Goal: Information Seeking & Learning: Learn about a topic

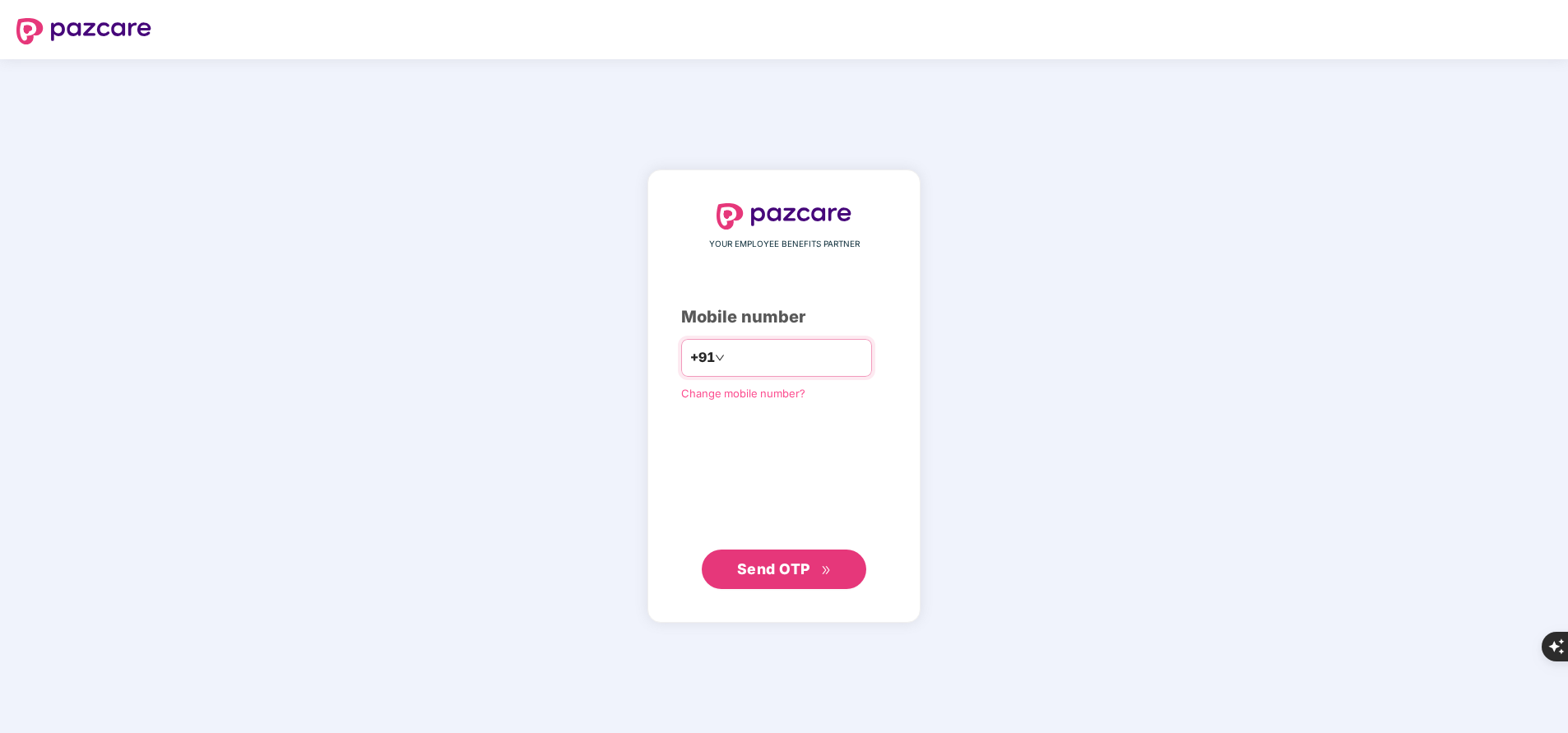
click at [764, 358] on input "number" at bounding box center [795, 358] width 135 height 26
type input "**********"
click at [782, 564] on span "Send OTP" at bounding box center [773, 569] width 74 height 17
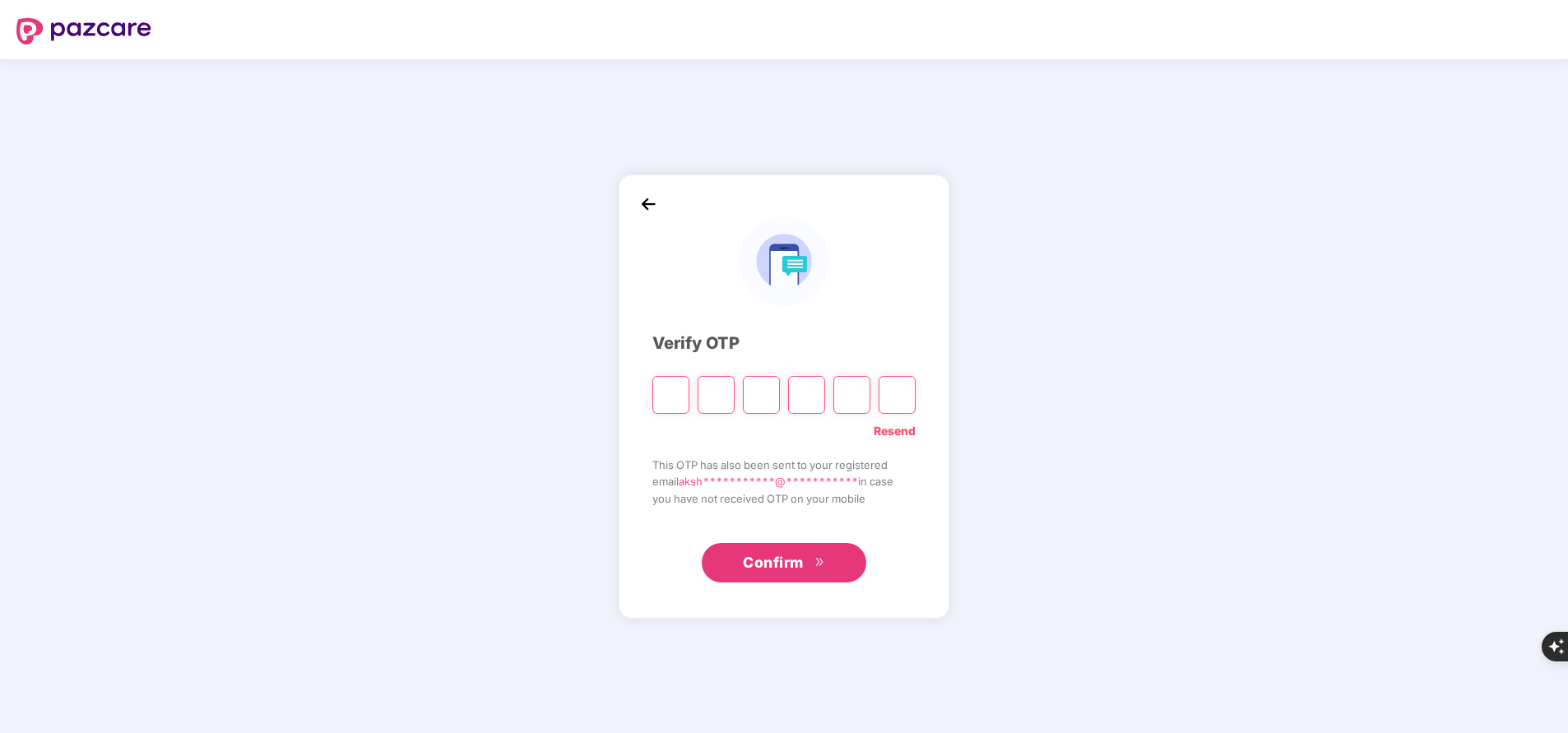
type input "*"
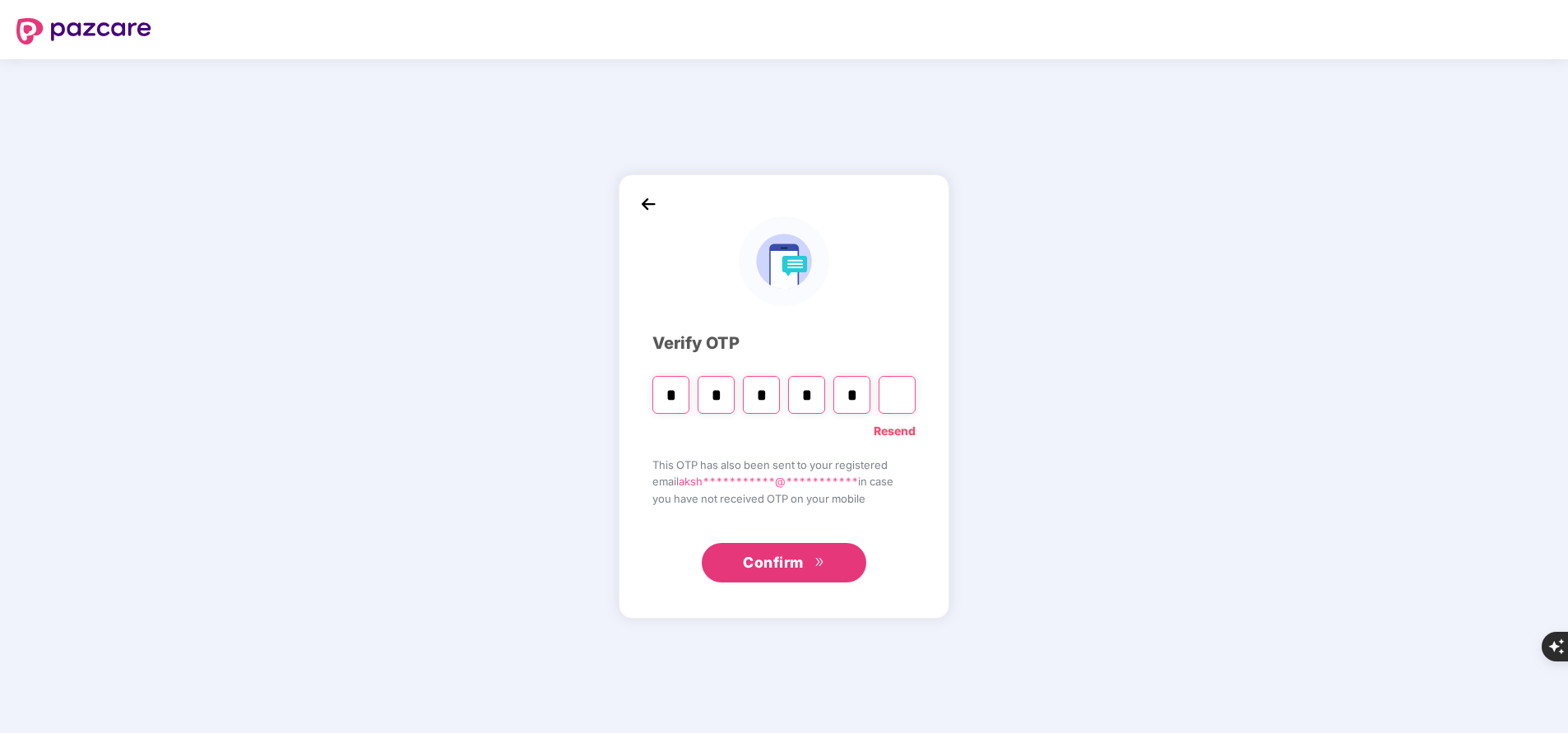
type input "*"
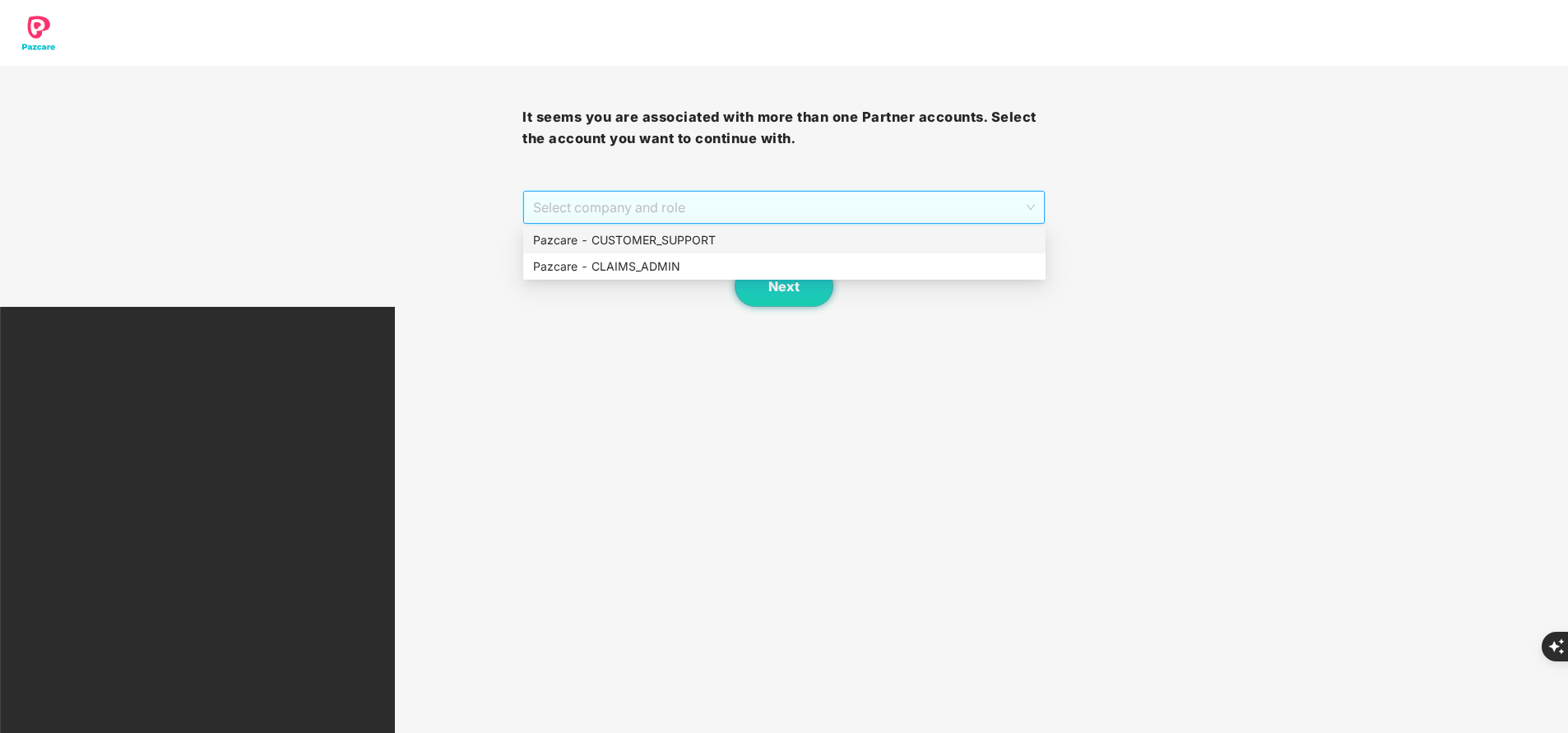
click at [687, 202] on span "Select company and role" at bounding box center [783, 207] width 501 height 31
click at [690, 235] on div "Pazcare - CUSTOMER_SUPPORT" at bounding box center [784, 240] width 502 height 18
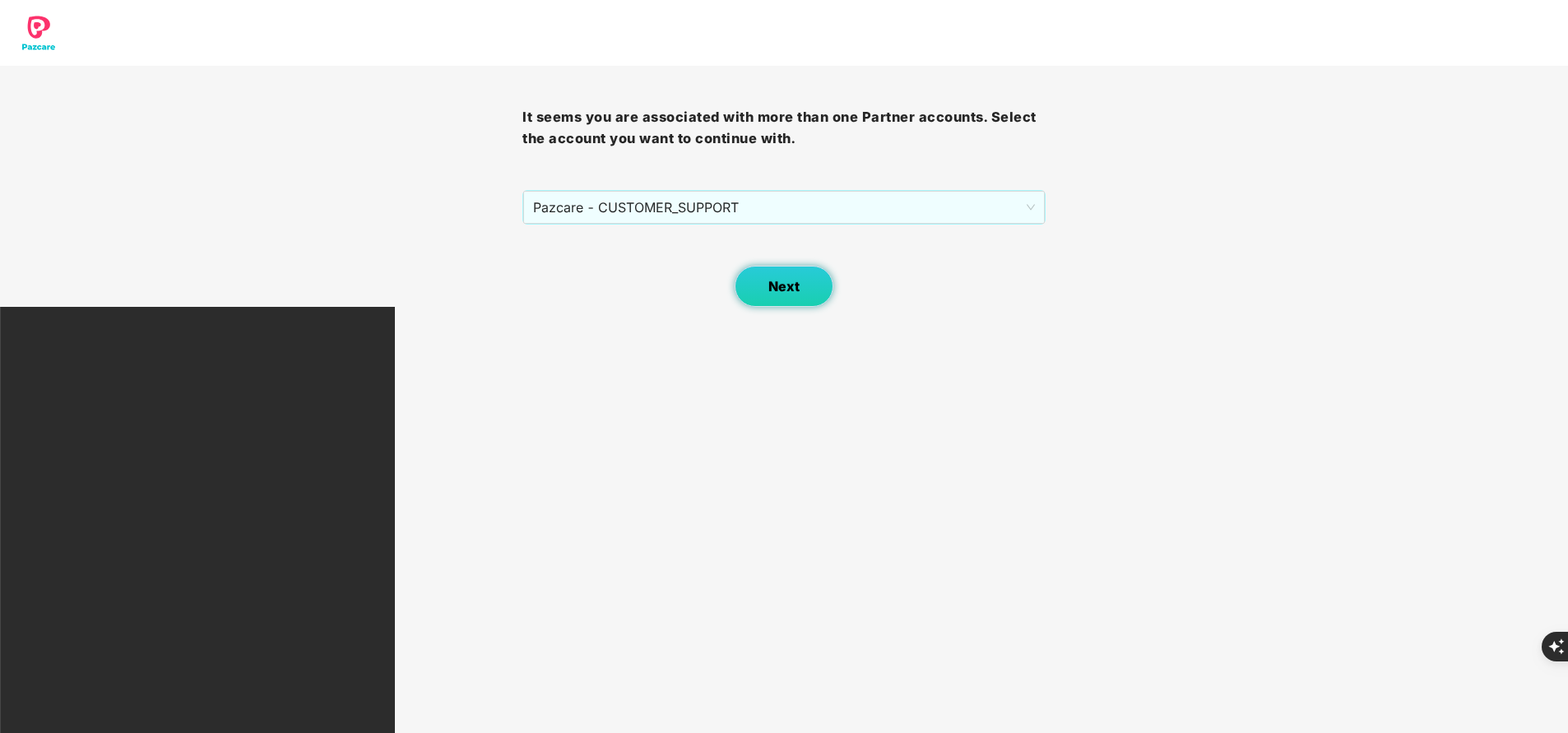
click at [782, 286] on span "Next" at bounding box center [784, 287] width 31 height 16
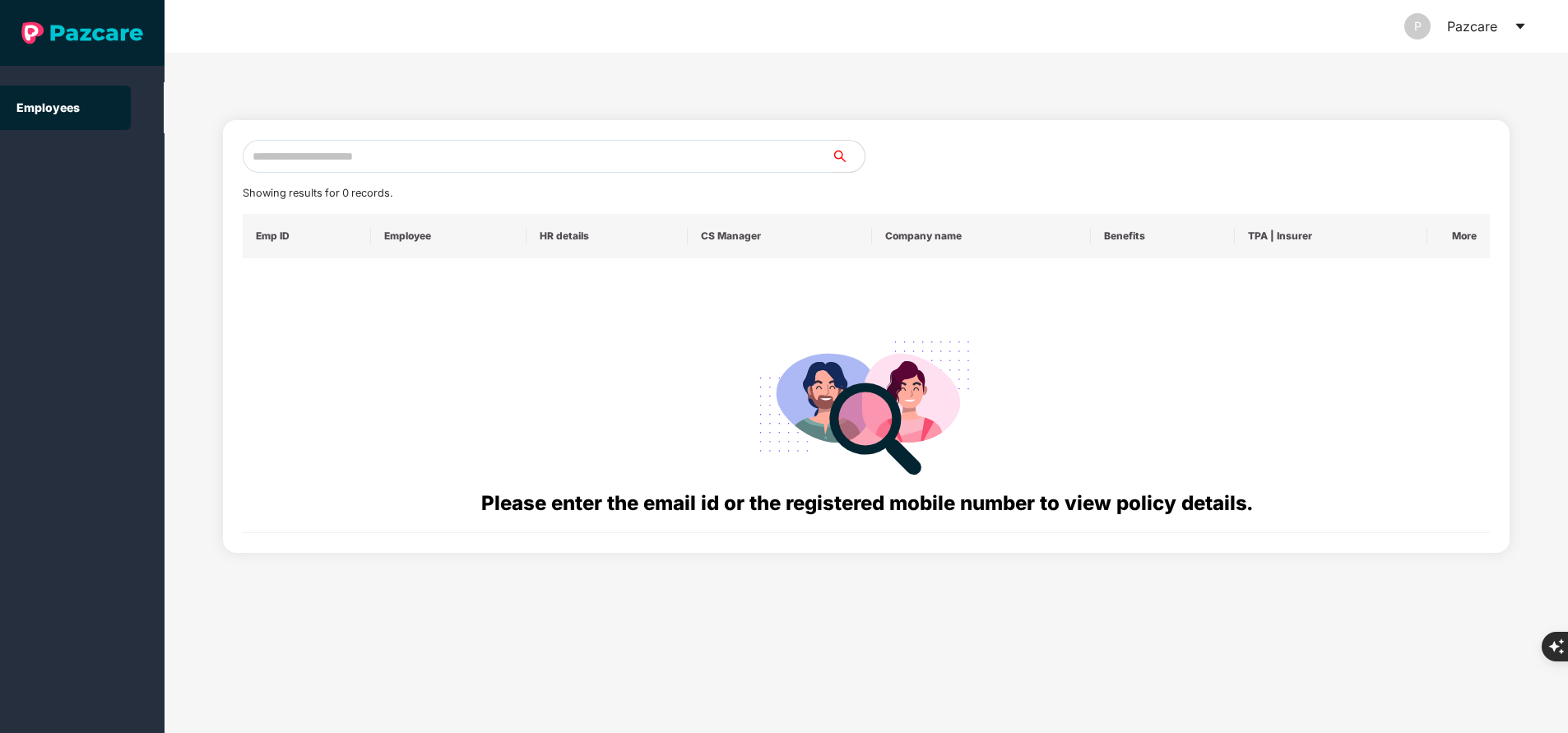
click at [499, 150] on input "text" at bounding box center [537, 156] width 589 height 33
paste input "**********"
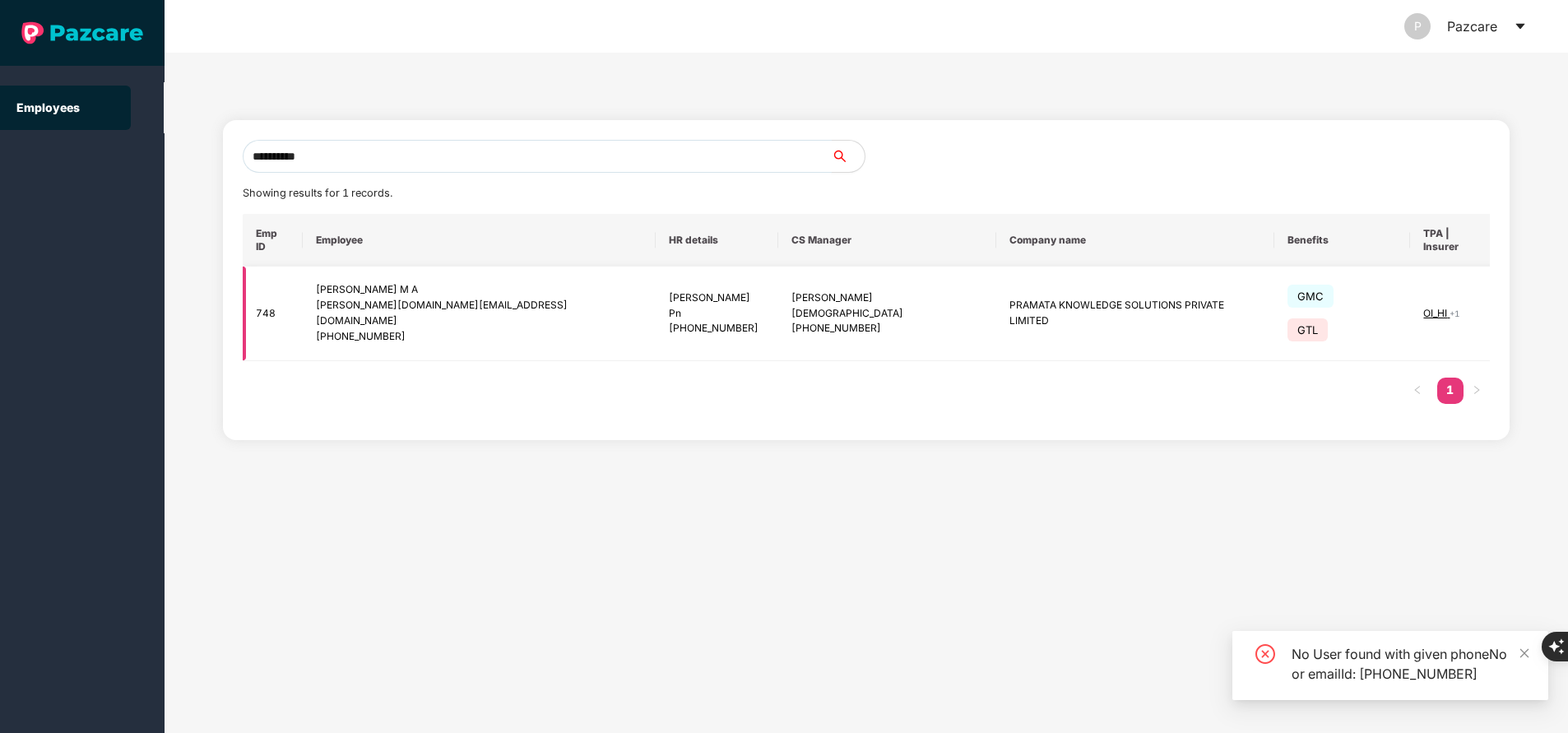
type input "**********"
click at [1530, 302] on img at bounding box center [1542, 313] width 23 height 23
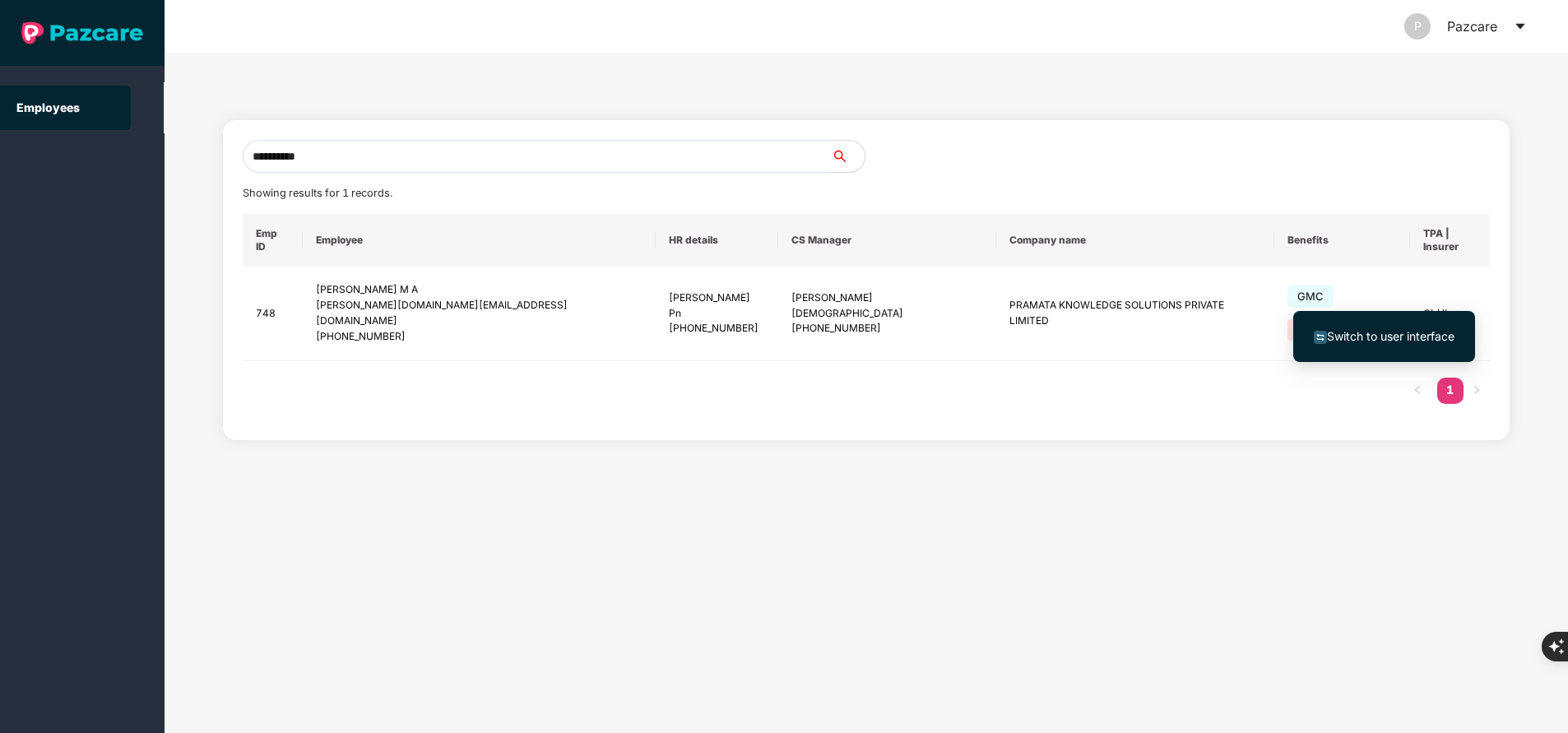
click at [1378, 340] on span "Switch to user interface" at bounding box center [1390, 336] width 127 height 14
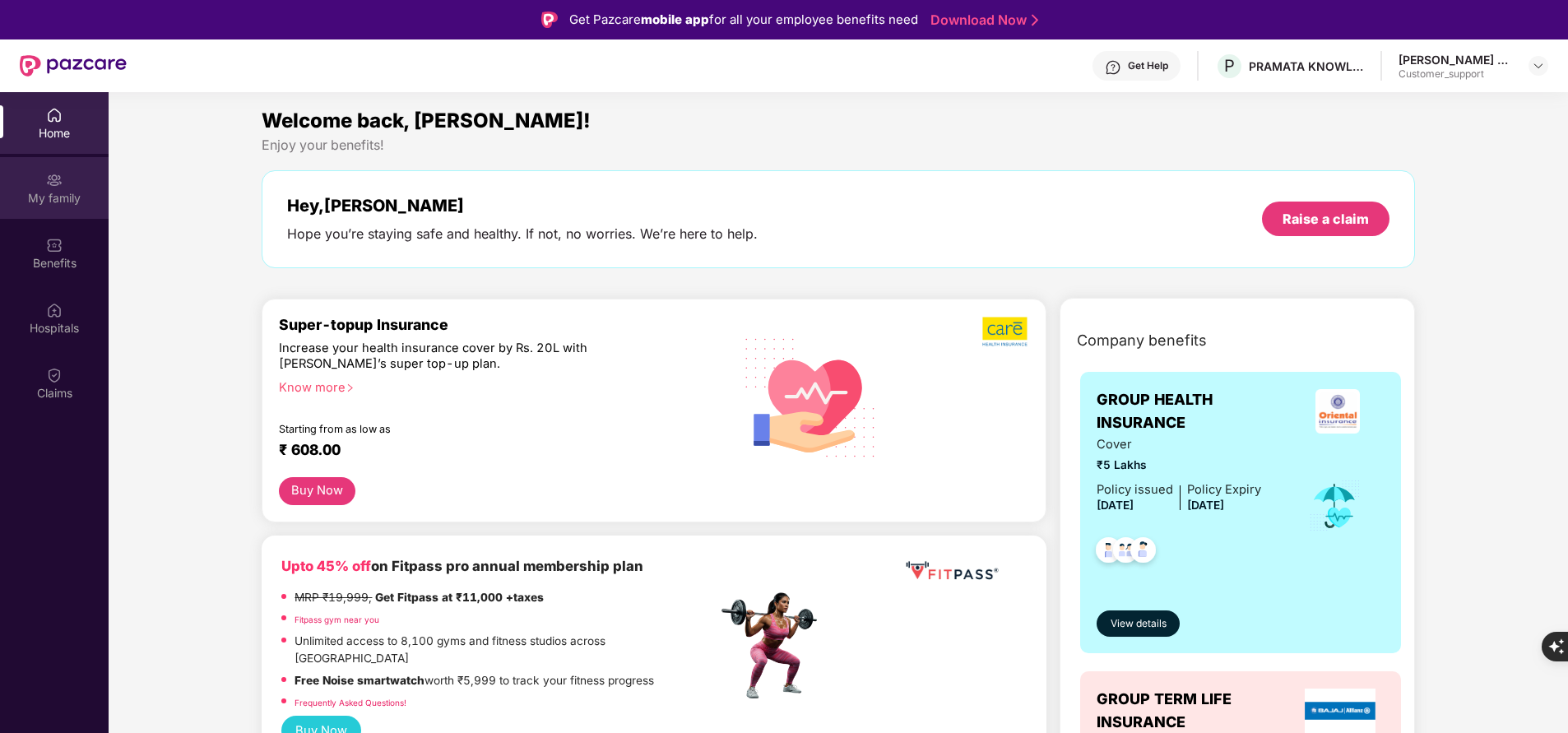
click at [40, 192] on div "My family" at bounding box center [54, 198] width 108 height 17
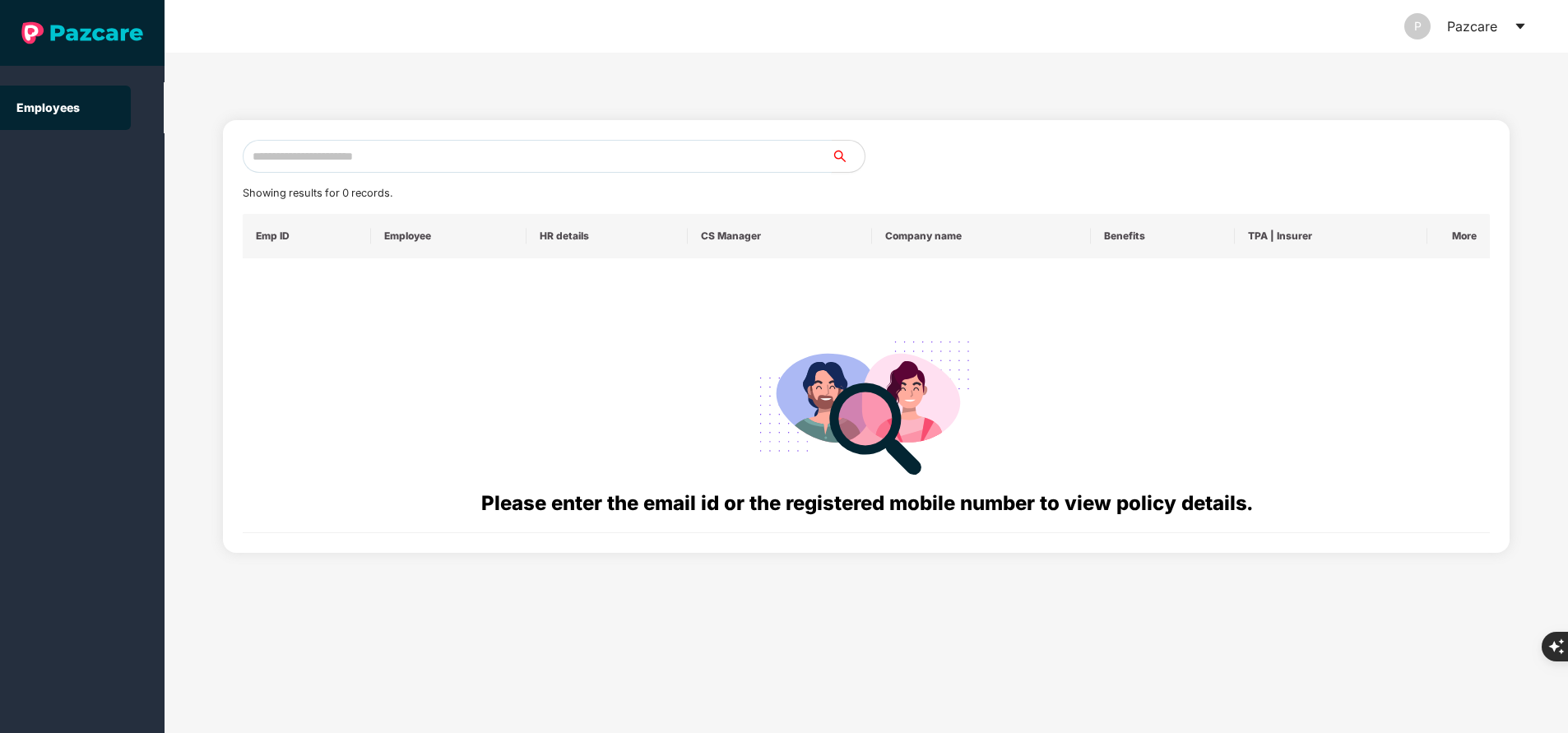
click at [506, 150] on input "text" at bounding box center [537, 156] width 589 height 33
paste input "**********"
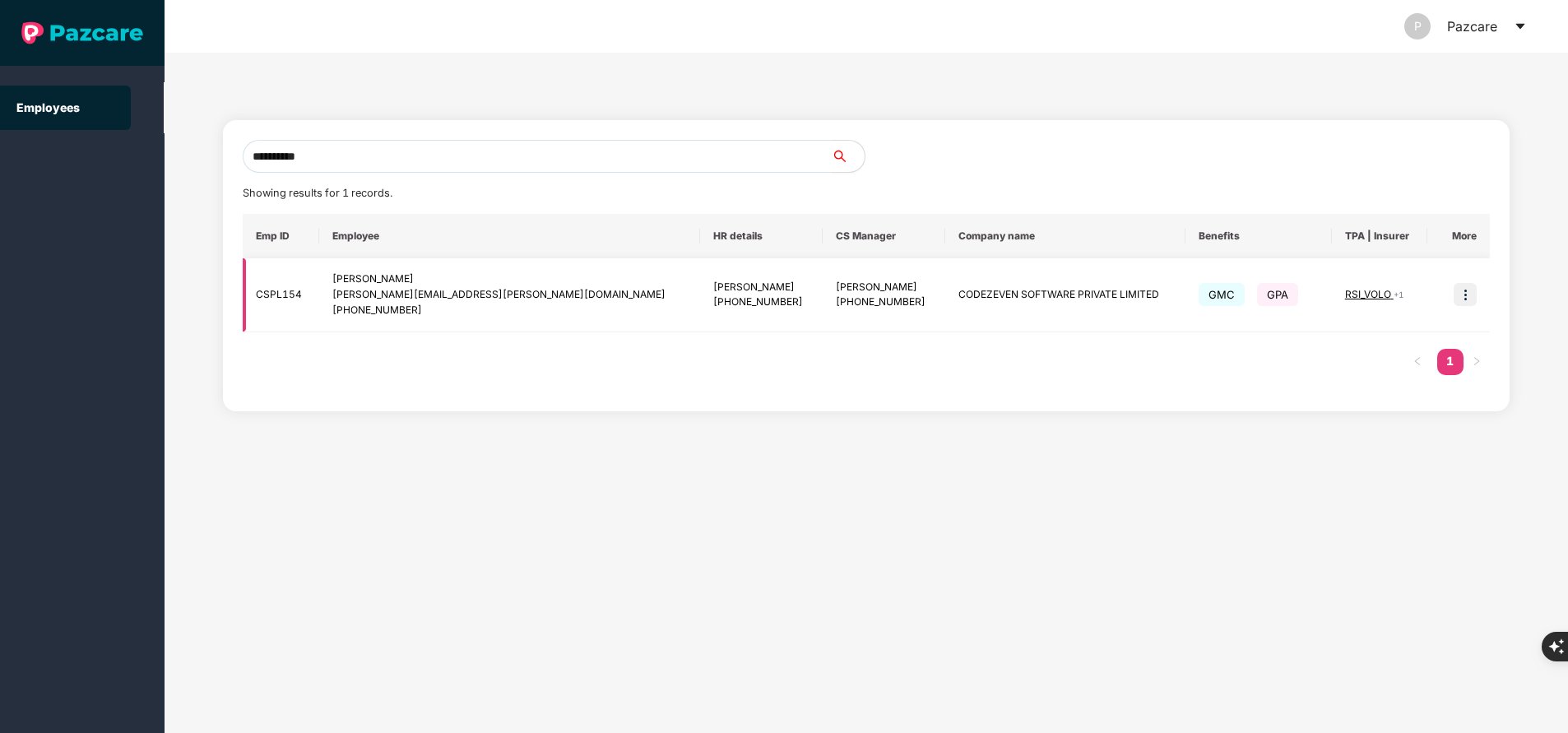
type input "**********"
click at [1463, 297] on img at bounding box center [1466, 295] width 23 height 23
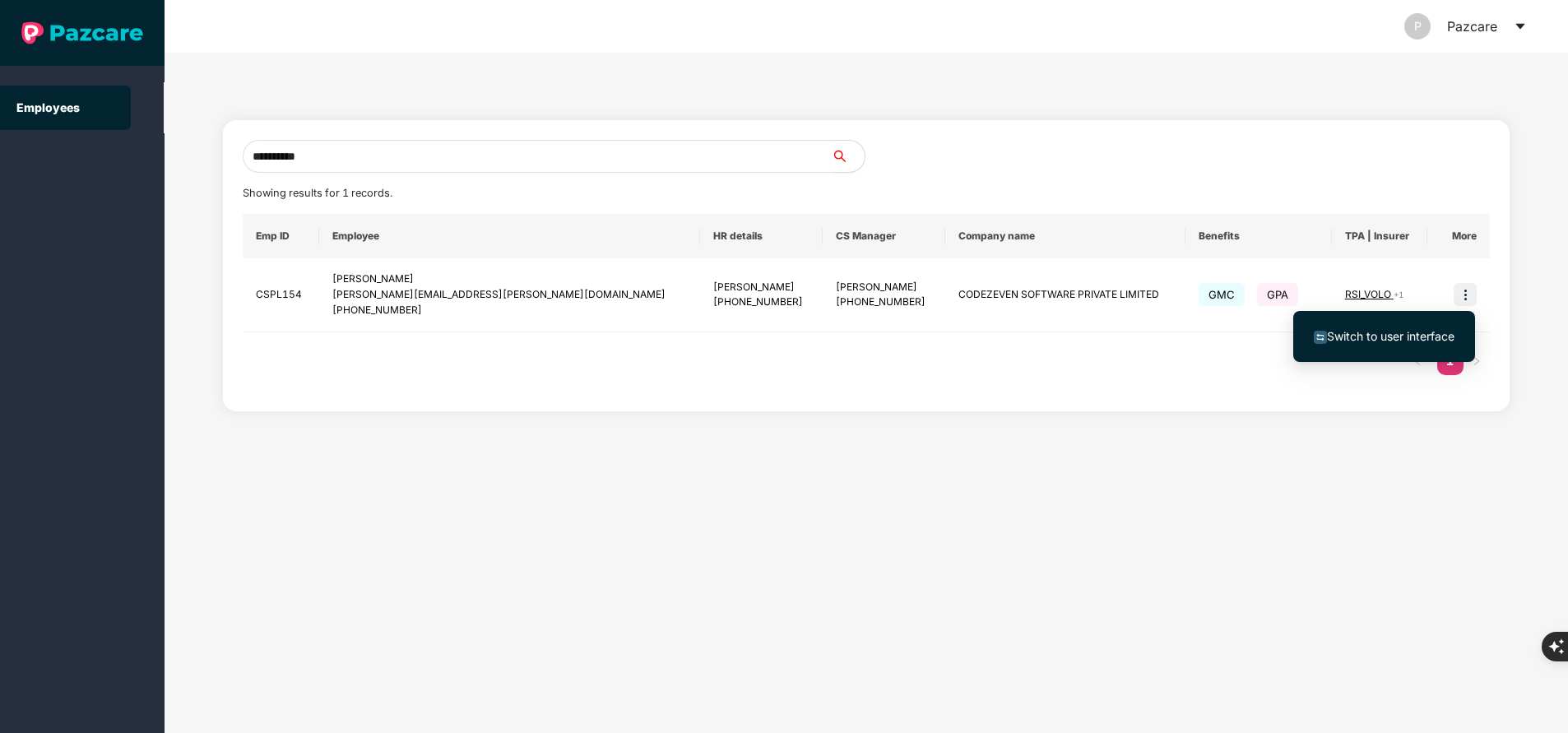
click at [1392, 340] on span "Switch to user interface" at bounding box center [1390, 336] width 127 height 14
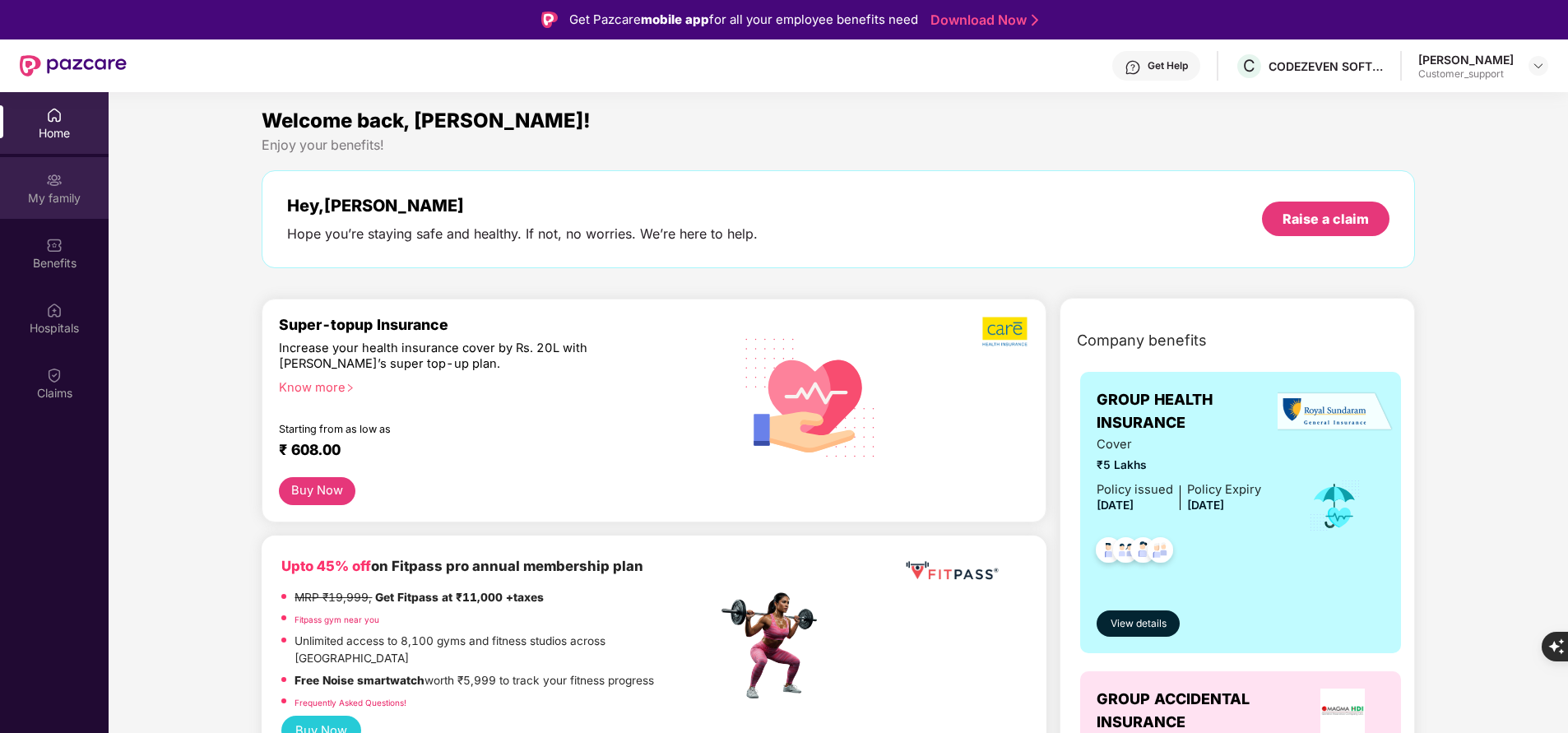
click at [44, 202] on div "My family" at bounding box center [54, 198] width 108 height 17
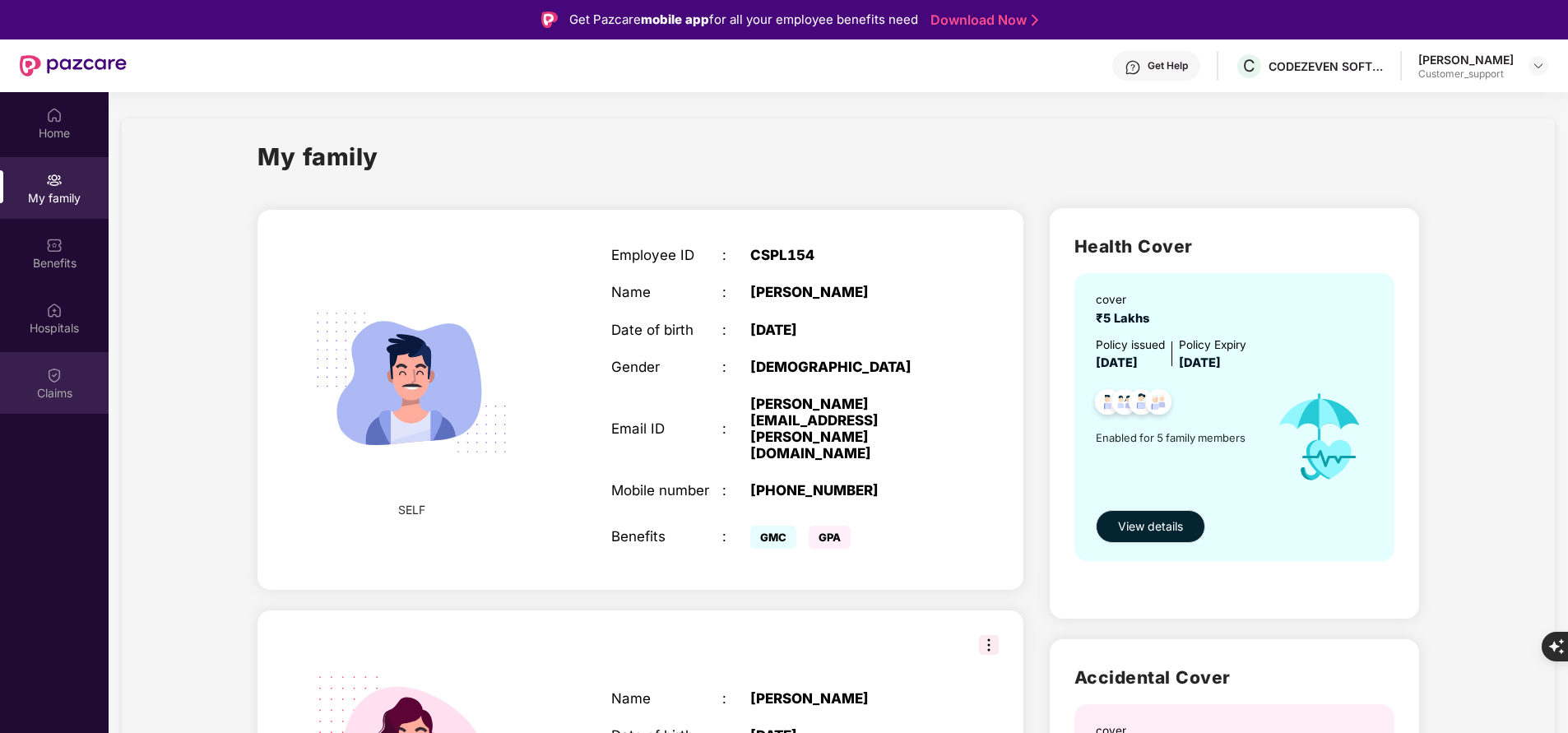
click at [76, 367] on div "Claims" at bounding box center [54, 383] width 108 height 62
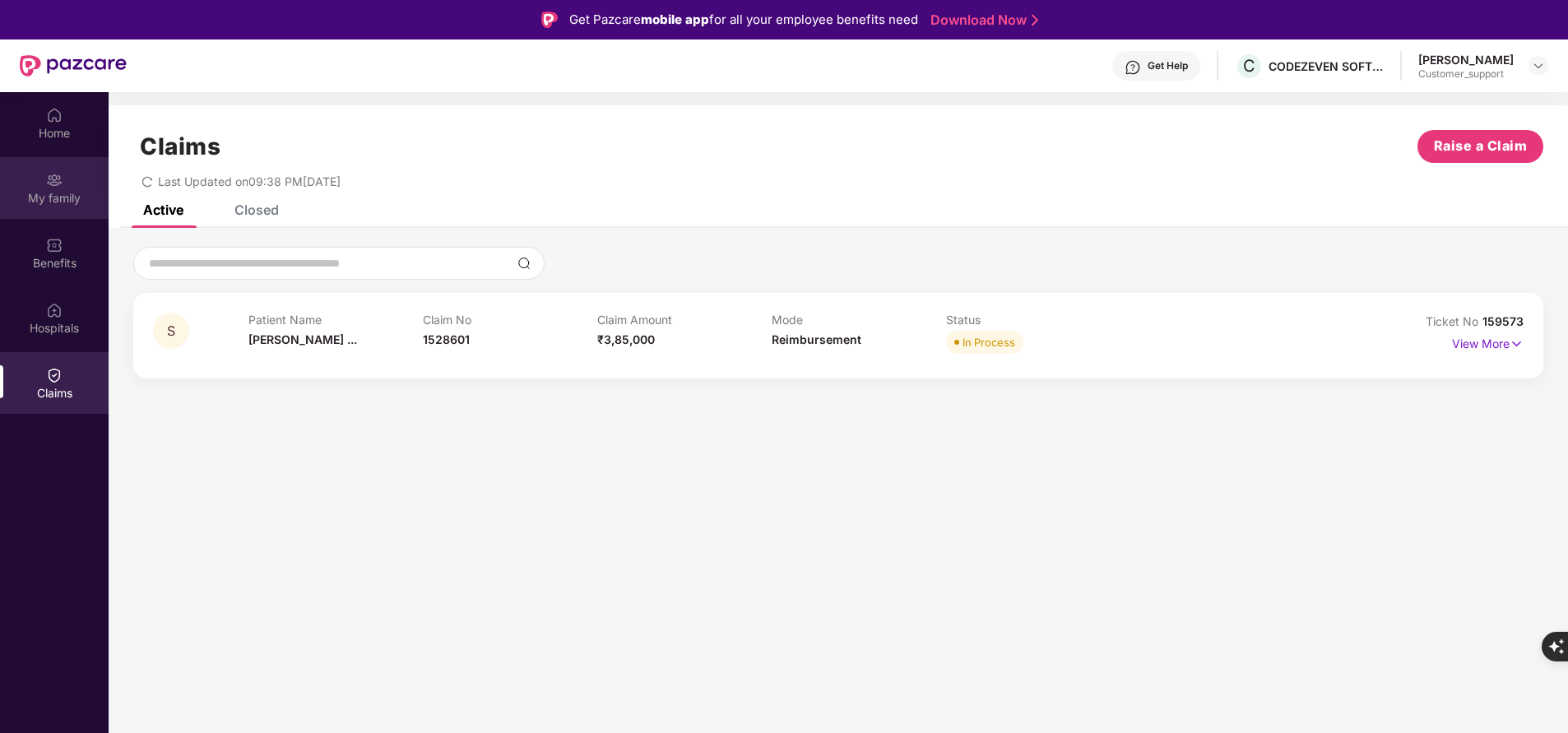
click at [61, 182] on img at bounding box center [55, 180] width 17 height 17
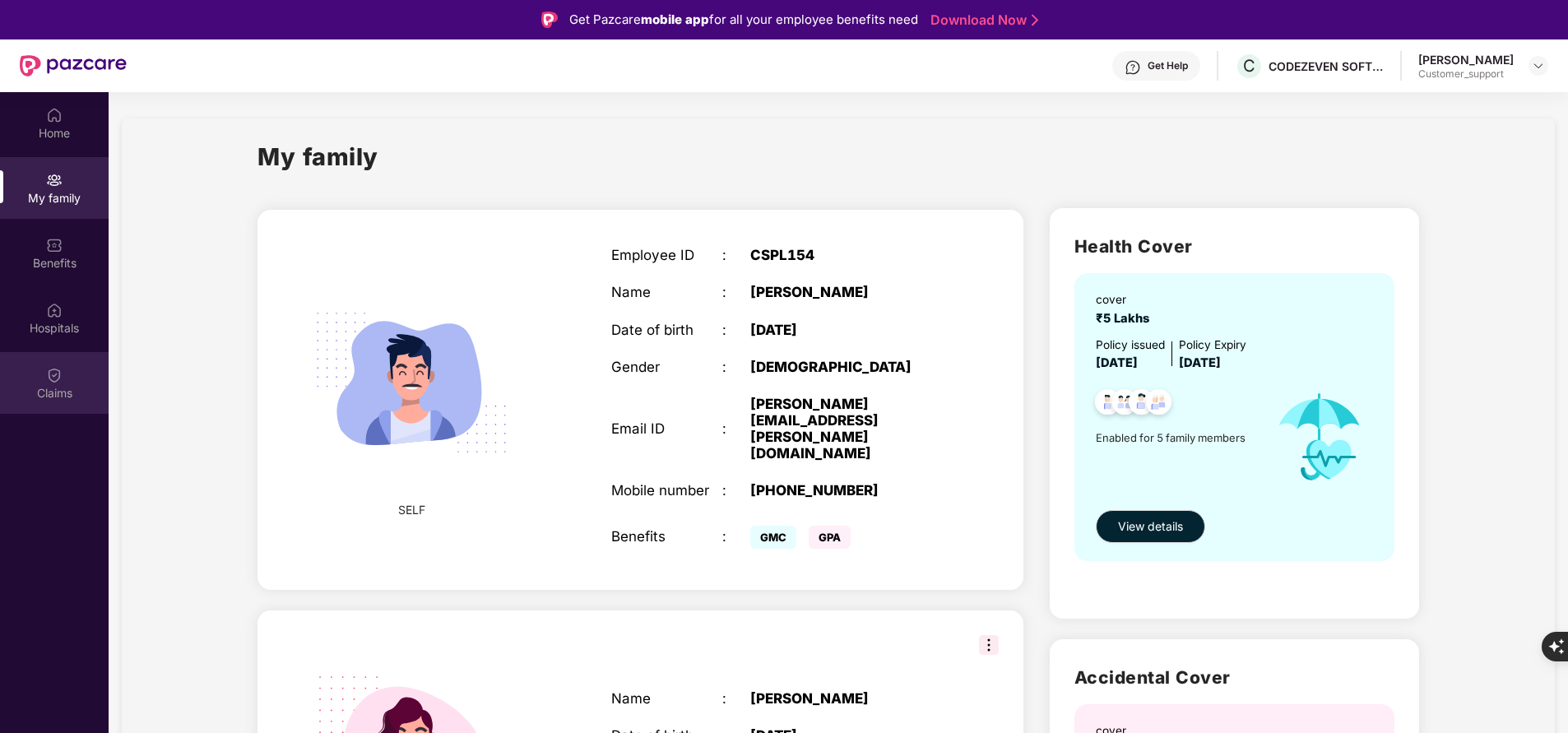
click at [74, 370] on div "Claims" at bounding box center [54, 383] width 108 height 62
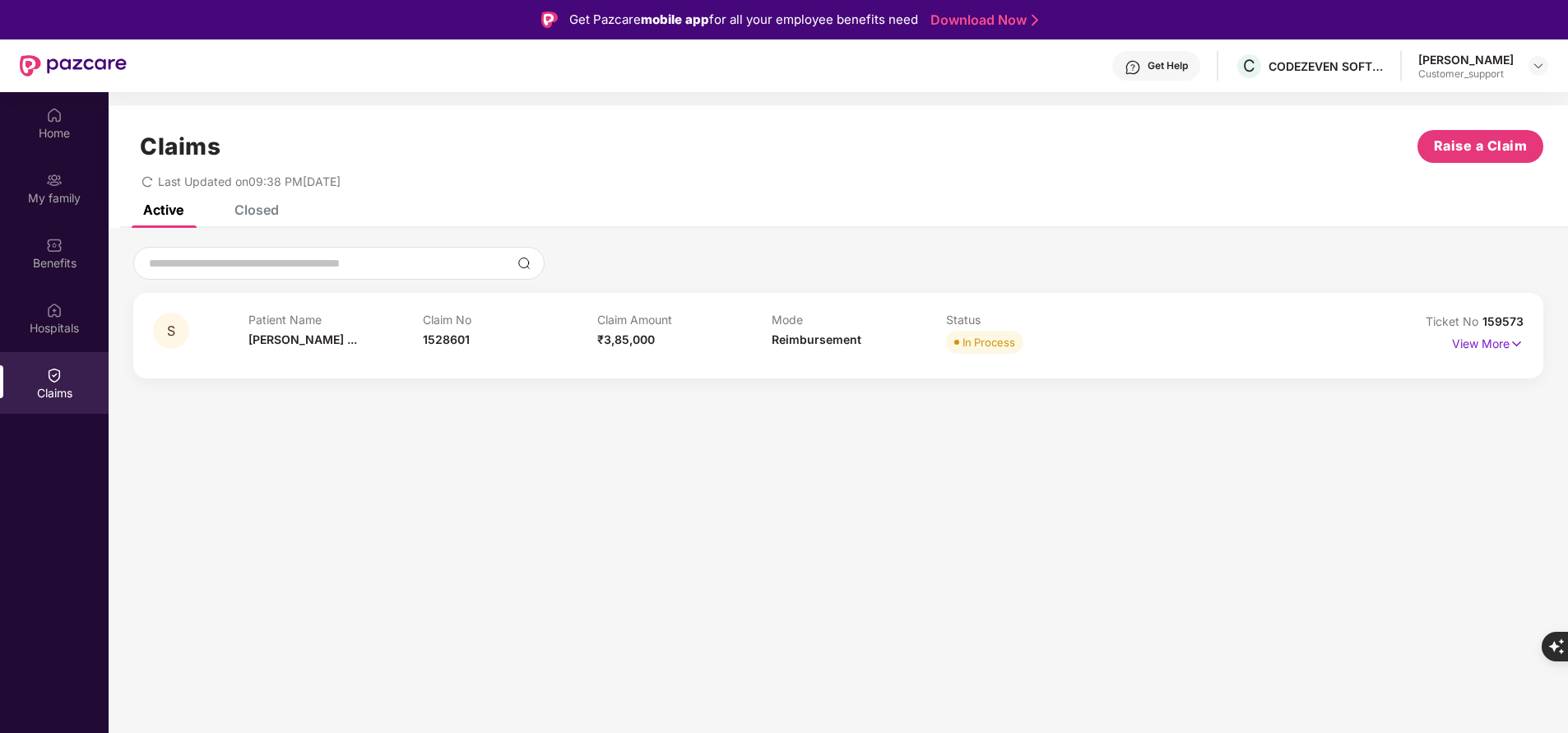
click at [1481, 324] on span "Ticket No" at bounding box center [1454, 321] width 57 height 14
drag, startPoint x: 1480, startPoint y: 324, endPoint x: 1561, endPoint y: 318, distance: 81.2
click at [1561, 318] on div "S Patient Name Shaileshbhai ... Claim No 1528601 Claim Amount ₹3,85,000 Mode Re…" at bounding box center [838, 312] width 1460 height 131
copy span "159573"
click at [53, 131] on div "Home" at bounding box center [54, 133] width 108 height 17
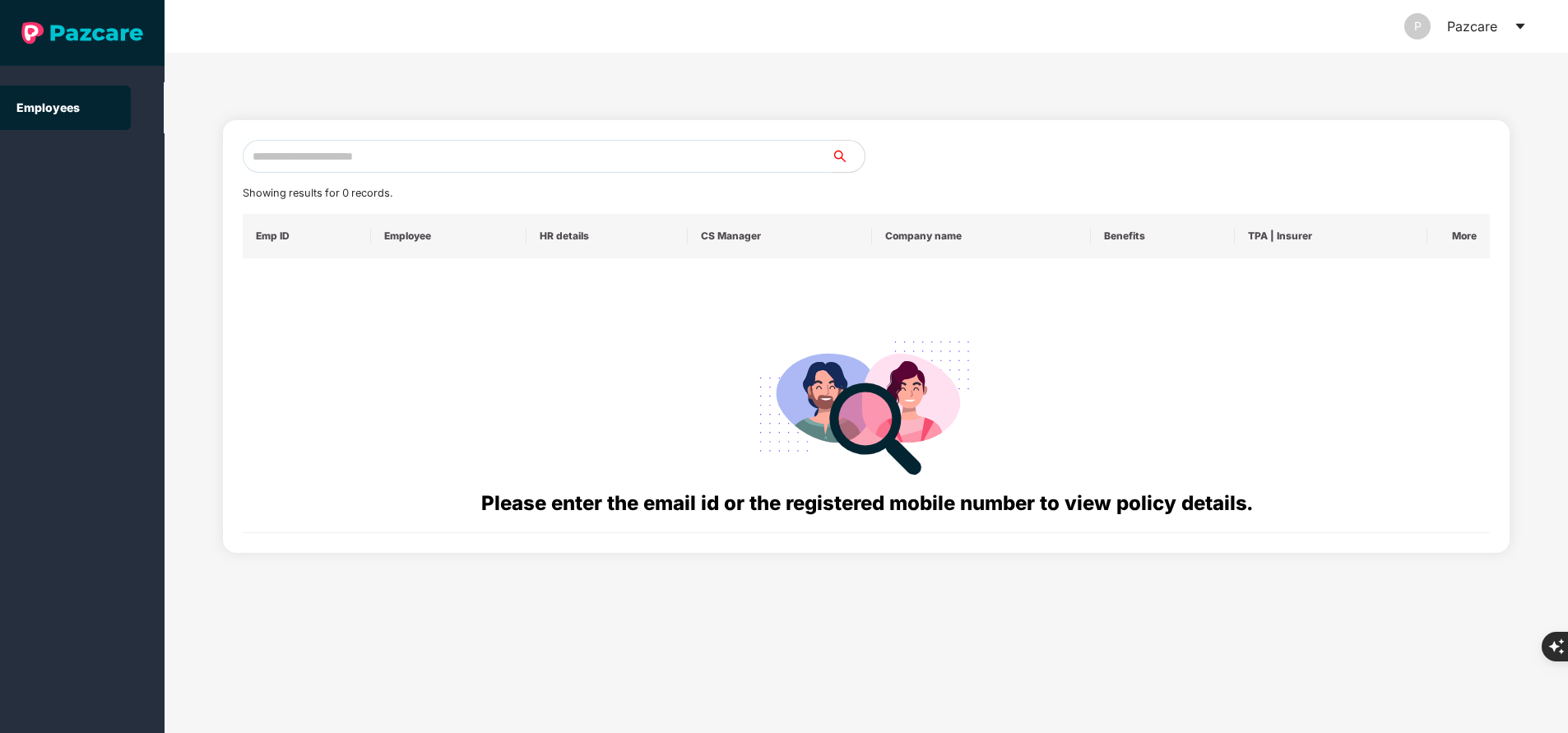
click at [488, 157] on input "text" at bounding box center [537, 156] width 589 height 33
paste input "**********"
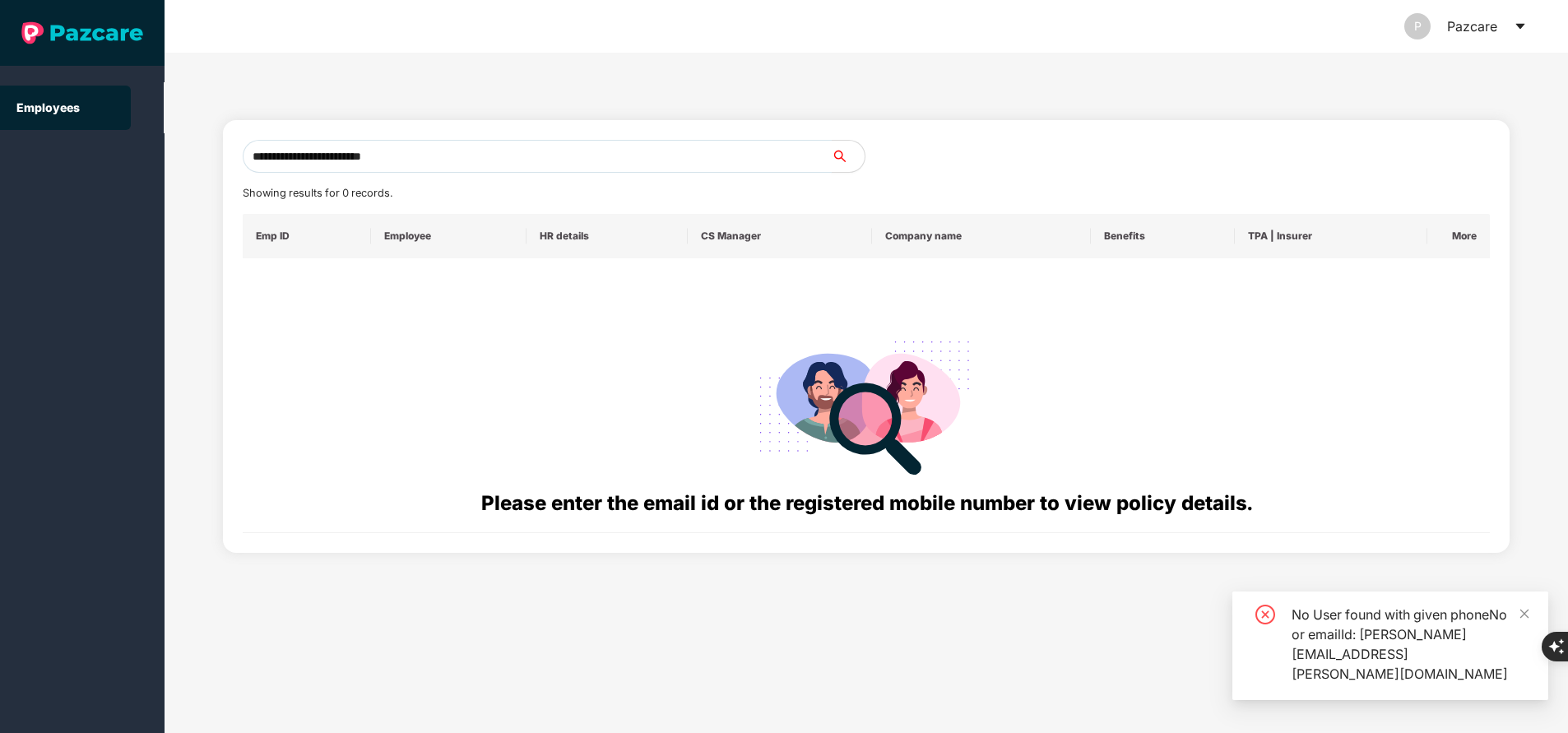
type input "**********"
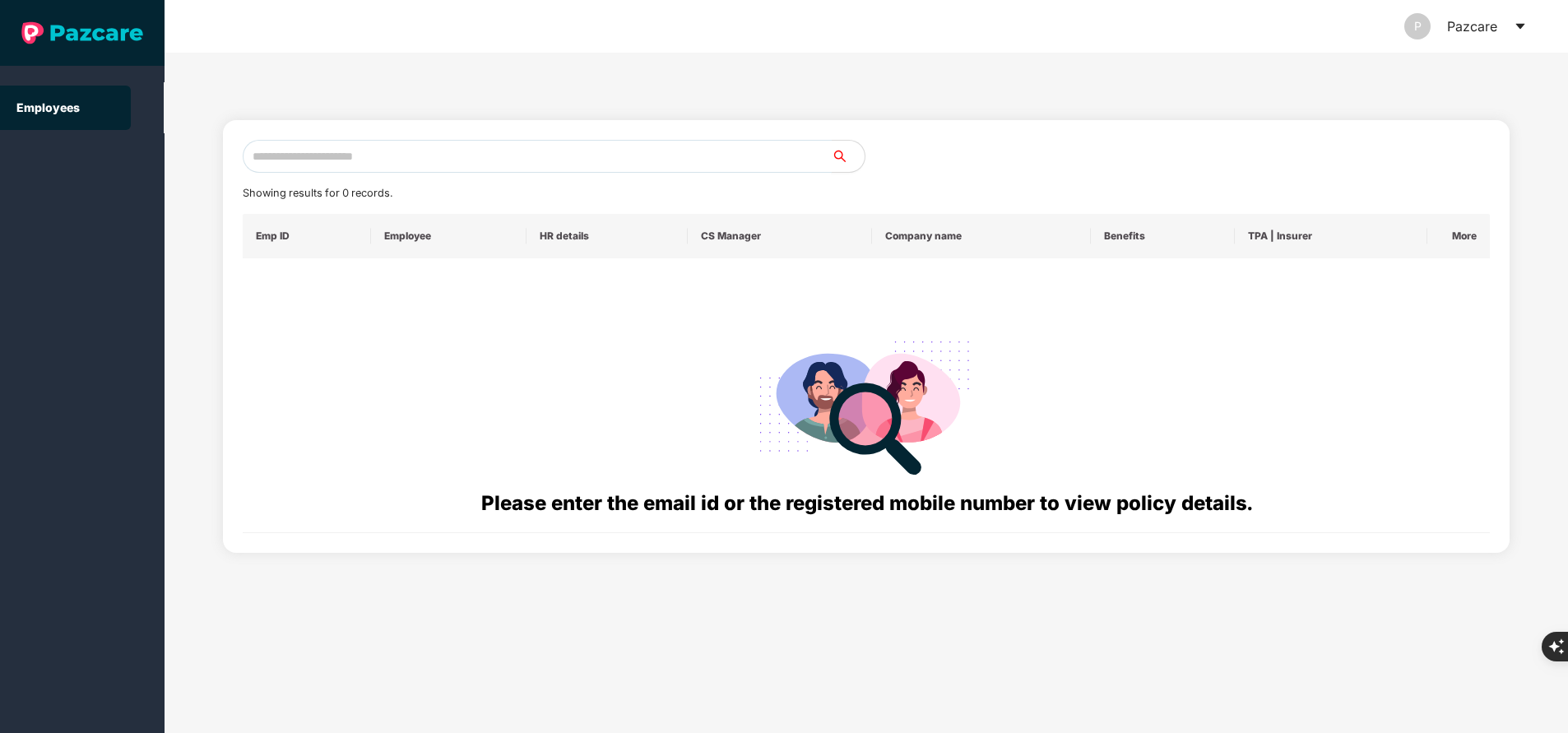
paste input "**********"
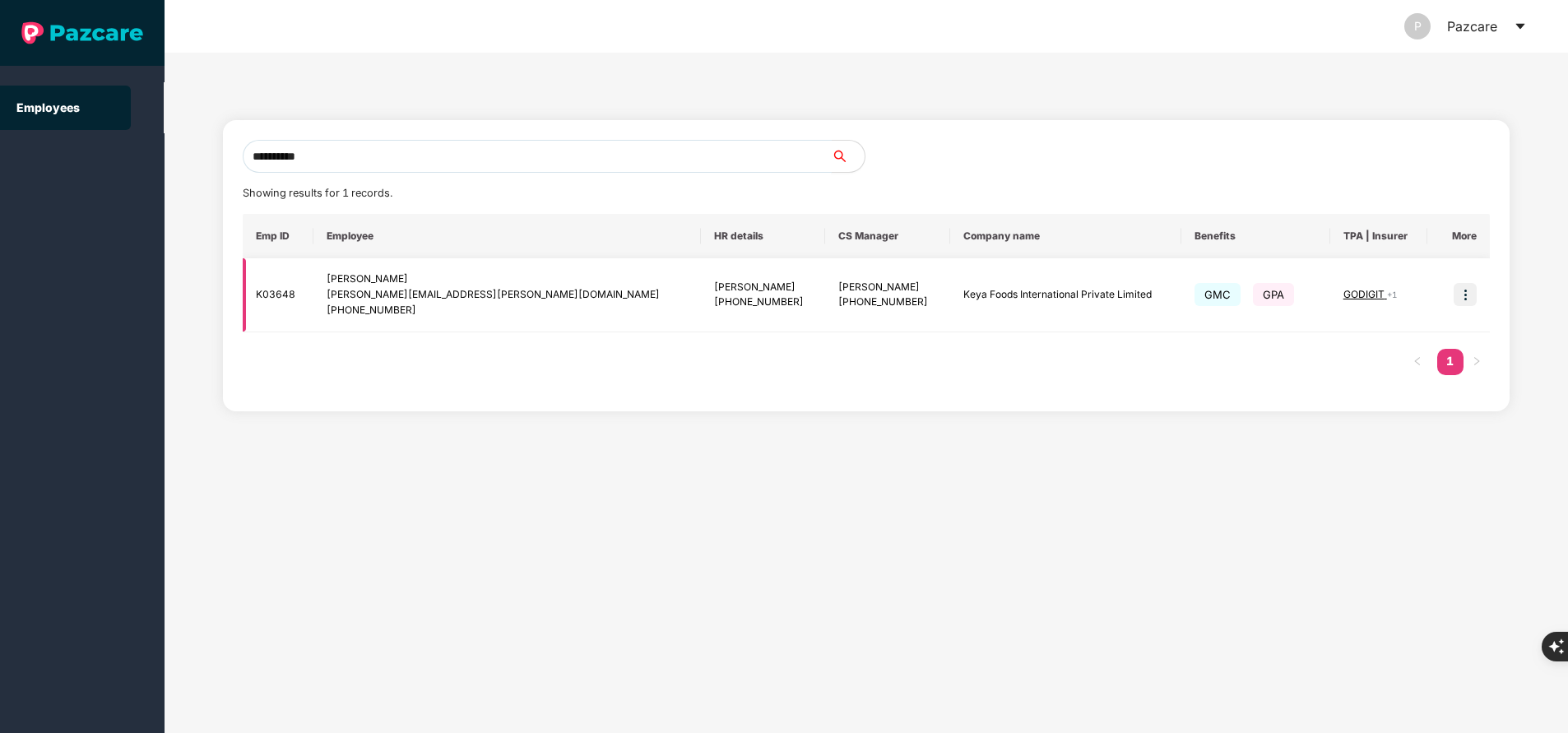
type input "**********"
click at [1461, 285] on img at bounding box center [1466, 295] width 23 height 23
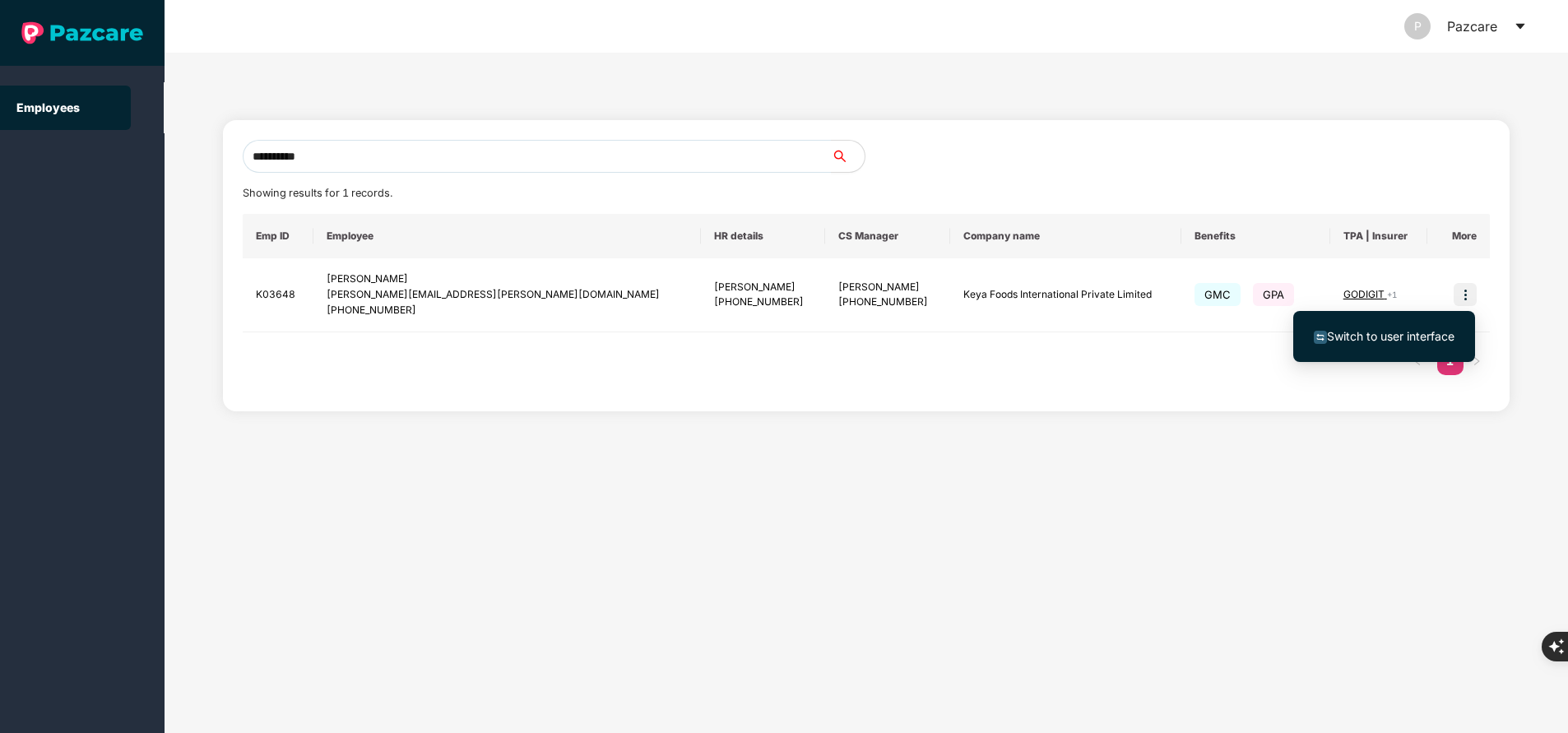
click at [1451, 332] on span "Switch to user interface" at bounding box center [1390, 336] width 127 height 14
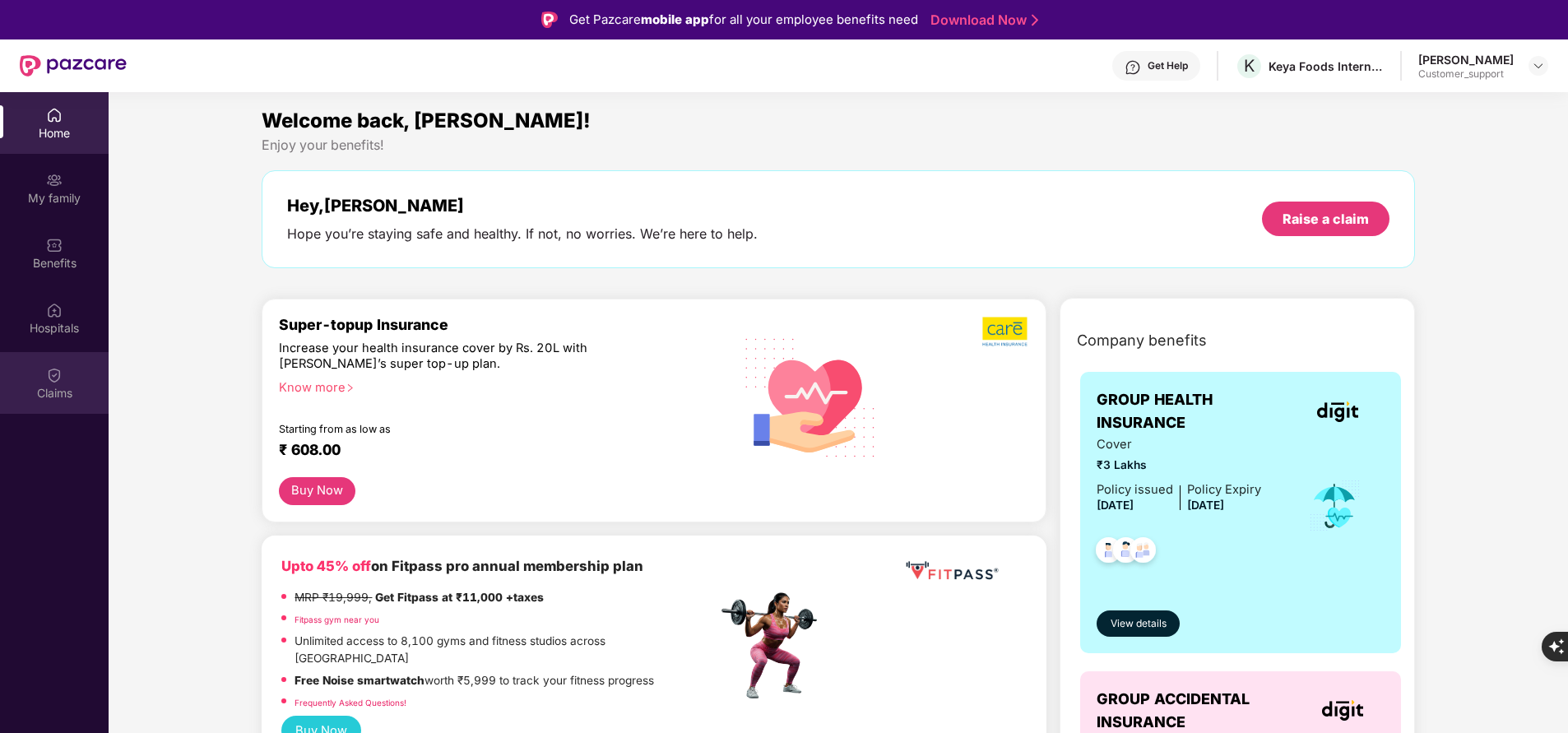
click at [59, 402] on div "Claims" at bounding box center [54, 383] width 108 height 62
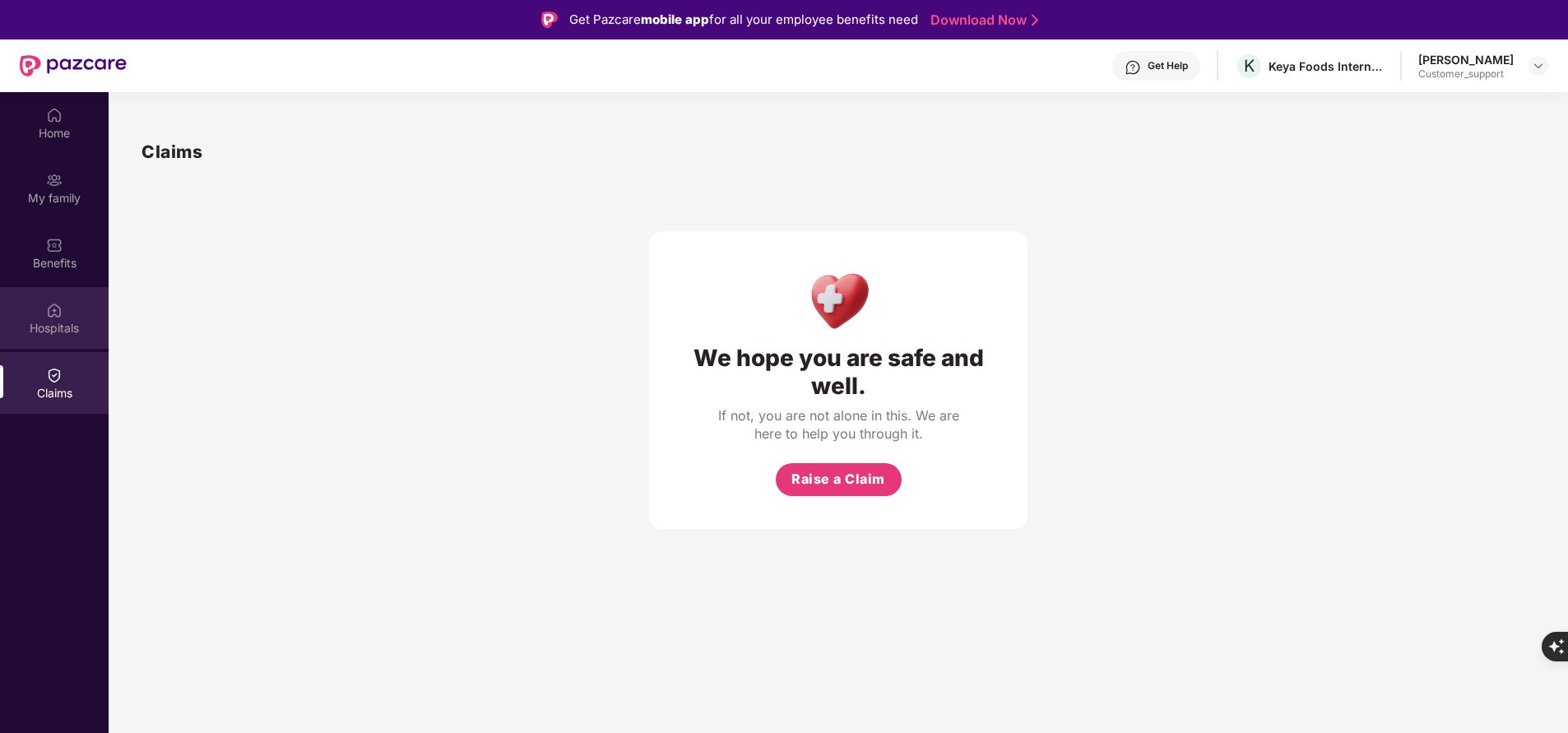
click at [74, 335] on div "Hospitals" at bounding box center [54, 328] width 108 height 17
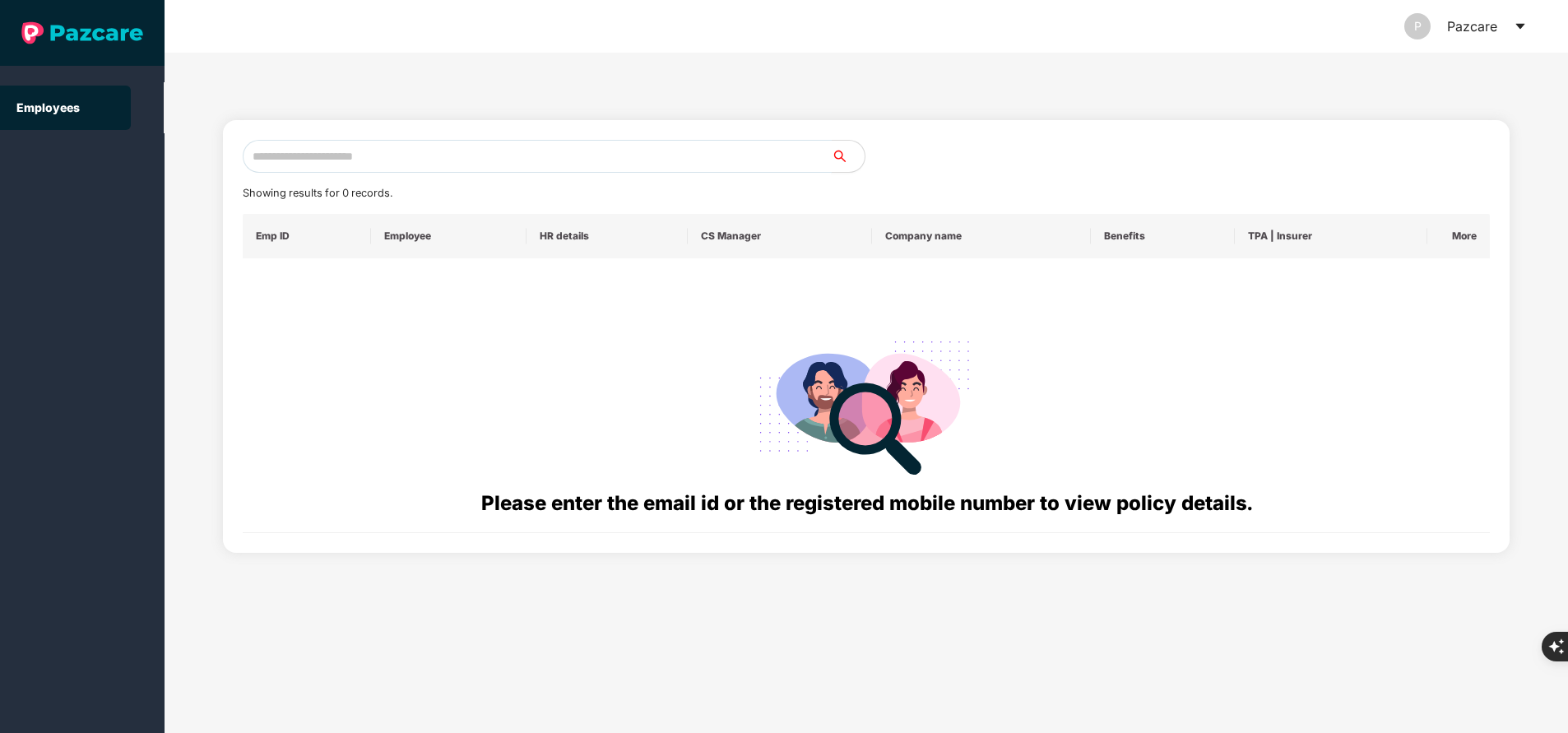
click at [601, 162] on input "text" at bounding box center [537, 156] width 589 height 33
paste input "**********"
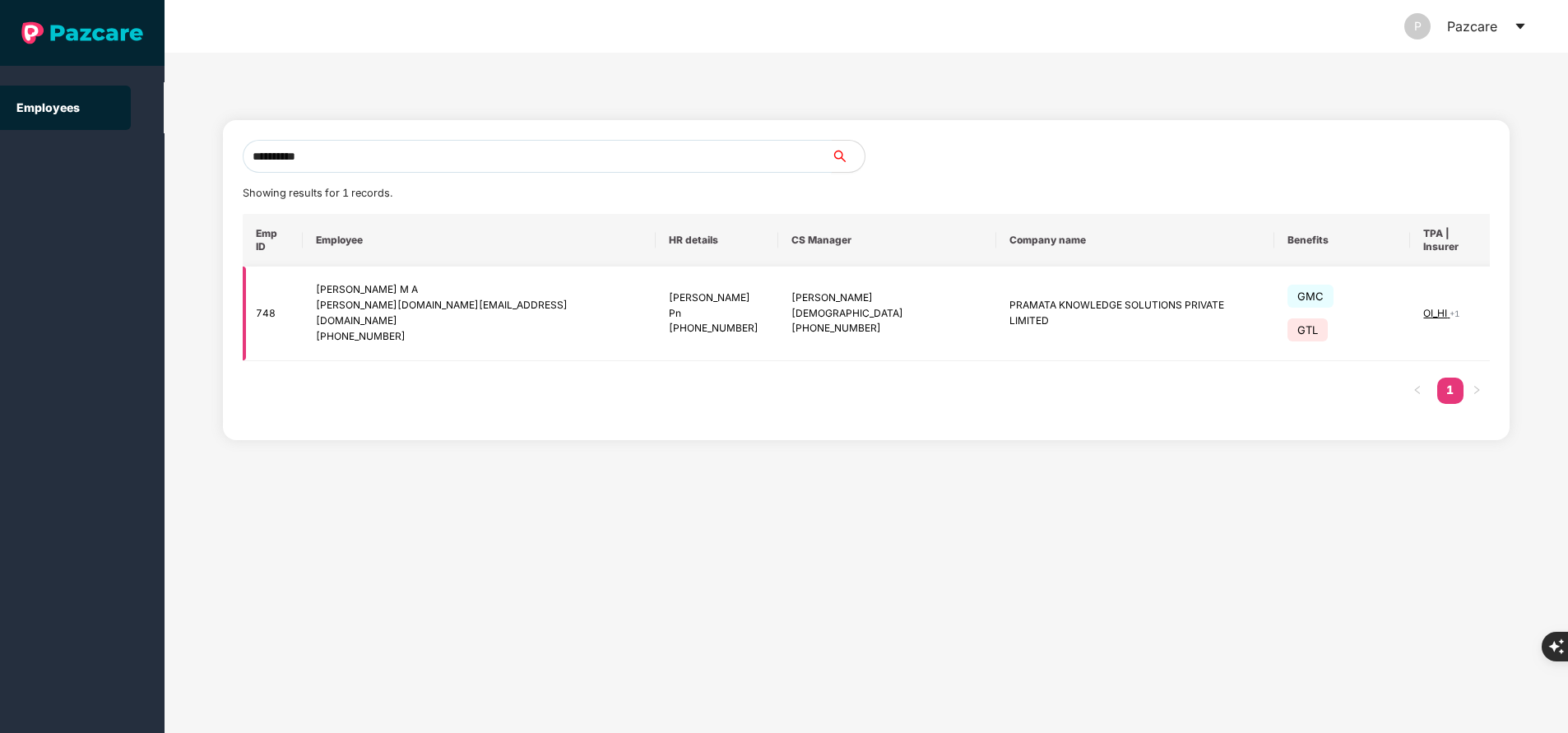
type input "**********"
click at [1530, 302] on img at bounding box center [1542, 313] width 23 height 23
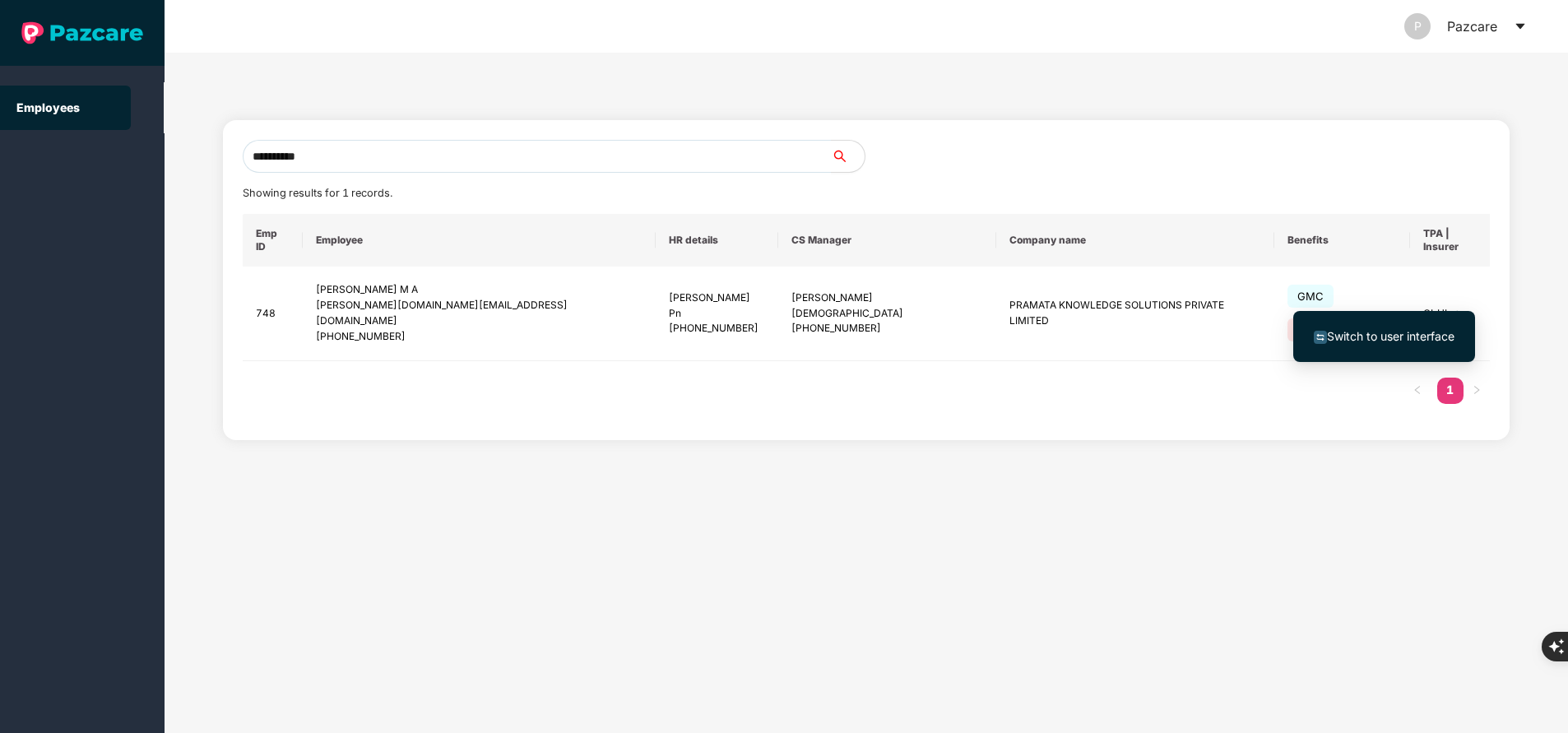
click at [1393, 340] on span "Switch to user interface" at bounding box center [1390, 336] width 127 height 14
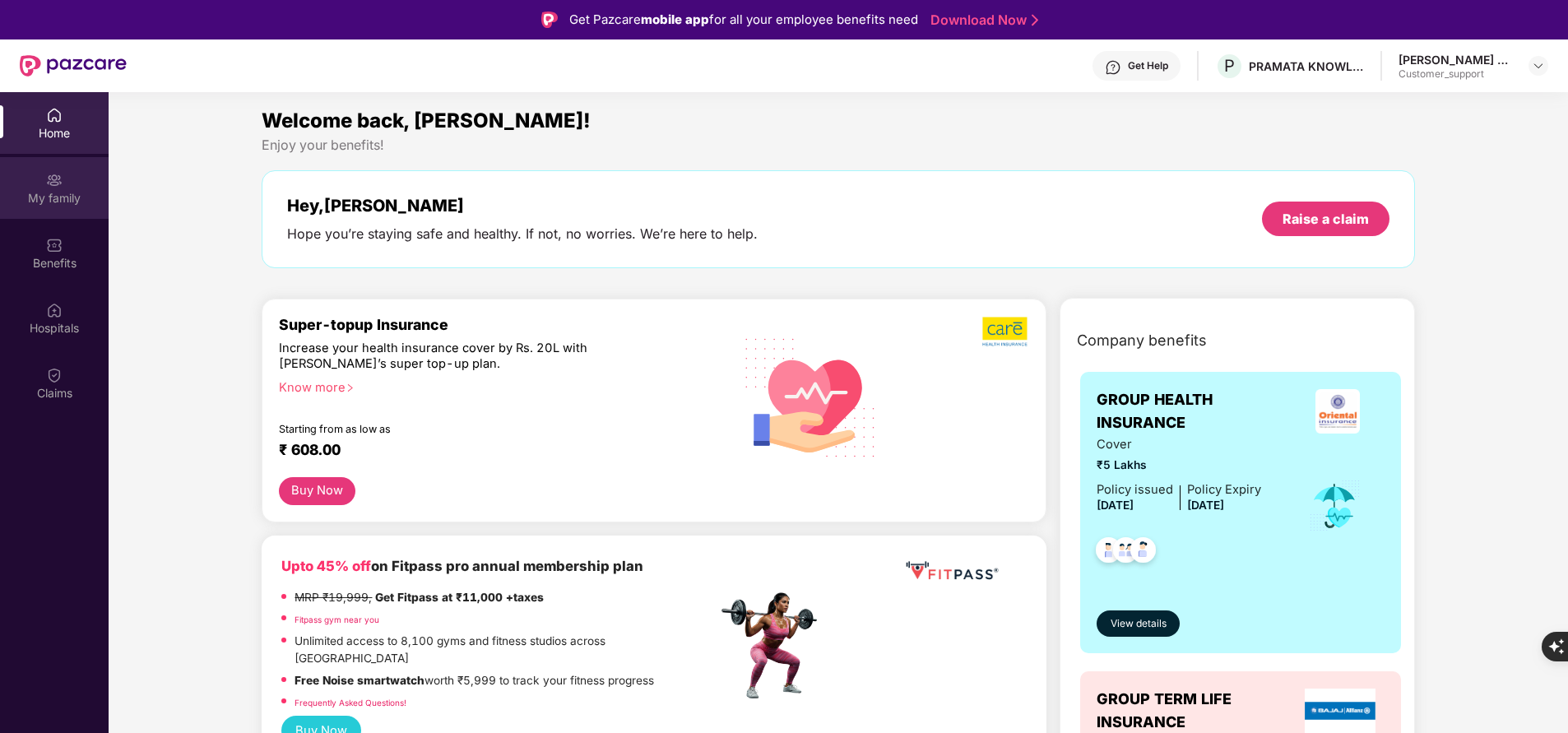
click at [38, 199] on div "My family" at bounding box center [54, 198] width 108 height 17
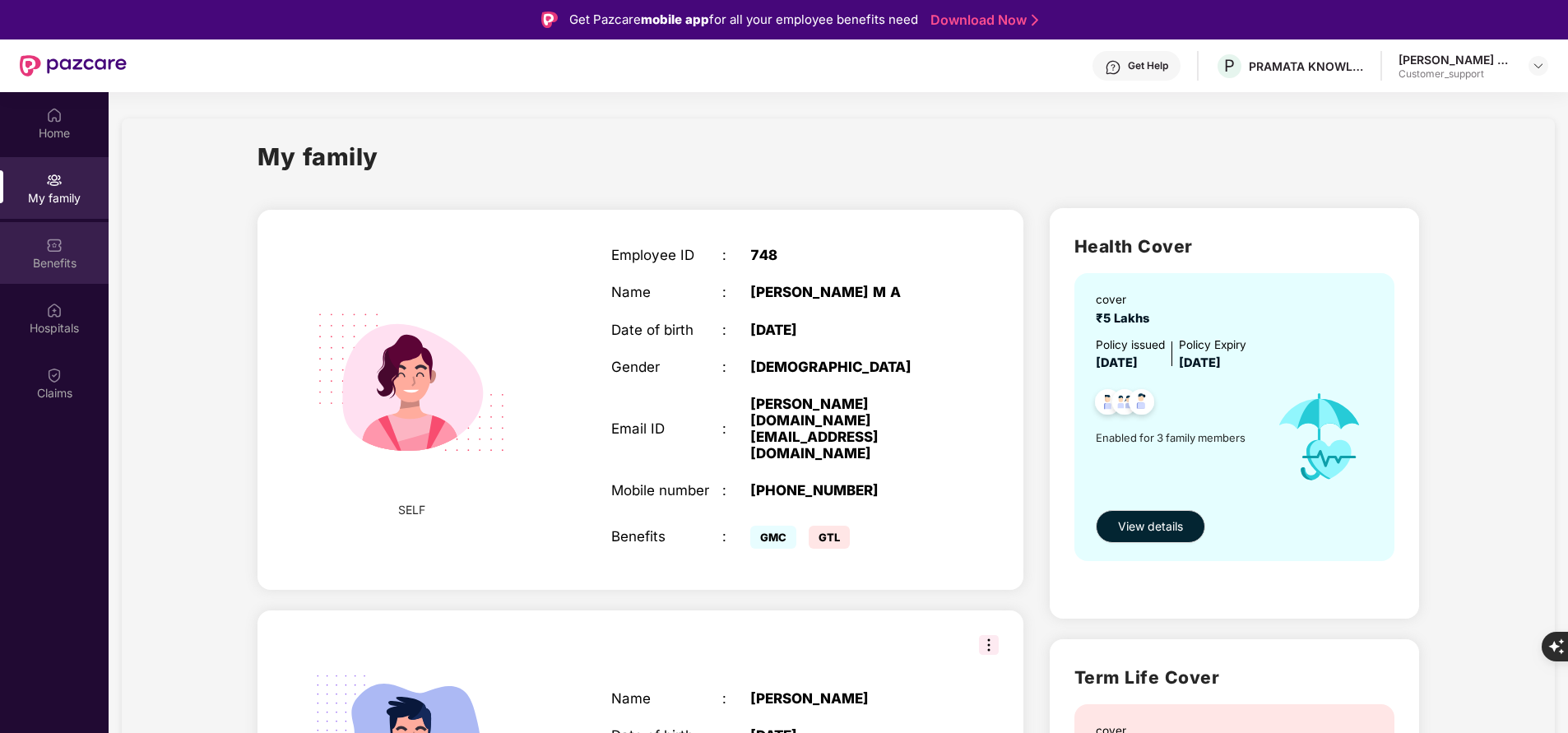
click at [61, 261] on div "Benefits" at bounding box center [54, 264] width 108 height 17
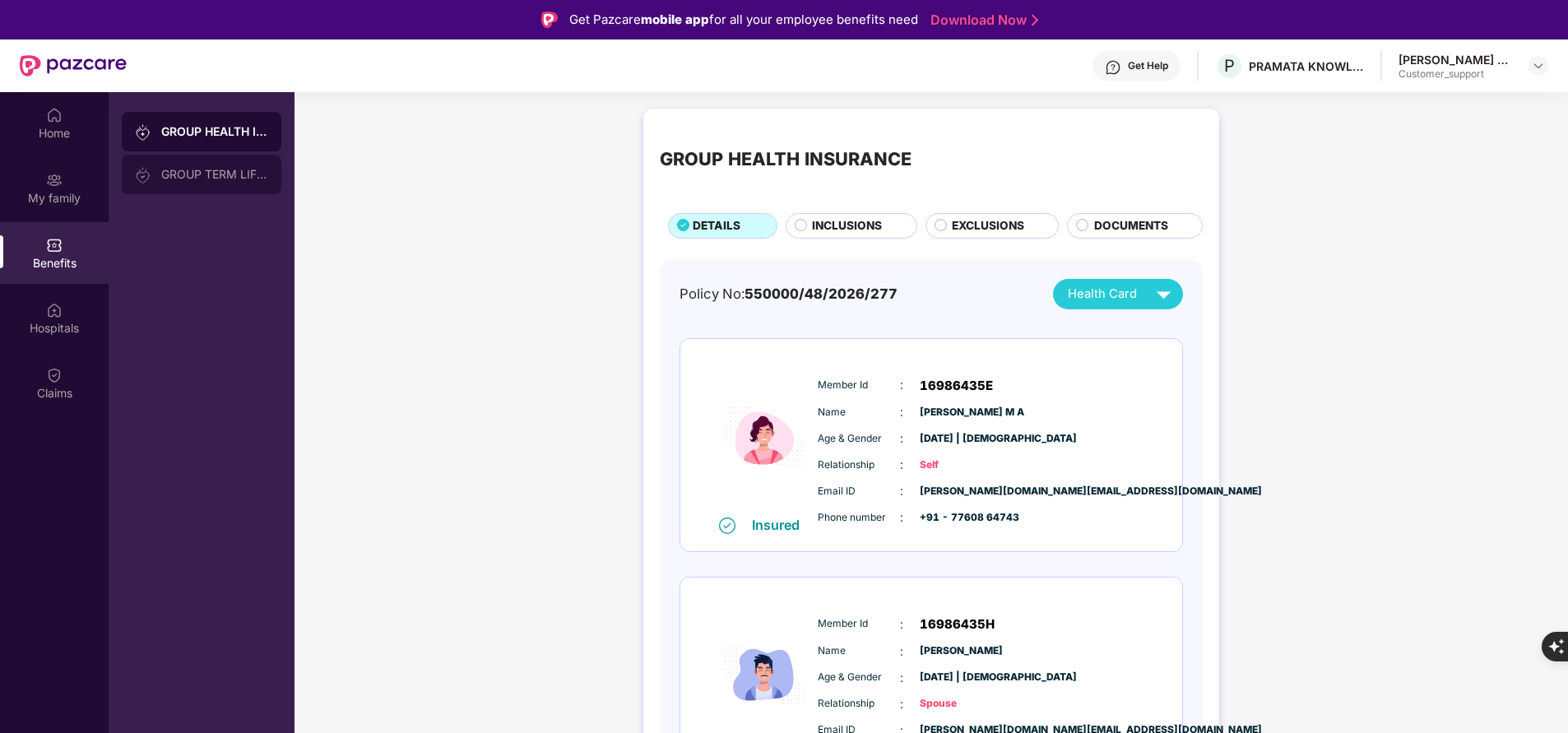
click at [211, 172] on div "GROUP TERM LIFE INSURANCE" at bounding box center [214, 174] width 107 height 13
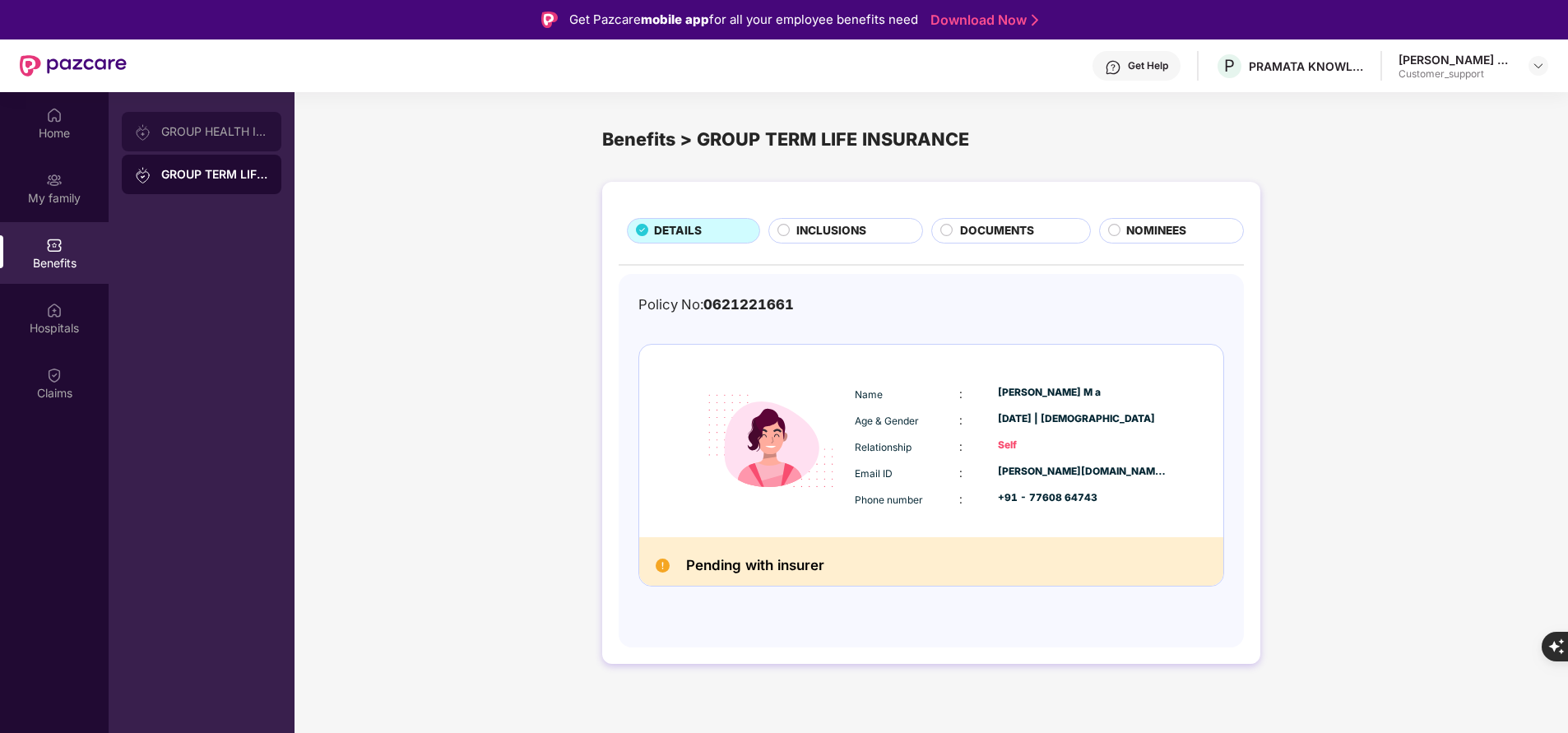
click at [214, 139] on div "GROUP HEALTH INSURANCE" at bounding box center [201, 131] width 159 height 40
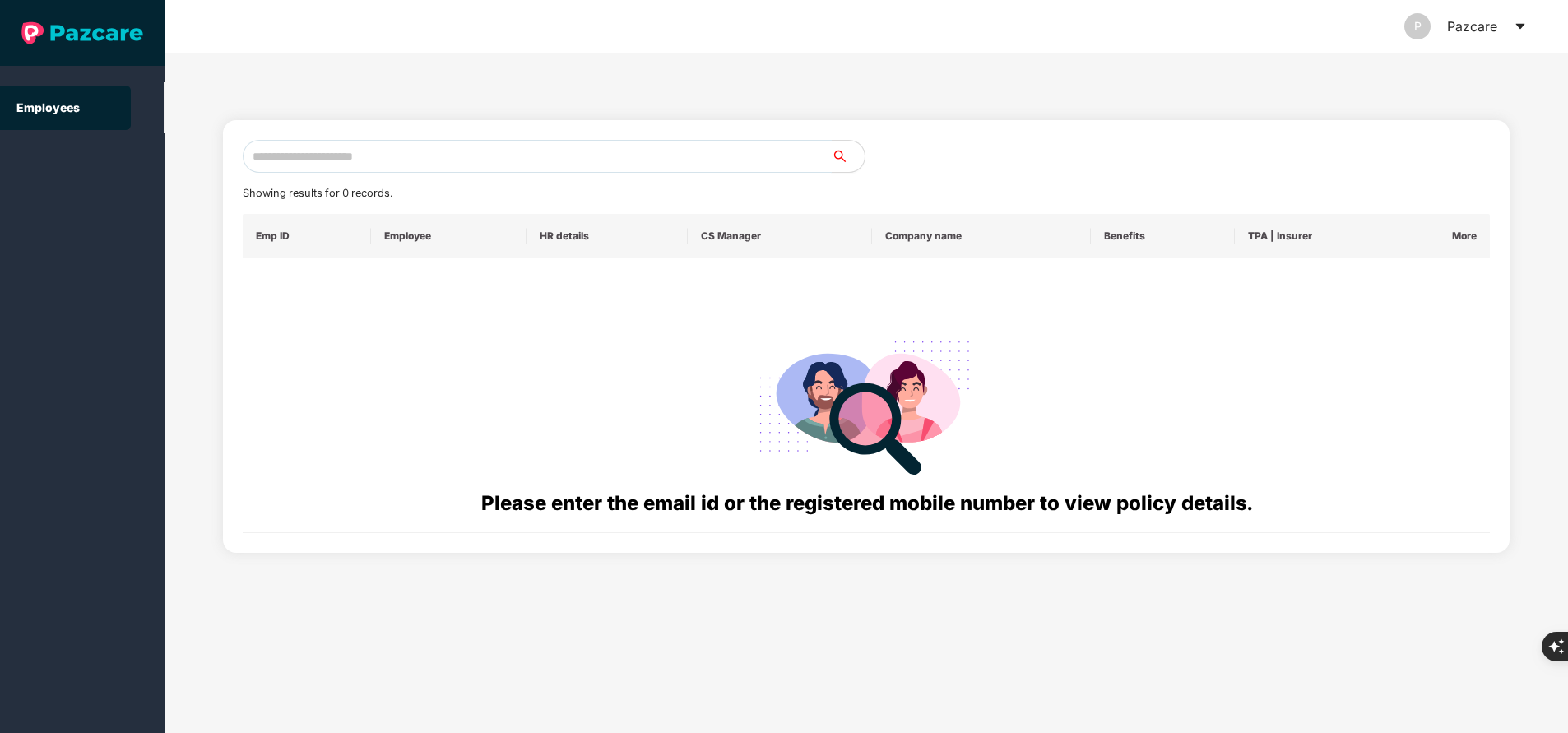
click at [418, 162] on input "text" at bounding box center [537, 156] width 589 height 33
paste input "**********"
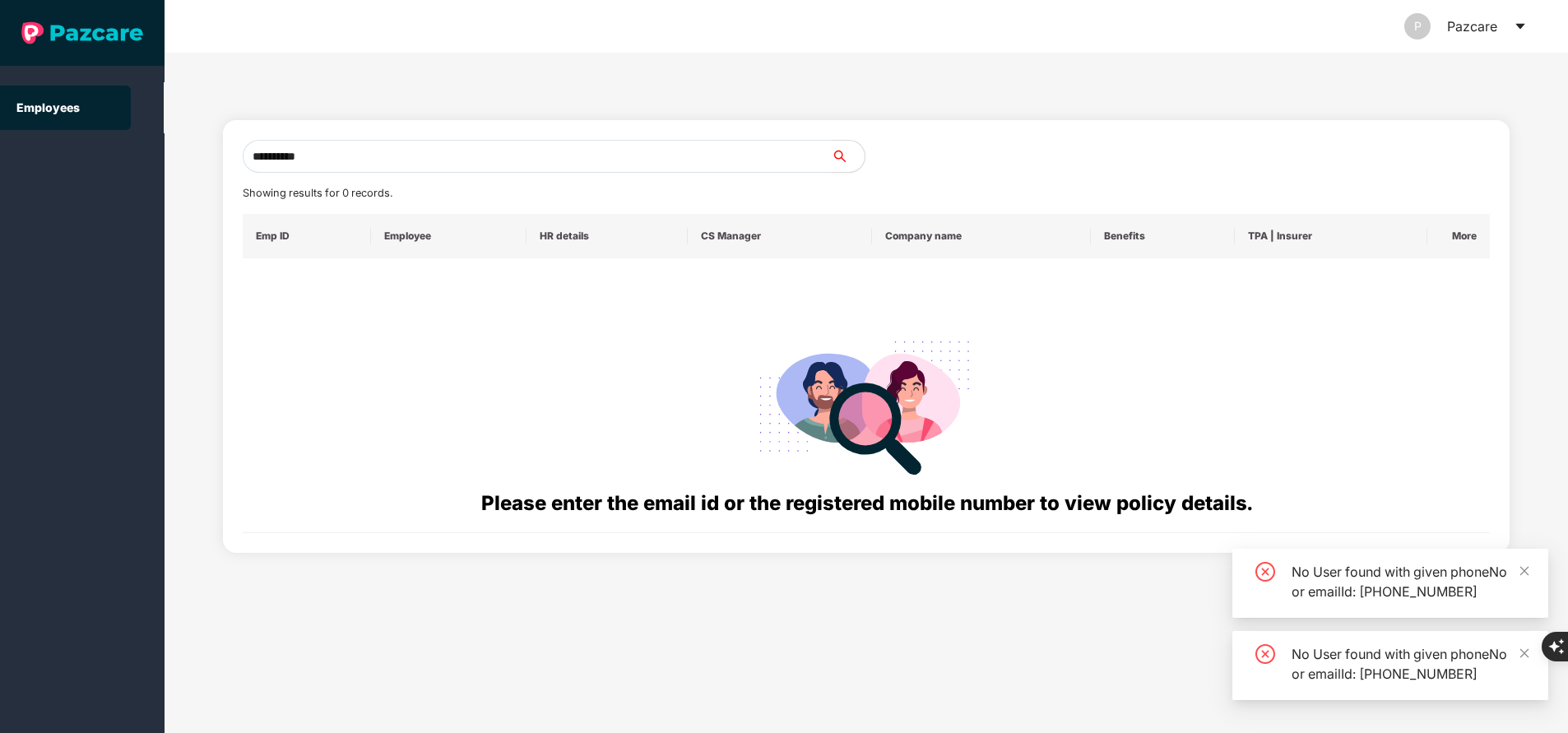
drag, startPoint x: 468, startPoint y: 128, endPoint x: 468, endPoint y: 144, distance: 16.0
click at [468, 144] on div "**********" at bounding box center [866, 336] width 1286 height 433
click at [468, 144] on input "**********" at bounding box center [537, 156] width 589 height 33
type input "*"
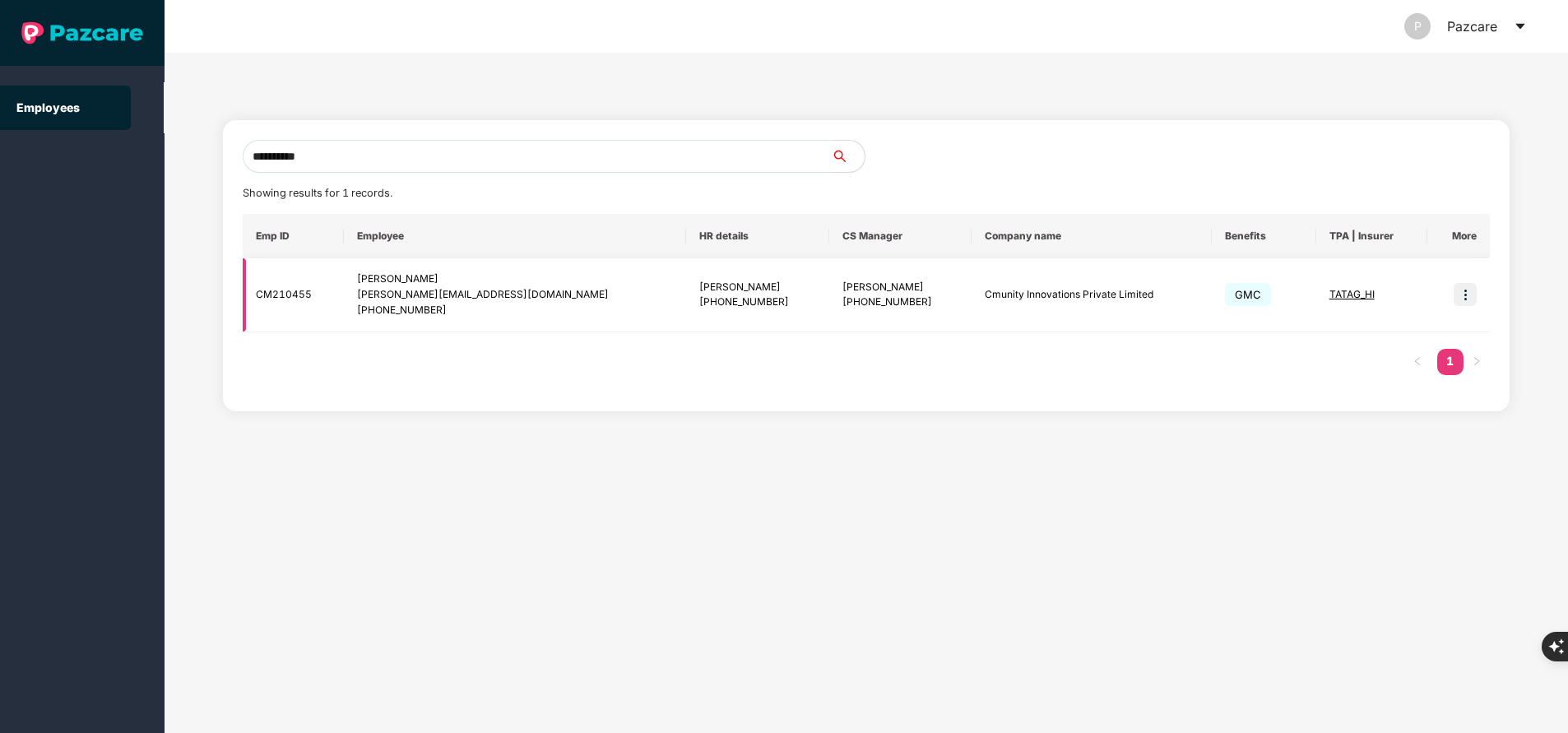
type input "**********"
click at [1461, 293] on img at bounding box center [1466, 295] width 23 height 23
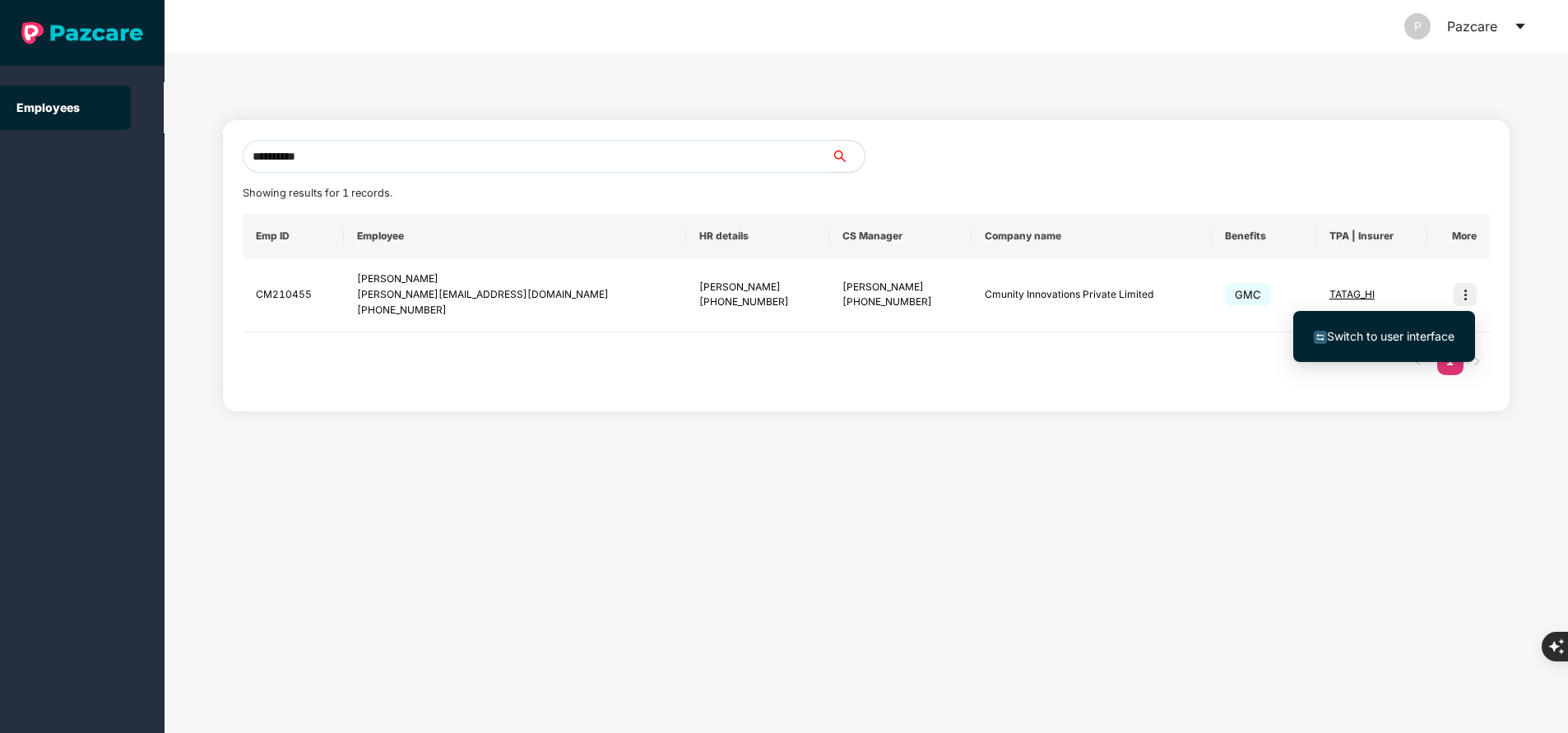
click at [1430, 331] on span "Switch to user interface" at bounding box center [1390, 336] width 127 height 14
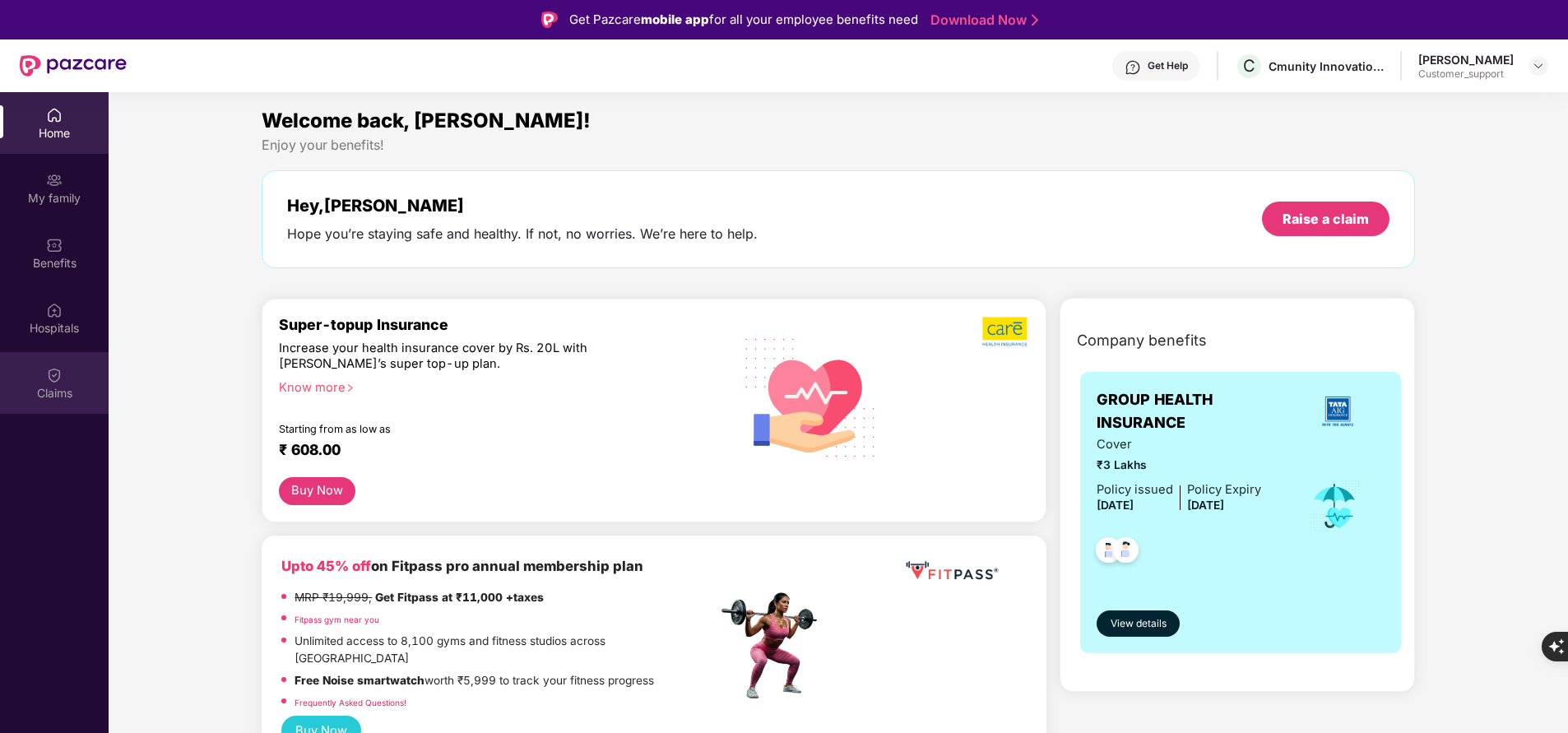
click at [66, 395] on div "Claims" at bounding box center [54, 393] width 108 height 17
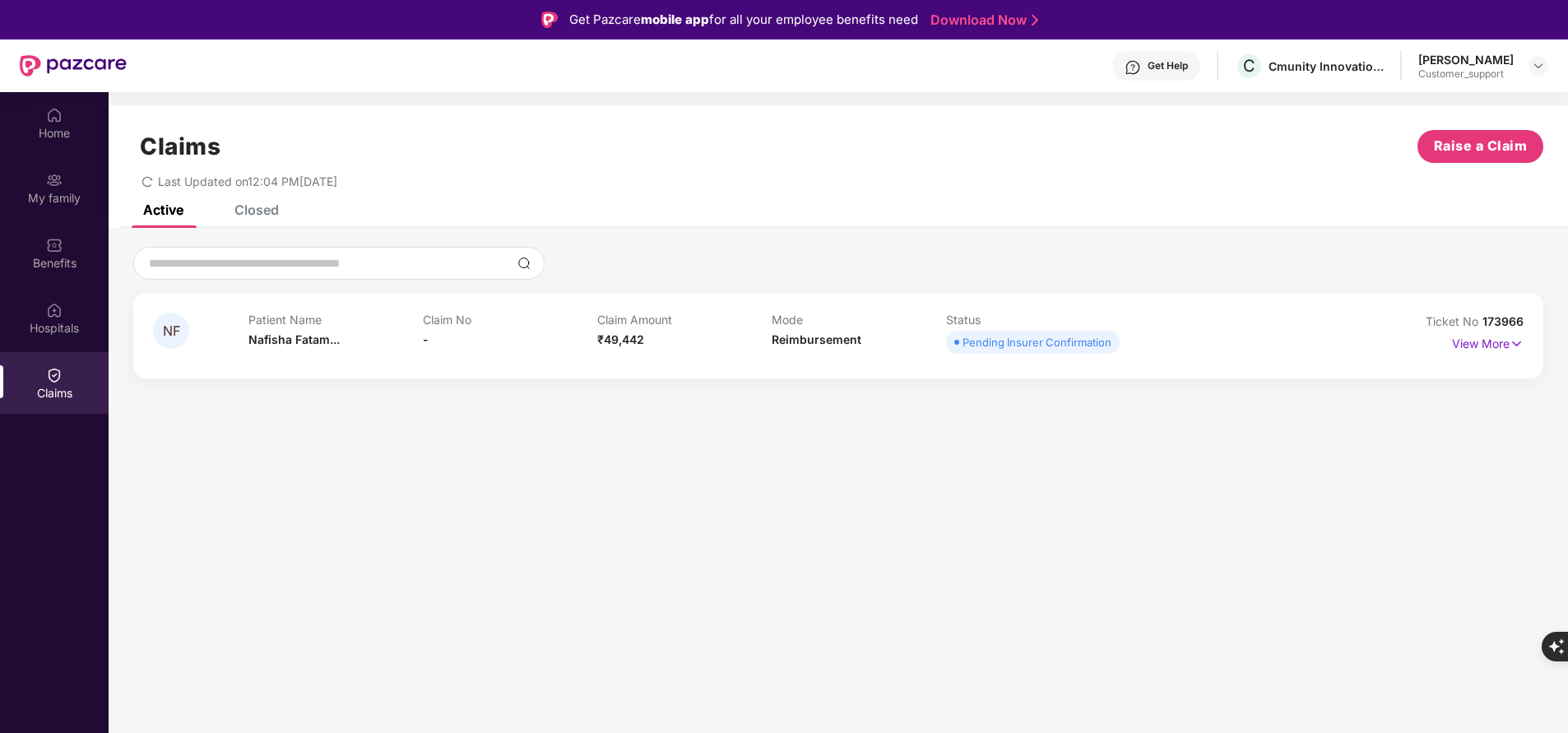
click at [262, 217] on div "Closed" at bounding box center [257, 210] width 45 height 17
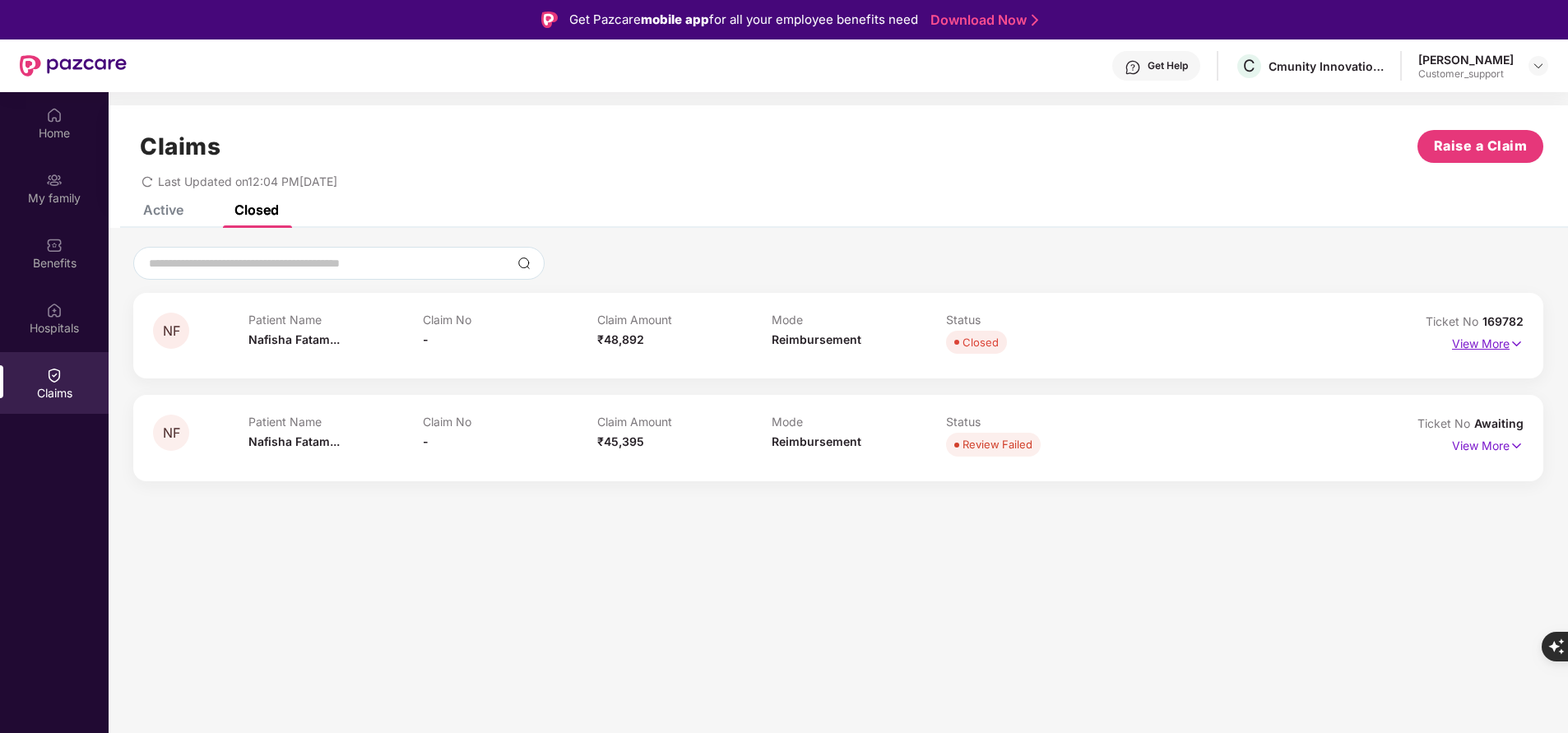
click at [1487, 348] on p "View More" at bounding box center [1488, 341] width 72 height 22
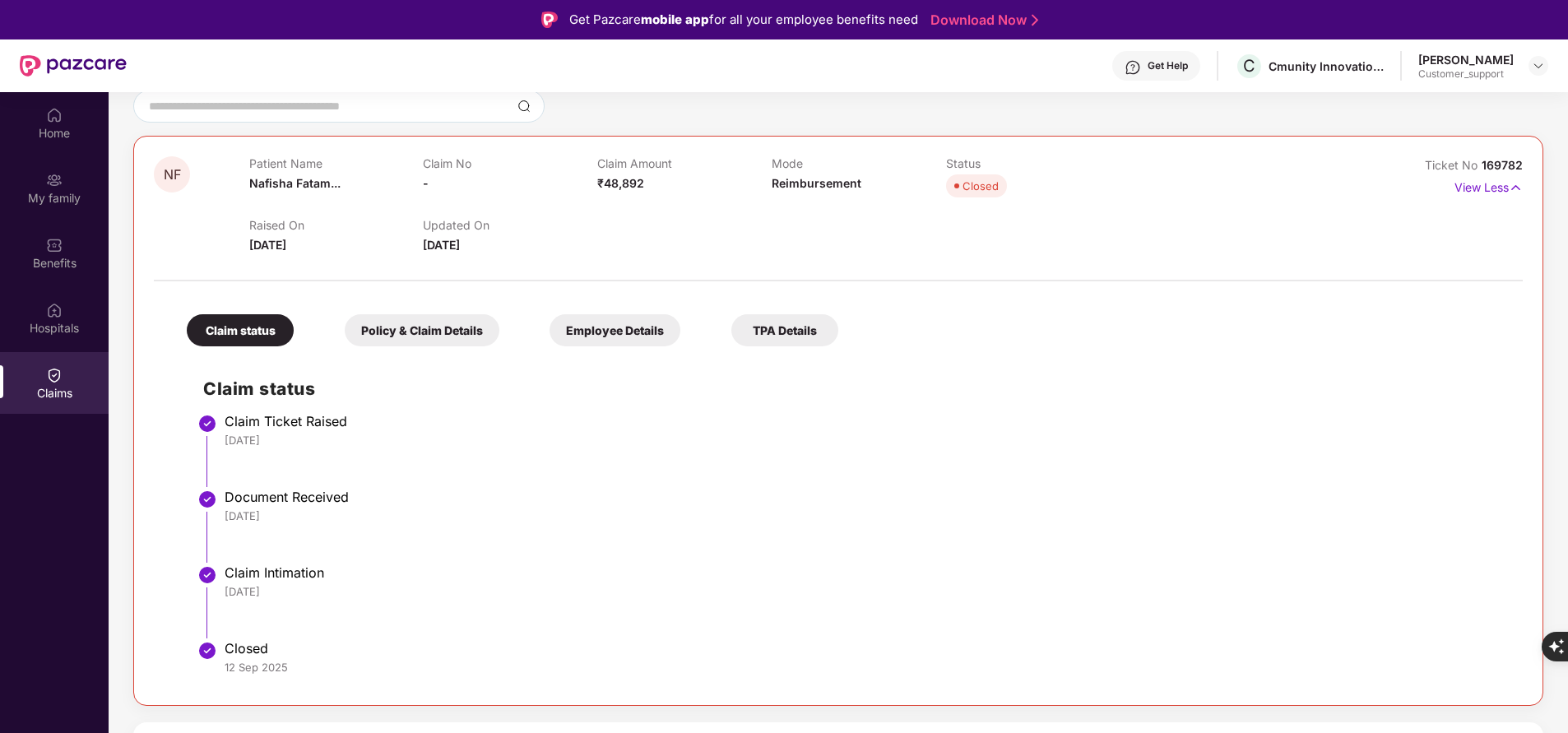
scroll to position [93, 0]
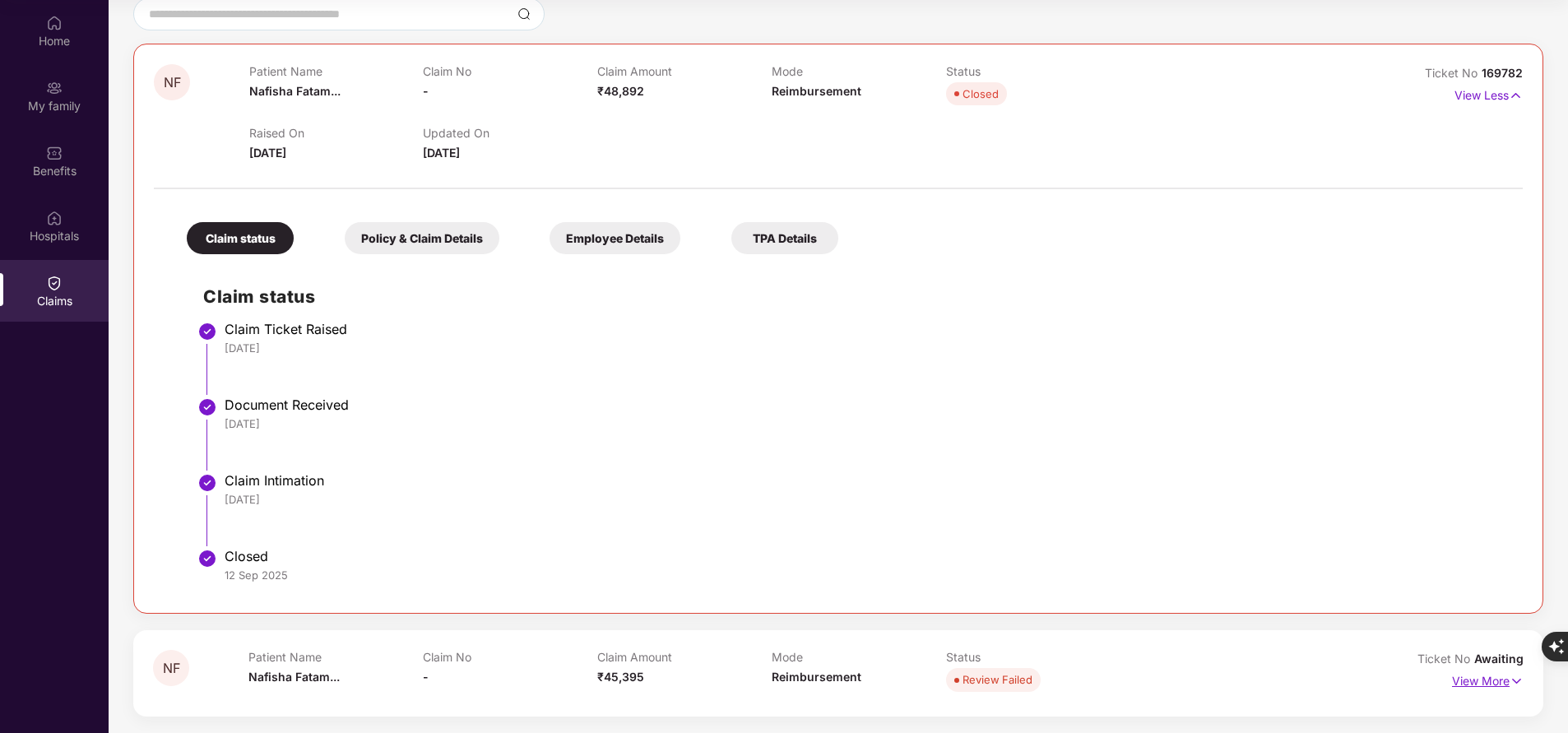
click at [1499, 675] on p "View More" at bounding box center [1488, 679] width 72 height 22
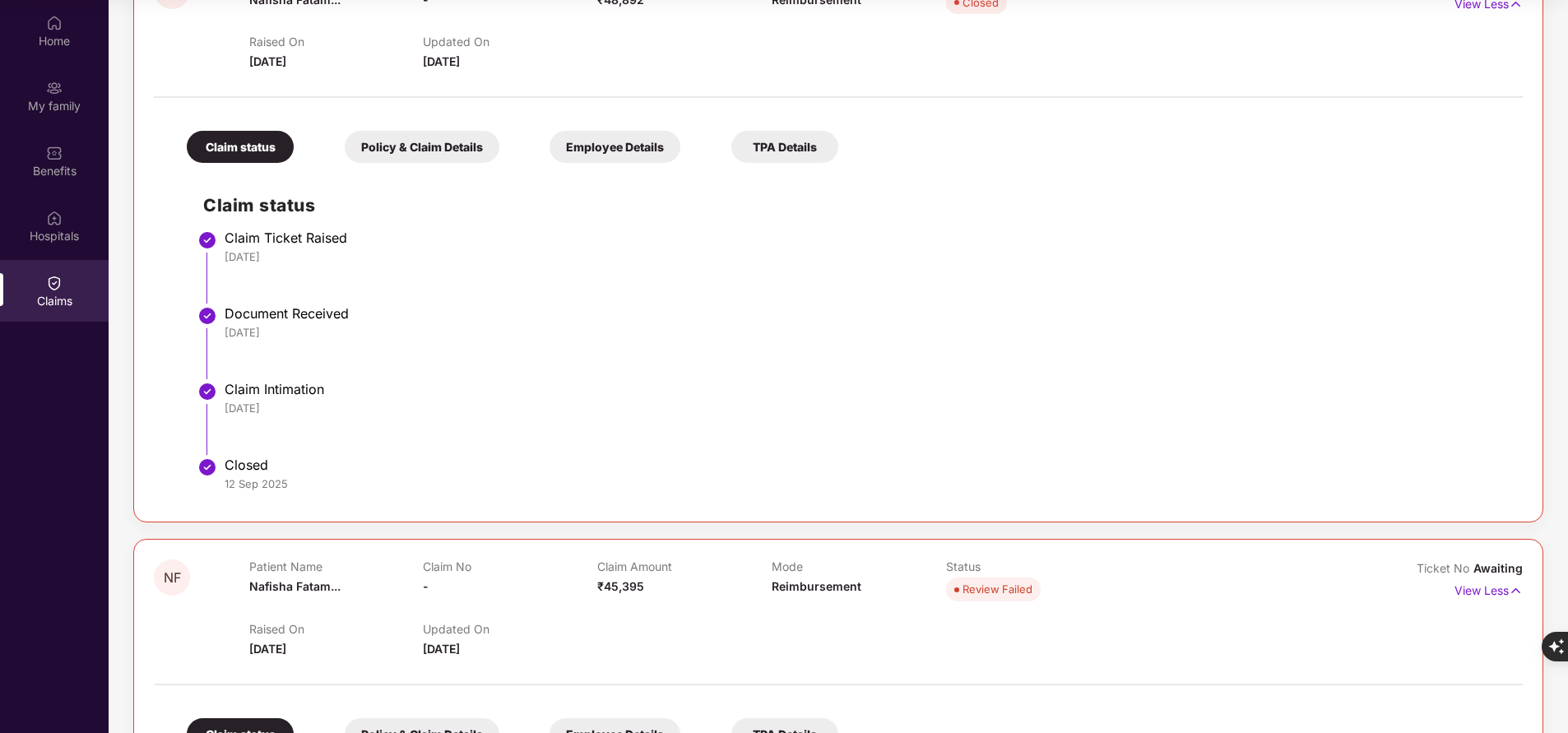
scroll to position [126, 0]
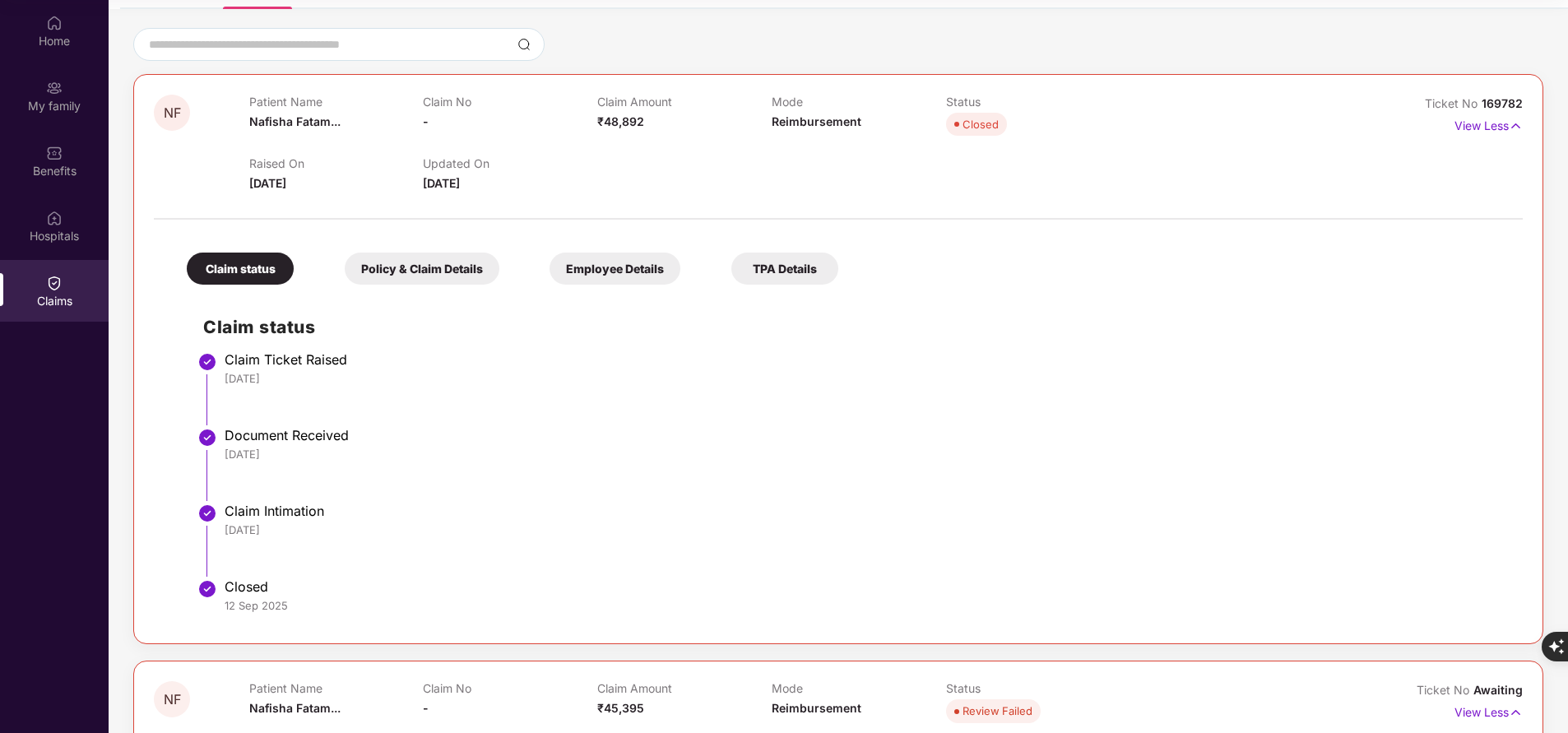
click at [1502, 111] on div "Ticket No 169782" at bounding box center [1474, 104] width 97 height 18
copy div "No 169782"
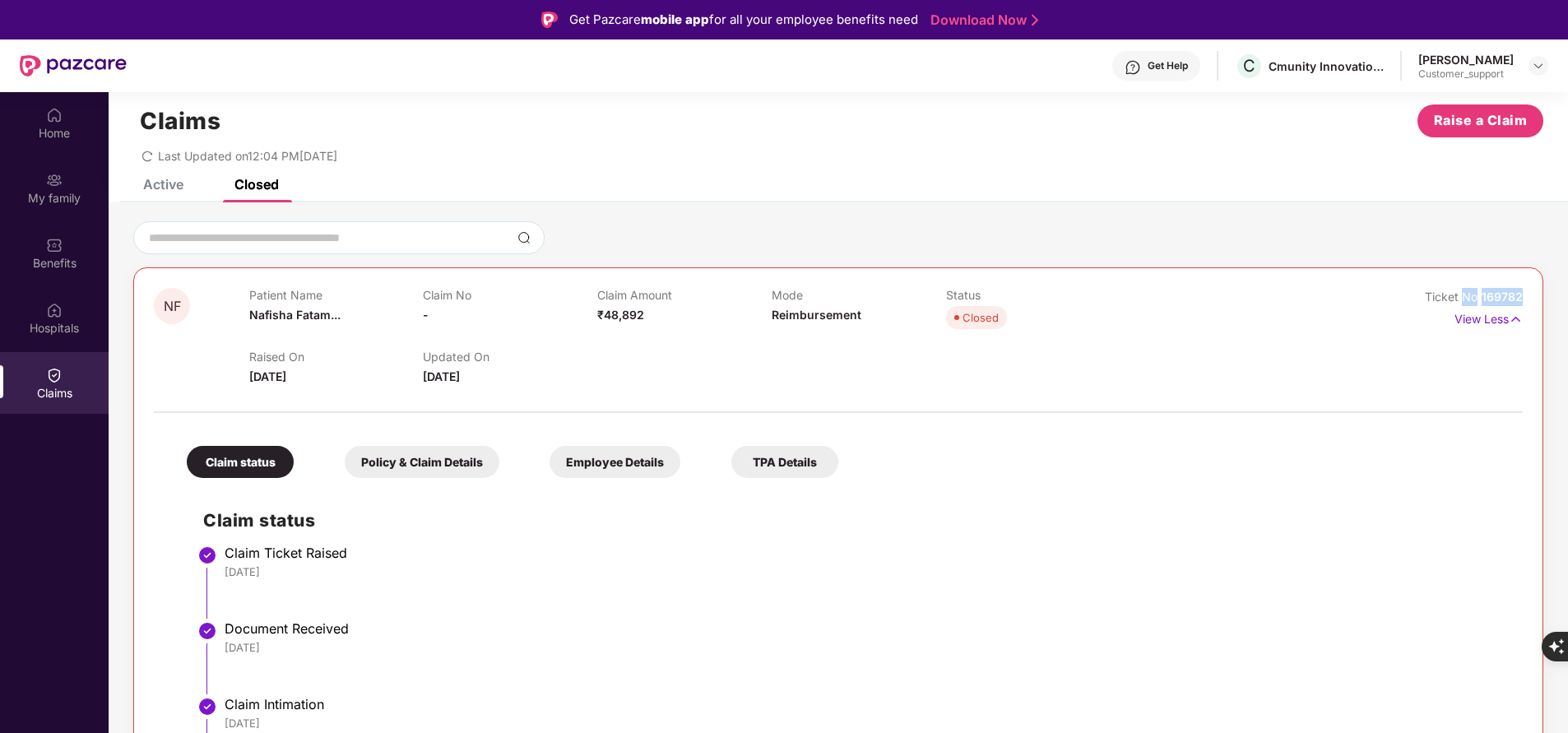
scroll to position [21, 0]
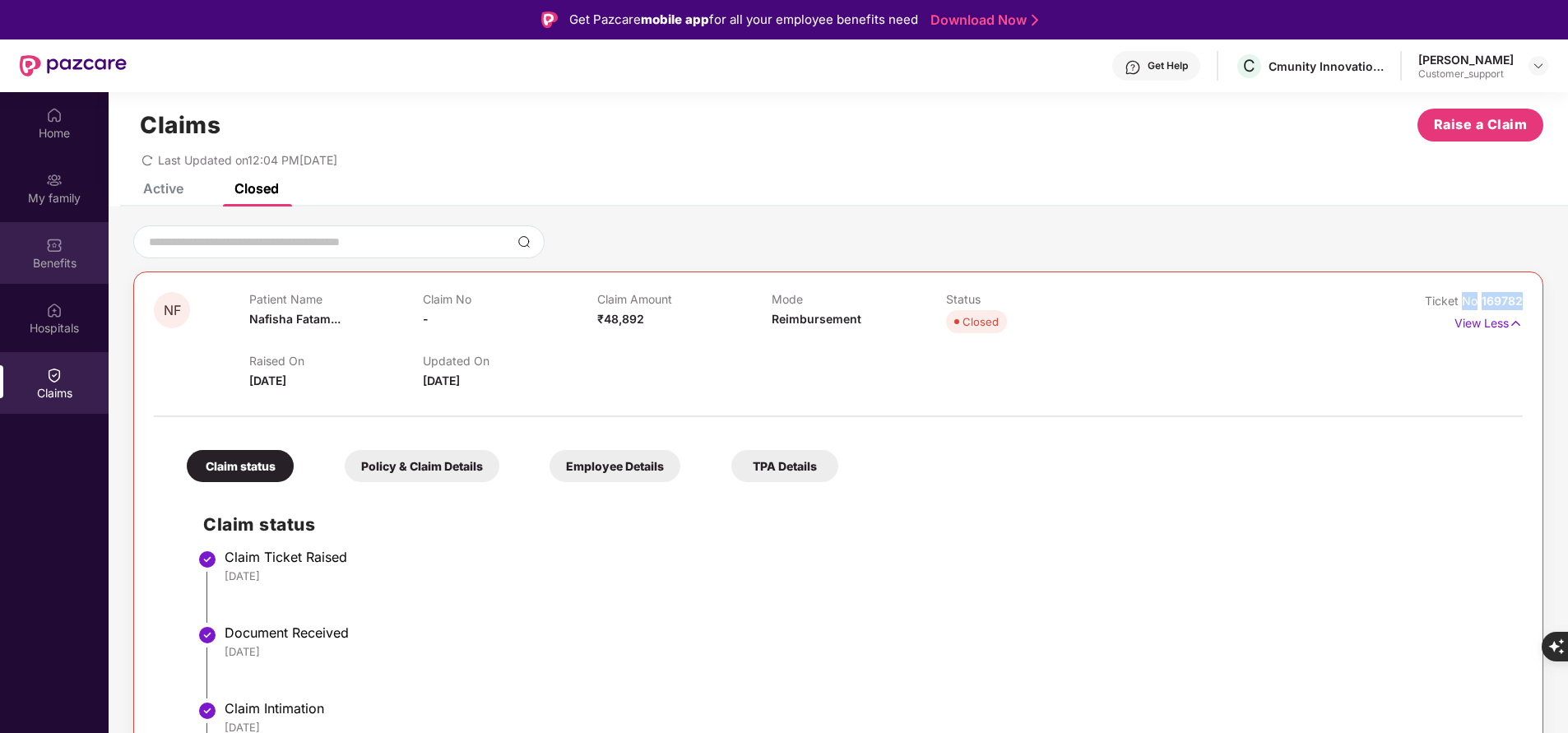
click at [58, 253] on img at bounding box center [55, 245] width 17 height 17
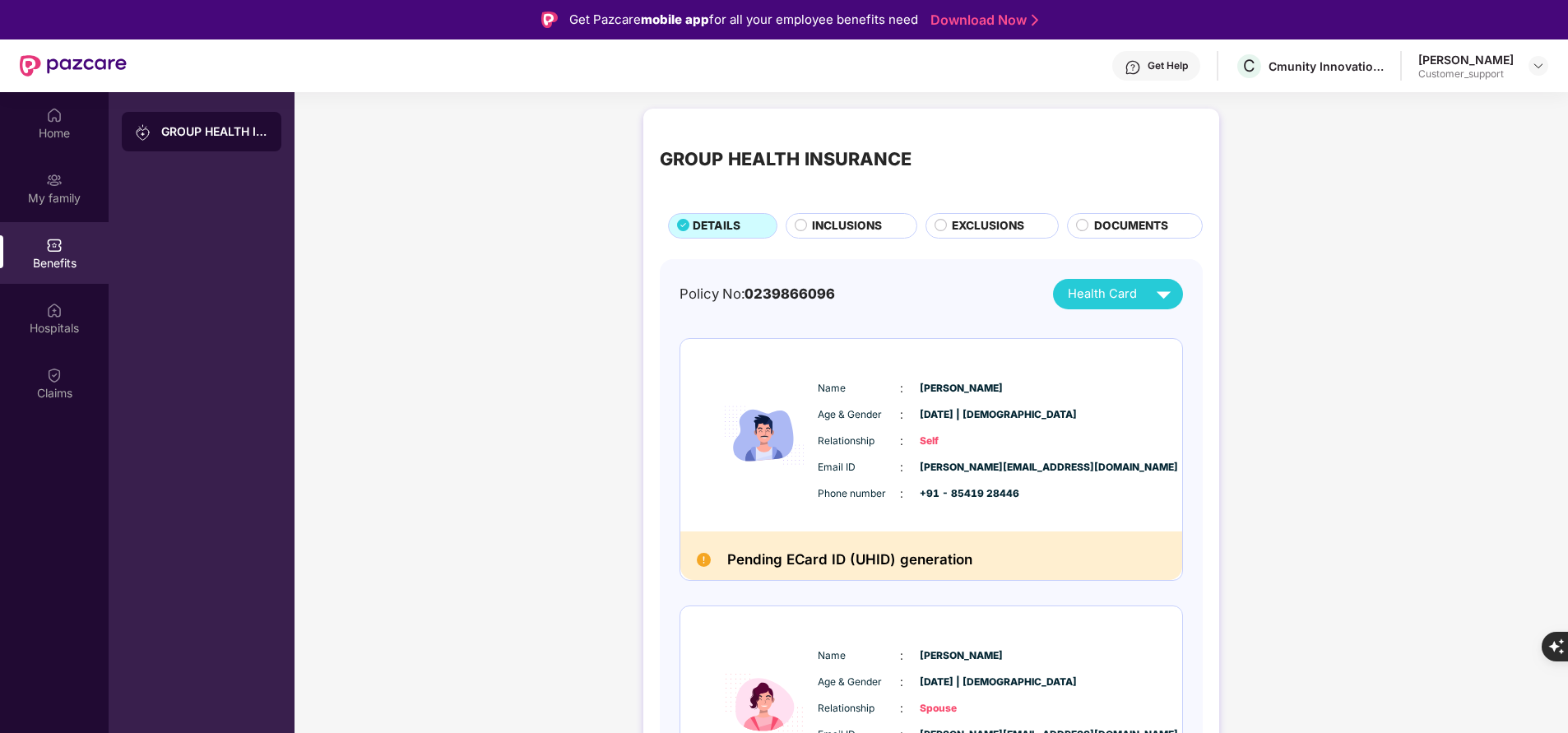
click at [1177, 71] on div "Get Help" at bounding box center [1167, 66] width 40 height 13
click at [302, 345] on div "GROUP HEALTH INSURANCE DETAILS INCLUSIONS EXCLUSIONS DOCUMENTS Policy No: 02398…" at bounding box center [930, 525] width 1273 height 850
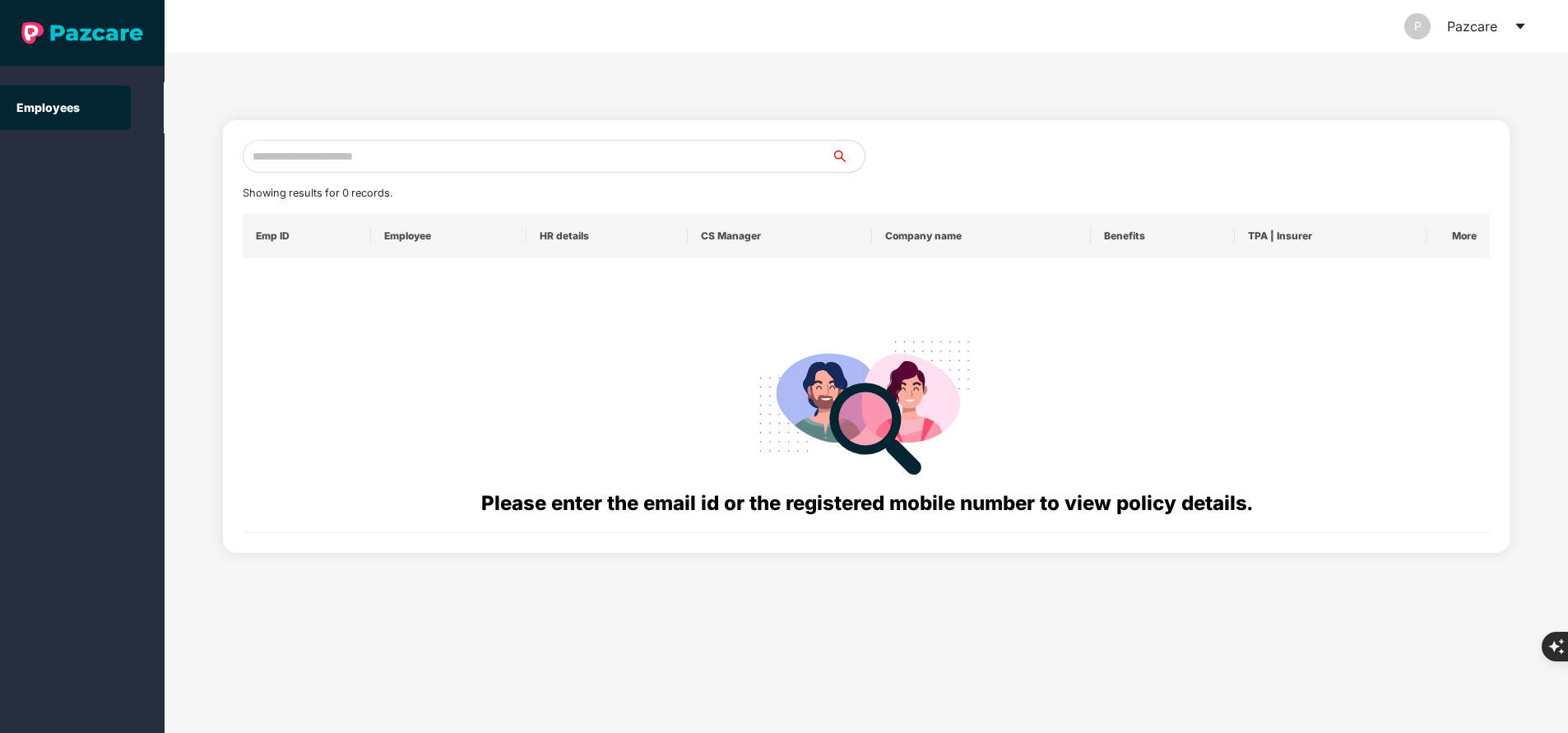
click at [531, 162] on input "text" at bounding box center [537, 156] width 589 height 33
paste input "**********"
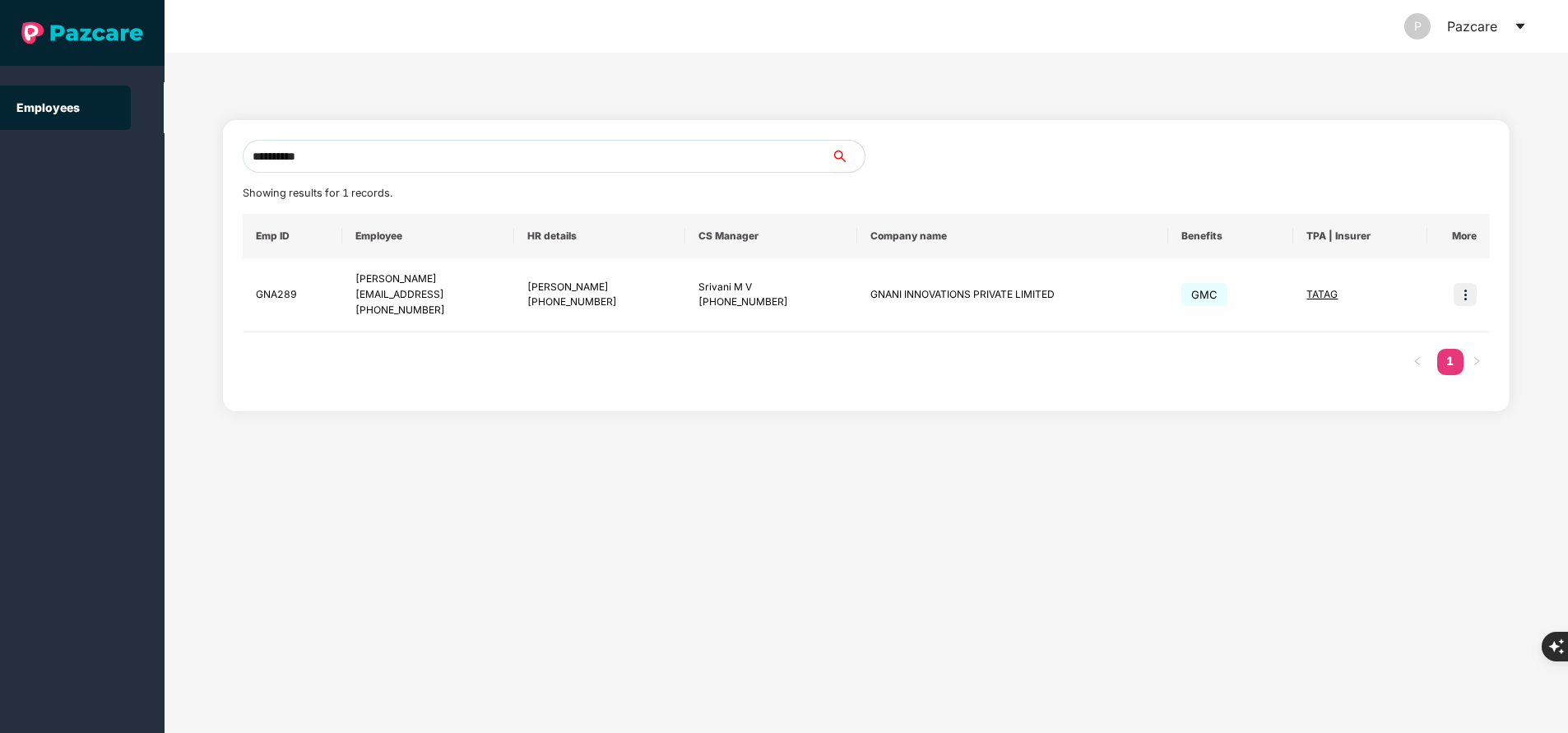
type input "**********"
paste input "**********"
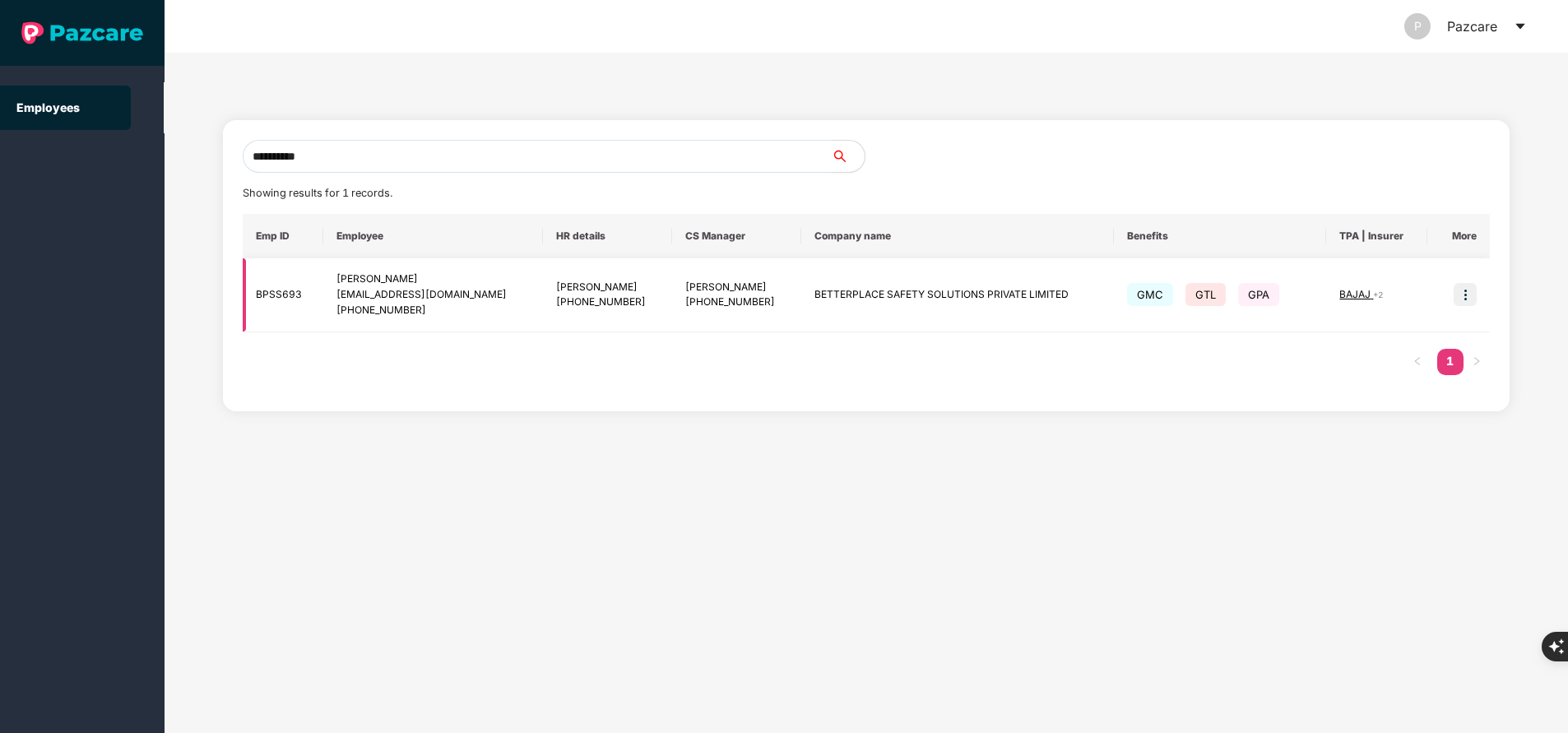
type input "**********"
click at [1479, 297] on td at bounding box center [1459, 296] width 63 height 74
click at [1470, 298] on img at bounding box center [1466, 295] width 23 height 23
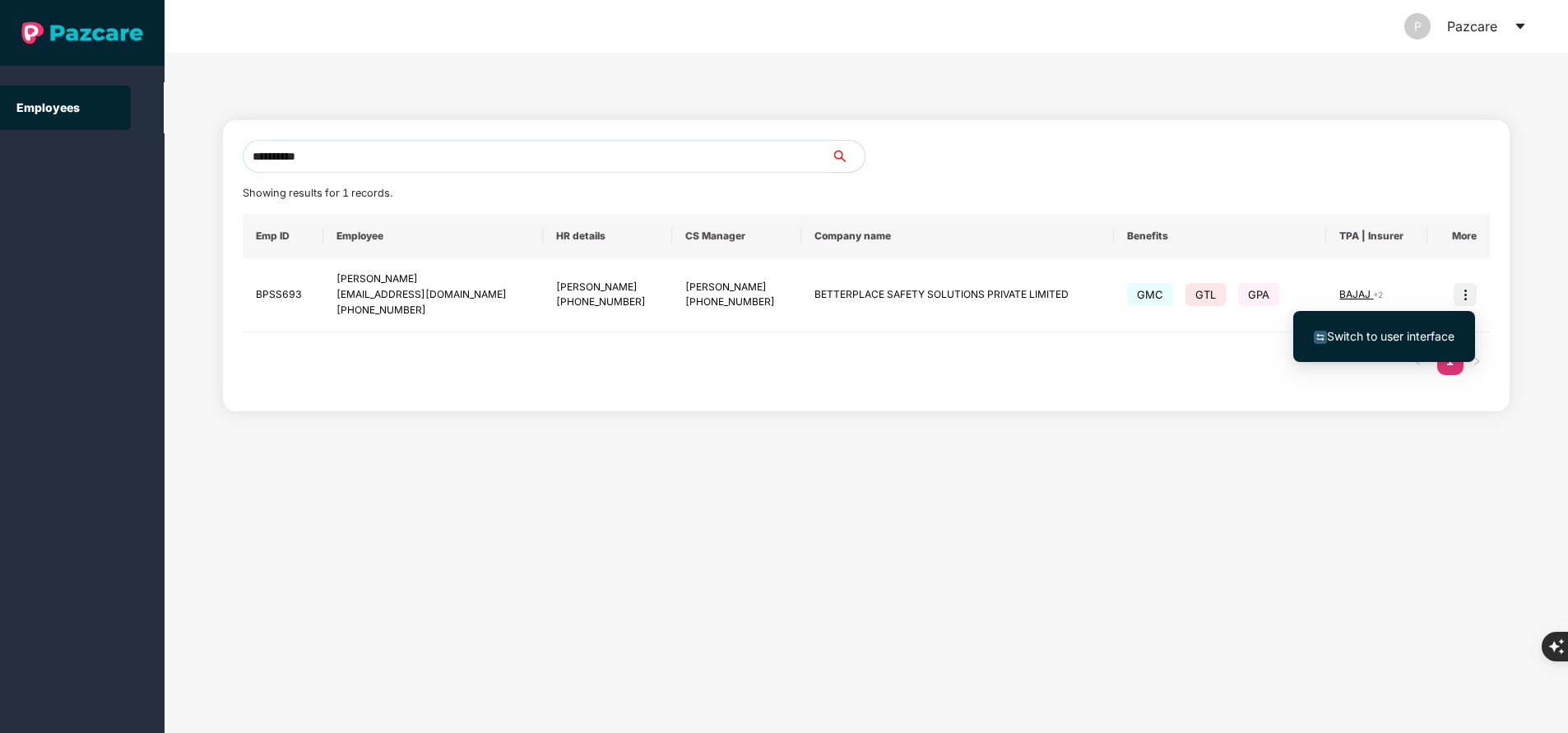
click at [1409, 330] on span "Switch to user interface" at bounding box center [1390, 336] width 127 height 14
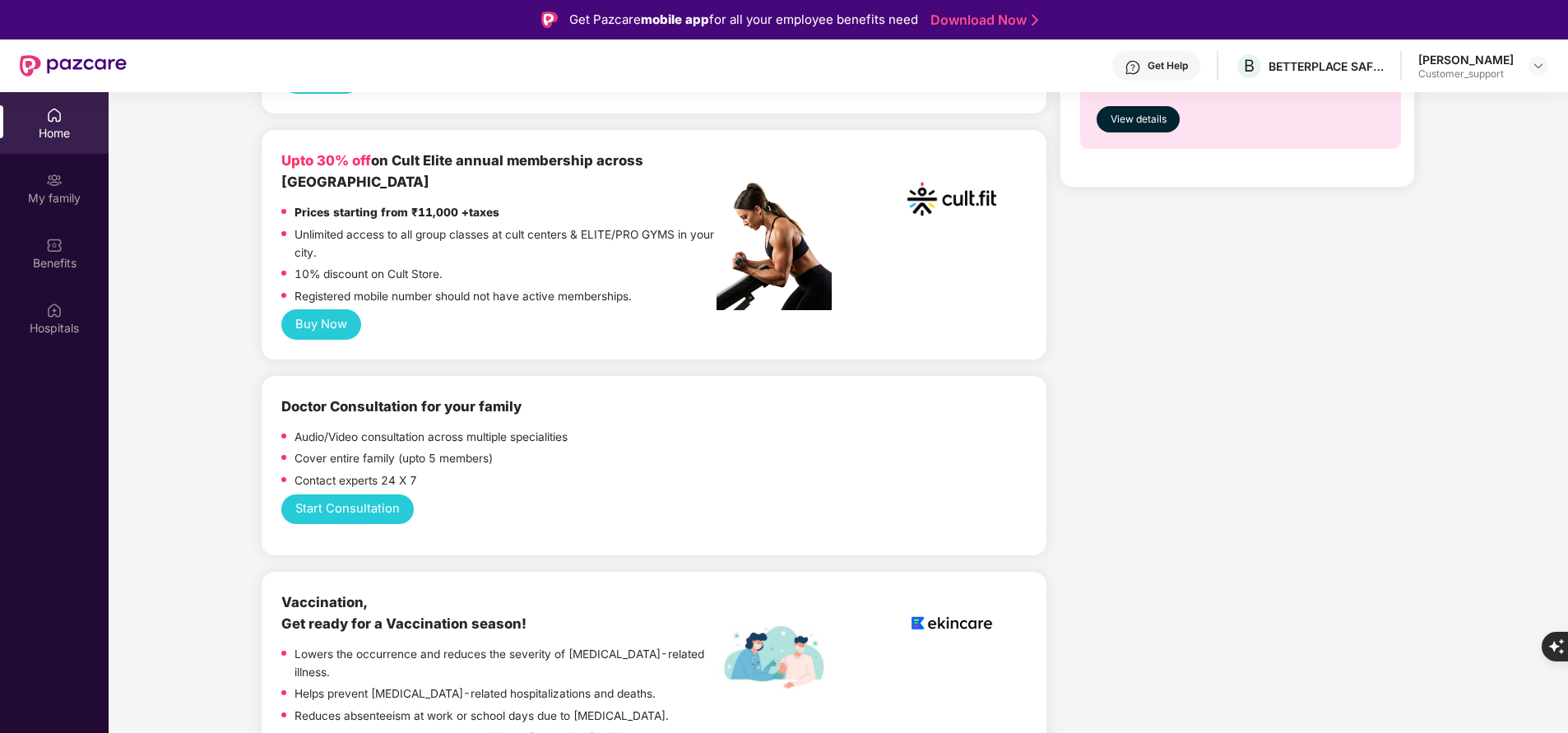
scroll to position [980, 0]
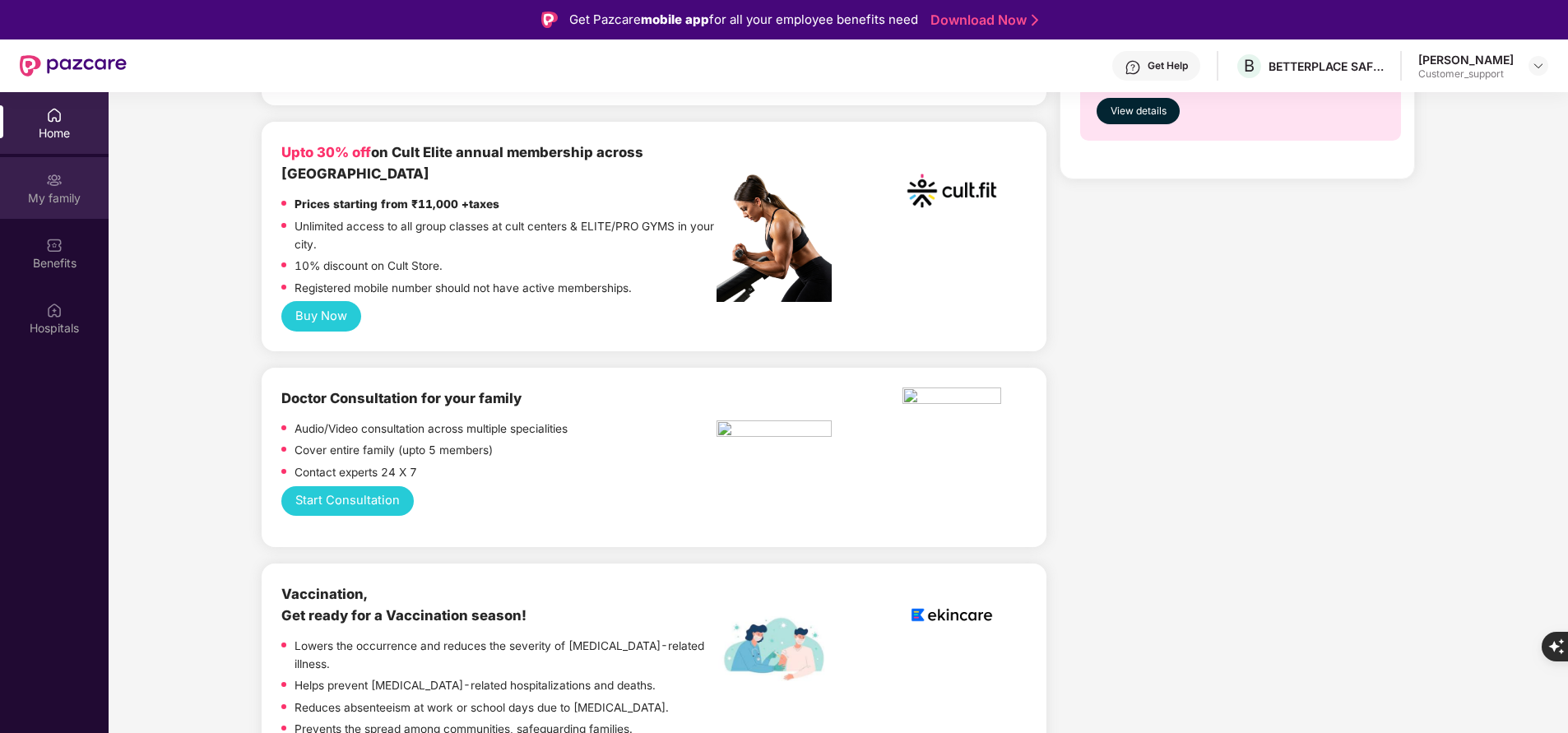
click at [69, 184] on div "My family" at bounding box center [54, 188] width 108 height 62
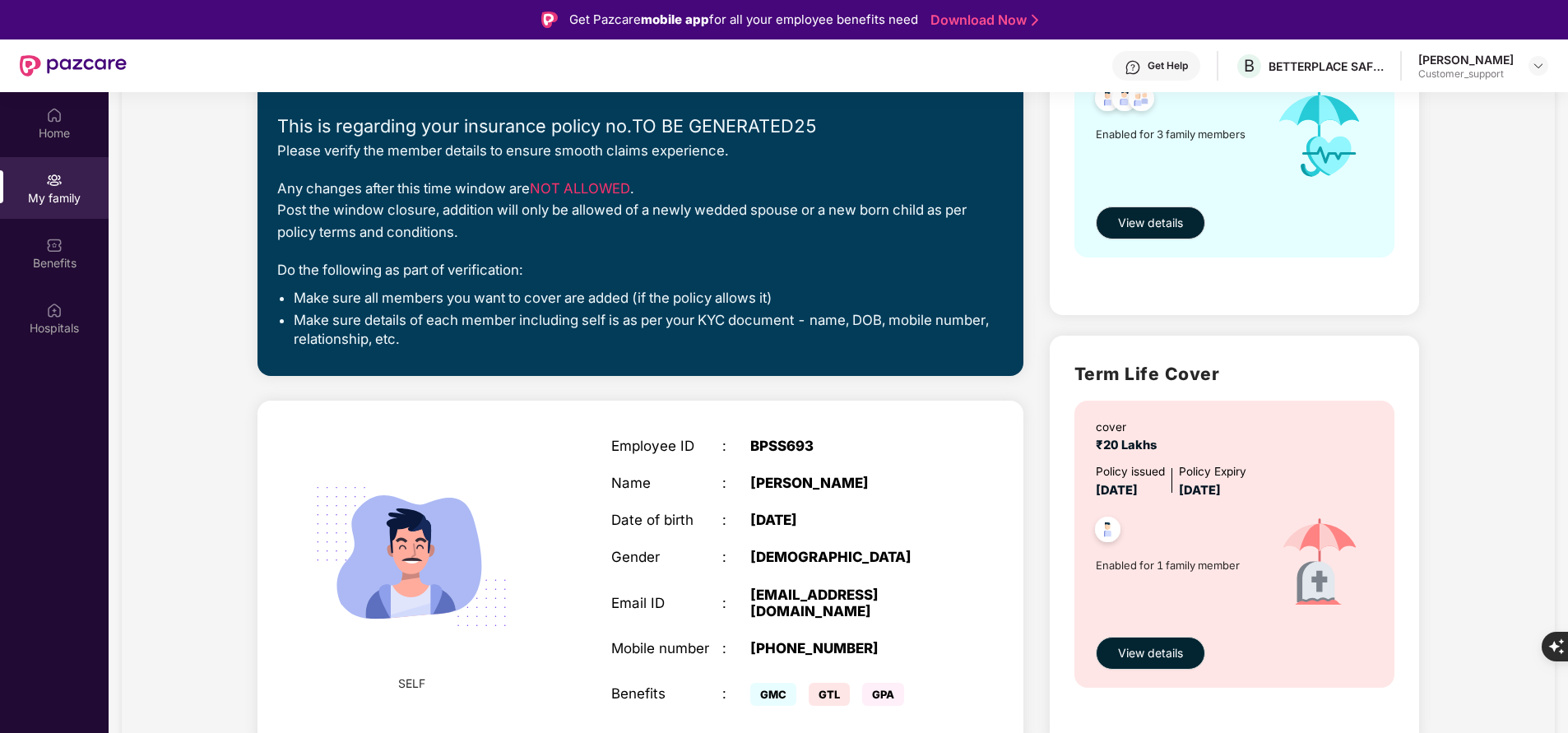
scroll to position [289, 0]
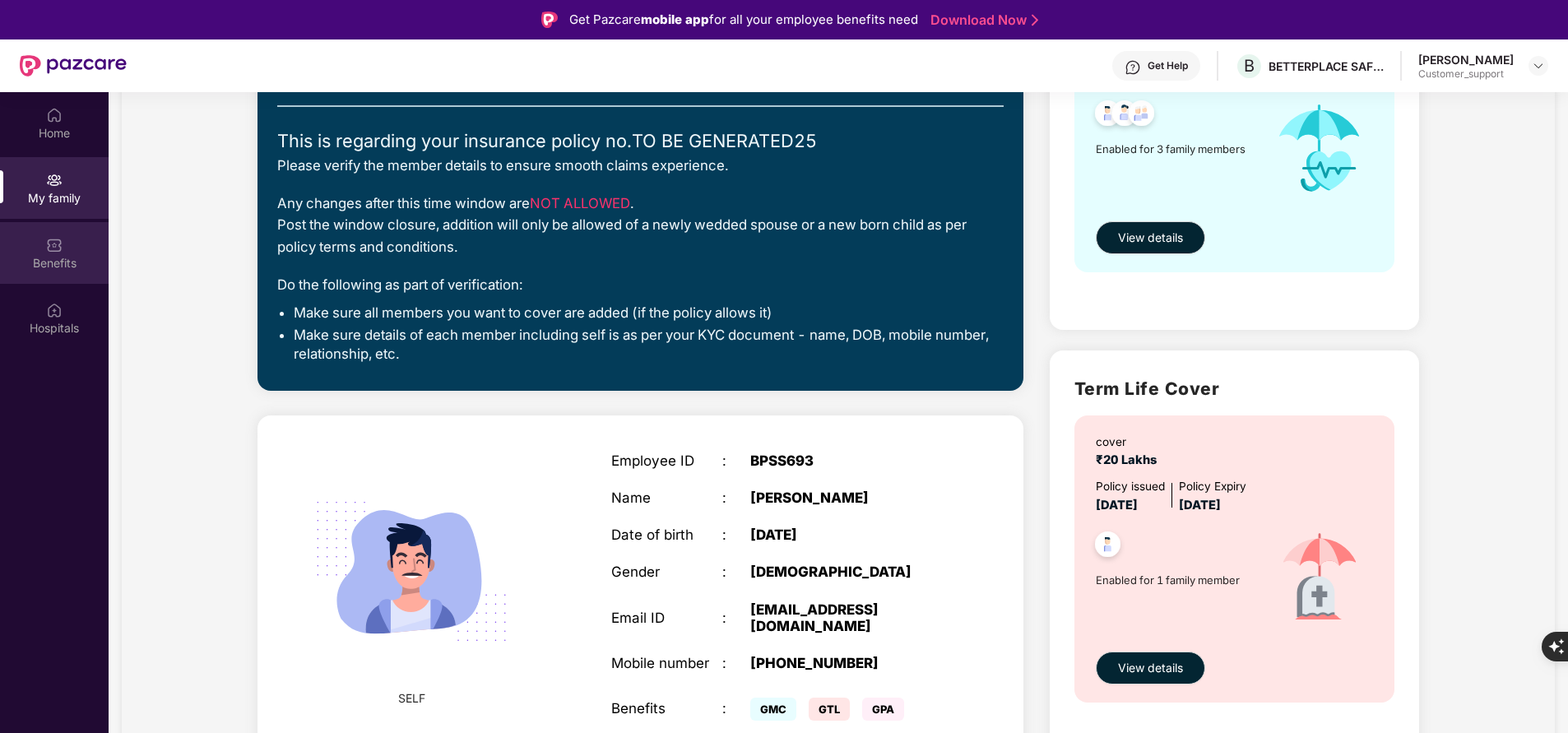
click at [59, 247] on img at bounding box center [55, 245] width 17 height 17
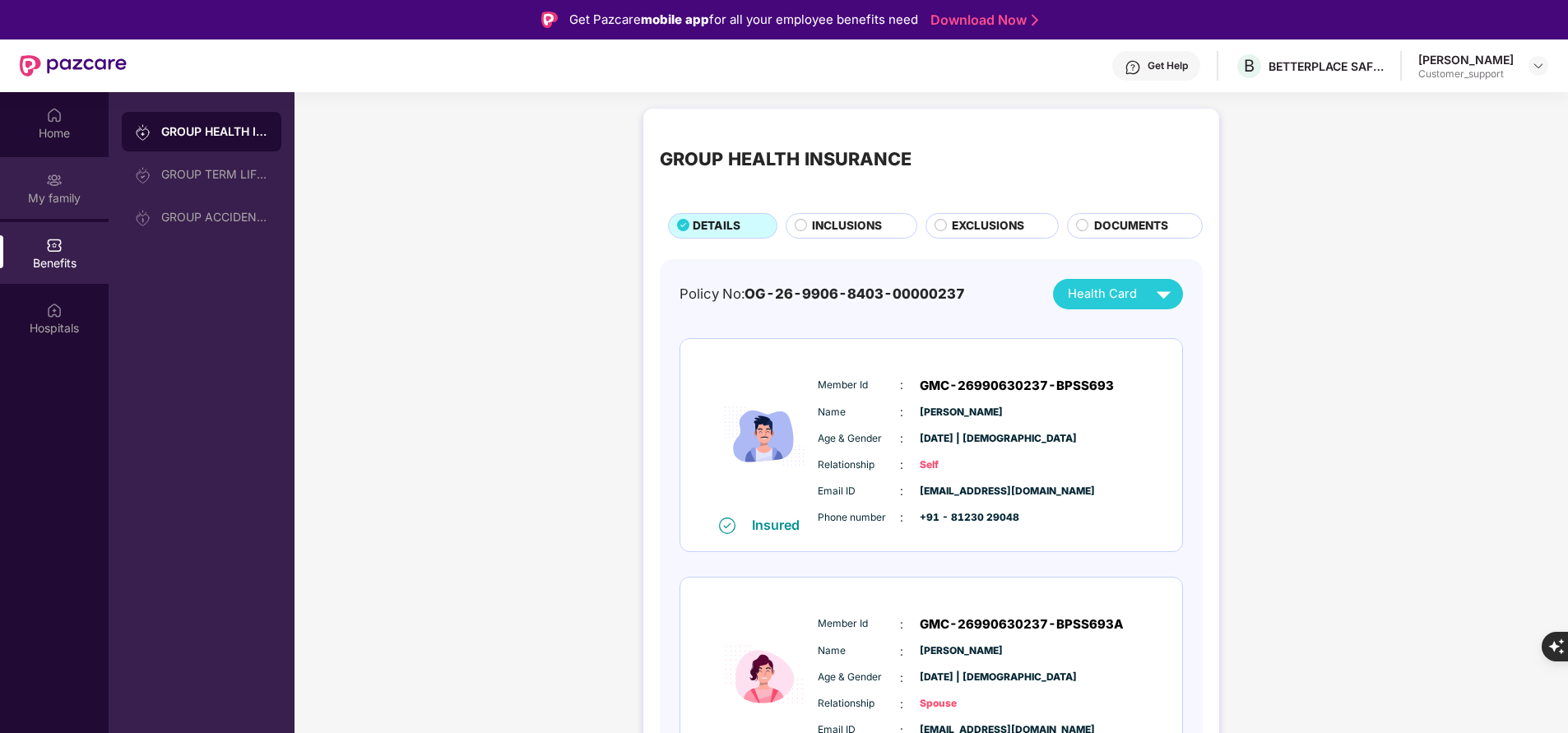
click at [79, 186] on div "My family" at bounding box center [54, 188] width 108 height 62
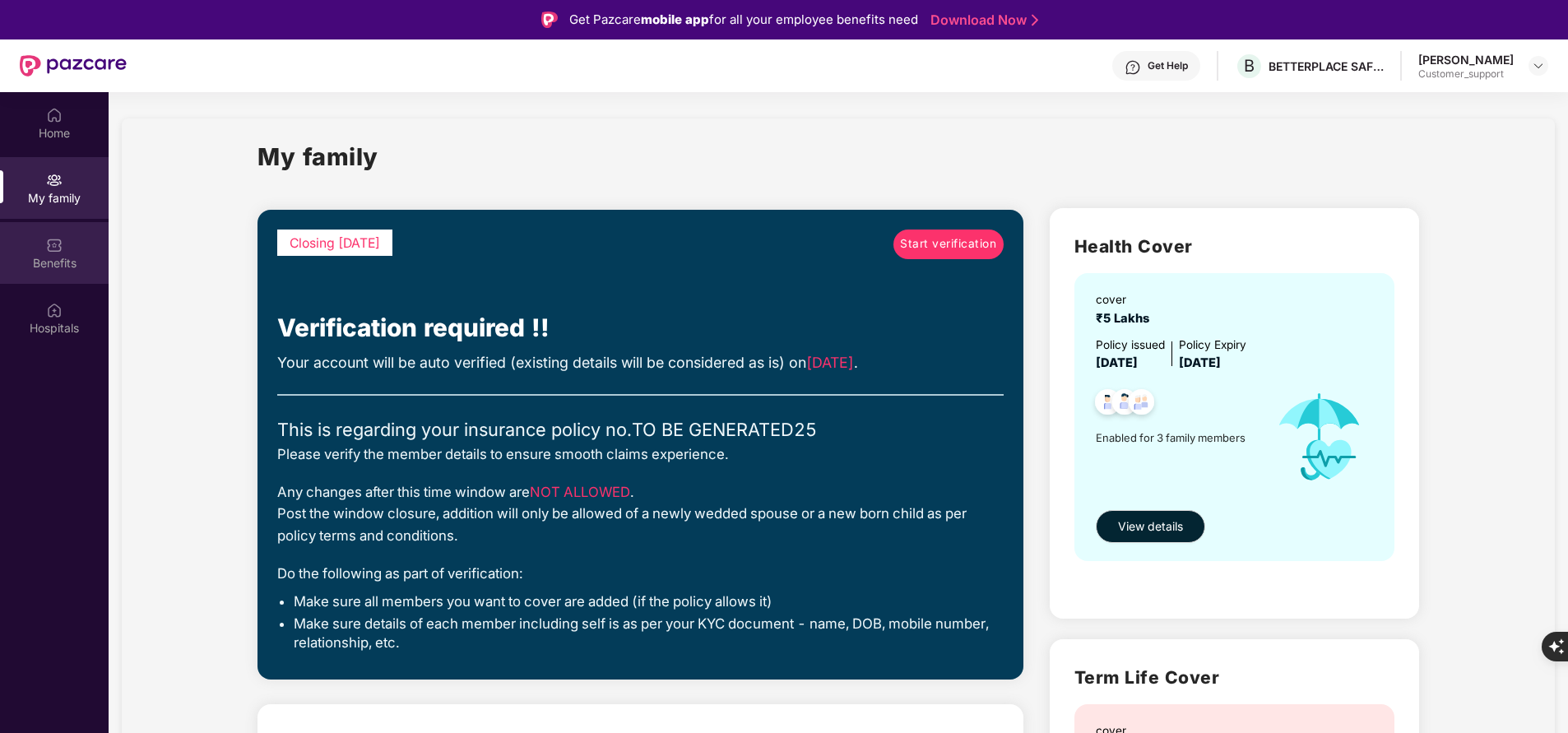
click at [59, 245] on img at bounding box center [55, 245] width 17 height 17
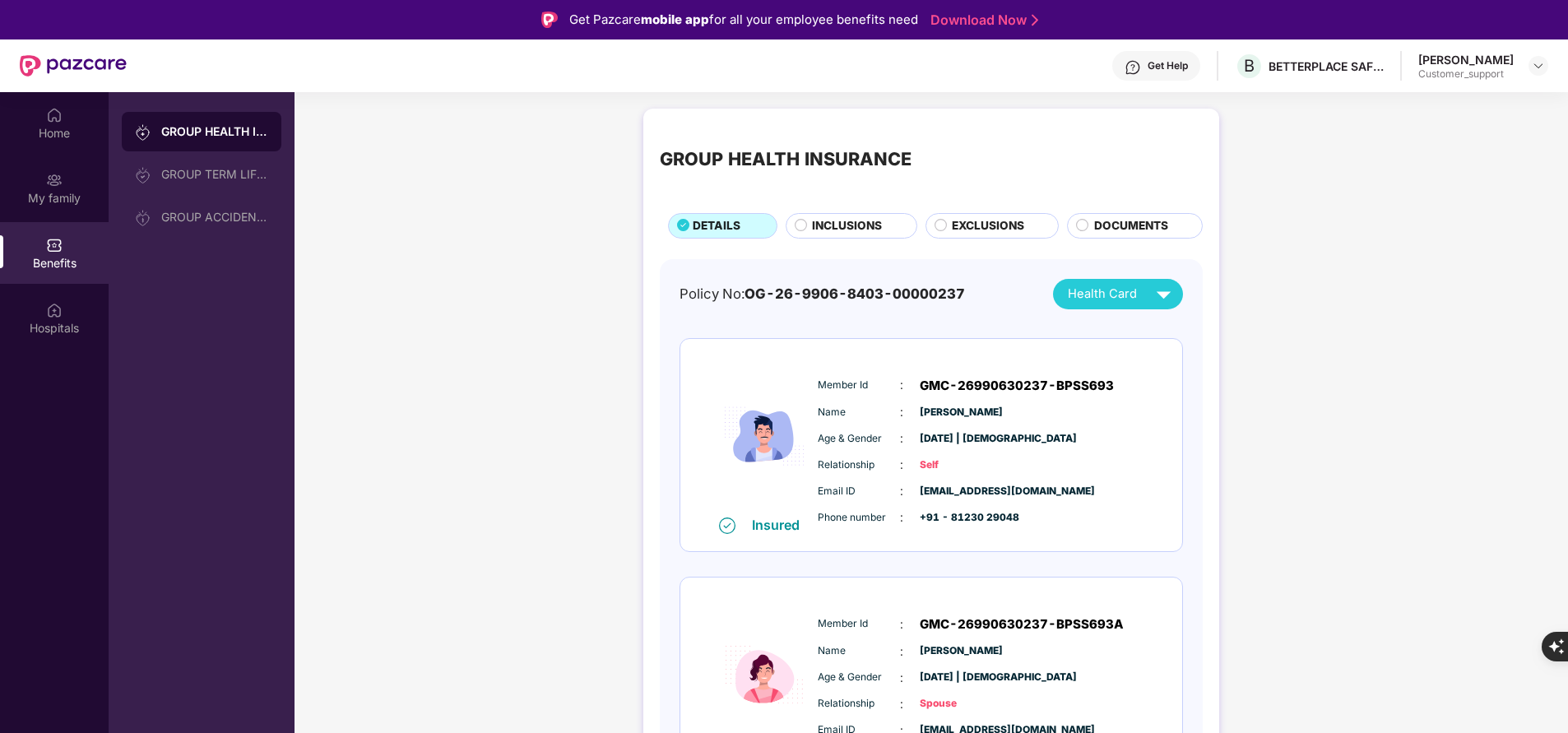
click at [850, 234] on span "INCLUSIONS" at bounding box center [847, 226] width 70 height 17
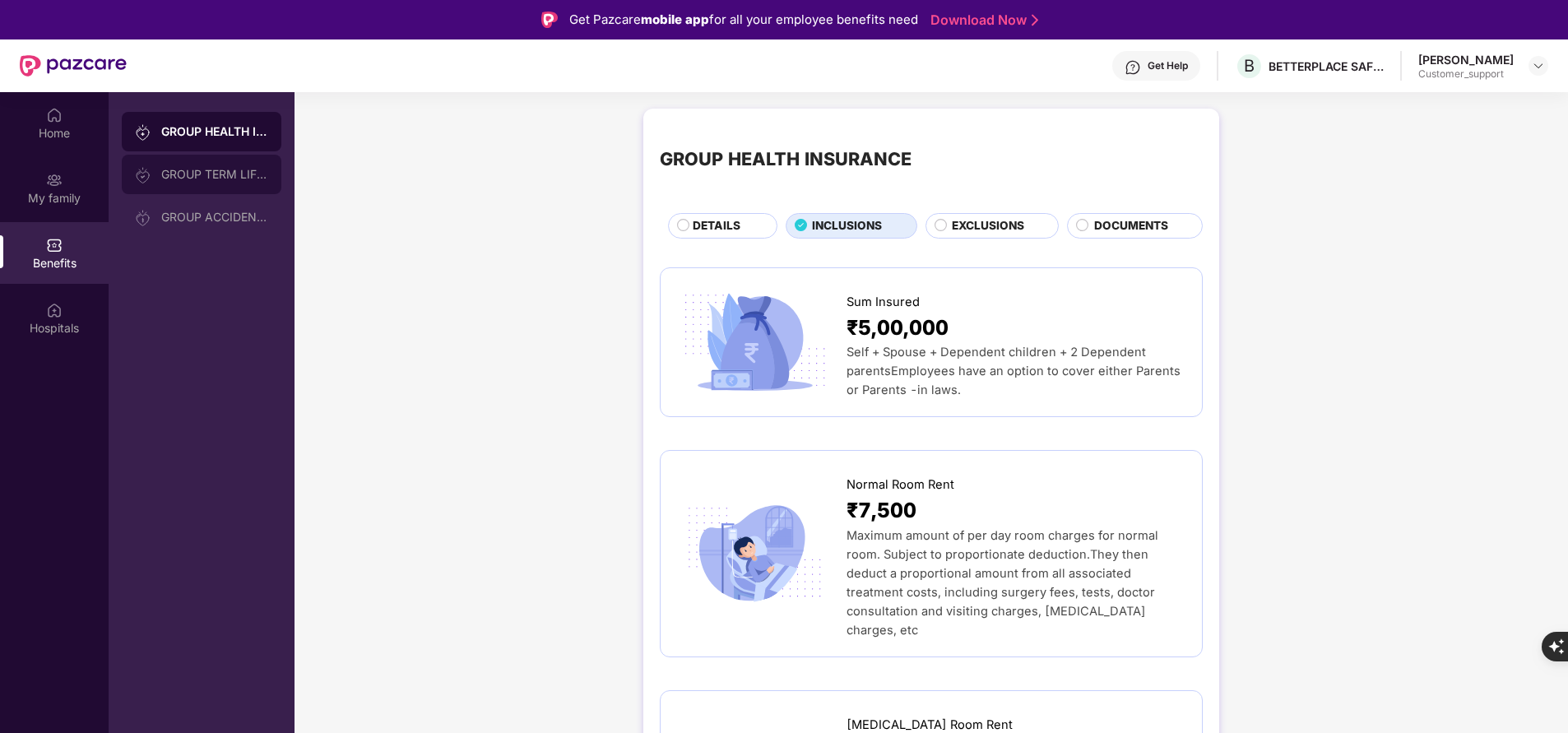
click at [247, 173] on div "GROUP TERM LIFE INSURANCE" at bounding box center [214, 174] width 107 height 13
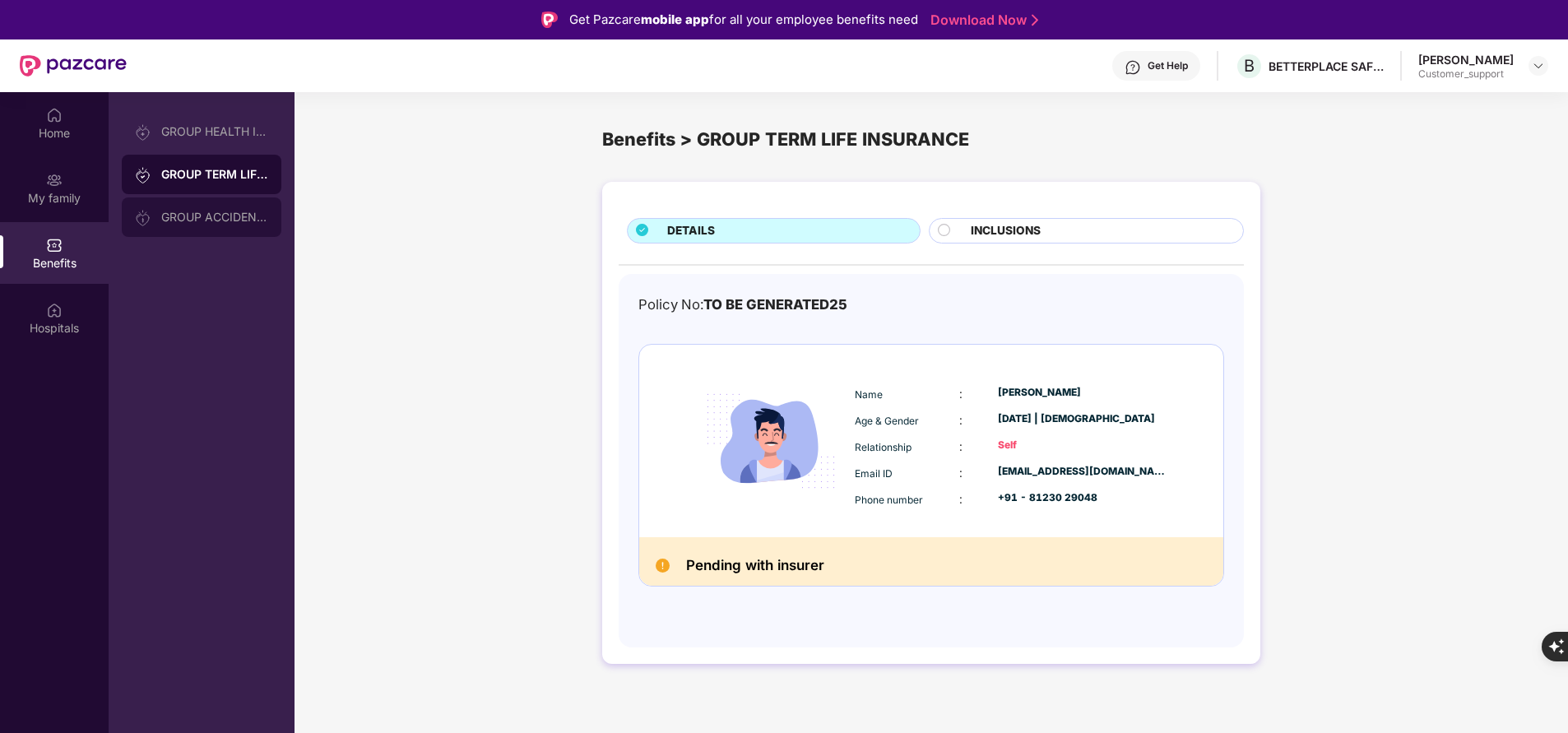
click at [242, 212] on div "GROUP ACCIDENTAL INSURANCE" at bounding box center [214, 217] width 107 height 13
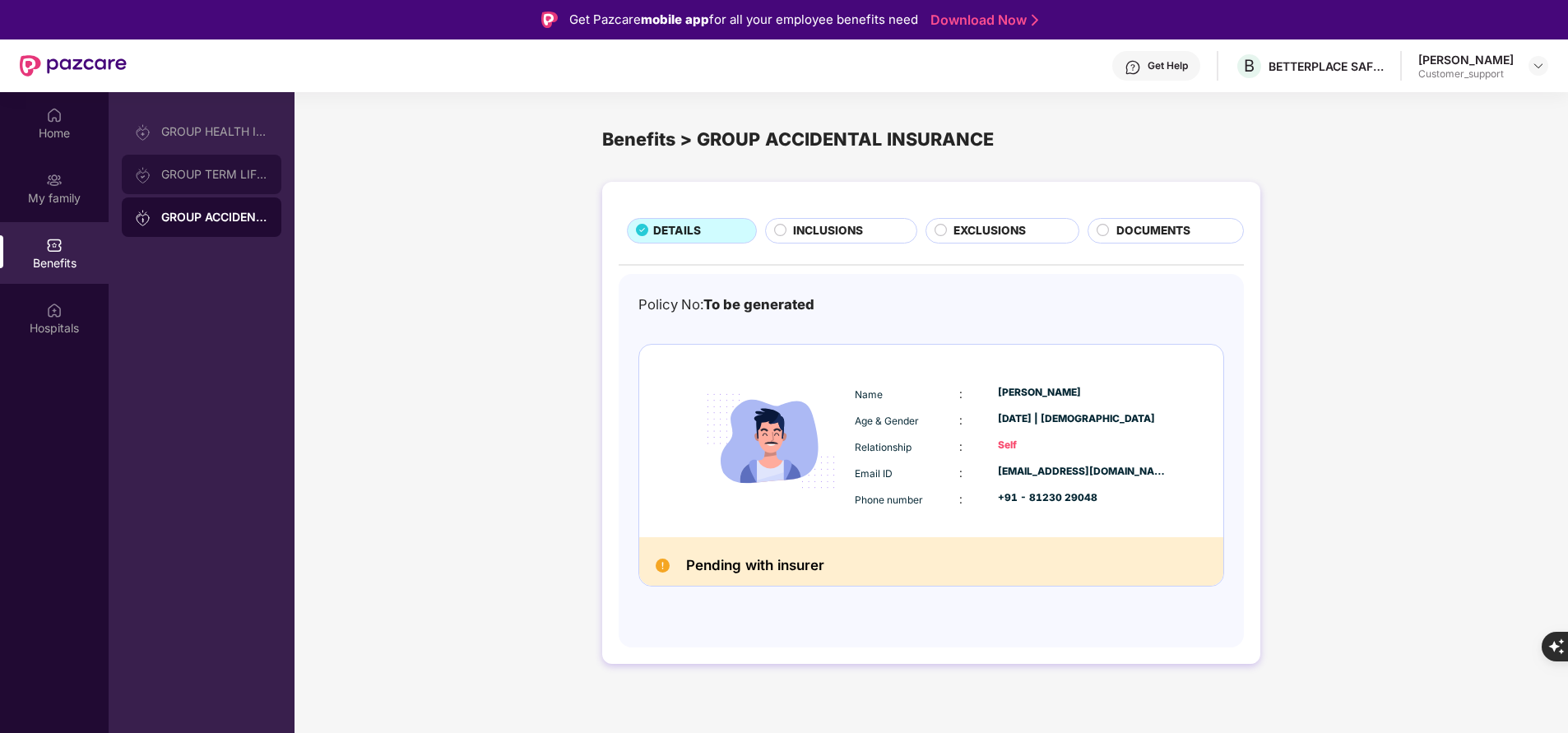
click at [233, 168] on div "GROUP TERM LIFE INSURANCE" at bounding box center [214, 174] width 107 height 13
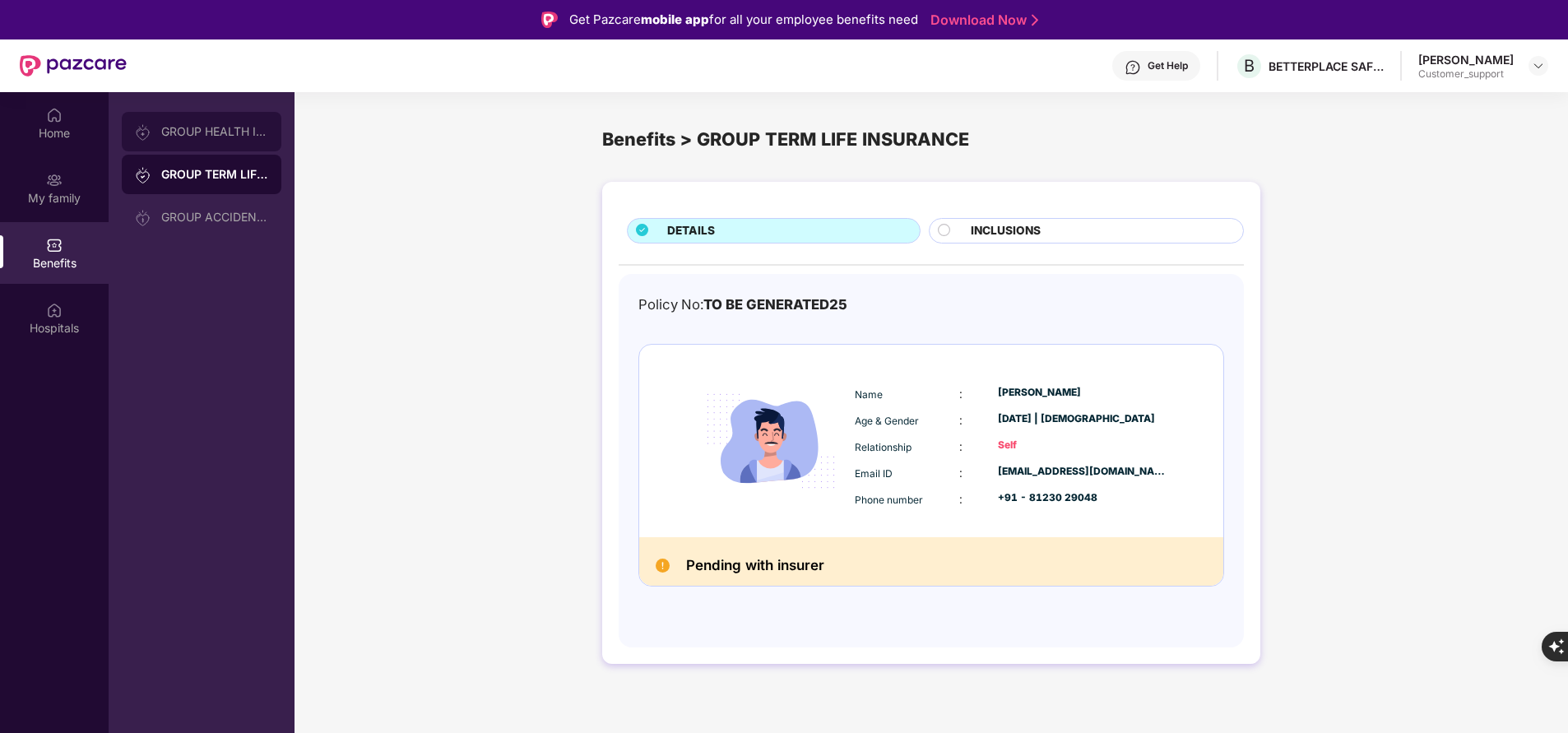
click at [217, 117] on div "GROUP HEALTH INSURANCE" at bounding box center [201, 131] width 159 height 40
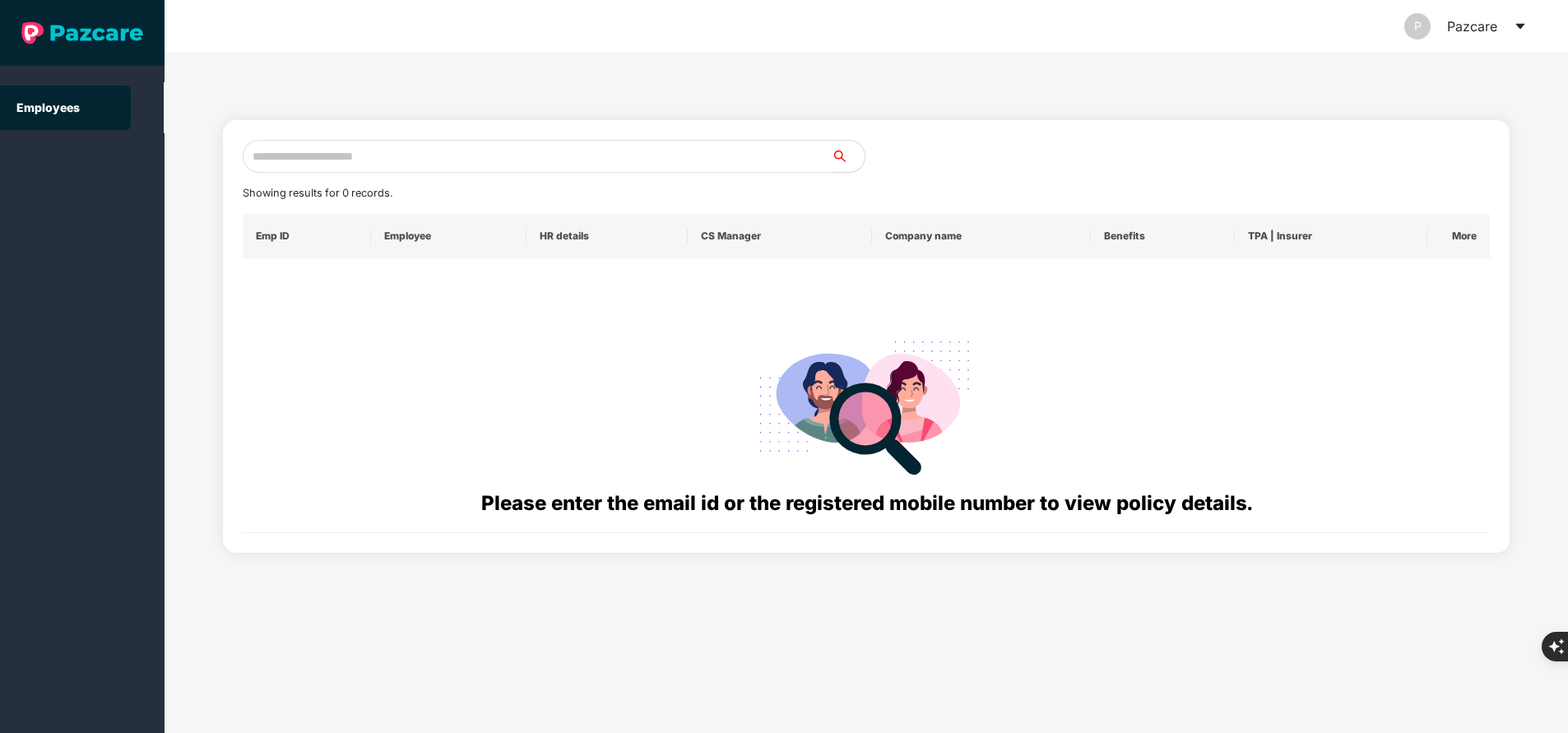
click at [530, 164] on input "text" at bounding box center [537, 156] width 589 height 33
paste input "**********"
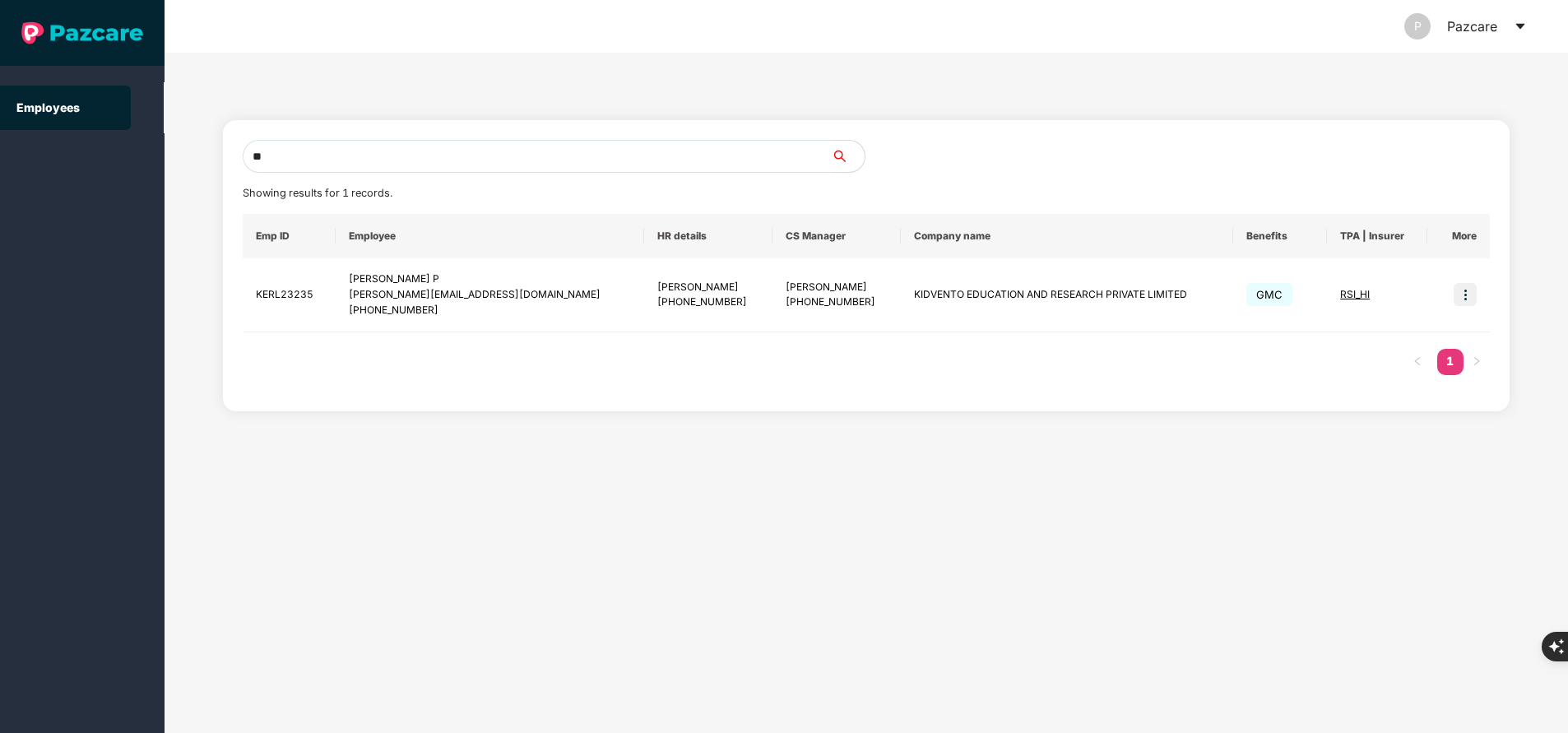
type input "*"
paste input "**********"
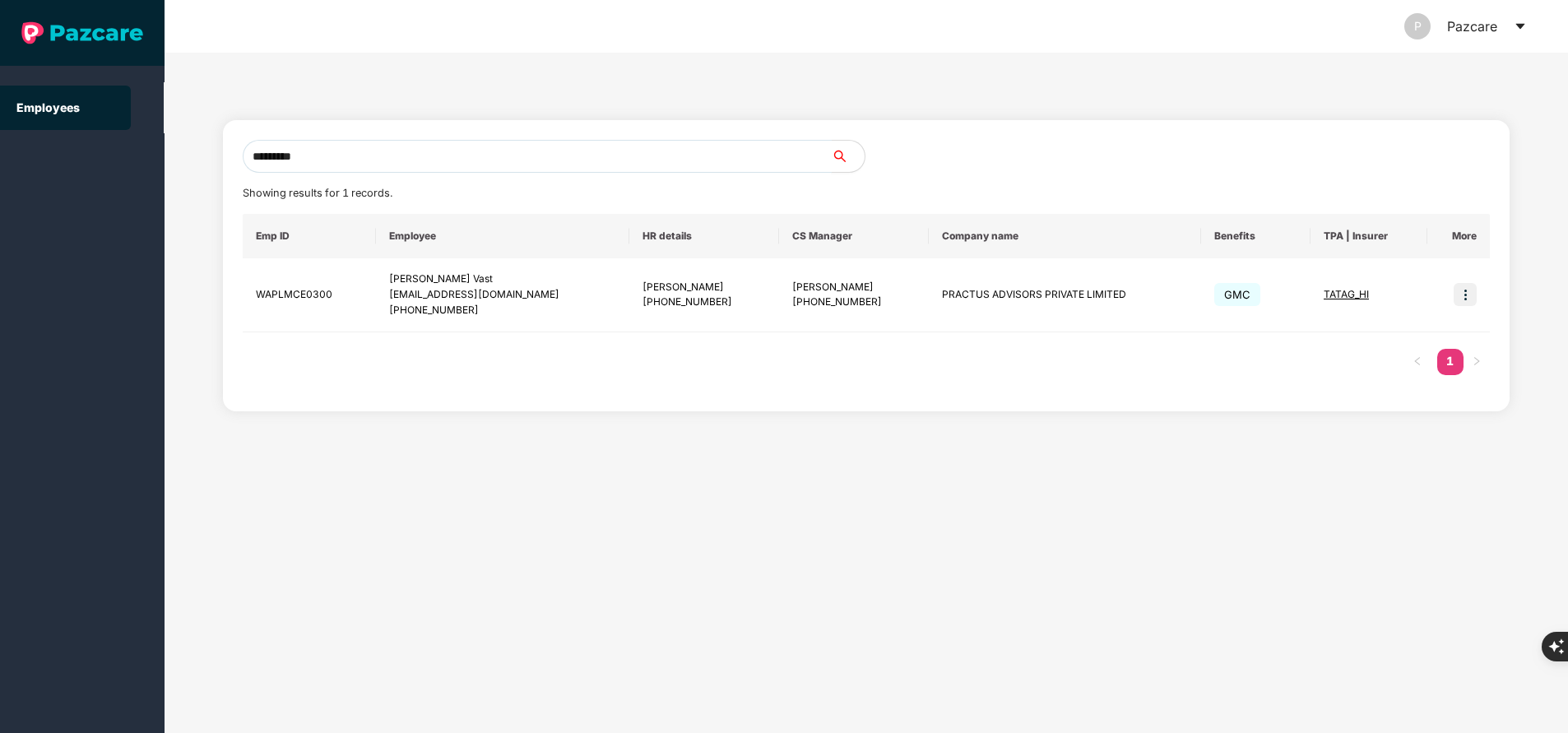
type input "*********"
click at [412, 156] on input "*********" at bounding box center [537, 156] width 589 height 33
paste input "**********"
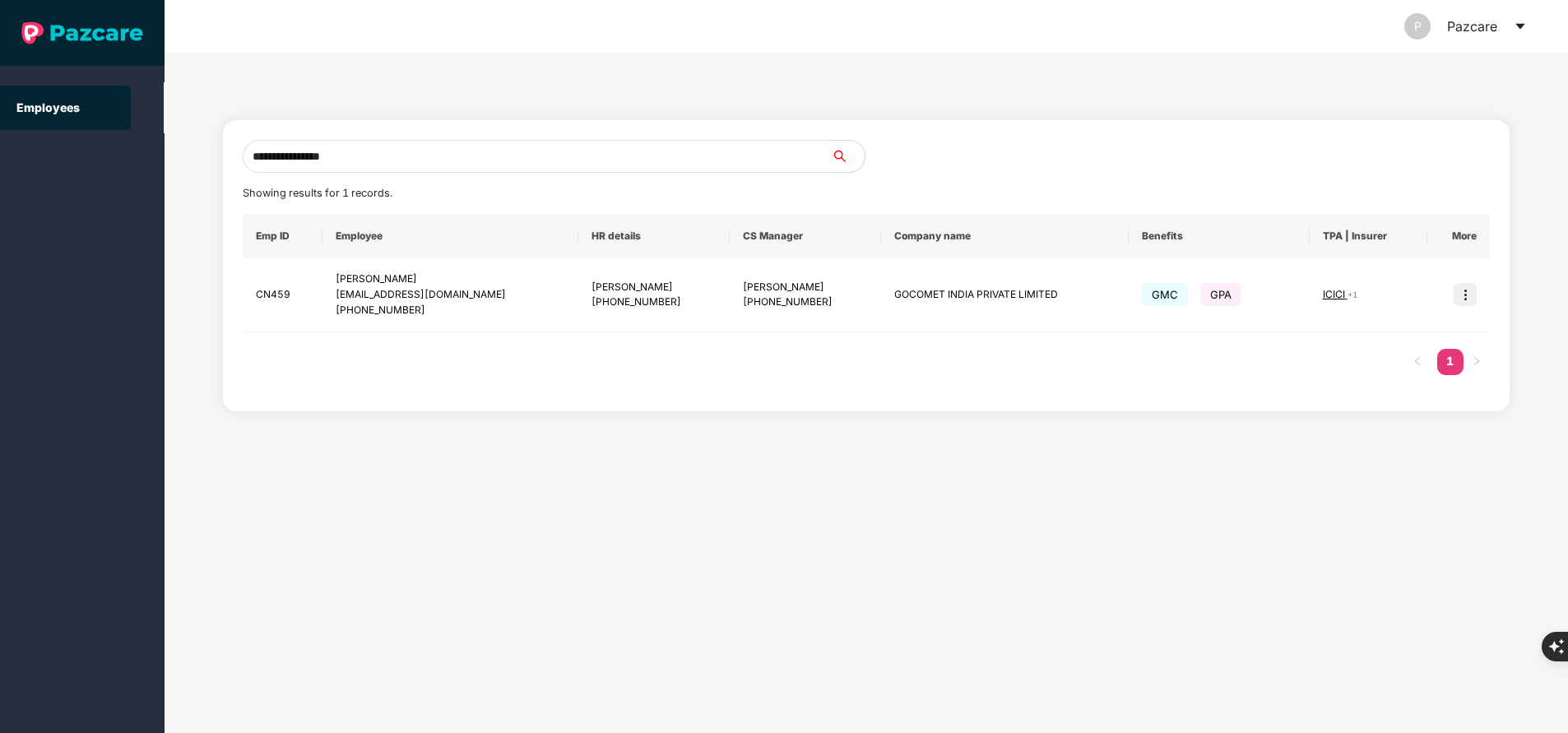
type input "**********"
paste input "**********"
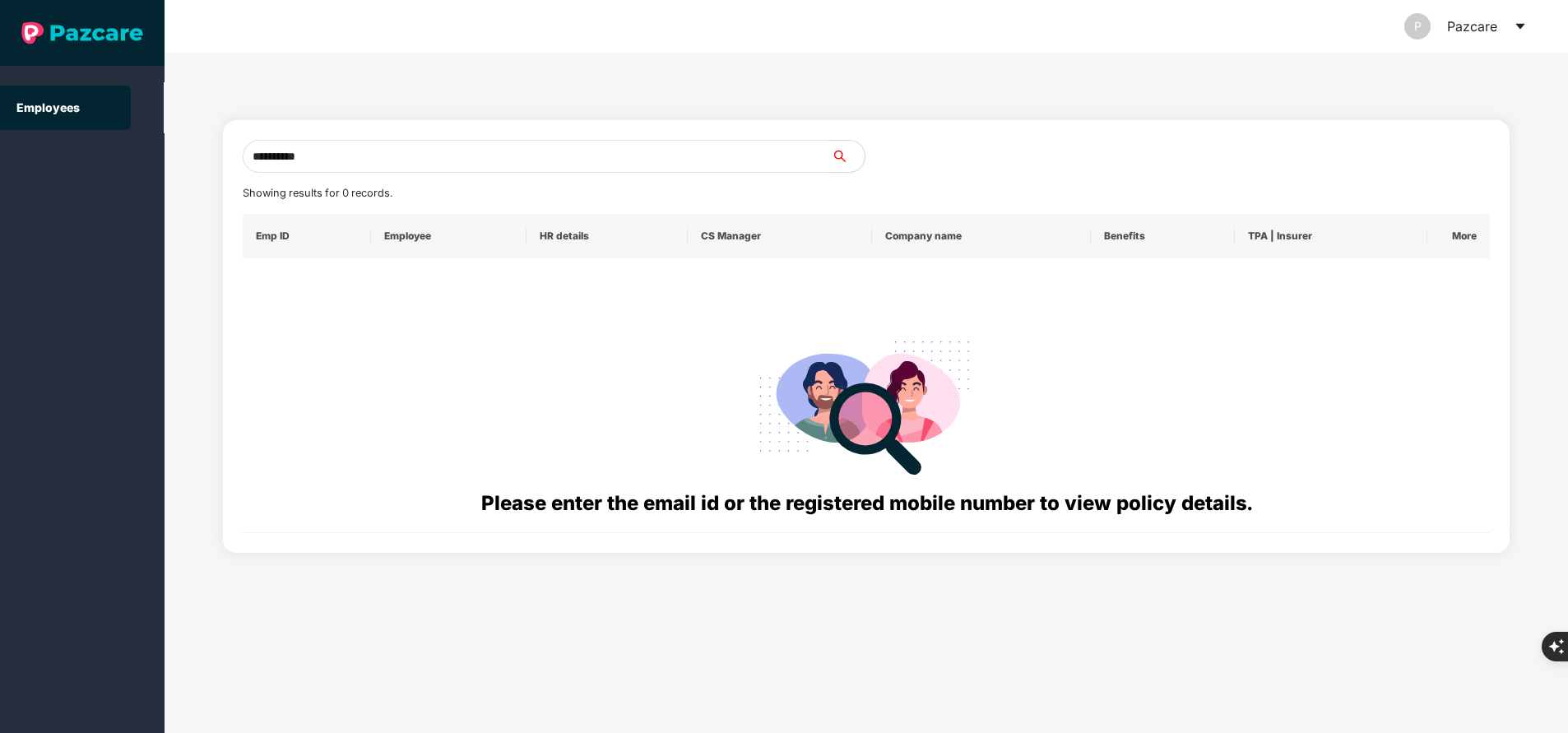
click at [398, 146] on input "**********" at bounding box center [537, 156] width 589 height 33
type input "*"
click at [0, 136] on html "Employees P Pazcare Showing results for 0 records. Emp ID Employee HR details C…" at bounding box center [784, 366] width 1568 height 733
click at [328, 155] on input "text" at bounding box center [537, 156] width 589 height 33
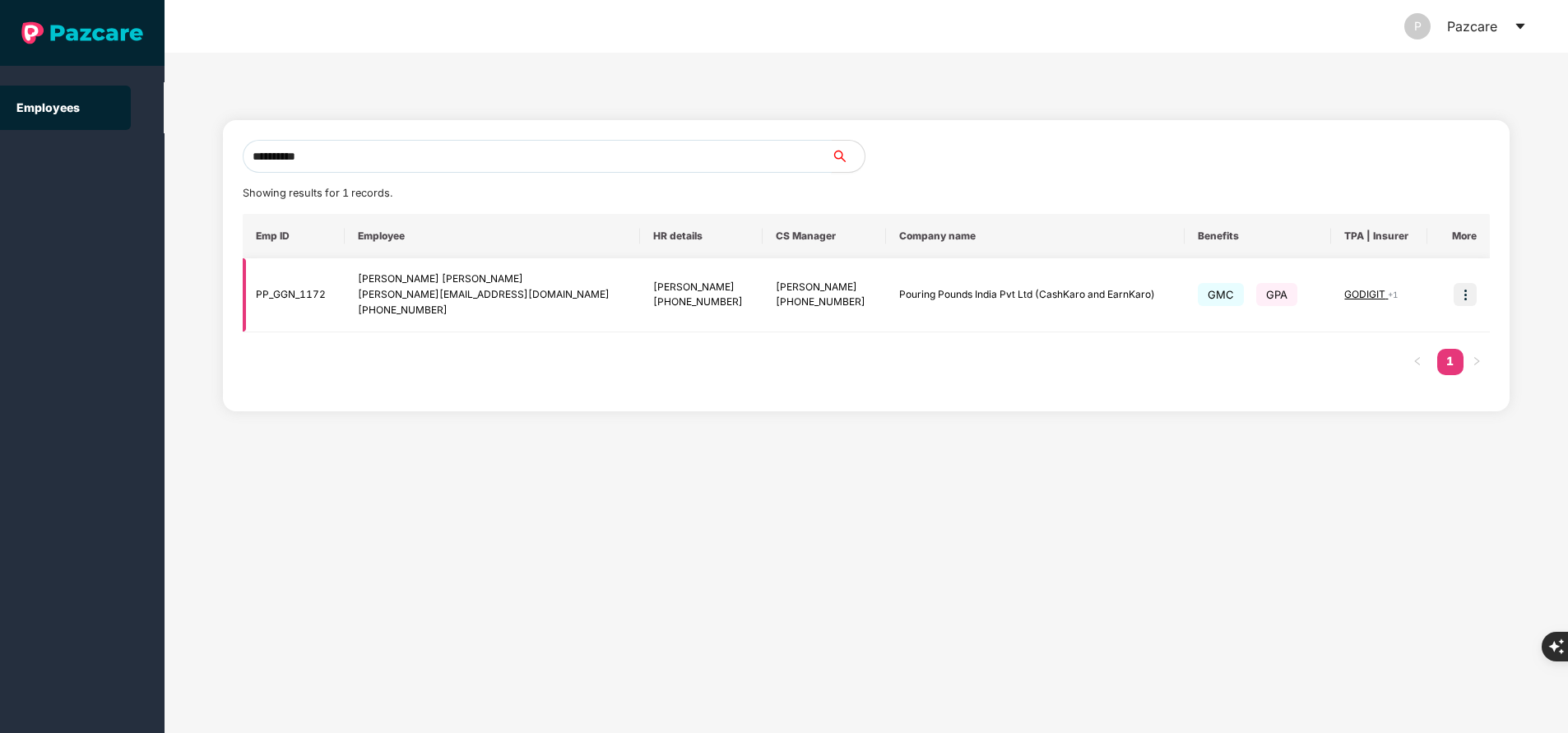
type input "**********"
click at [1467, 289] on img at bounding box center [1466, 295] width 23 height 23
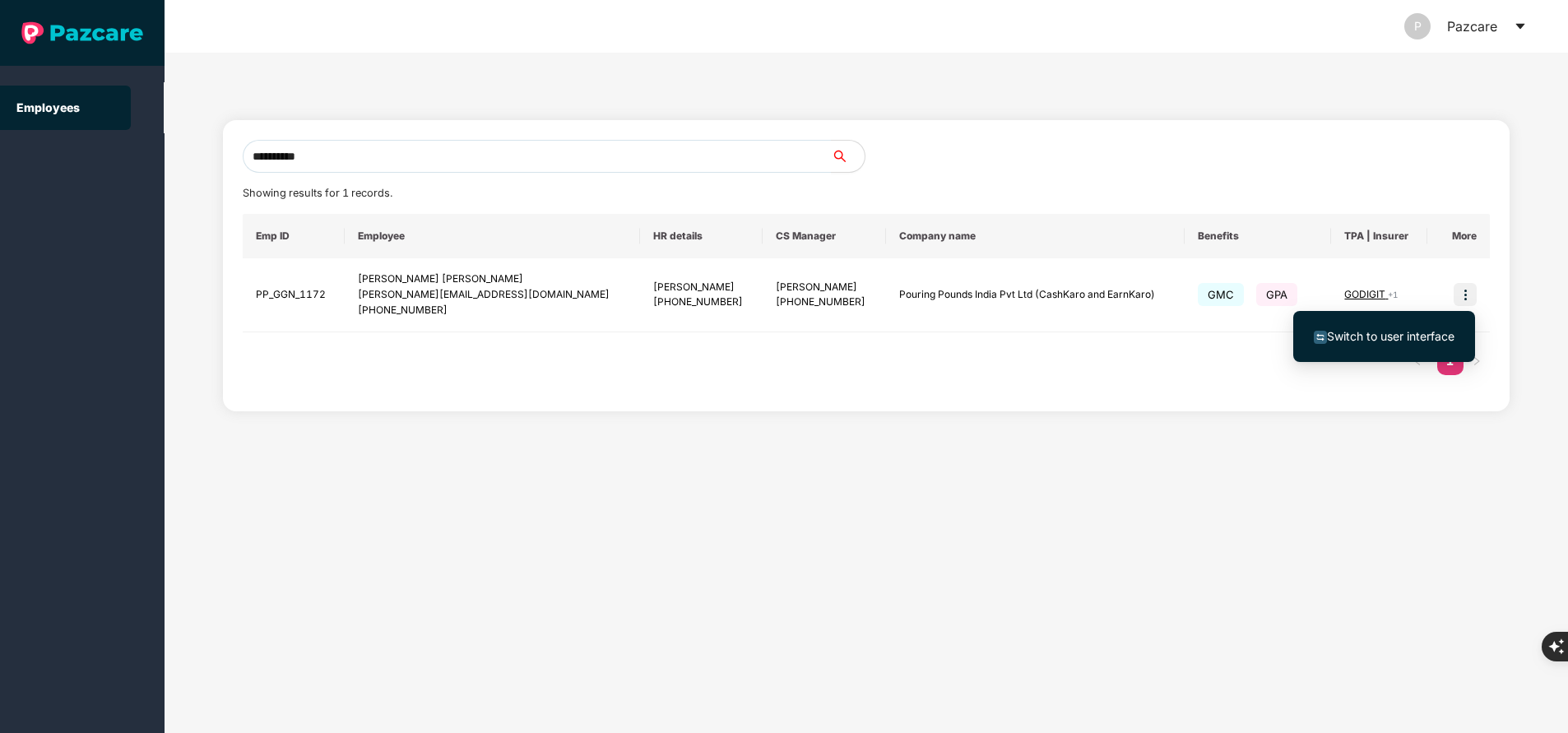
click at [1392, 338] on span "Switch to user interface" at bounding box center [1390, 336] width 127 height 14
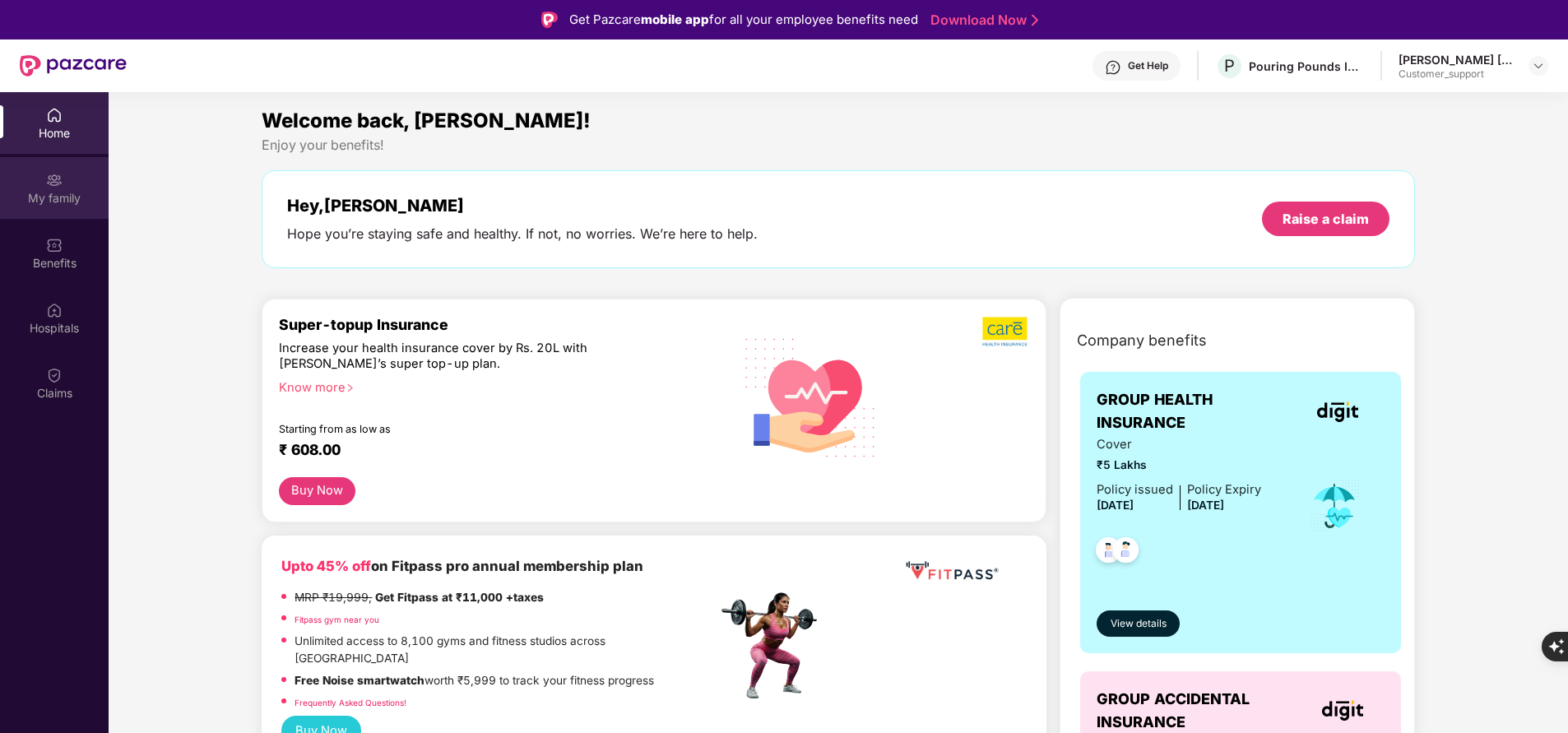
click at [68, 200] on div "My family" at bounding box center [54, 198] width 108 height 17
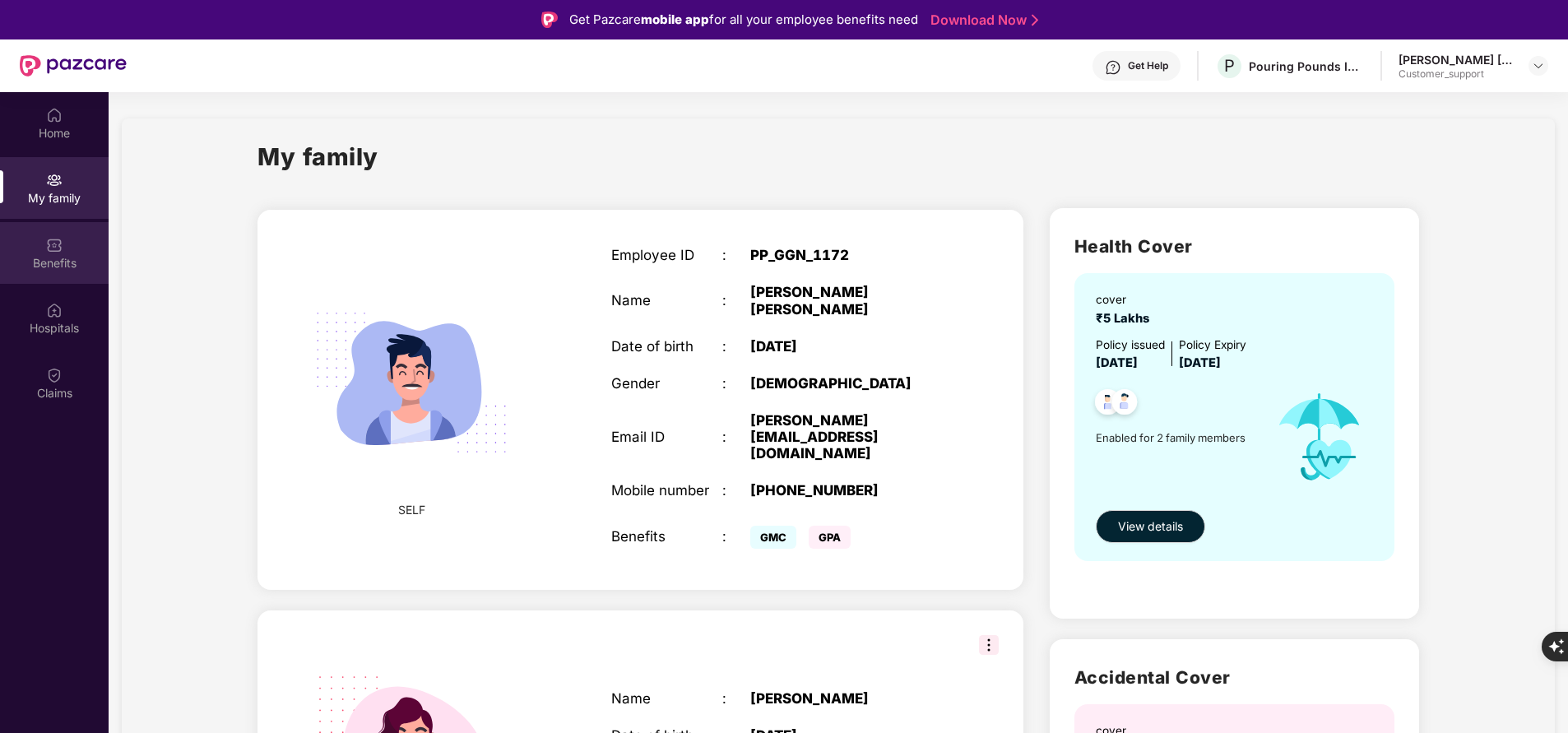
click at [66, 257] on div "Benefits" at bounding box center [54, 264] width 108 height 17
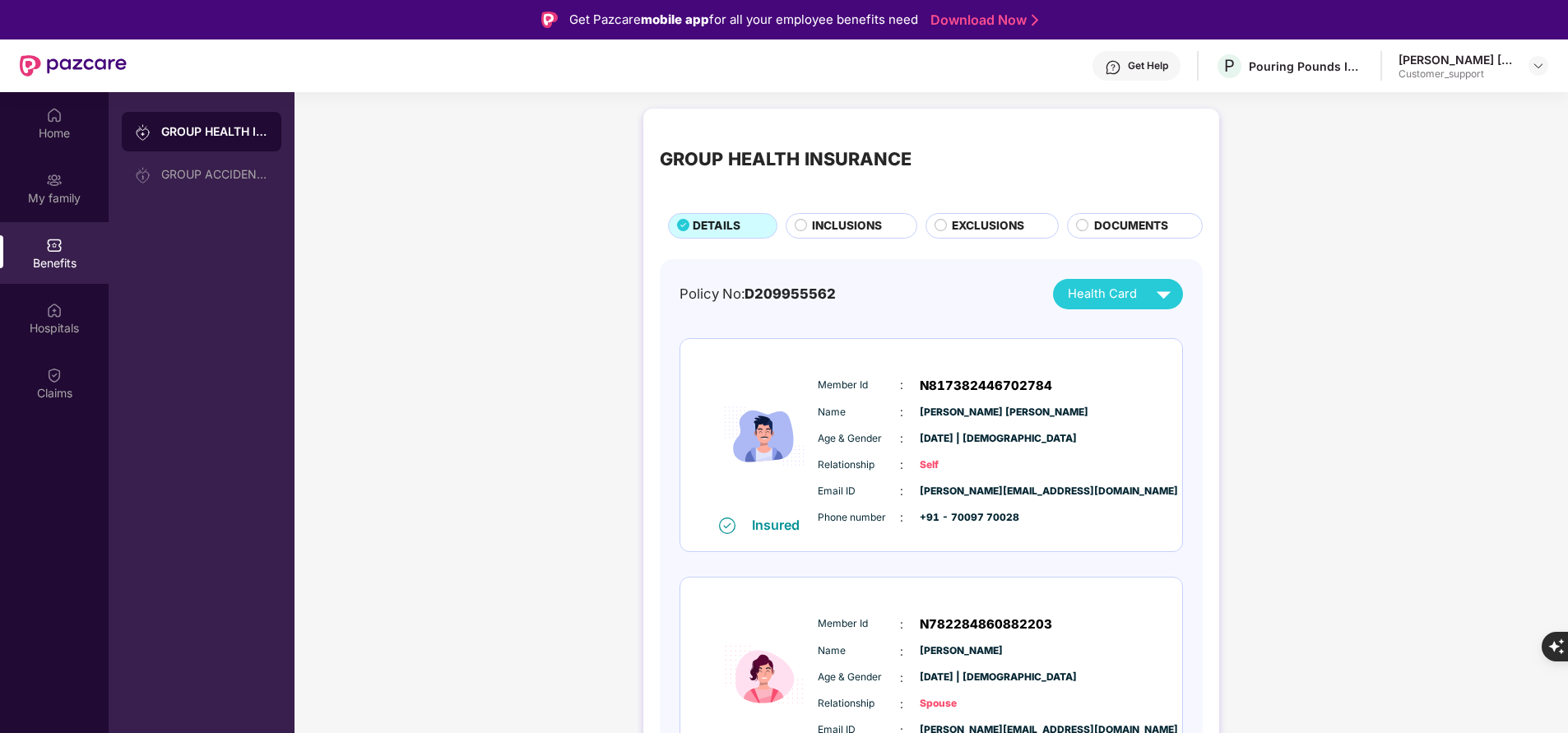
click at [842, 235] on span "INCLUSIONS" at bounding box center [847, 226] width 70 height 17
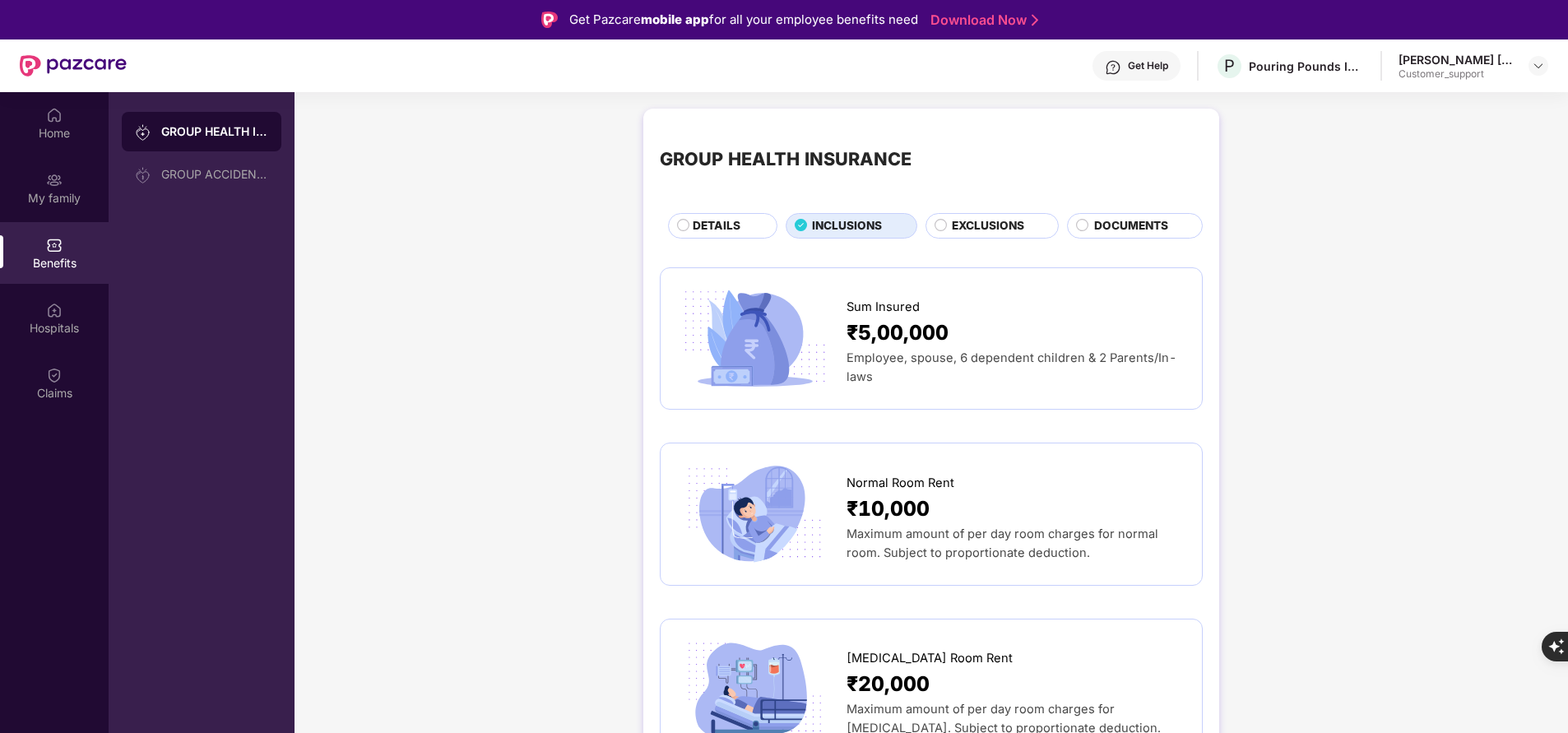
click at [976, 221] on span "EXCLUSIONS" at bounding box center [988, 226] width 73 height 17
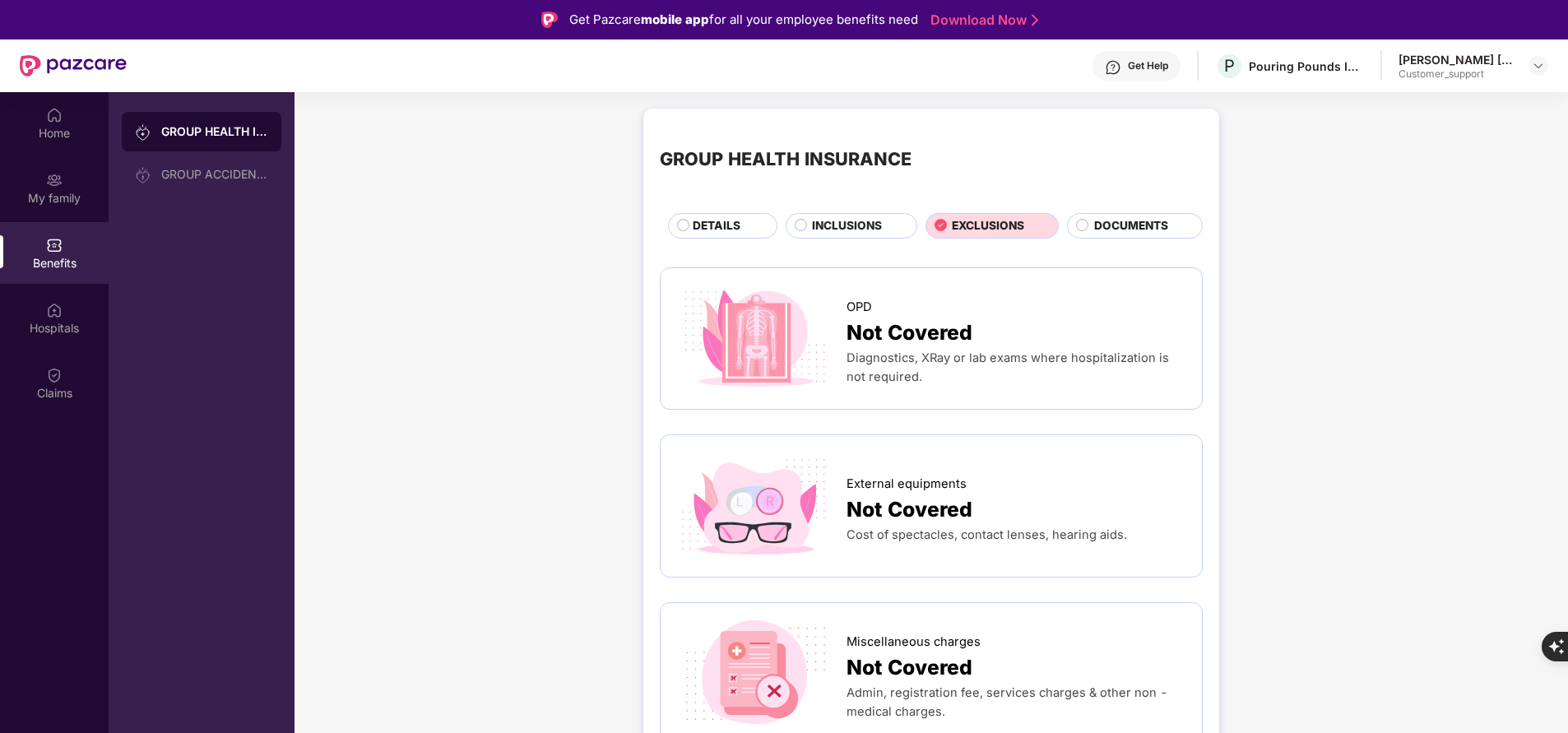
click at [851, 224] on span "INCLUSIONS" at bounding box center [847, 226] width 70 height 17
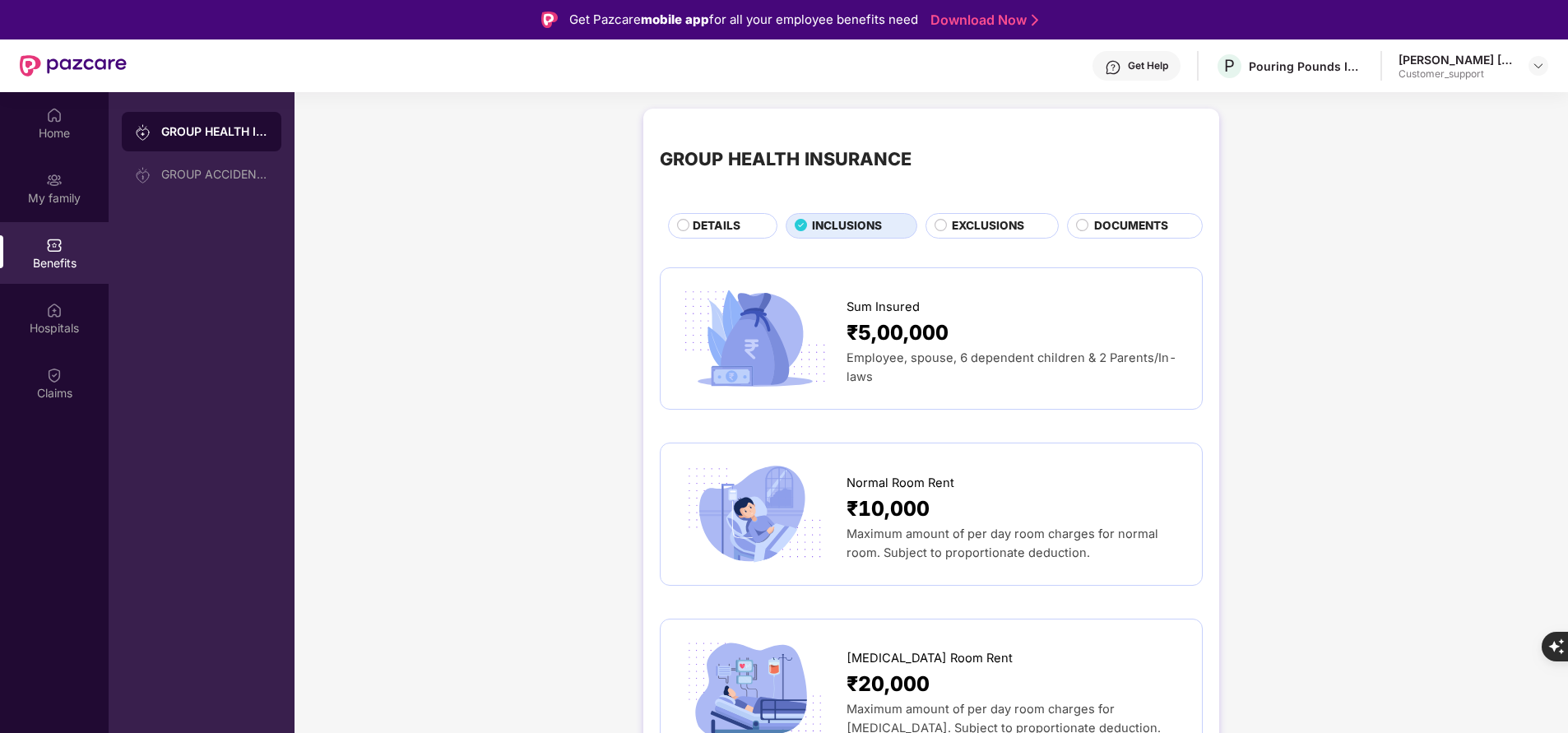
click at [976, 223] on span "EXCLUSIONS" at bounding box center [988, 226] width 73 height 17
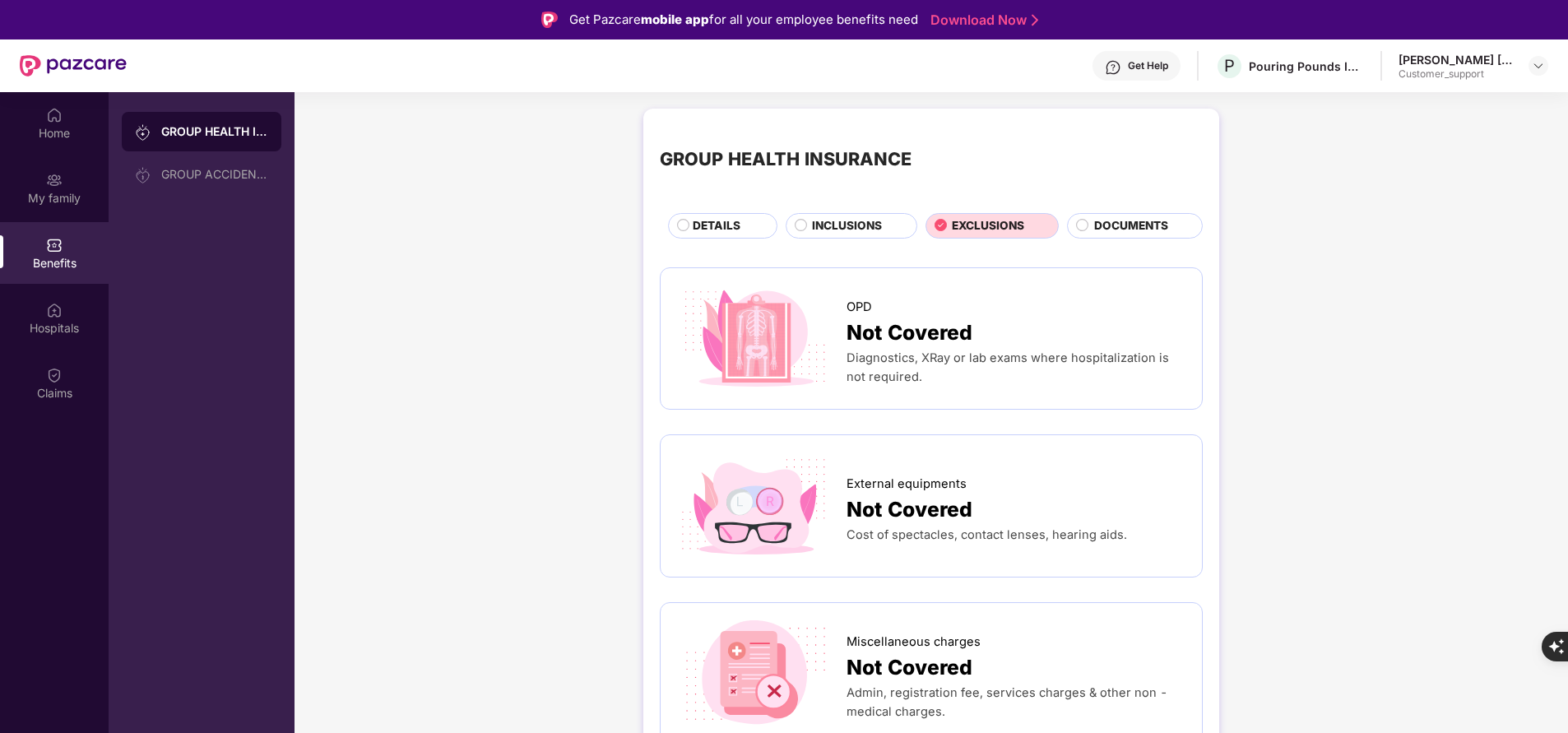
click at [729, 218] on span "DETAILS" at bounding box center [716, 226] width 48 height 17
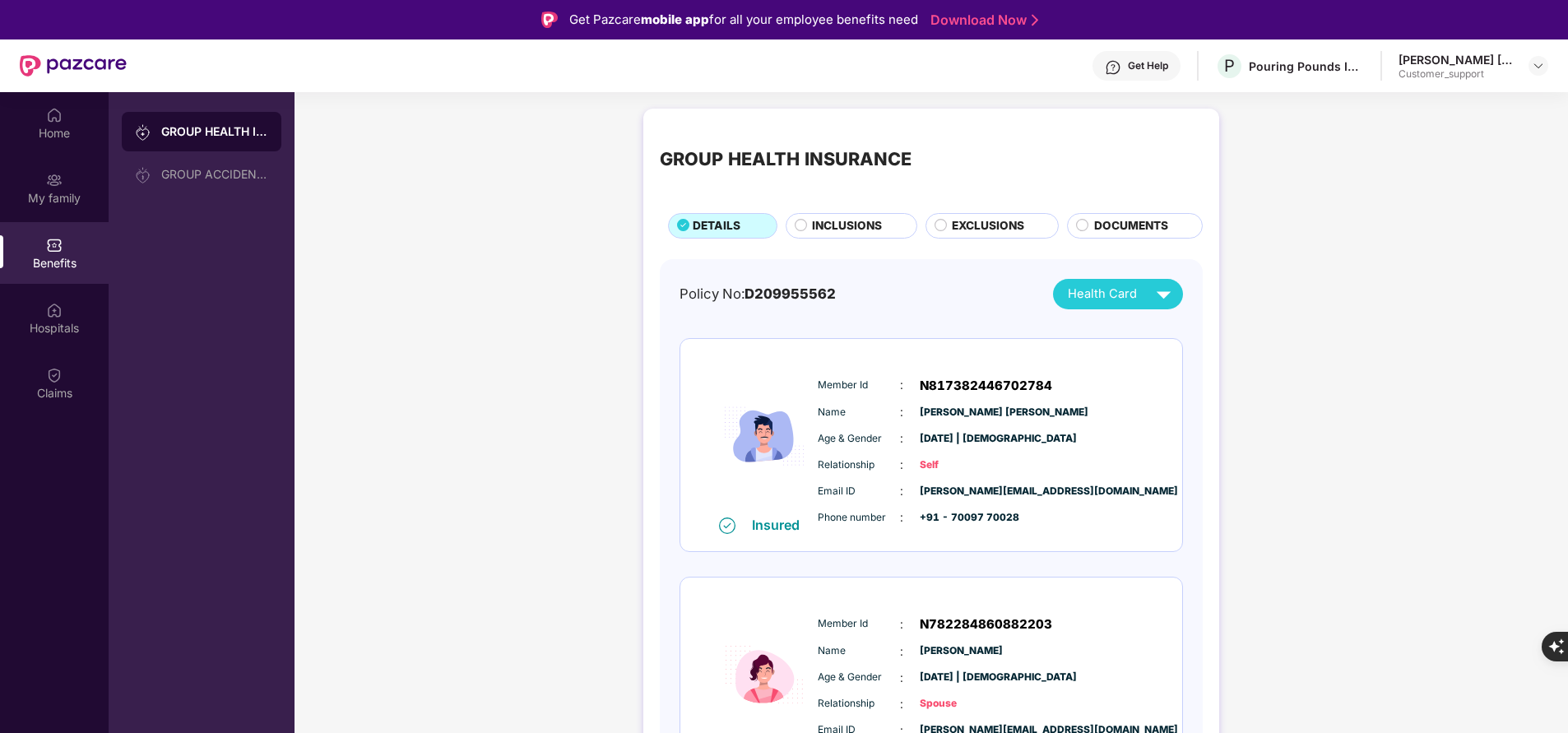
scroll to position [69, 0]
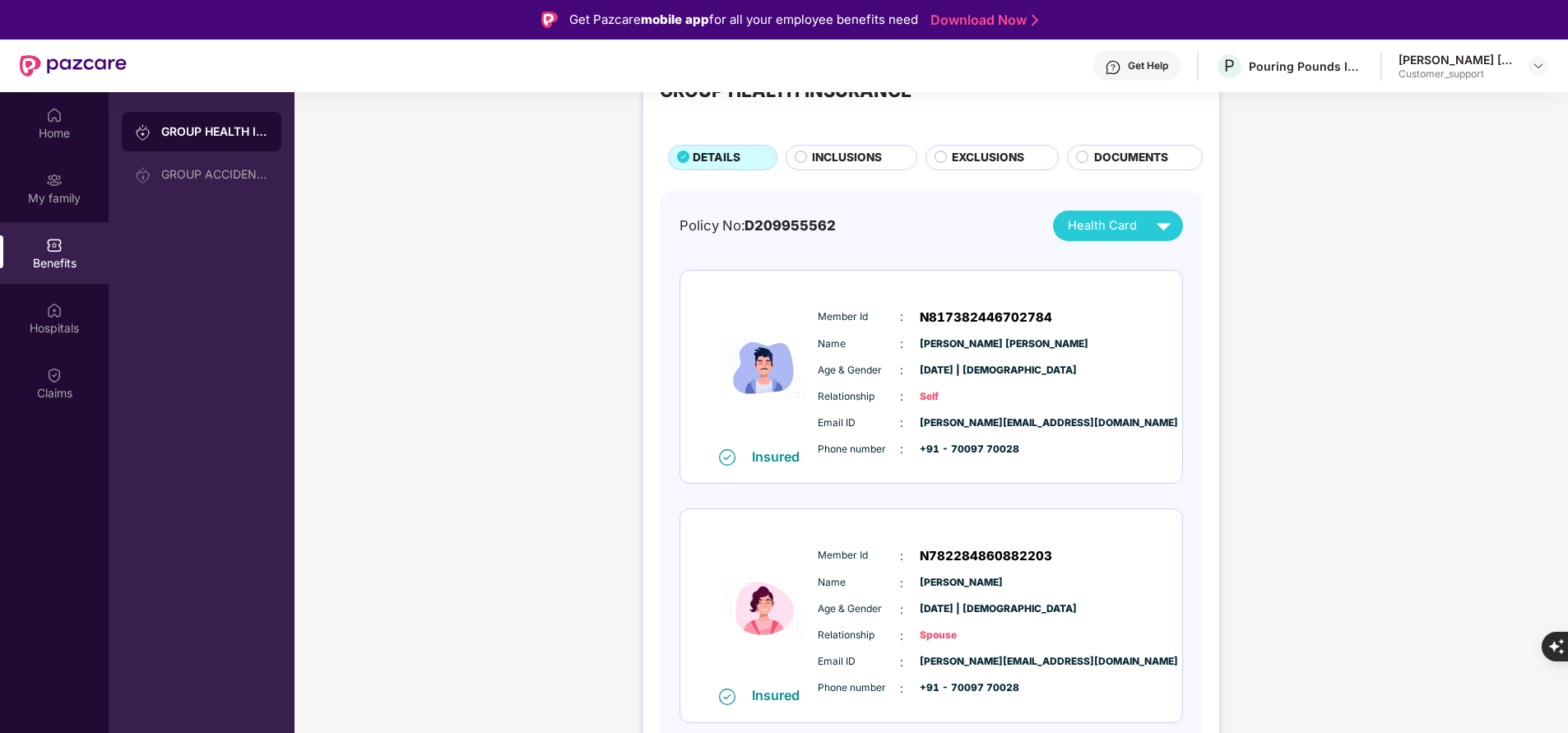
click at [848, 162] on span "INCLUSIONS" at bounding box center [847, 157] width 70 height 17
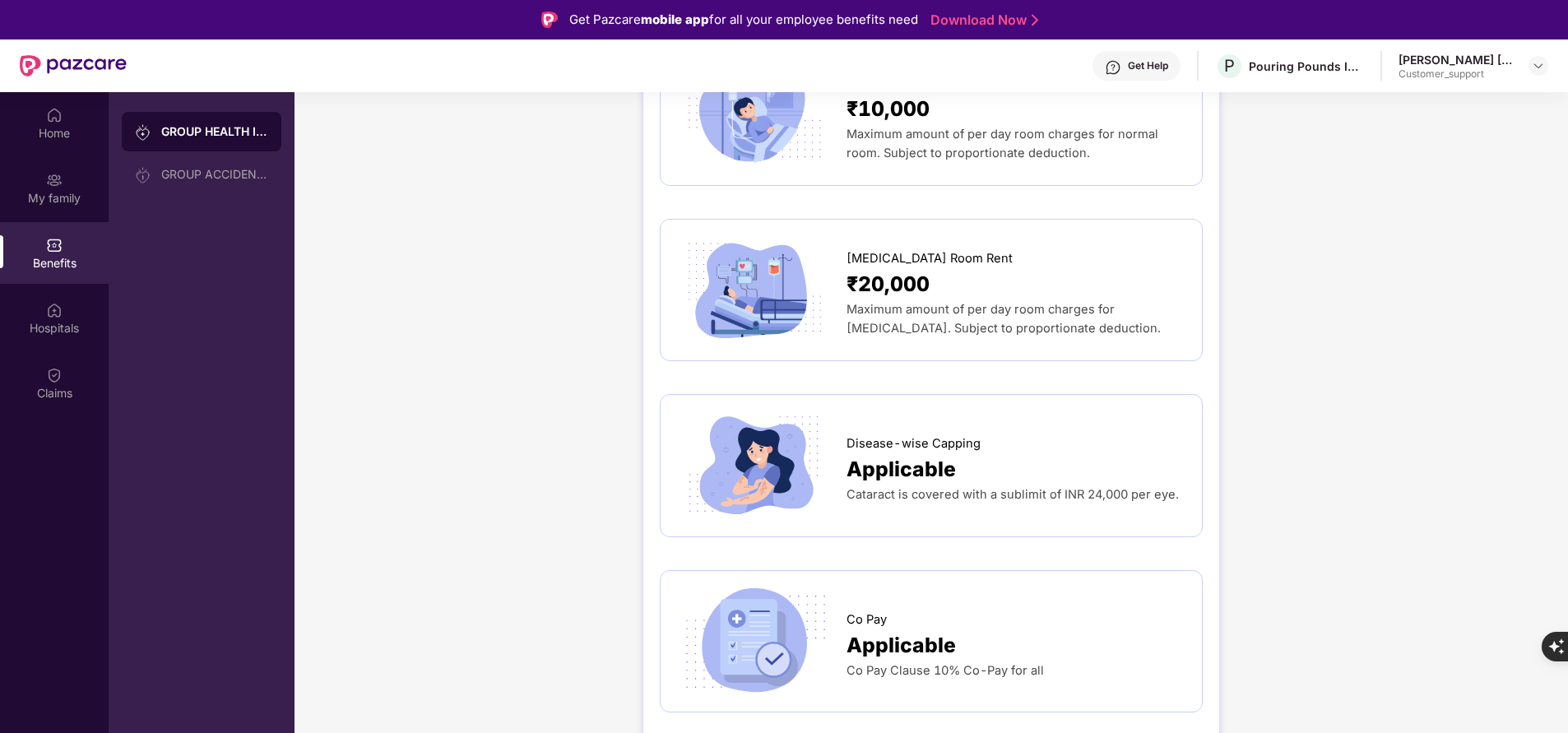
scroll to position [397, 0]
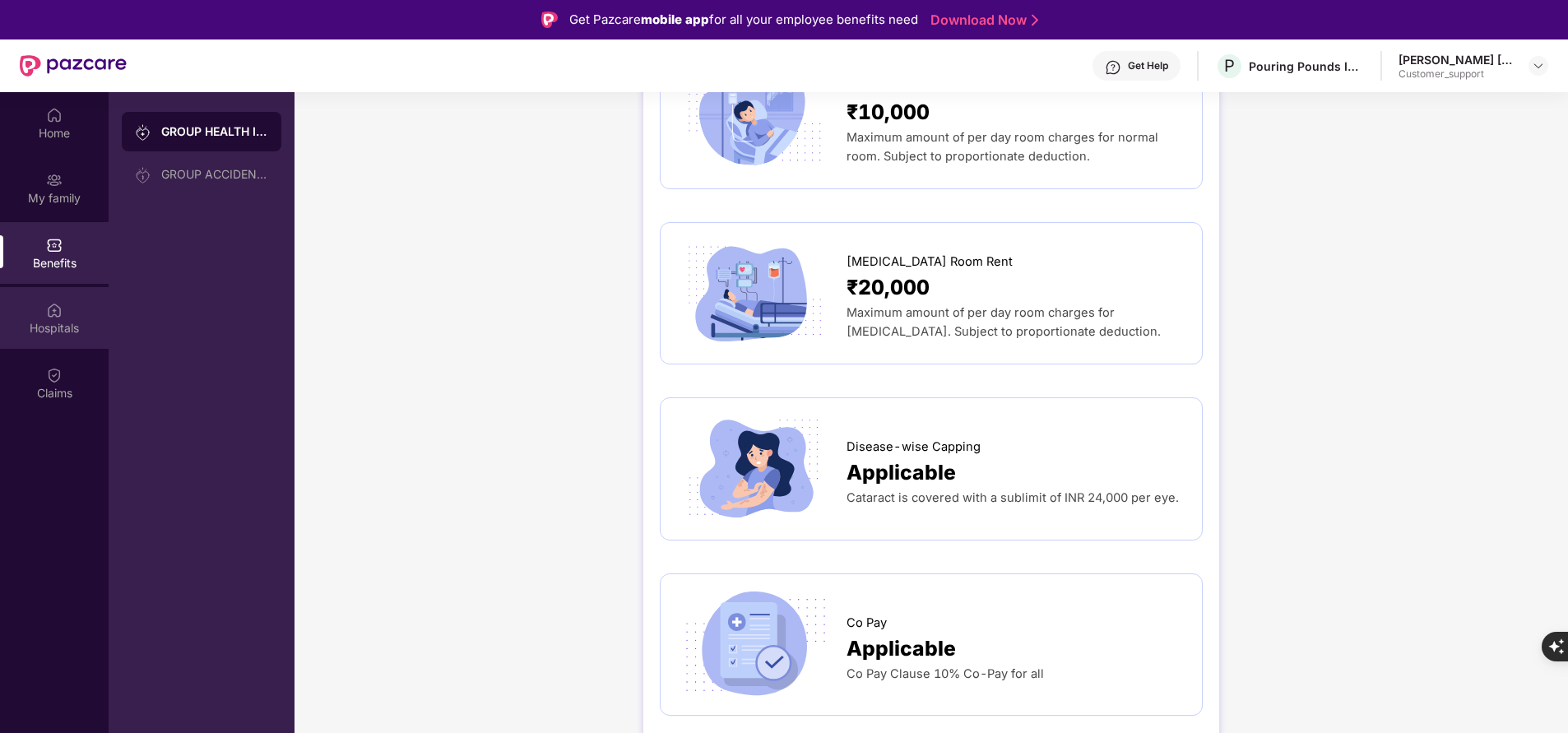
click at [39, 327] on div "Hospitals" at bounding box center [54, 328] width 108 height 17
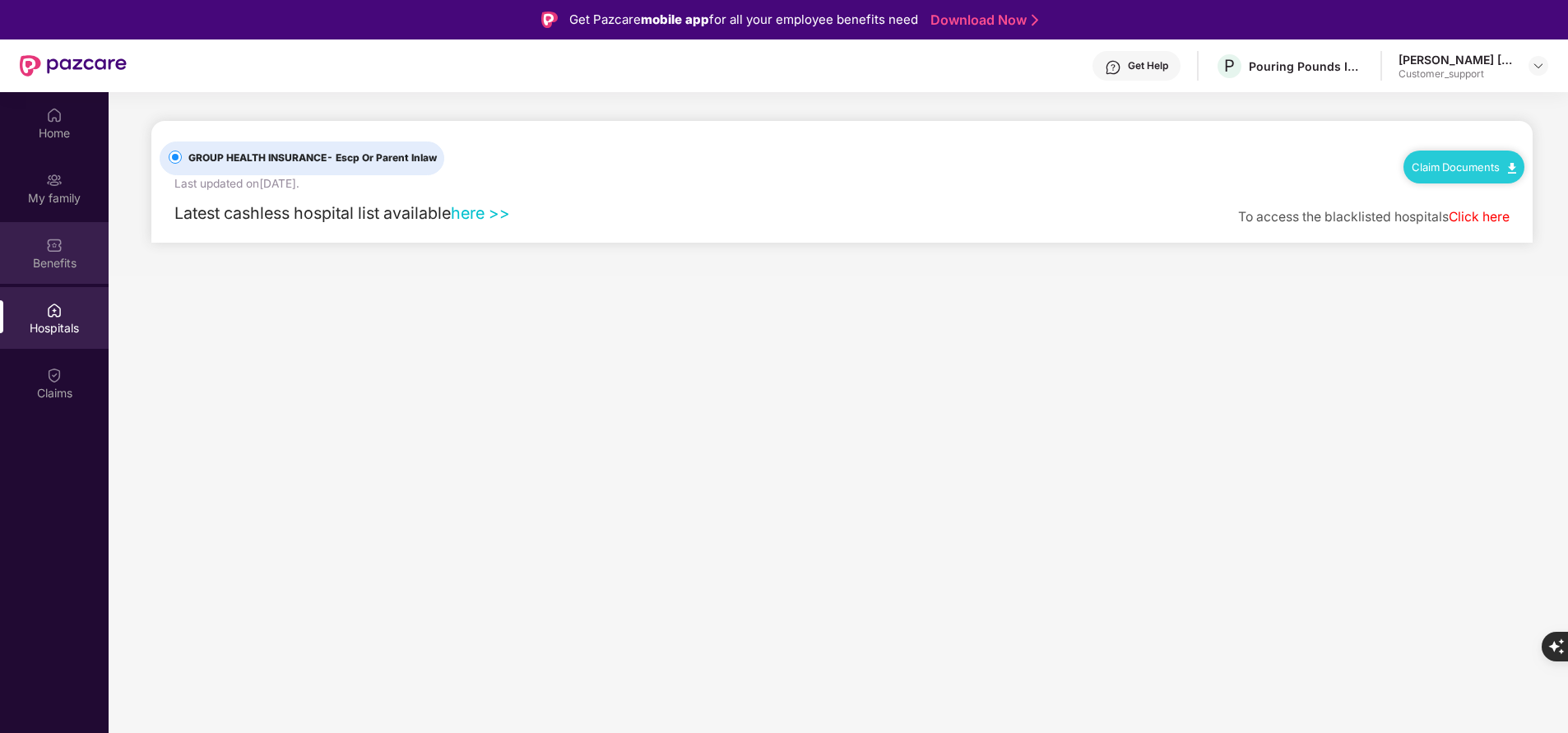
click at [63, 256] on div "Benefits" at bounding box center [54, 264] width 108 height 17
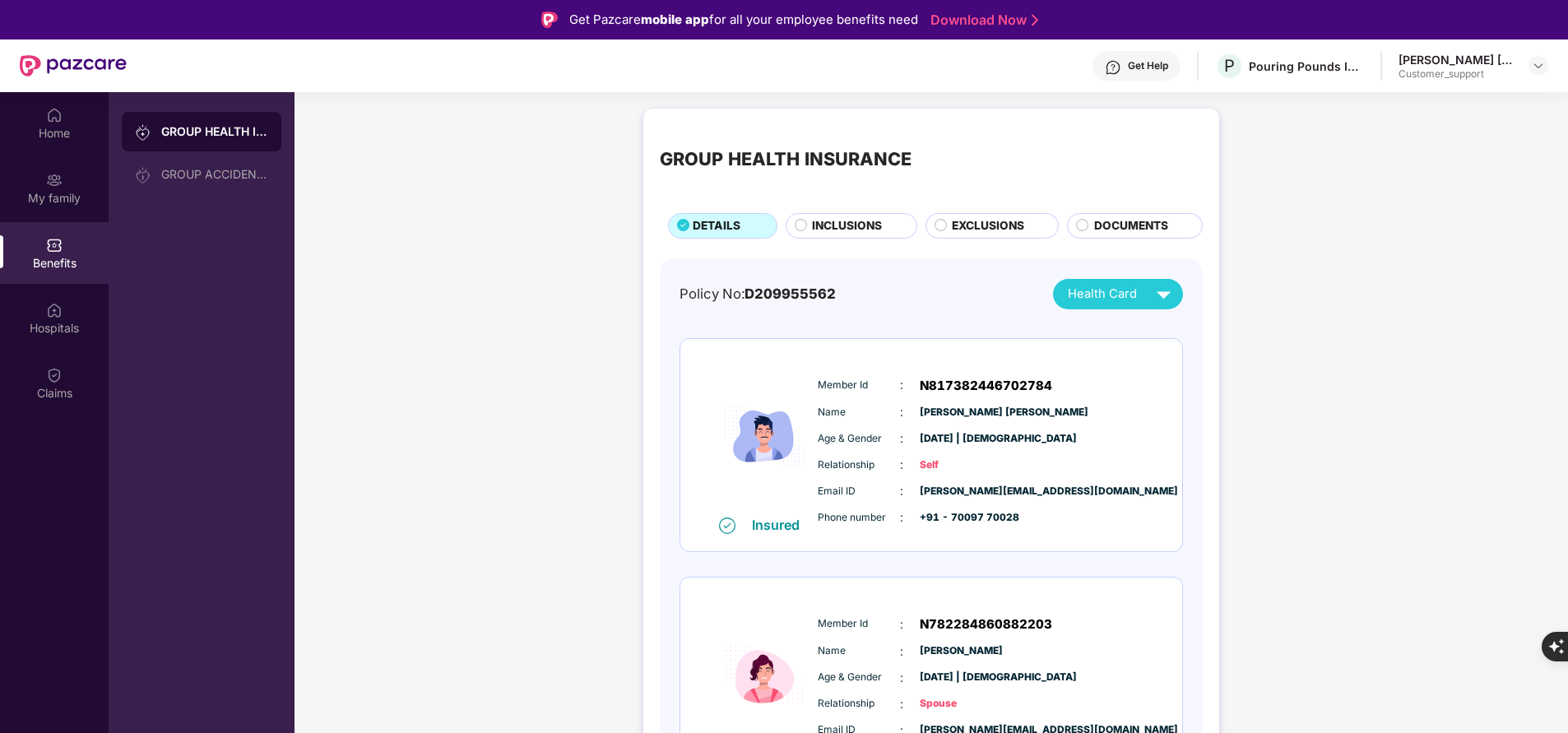
click at [862, 226] on span "INCLUSIONS" at bounding box center [847, 226] width 70 height 17
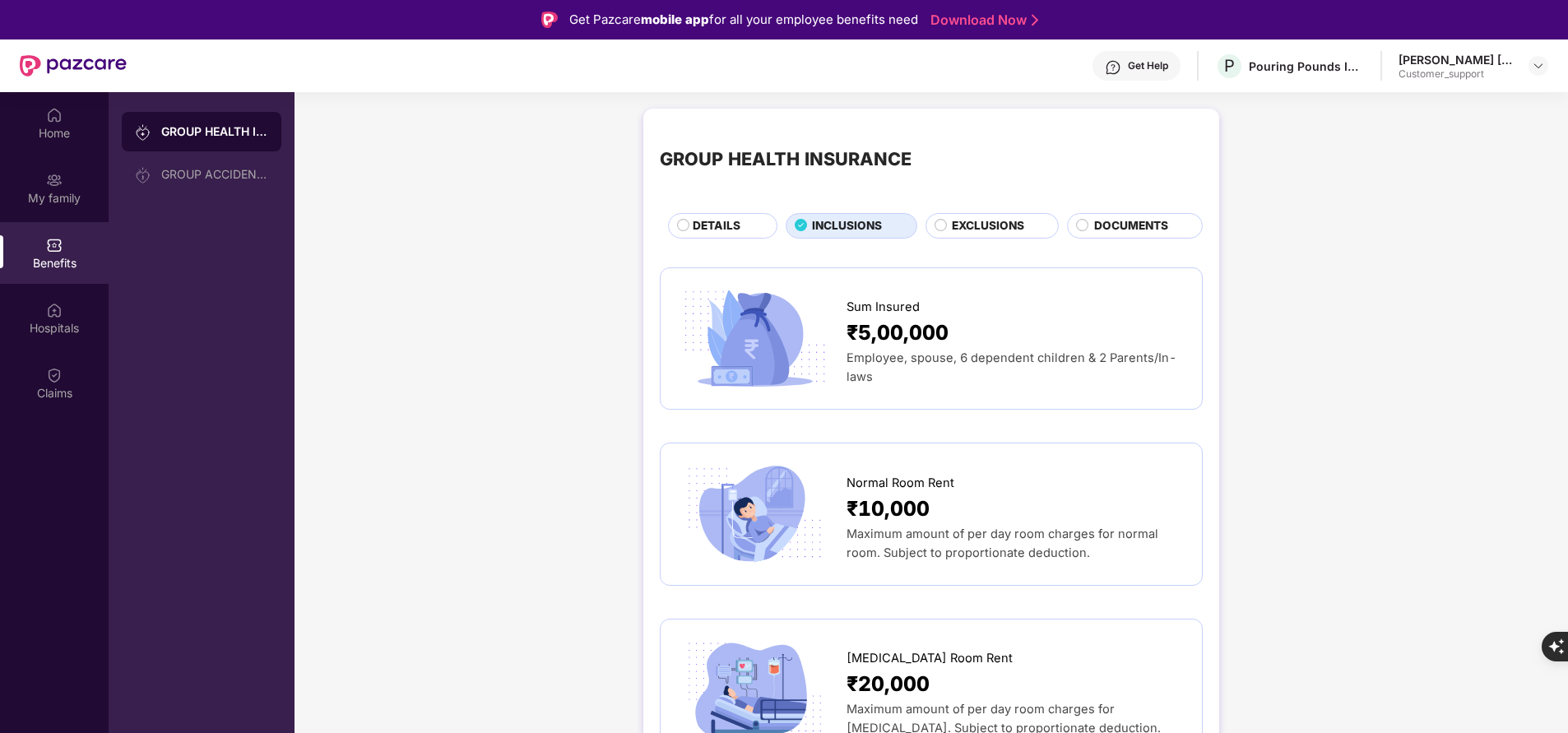
click at [980, 228] on span "EXCLUSIONS" at bounding box center [988, 226] width 73 height 17
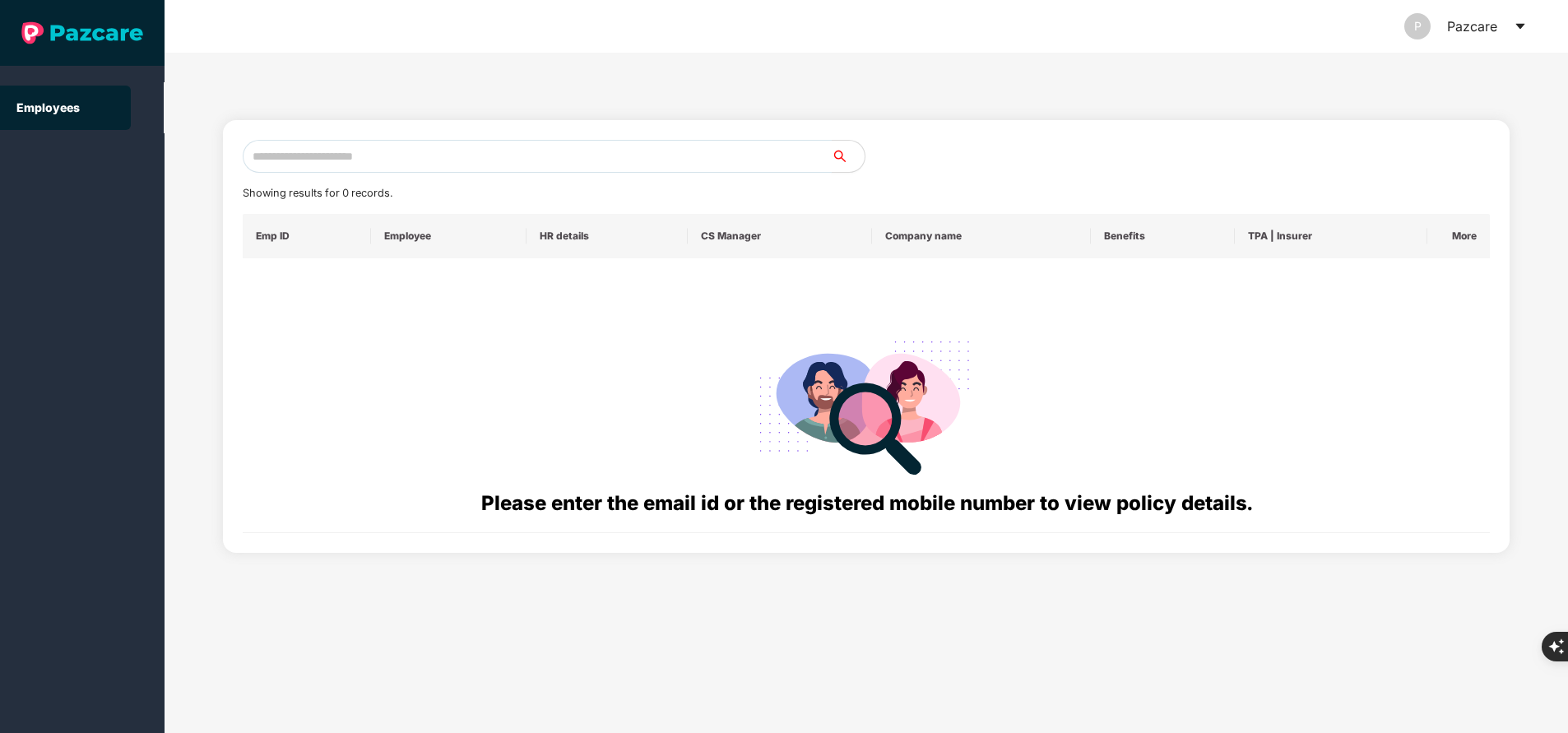
click at [418, 151] on input "text" at bounding box center [537, 156] width 589 height 33
paste input "**********"
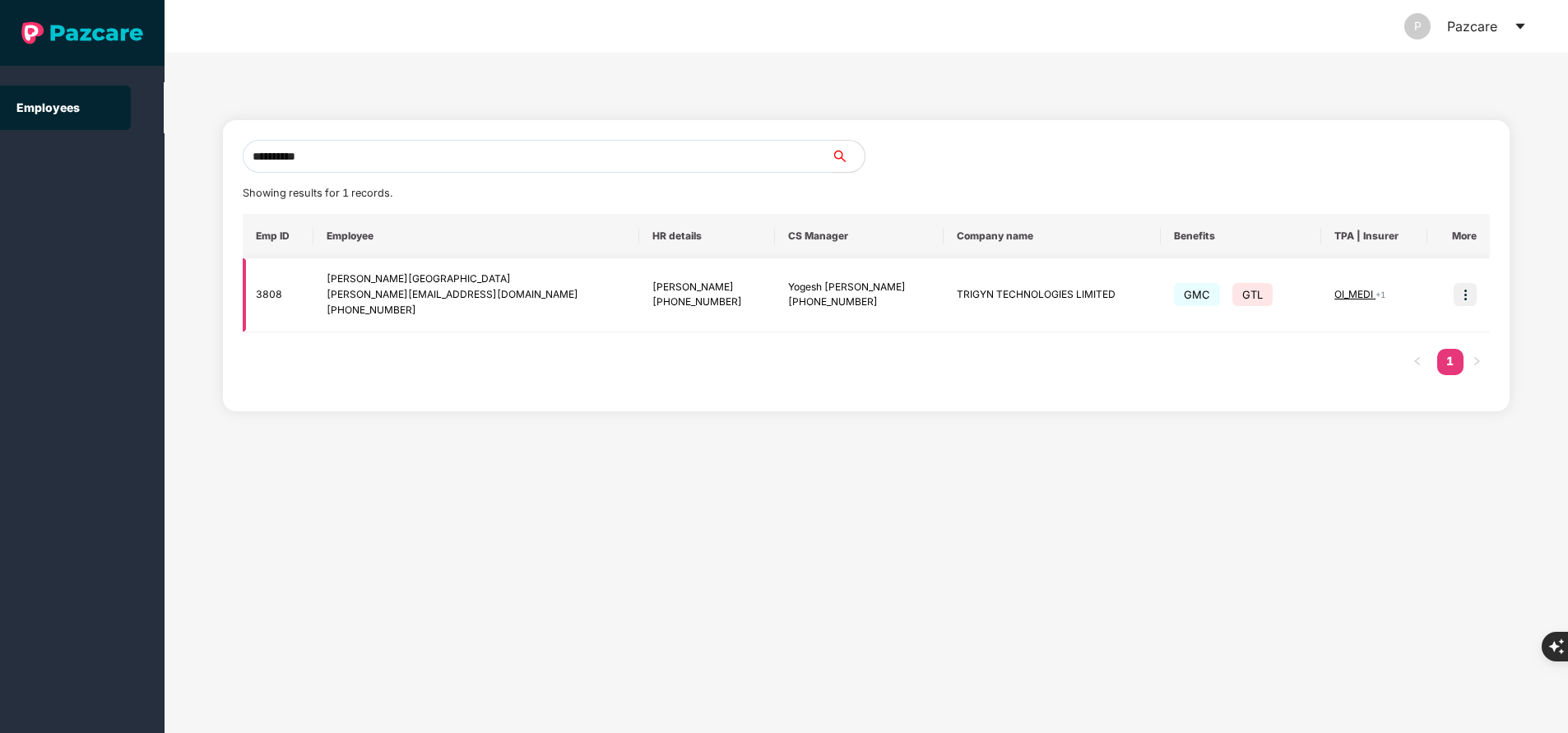
type input "**********"
click at [1470, 292] on img at bounding box center [1466, 295] width 23 height 23
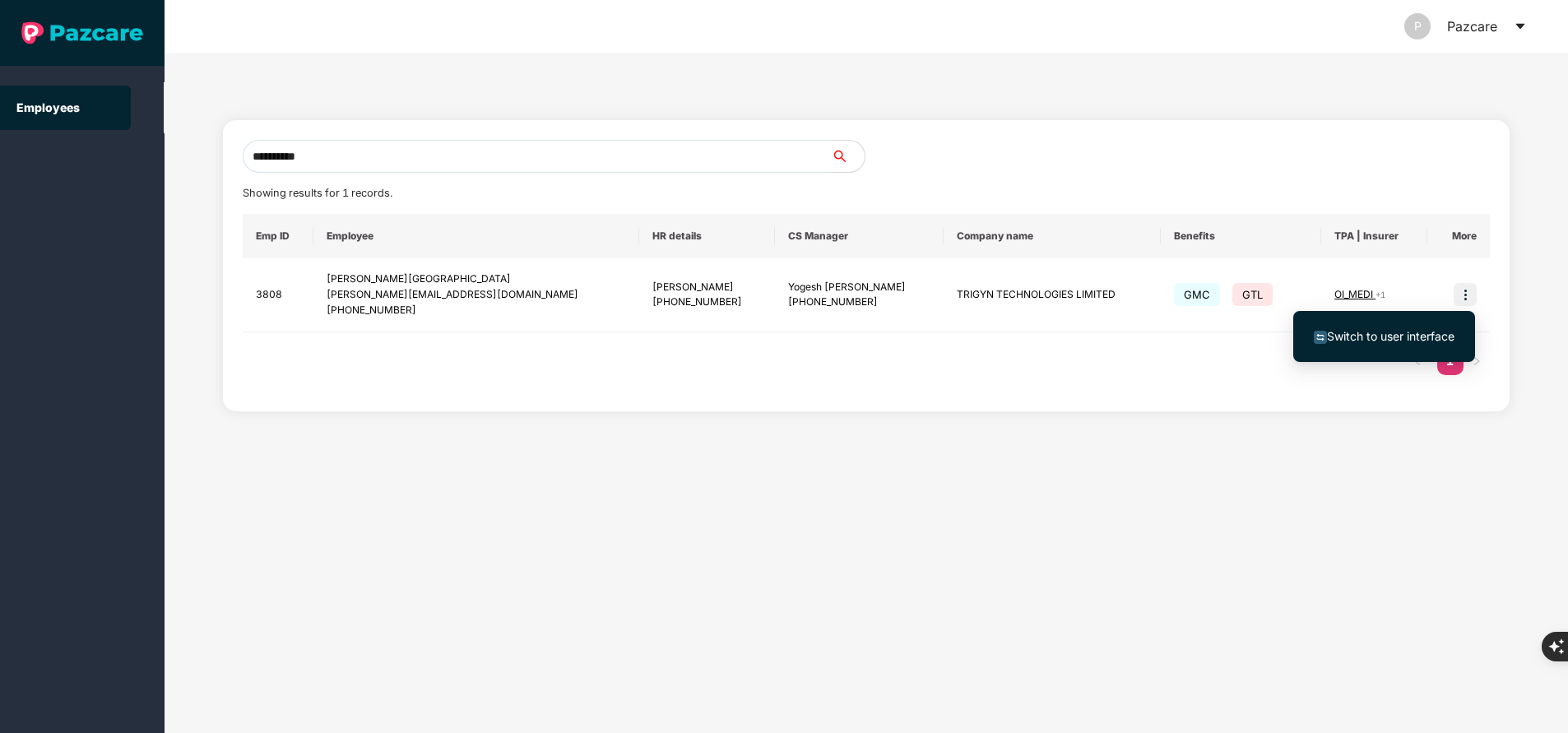
click at [1436, 332] on span "Switch to user interface" at bounding box center [1390, 336] width 127 height 14
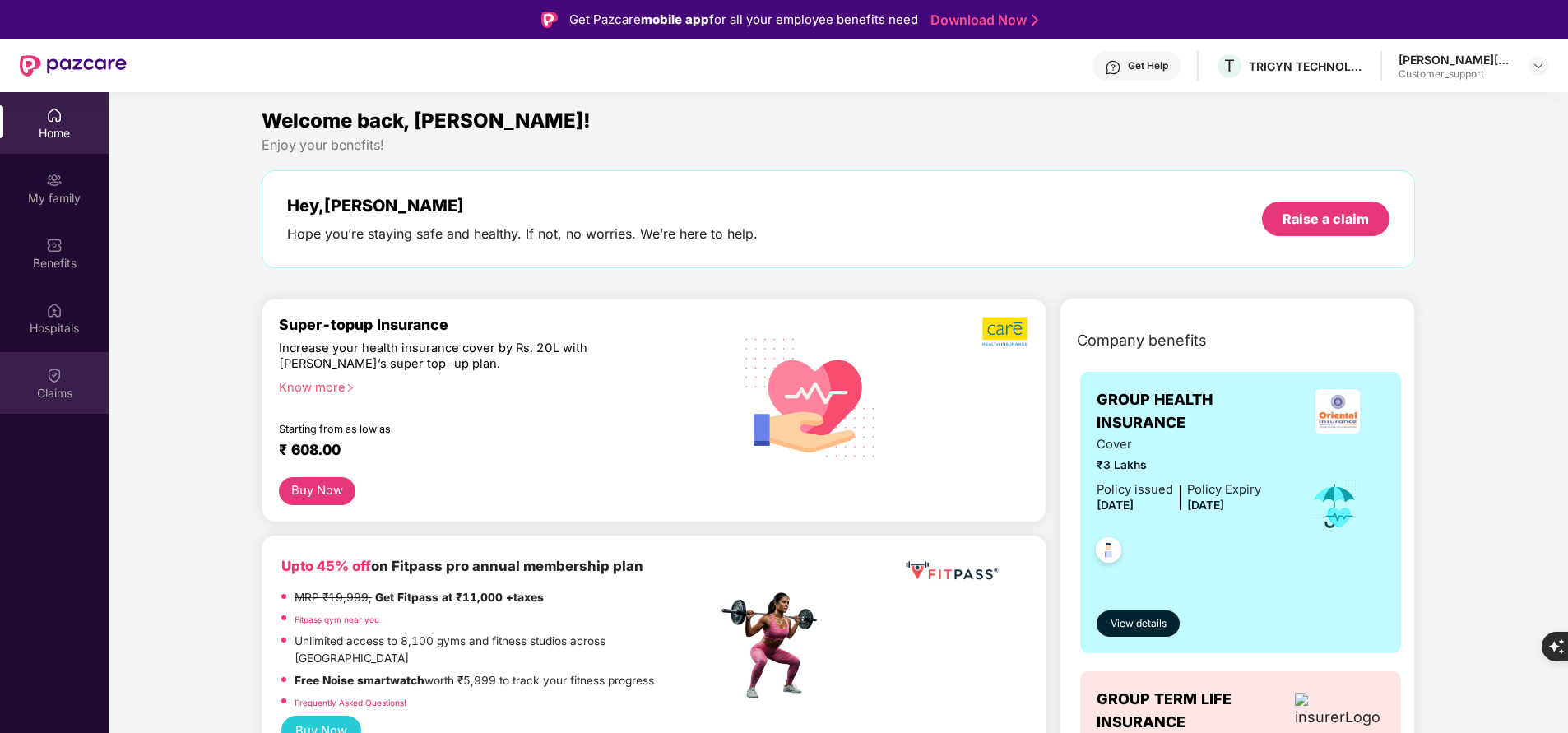
click at [46, 391] on div "Claims" at bounding box center [54, 393] width 108 height 17
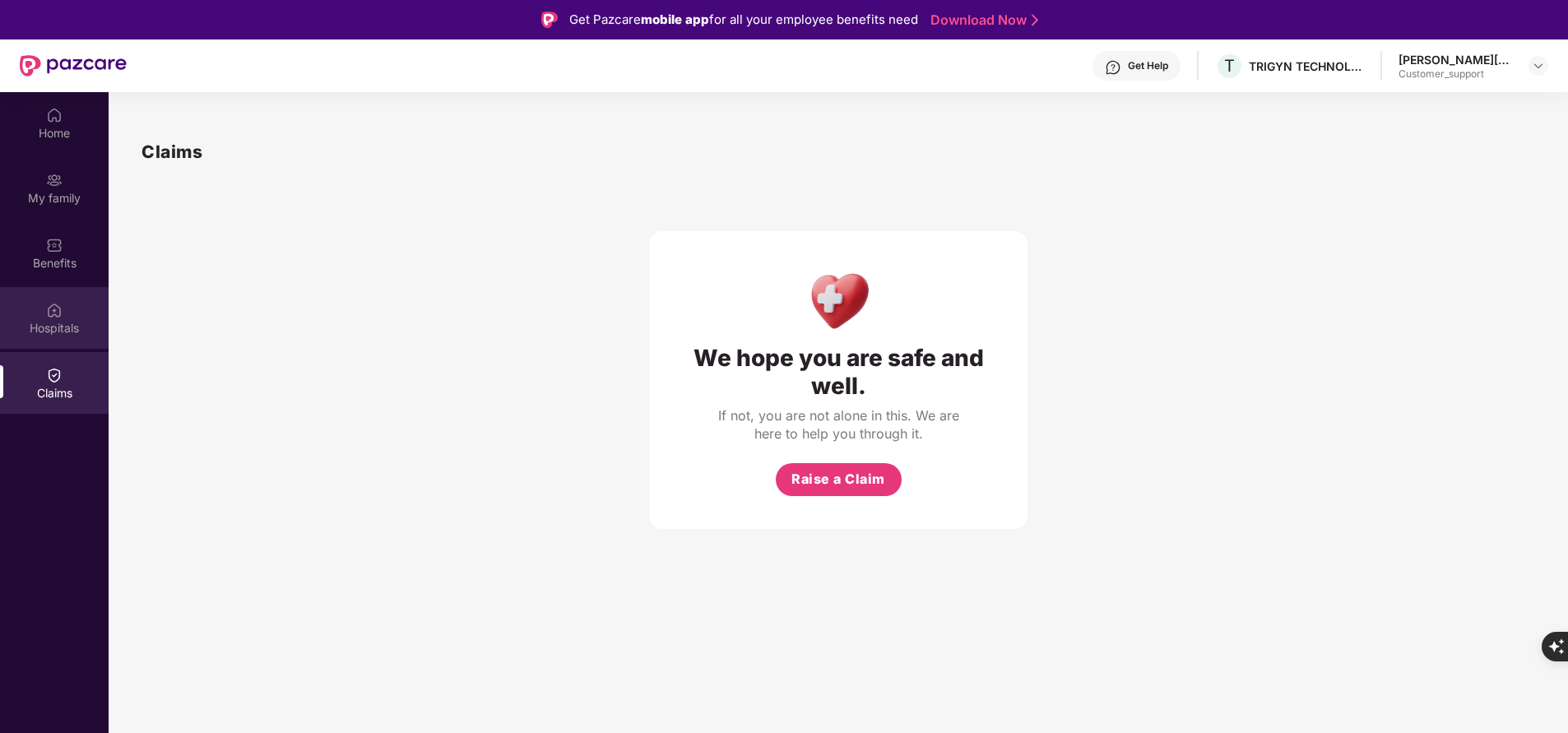
click at [68, 330] on div "Hospitals" at bounding box center [54, 328] width 108 height 17
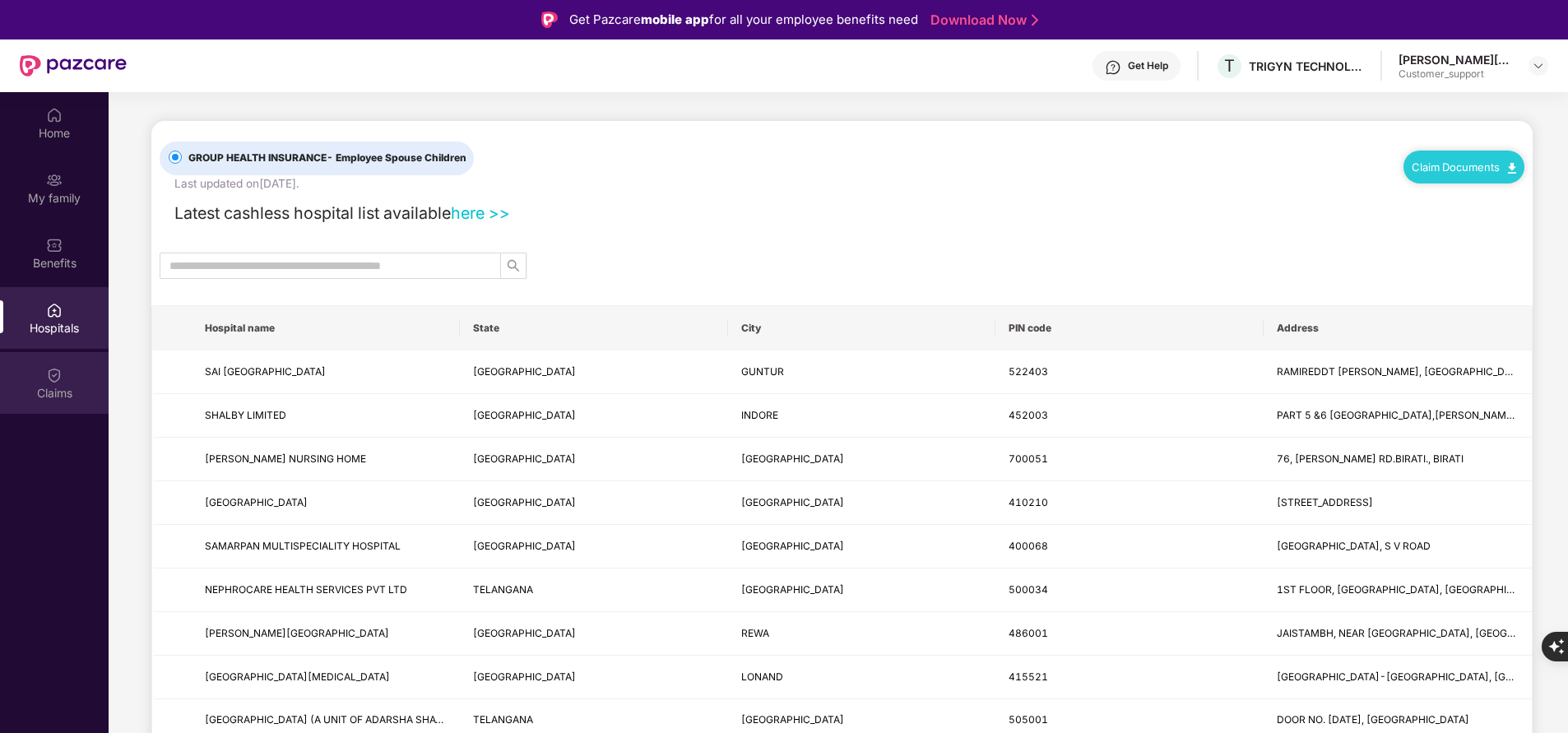
click at [52, 390] on div "Claims" at bounding box center [54, 393] width 108 height 17
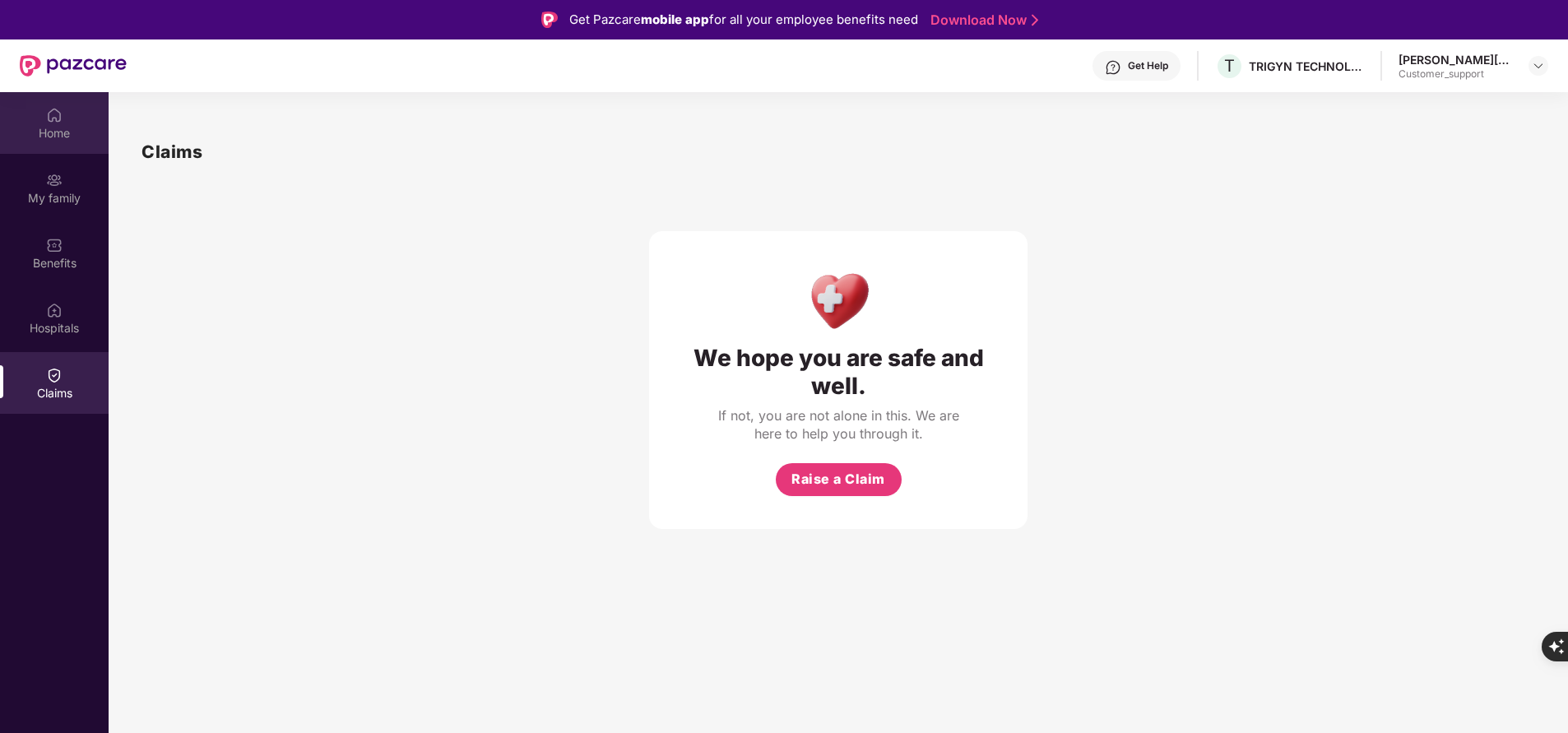
click at [65, 117] on div "Home" at bounding box center [54, 123] width 108 height 62
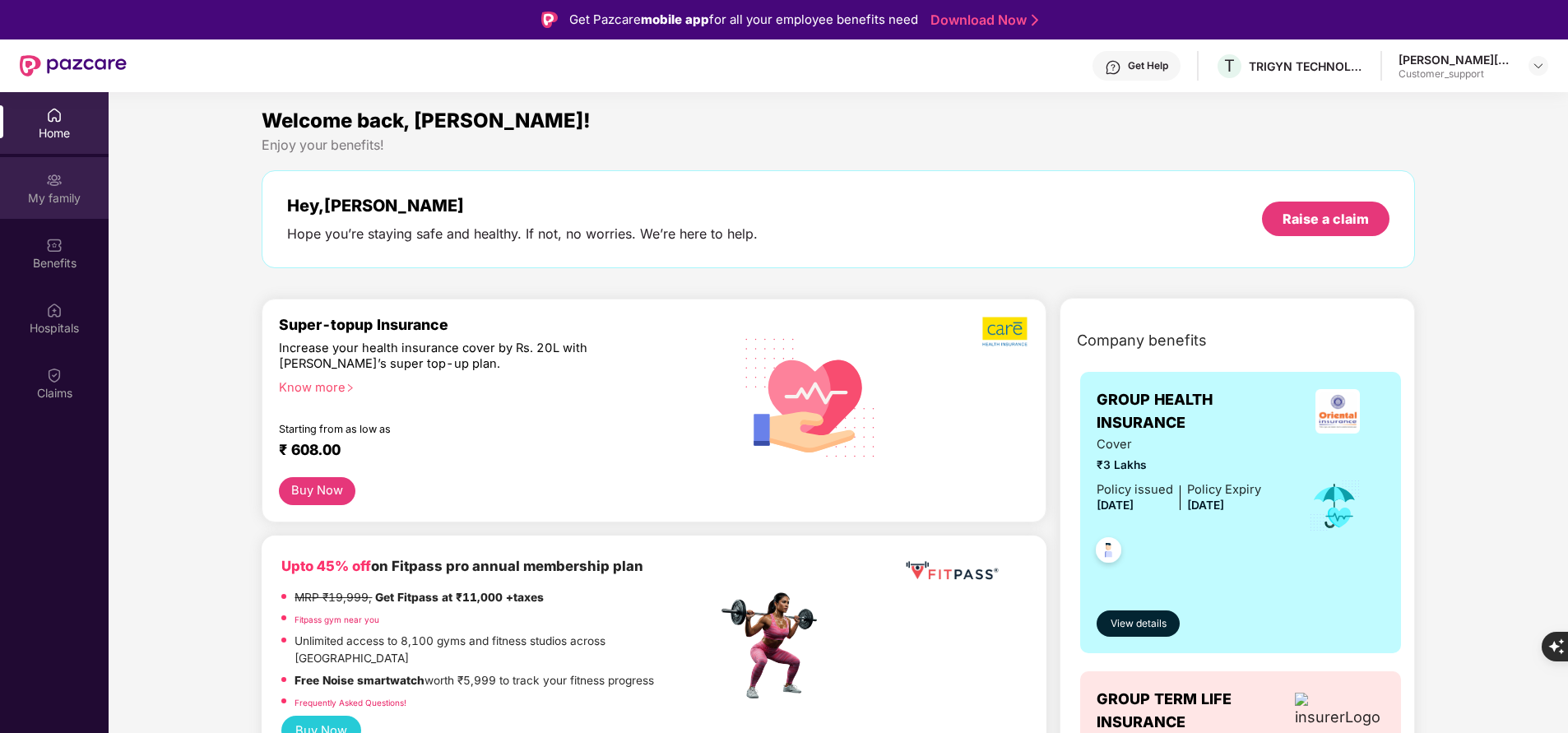
click at [82, 190] on div "My family" at bounding box center [54, 198] width 108 height 17
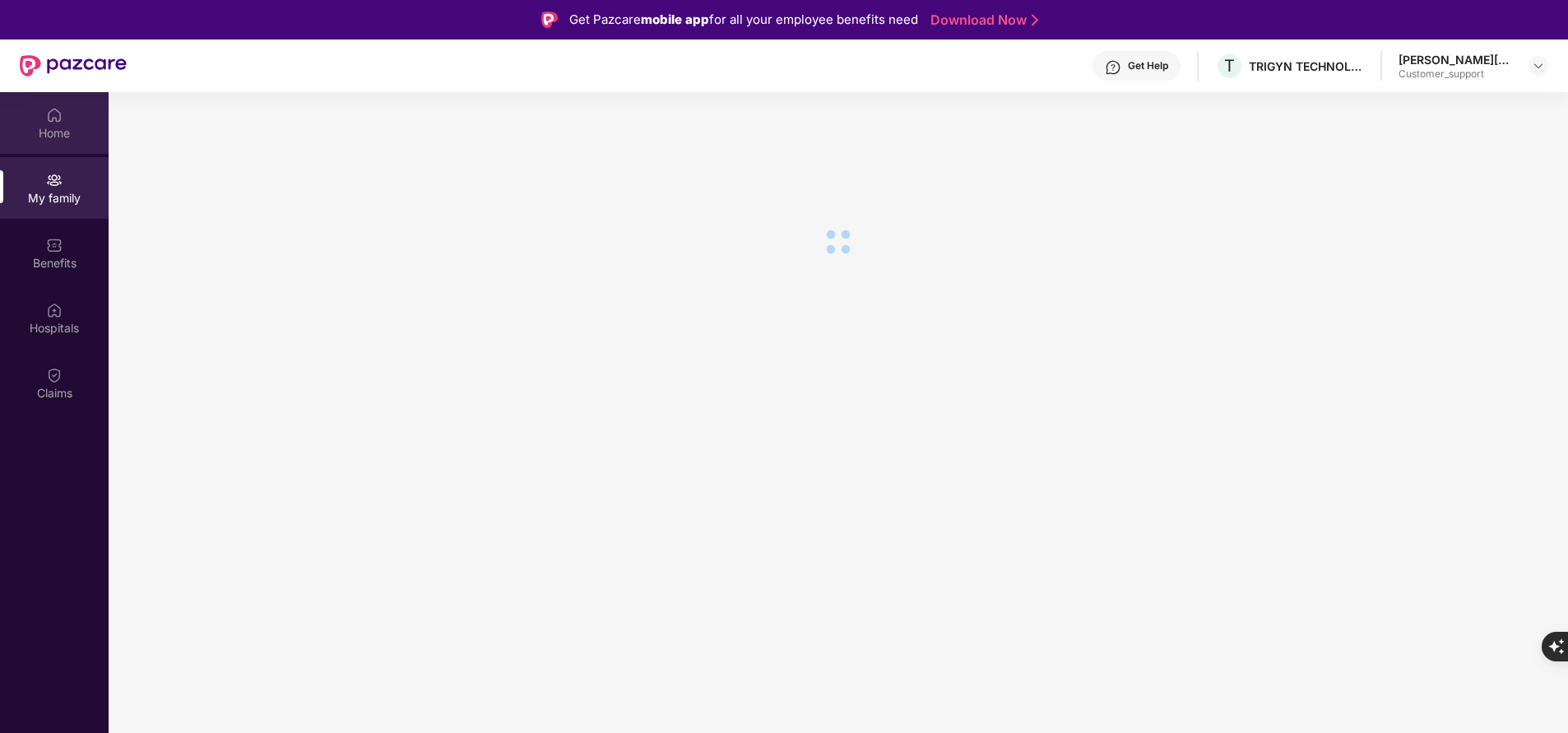
click at [68, 120] on div "Home" at bounding box center [54, 123] width 108 height 62
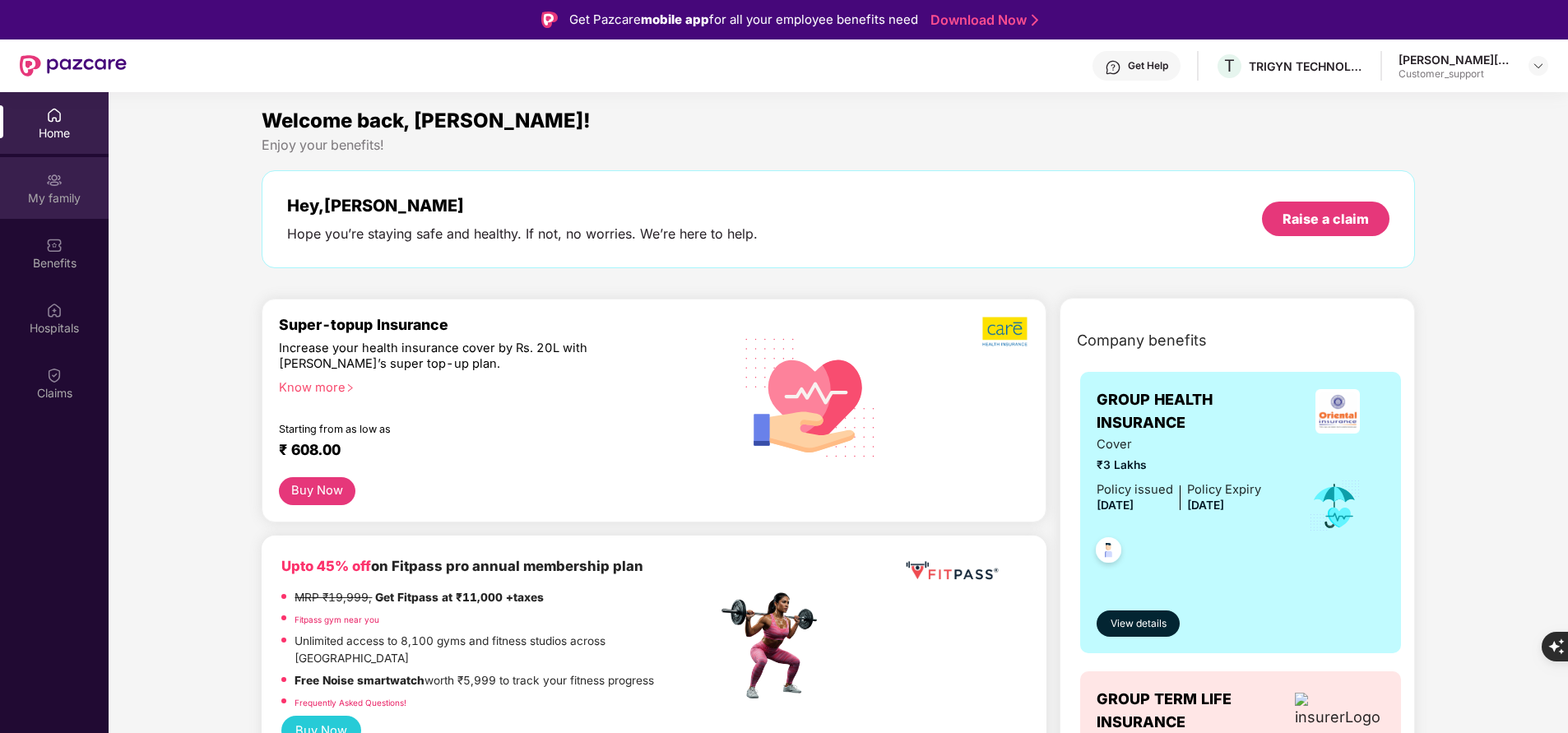
click at [65, 201] on div "My family" at bounding box center [54, 198] width 108 height 17
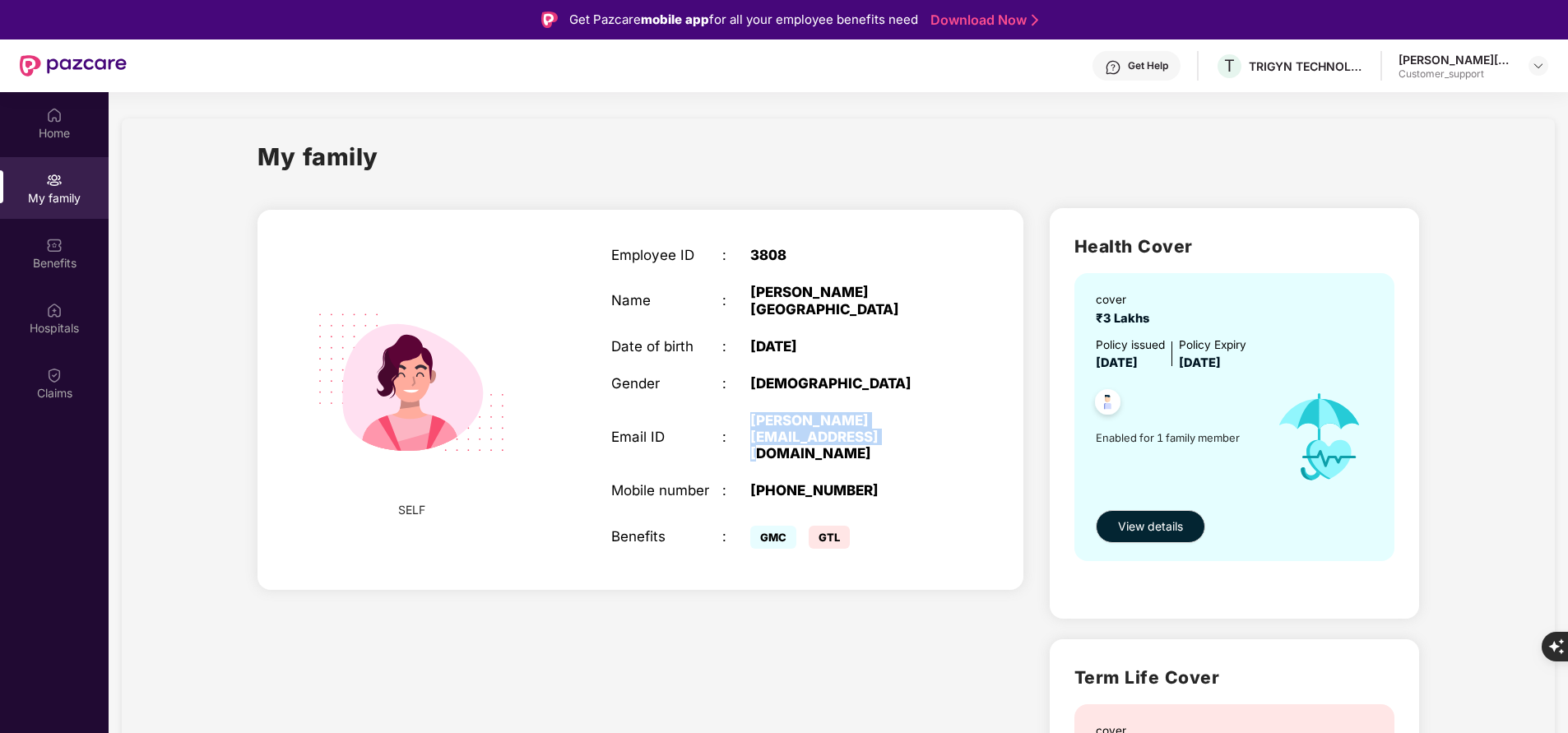
drag, startPoint x: 744, startPoint y: 402, endPoint x: 814, endPoint y: 420, distance: 72.3
click at [814, 420] on div "Email ID : mounika.kondapuram@trigyn.com" at bounding box center [777, 437] width 333 height 50
copy div "mounika.kondapuram@trigyn.com"
click at [52, 194] on div "My family" at bounding box center [54, 198] width 108 height 17
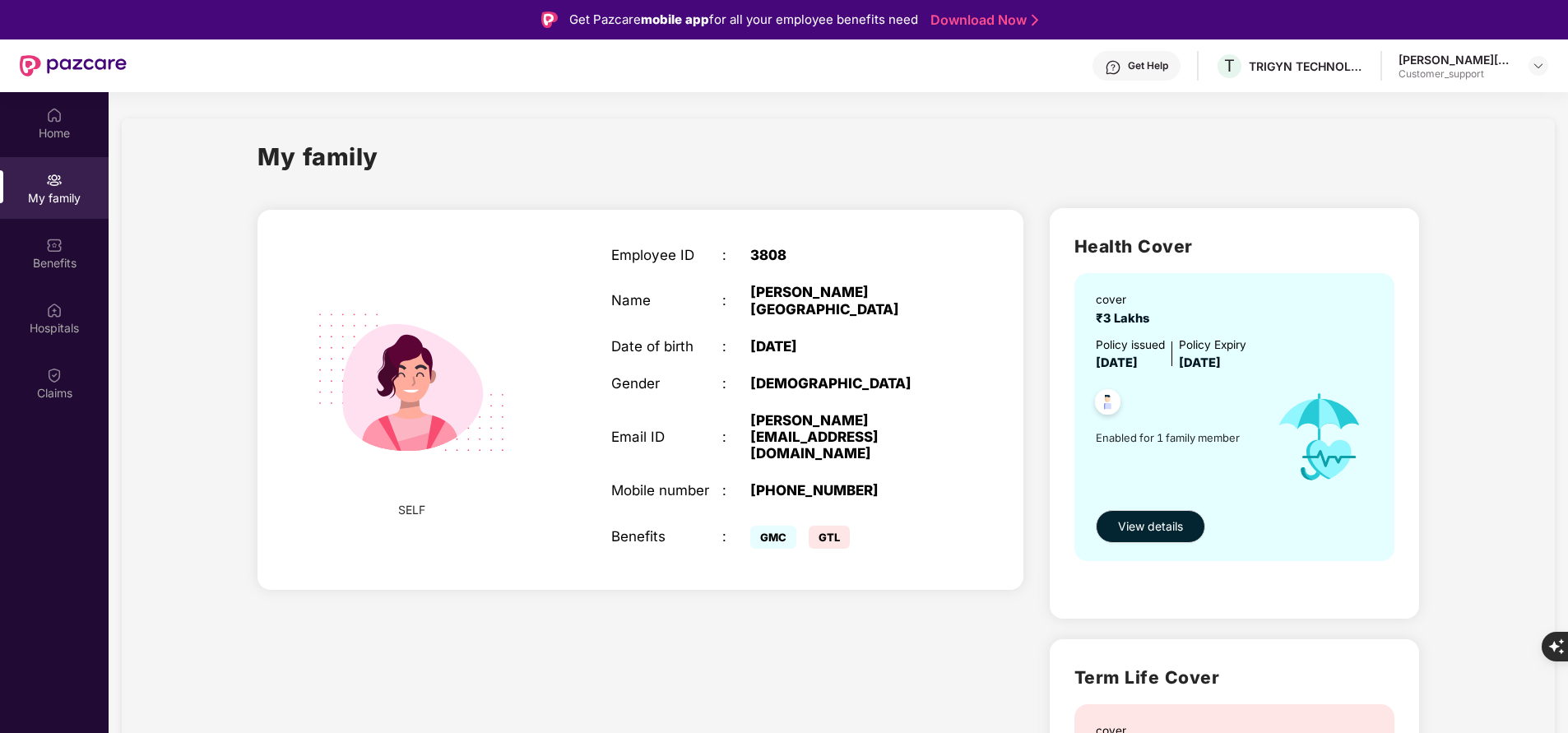
click at [24, 526] on div "Home My family Benefits Hospitals Claims" at bounding box center [54, 459] width 108 height 733
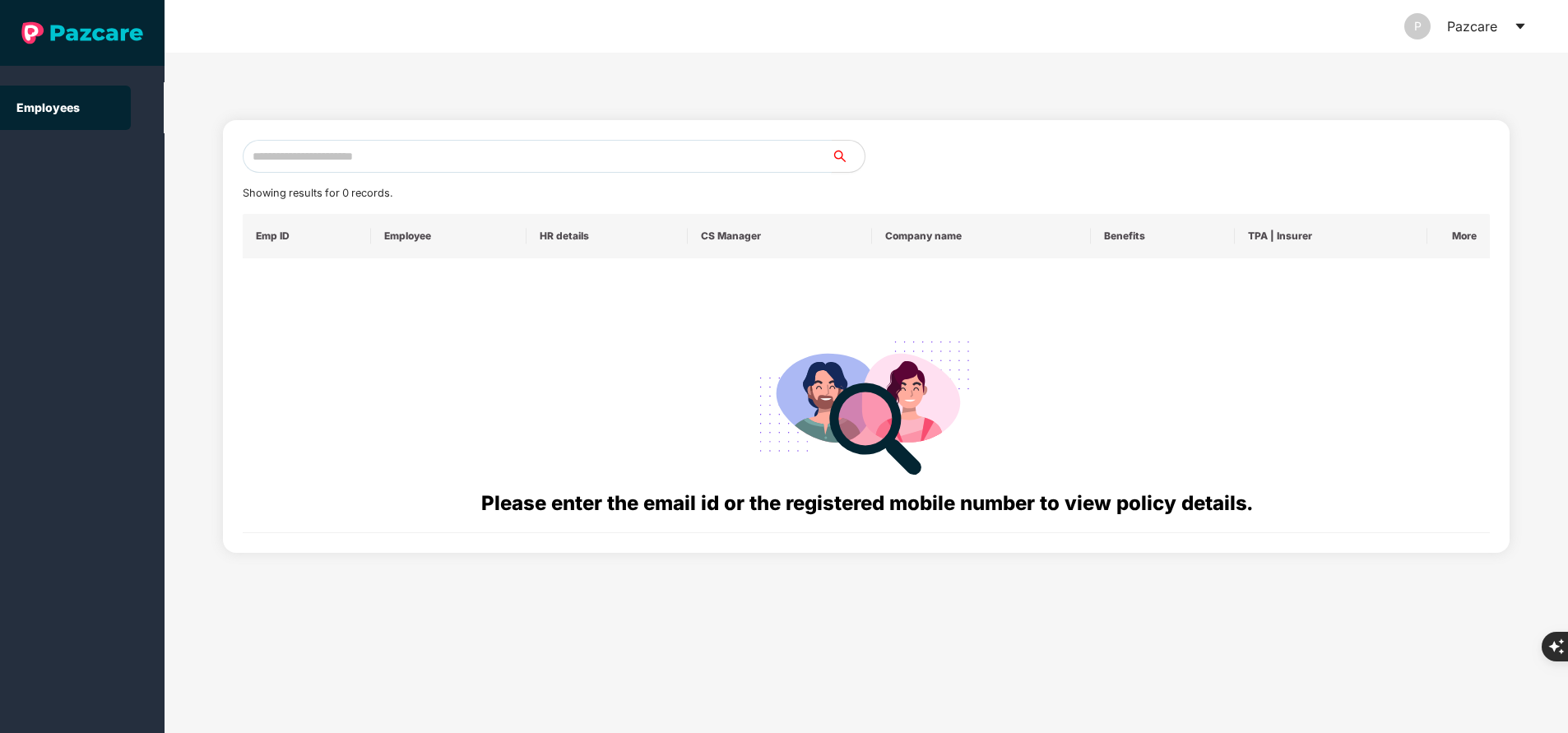
click at [569, 166] on input "text" at bounding box center [537, 156] width 589 height 33
paste input "**********"
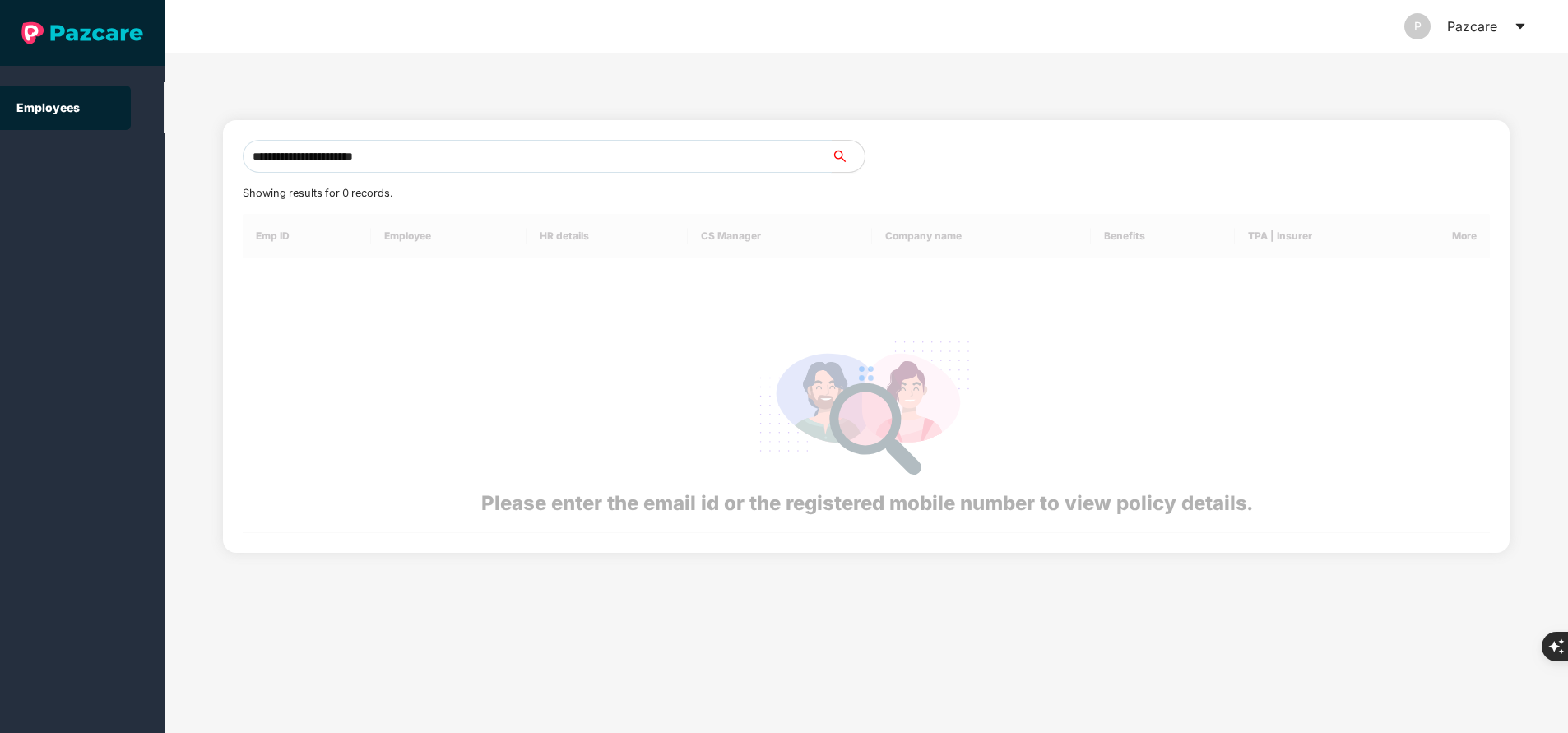
click at [569, 166] on input "**********" at bounding box center [537, 156] width 589 height 33
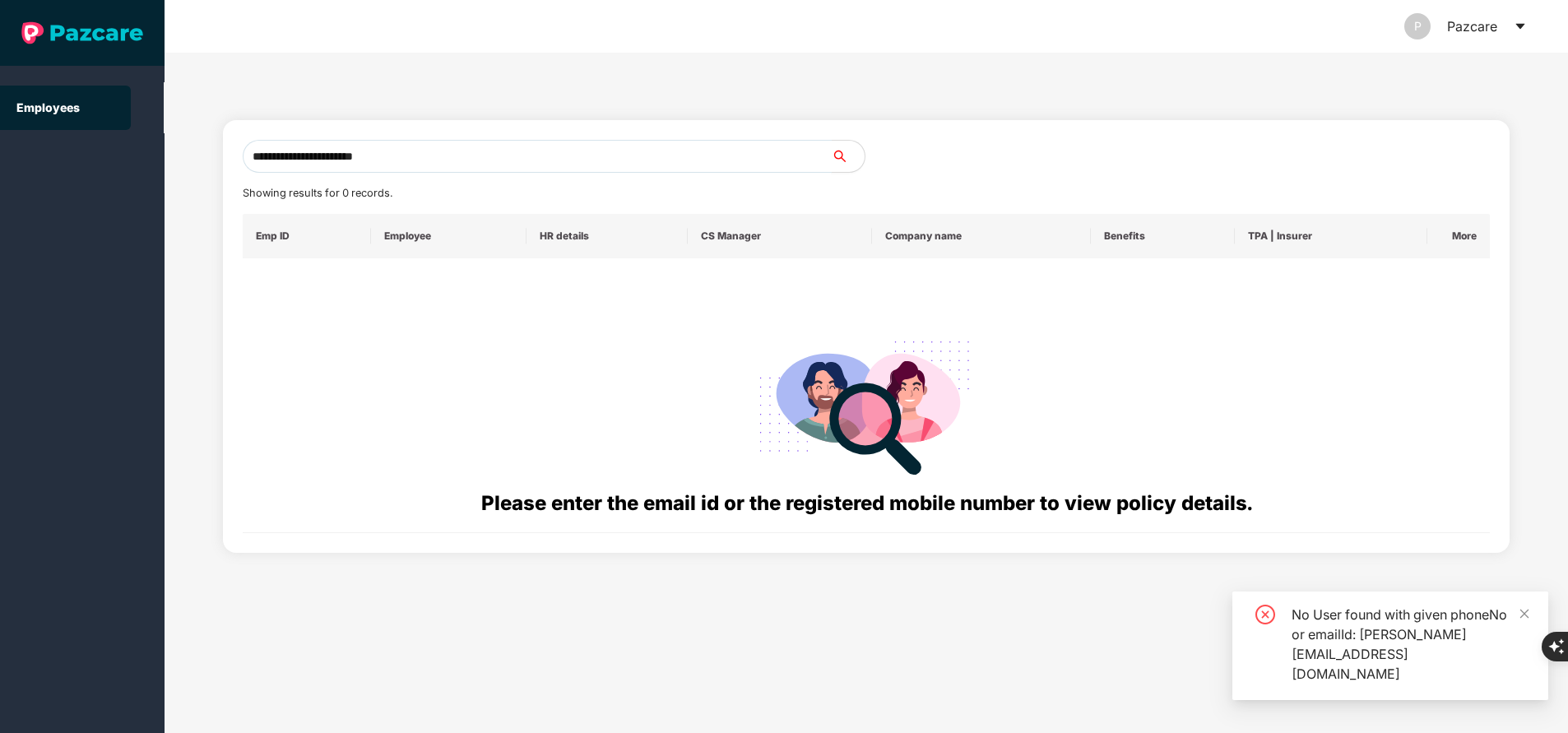
click at [560, 165] on input "**********" at bounding box center [537, 156] width 589 height 33
type input "**********"
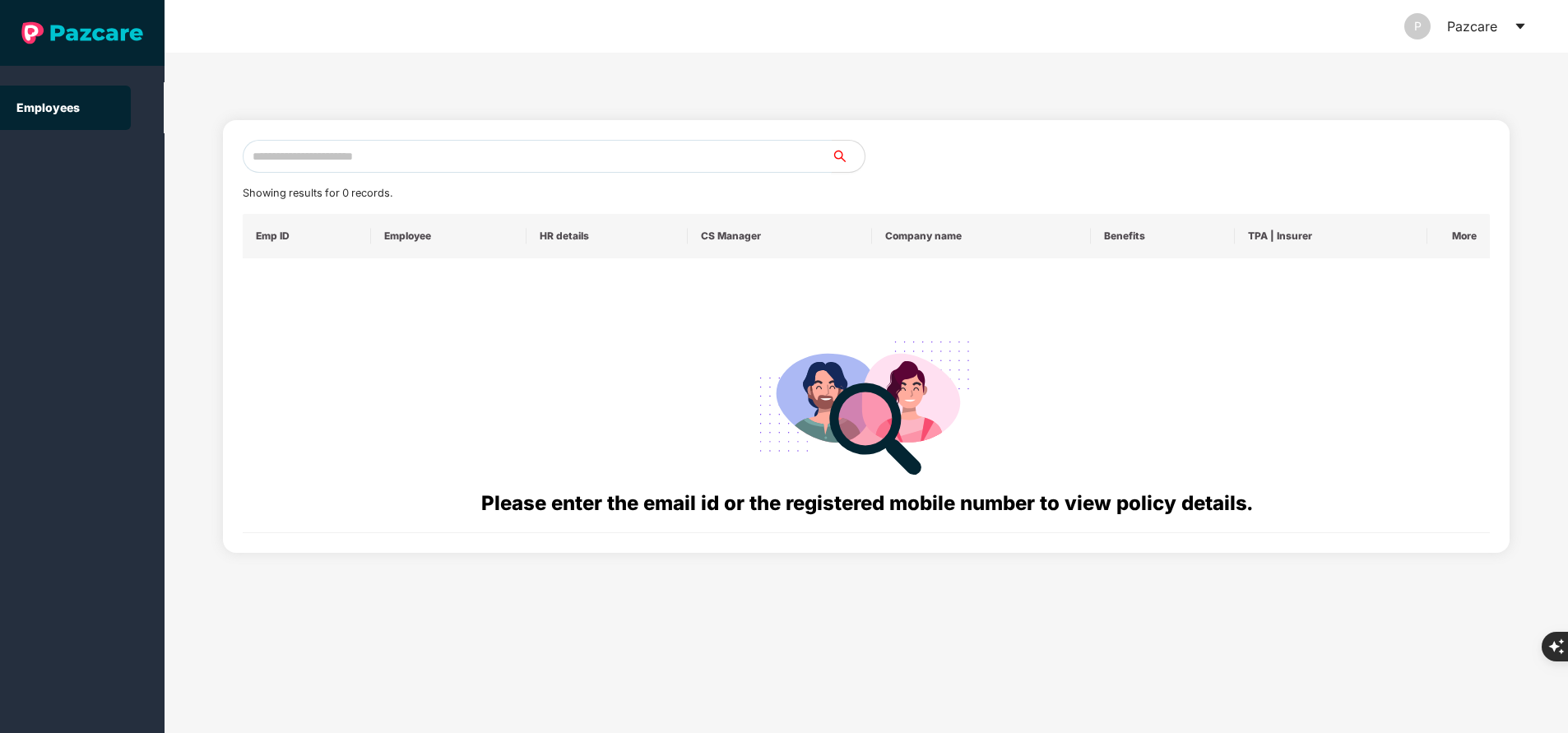
paste input "**********"
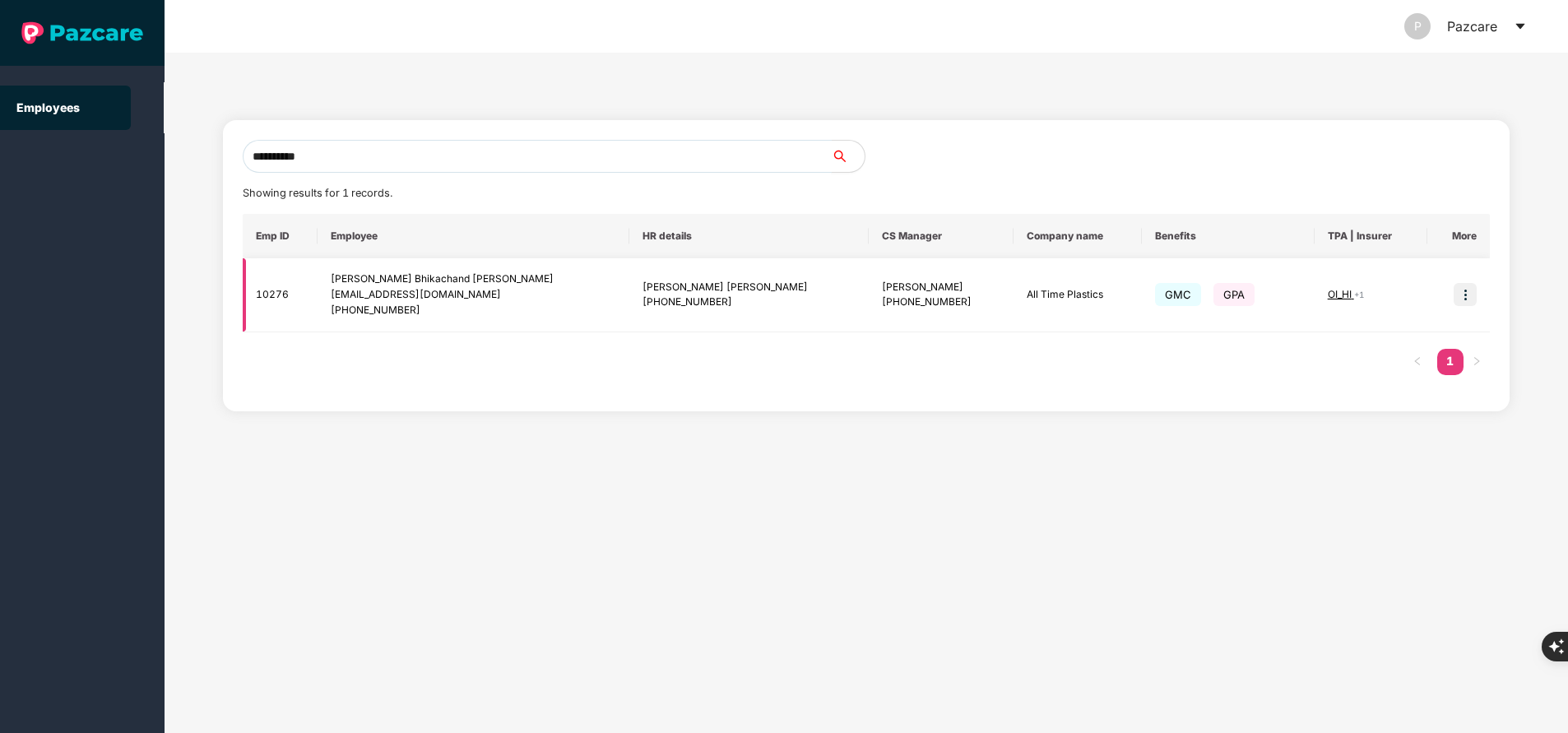
type input "**********"
click at [1467, 296] on img at bounding box center [1466, 295] width 23 height 23
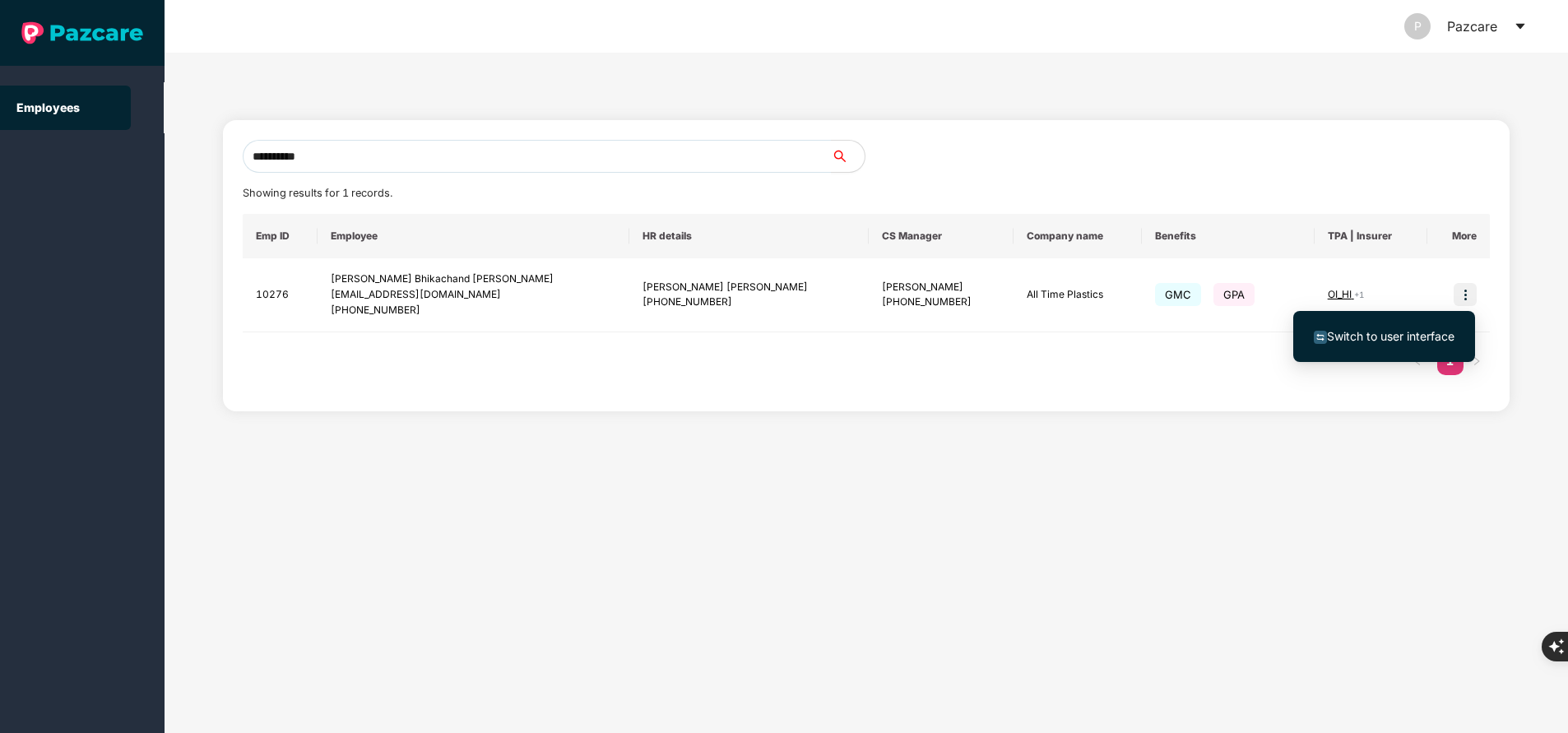
click at [1399, 335] on span "Switch to user interface" at bounding box center [1390, 336] width 127 height 14
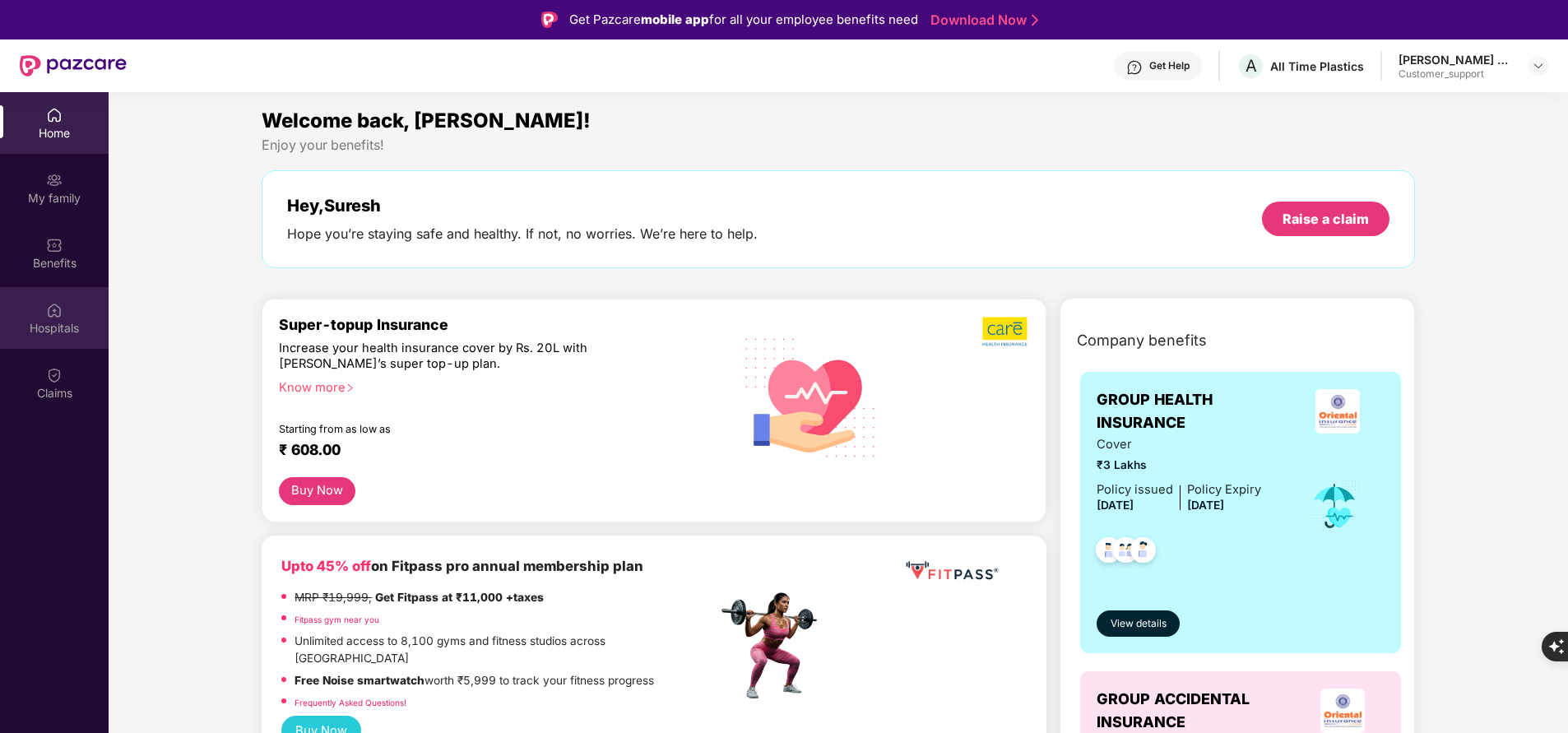
click at [61, 329] on div "Hospitals" at bounding box center [54, 328] width 108 height 17
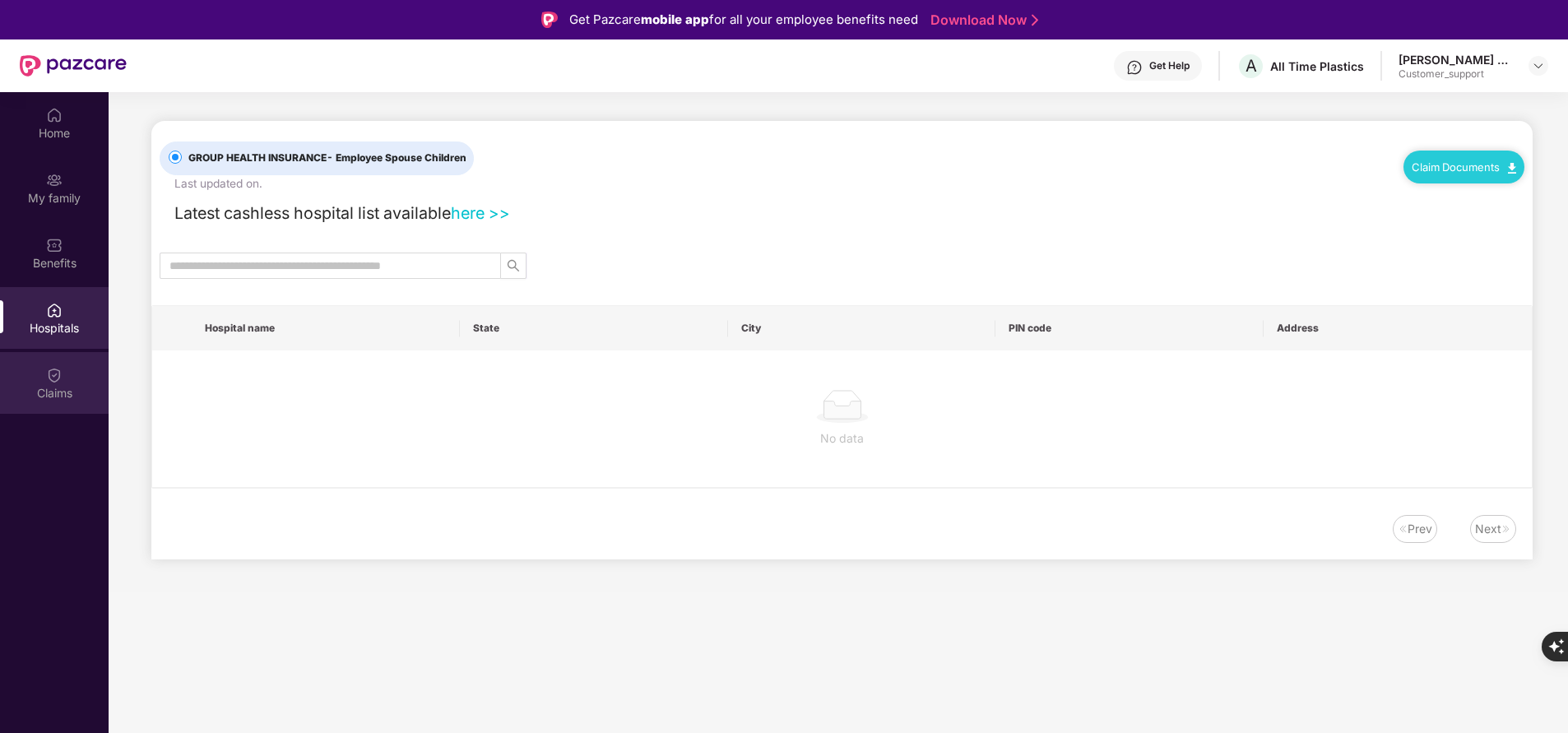
click at [75, 381] on div "Claims" at bounding box center [54, 383] width 108 height 62
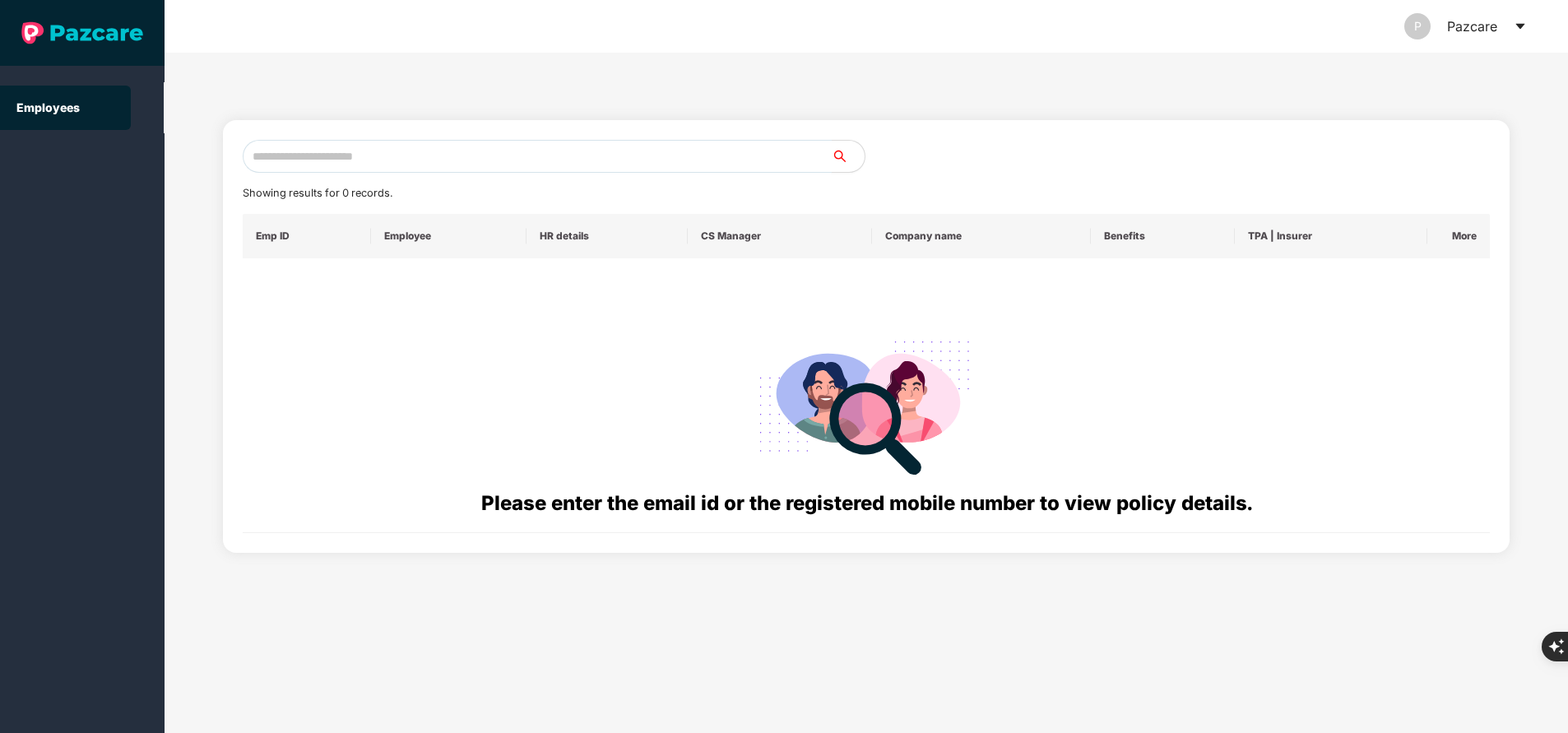
click at [520, 159] on input "text" at bounding box center [537, 156] width 589 height 33
paste input "**********"
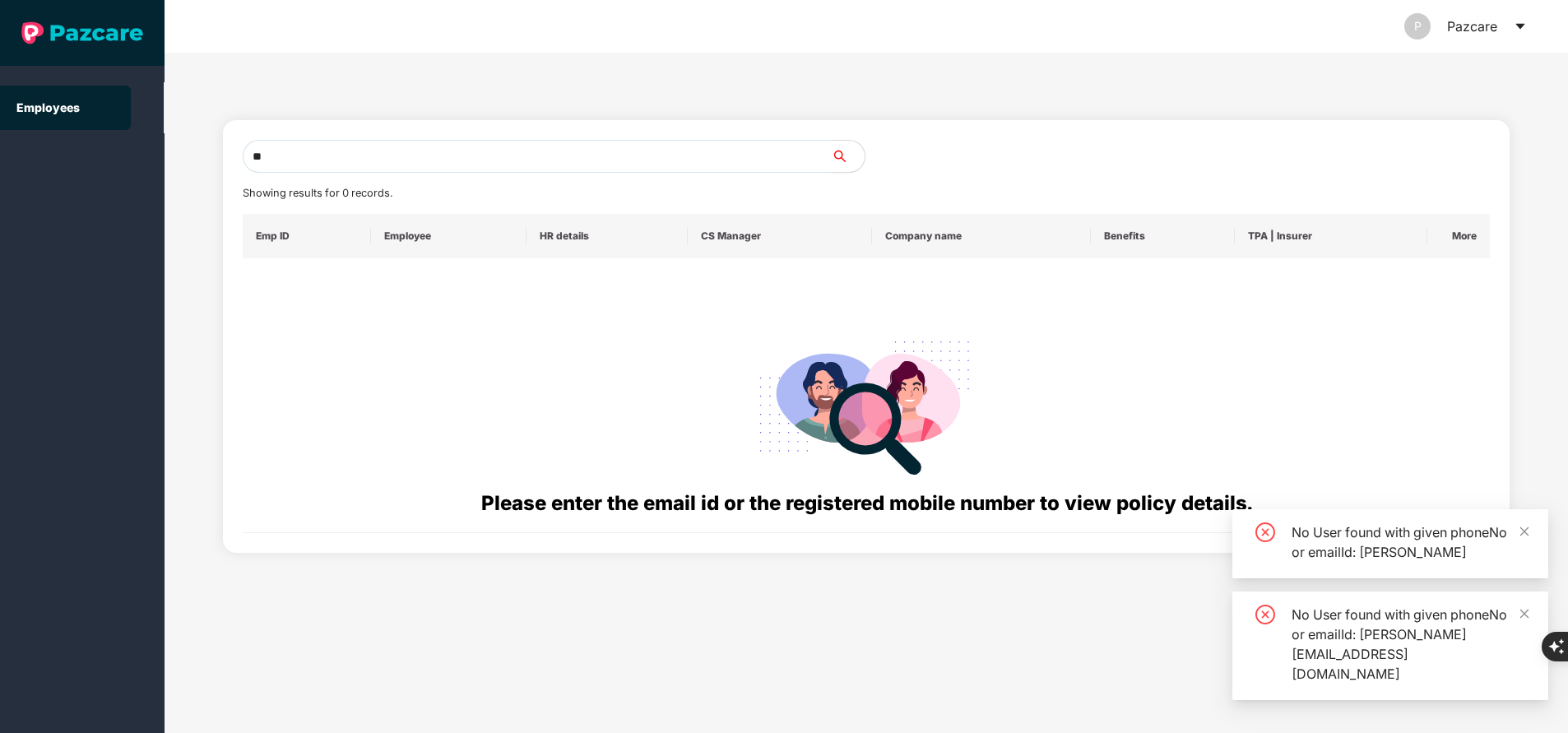
type input "*"
paste input "**********"
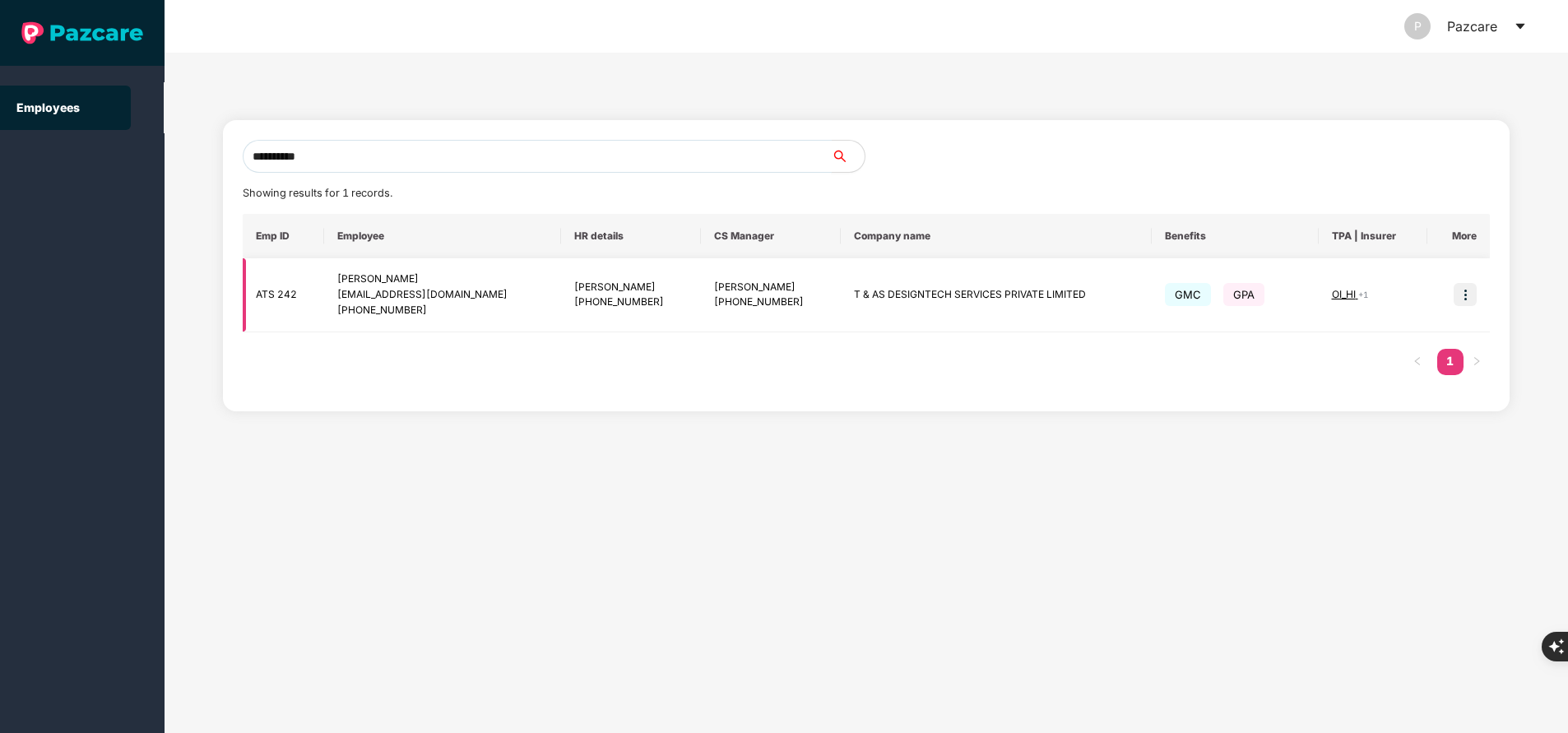
type input "**********"
click at [1337, 293] on span "OI_HI" at bounding box center [1345, 294] width 26 height 12
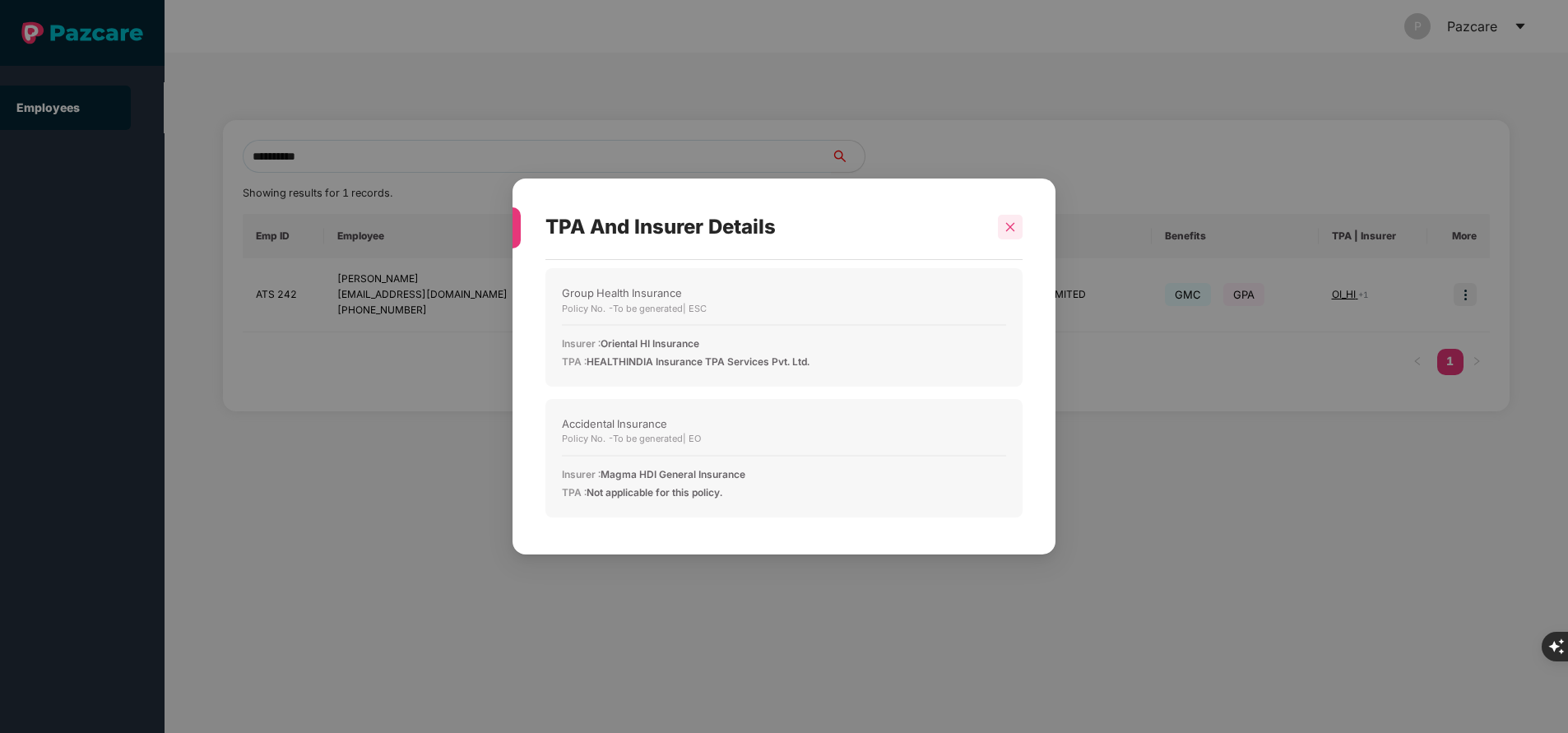
click at [1006, 231] on icon "close" at bounding box center [1010, 227] width 12 height 12
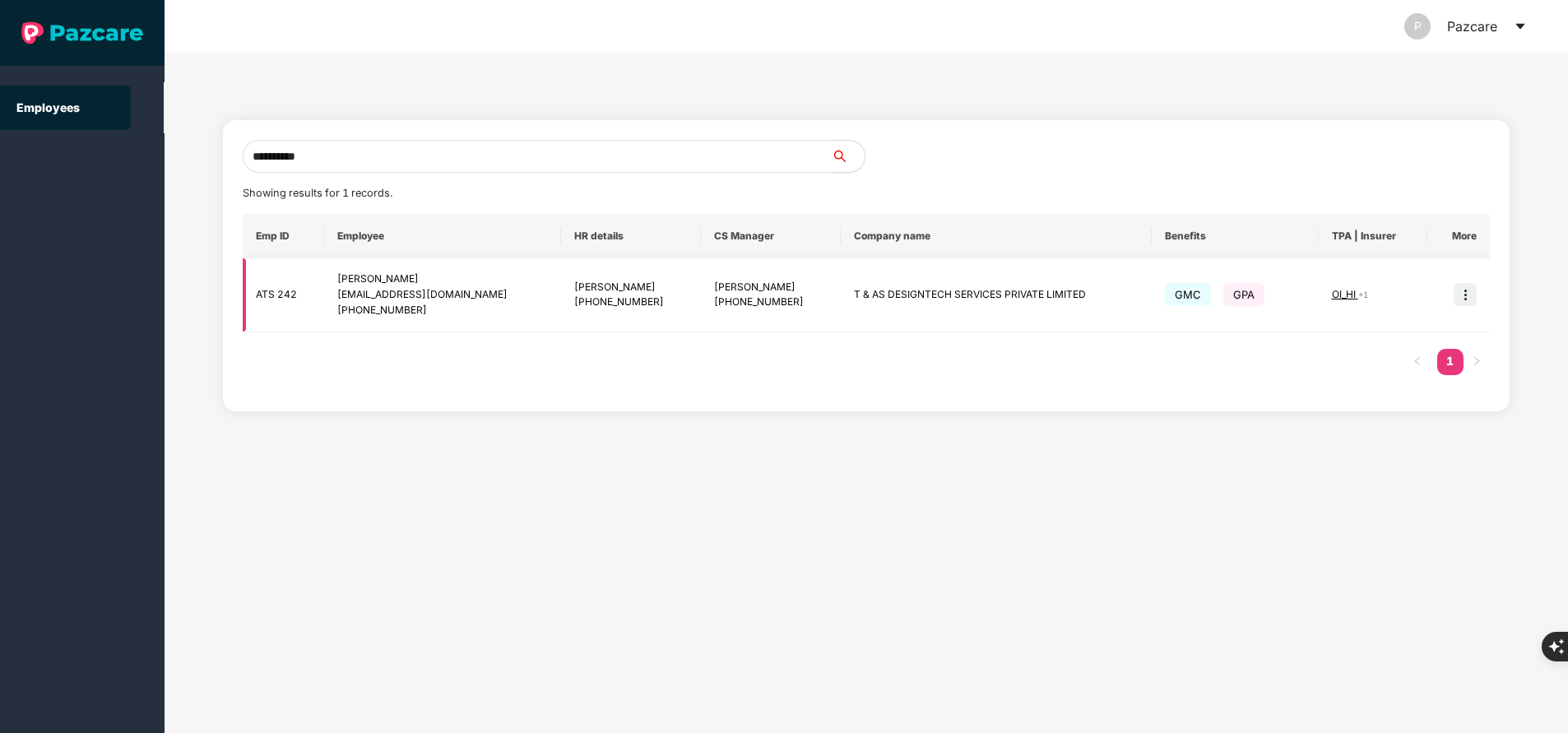
click at [1469, 303] on img at bounding box center [1466, 295] width 23 height 23
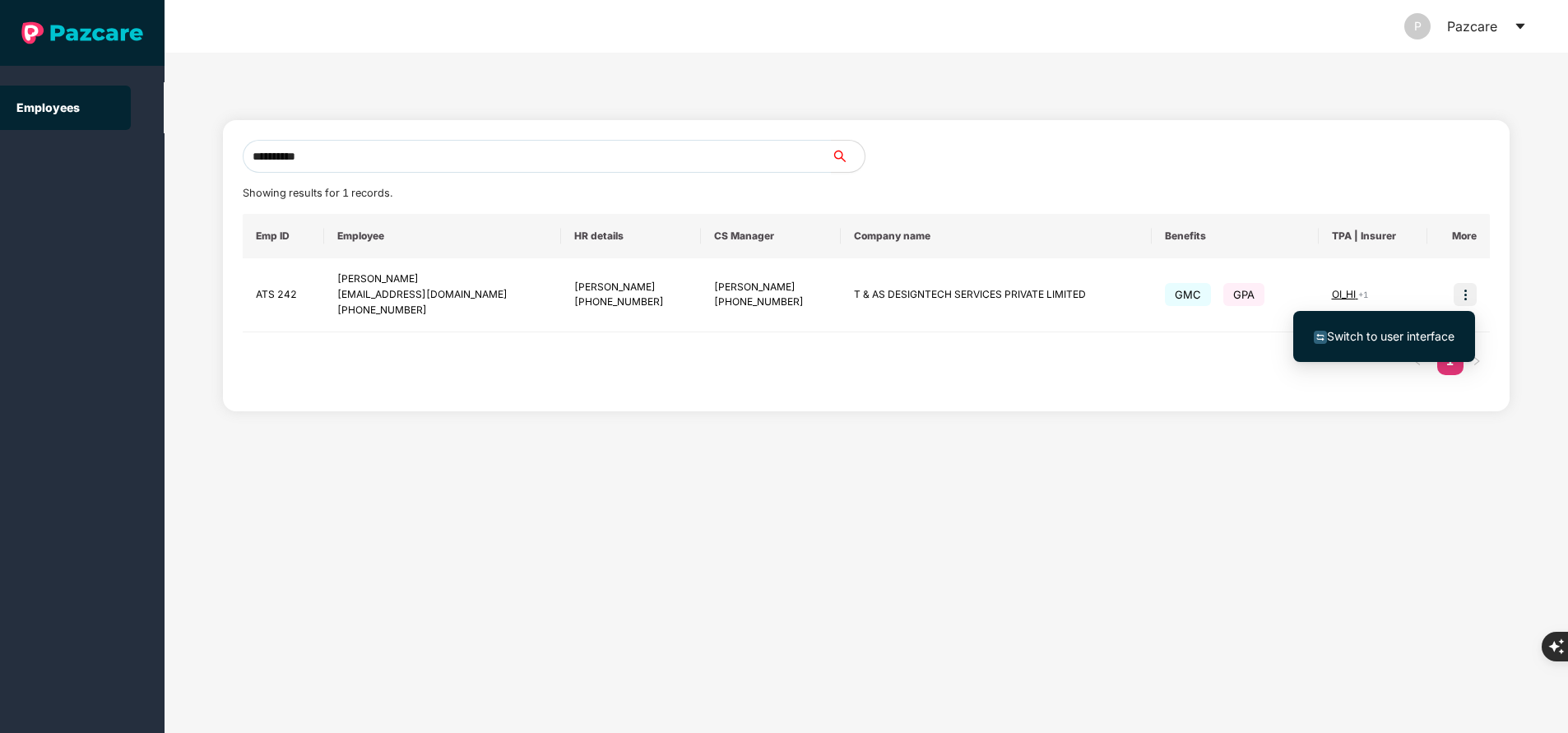
click at [1366, 346] on li "Switch to user interface" at bounding box center [1384, 336] width 182 height 35
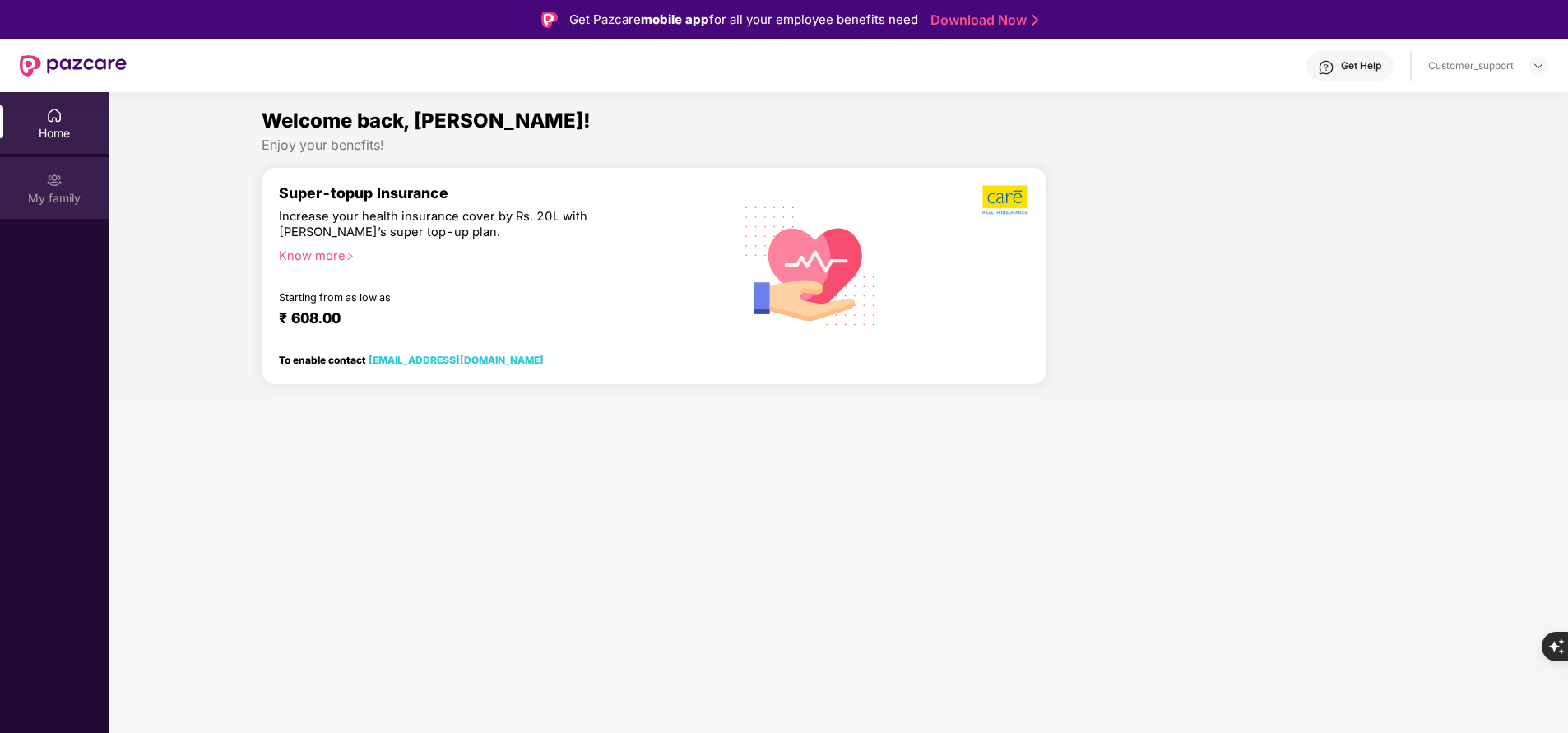
click at [56, 199] on div "My family" at bounding box center [54, 198] width 108 height 17
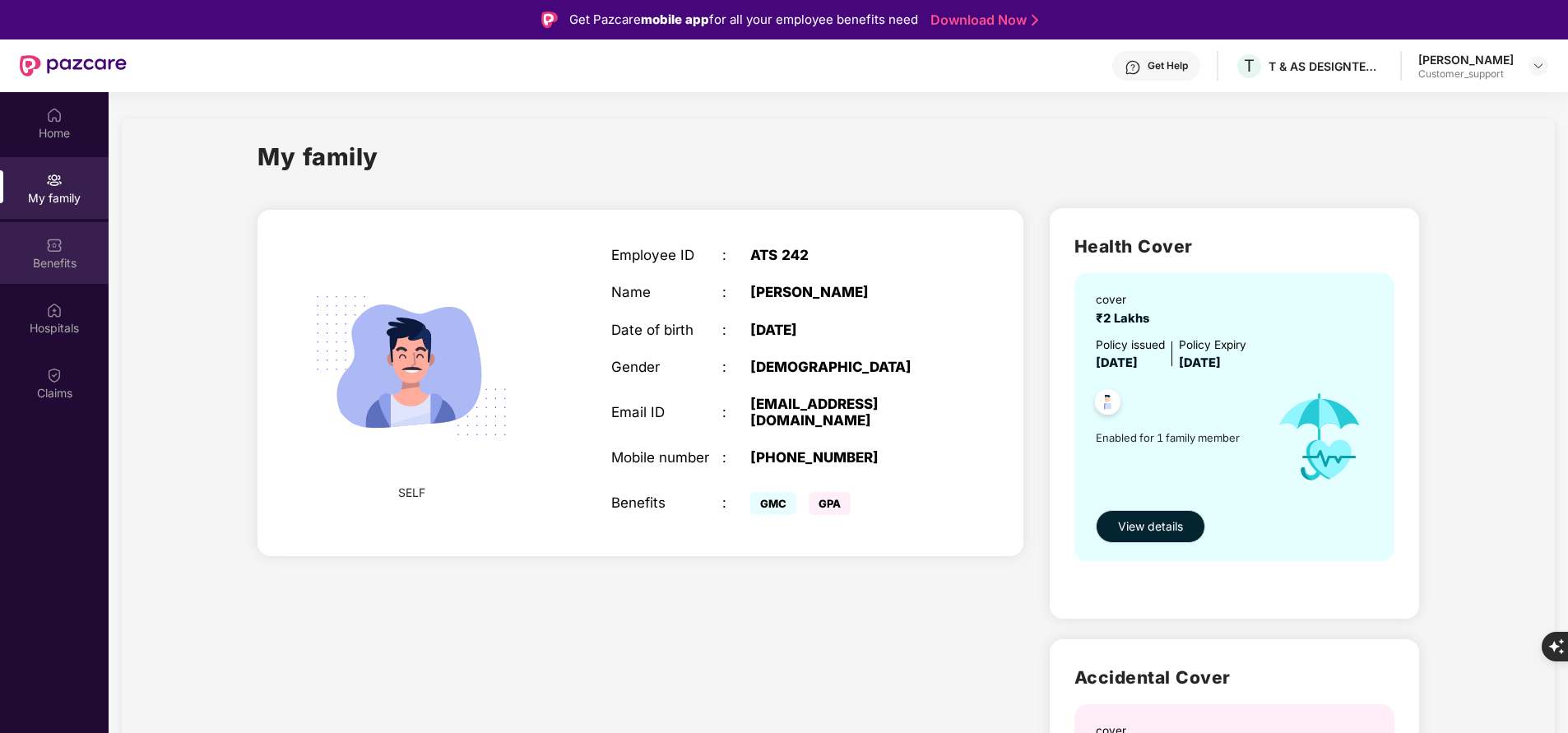
click at [59, 274] on div "Benefits" at bounding box center [54, 253] width 108 height 62
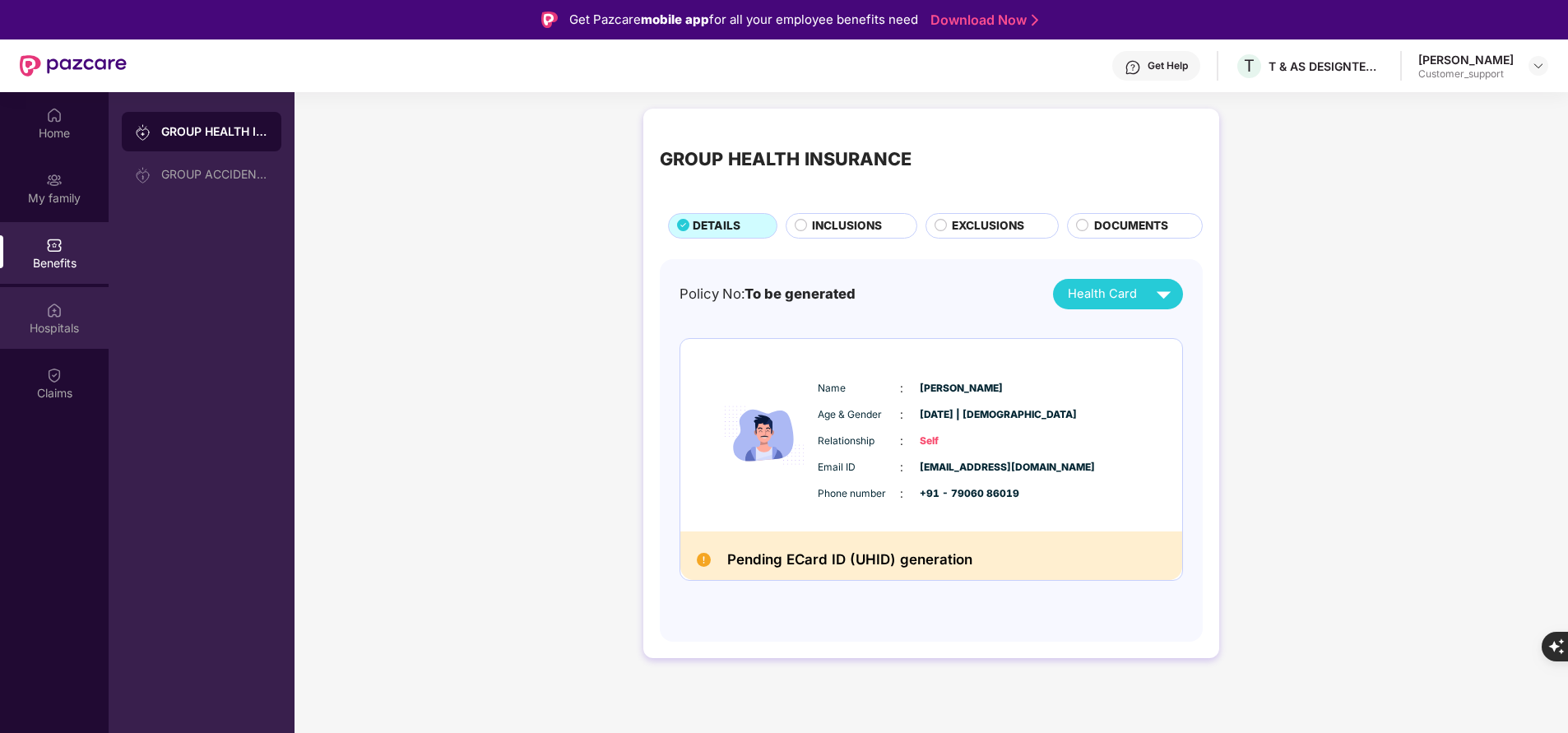
click at [61, 316] on img at bounding box center [55, 310] width 17 height 17
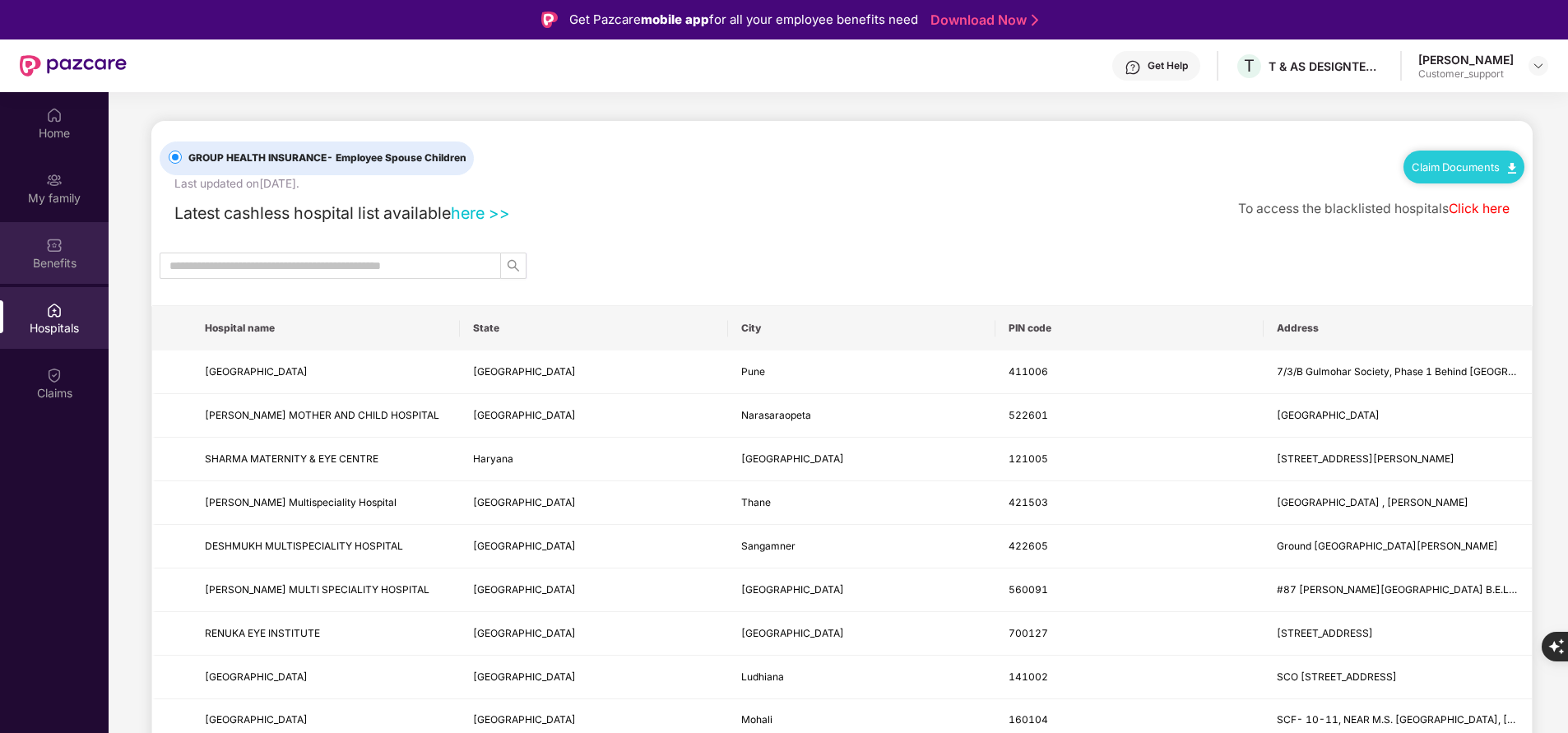
click at [77, 249] on div "Benefits" at bounding box center [54, 253] width 108 height 62
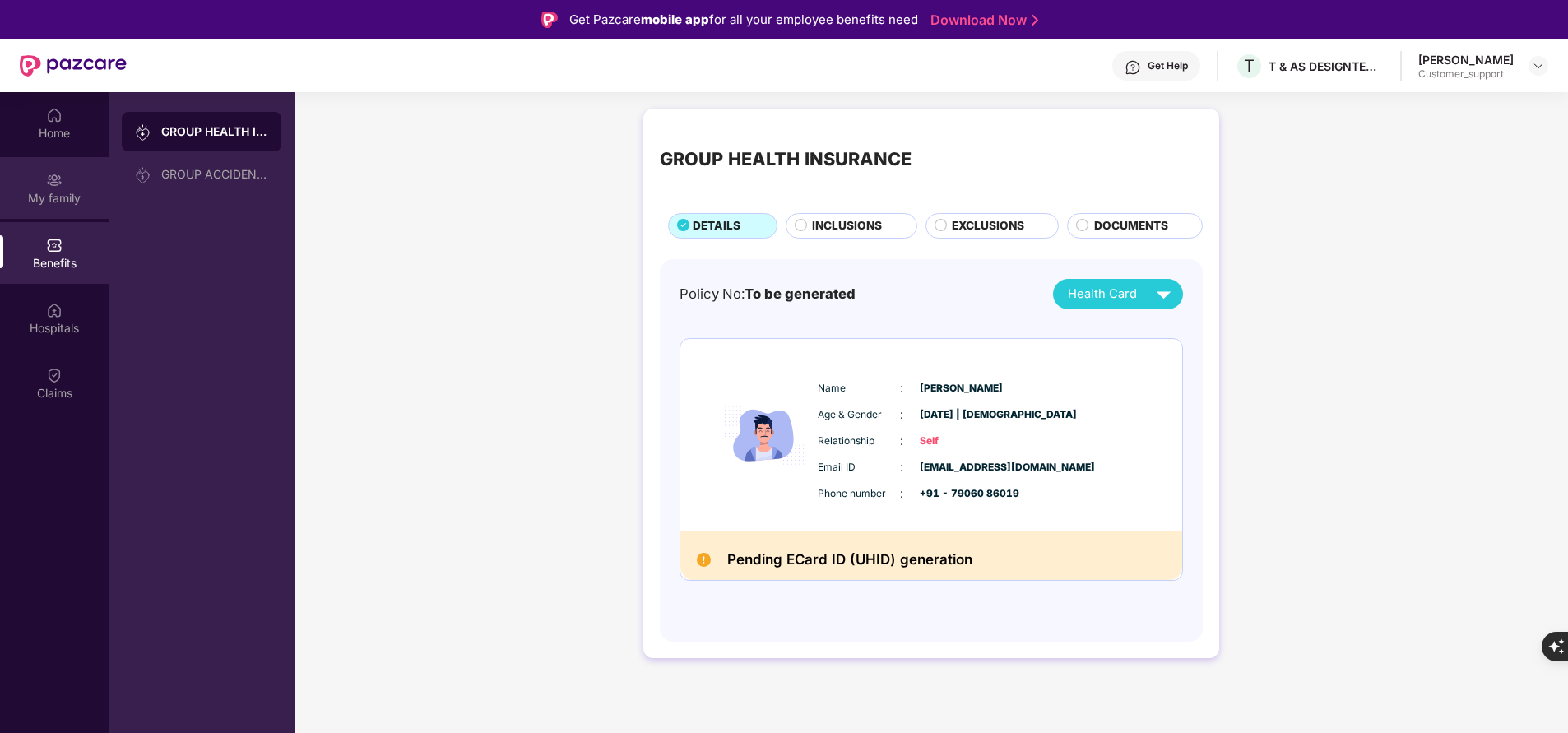
click at [69, 191] on div "My family" at bounding box center [54, 198] width 108 height 17
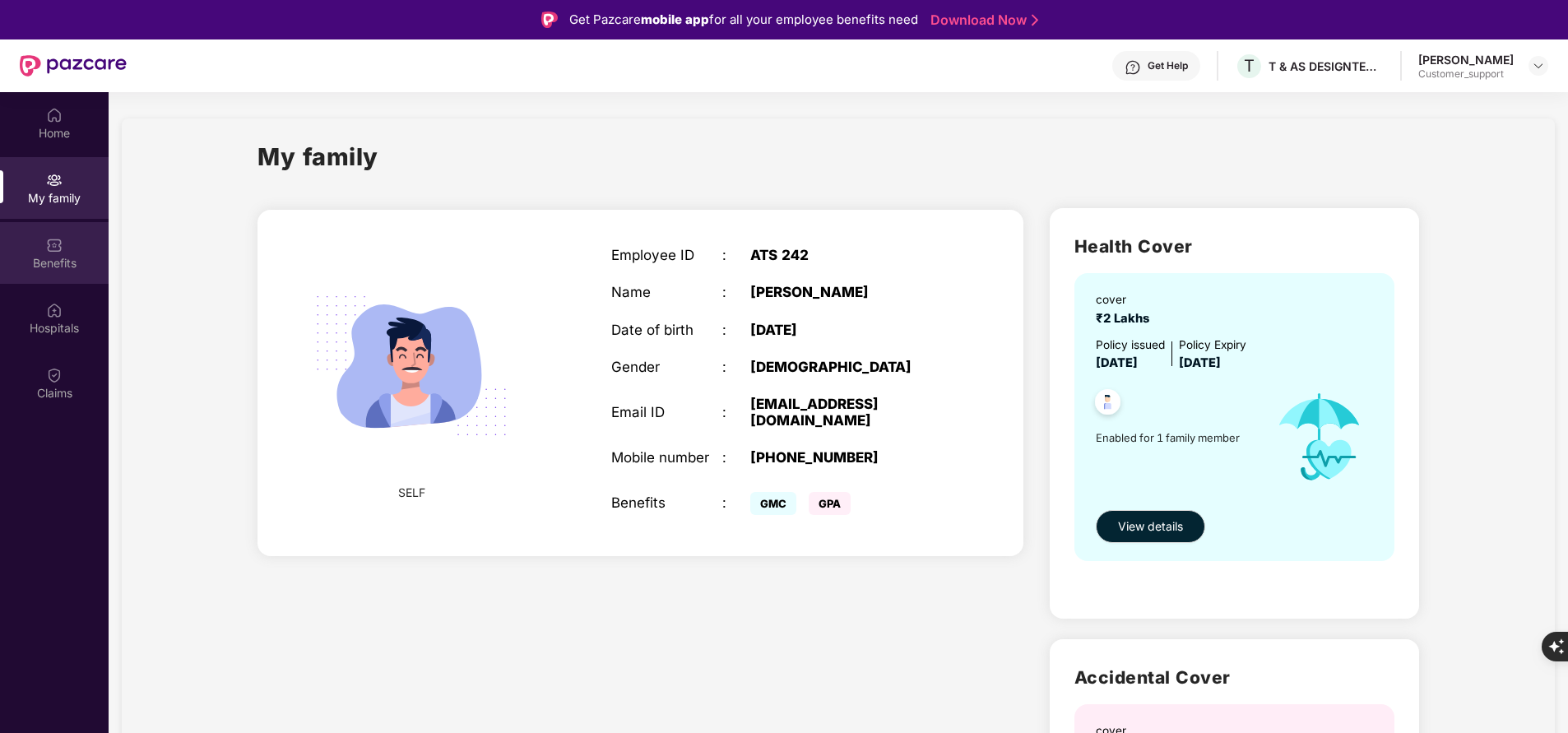
click at [64, 261] on div "Benefits" at bounding box center [54, 264] width 108 height 17
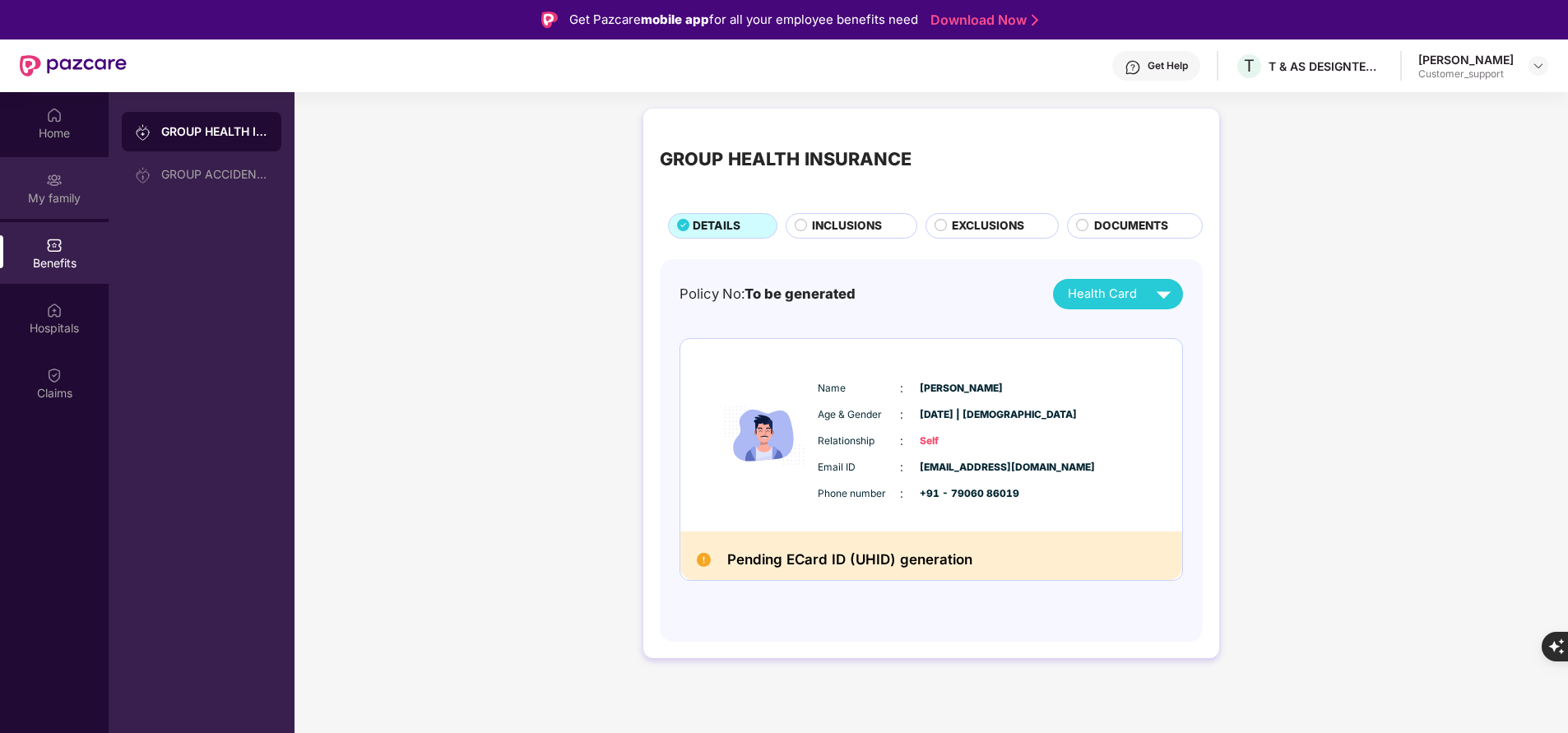
click at [58, 195] on div "My family" at bounding box center [54, 198] width 108 height 17
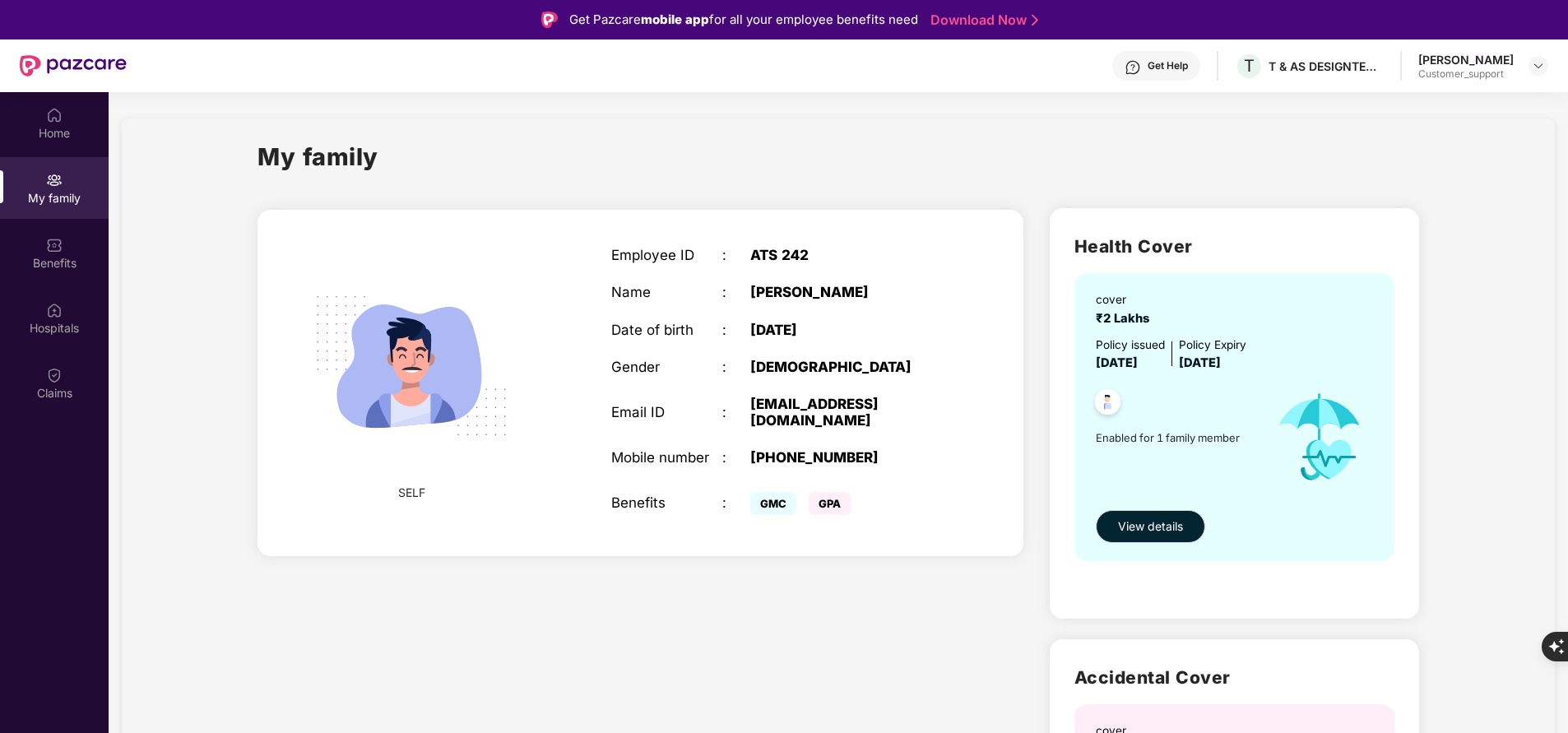
click at [1177, 60] on div "Get Help" at bounding box center [1167, 66] width 40 height 13
click at [48, 270] on div "Benefits" at bounding box center [54, 264] width 108 height 17
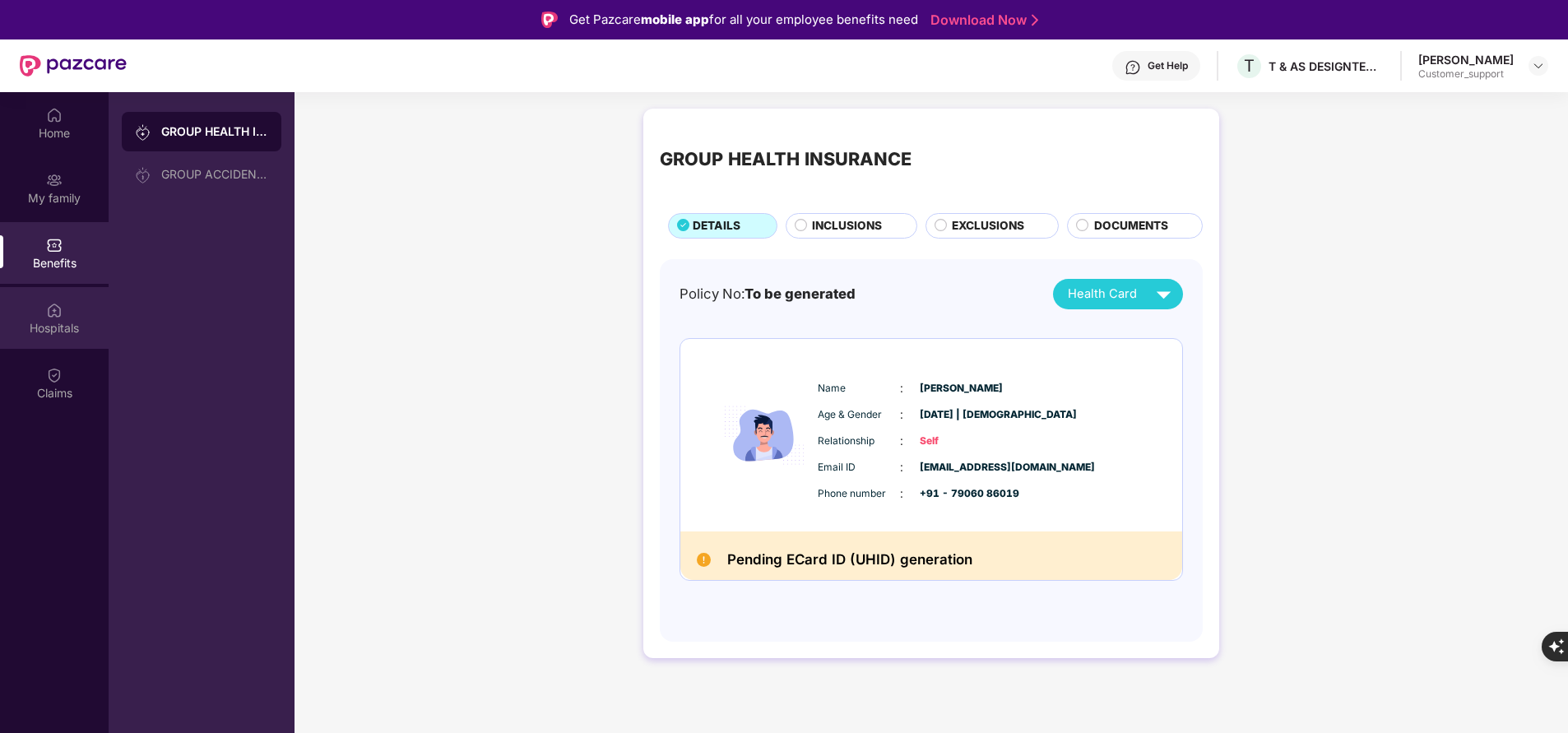
click at [45, 323] on div "Hospitals" at bounding box center [54, 328] width 108 height 17
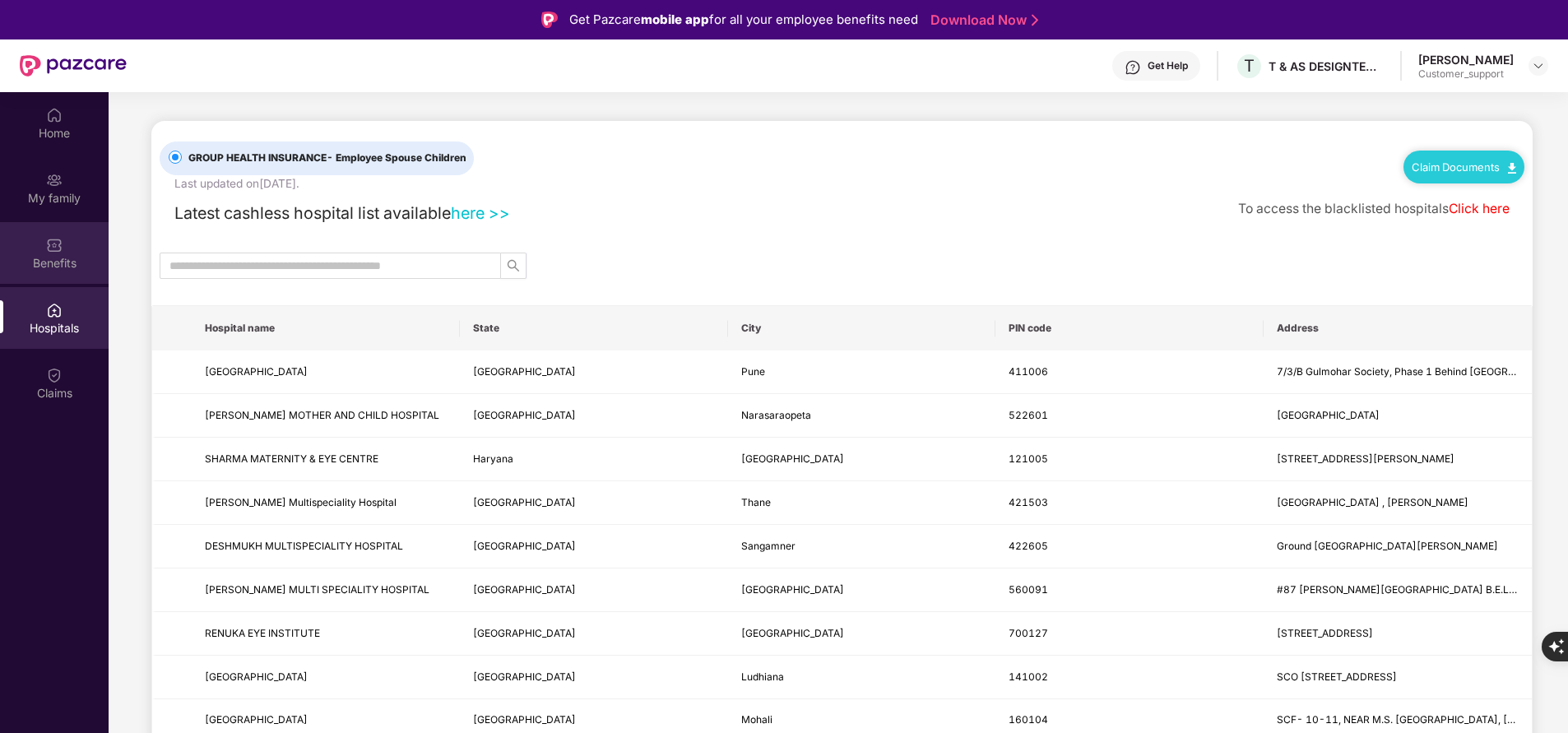
click at [59, 240] on img at bounding box center [55, 245] width 17 height 17
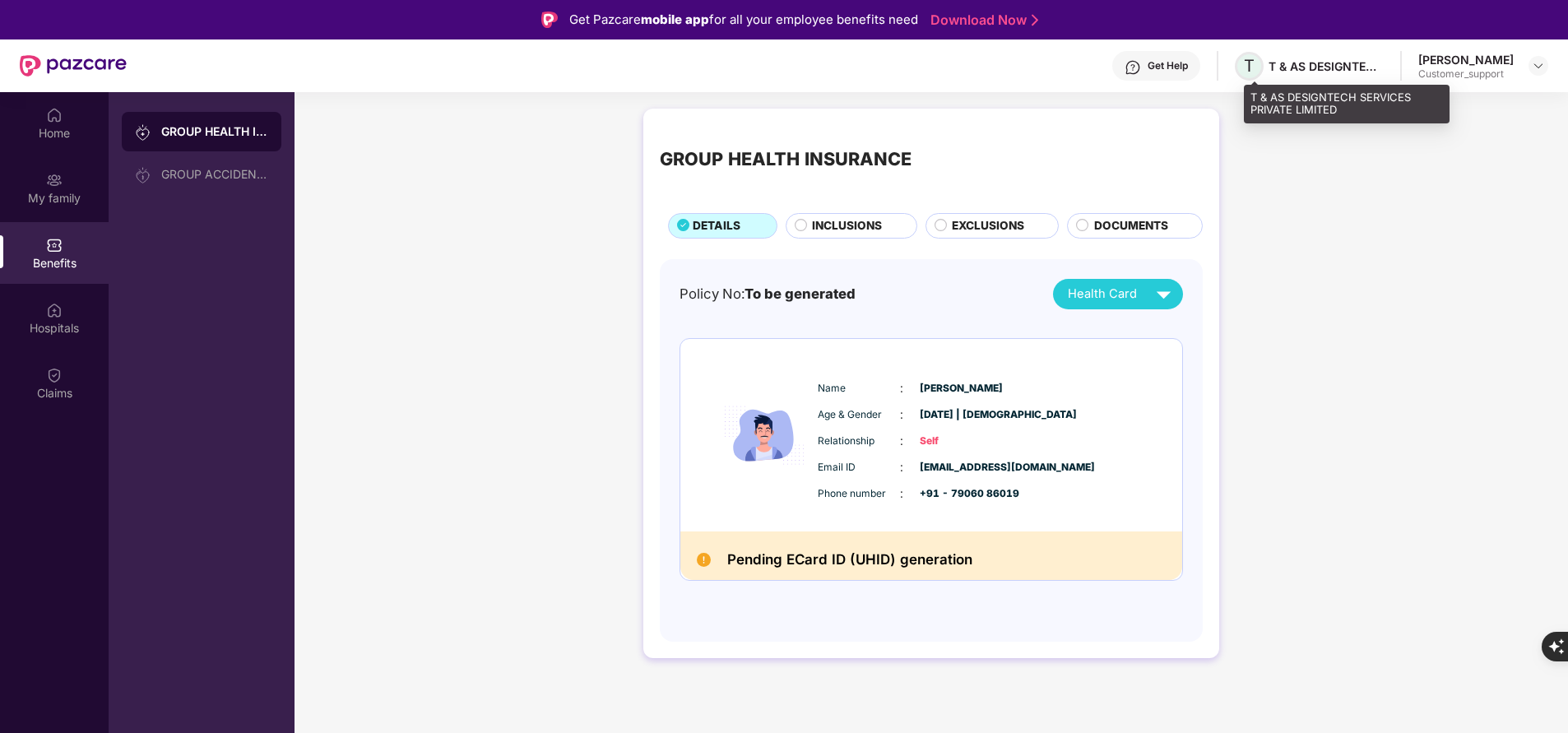
click at [1252, 70] on span "T" at bounding box center [1249, 66] width 29 height 29
click at [1264, 69] on span "T" at bounding box center [1249, 66] width 29 height 29
click at [1168, 72] on div "Get Help" at bounding box center [1167, 66] width 40 height 13
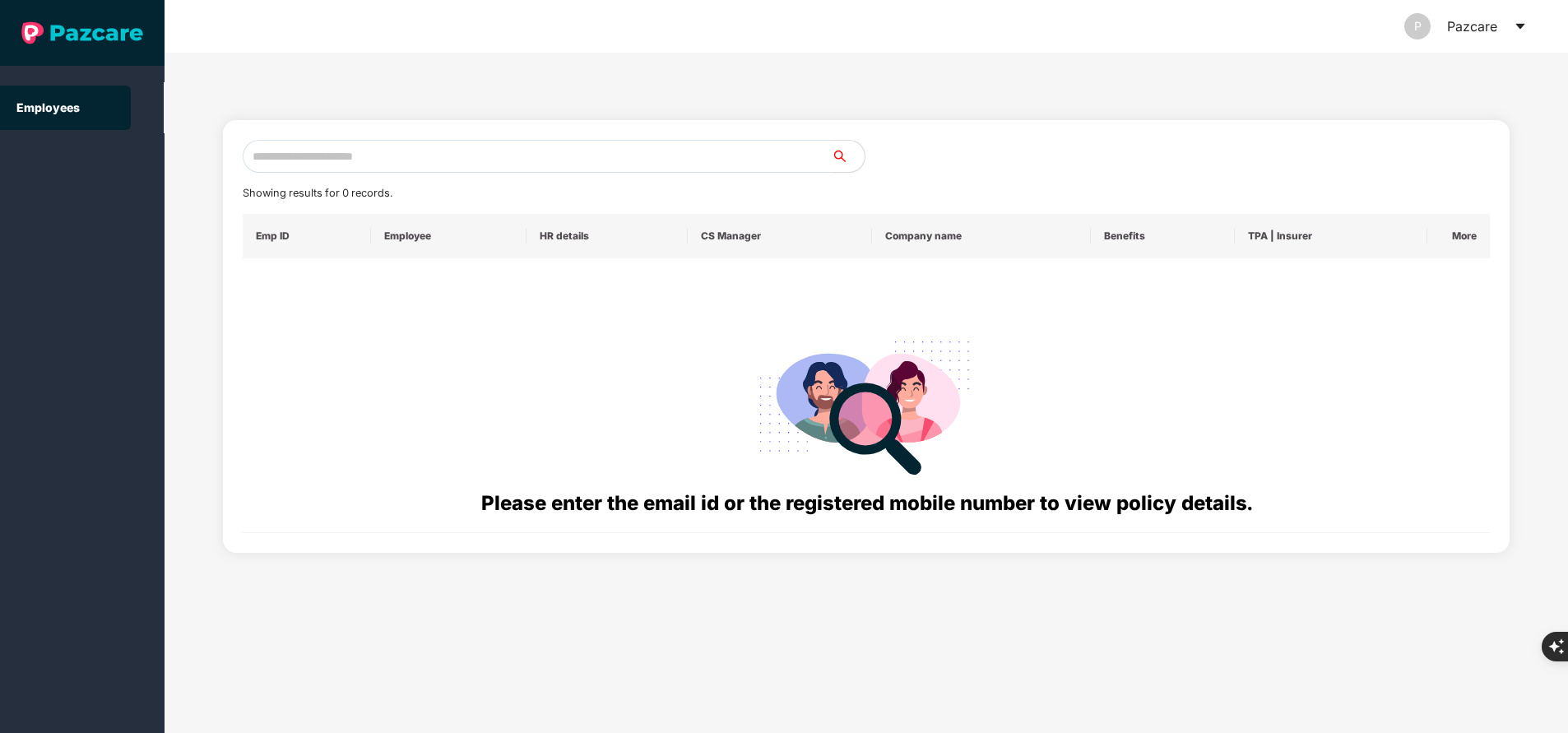
click at [493, 150] on input "text" at bounding box center [537, 156] width 589 height 33
paste input "**********"
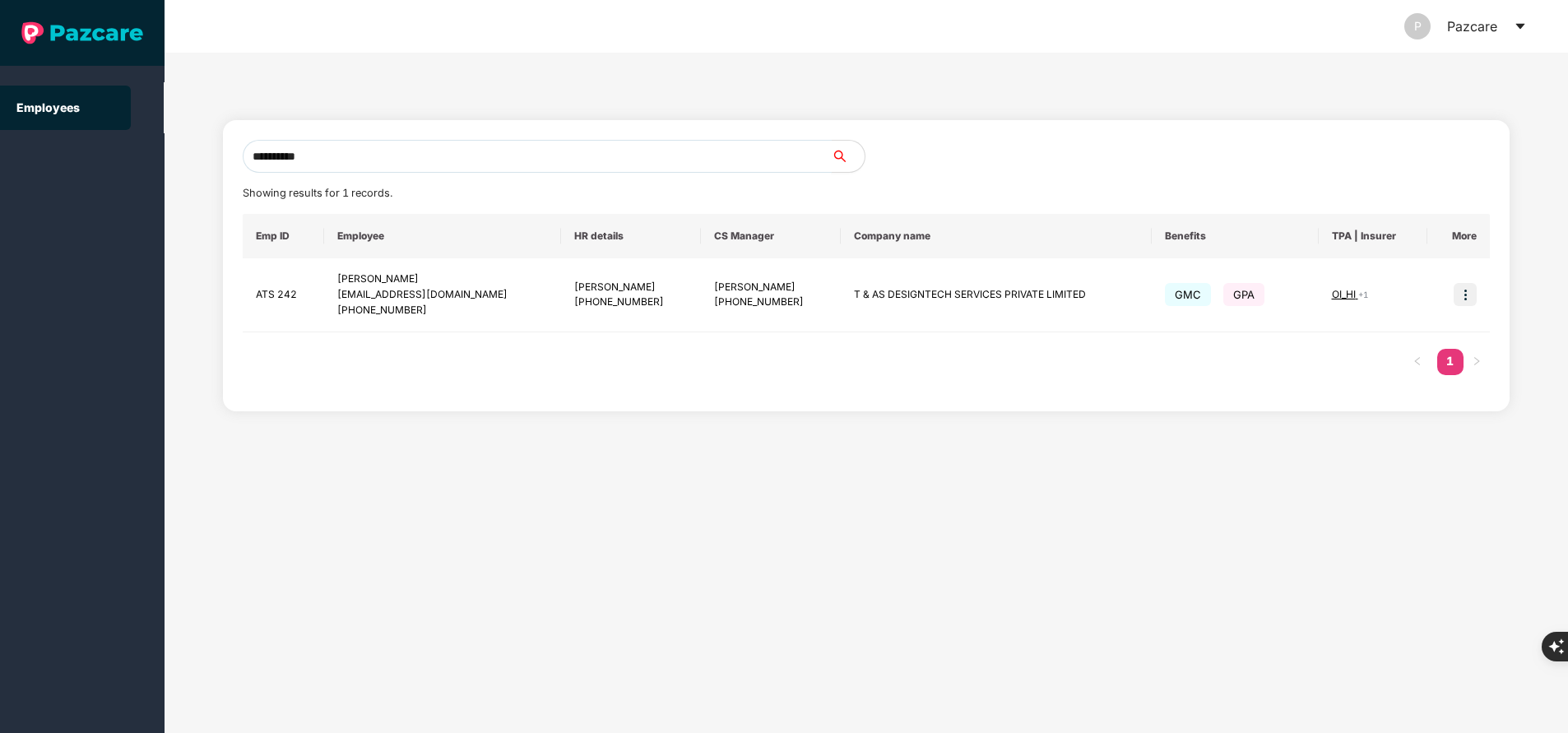
type input "**********"
click at [416, 151] on input "**********" at bounding box center [537, 156] width 589 height 33
paste input "**********"
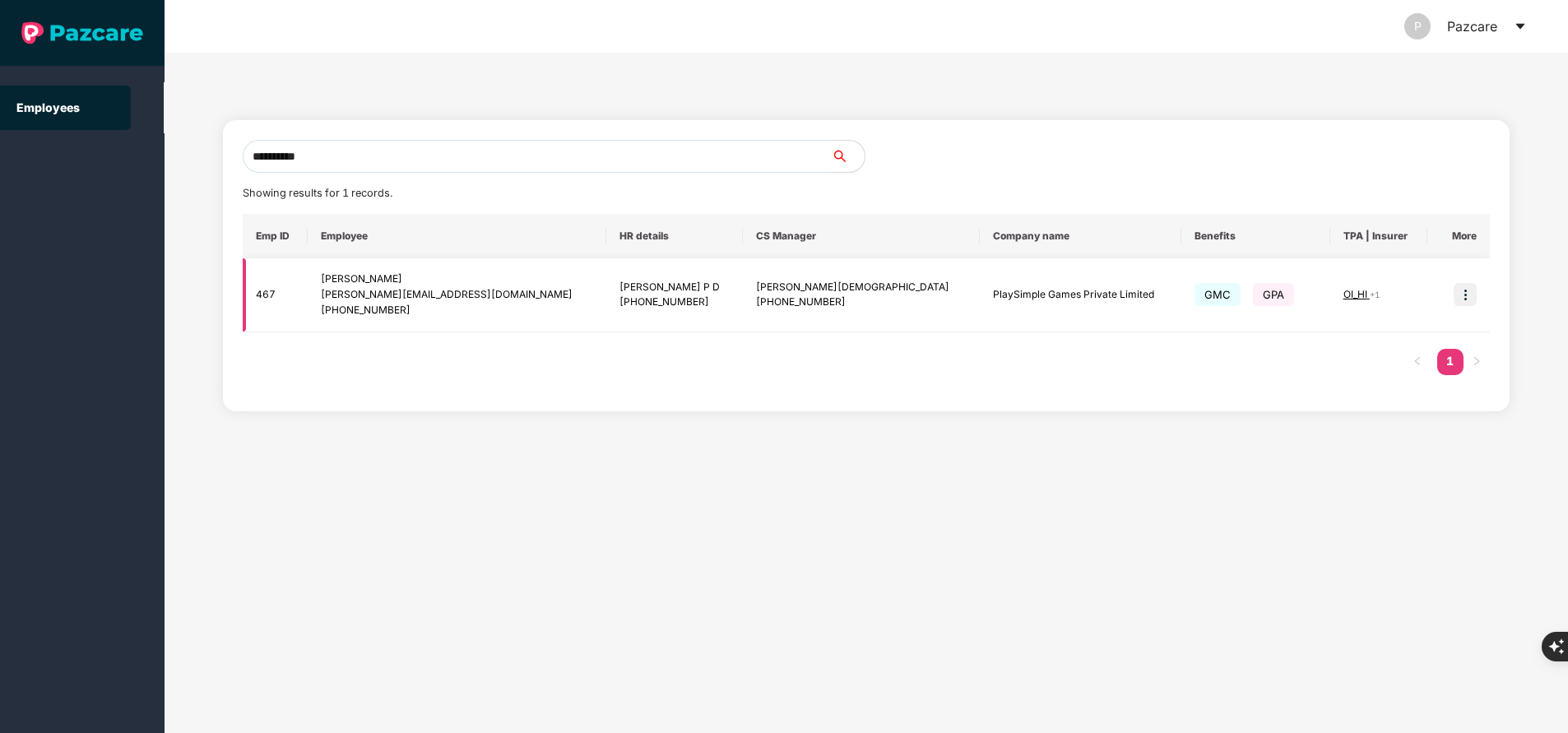
type input "**********"
click at [1467, 296] on img at bounding box center [1466, 295] width 23 height 23
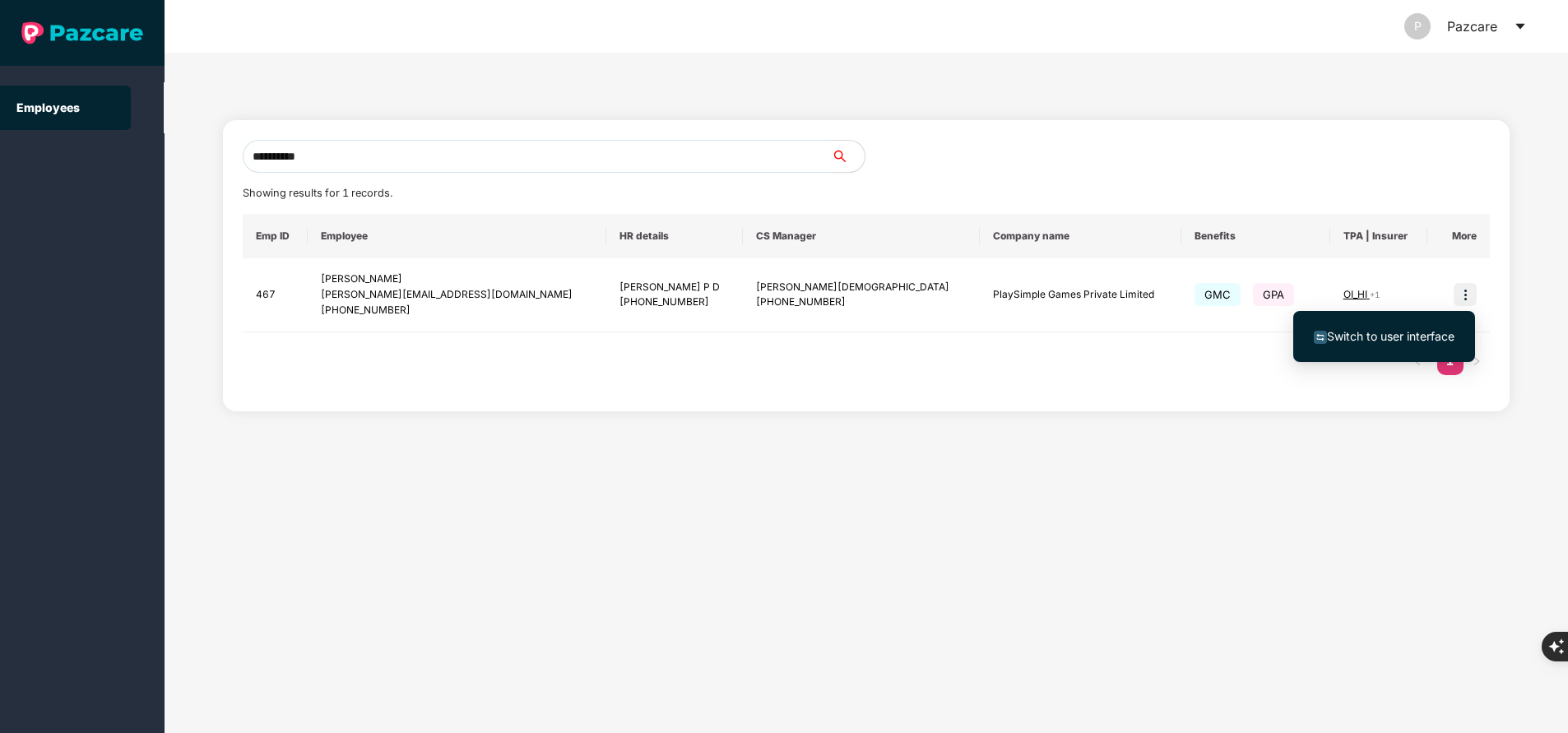
click at [1404, 339] on span "Switch to user interface" at bounding box center [1390, 336] width 127 height 14
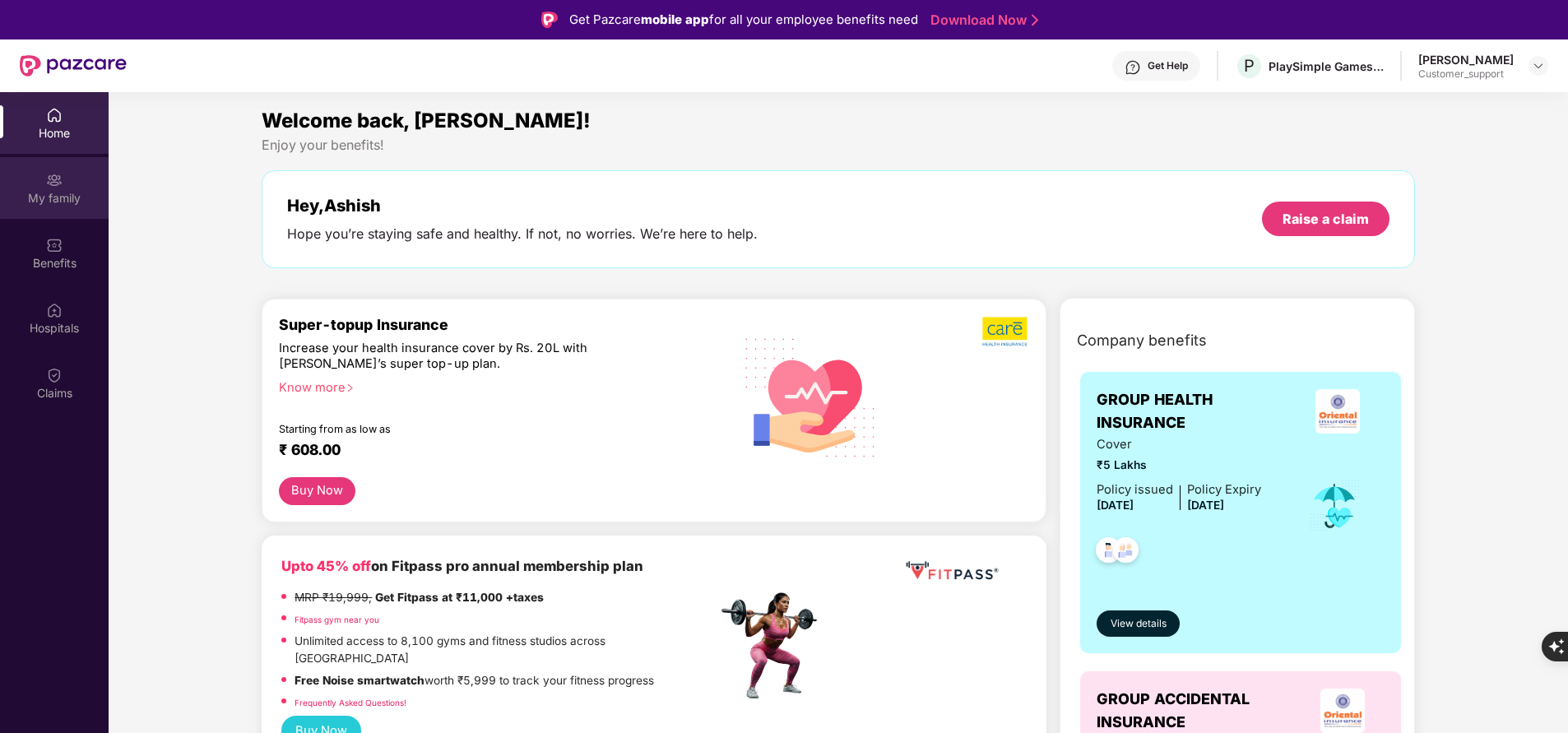
click at [59, 197] on div "My family" at bounding box center [54, 198] width 108 height 17
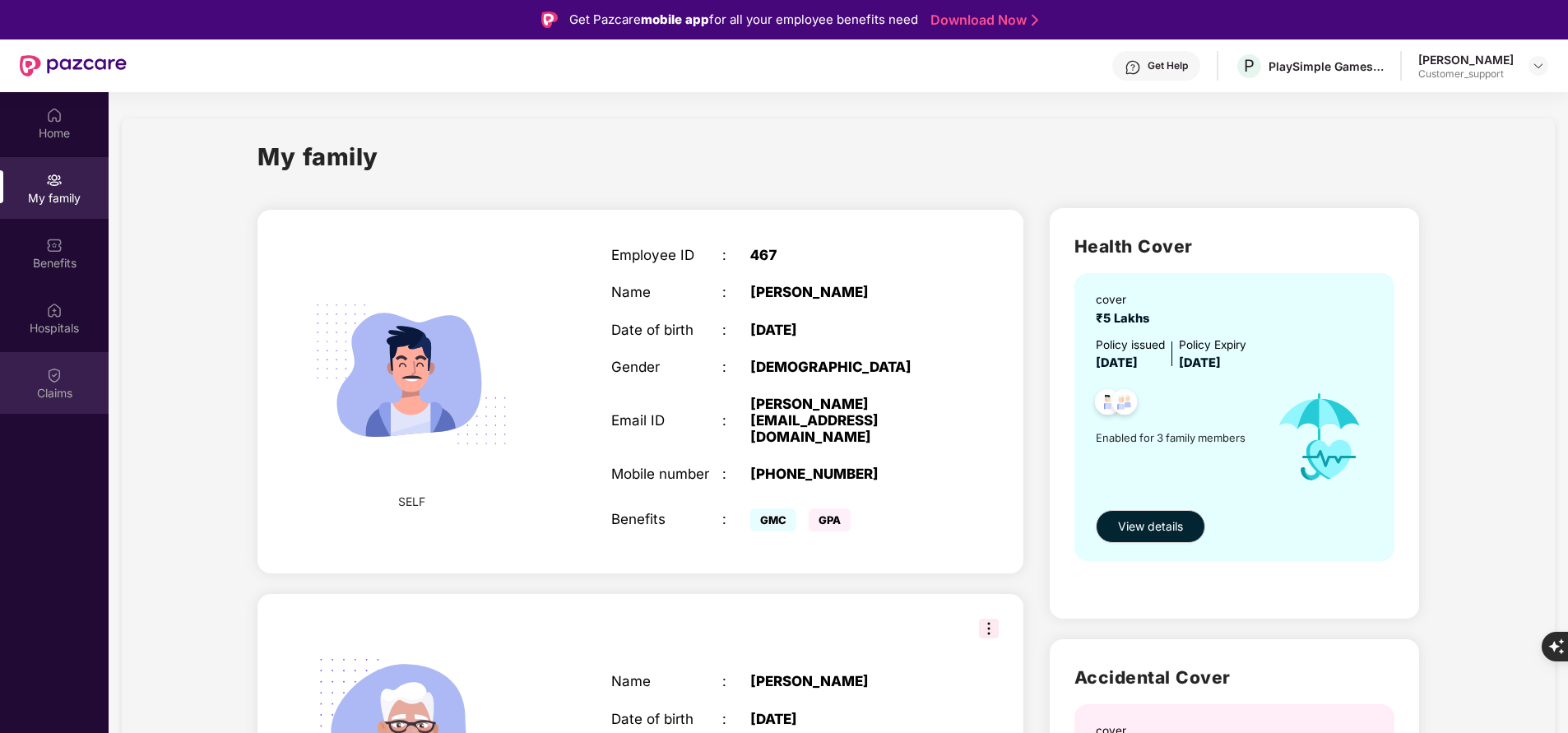
click at [43, 394] on div "Claims" at bounding box center [54, 393] width 108 height 17
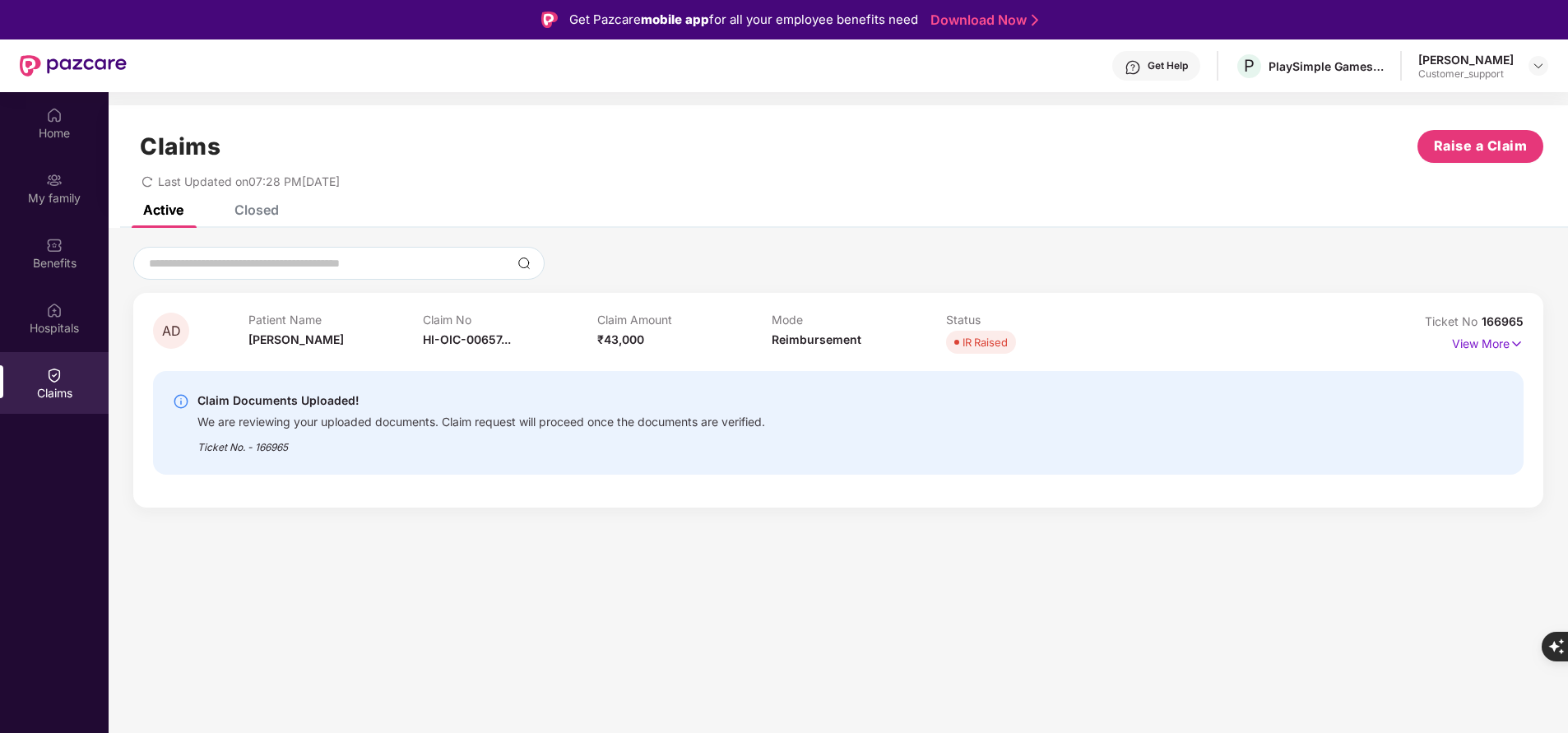
click at [264, 216] on div "Closed" at bounding box center [257, 210] width 45 height 17
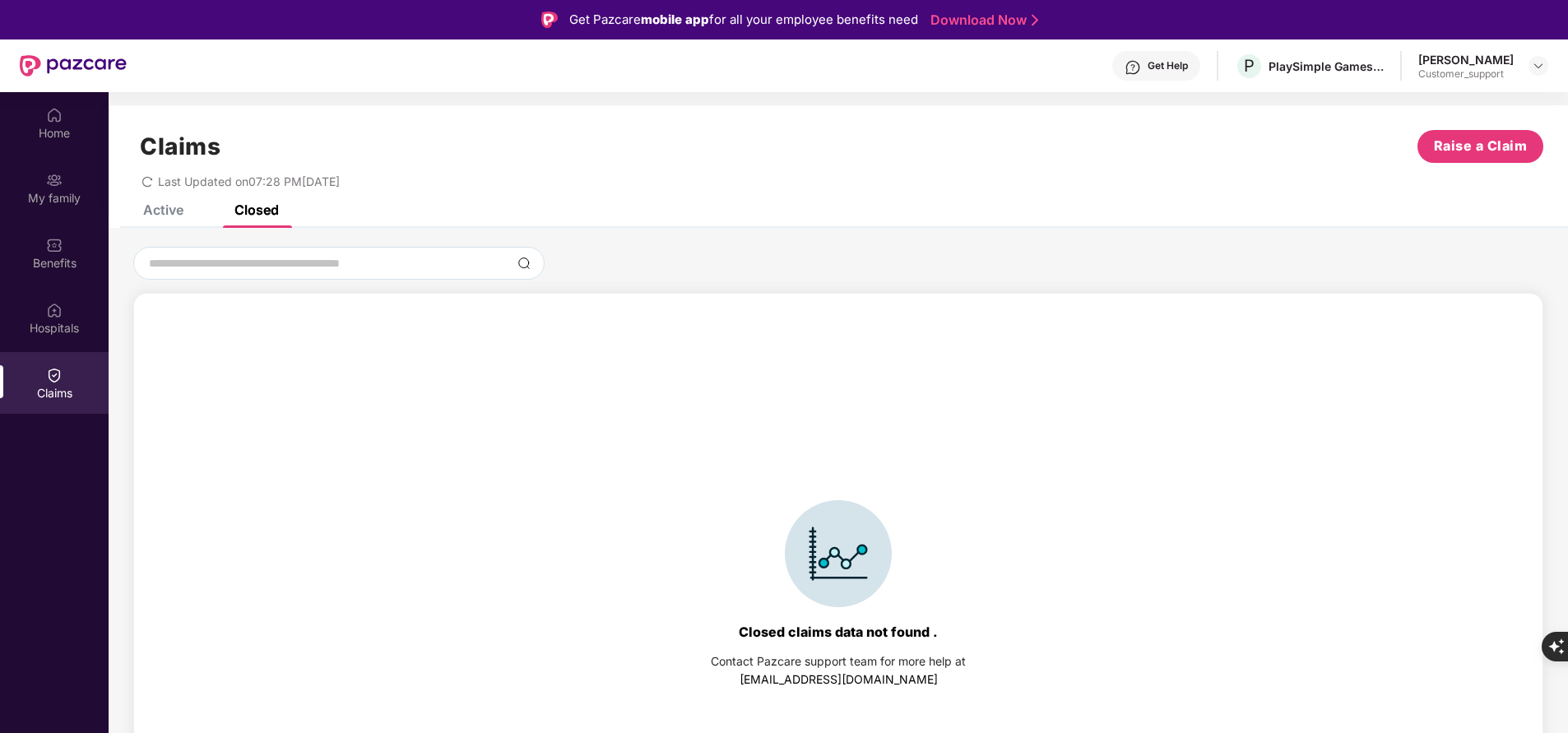
click at [180, 213] on div "Active" at bounding box center [163, 210] width 40 height 17
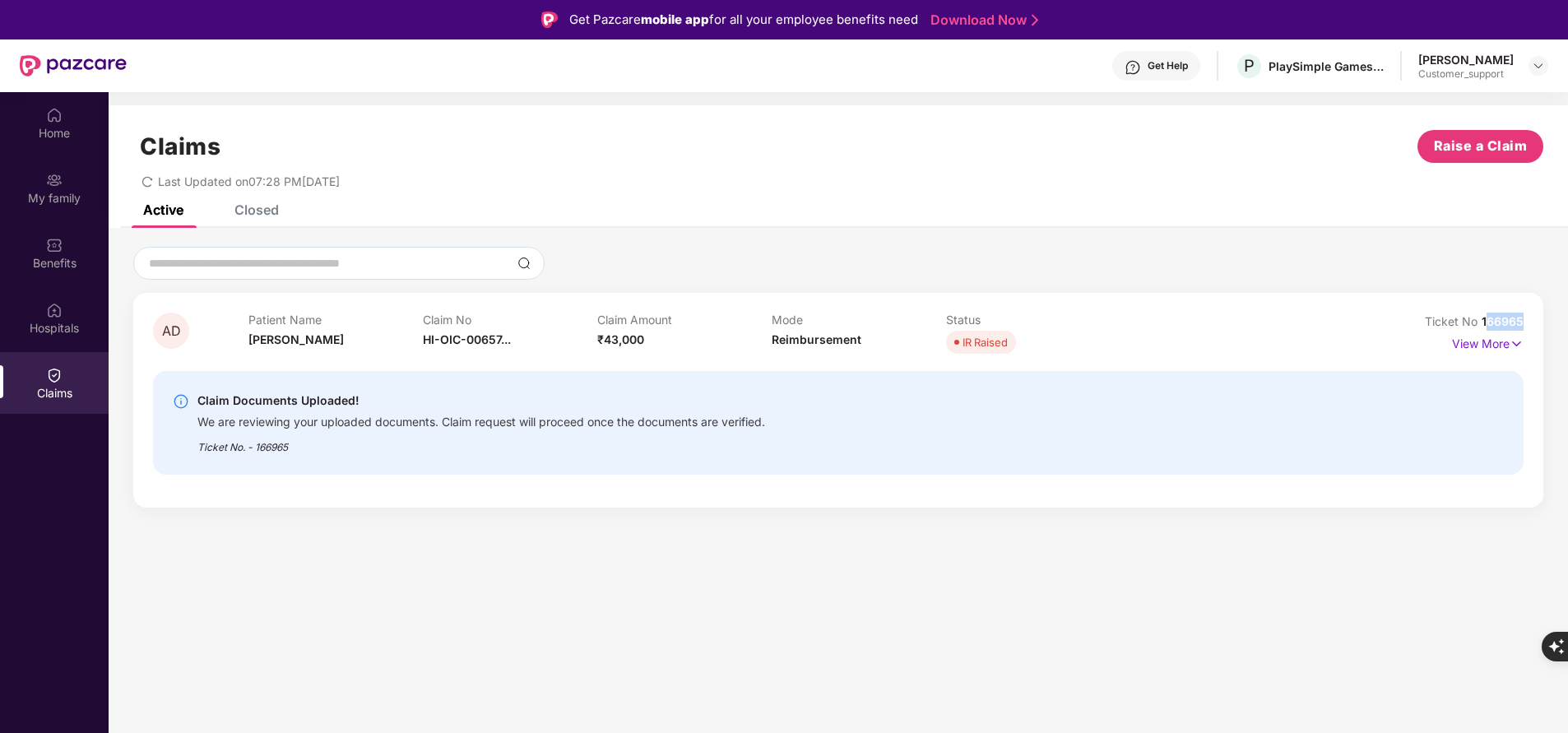
drag, startPoint x: 1485, startPoint y: 318, endPoint x: 1574, endPoint y: 321, distance: 89.1
click at [1567, 321] on html "Get Pazcare mobile app for all your employee benefits need Download Now Get Hel…" at bounding box center [784, 366] width 1568 height 733
click at [1387, 255] on div at bounding box center [838, 264] width 1410 height 33
drag, startPoint x: 1482, startPoint y: 321, endPoint x: 1538, endPoint y: 318, distance: 56.1
drag, startPoint x: 1538, startPoint y: 318, endPoint x: 923, endPoint y: 260, distance: 617.7
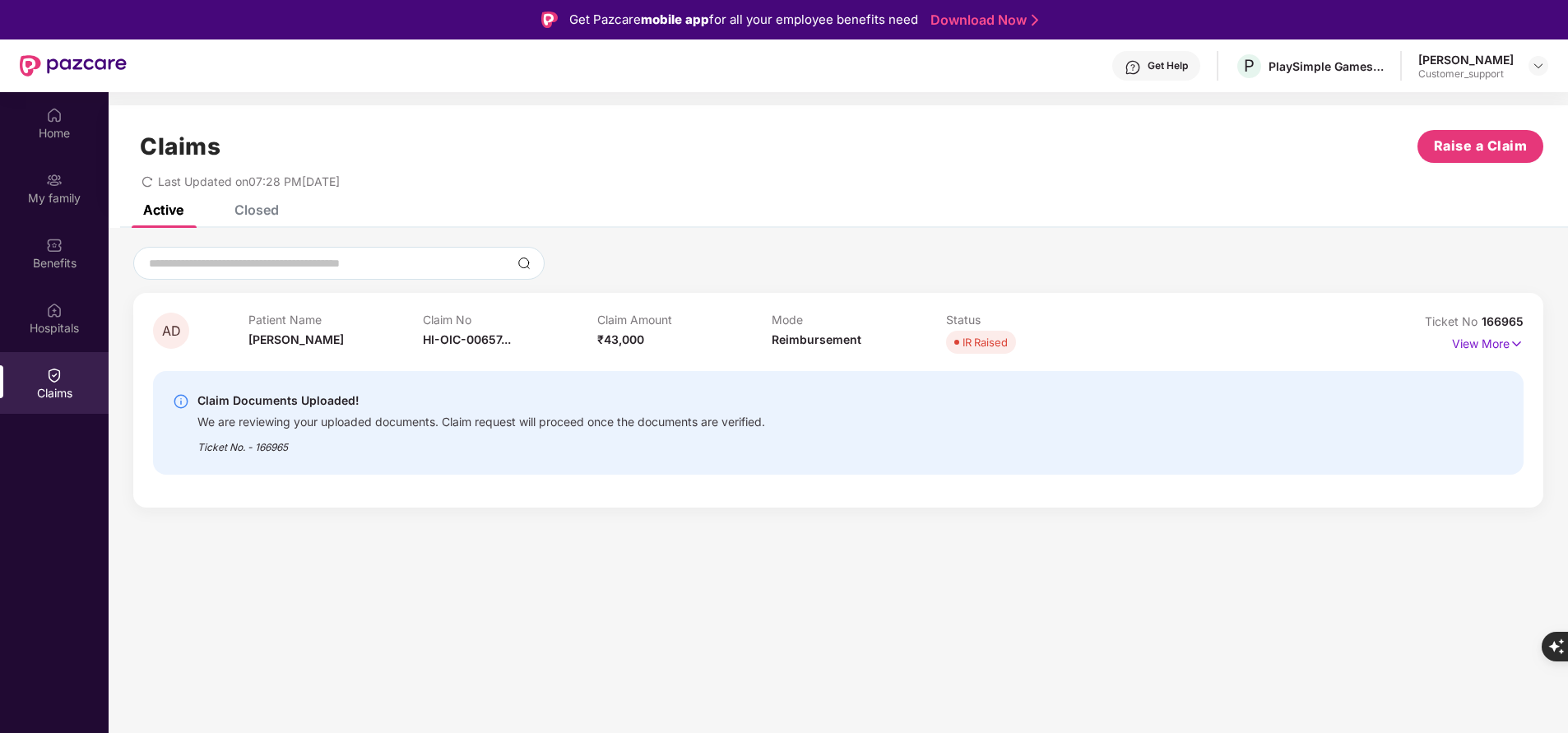
click at [923, 260] on div at bounding box center [838, 264] width 1410 height 33
click at [1499, 318] on span "166965" at bounding box center [1502, 321] width 42 height 14
copy div "No 166965"
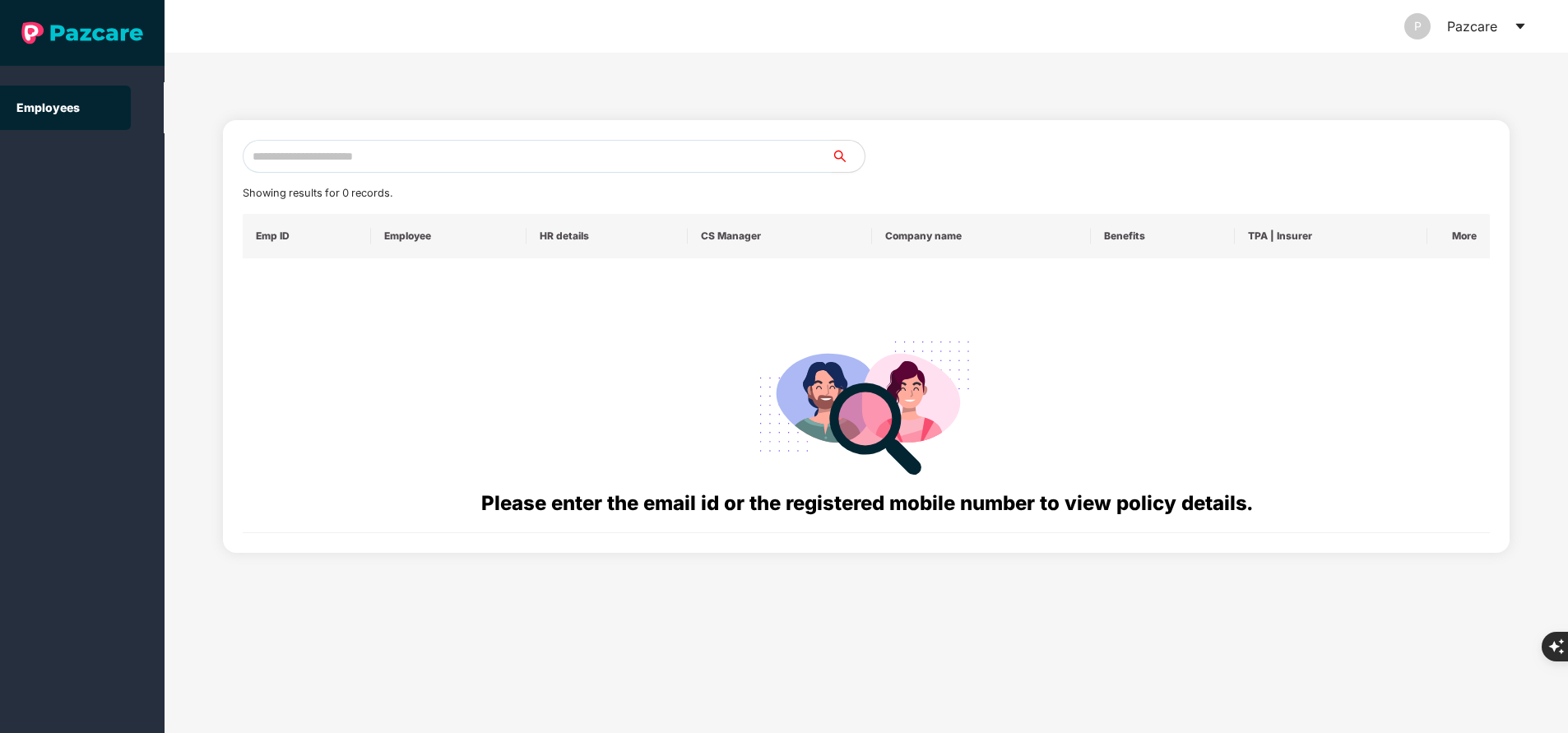
click at [436, 160] on input "text" at bounding box center [537, 156] width 589 height 33
paste input "**********"
click at [416, 153] on input "**********" at bounding box center [537, 156] width 589 height 33
type input "*"
click at [325, 159] on input "text" at bounding box center [537, 156] width 589 height 33
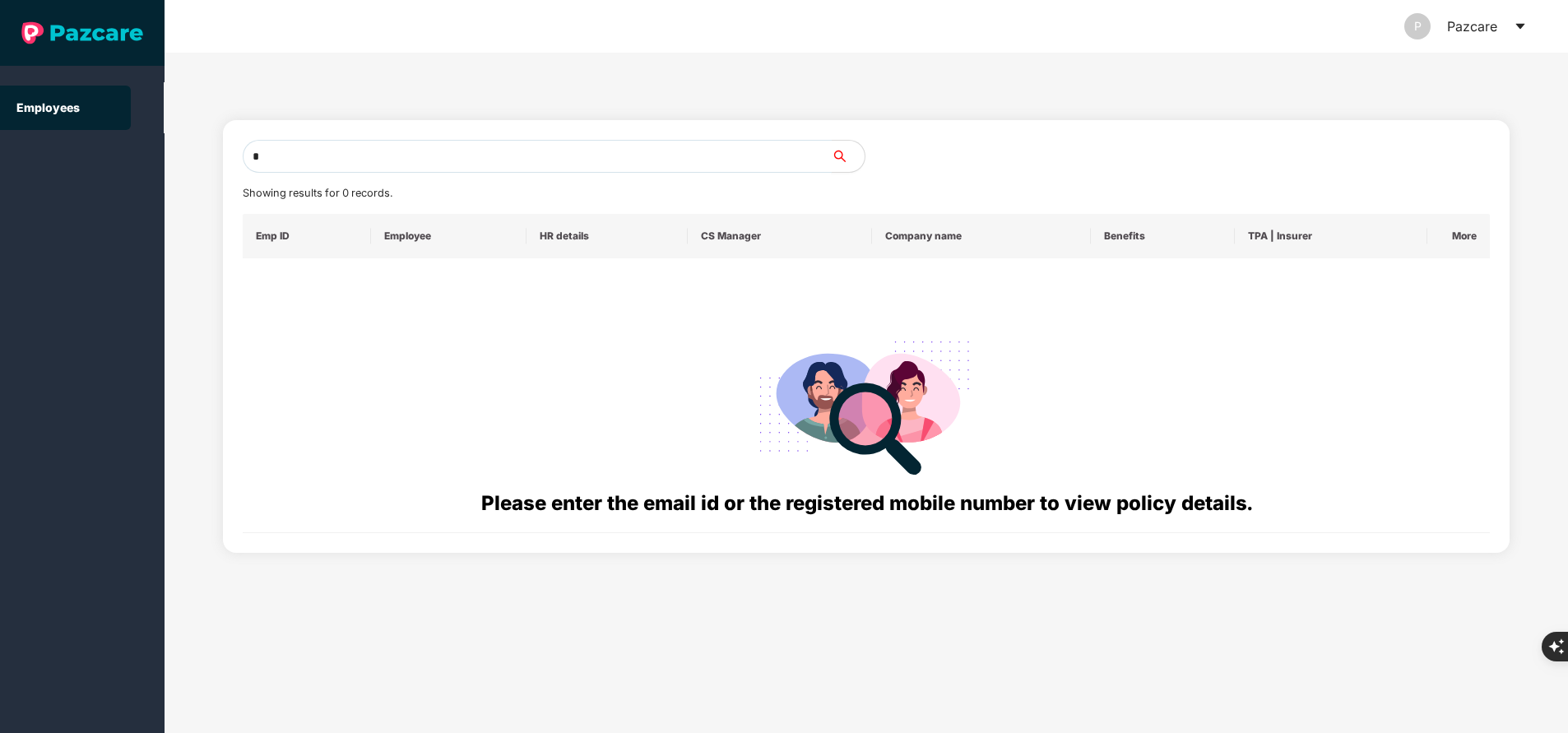
click at [325, 159] on input "*" at bounding box center [537, 156] width 589 height 33
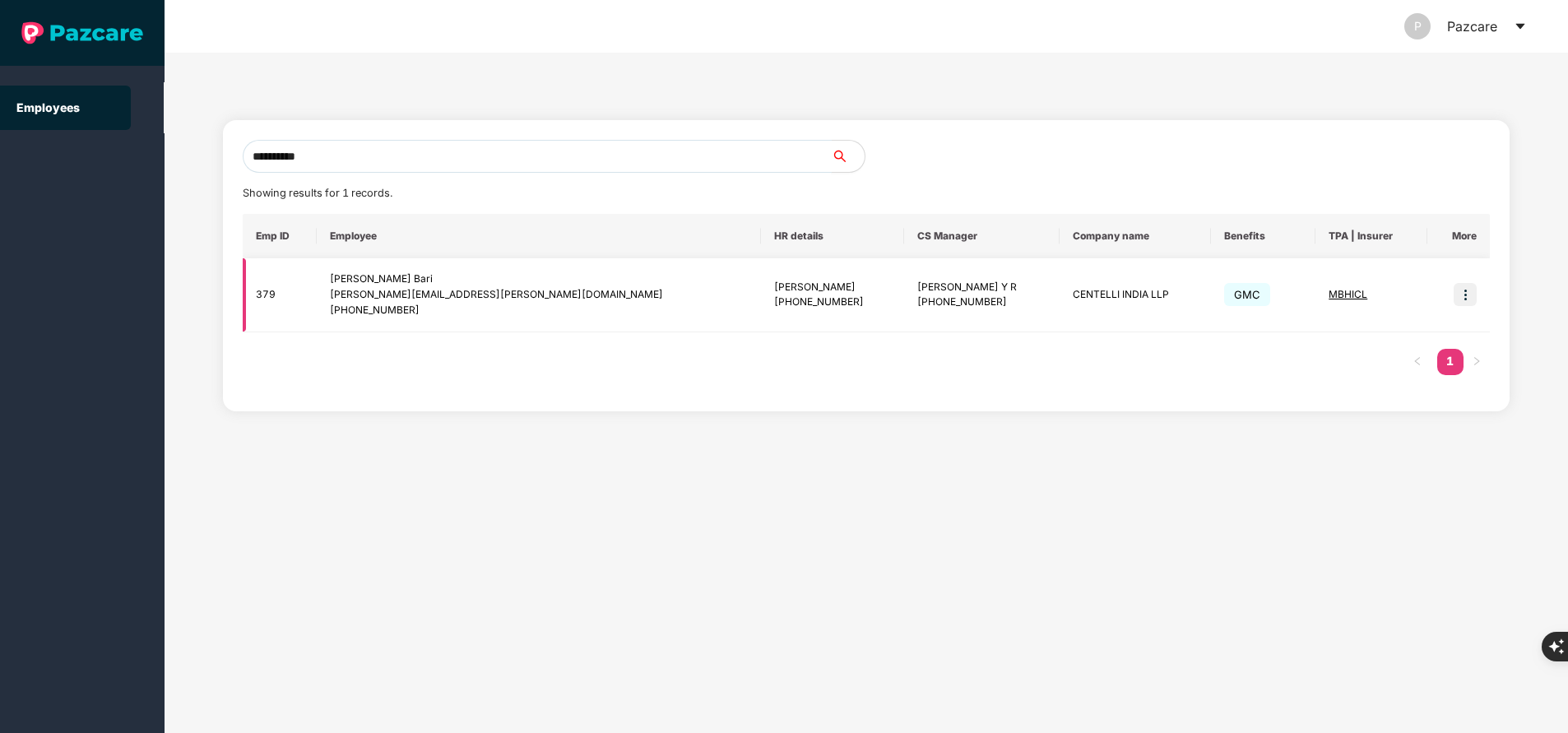
type input "**********"
click at [1476, 296] on td at bounding box center [1459, 296] width 63 height 74
click at [1466, 292] on img at bounding box center [1466, 295] width 23 height 23
click at [1328, 293] on span "MBHICL" at bounding box center [1347, 294] width 39 height 12
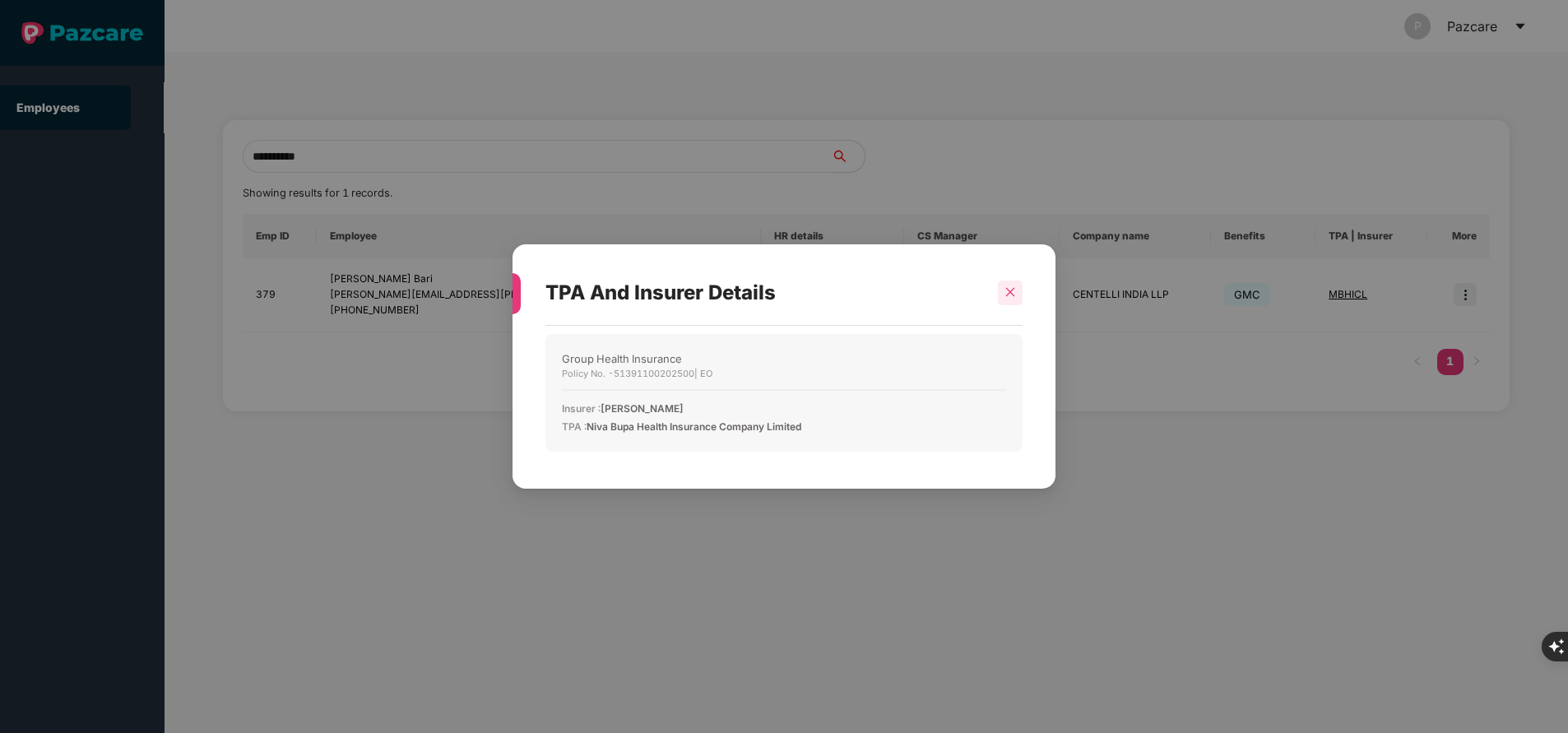
click at [1005, 293] on icon "close" at bounding box center [1010, 293] width 12 height 12
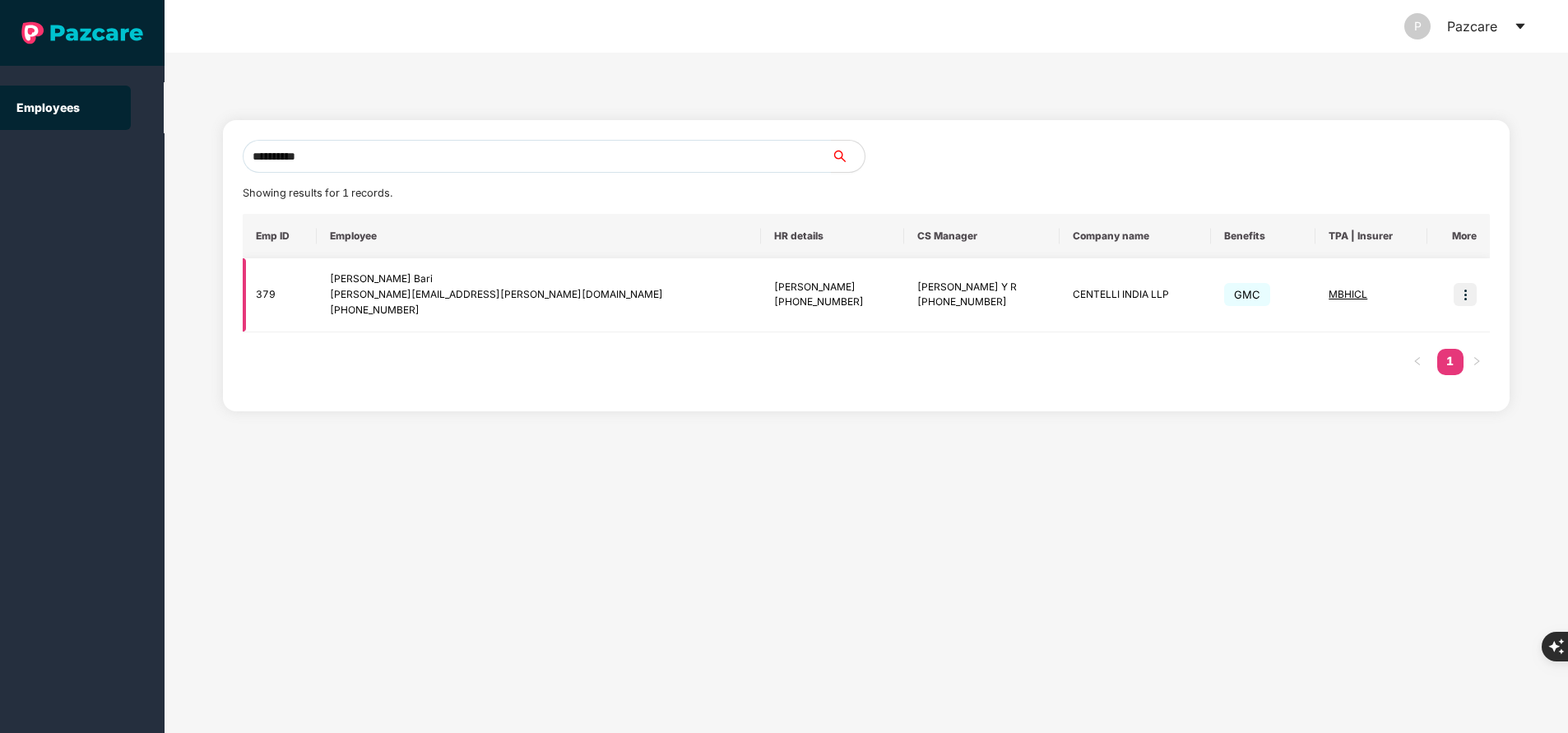
click at [1468, 293] on img at bounding box center [1466, 295] width 23 height 23
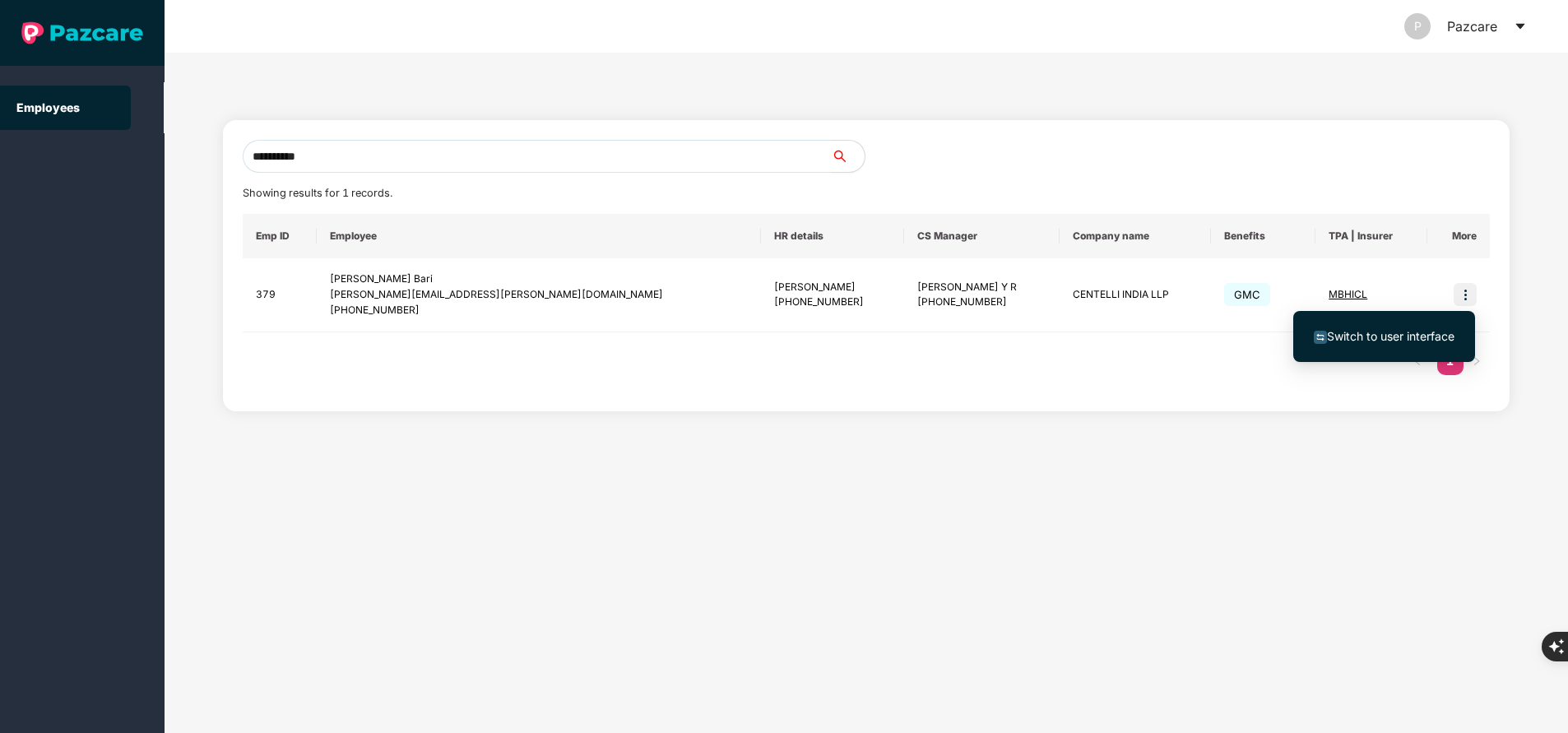
click at [1373, 329] on span "Switch to user interface" at bounding box center [1390, 336] width 127 height 14
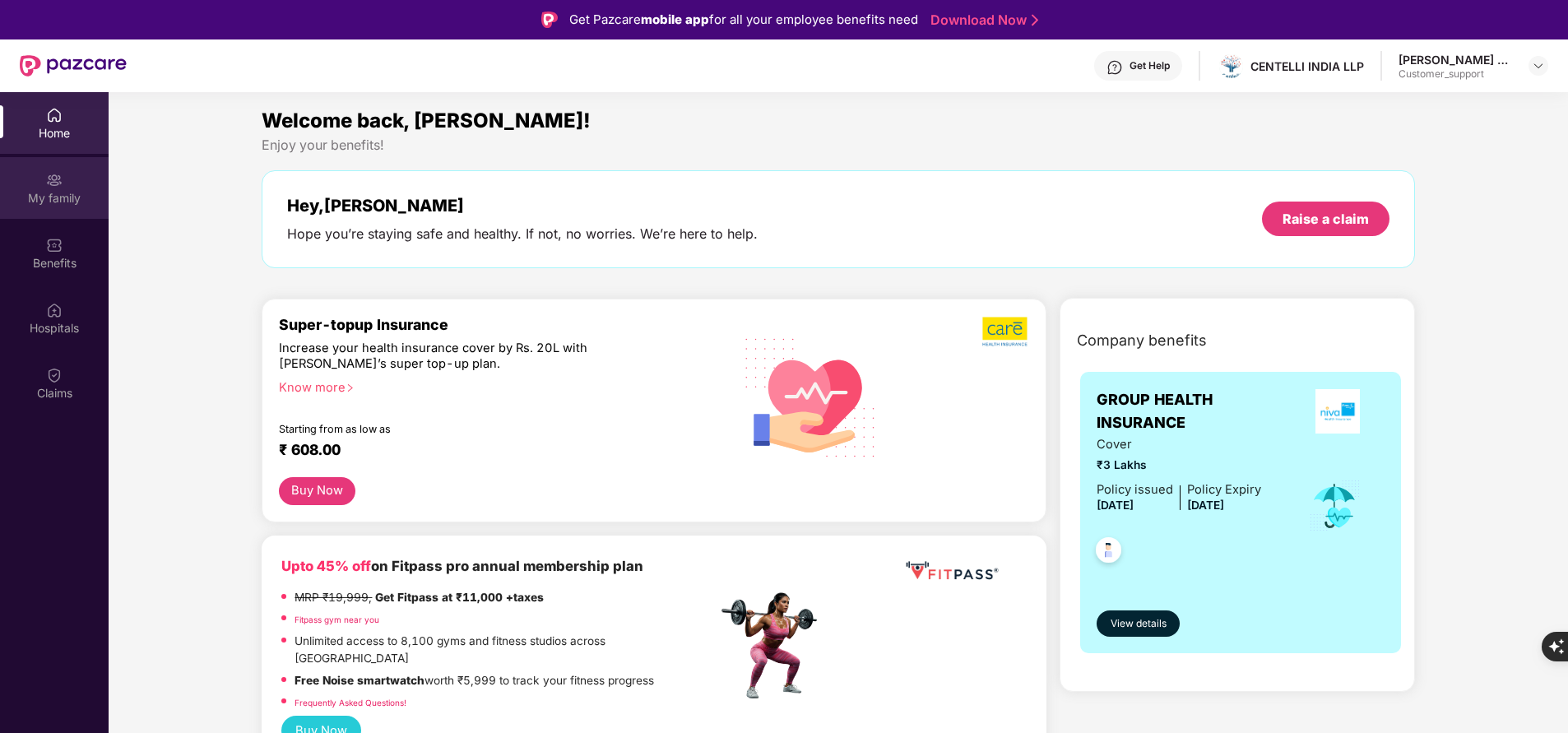
click at [55, 201] on div "My family" at bounding box center [54, 198] width 108 height 17
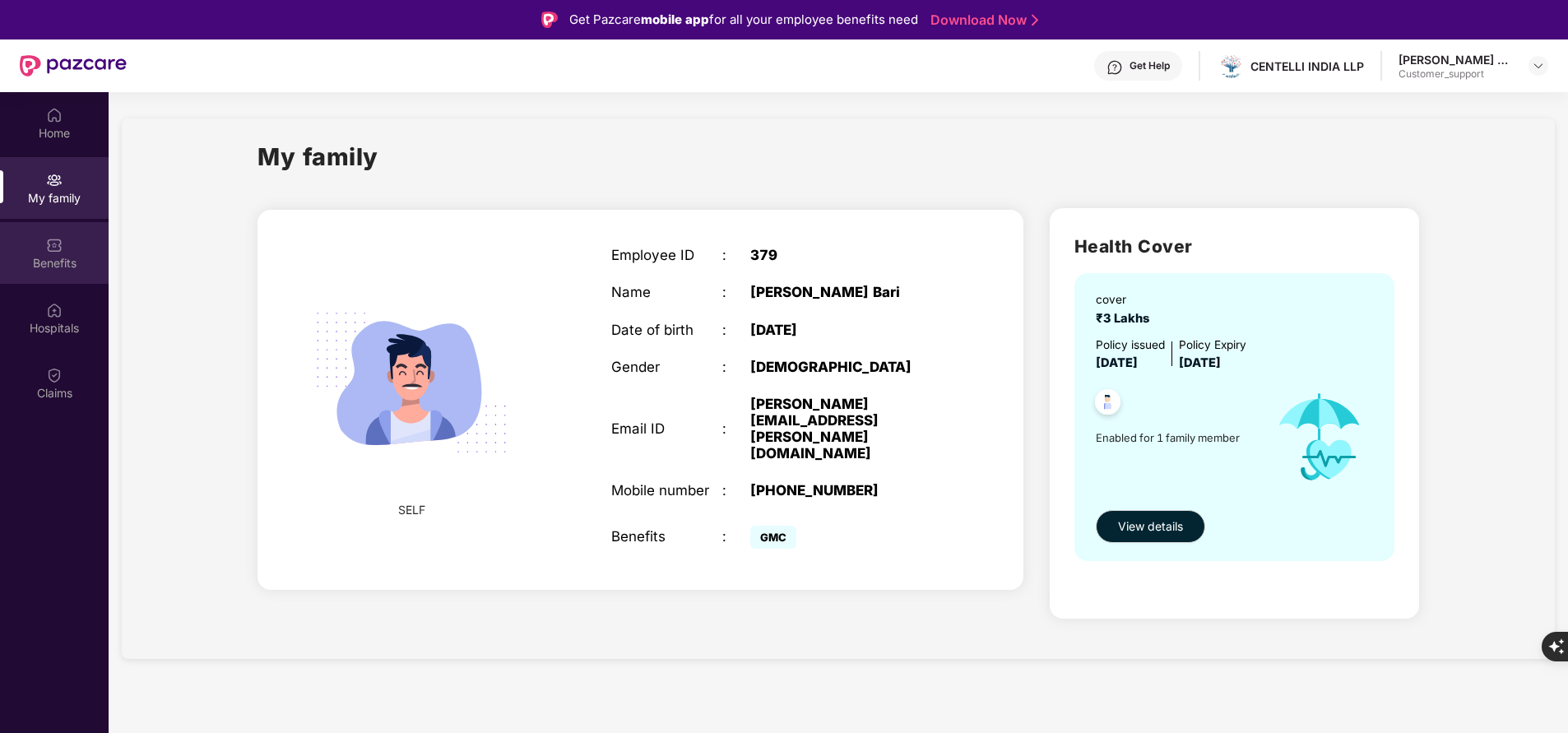
click at [40, 243] on div "Benefits" at bounding box center [54, 253] width 108 height 62
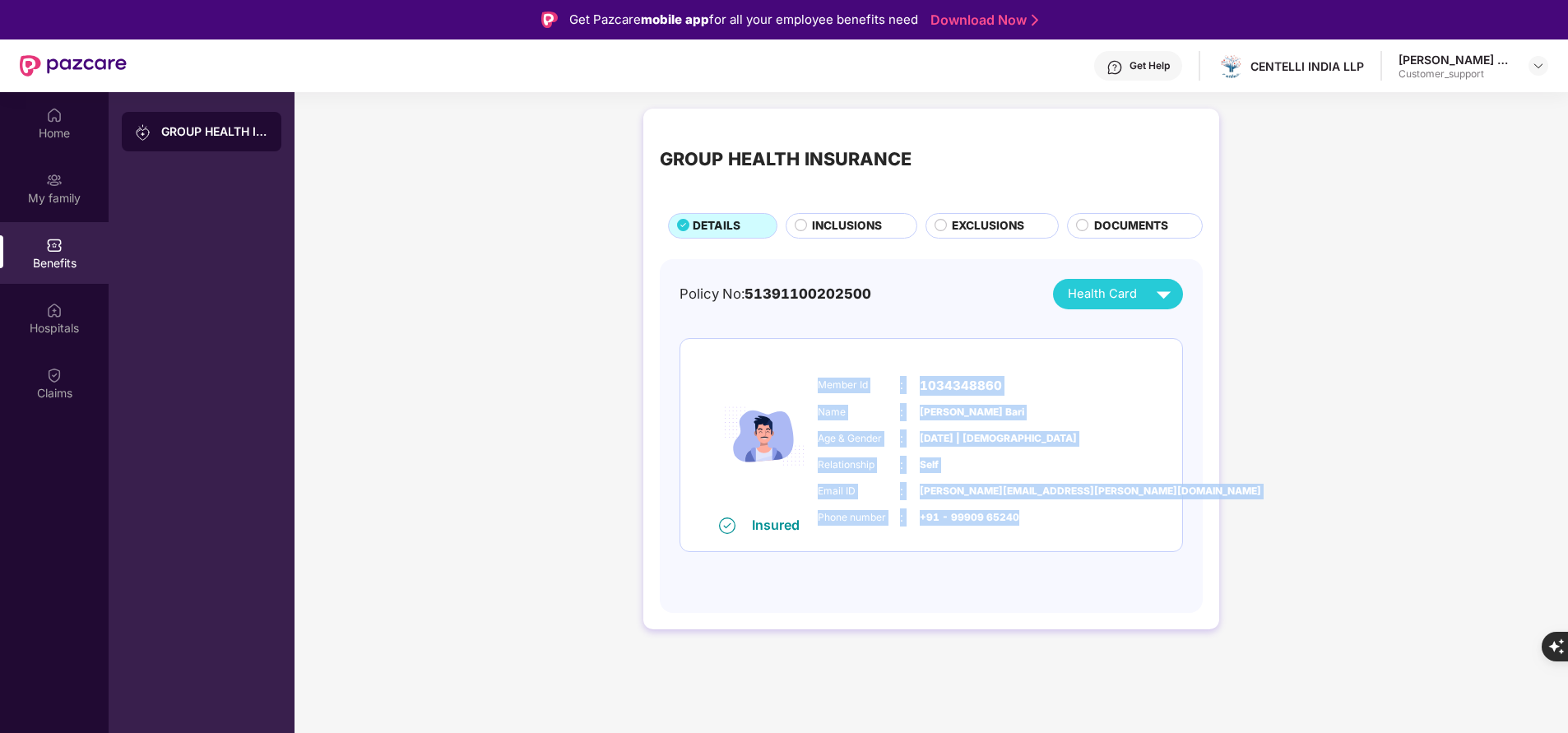
drag, startPoint x: 815, startPoint y: 383, endPoint x: 1055, endPoint y: 526, distance: 279.4
click at [1055, 526] on div "Member Id : 1034348860 Name : Rishabh Rawat Bari Age & Gender : 24 Aug 2004 | M…" at bounding box center [981, 451] width 335 height 168
copy div "Member Id : 1034348860 Name : Rishabh Rawat Bari Age & Gender : 24 Aug 2004 | M…"
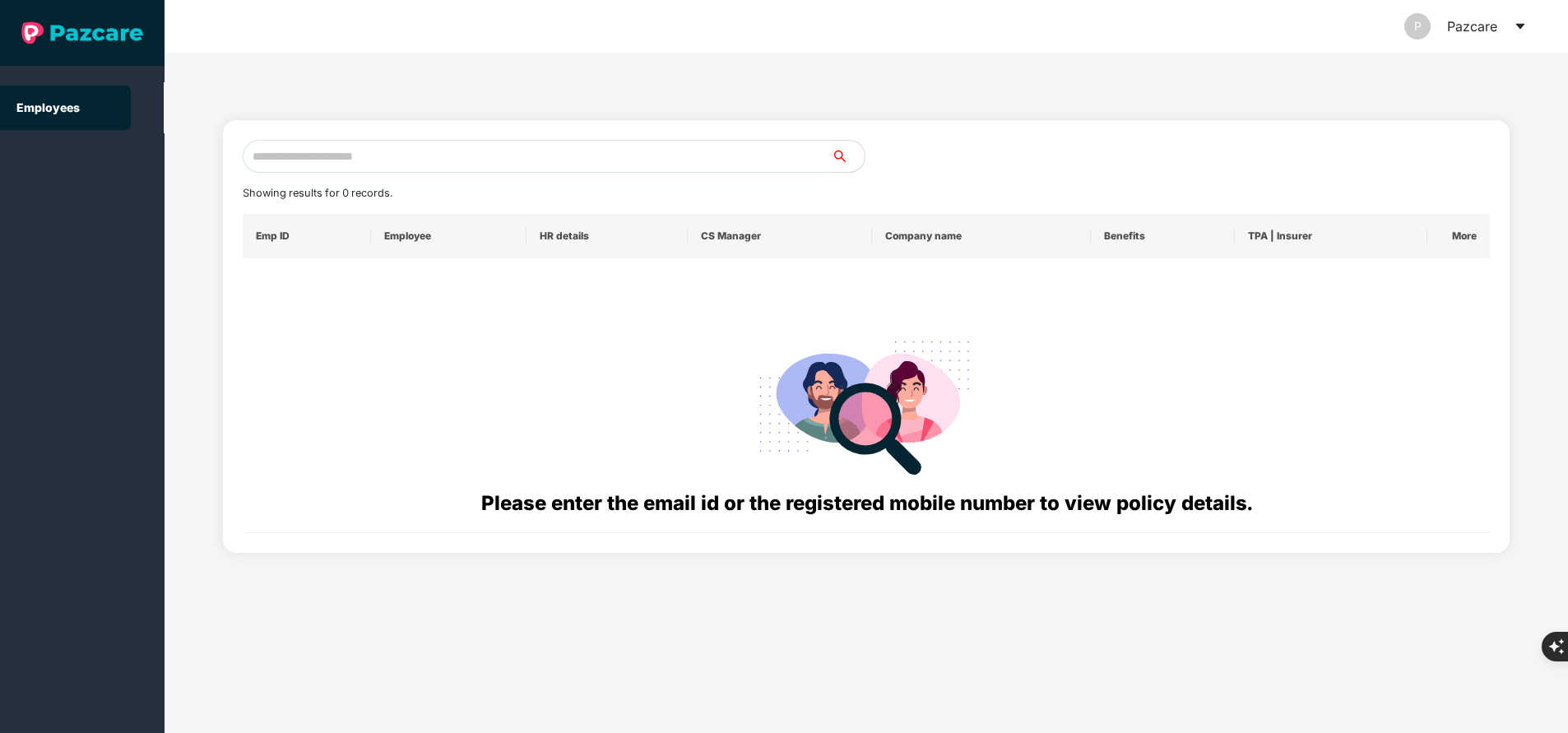
click at [526, 153] on input "text" at bounding box center [537, 156] width 589 height 33
paste input "**********"
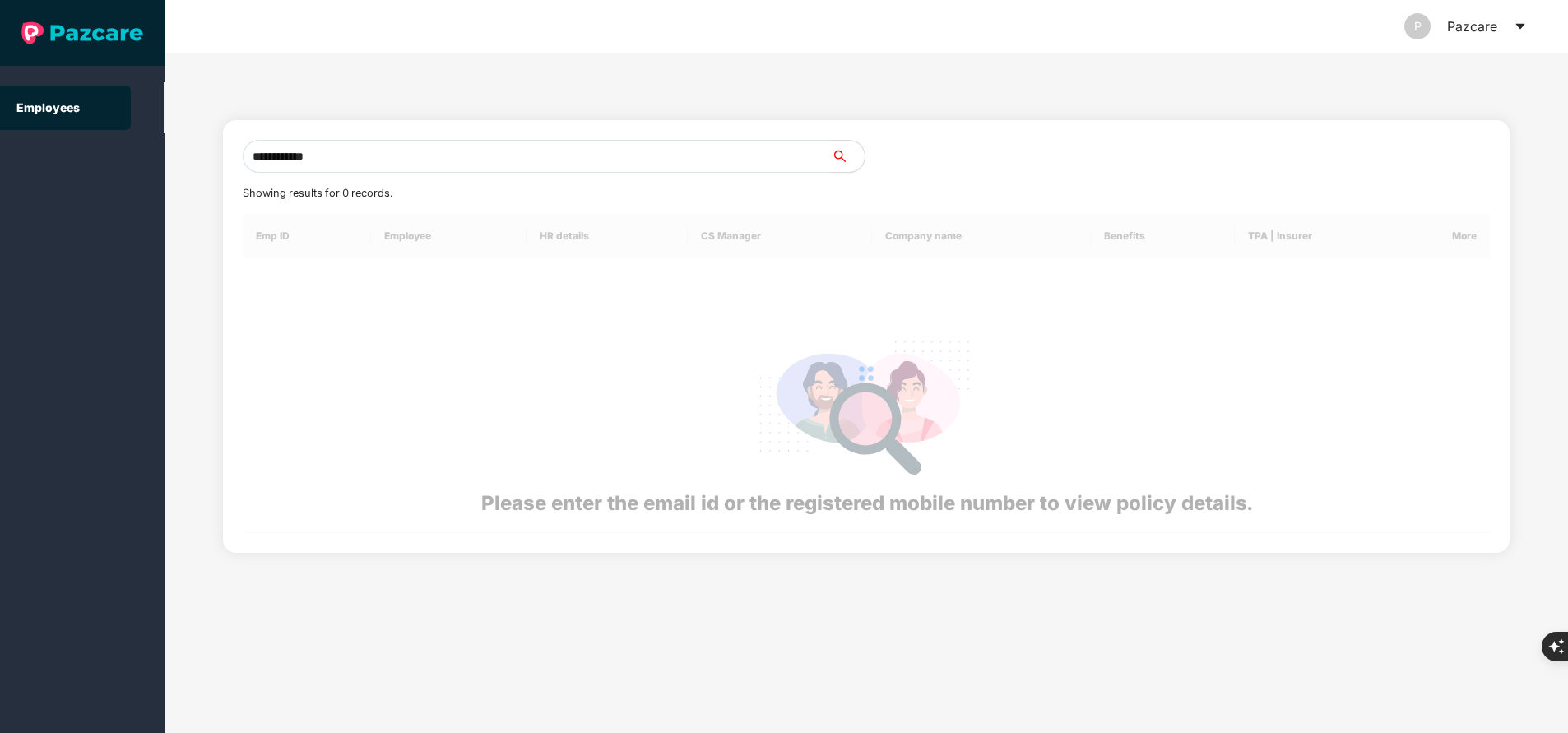
click at [526, 153] on input "**********" at bounding box center [537, 156] width 589 height 33
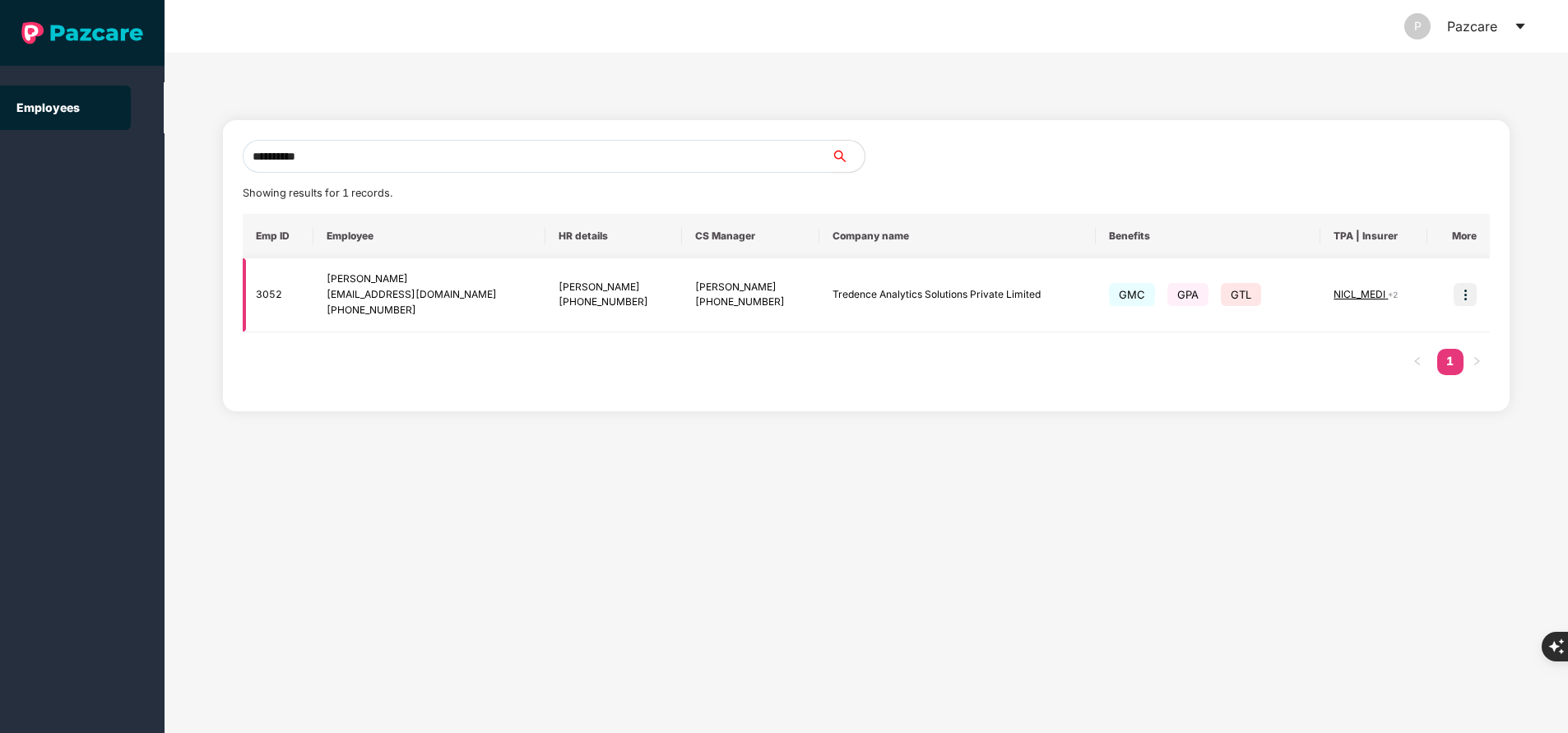
type input "**********"
click at [1466, 297] on img at bounding box center [1466, 295] width 23 height 23
click at [1369, 288] on span "NICL_MEDI" at bounding box center [1361, 294] width 55 height 12
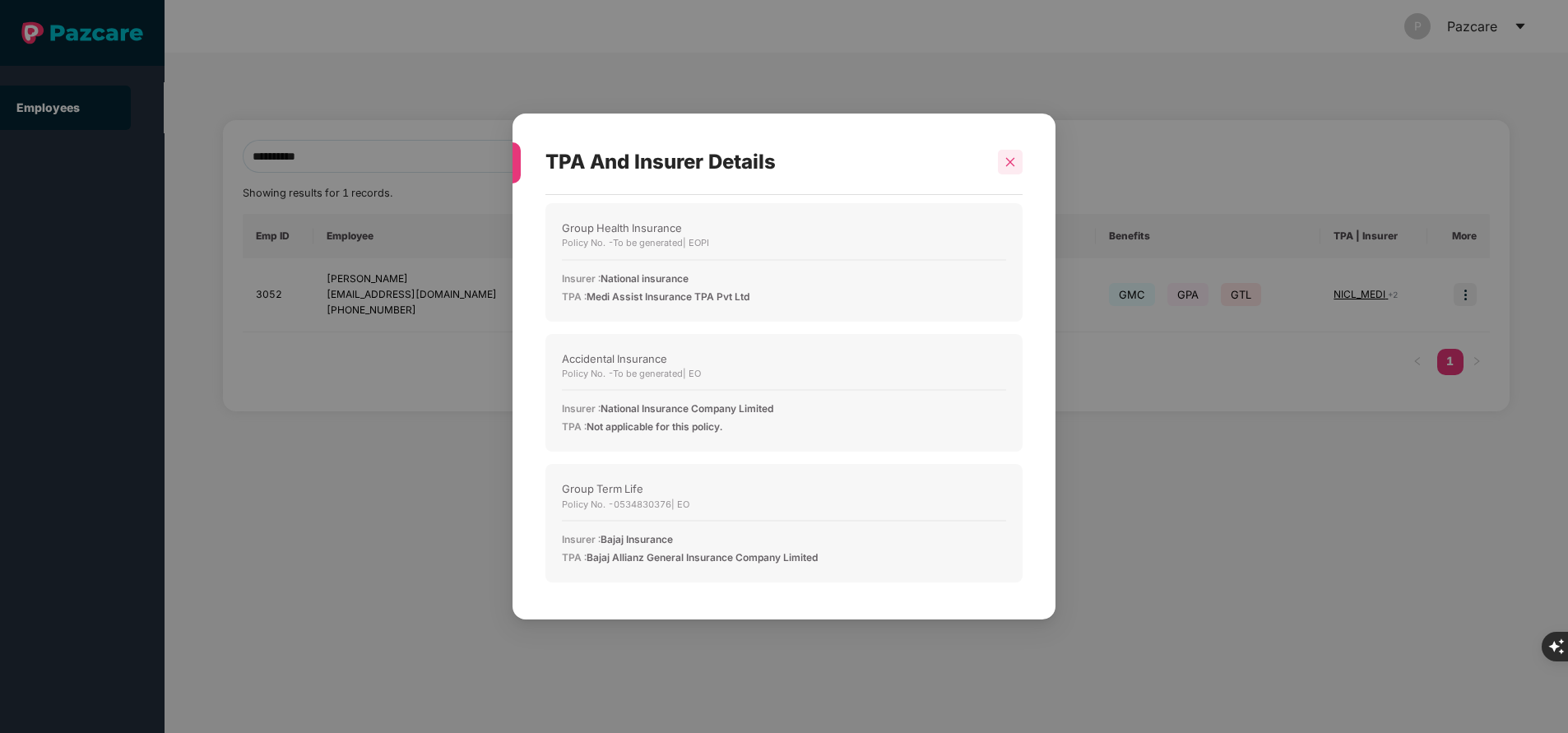
click at [1014, 150] on div at bounding box center [1010, 162] width 25 height 25
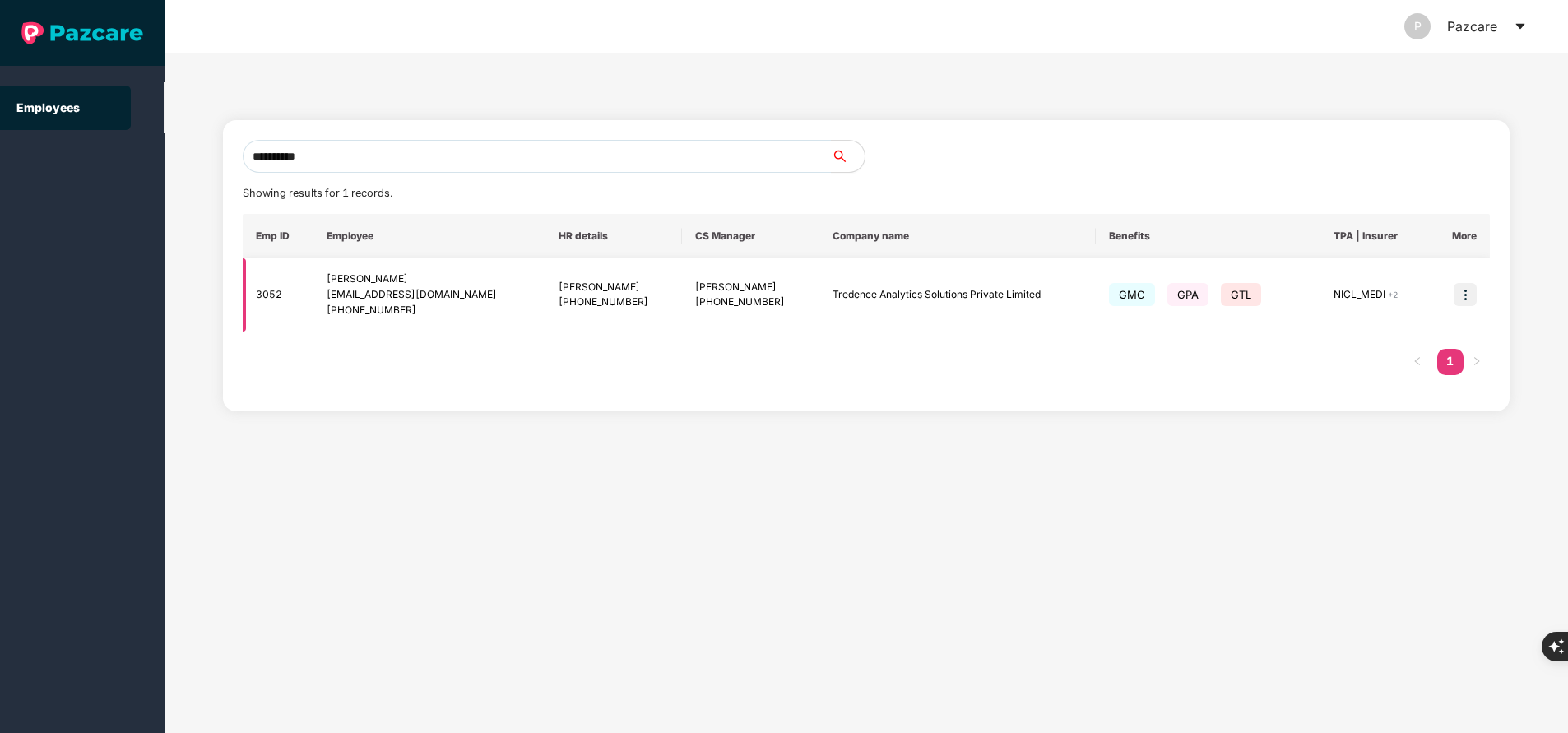
click at [1465, 291] on img at bounding box center [1466, 295] width 23 height 23
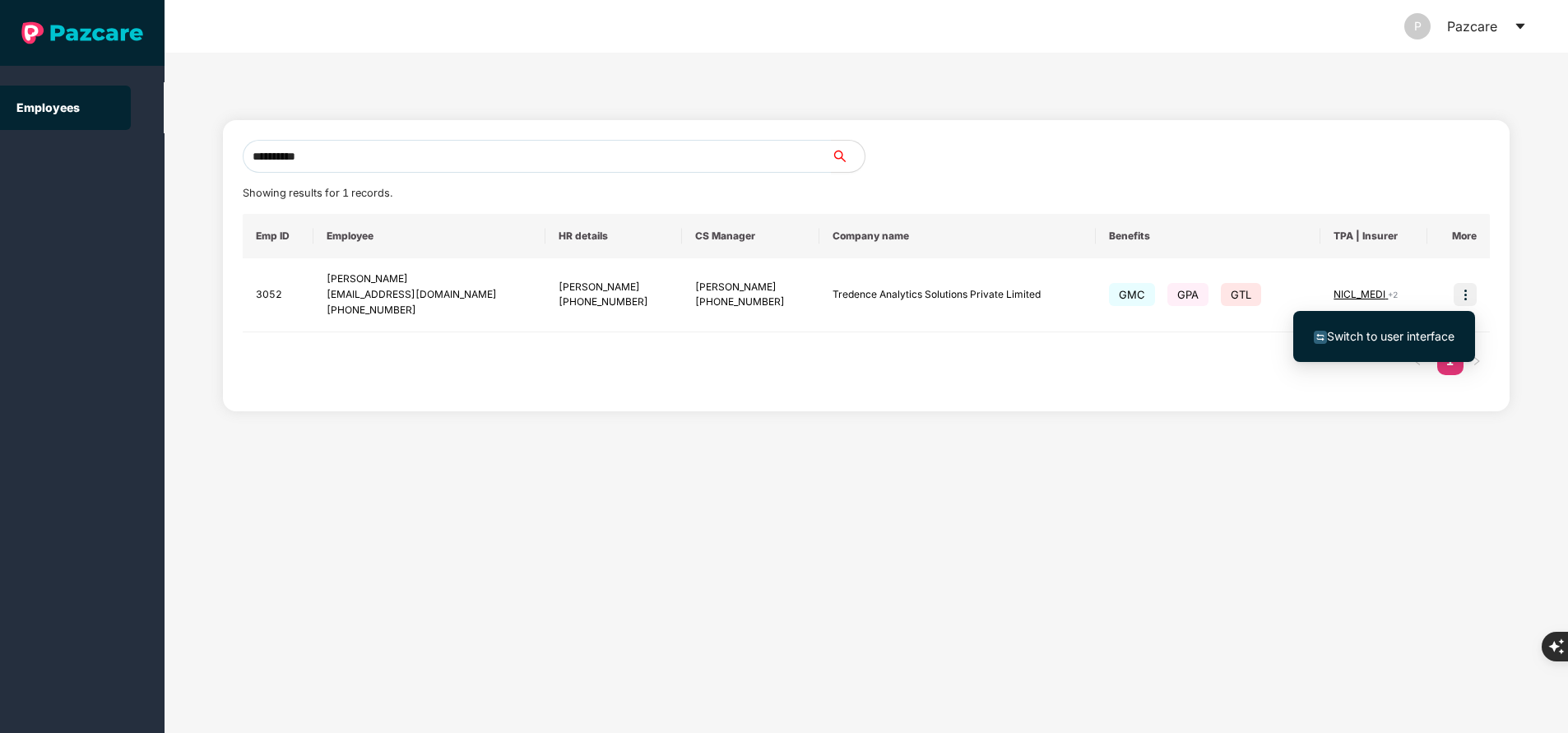
click at [1398, 334] on span "Switch to user interface" at bounding box center [1390, 336] width 127 height 14
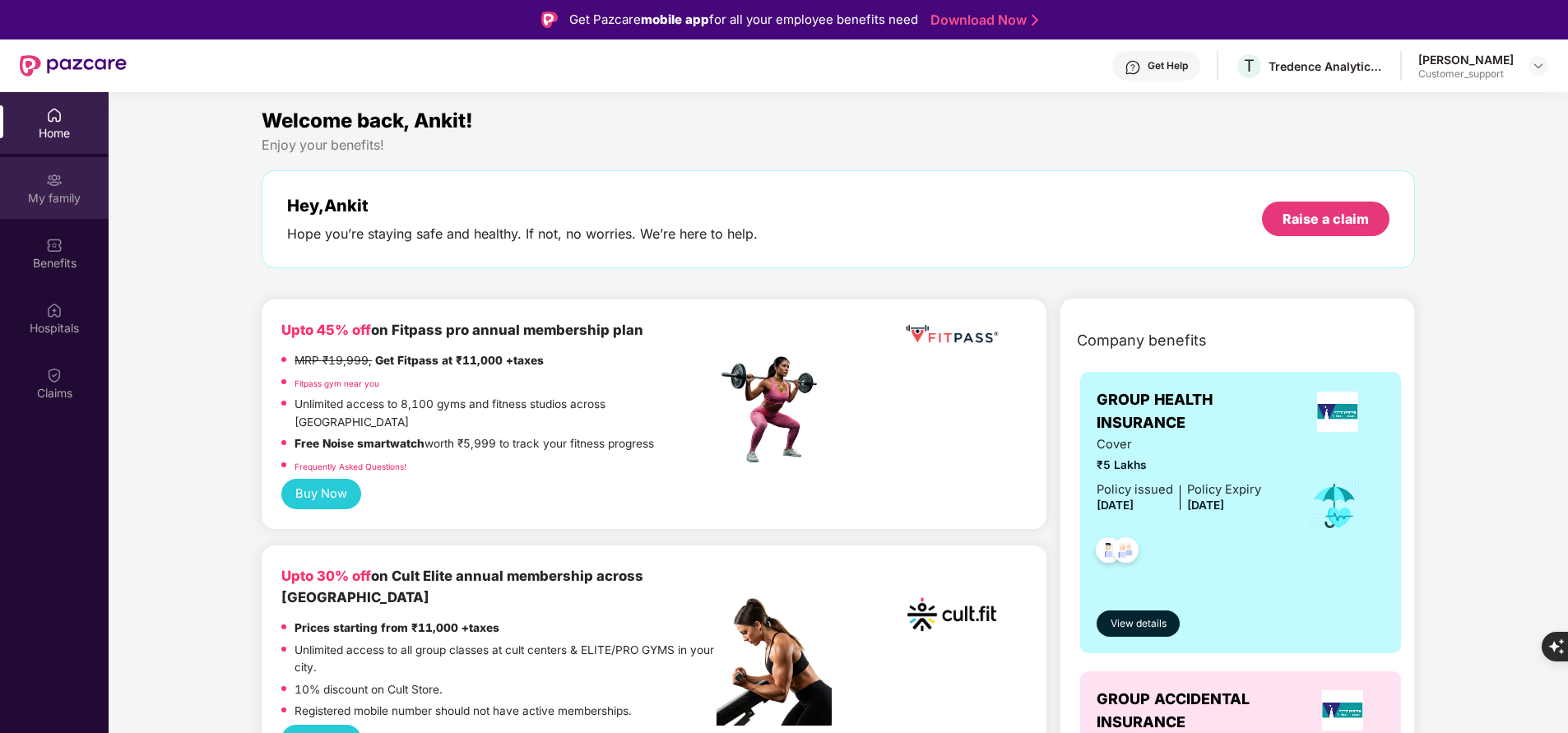
click at [53, 198] on div "My family" at bounding box center [54, 198] width 108 height 17
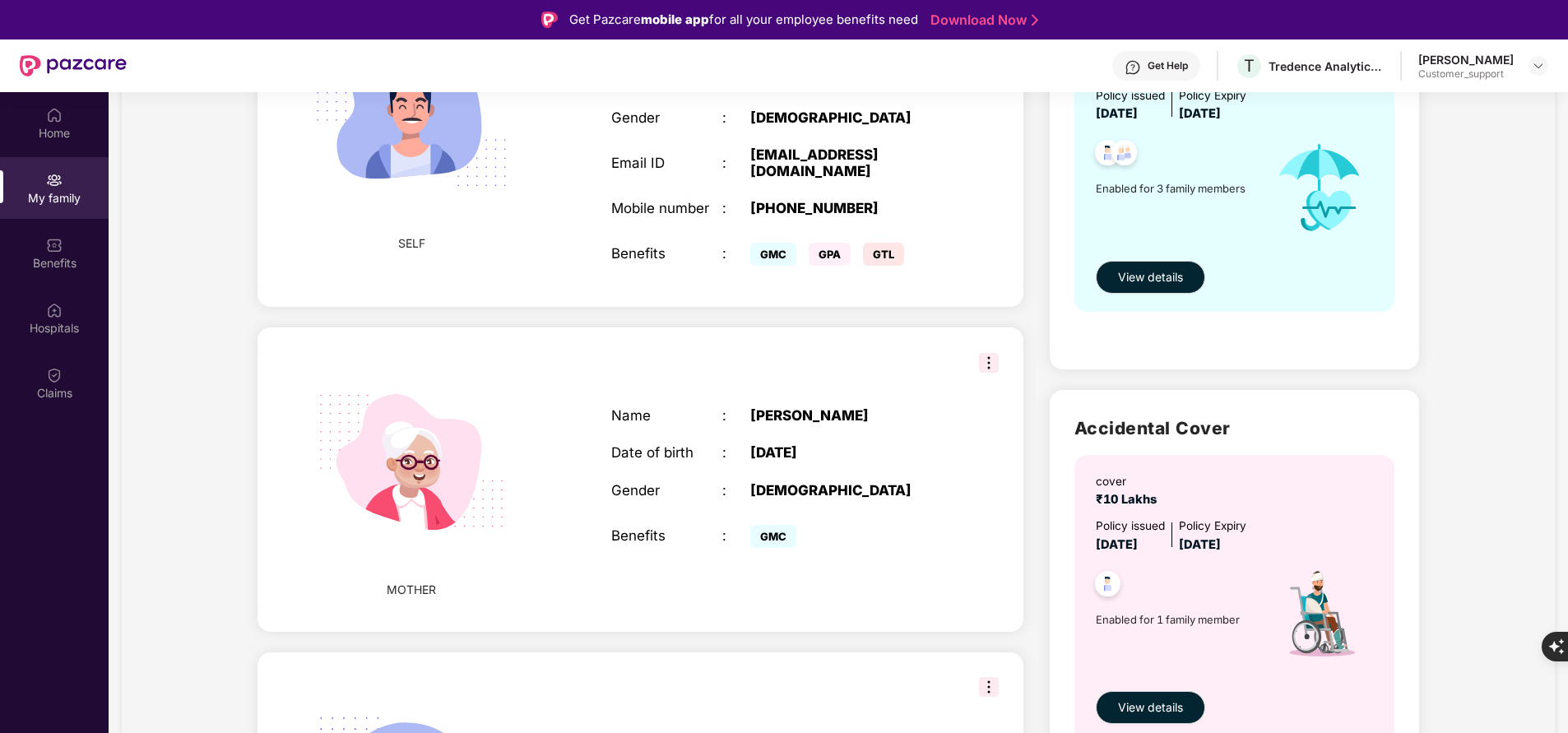
scroll to position [254, 0]
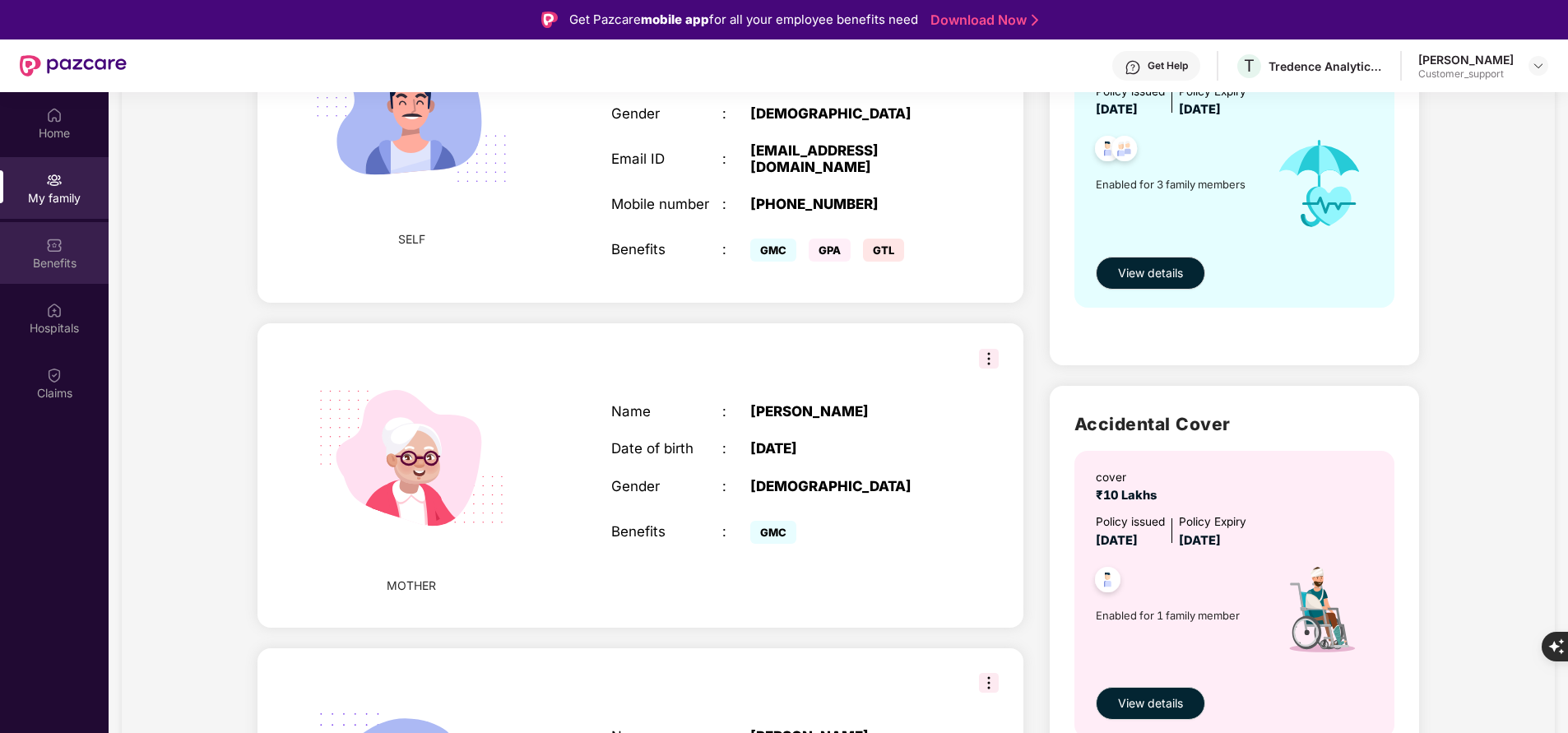
click at [44, 259] on div "Benefits" at bounding box center [54, 264] width 108 height 17
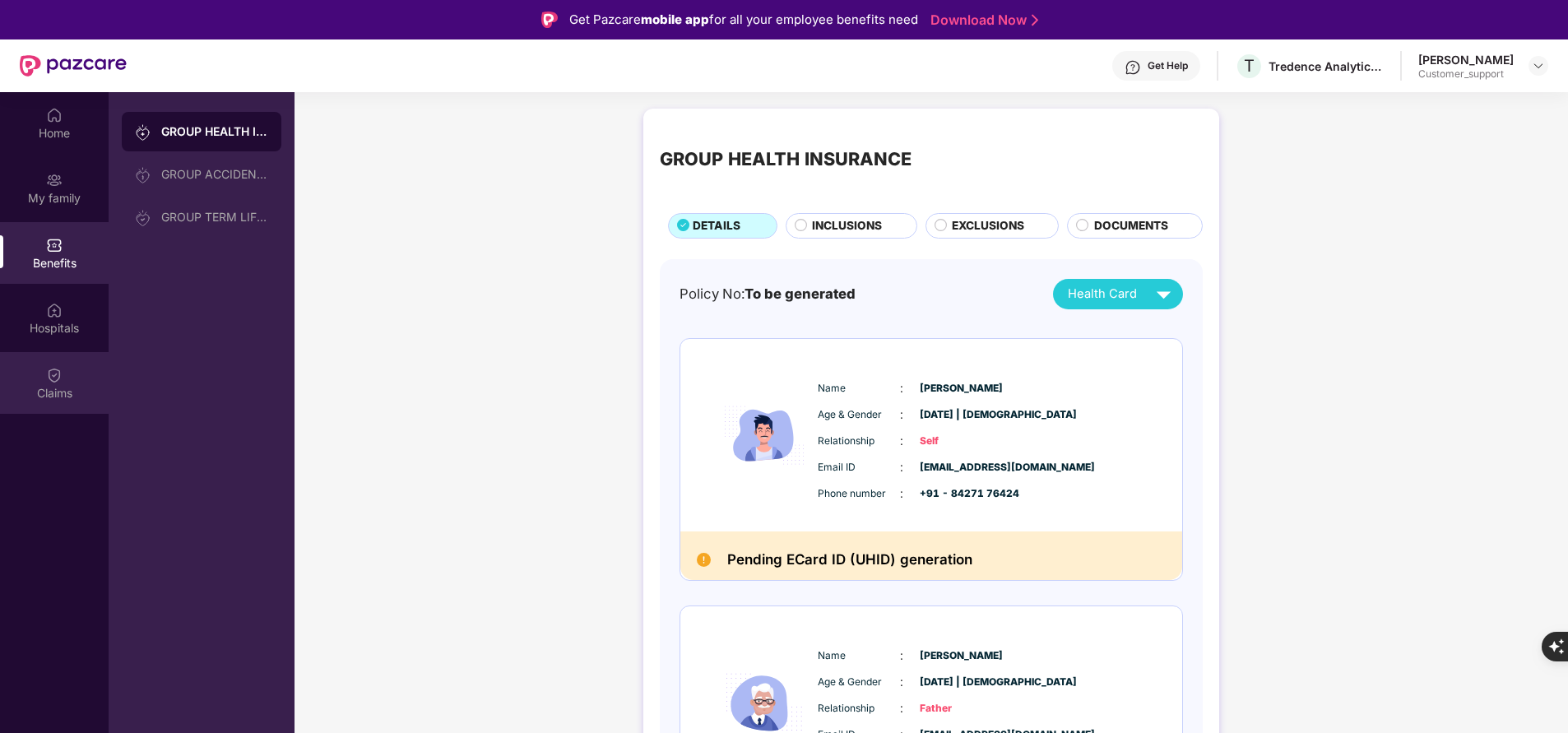
click at [83, 378] on div "Claims" at bounding box center [54, 383] width 108 height 62
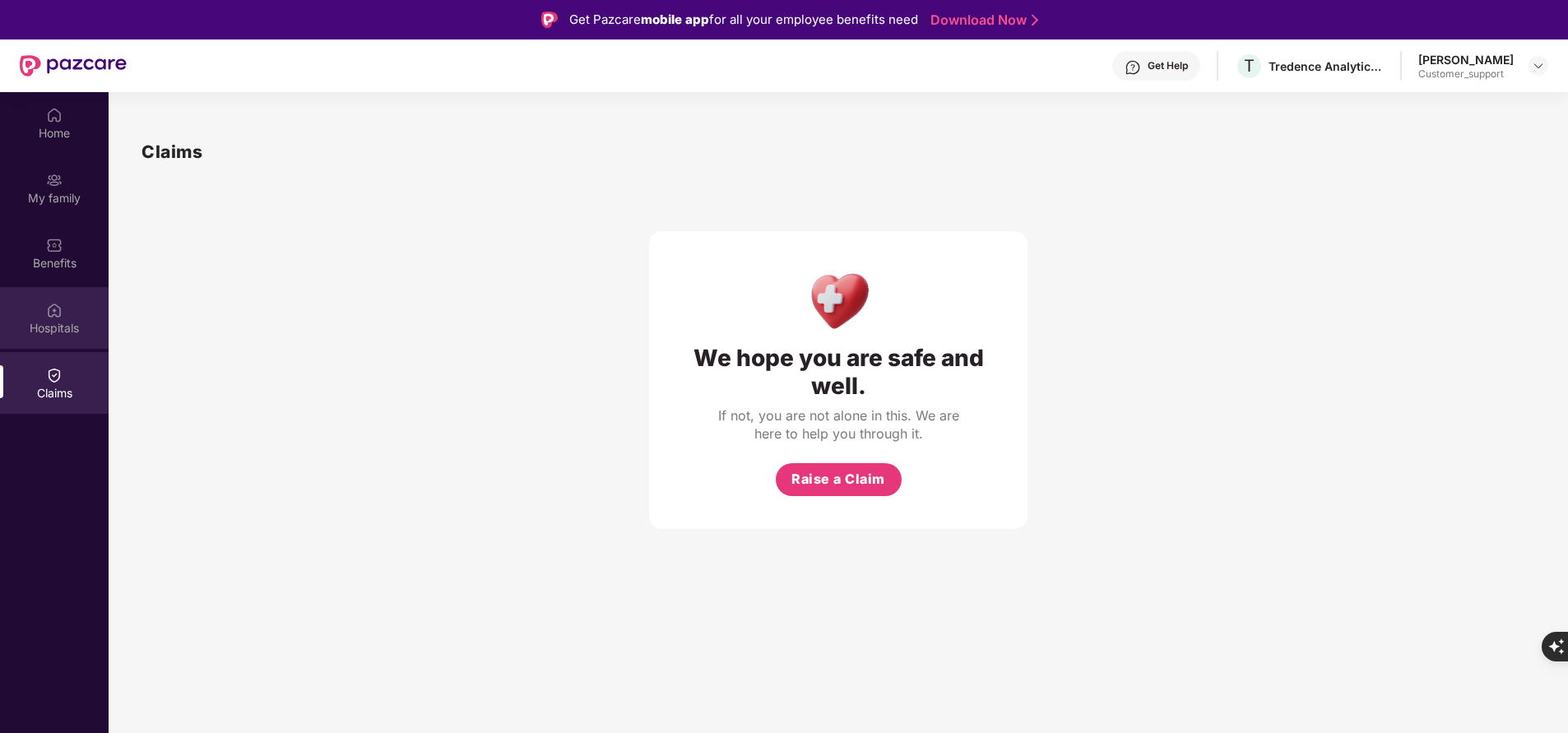
click at [79, 328] on div "Hospitals" at bounding box center [54, 328] width 108 height 17
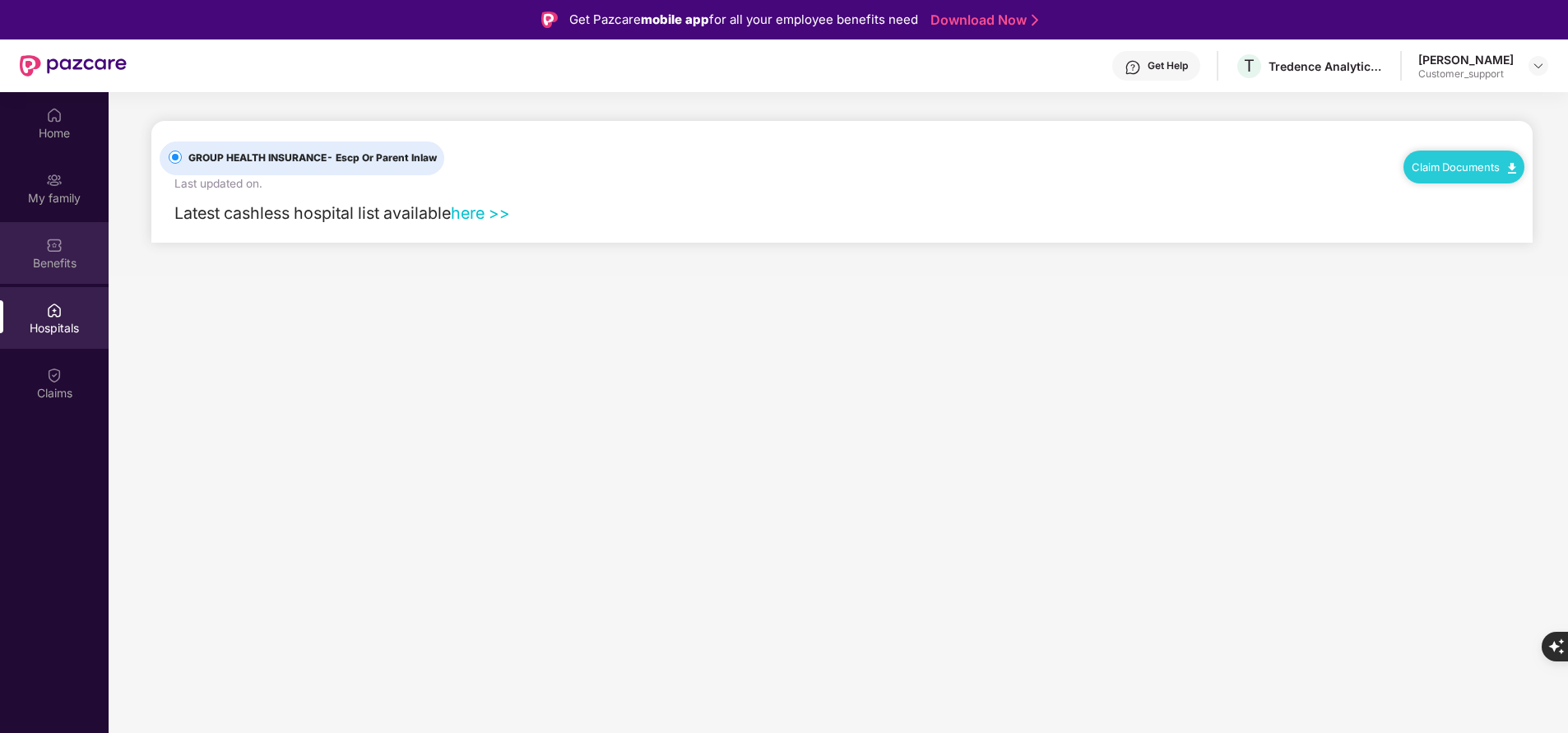
click at [74, 240] on div "Benefits" at bounding box center [54, 253] width 108 height 62
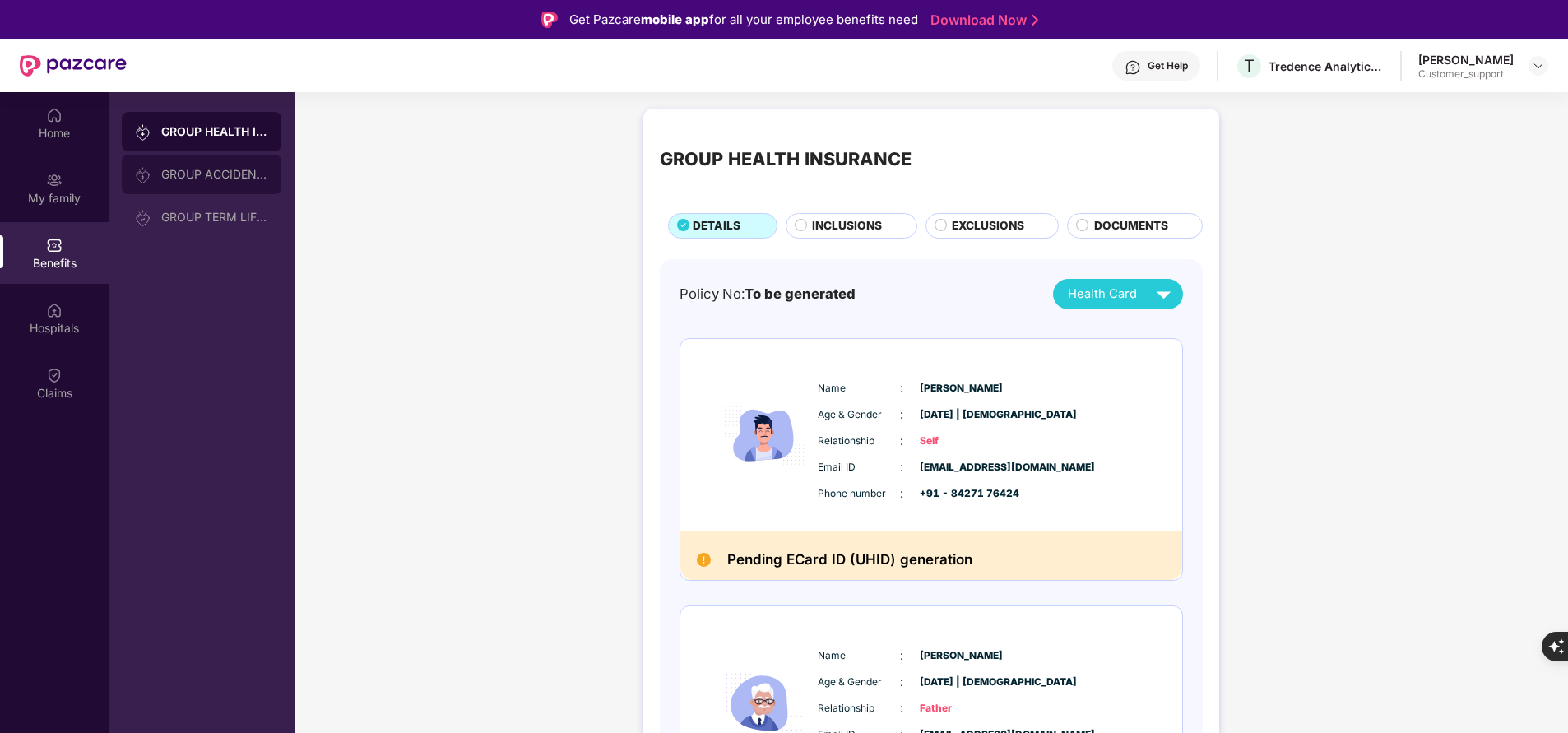
click at [212, 168] on div "GROUP ACCIDENTAL INSURANCE" at bounding box center [214, 174] width 107 height 13
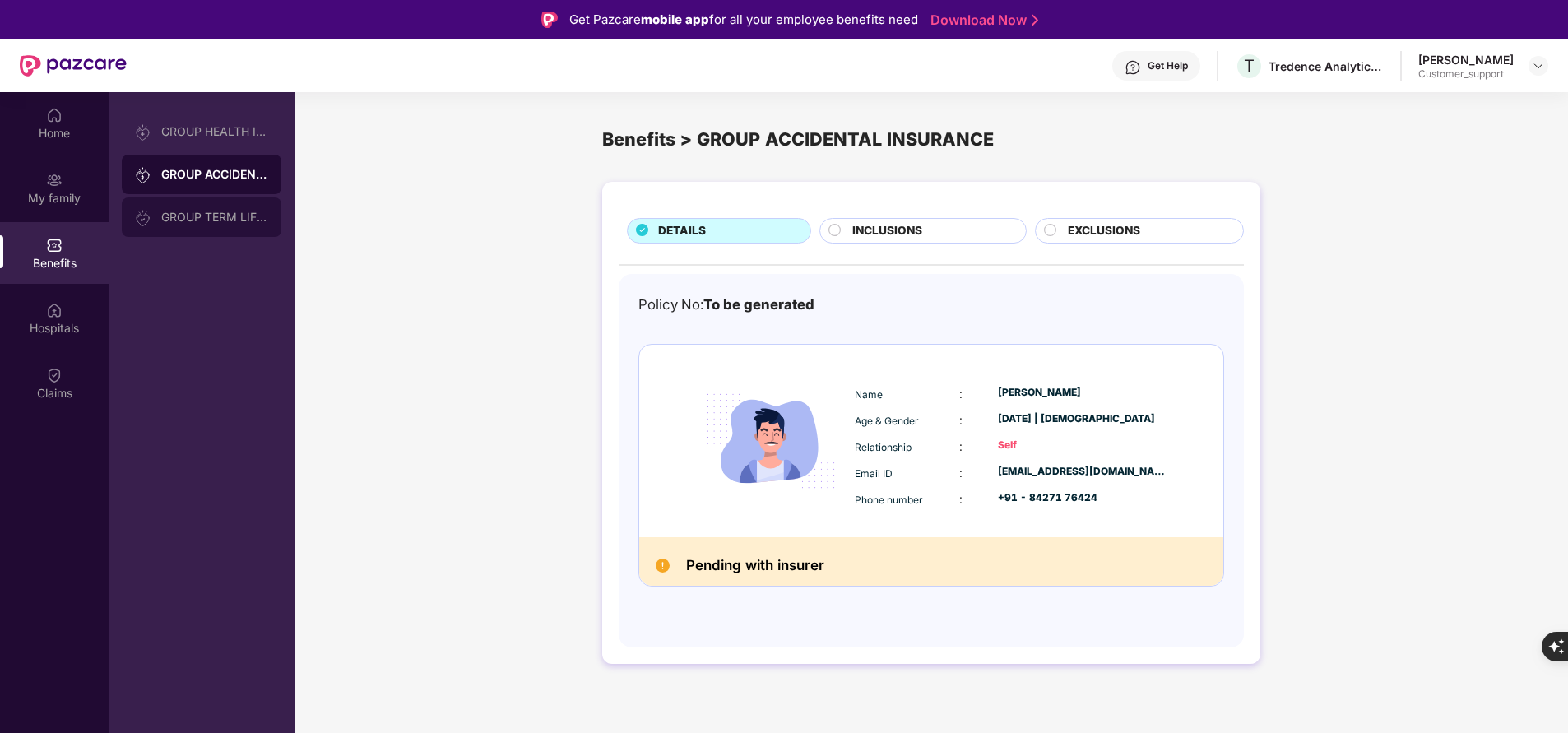
click at [211, 209] on div "GROUP TERM LIFE INSURANCE" at bounding box center [201, 217] width 159 height 40
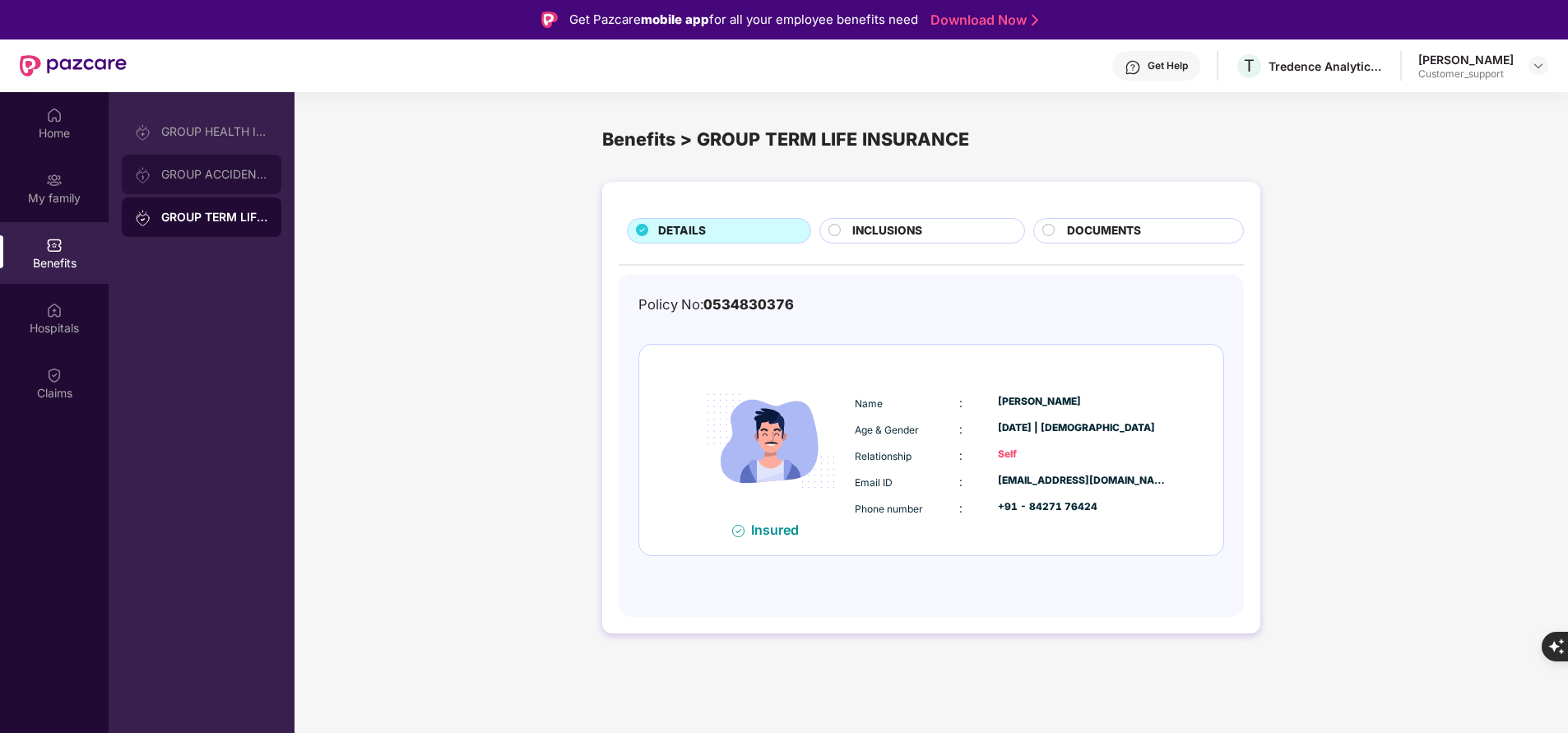
click at [222, 177] on div "GROUP ACCIDENTAL INSURANCE" at bounding box center [214, 174] width 107 height 13
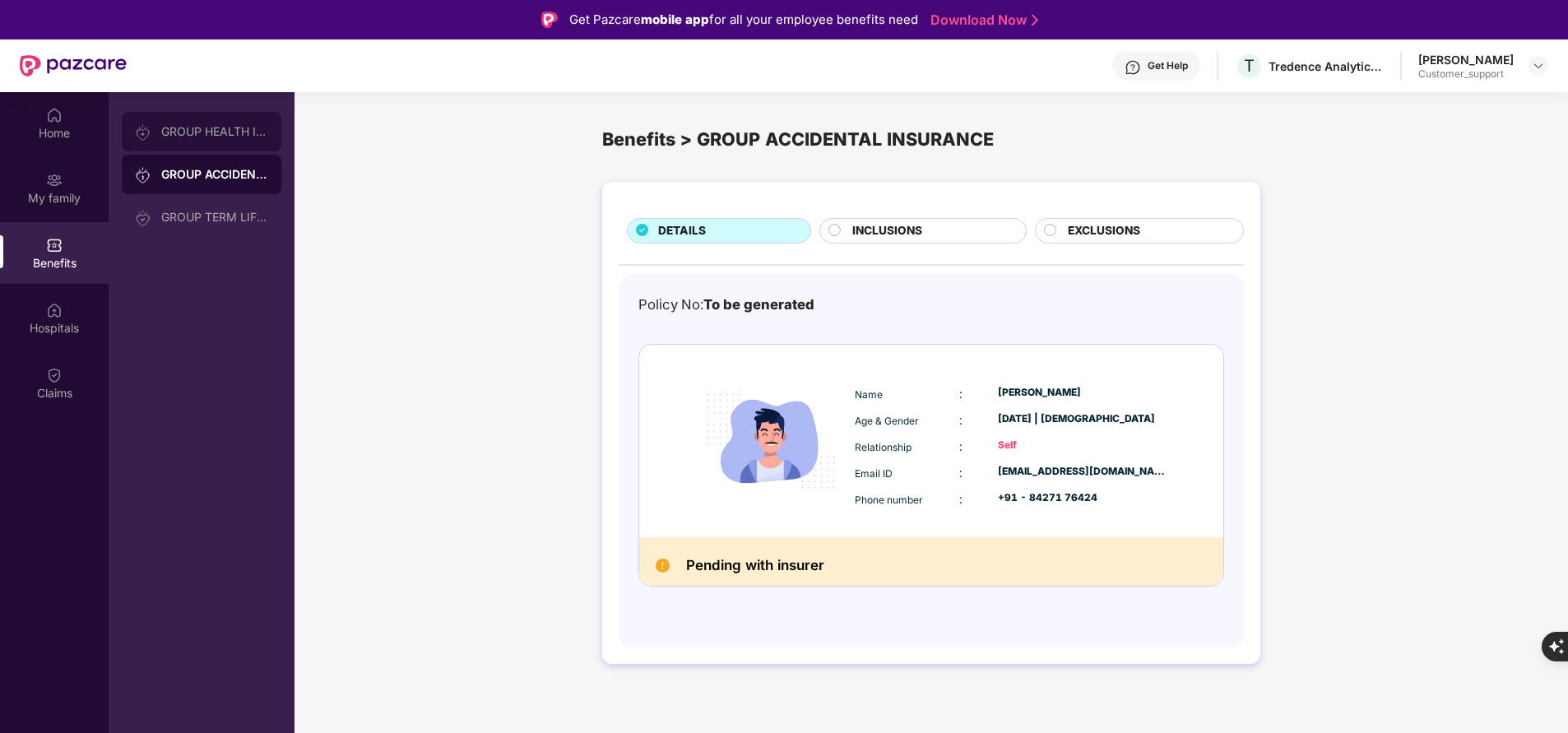
click at [235, 129] on div "GROUP HEALTH INSURANCE" at bounding box center [214, 131] width 107 height 13
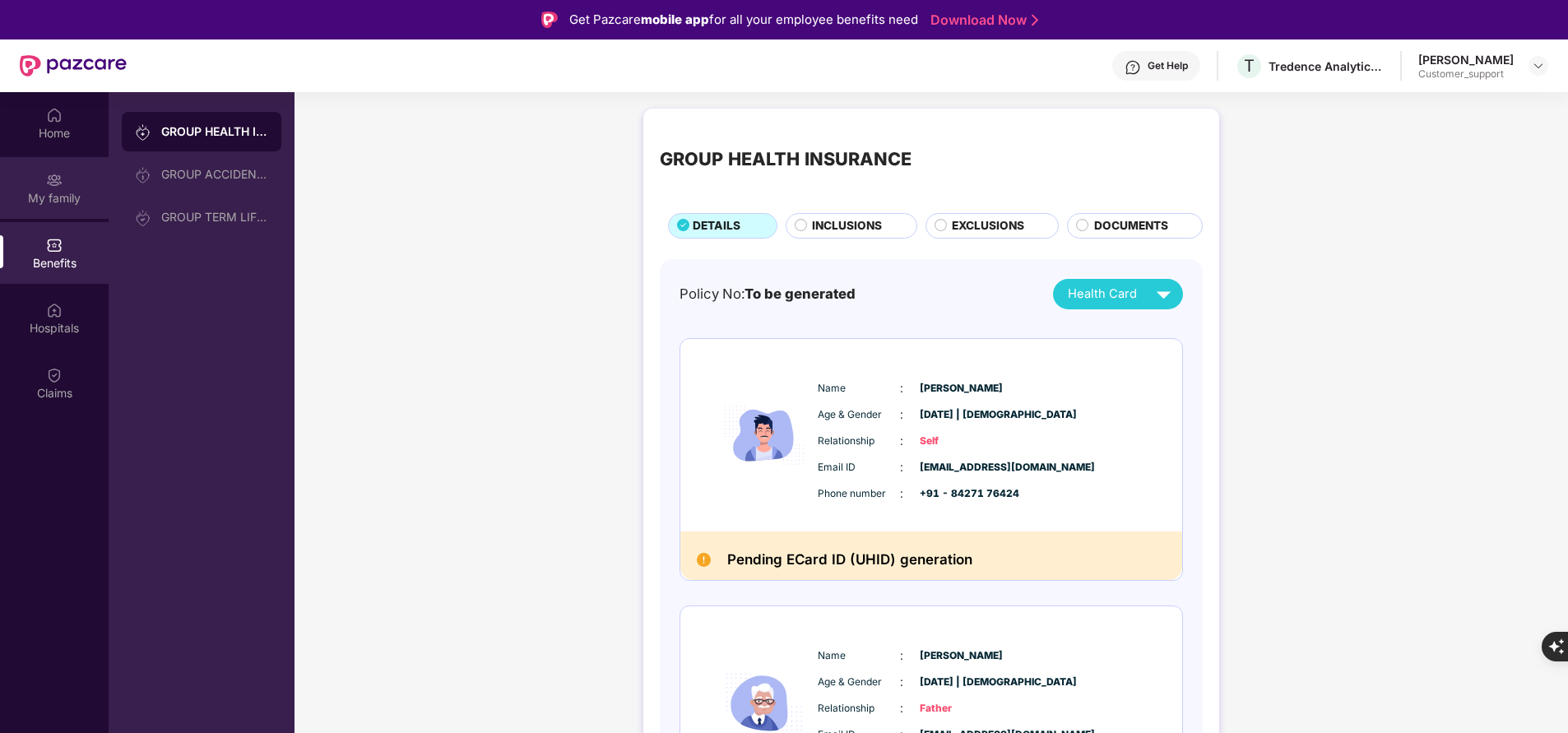
click at [53, 200] on div "My family" at bounding box center [54, 198] width 108 height 17
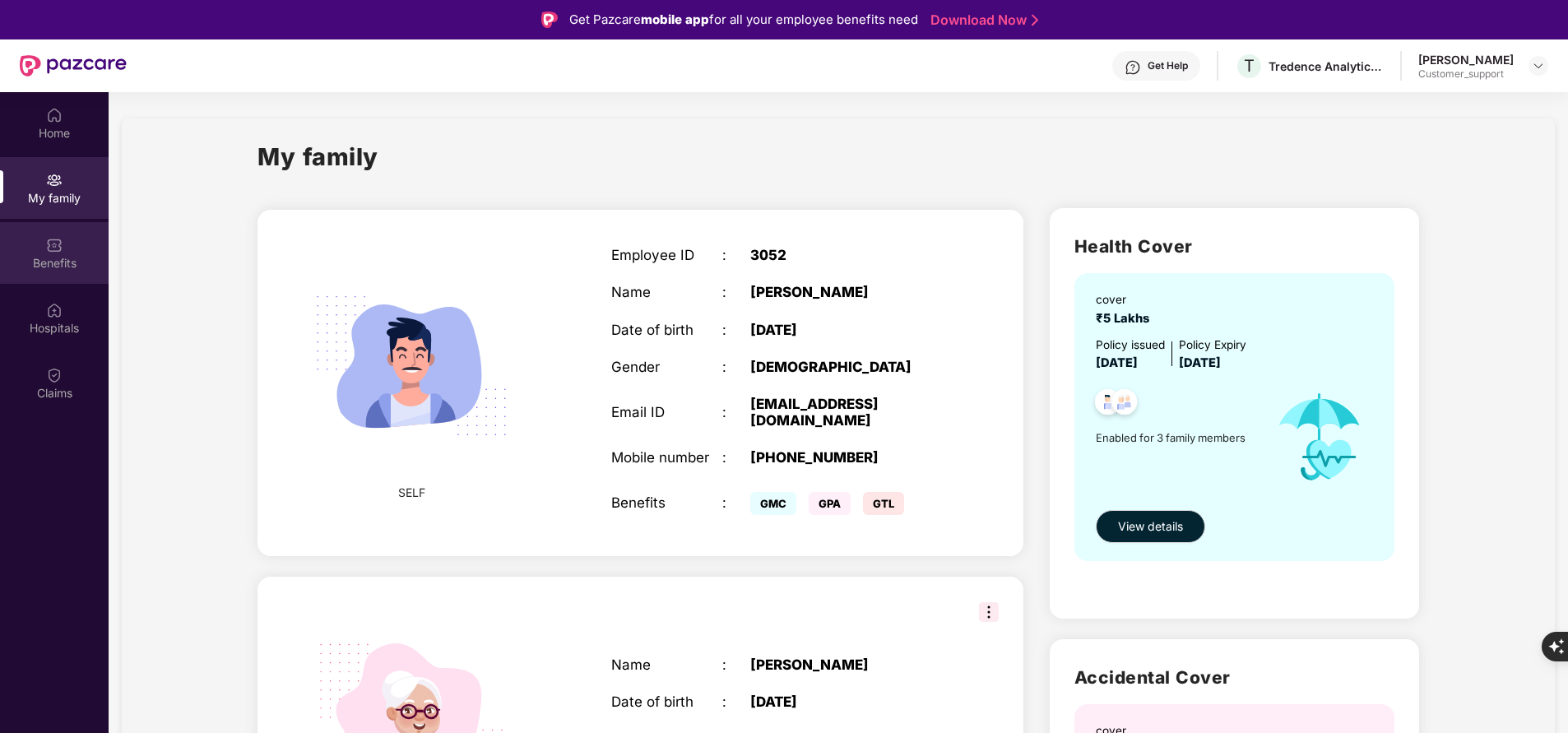
click at [74, 268] on div "Benefits" at bounding box center [54, 264] width 108 height 17
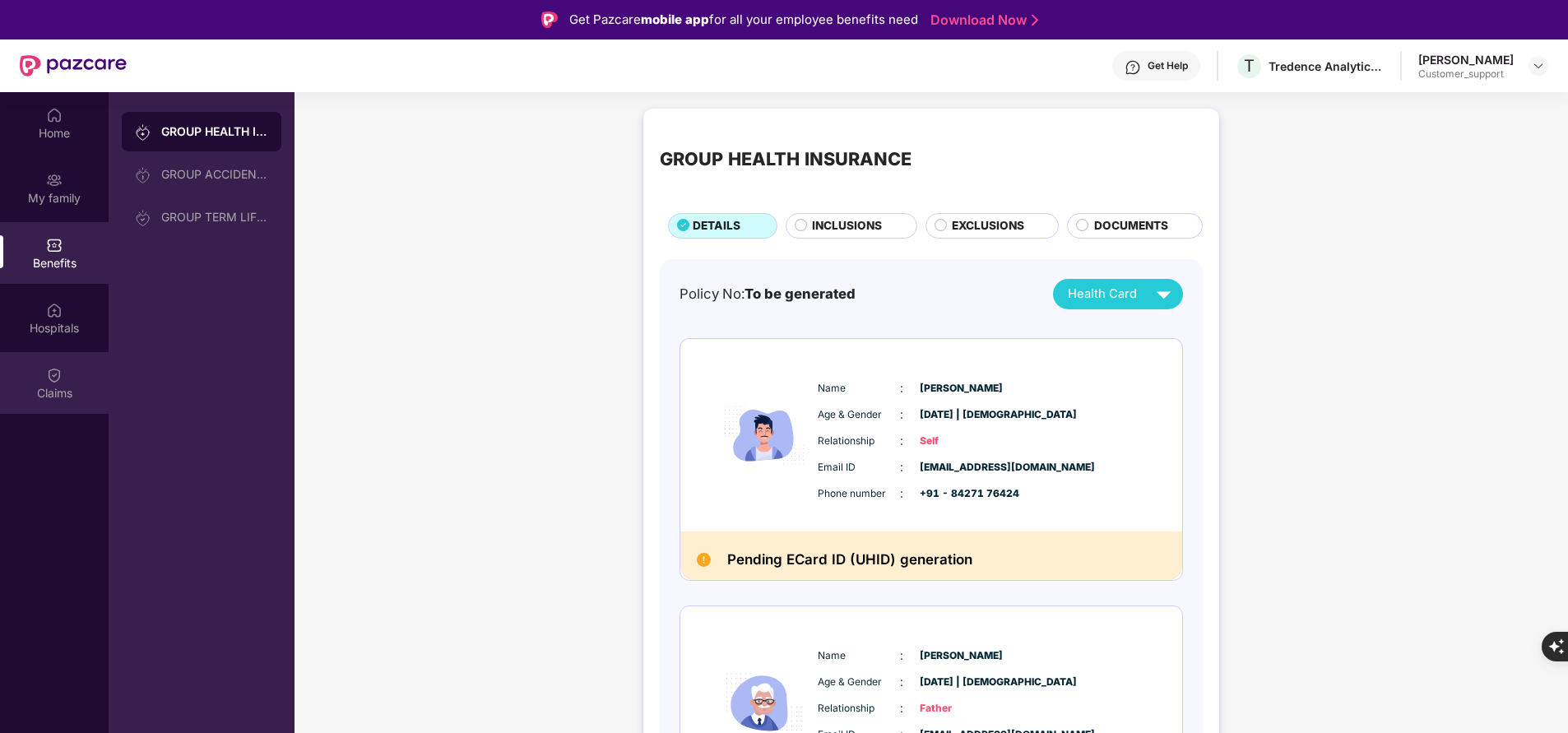
click at [60, 393] on div "Claims" at bounding box center [54, 393] width 108 height 17
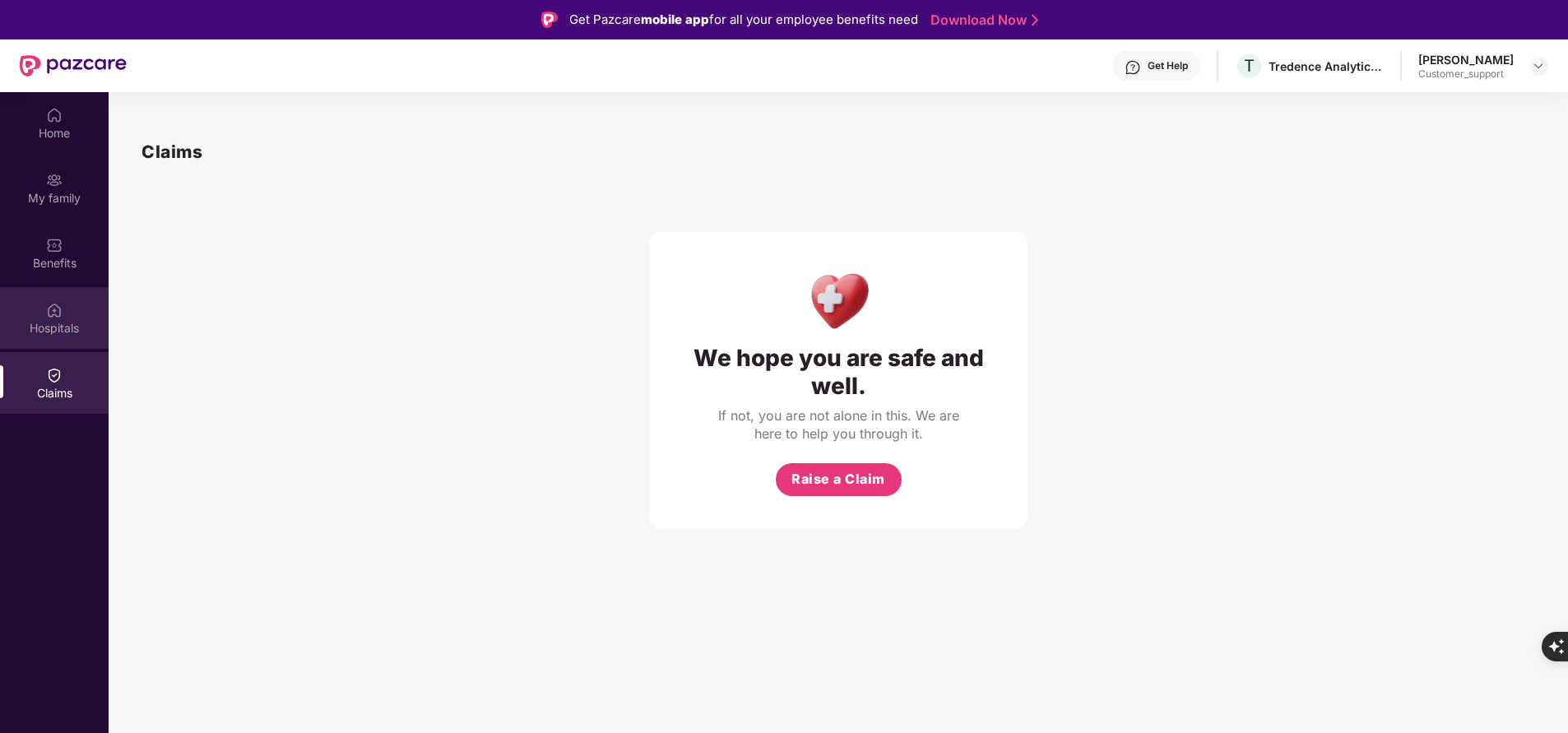
click at [48, 302] on img at bounding box center [55, 310] width 17 height 17
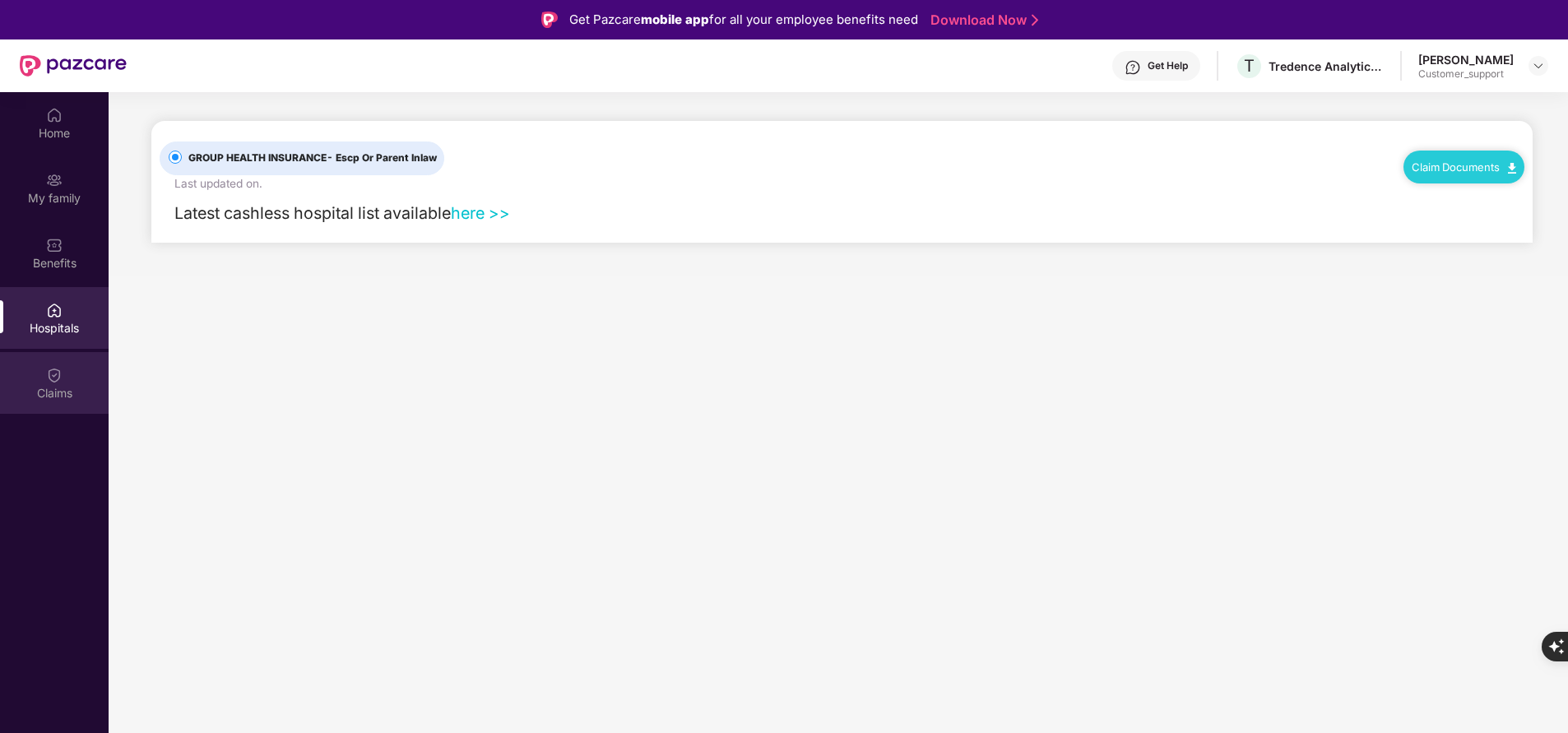
click at [77, 393] on div "Claims" at bounding box center [54, 393] width 108 height 17
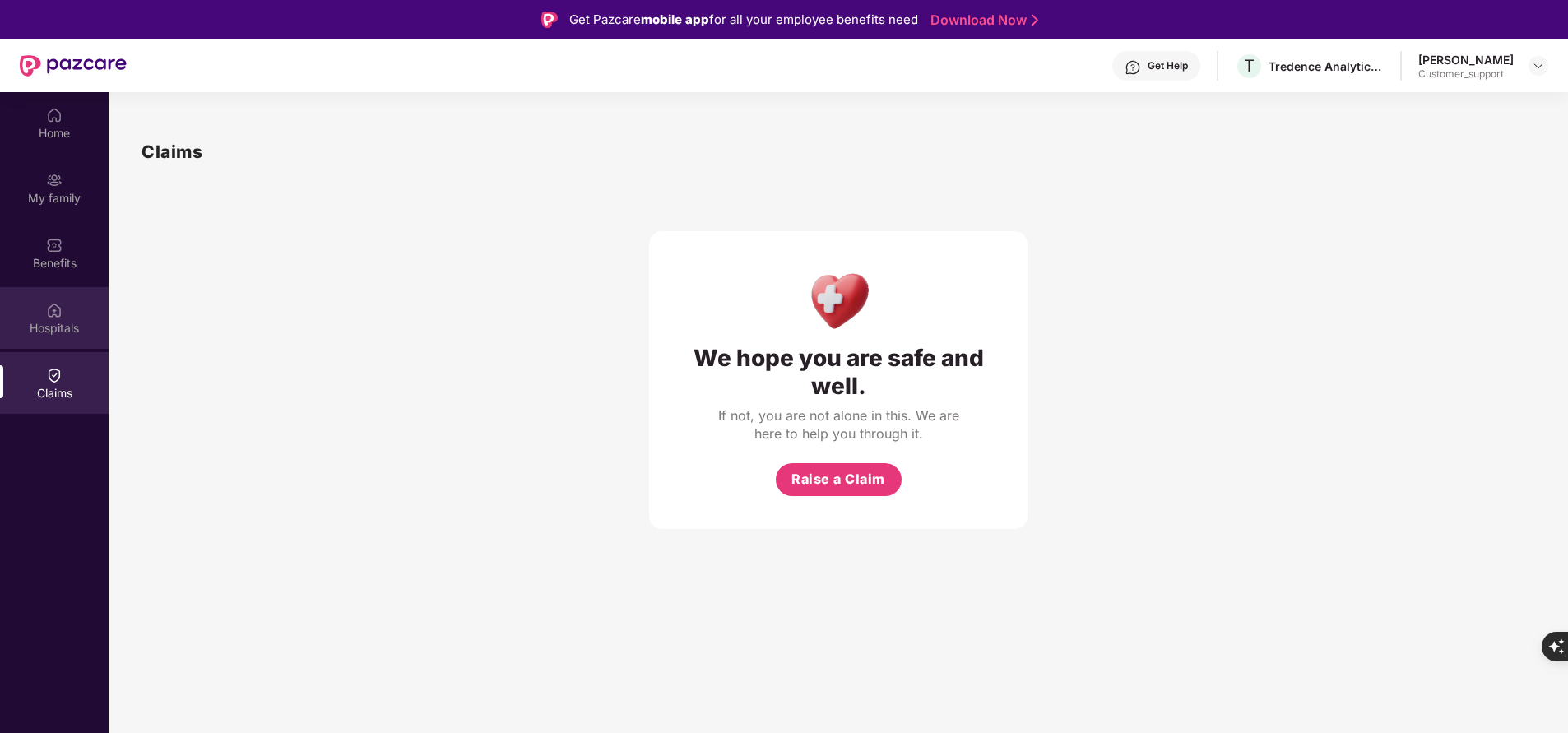
click at [58, 331] on div "Hospitals" at bounding box center [54, 328] width 108 height 17
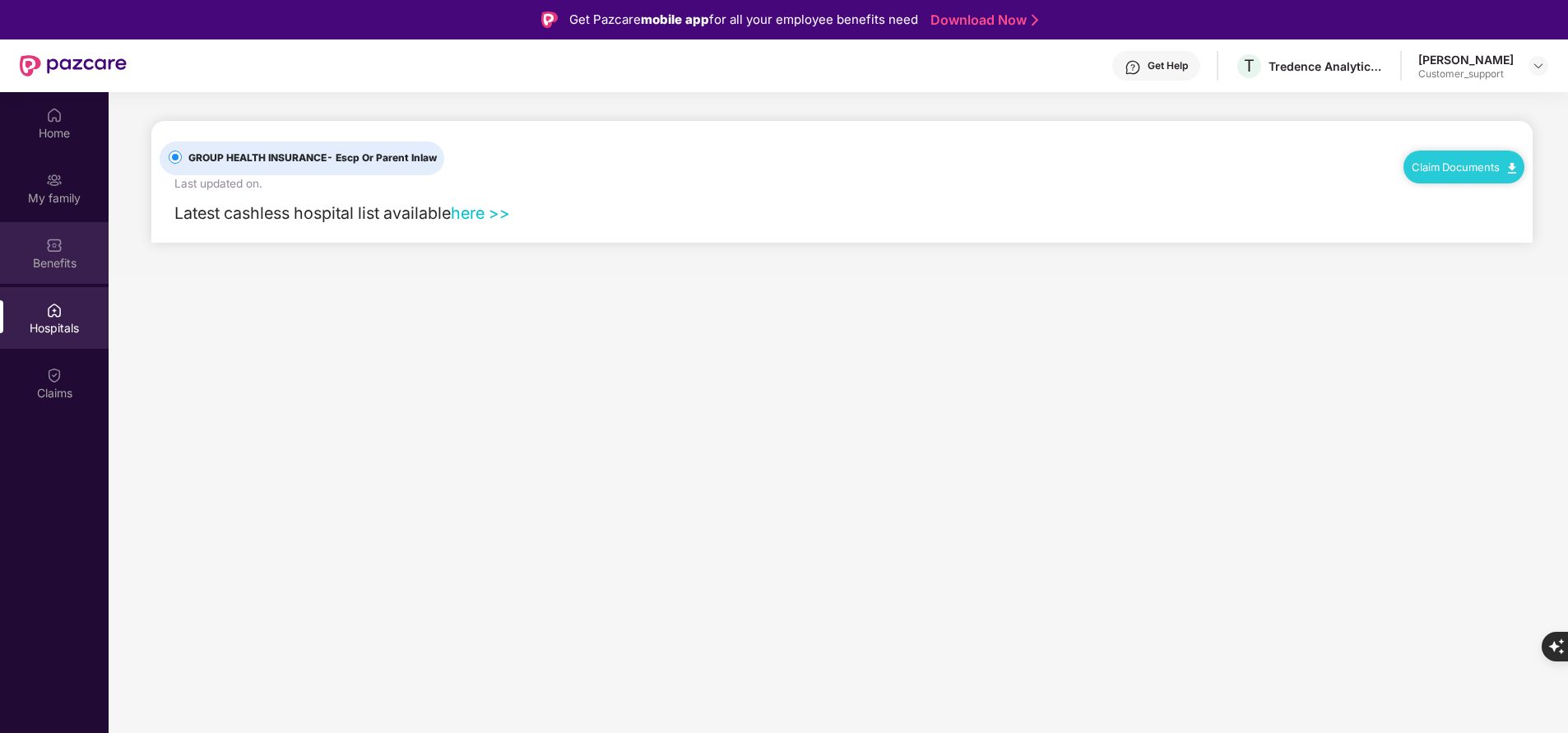
click at [77, 264] on div "Benefits" at bounding box center [54, 264] width 108 height 17
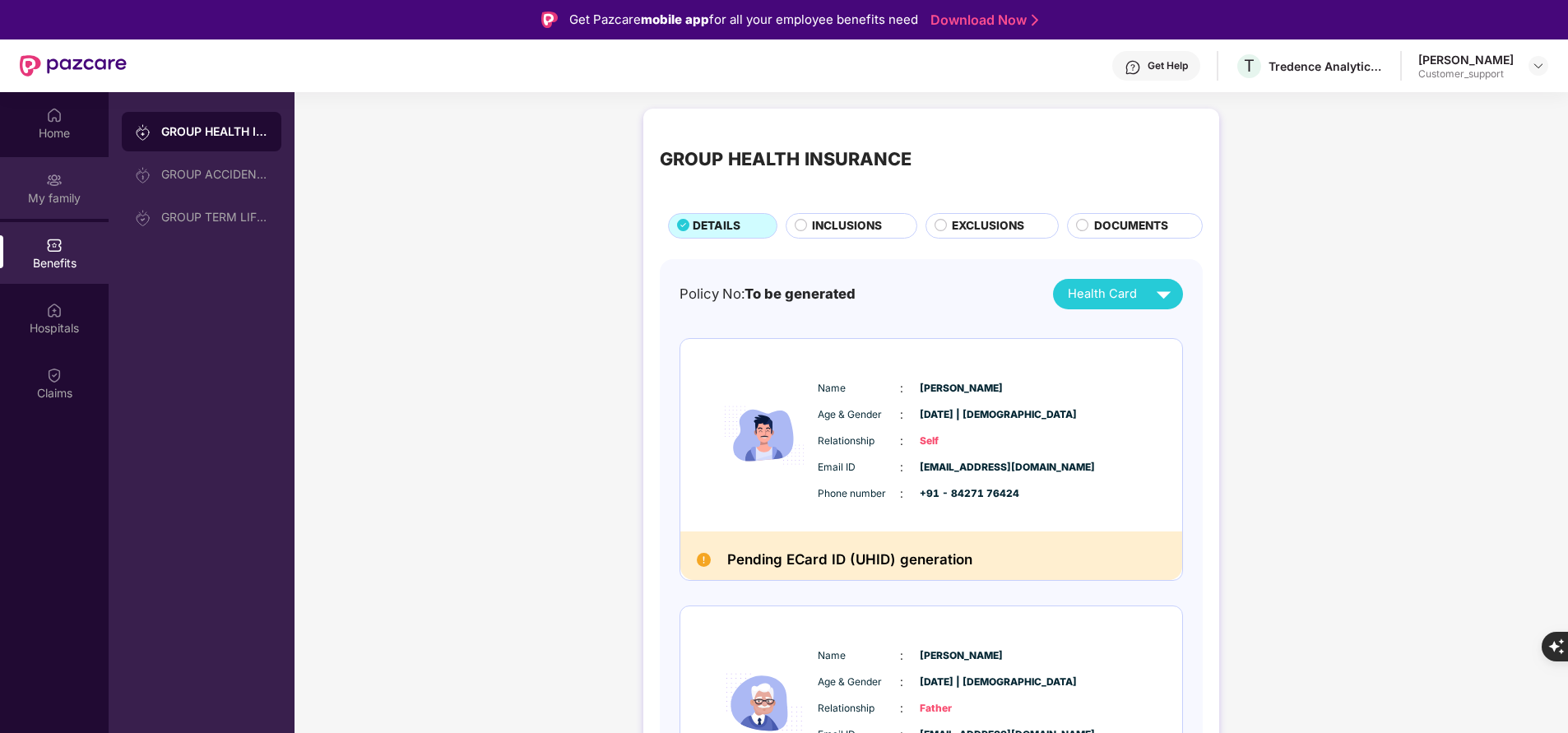
click at [57, 198] on div "My family" at bounding box center [54, 198] width 108 height 17
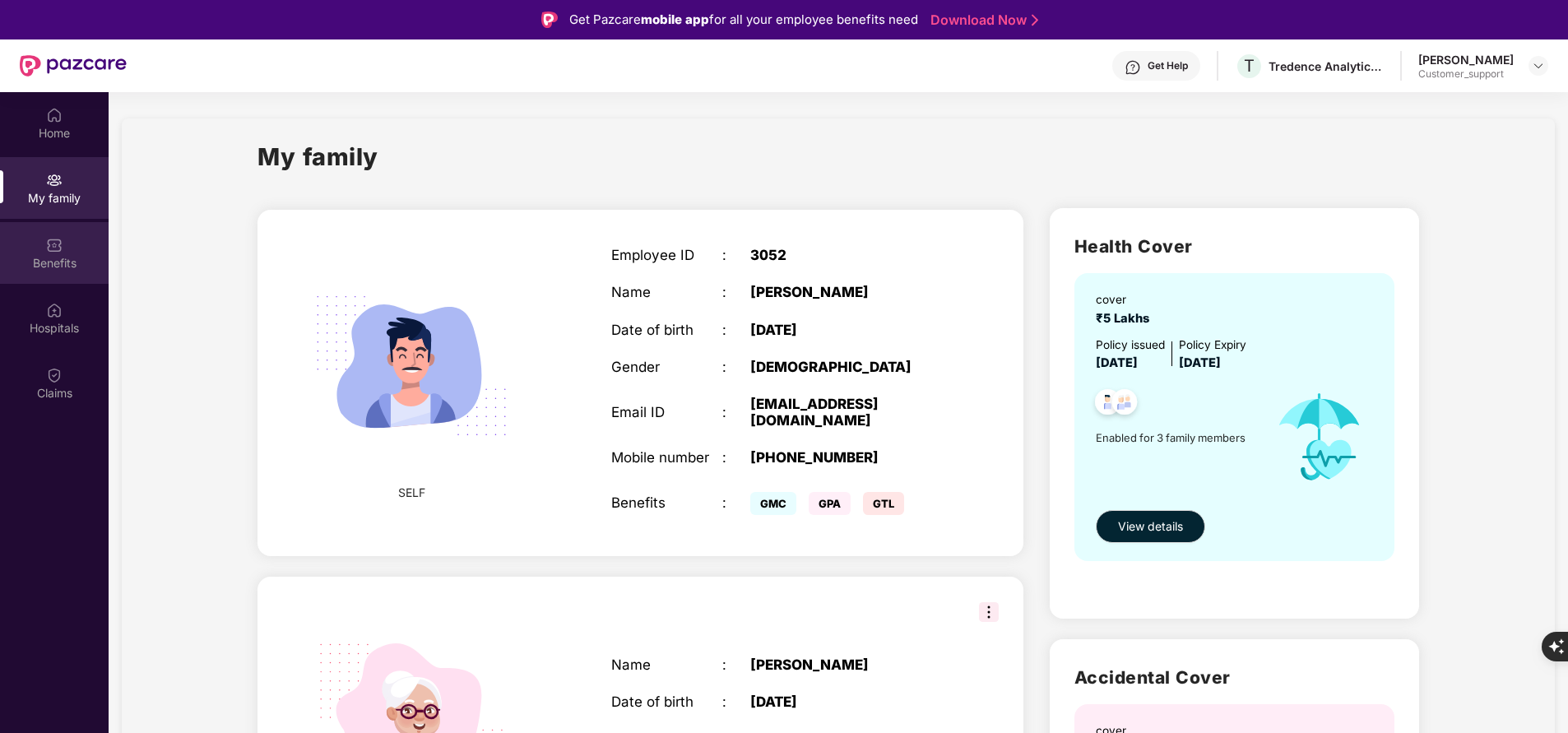
click at [62, 265] on div "Benefits" at bounding box center [54, 264] width 108 height 17
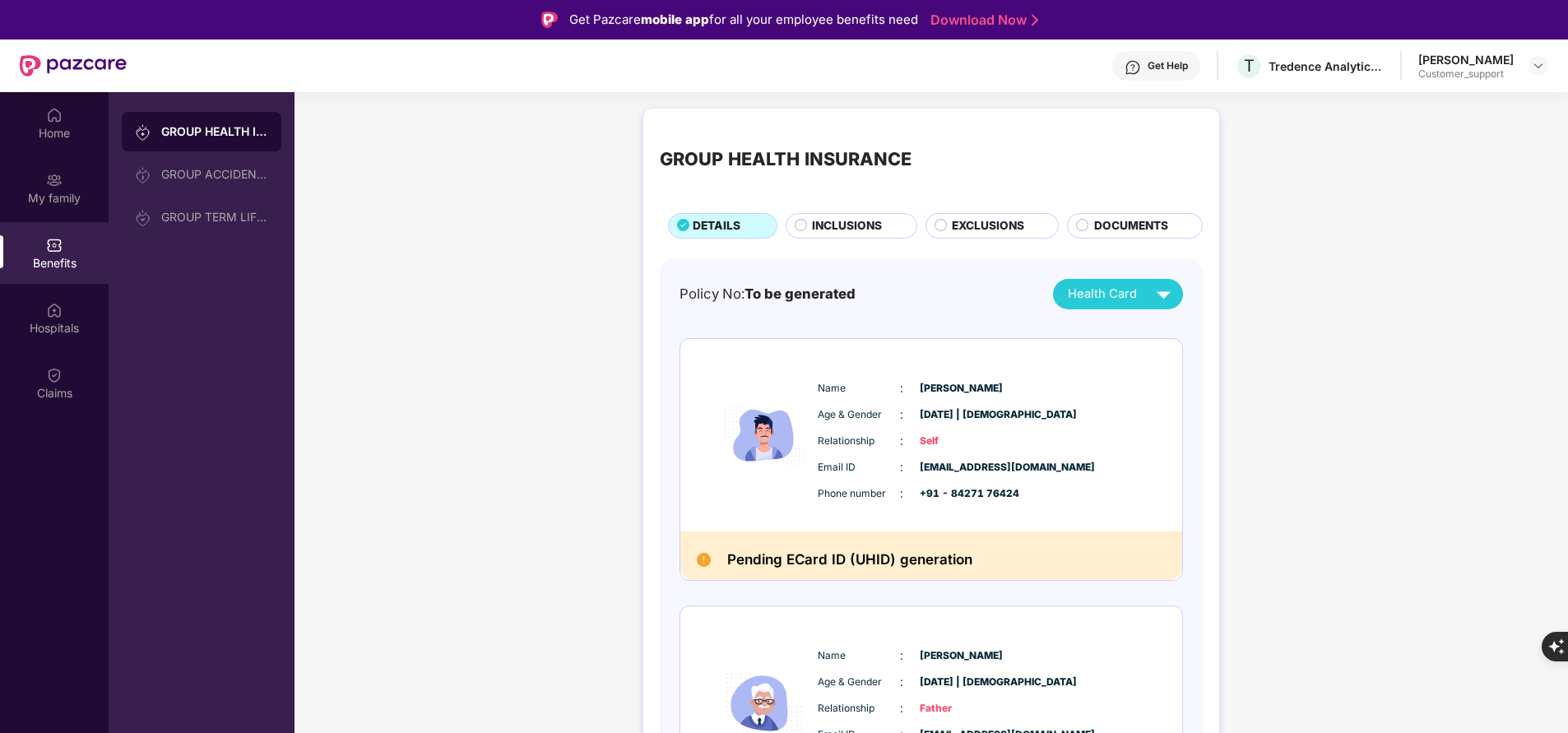
click at [883, 226] on div "INCLUSIONS" at bounding box center [855, 227] width 103 height 20
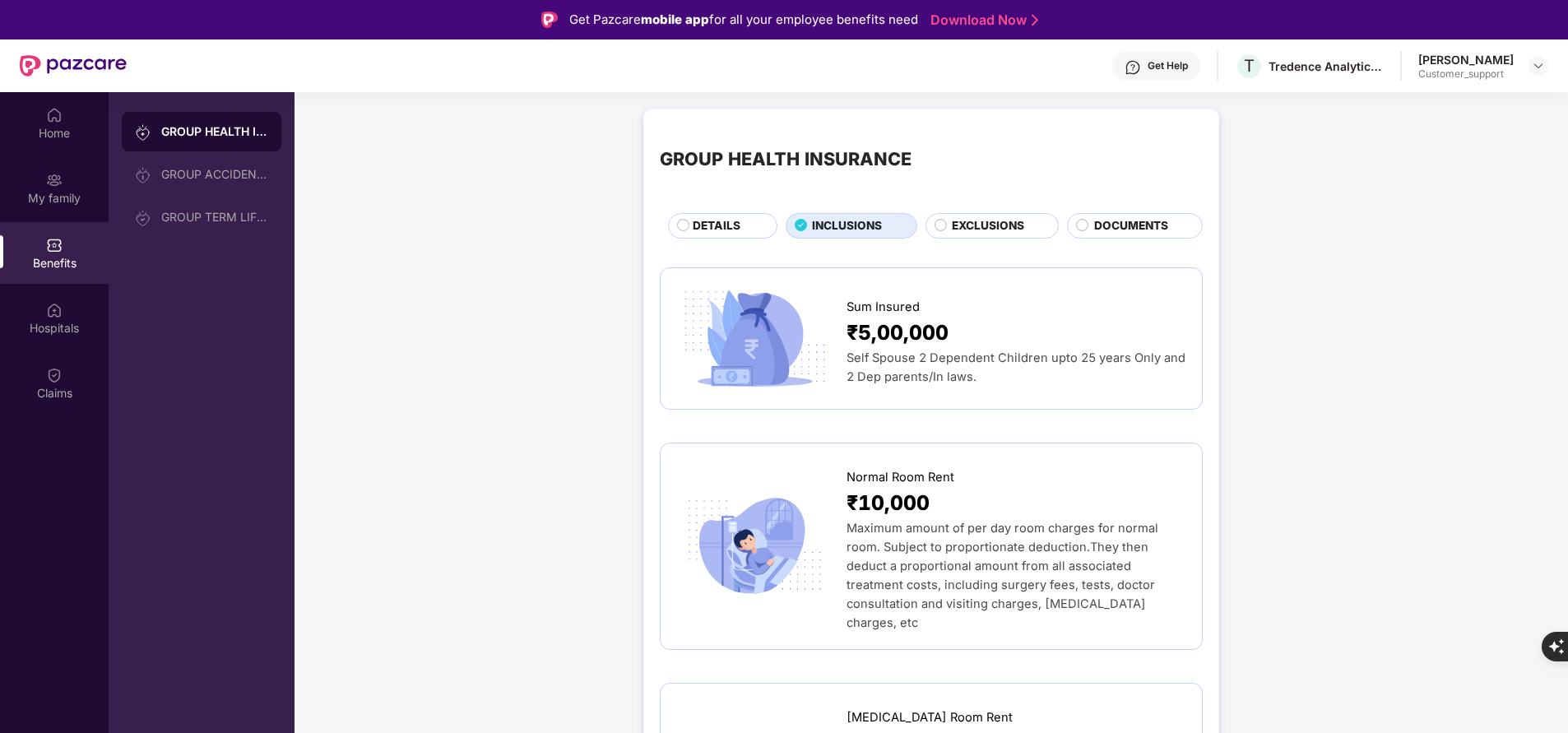
click at [1001, 221] on span "EXCLUSIONS" at bounding box center [988, 226] width 73 height 17
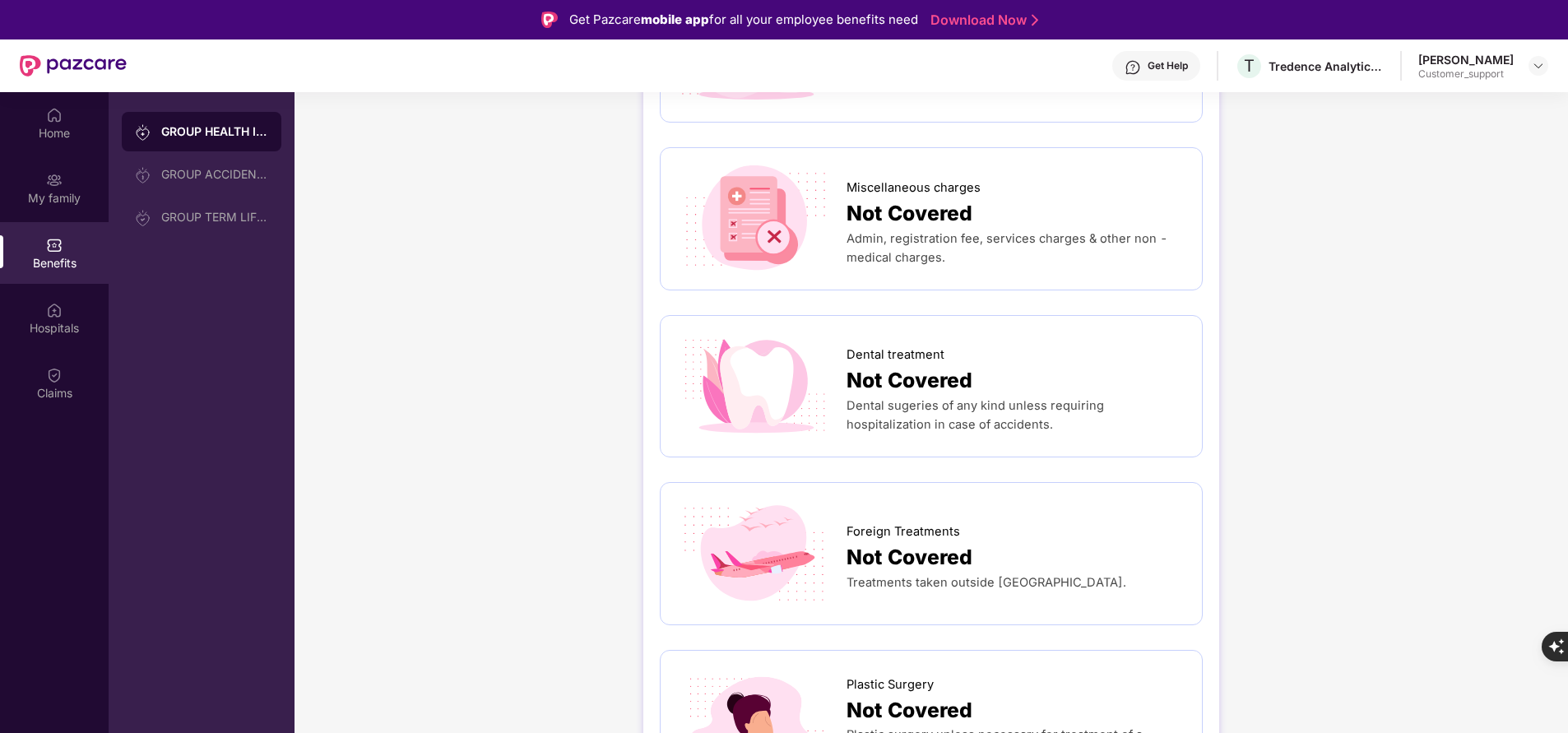
scroll to position [464, 0]
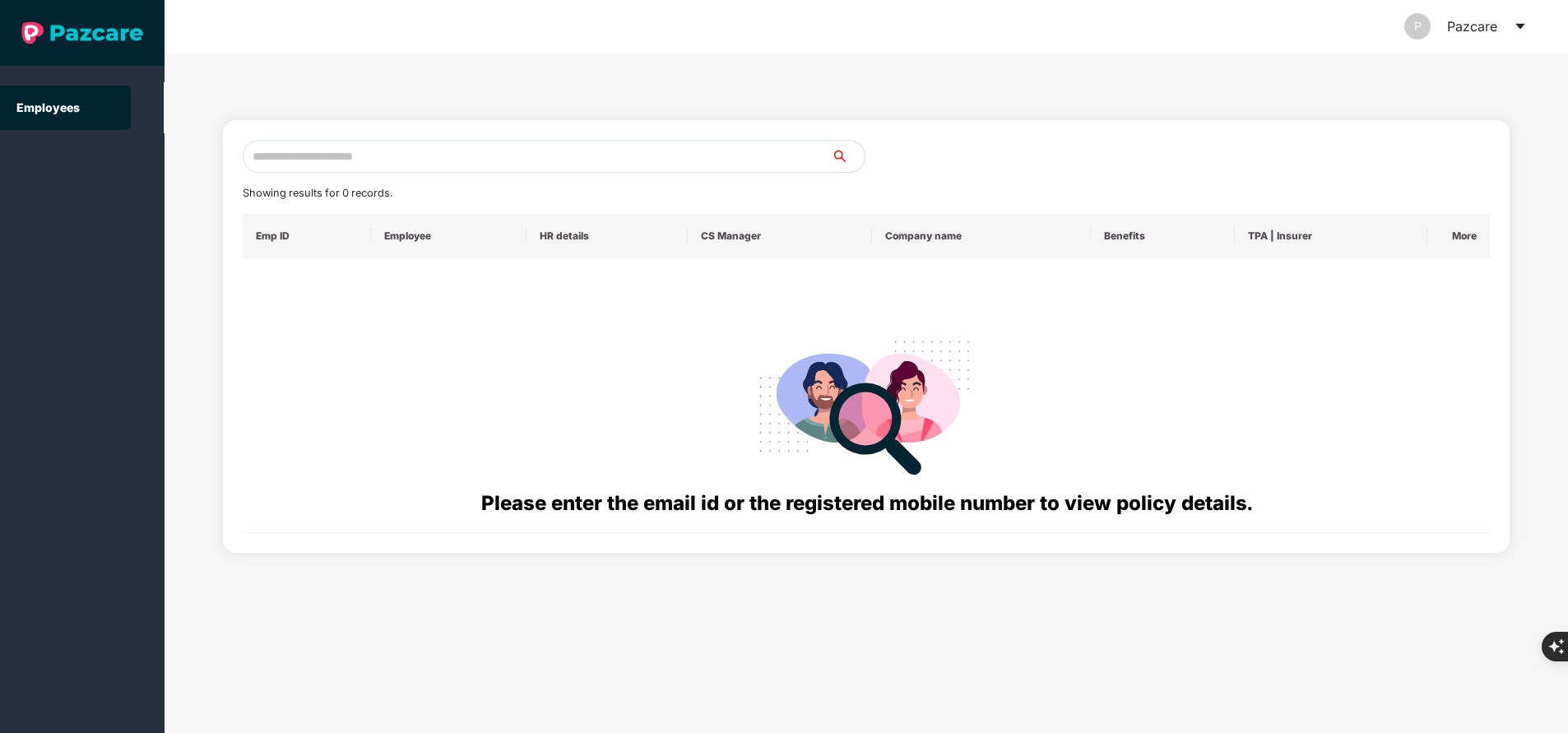
click at [515, 163] on input "text" at bounding box center [537, 156] width 589 height 33
paste input "**********"
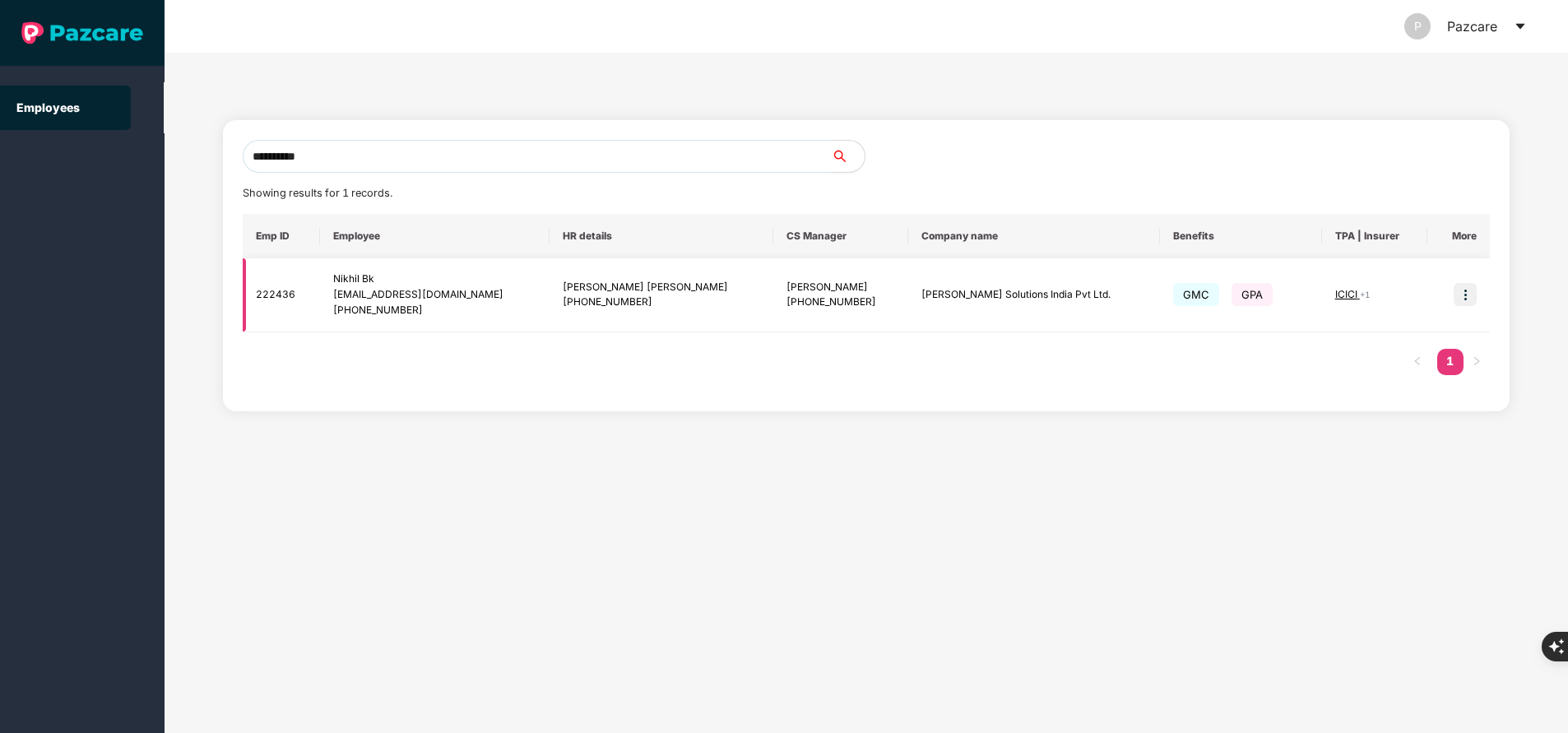
type input "**********"
click at [1466, 296] on img at bounding box center [1466, 295] width 23 height 23
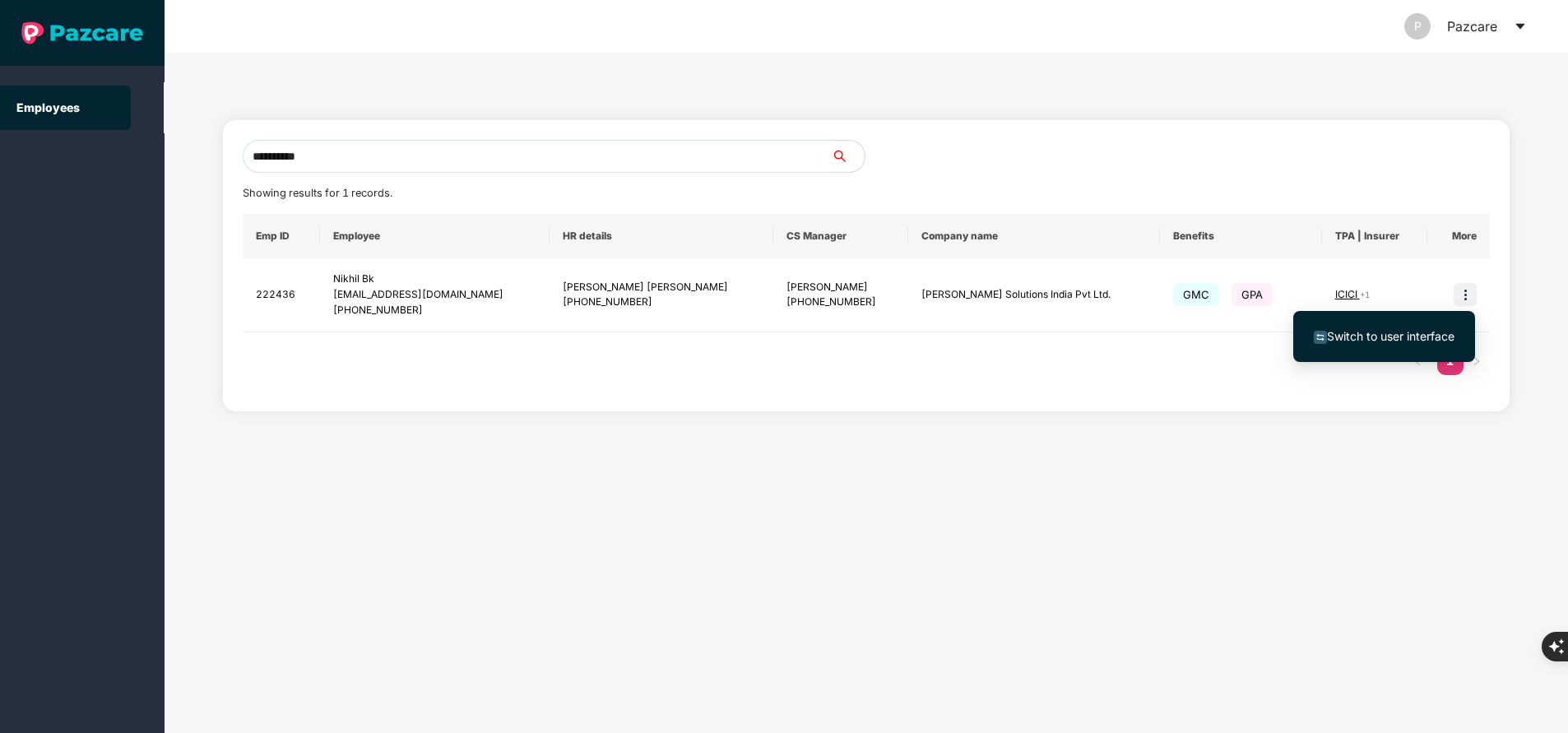
click at [1391, 340] on span "Switch to user interface" at bounding box center [1390, 336] width 127 height 14
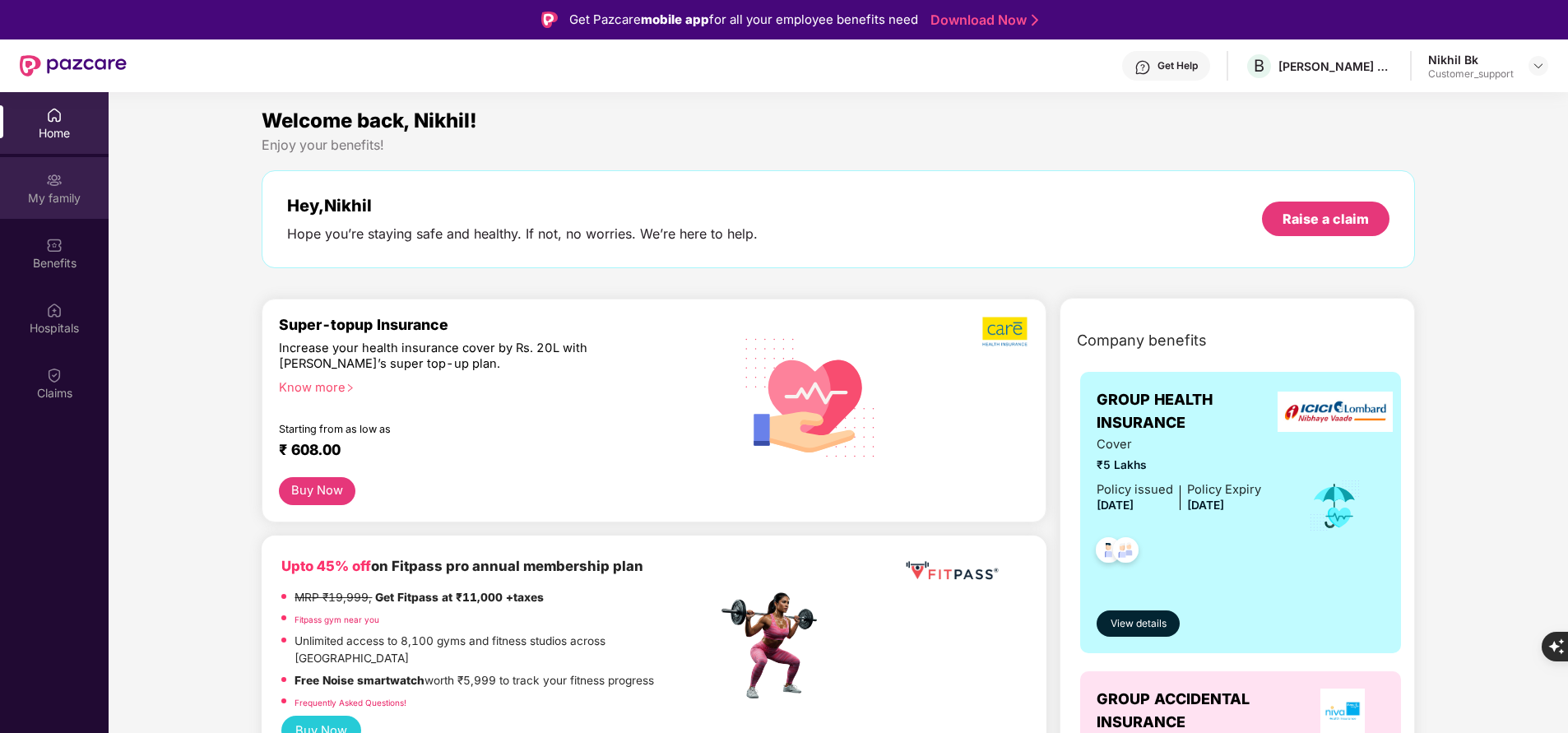
click at [66, 196] on div "My family" at bounding box center [54, 198] width 108 height 17
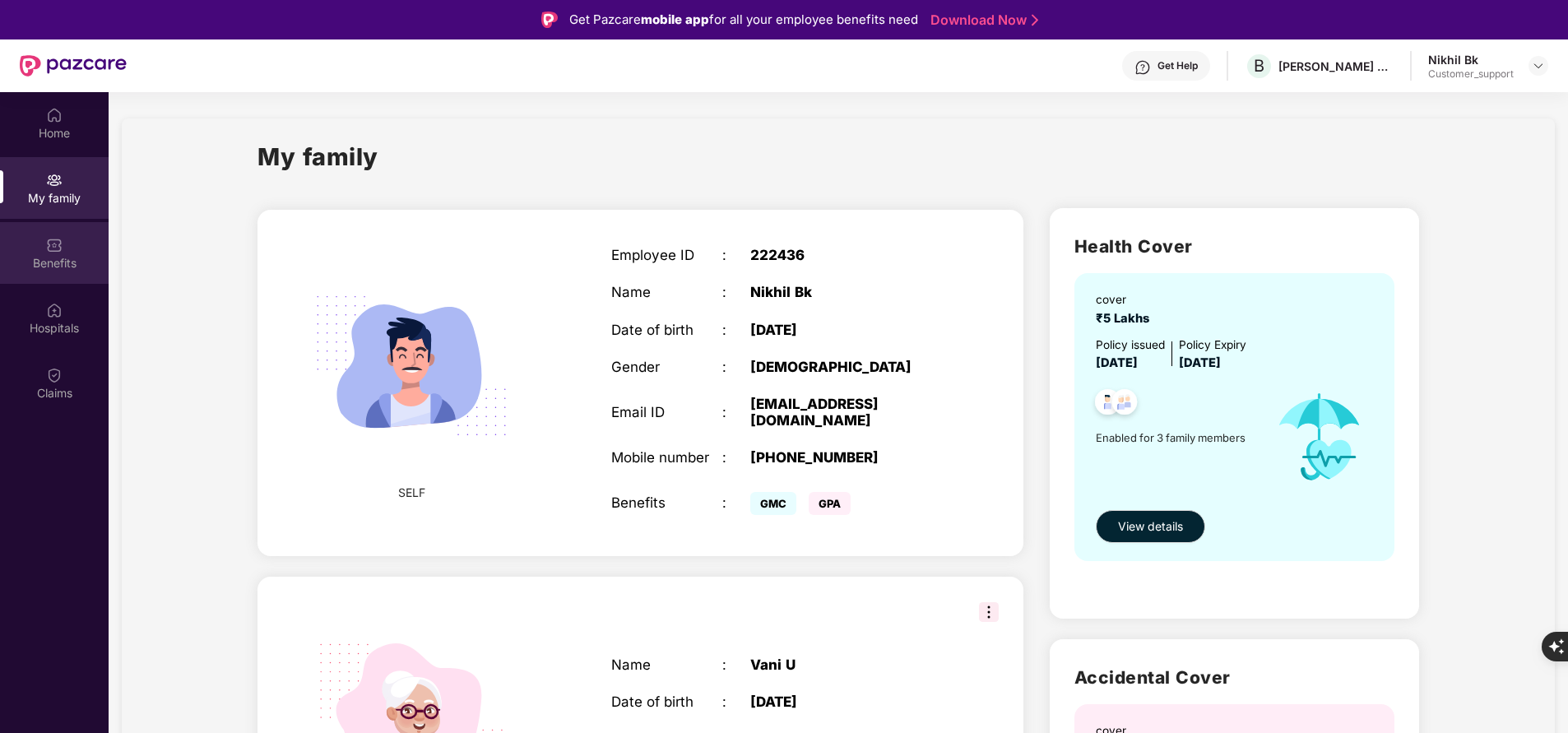
click at [69, 255] on div "Benefits" at bounding box center [54, 264] width 108 height 17
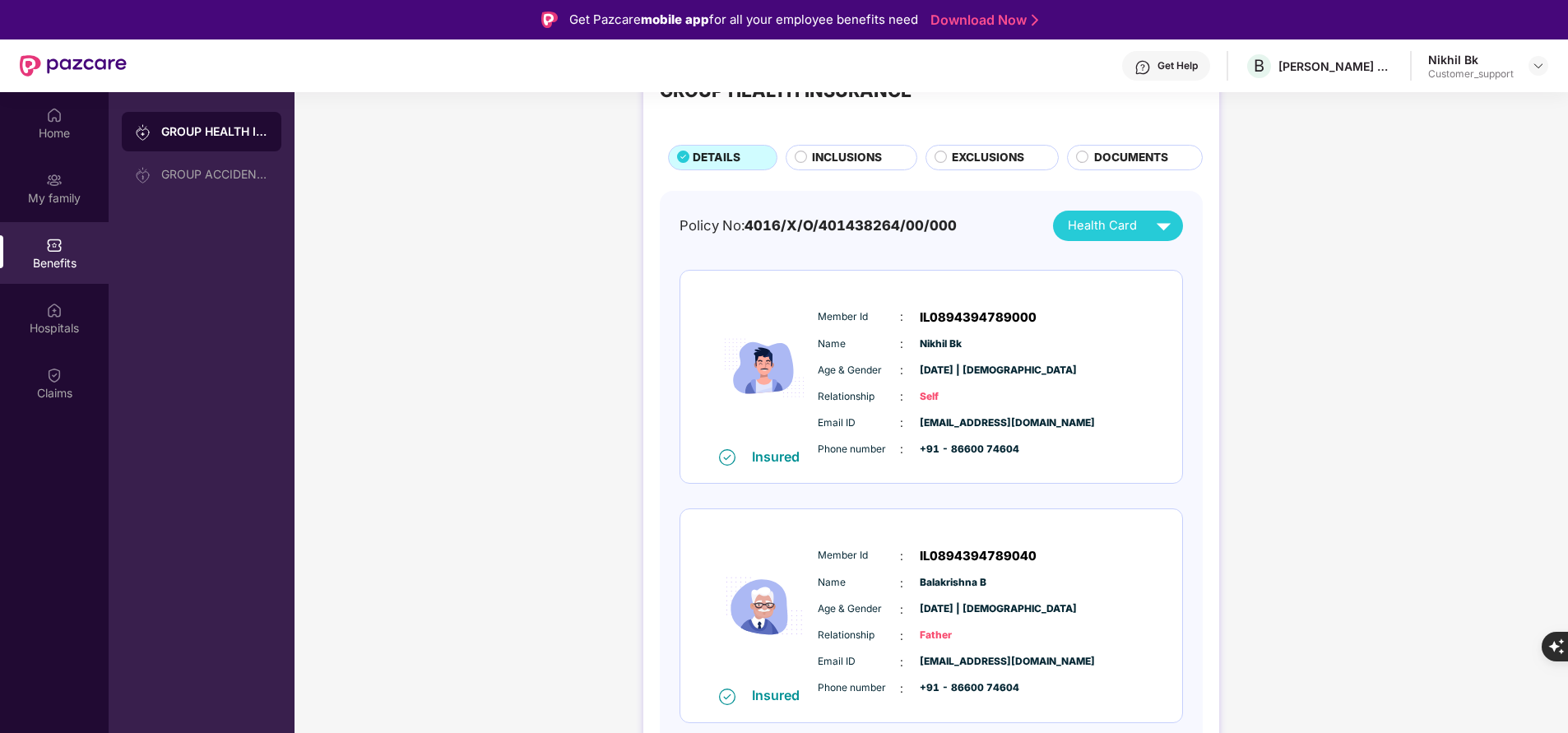
scroll to position [67, 0]
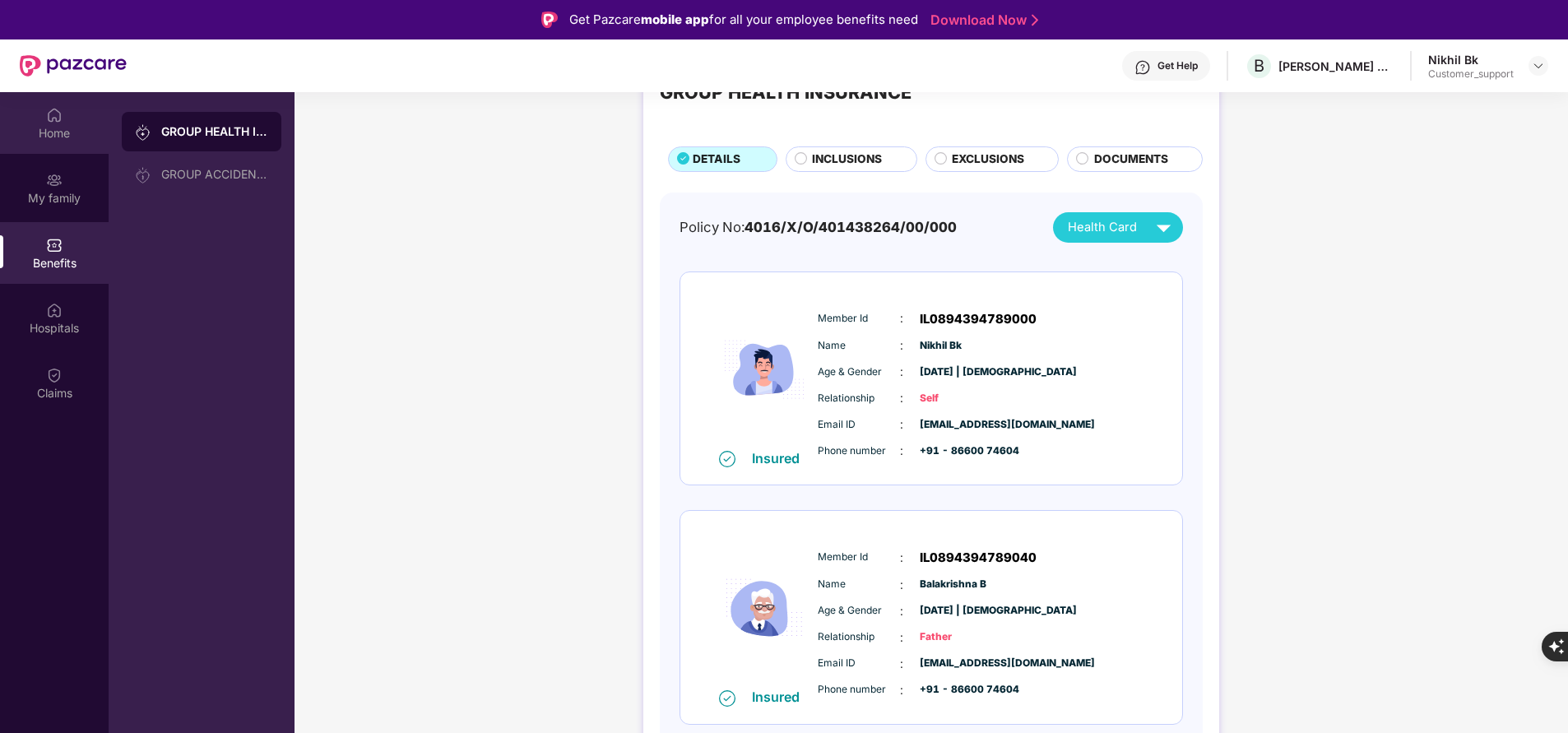
click at [60, 120] on img at bounding box center [55, 115] width 17 height 17
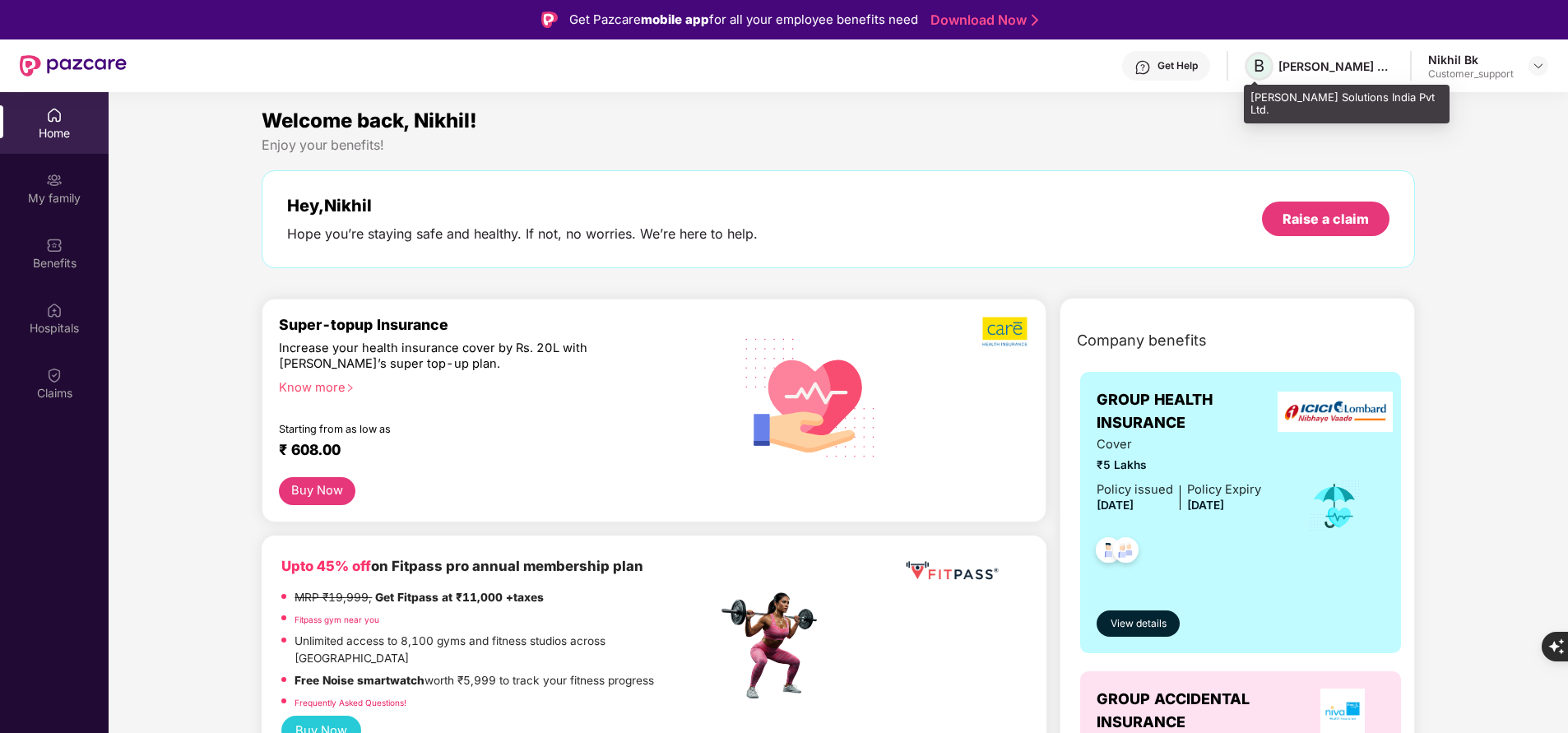
click at [1263, 69] on span "B" at bounding box center [1259, 66] width 11 height 20
click at [1150, 60] on div "Get Help" at bounding box center [1166, 66] width 88 height 30
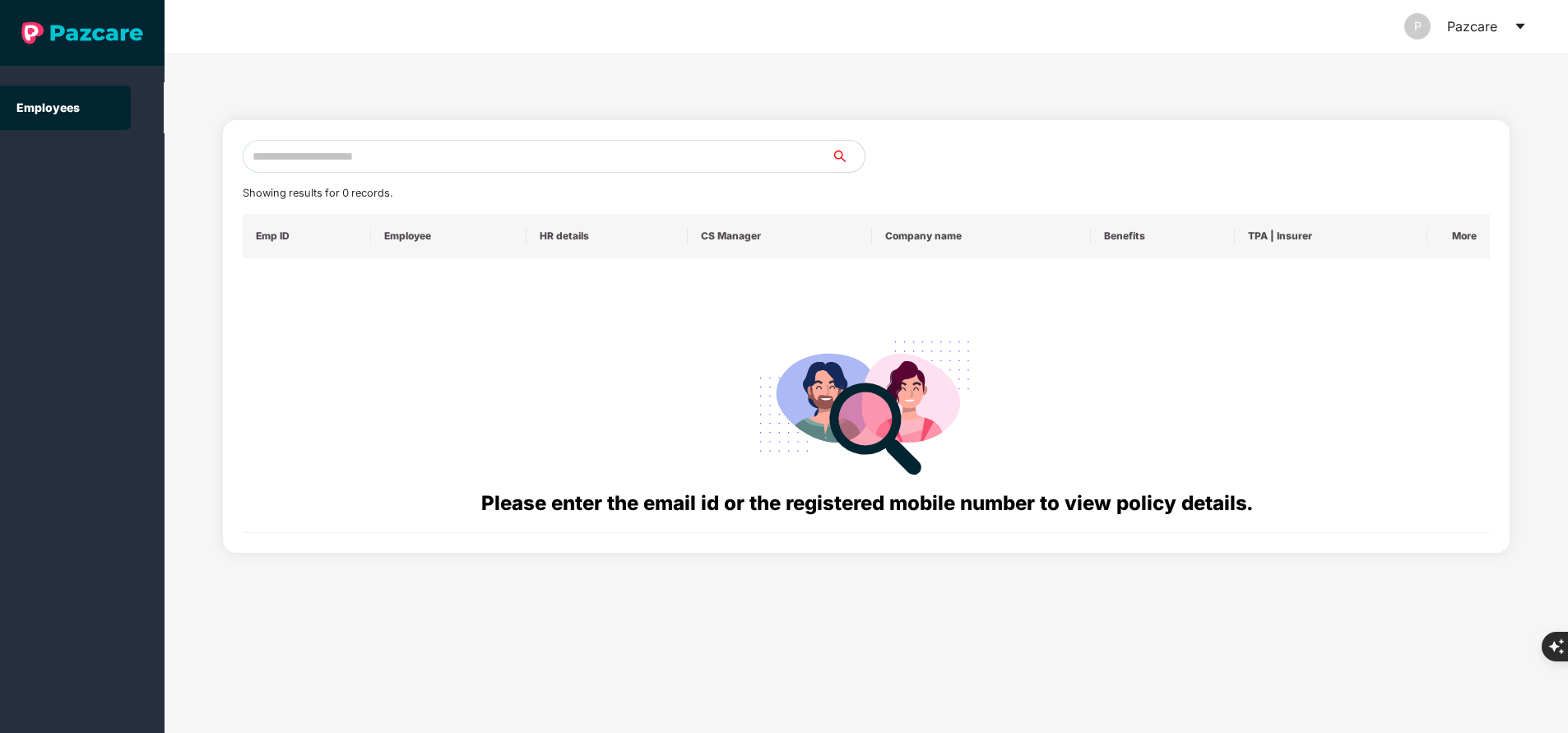
paste input "**********"
click at [539, 159] on input "text" at bounding box center [537, 156] width 589 height 33
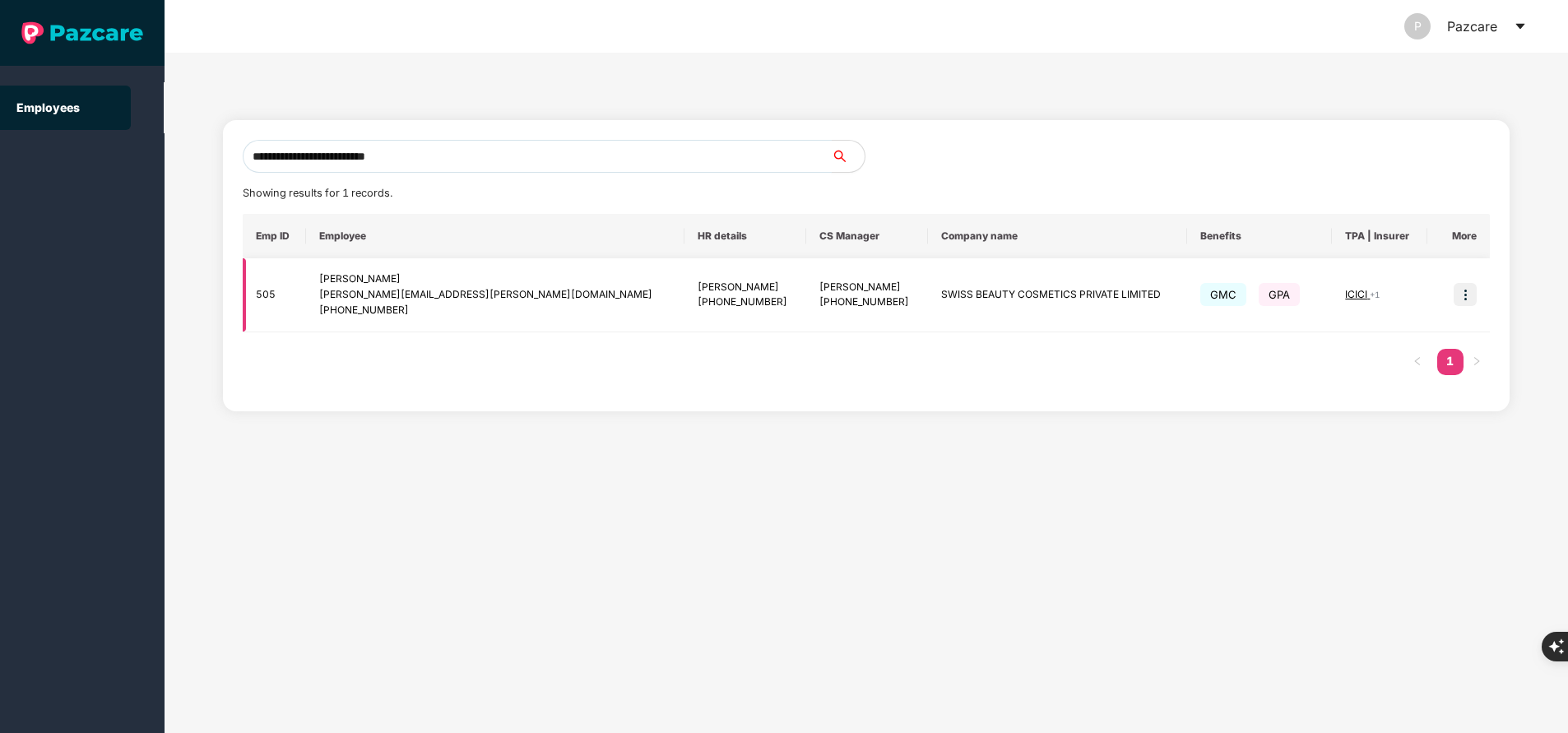
type input "**********"
click at [1461, 297] on img at bounding box center [1466, 295] width 23 height 23
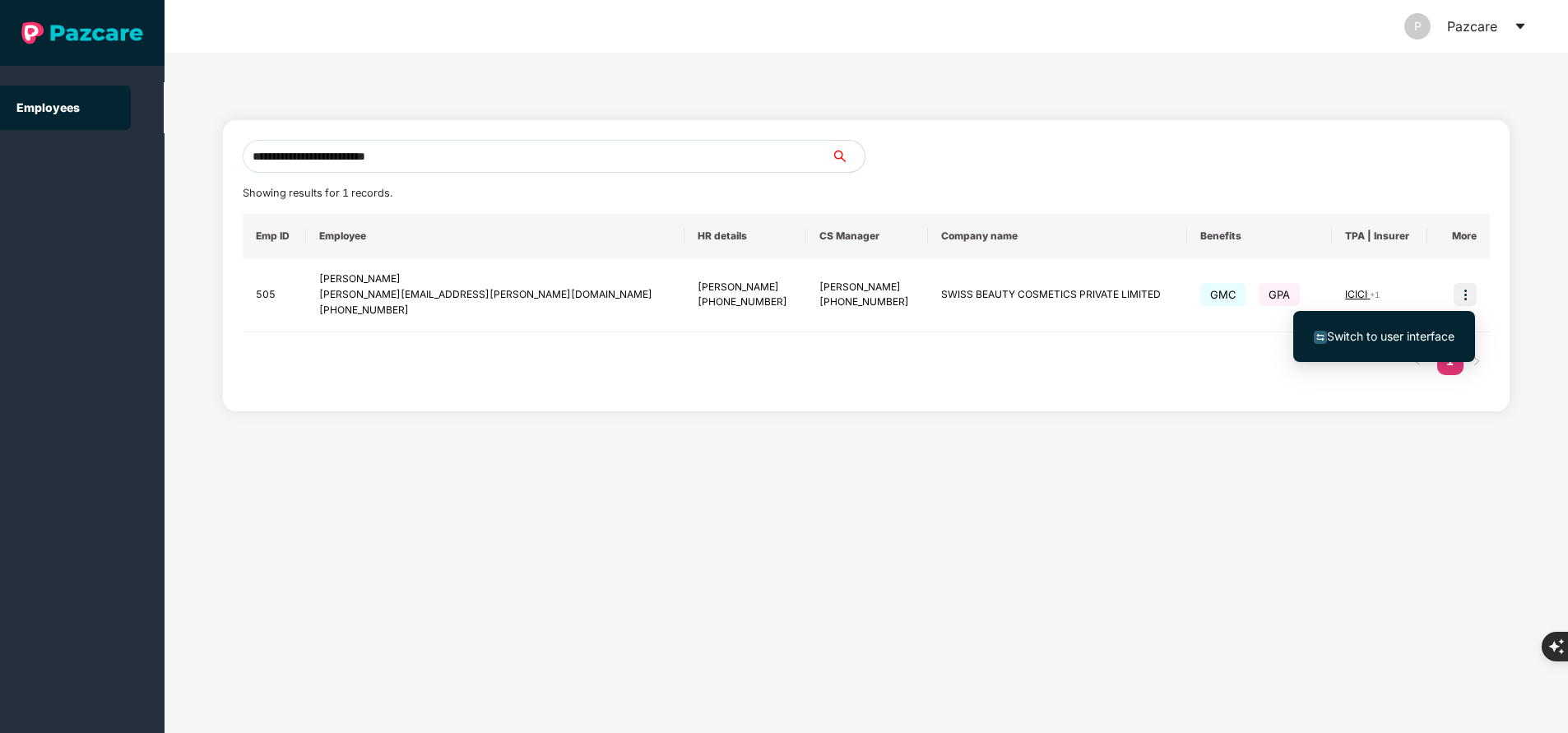
click at [1414, 333] on span "Switch to user interface" at bounding box center [1390, 336] width 127 height 14
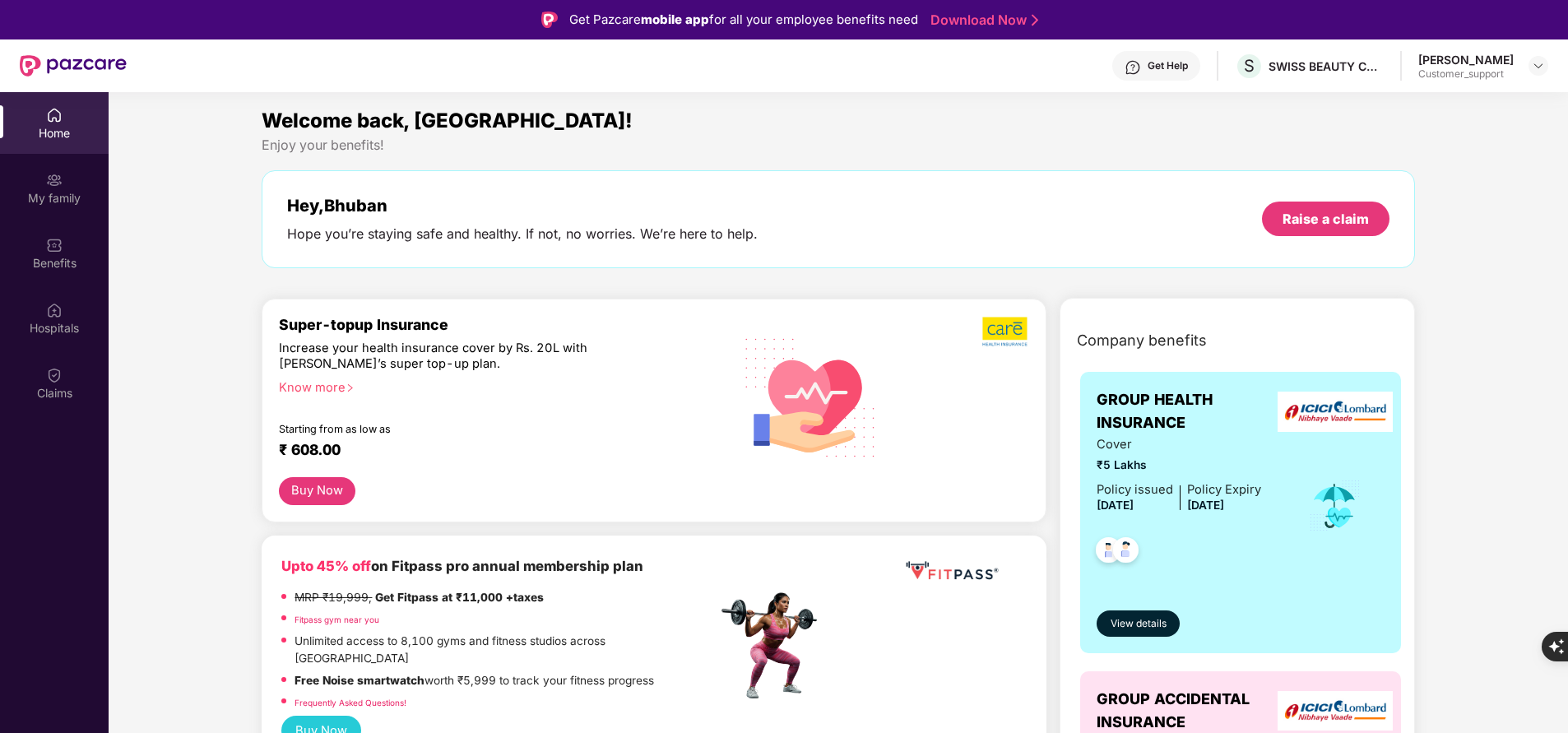
click at [44, 192] on div "My family" at bounding box center [54, 198] width 108 height 17
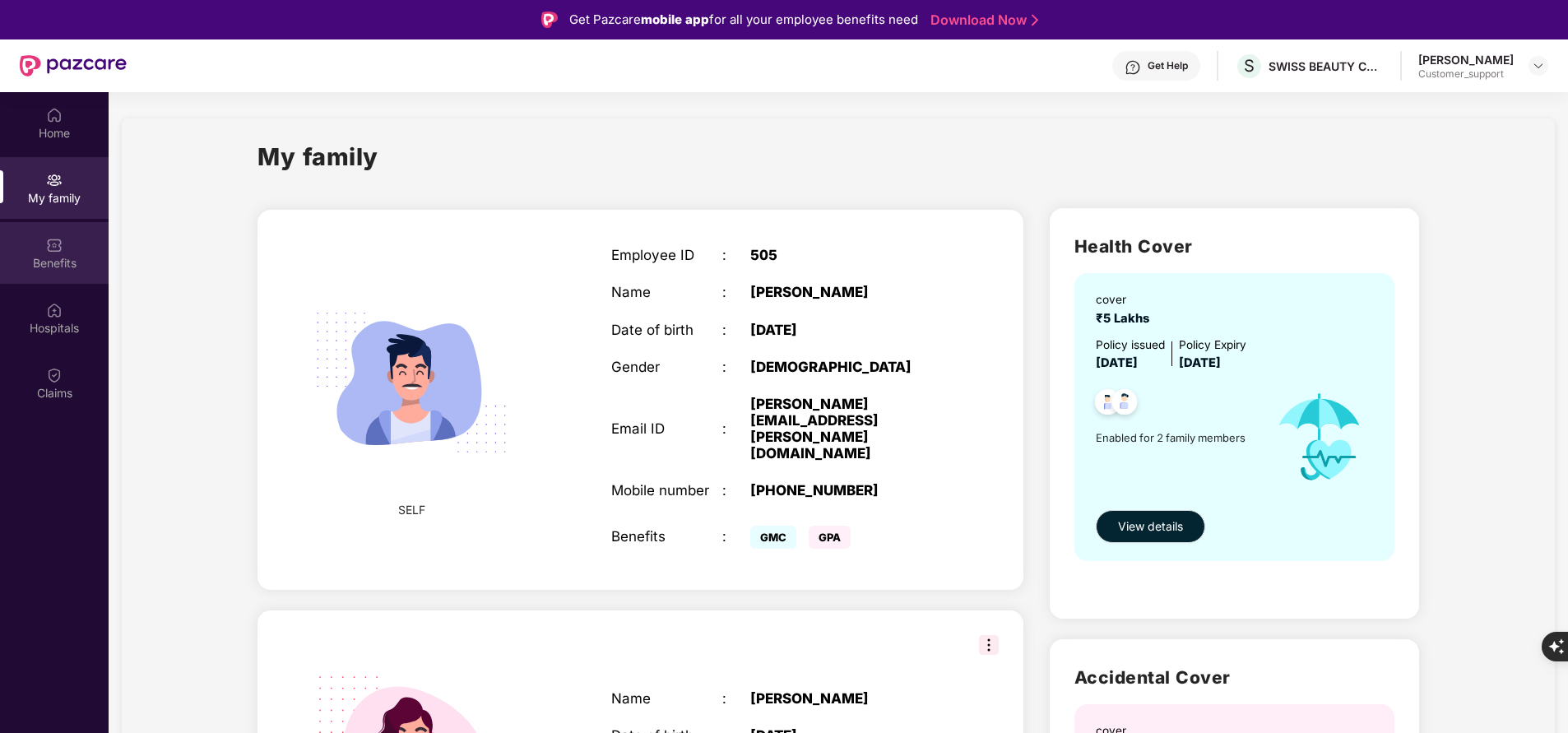
click at [78, 259] on div "Benefits" at bounding box center [54, 264] width 108 height 17
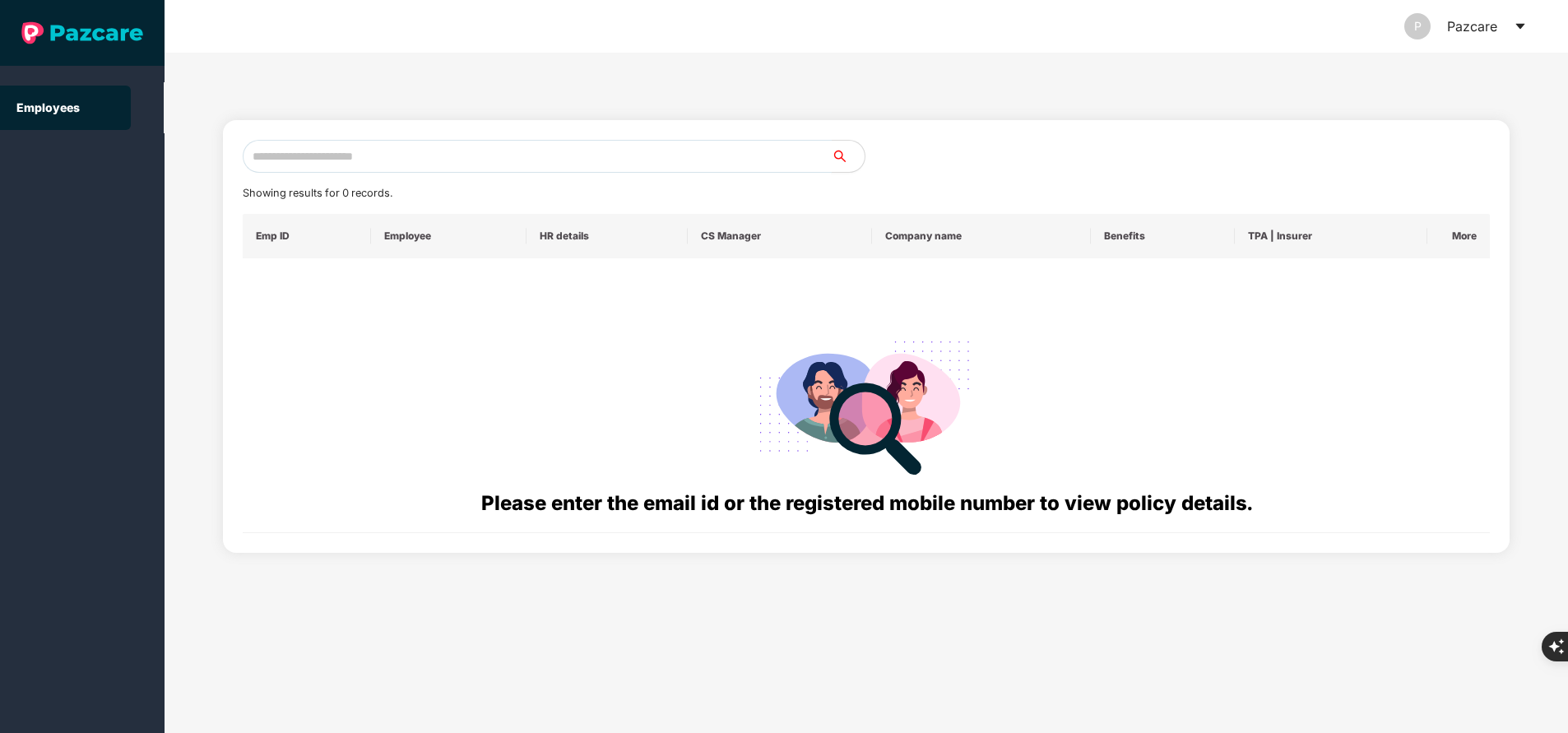
paste input "**********"
click at [487, 146] on input "text" at bounding box center [537, 156] width 589 height 33
click at [487, 146] on input "**********" at bounding box center [537, 156] width 589 height 33
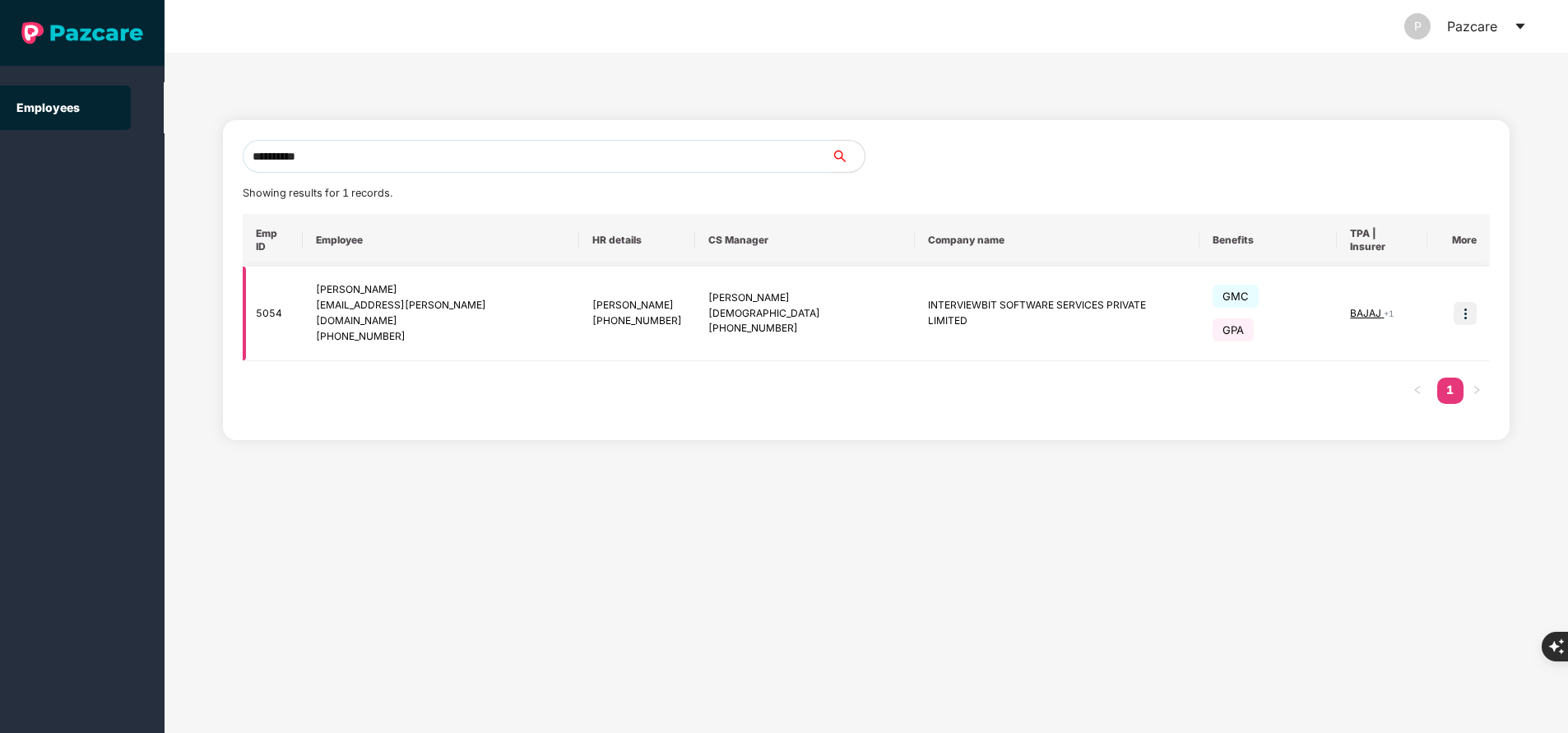
type input "**********"
click at [1470, 302] on img at bounding box center [1466, 313] width 23 height 23
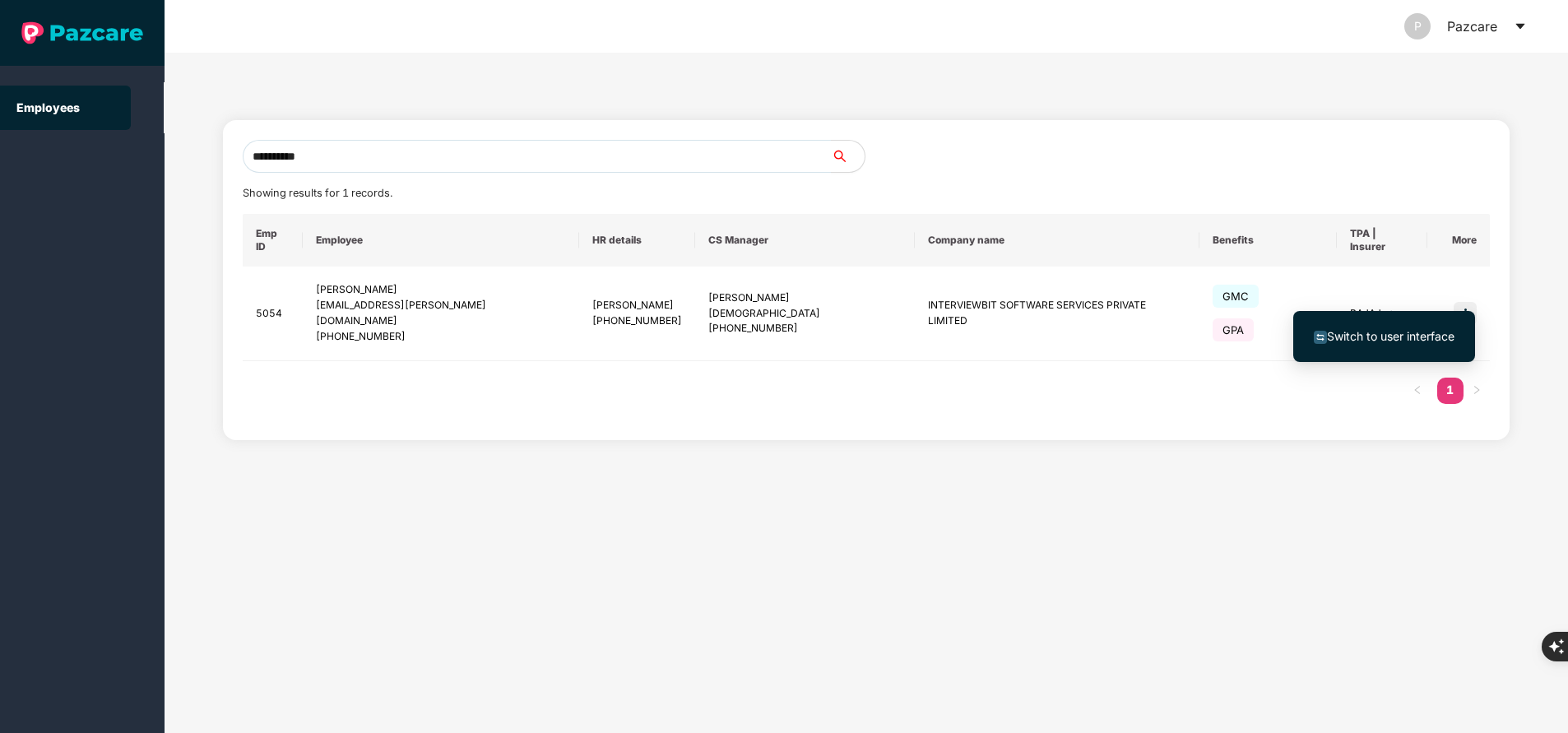
click at [1417, 320] on li "Switch to user interface" at bounding box center [1384, 336] width 182 height 35
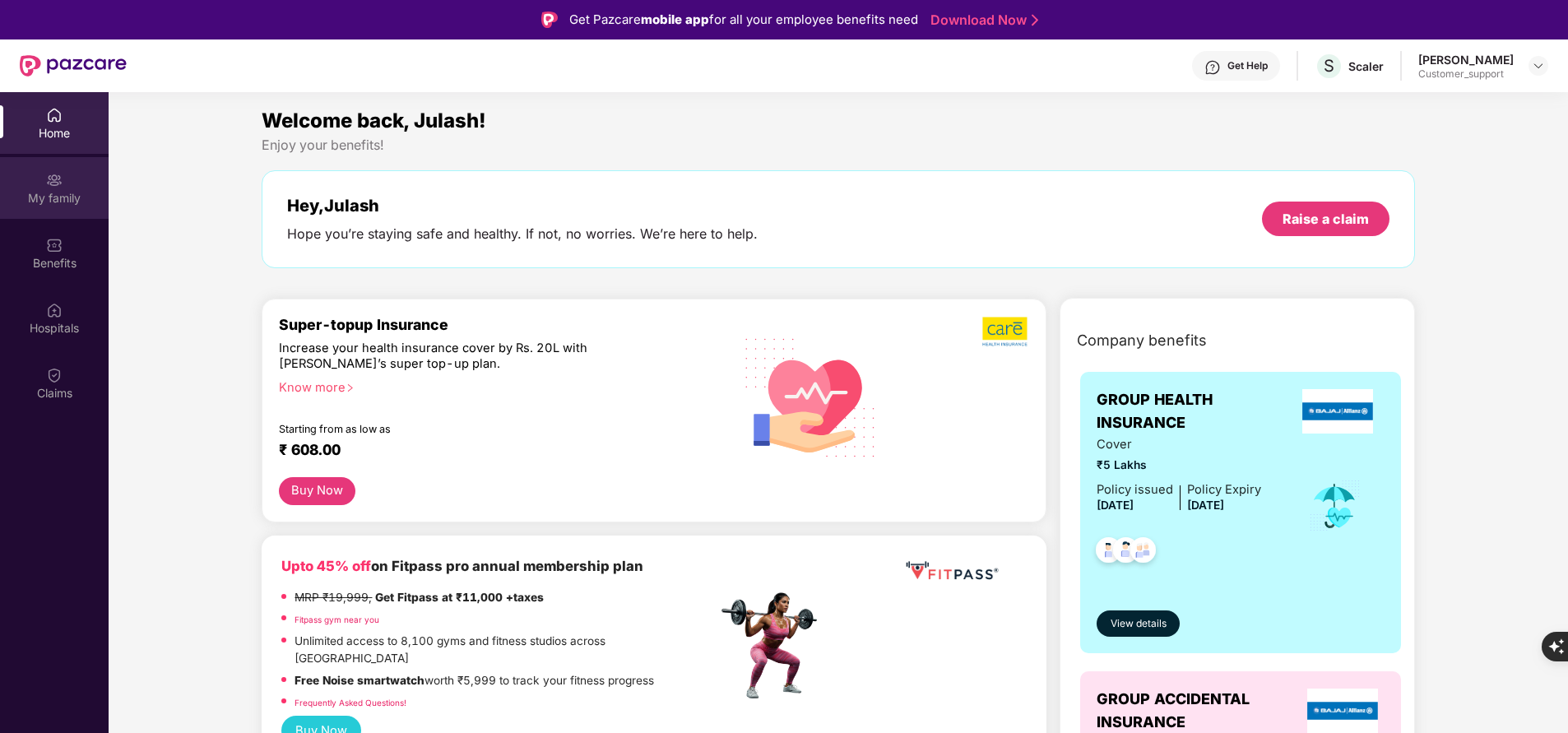
click at [55, 166] on div "My family" at bounding box center [54, 188] width 108 height 62
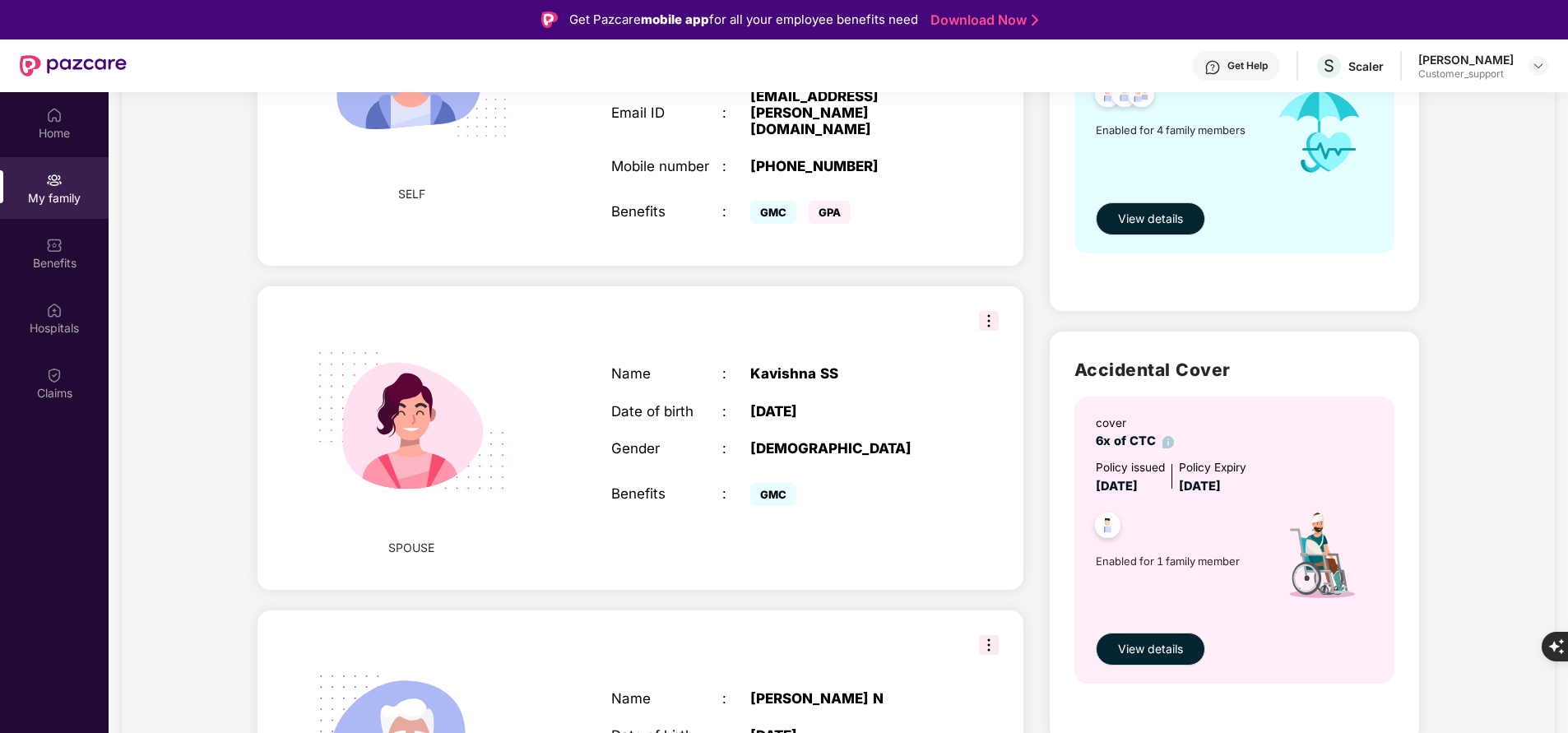
scroll to position [305, 0]
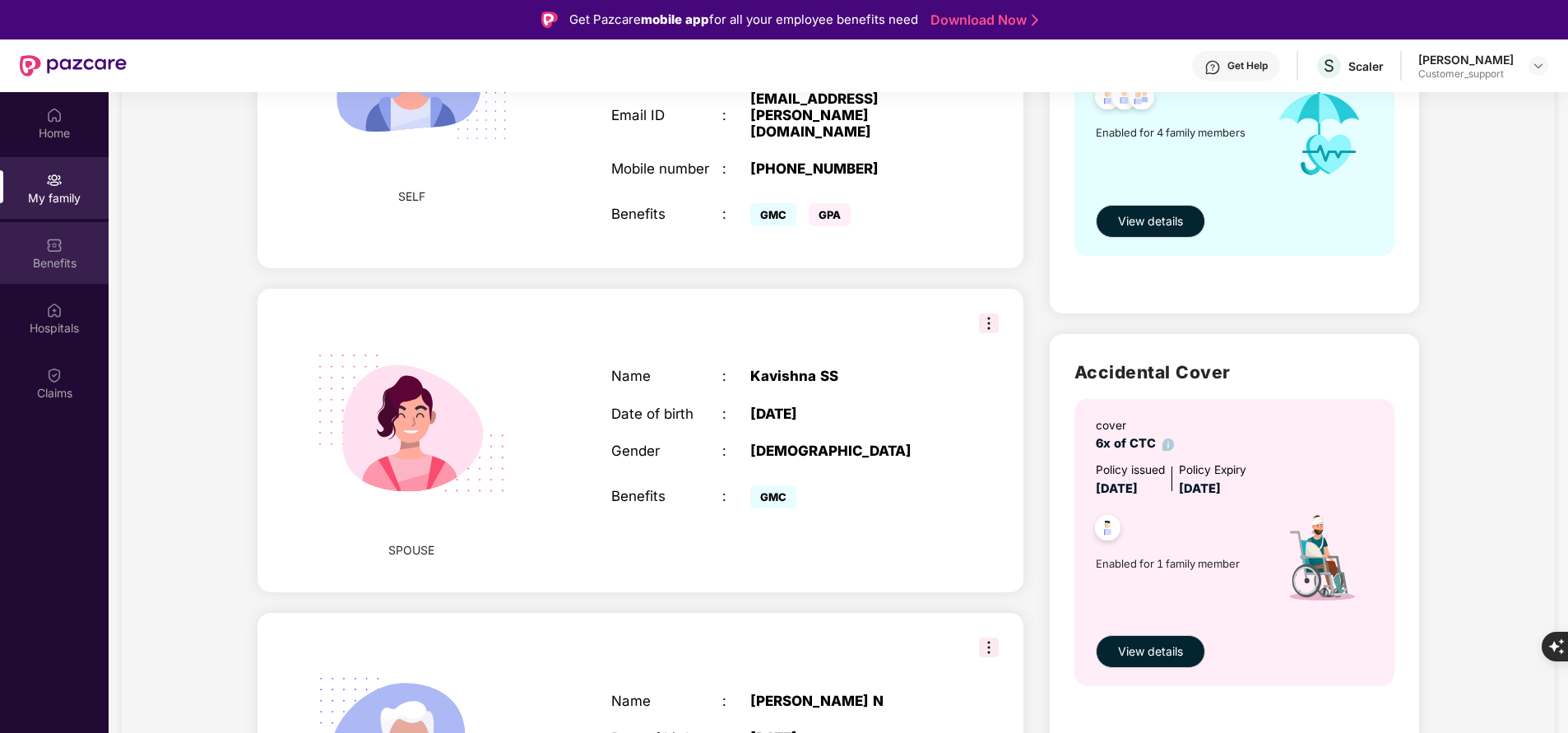
click at [83, 259] on div "Benefits" at bounding box center [54, 264] width 108 height 17
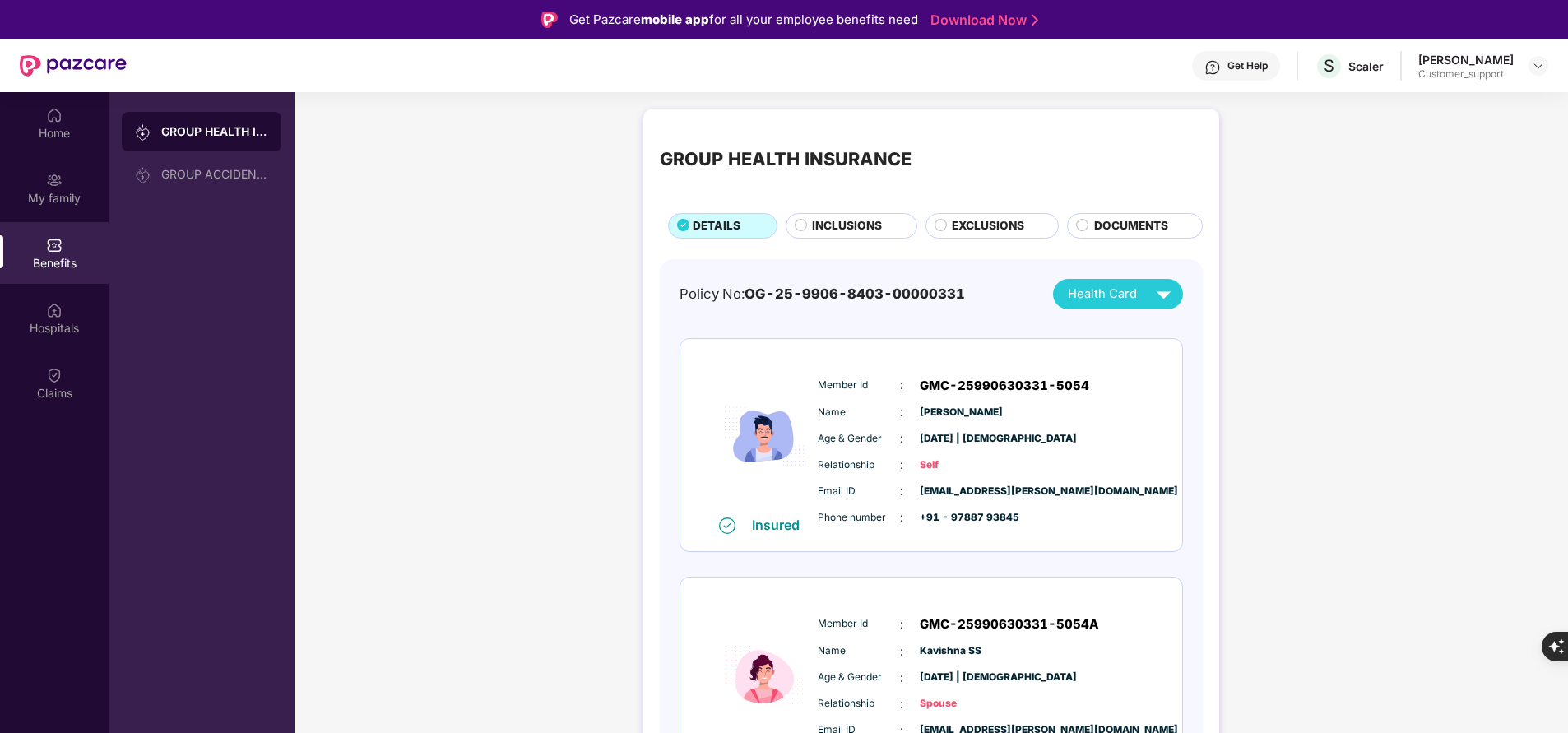
click at [832, 233] on span "INCLUSIONS" at bounding box center [847, 226] width 70 height 17
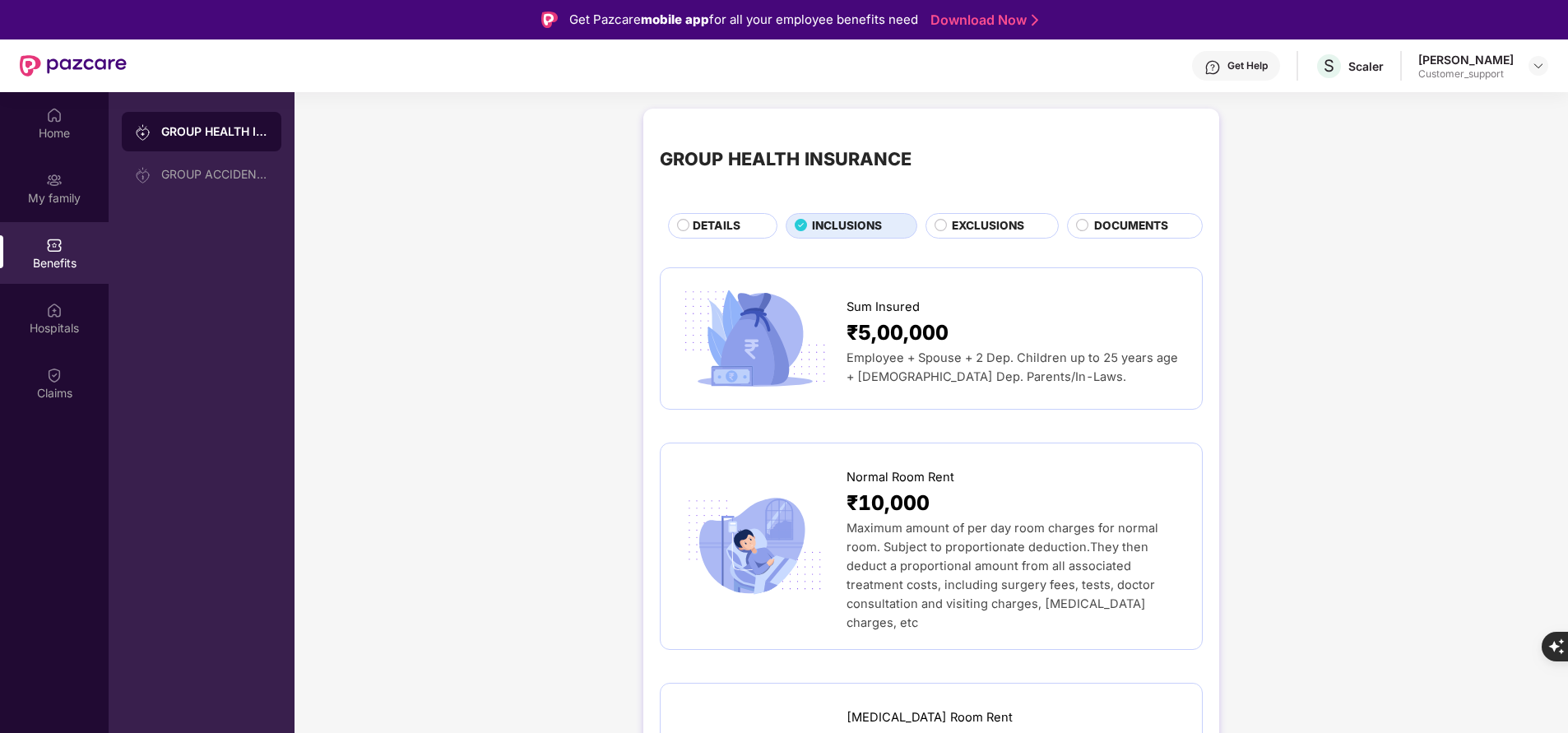
click at [946, 231] on div "EXCLUSIONS" at bounding box center [996, 227] width 106 height 20
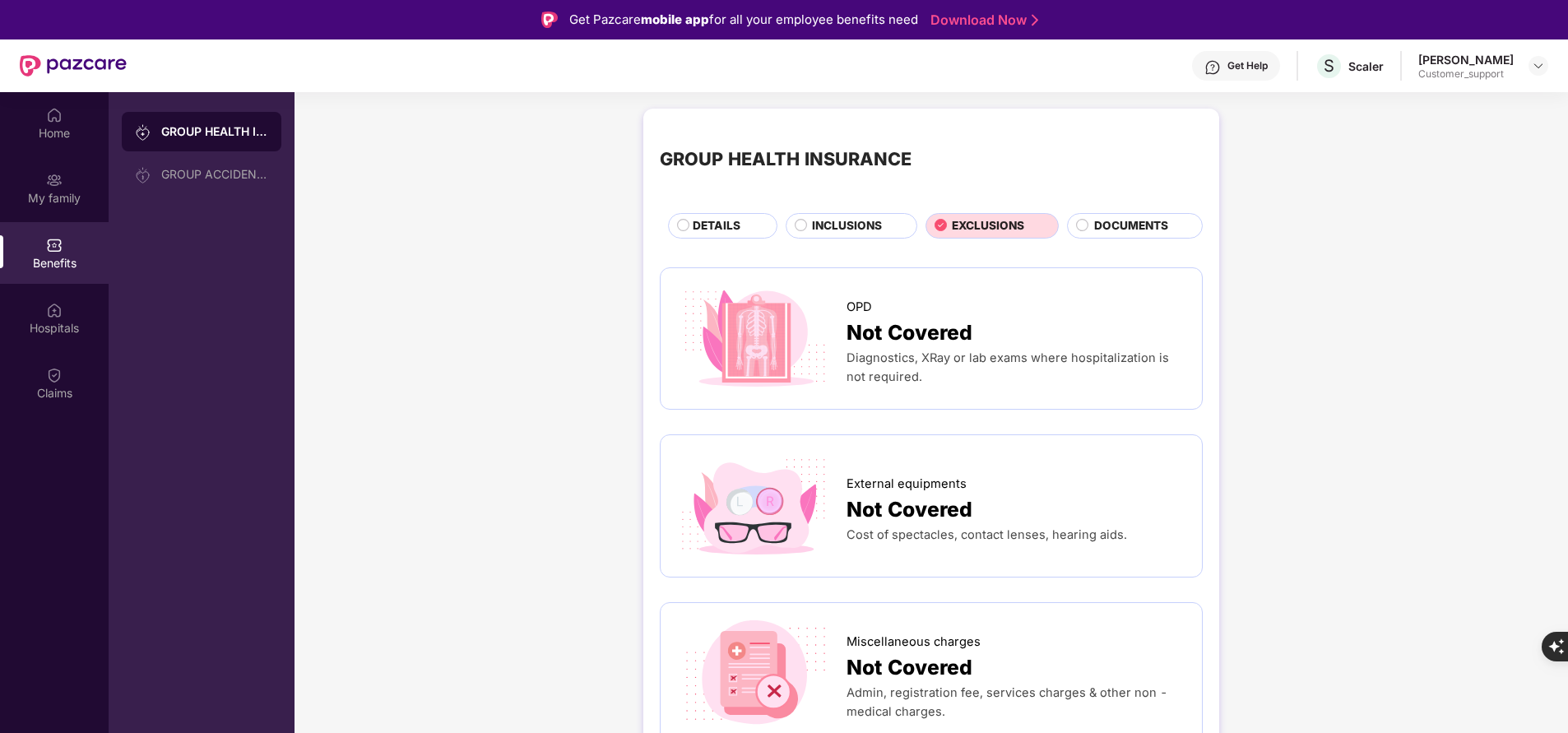
click at [855, 215] on div "INCLUSIONS" at bounding box center [851, 226] width 131 height 25
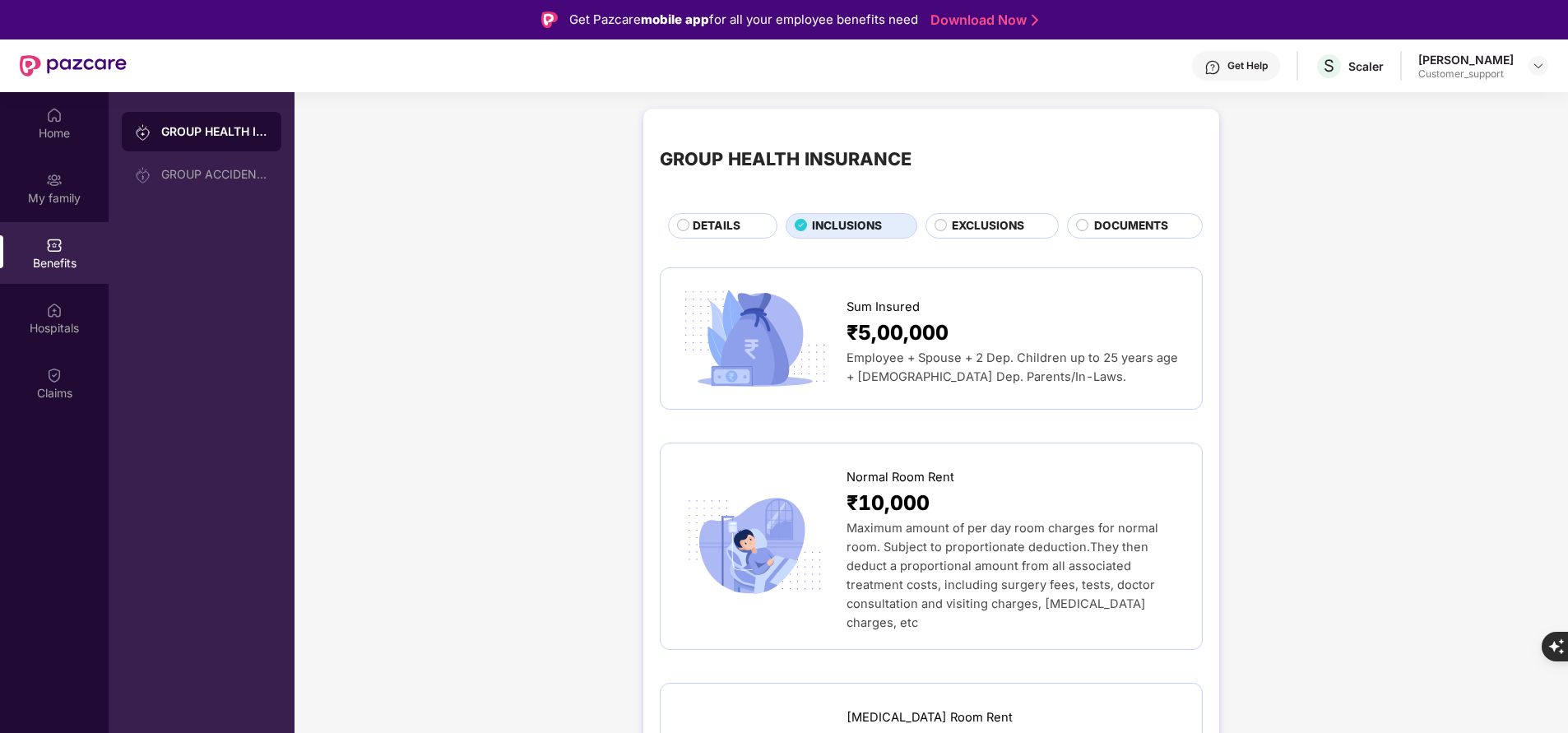
click at [724, 224] on span "DETAILS" at bounding box center [716, 226] width 48 height 17
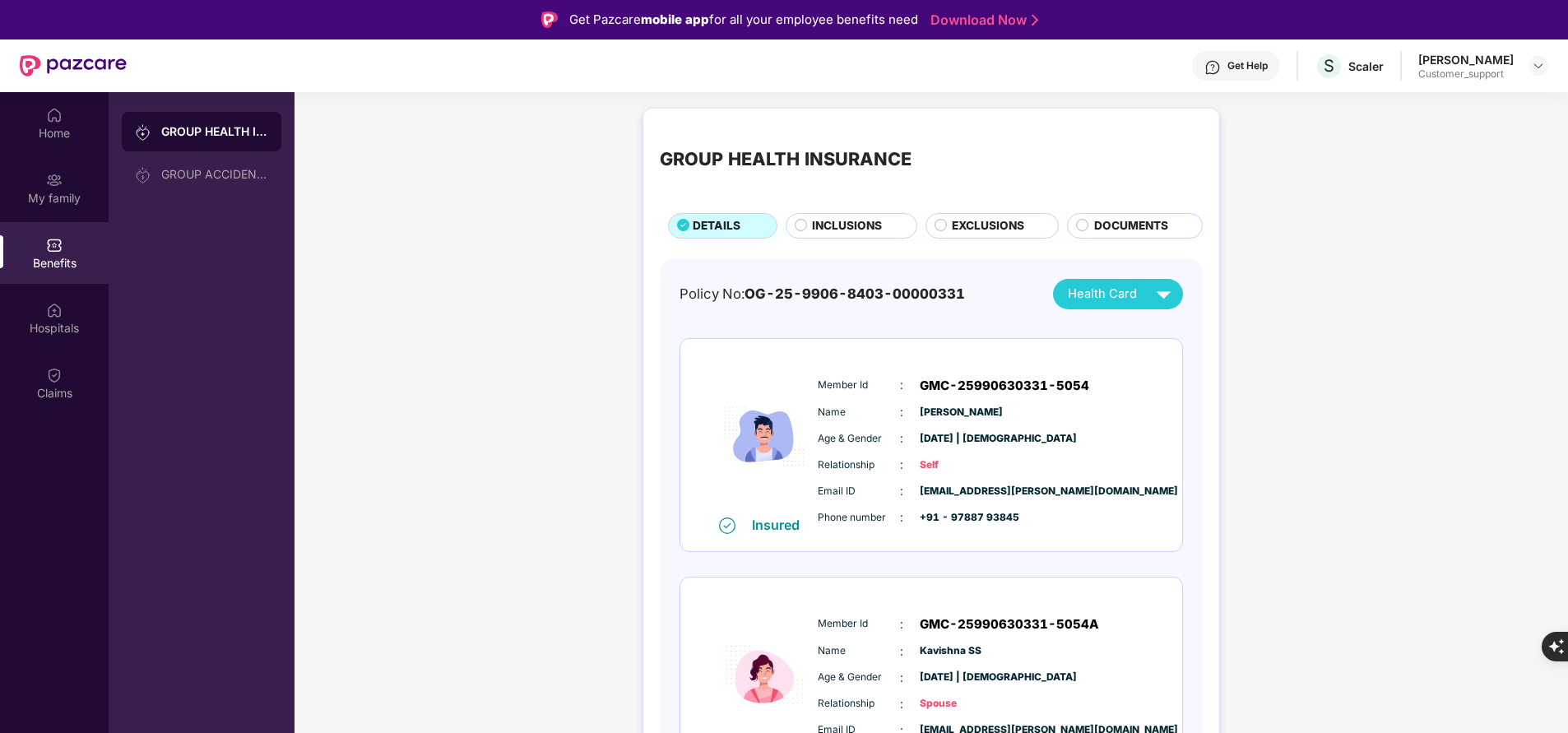
click at [824, 233] on span "INCLUSIONS" at bounding box center [847, 226] width 70 height 17
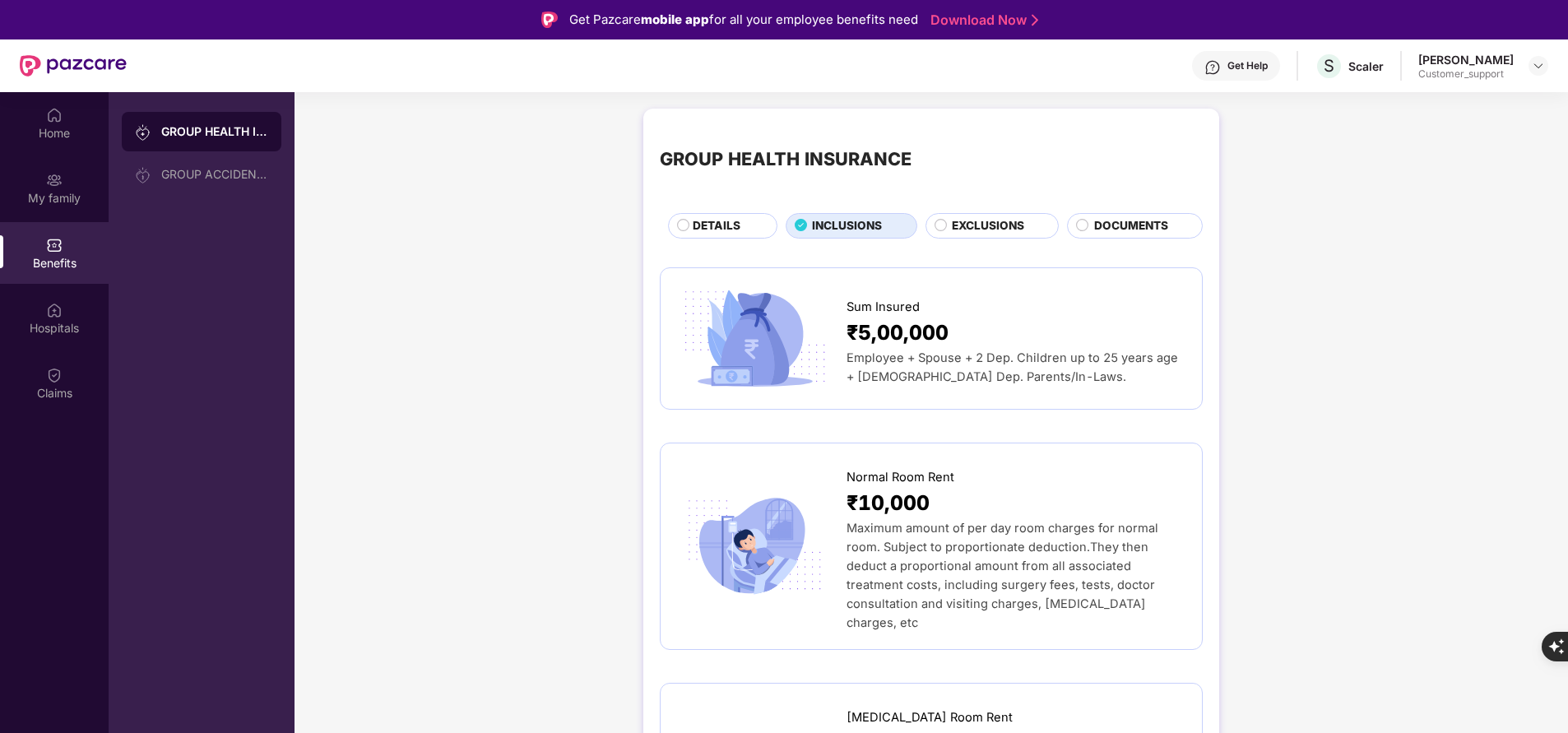
click at [992, 223] on span "EXCLUSIONS" at bounding box center [988, 226] width 73 height 17
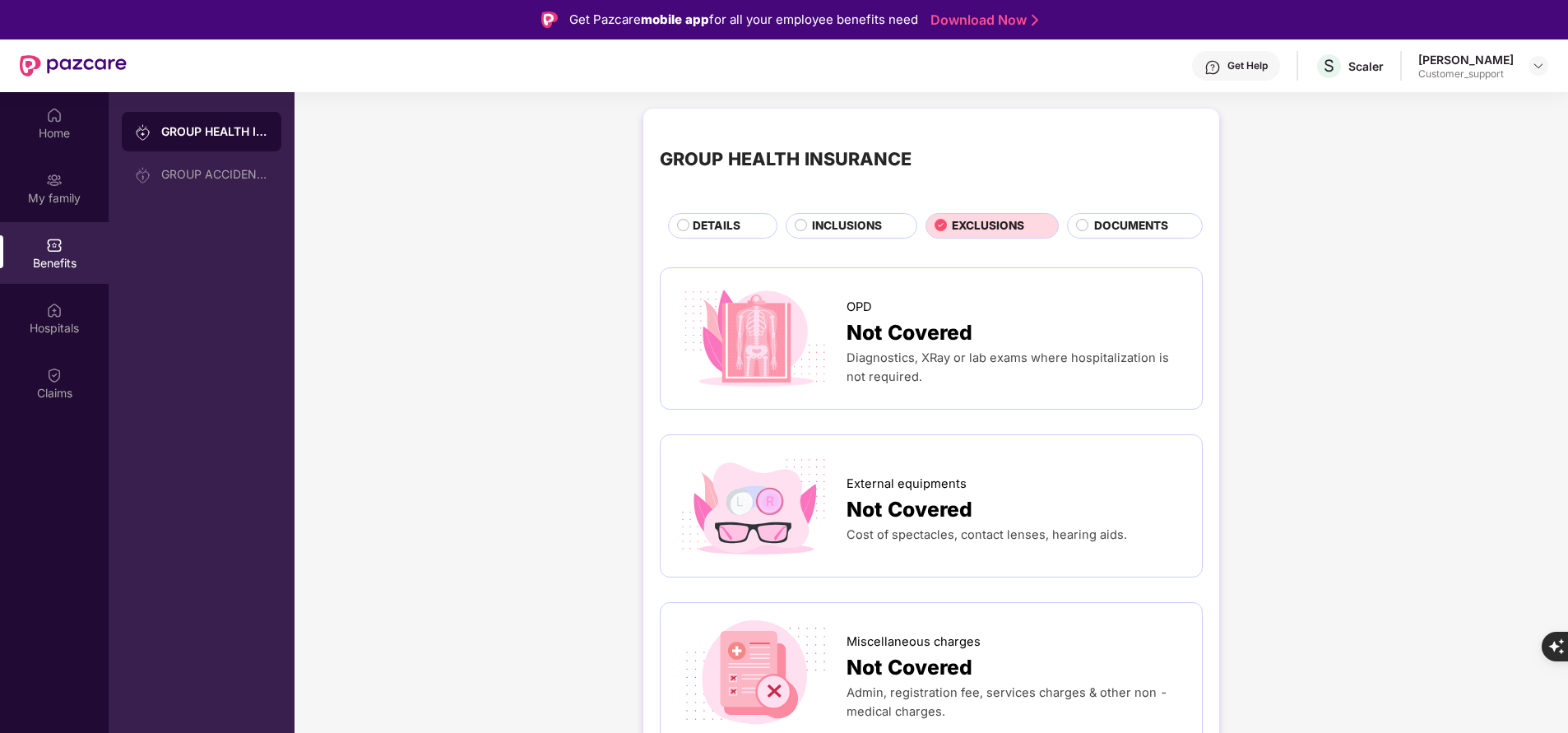
click at [687, 219] on div "DETAILS" at bounding box center [726, 227] width 84 height 20
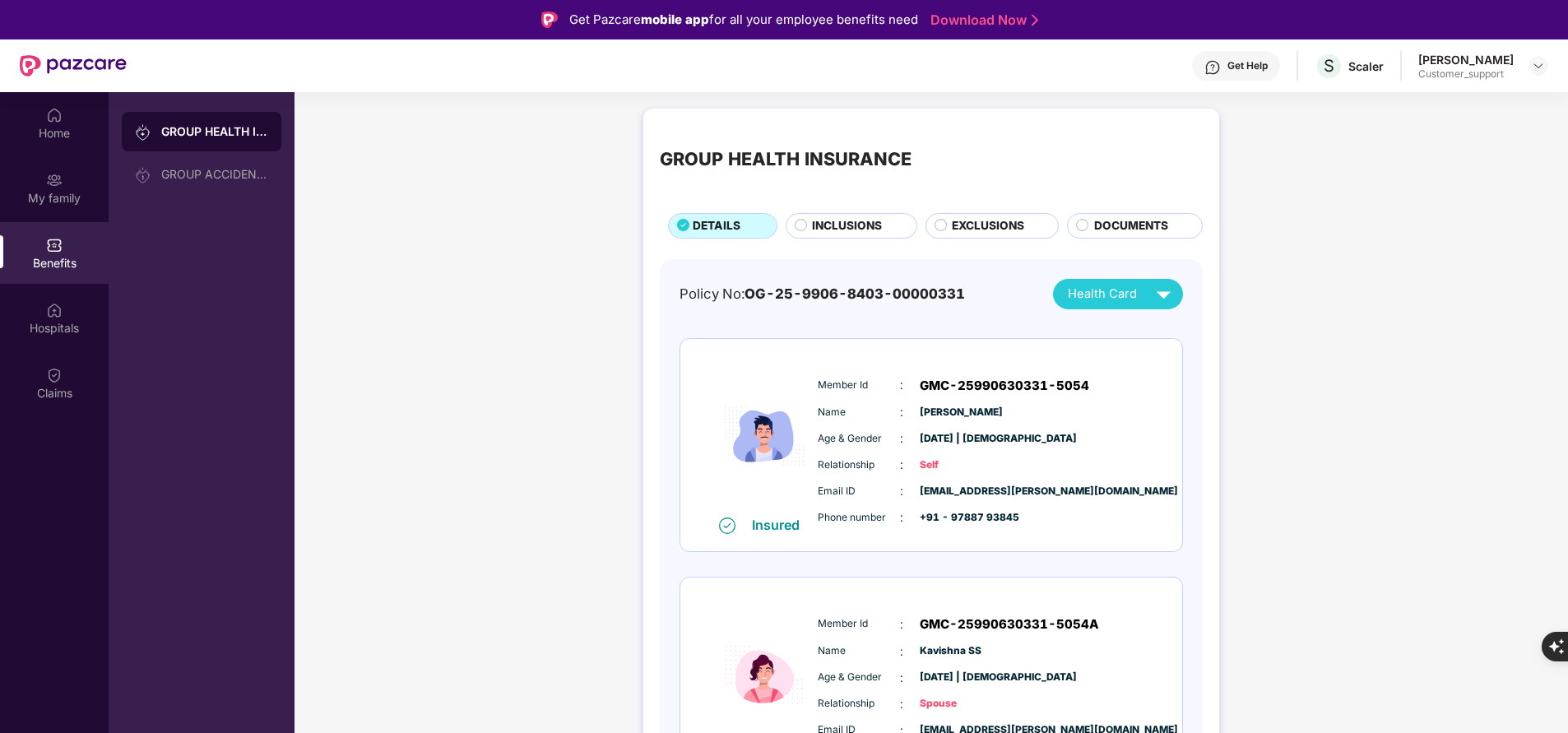
click at [851, 226] on span "INCLUSIONS" at bounding box center [847, 226] width 70 height 17
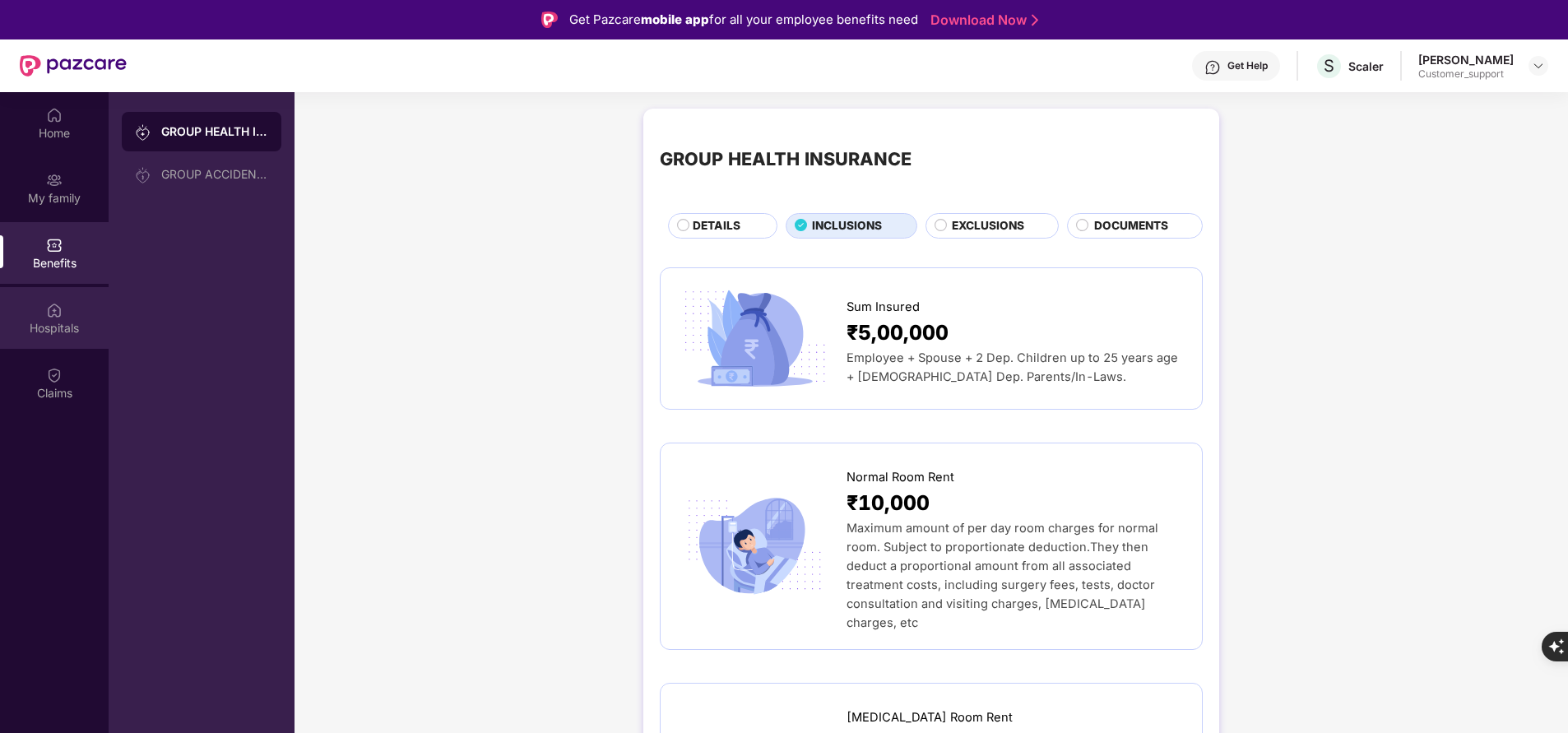
click at [69, 302] on div "Hospitals" at bounding box center [54, 318] width 108 height 62
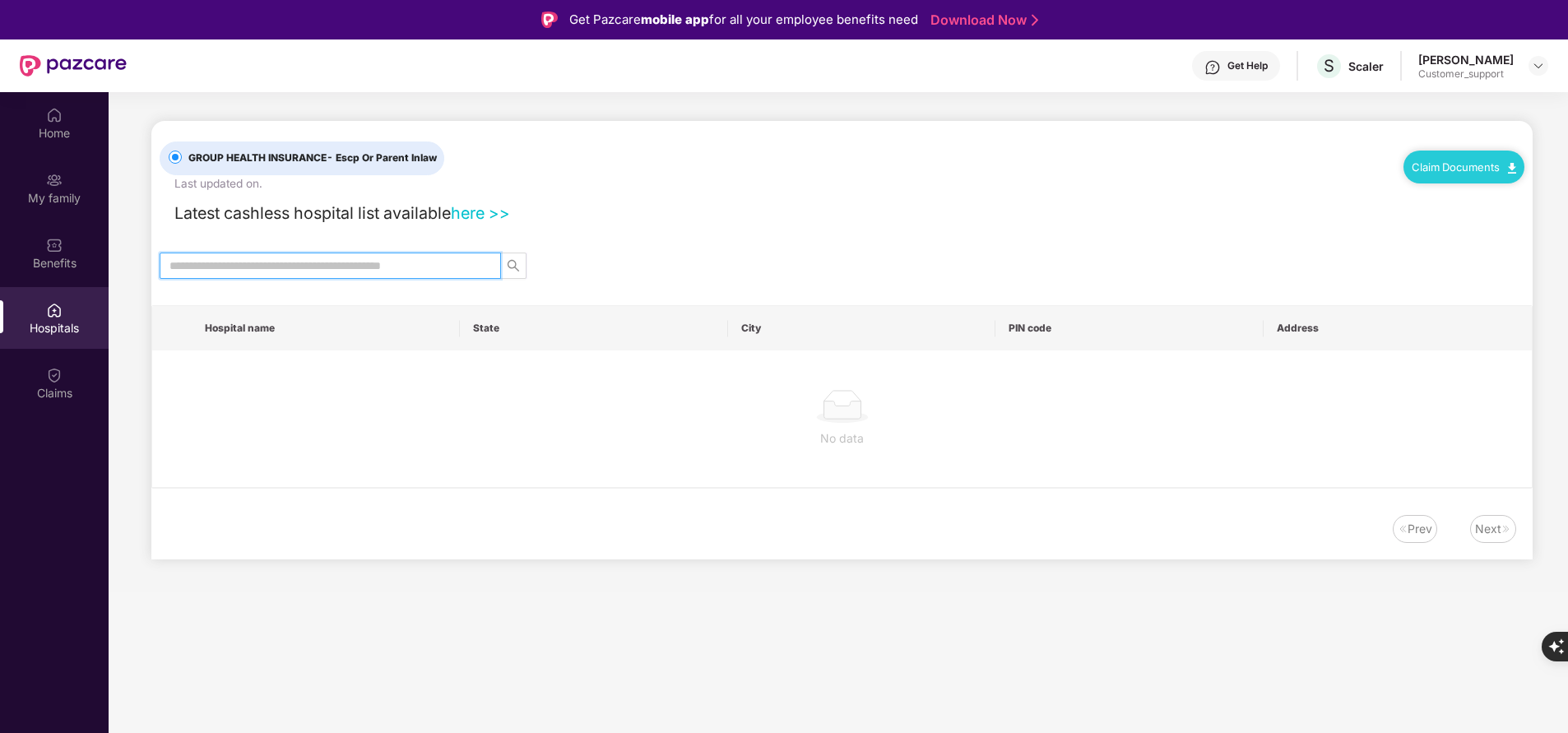
click at [339, 263] on input "text" at bounding box center [323, 266] width 308 height 18
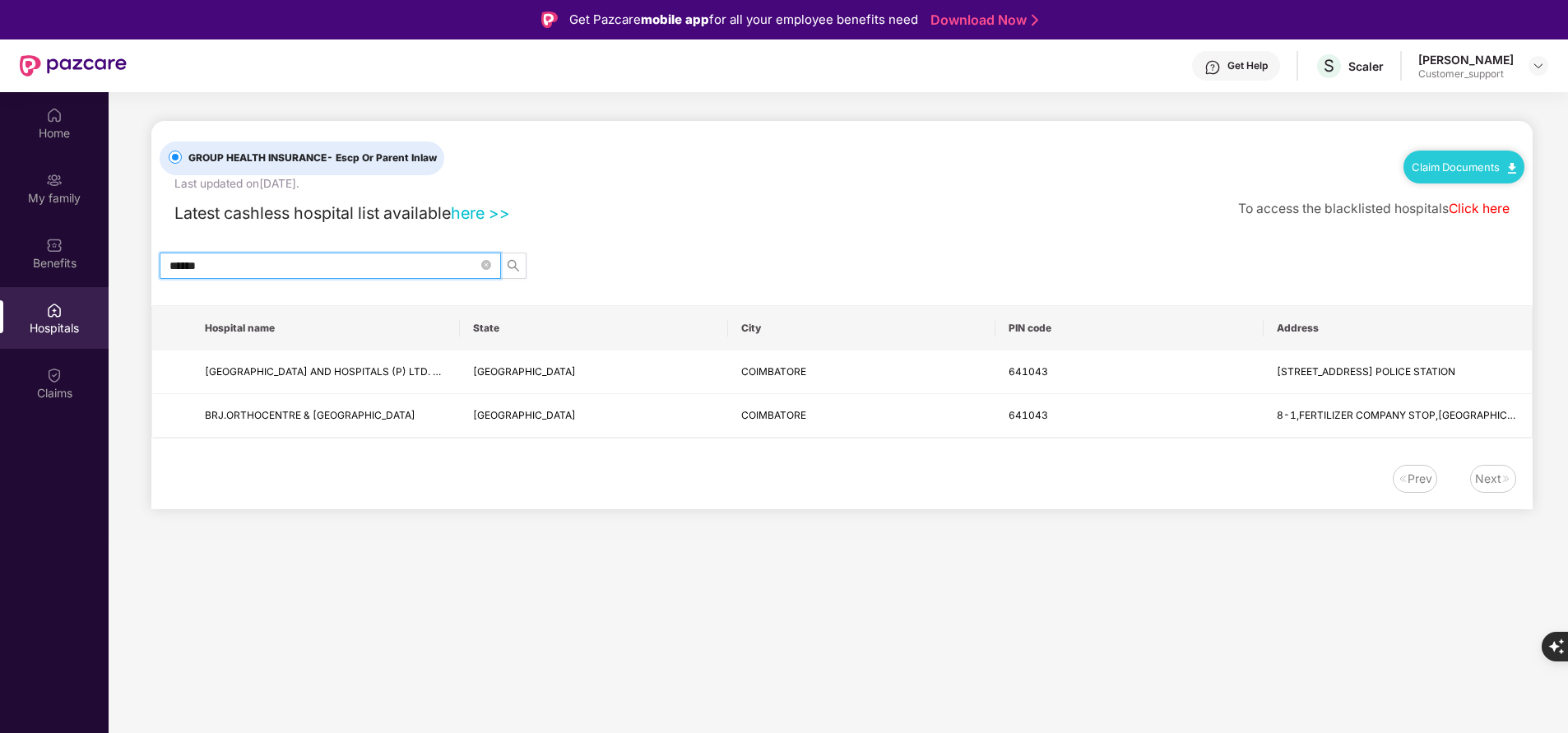
type input "******"
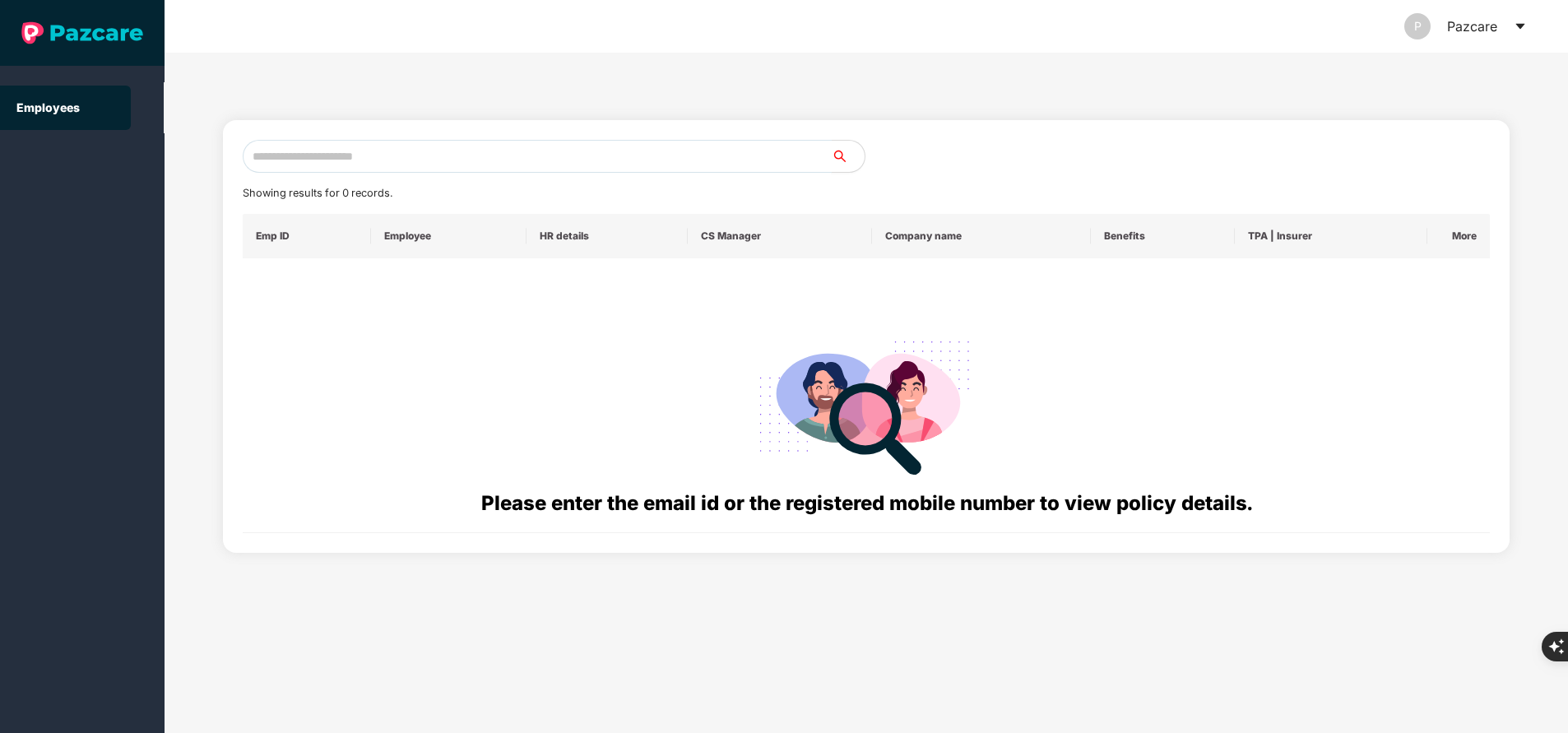
click at [359, 169] on input "text" at bounding box center [537, 156] width 589 height 33
paste input "**********"
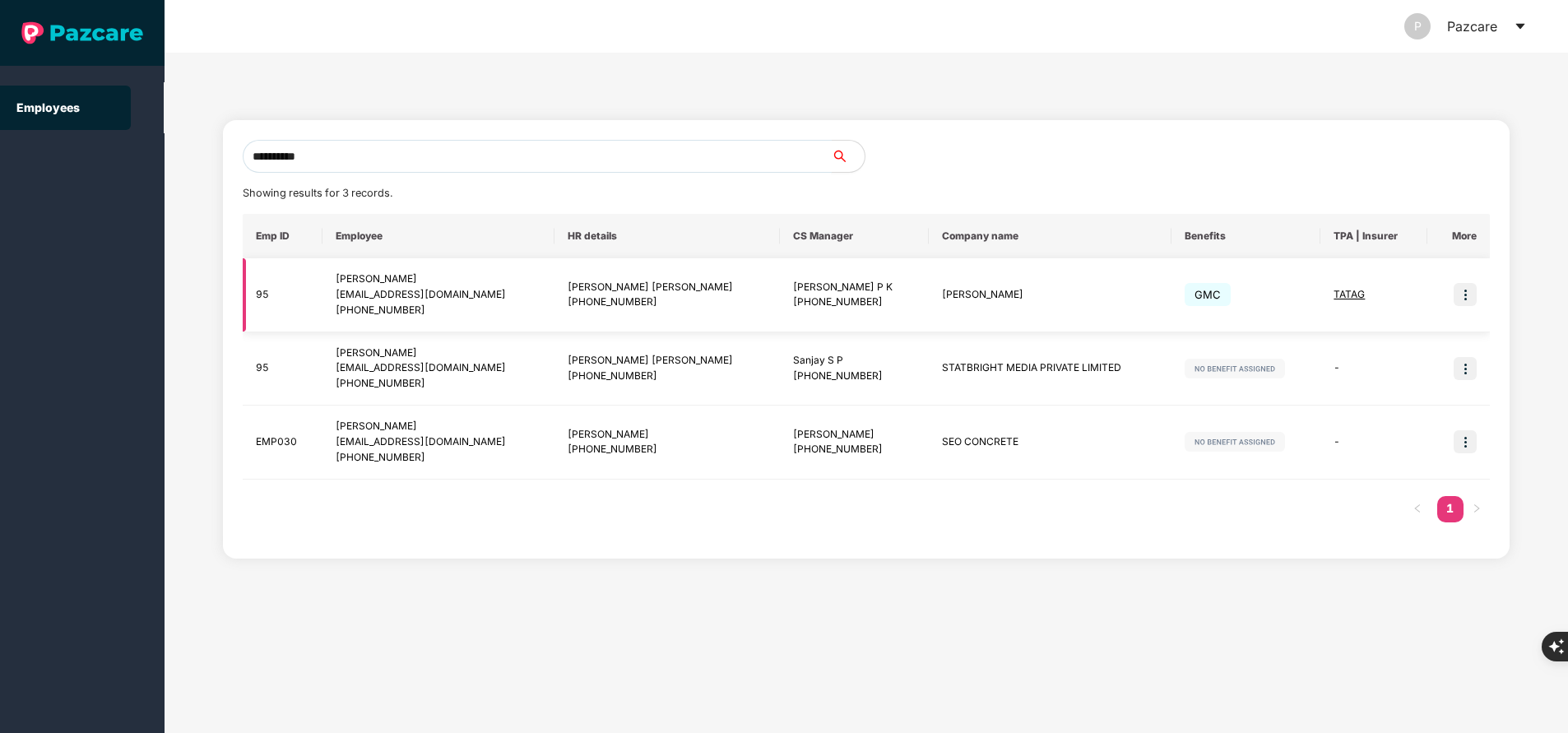
type input "**********"
click at [1465, 297] on img at bounding box center [1466, 295] width 23 height 23
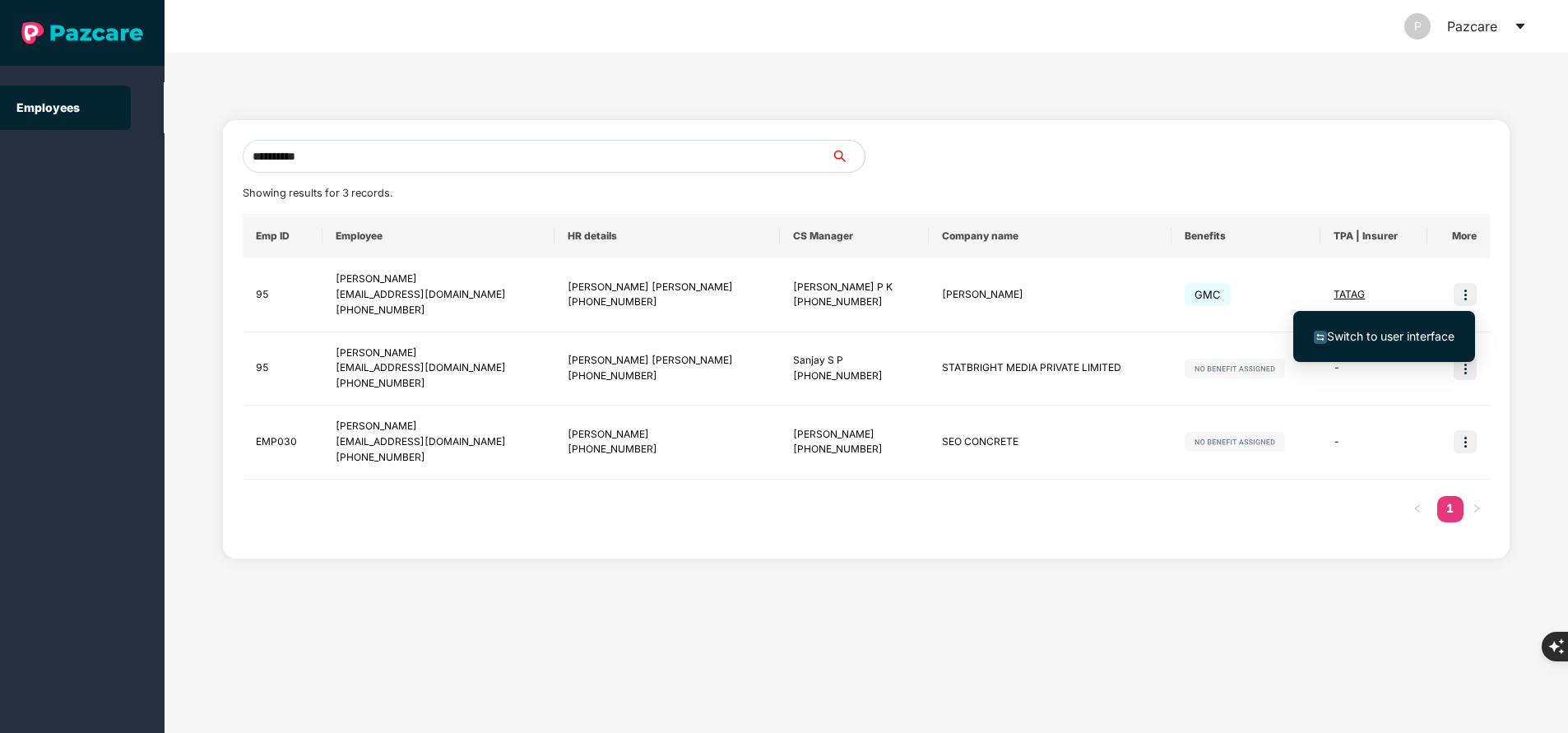
click at [1400, 336] on span "Switch to user interface" at bounding box center [1390, 336] width 127 height 14
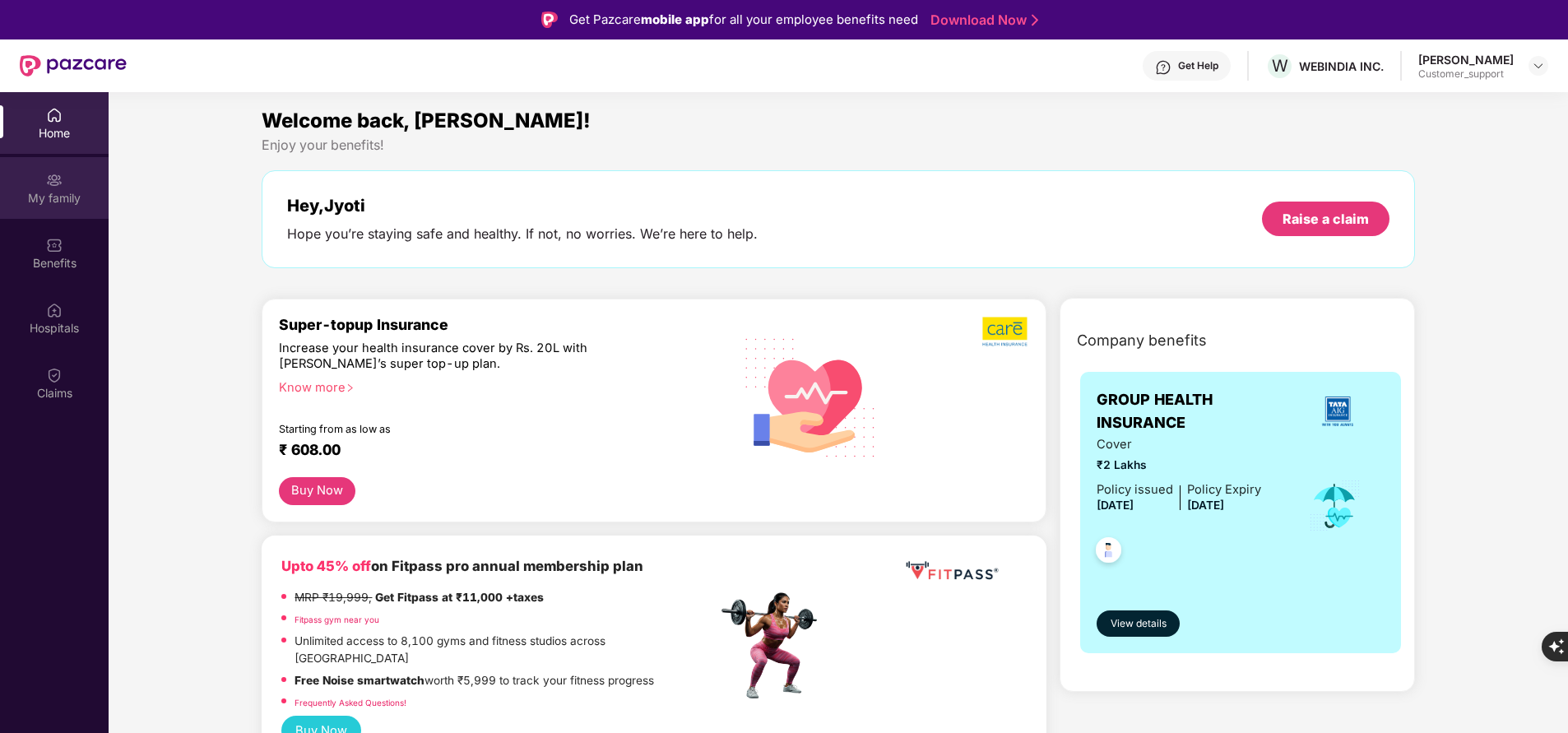
click at [46, 186] on img at bounding box center [55, 180] width 17 height 17
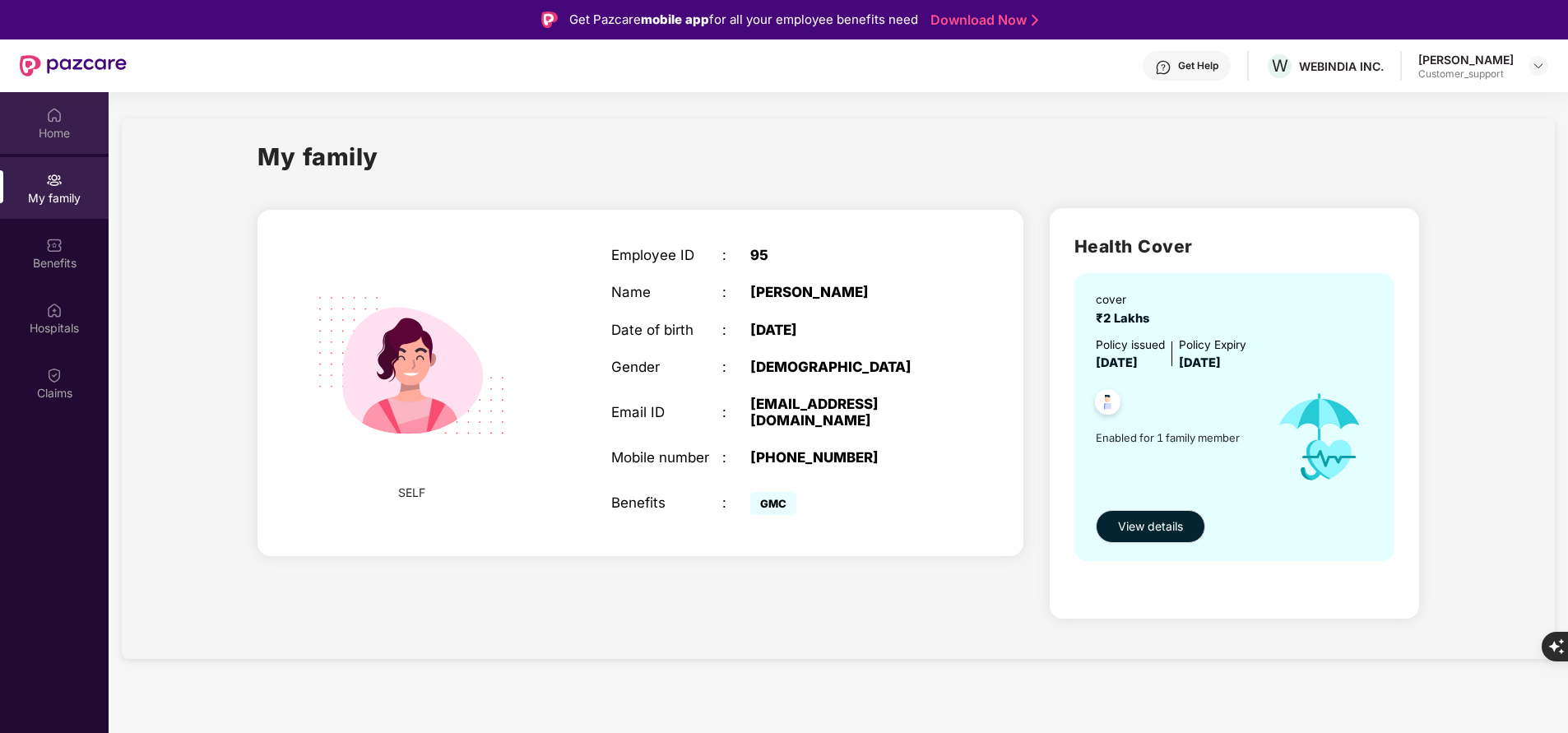
click at [65, 128] on div "Home" at bounding box center [54, 133] width 108 height 17
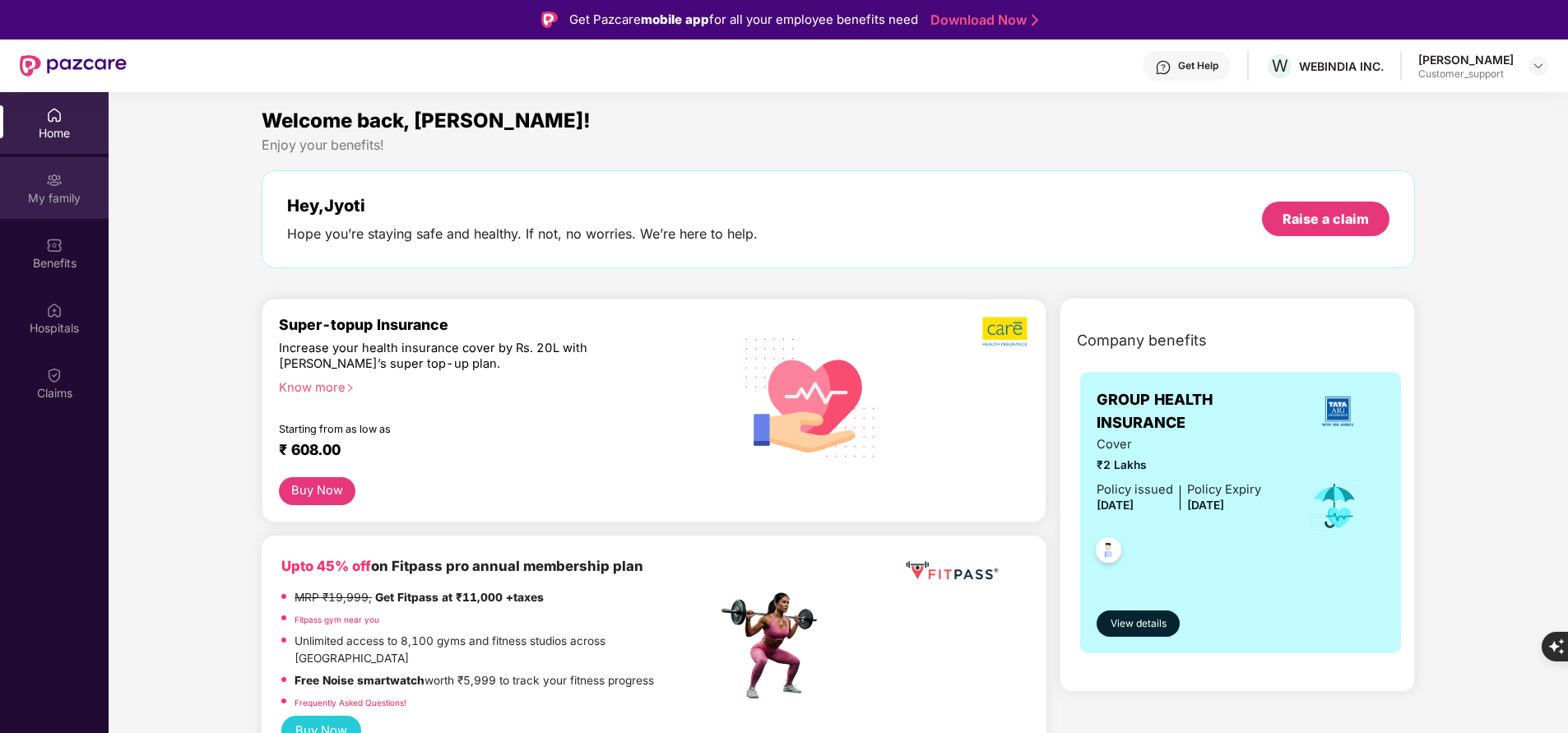
click at [59, 191] on div "My family" at bounding box center [54, 198] width 108 height 17
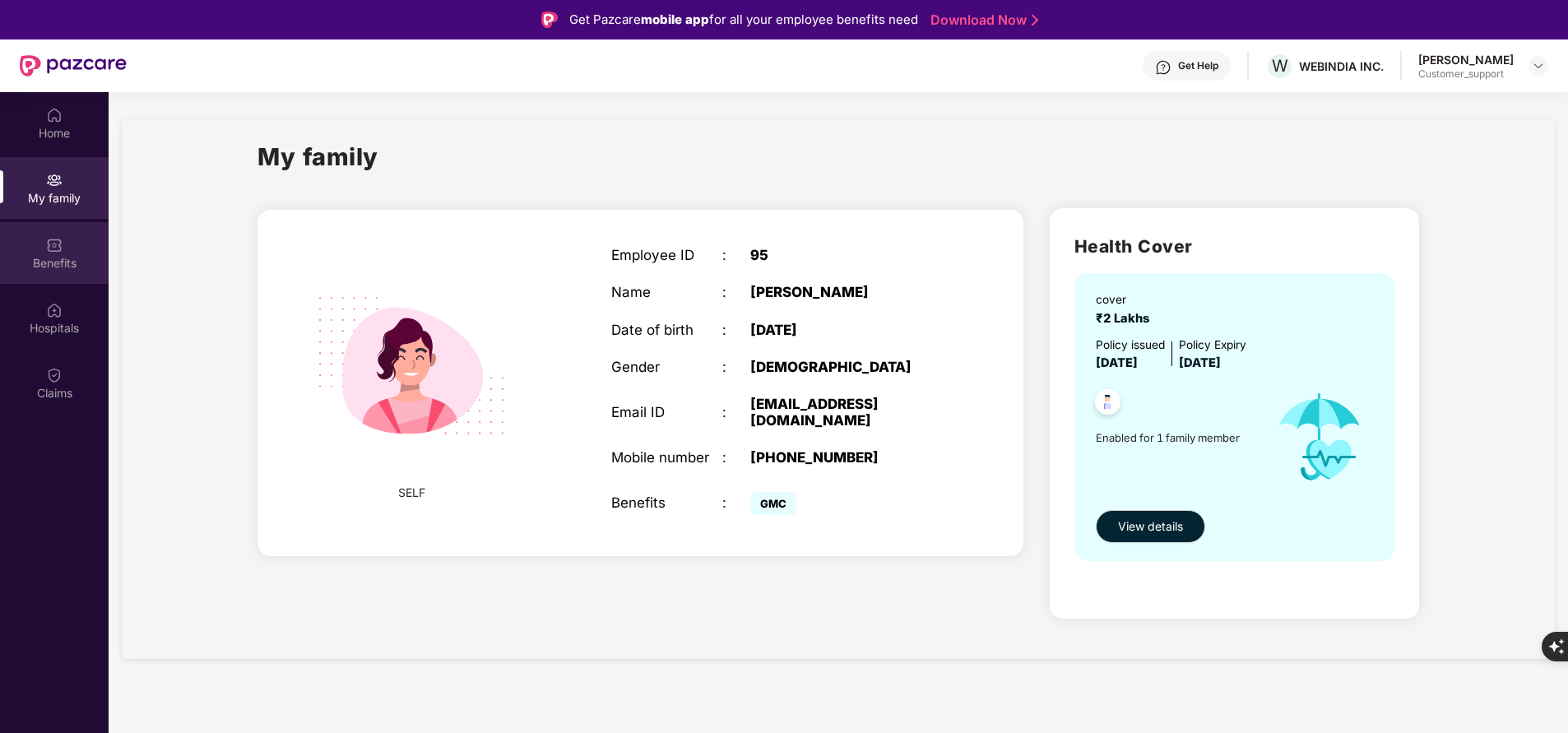
click at [42, 255] on div "Benefits" at bounding box center [54, 264] width 108 height 17
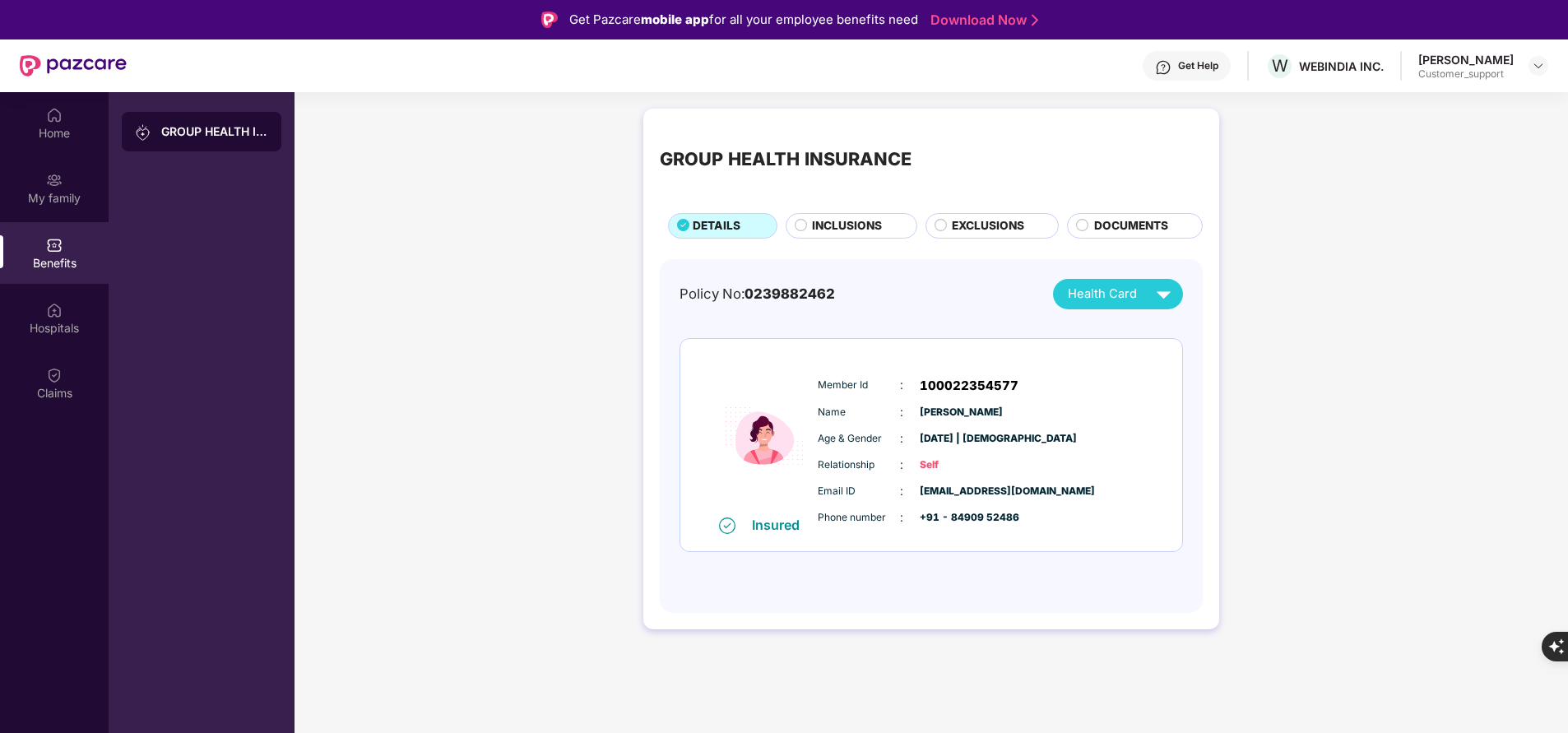
click at [834, 231] on span "INCLUSIONS" at bounding box center [847, 226] width 70 height 17
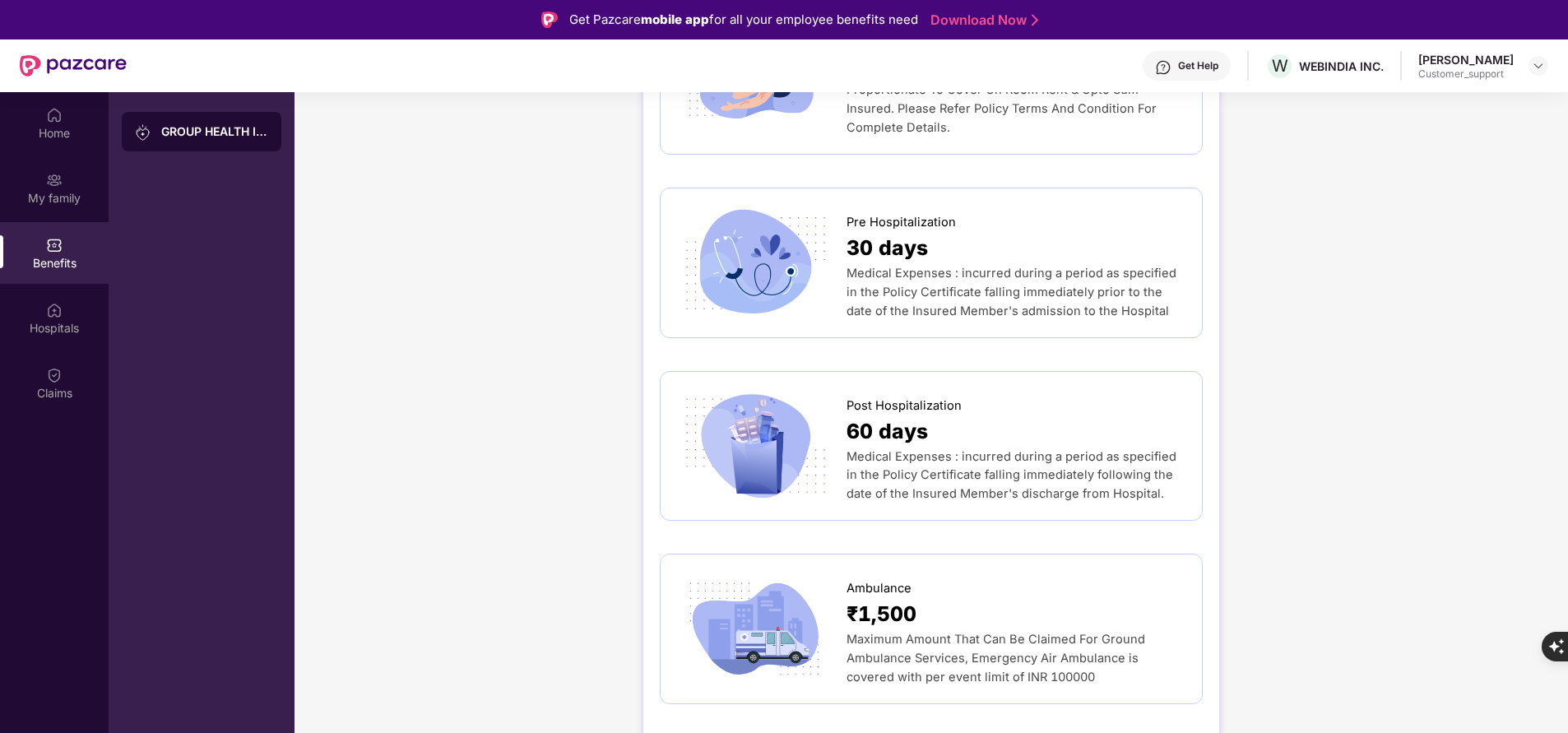
scroll to position [938, 0]
click at [83, 324] on div "Hospitals" at bounding box center [54, 328] width 108 height 17
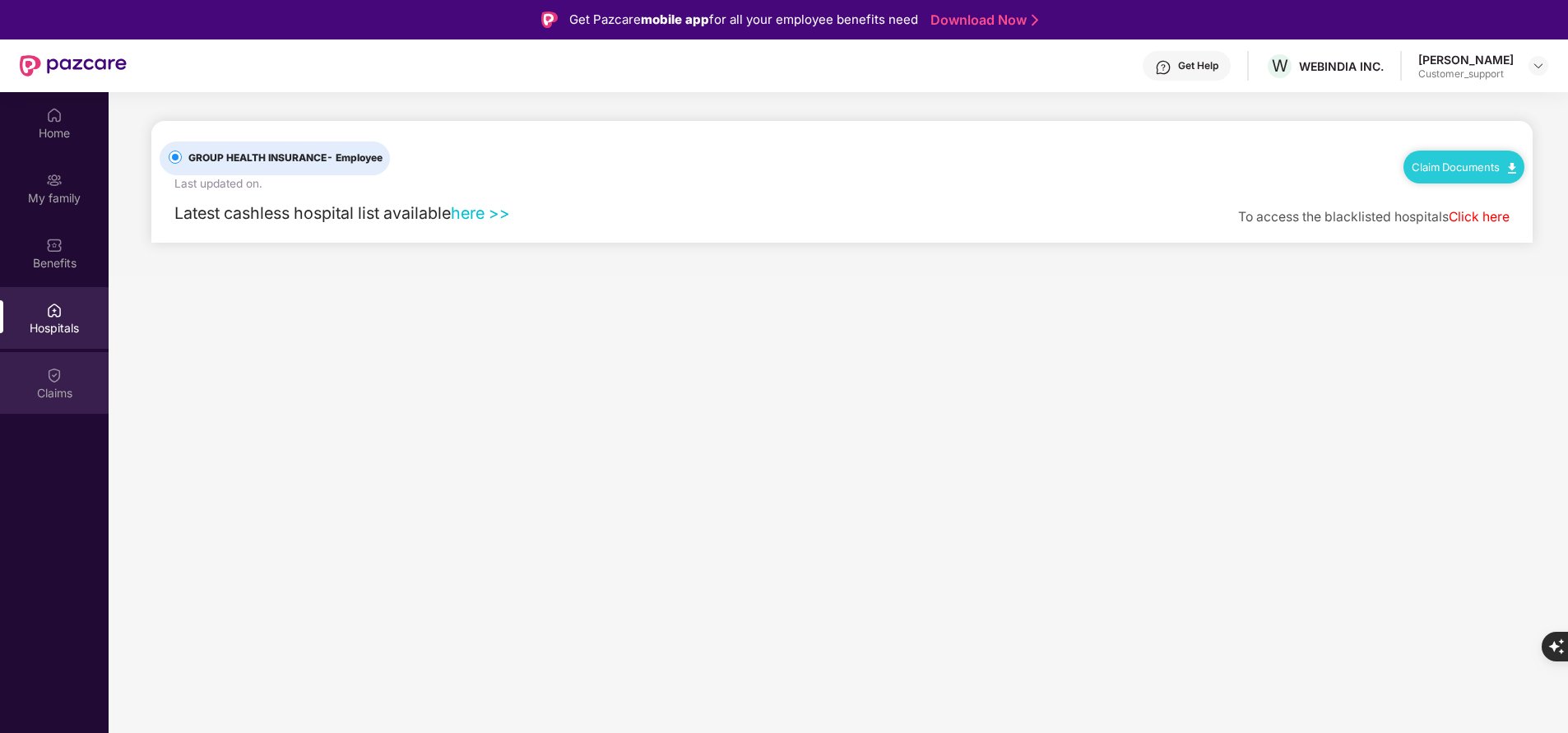
click at [68, 380] on div "Claims" at bounding box center [54, 383] width 108 height 62
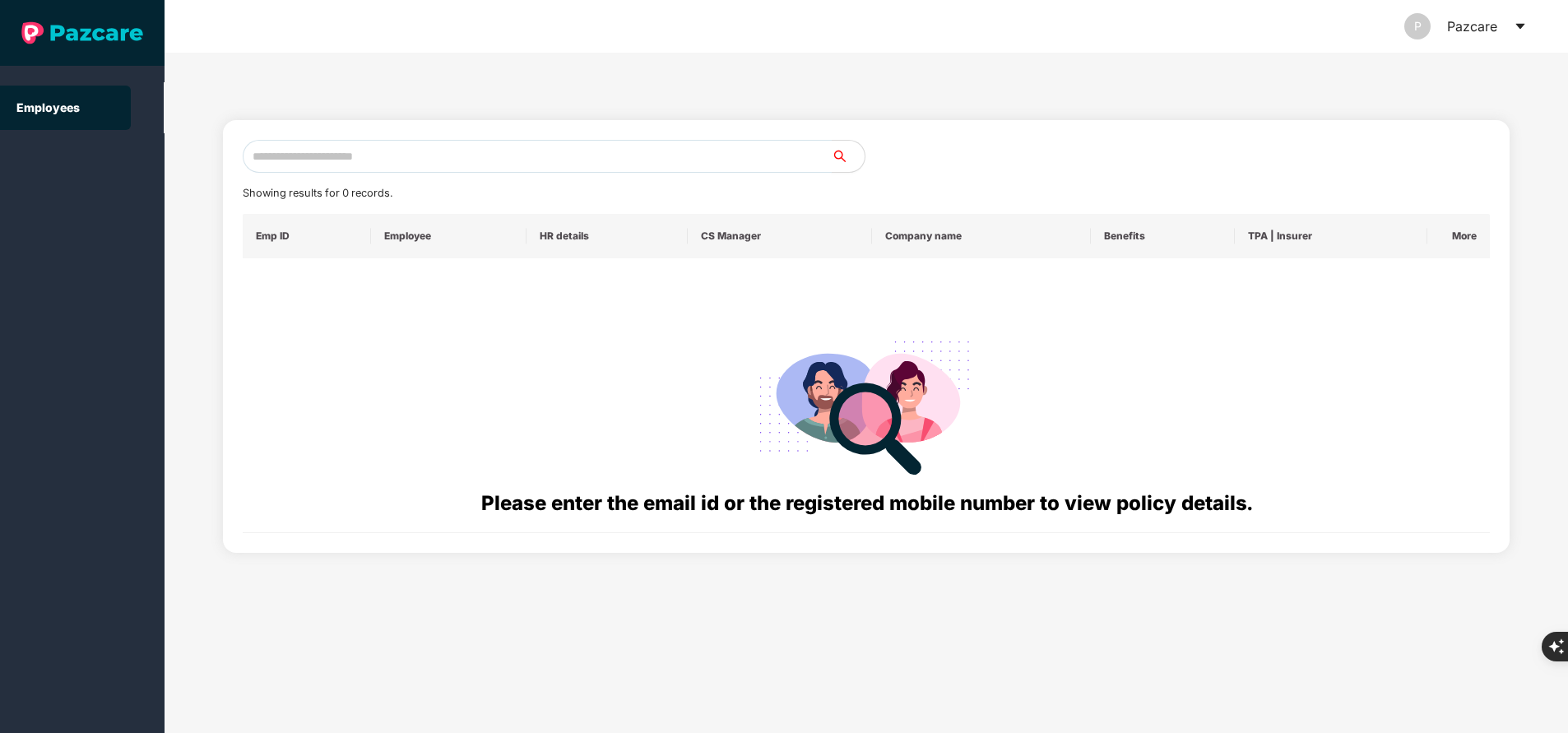
paste input "**********"
click at [389, 146] on input "text" at bounding box center [537, 156] width 589 height 33
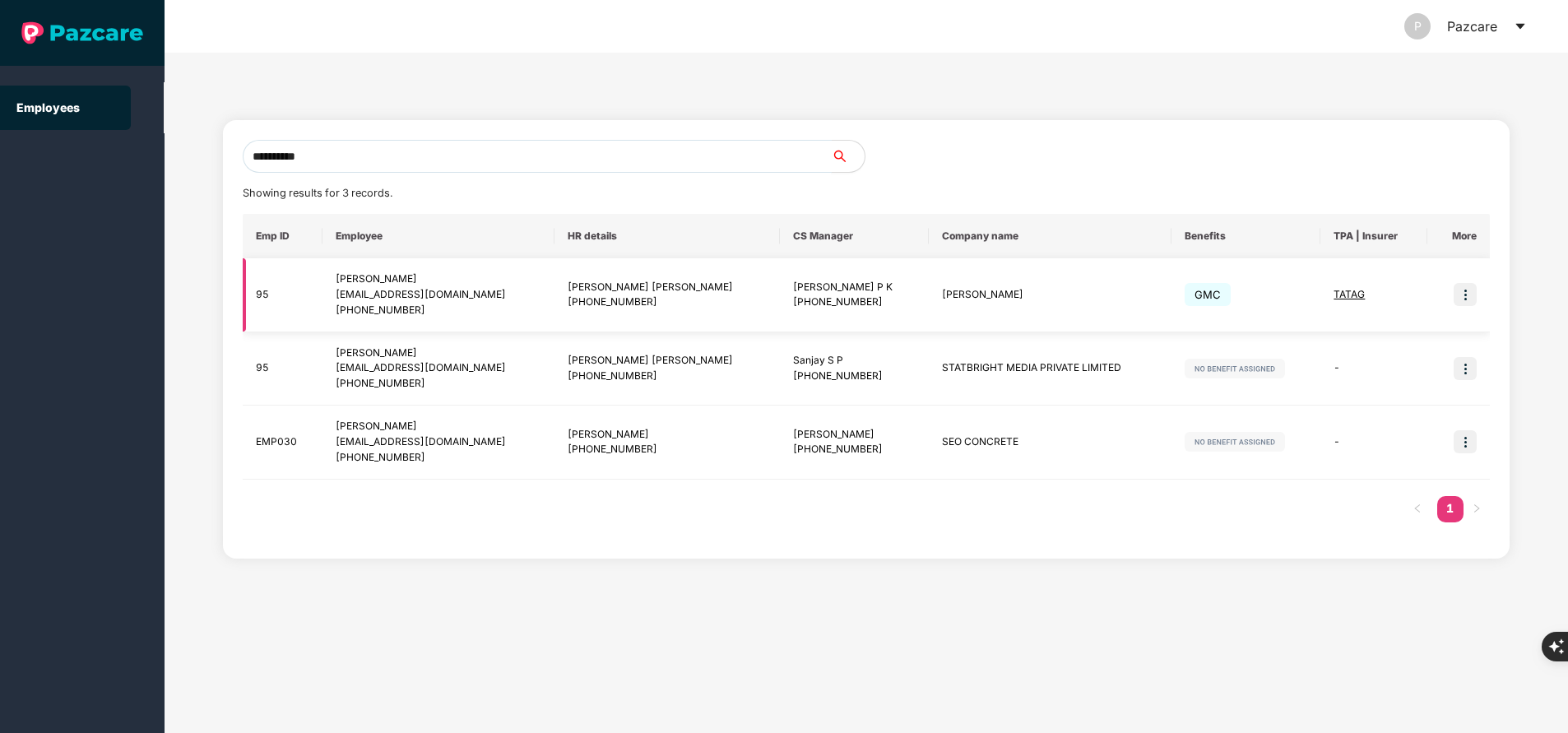
type input "**********"
click at [1468, 298] on img at bounding box center [1466, 295] width 23 height 23
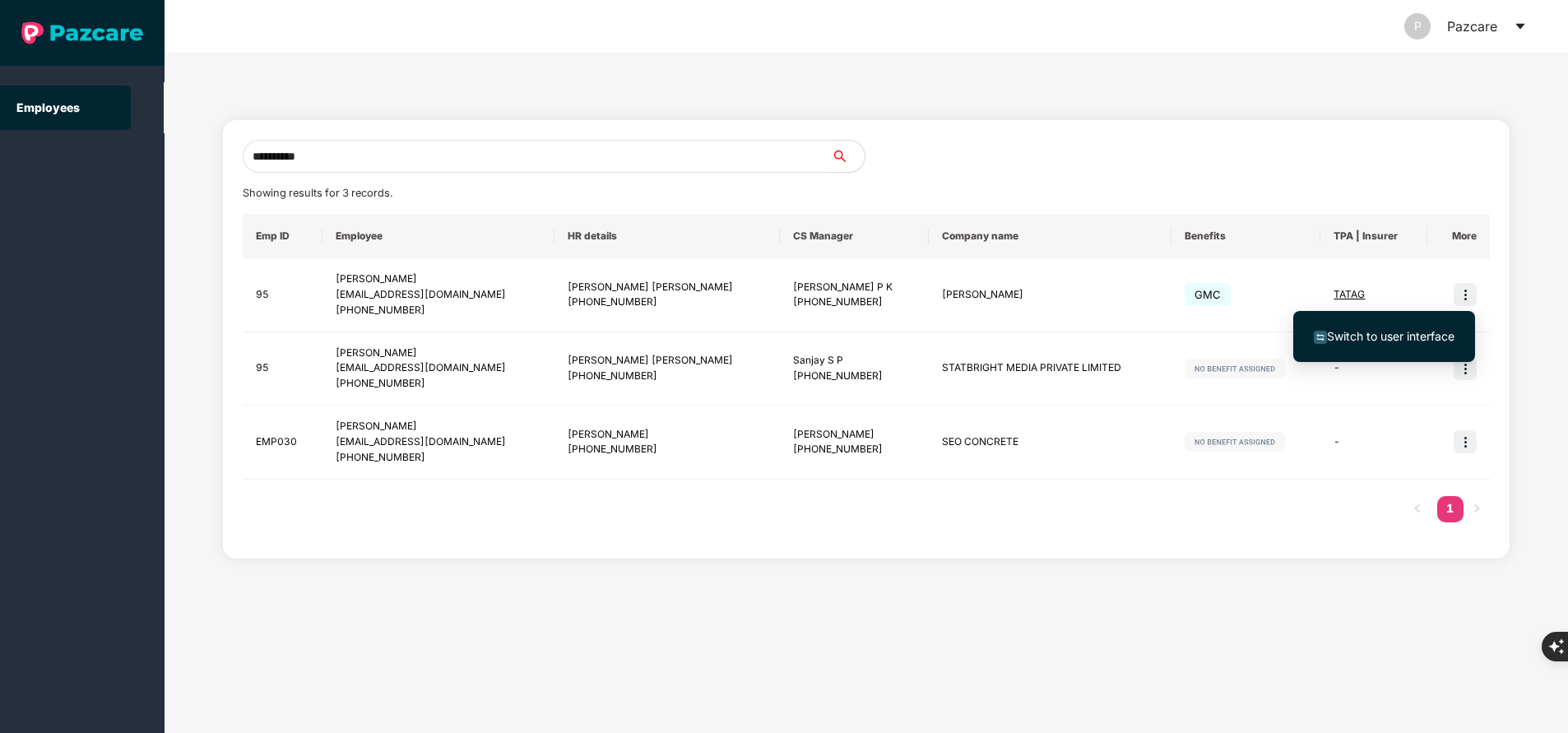
click at [1390, 336] on span "Switch to user interface" at bounding box center [1390, 336] width 127 height 14
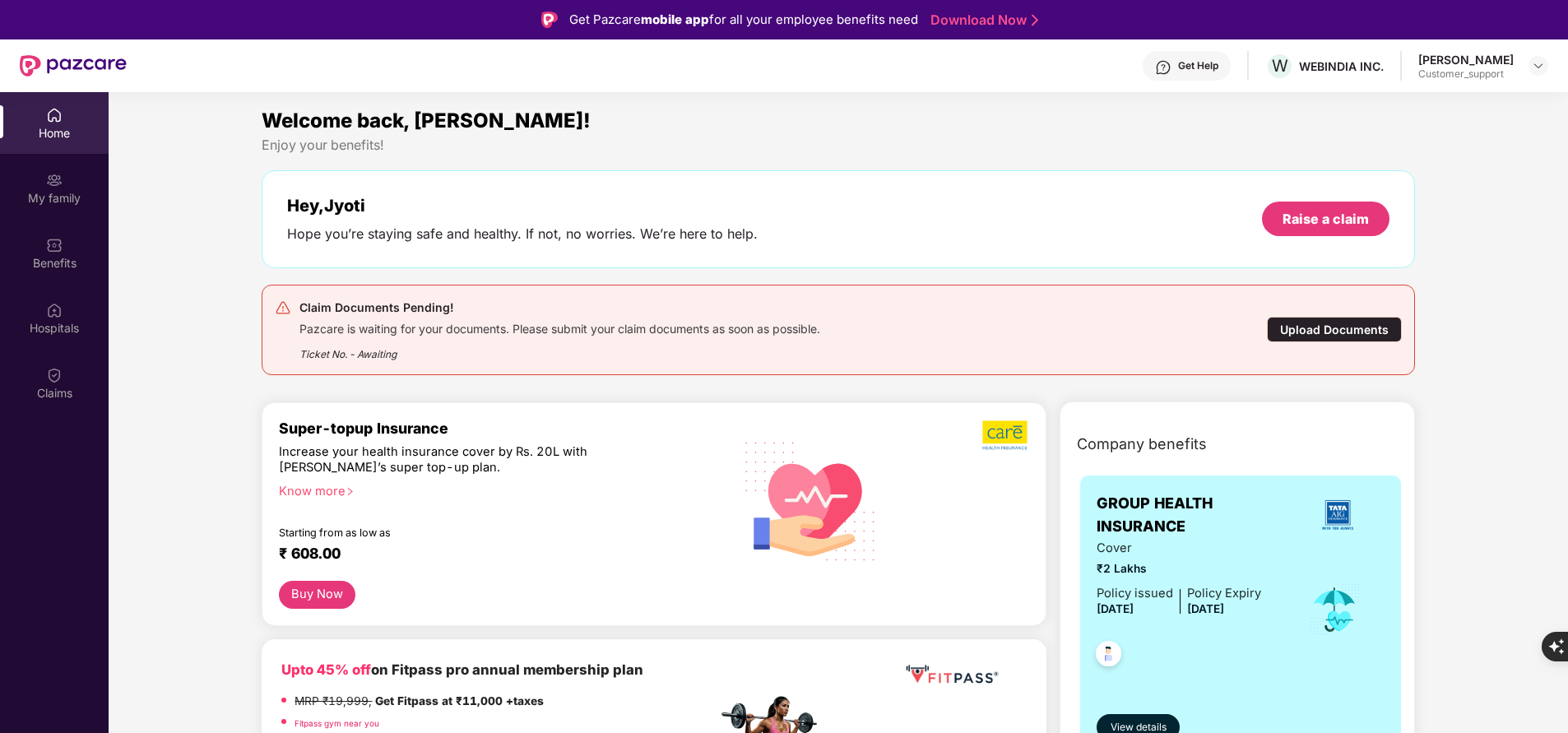
click at [62, 176] on img at bounding box center [55, 180] width 17 height 17
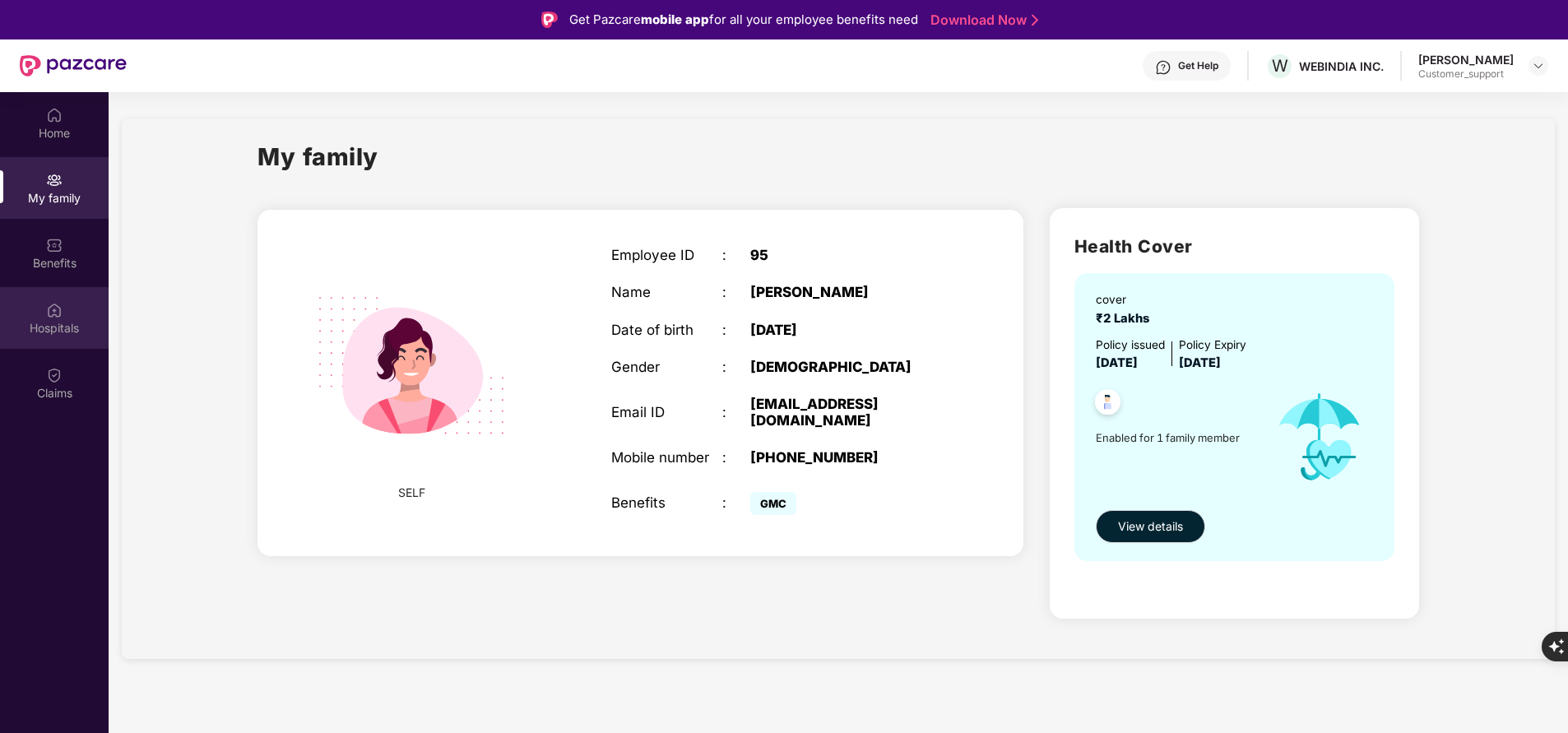
click at [61, 318] on div "Hospitals" at bounding box center [54, 318] width 108 height 62
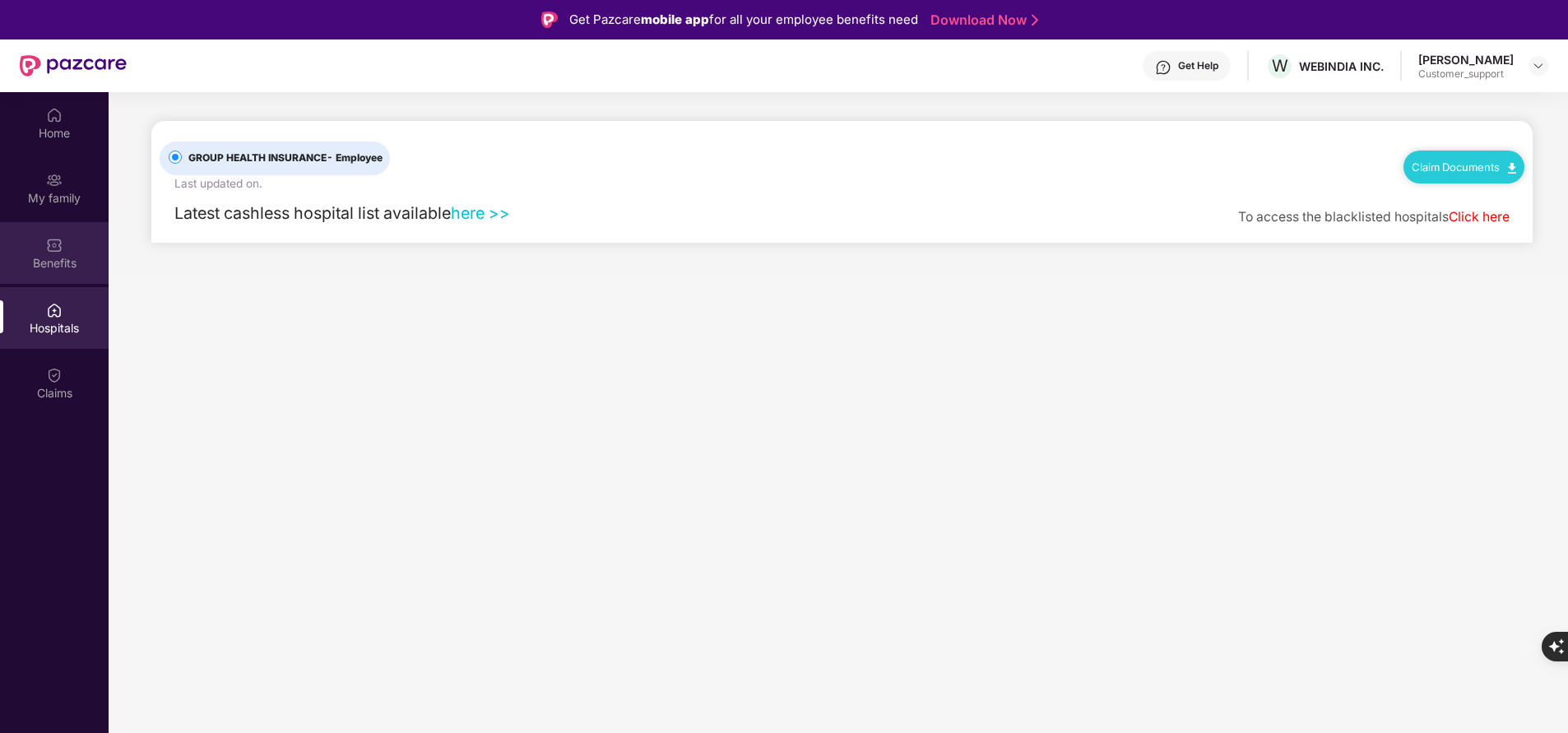
click at [51, 259] on div "Benefits" at bounding box center [54, 264] width 108 height 17
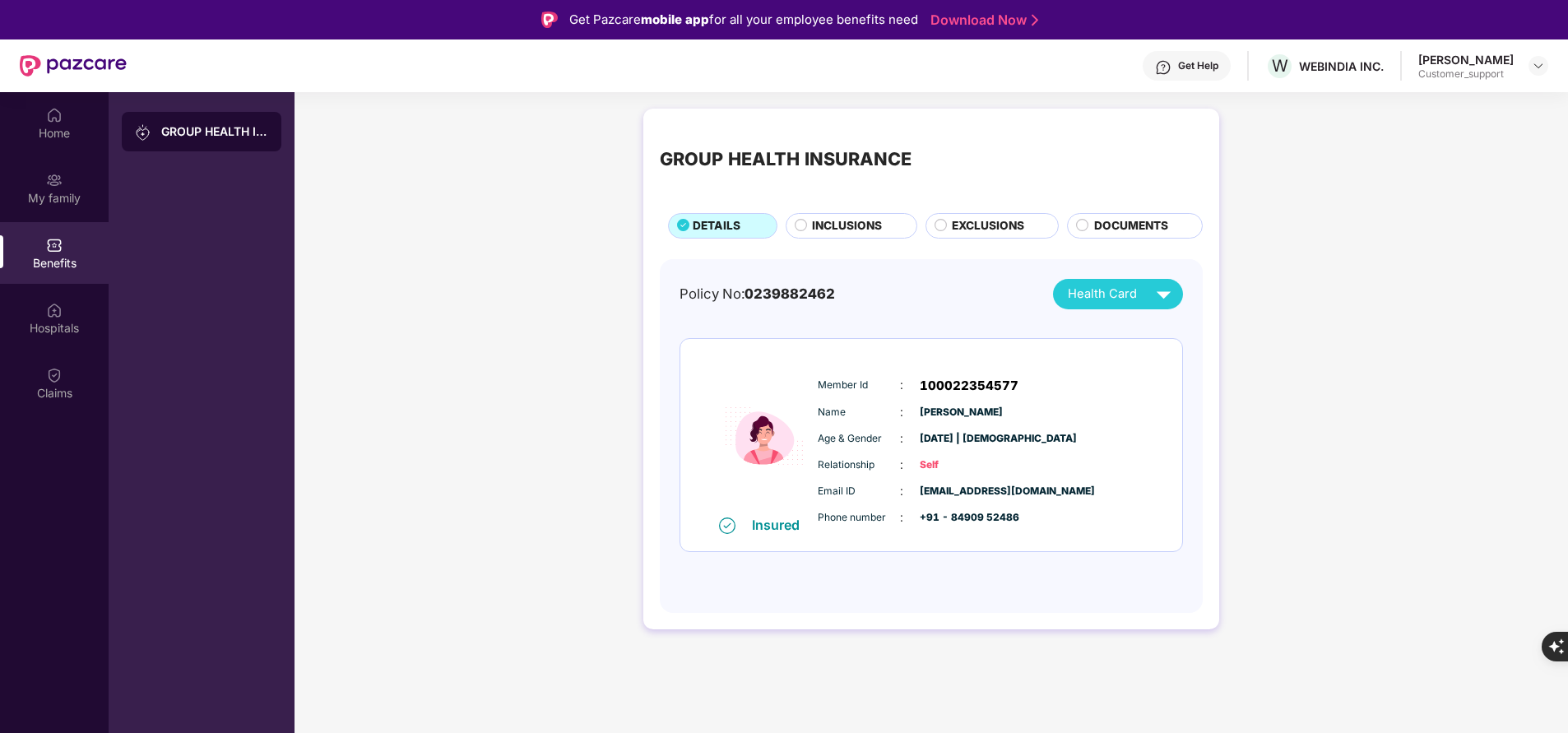
click at [1134, 224] on span "DOCUMENTS" at bounding box center [1131, 226] width 74 height 17
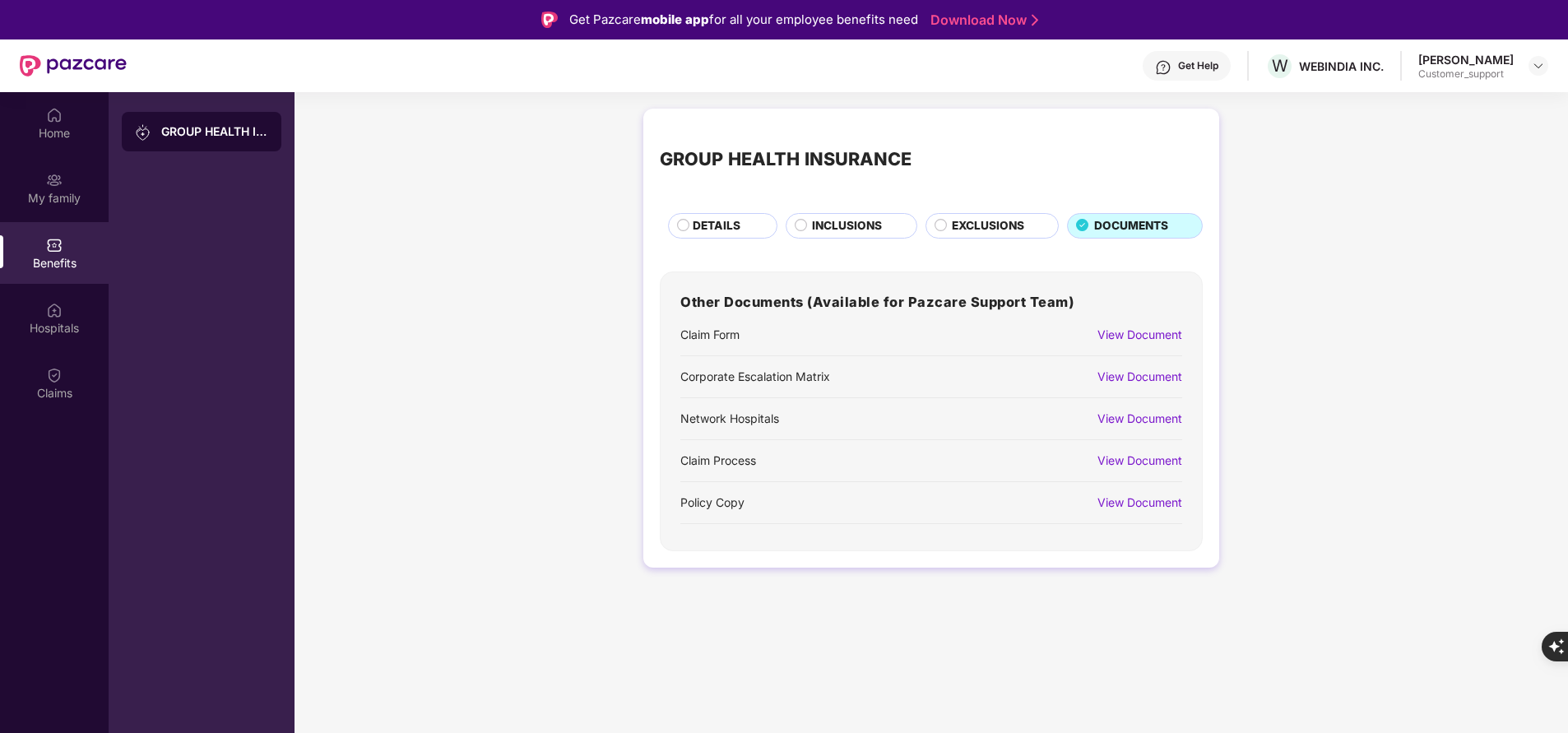
click at [1168, 331] on div "View Document" at bounding box center [1139, 335] width 85 height 18
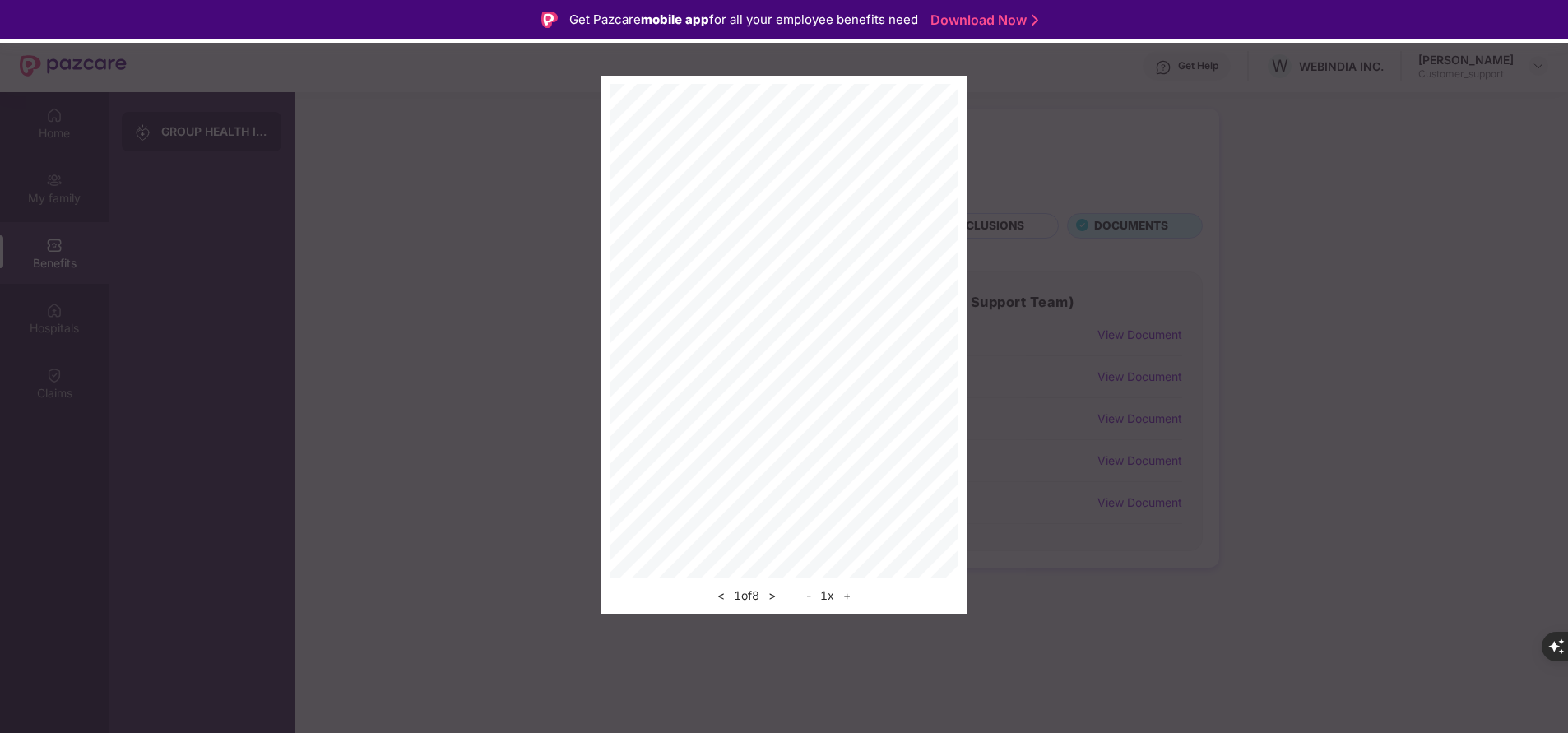
scroll to position [93, 0]
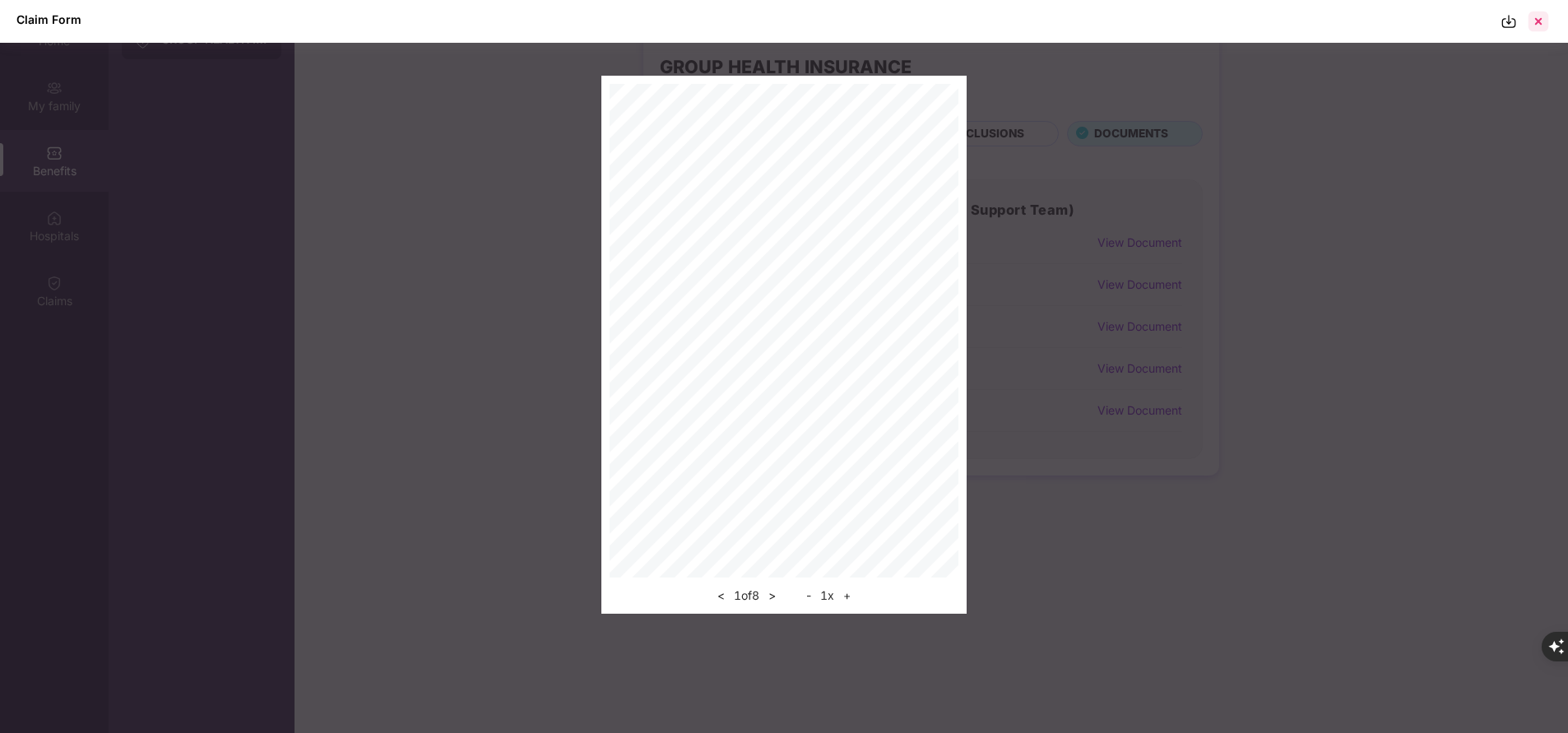
click at [1539, 14] on div at bounding box center [1538, 21] width 26 height 26
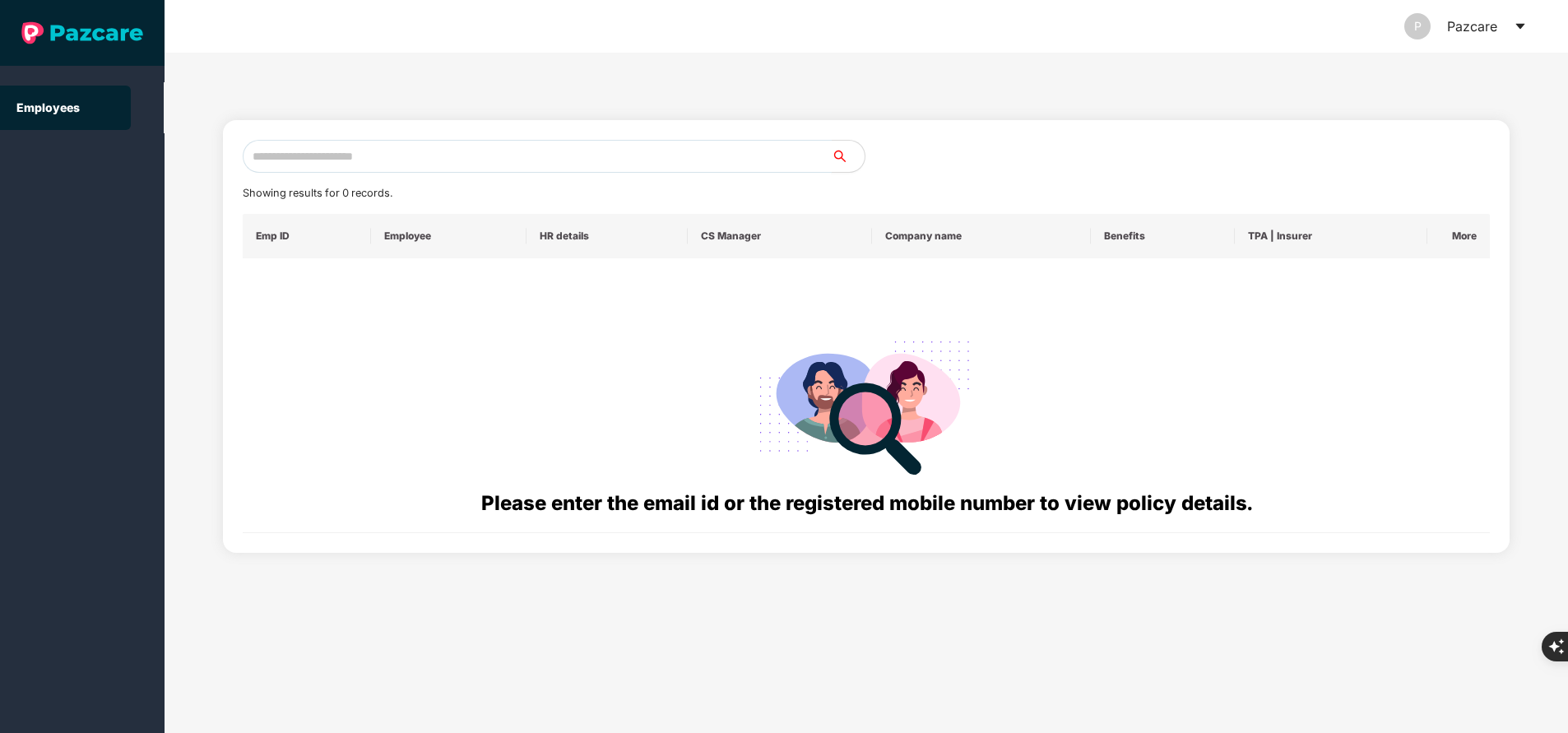
click at [352, 163] on input "text" at bounding box center [537, 156] width 589 height 33
paste input "**********"
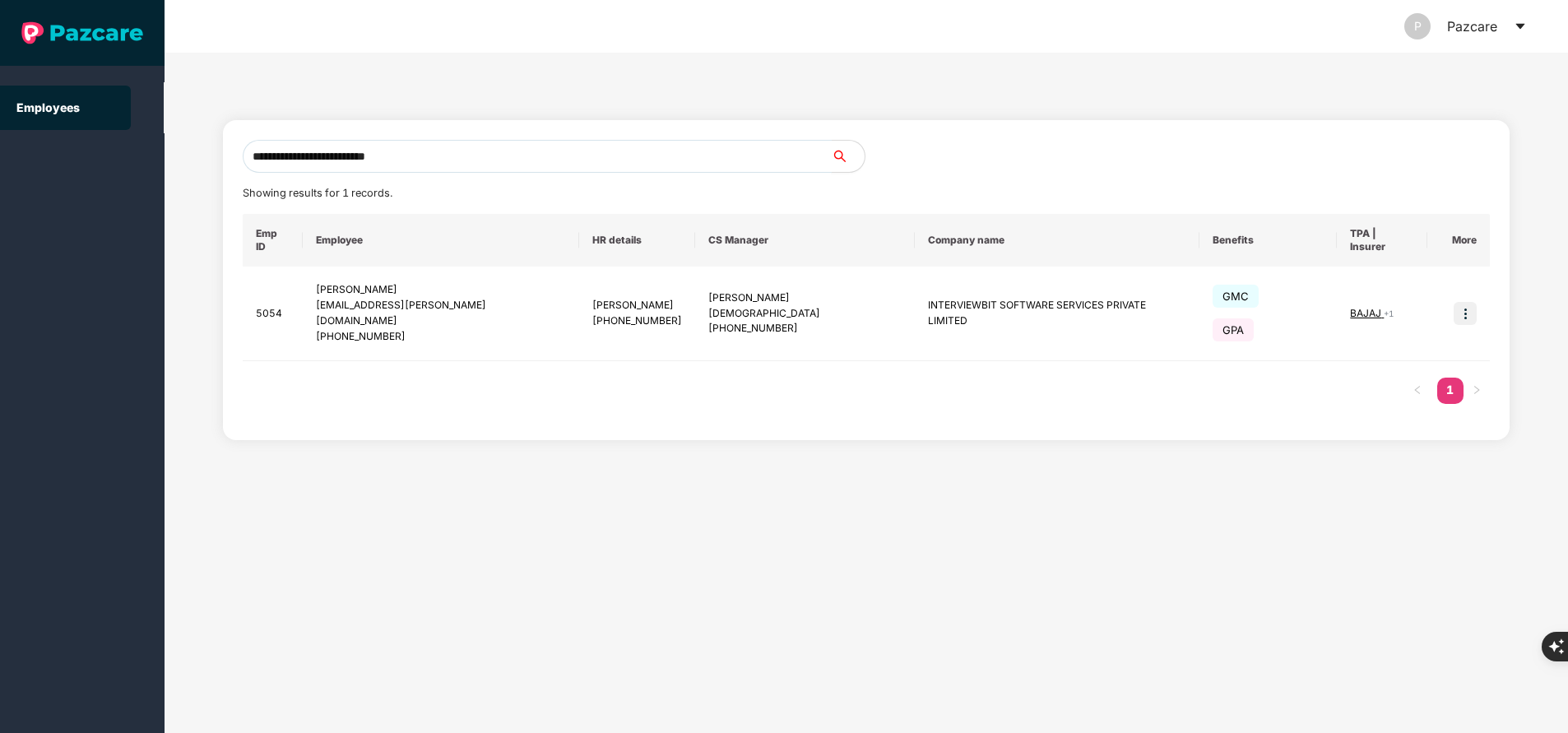
type input "**********"
paste input "**********"
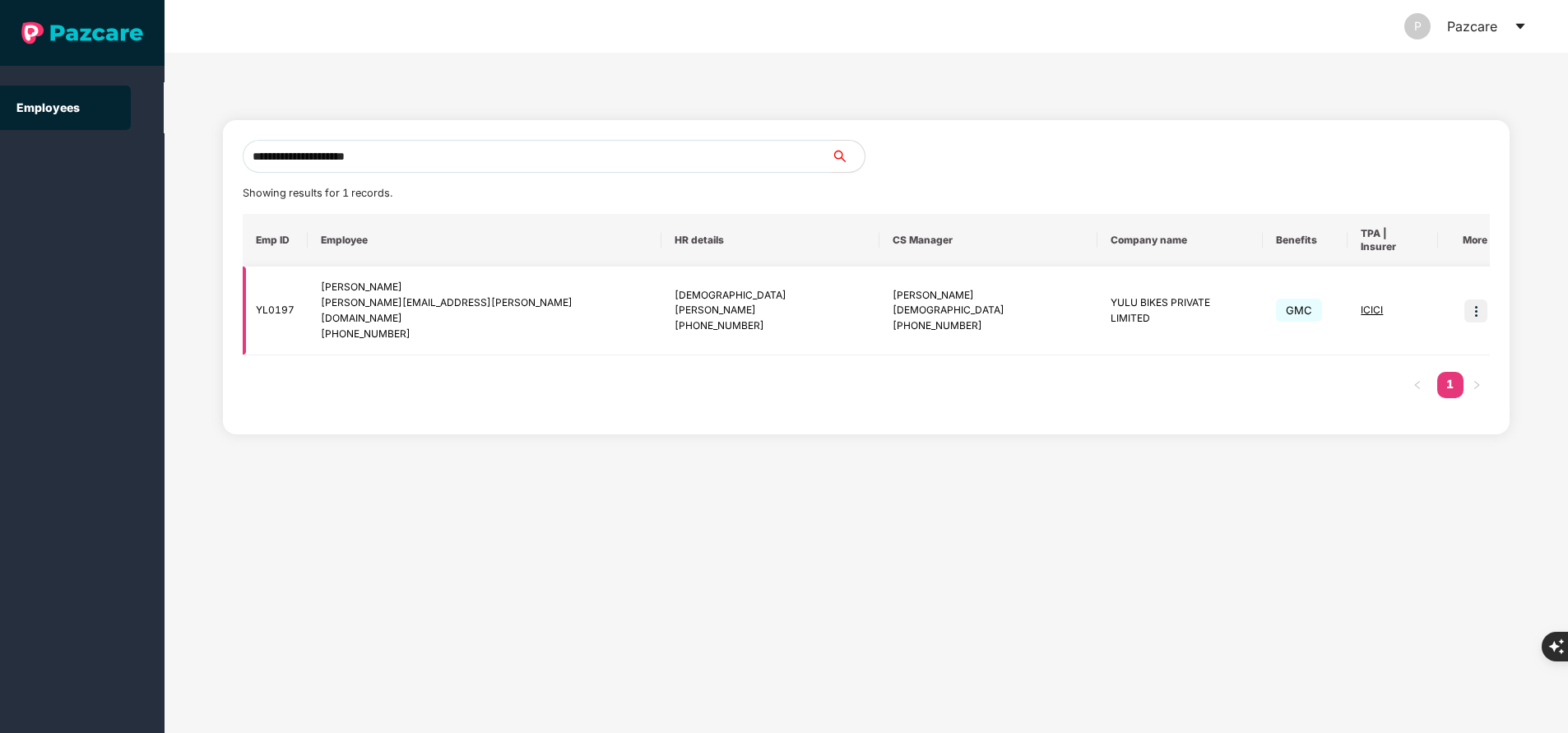
type input "**********"
click at [1465, 299] on img at bounding box center [1476, 311] width 23 height 23
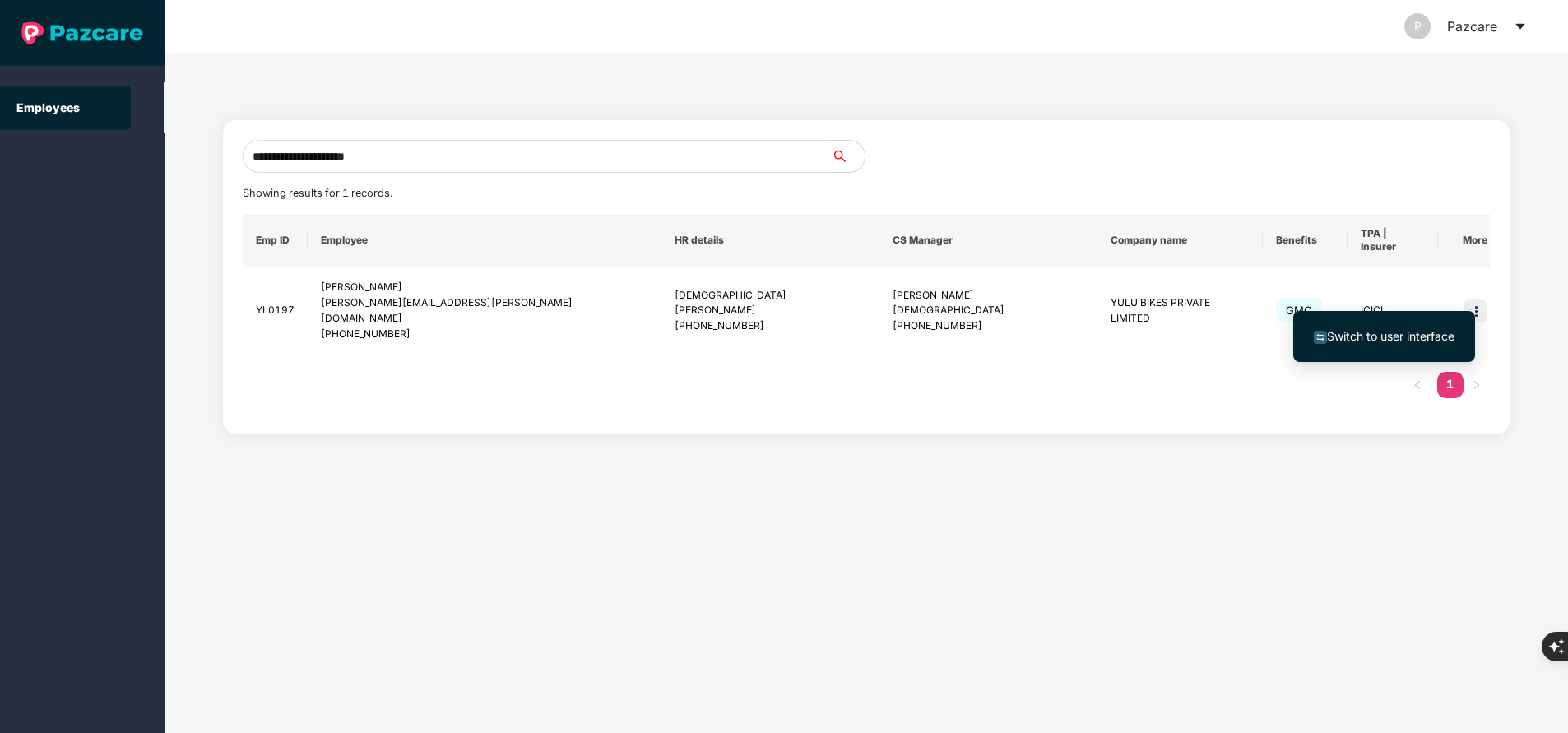
click at [1414, 331] on span "Switch to user interface" at bounding box center [1390, 336] width 127 height 14
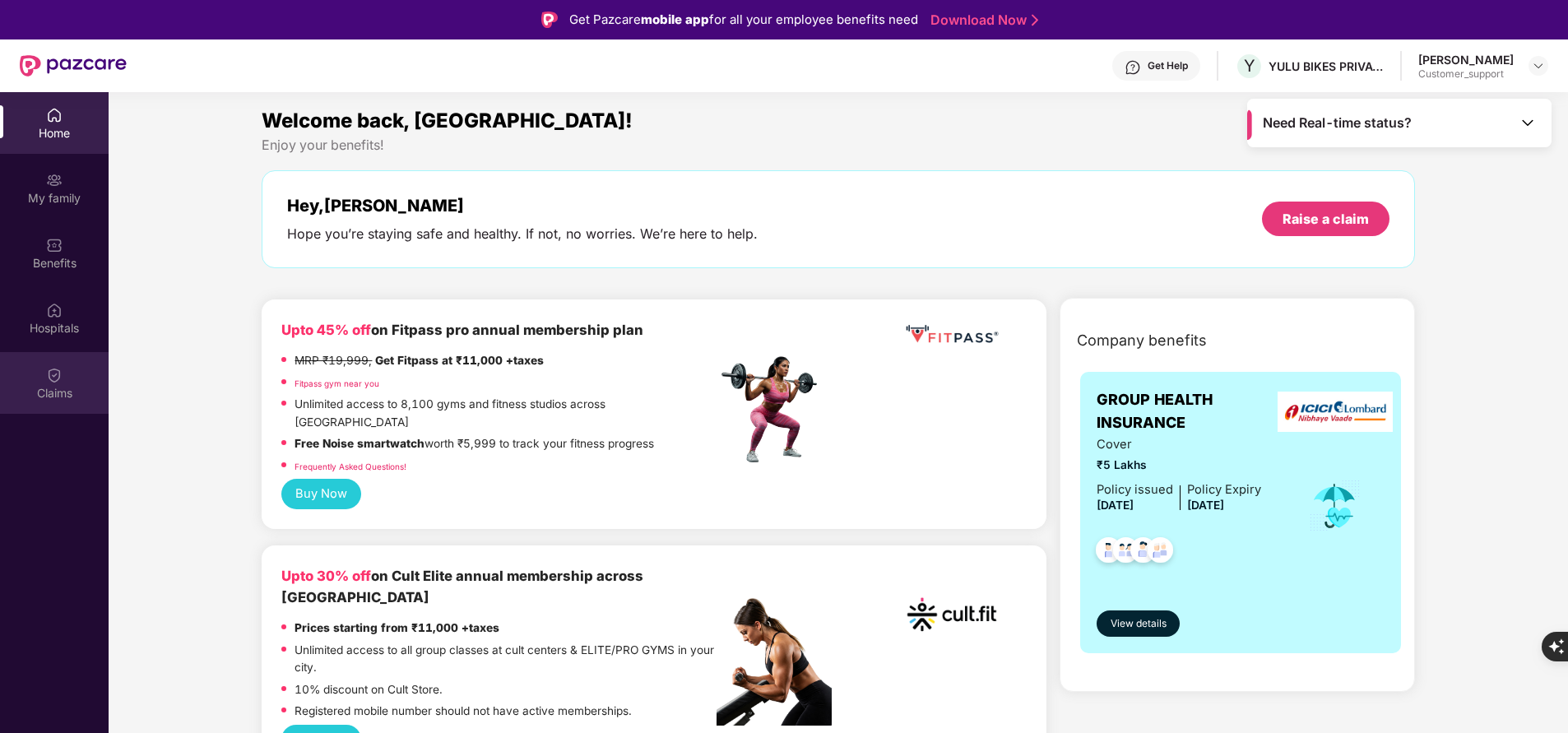
click at [55, 358] on div "Claims" at bounding box center [54, 383] width 108 height 62
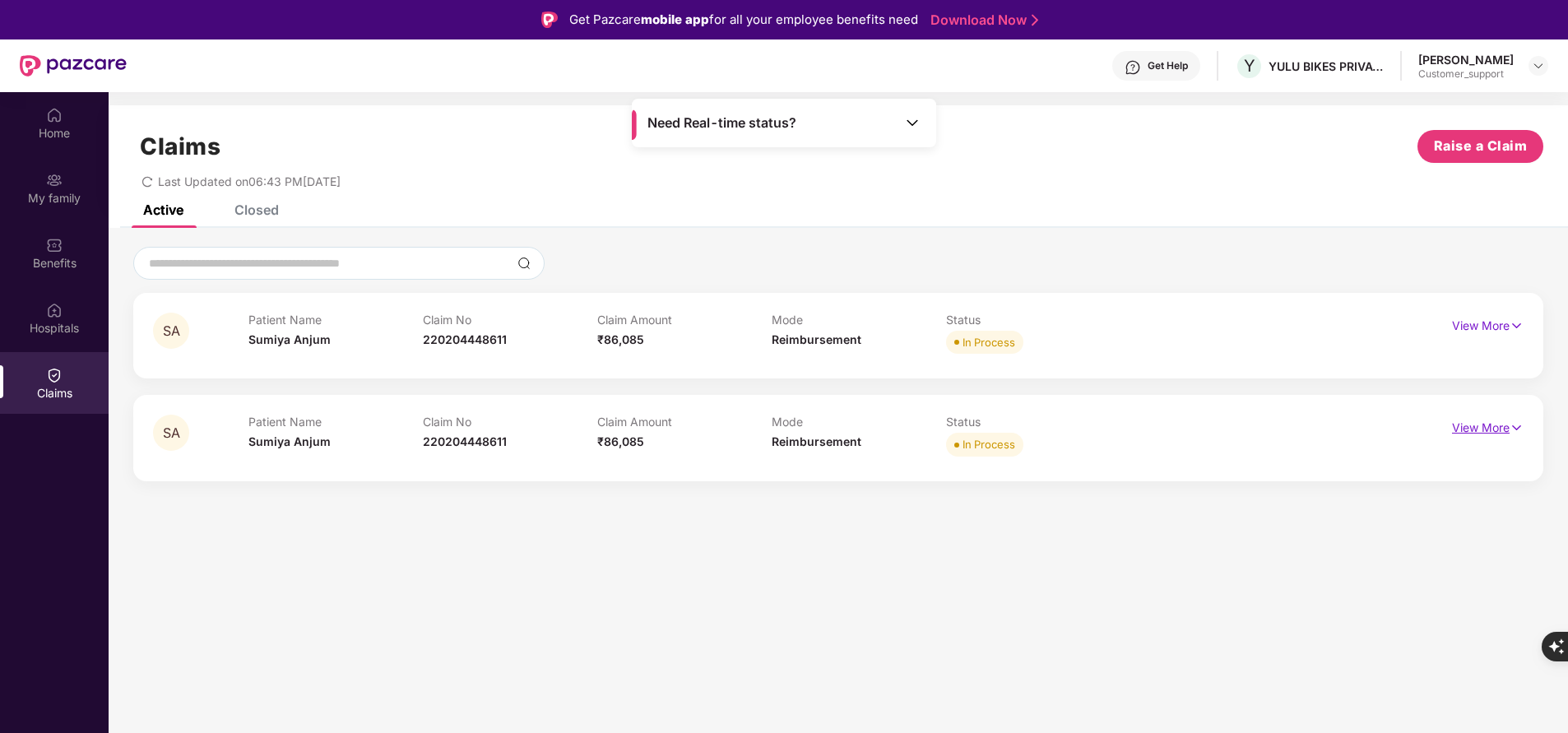
click at [1491, 430] on p "View More" at bounding box center [1488, 426] width 72 height 22
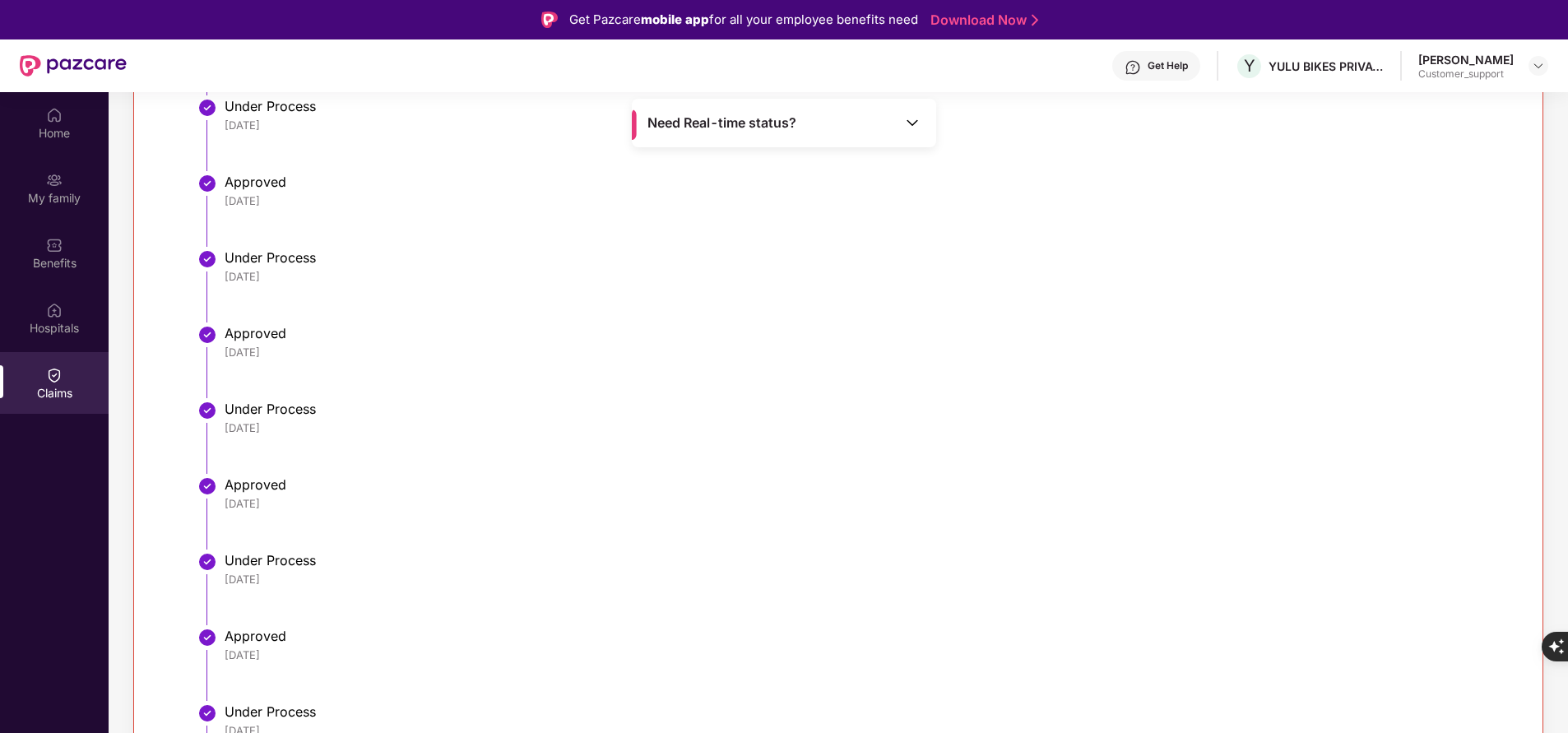
scroll to position [1106, 0]
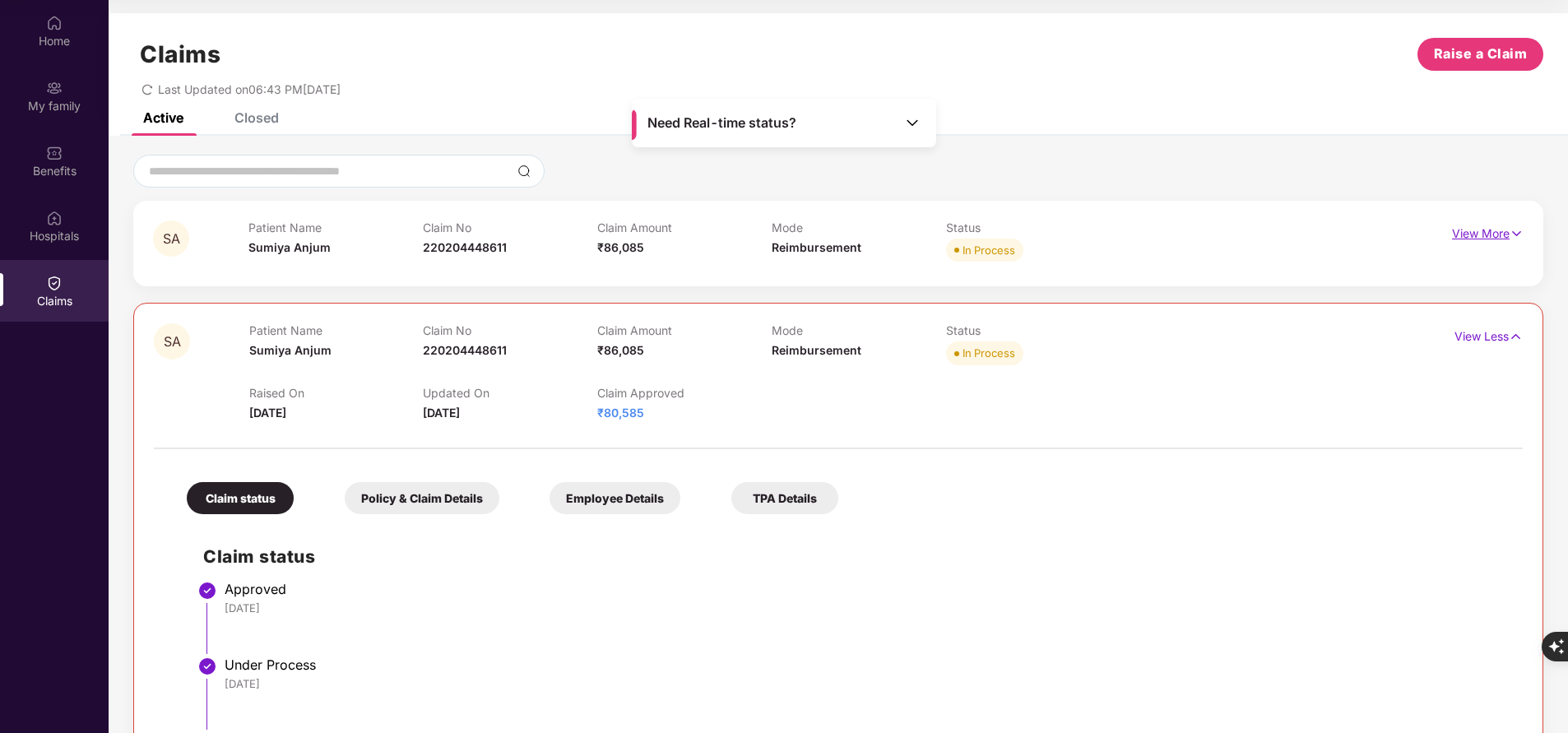
click at [1482, 240] on p "View More" at bounding box center [1488, 231] width 72 height 22
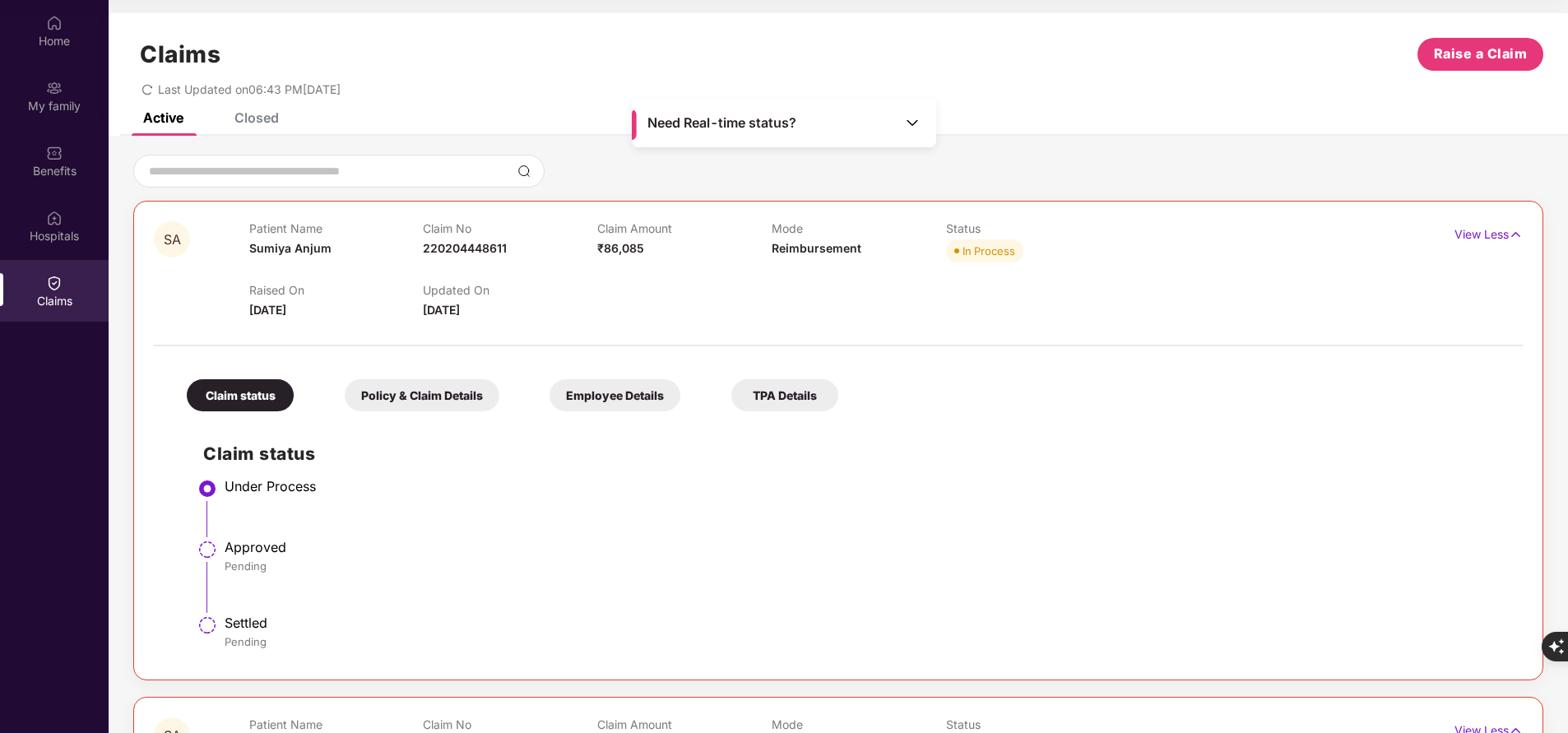
click at [254, 116] on div "Closed" at bounding box center [257, 117] width 45 height 17
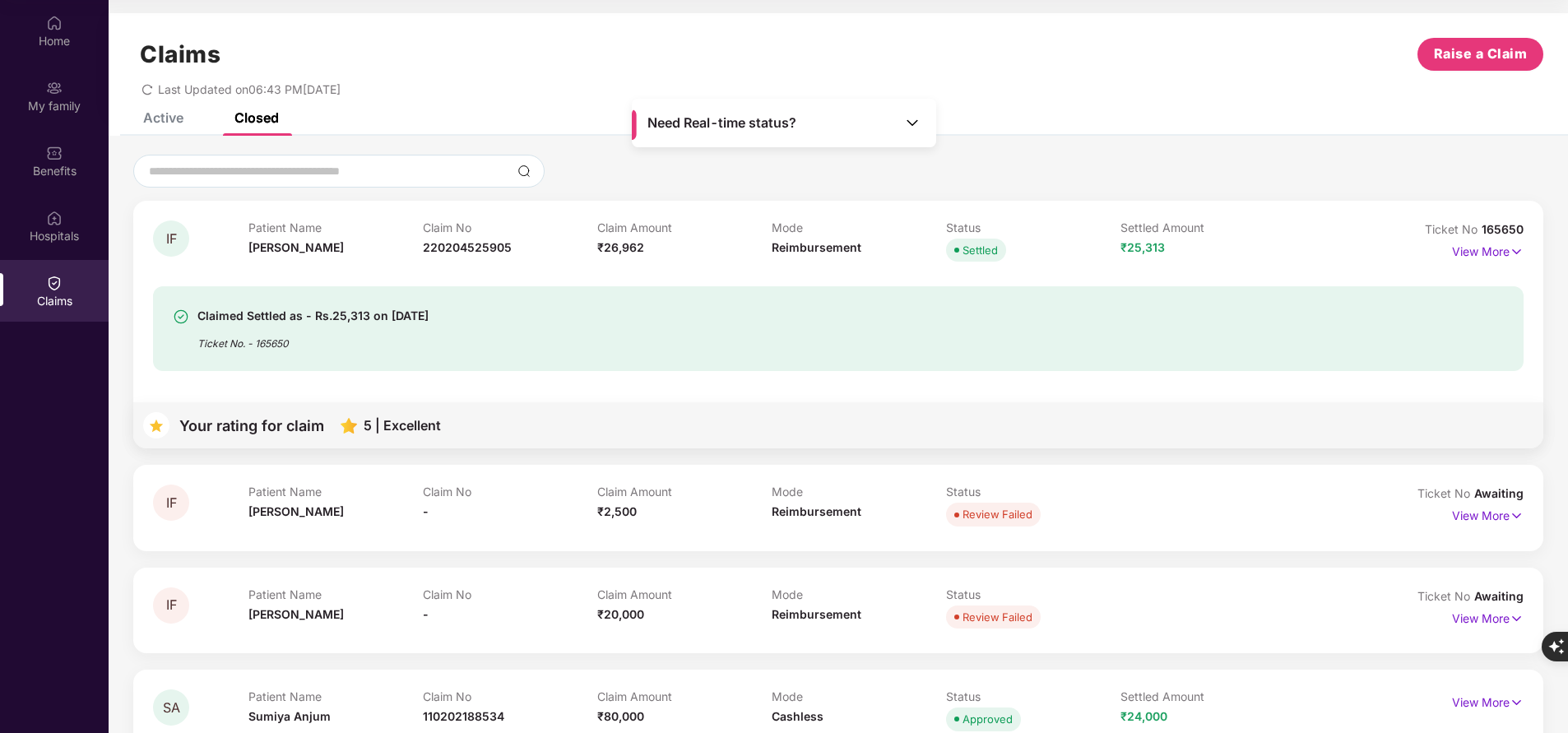
click at [175, 120] on div "Active" at bounding box center [163, 117] width 40 height 17
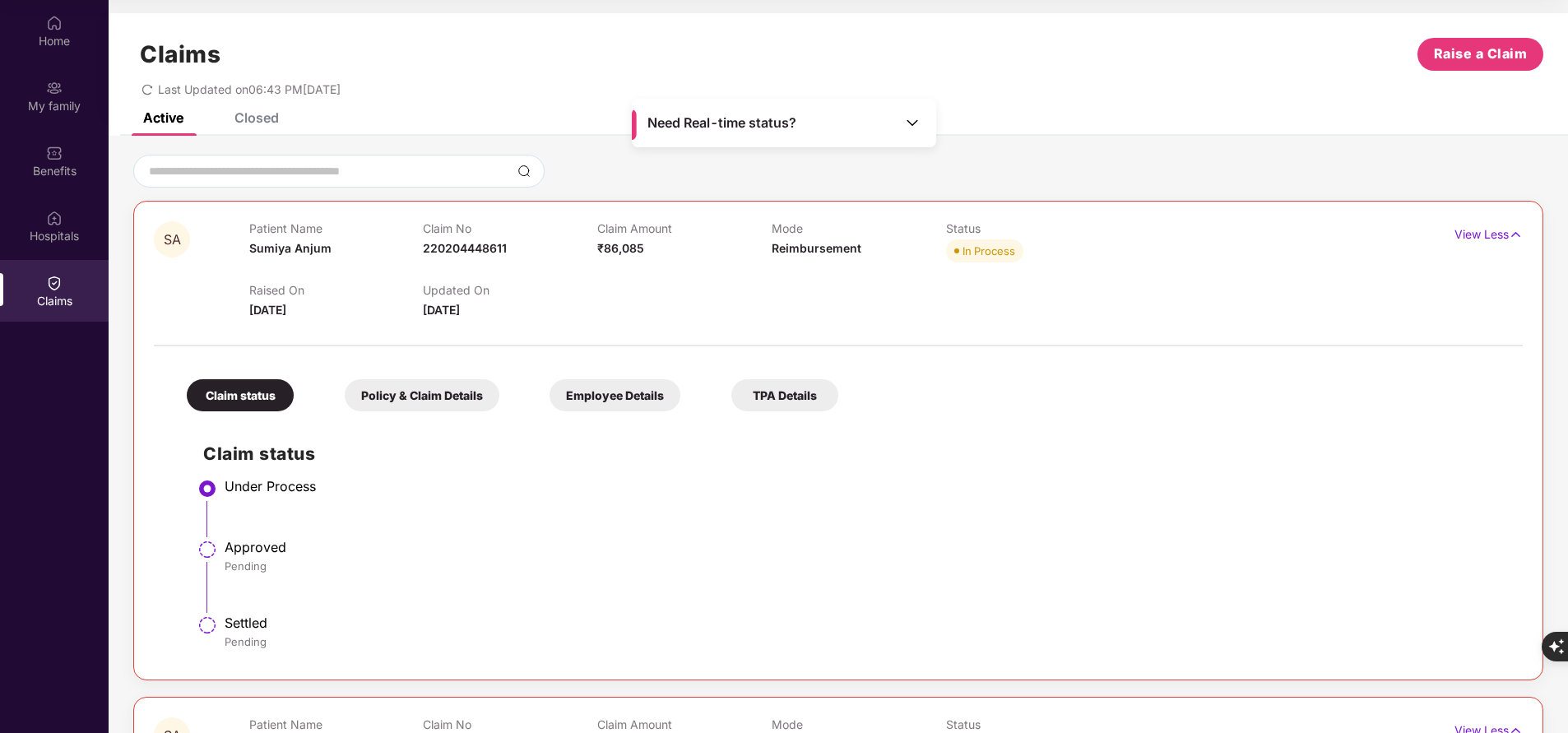
scroll to position [52, 0]
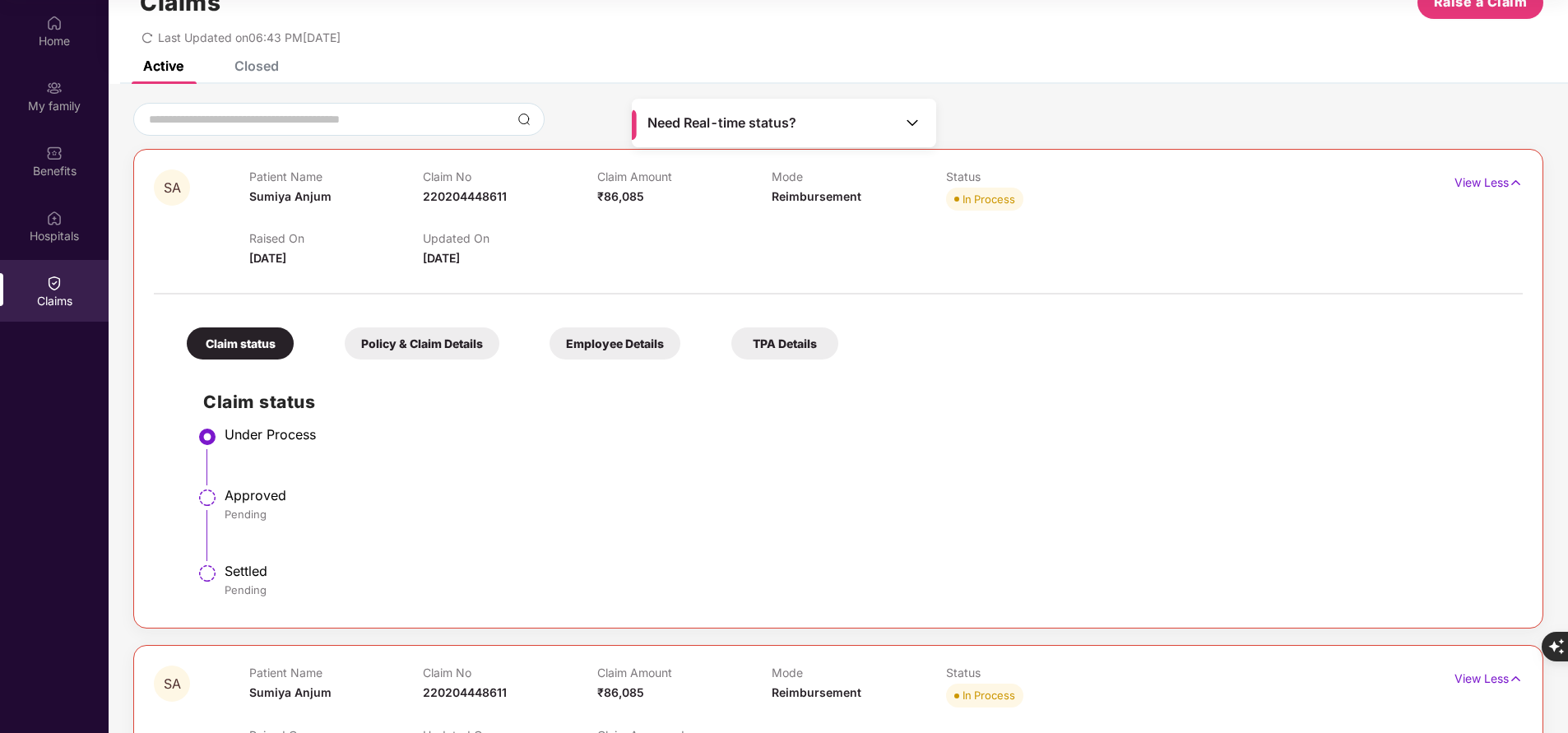
click at [1473, 195] on div "View Less" at bounding box center [1489, 183] width 69 height 26
click at [1480, 190] on p "View Less" at bounding box center [1489, 180] width 69 height 22
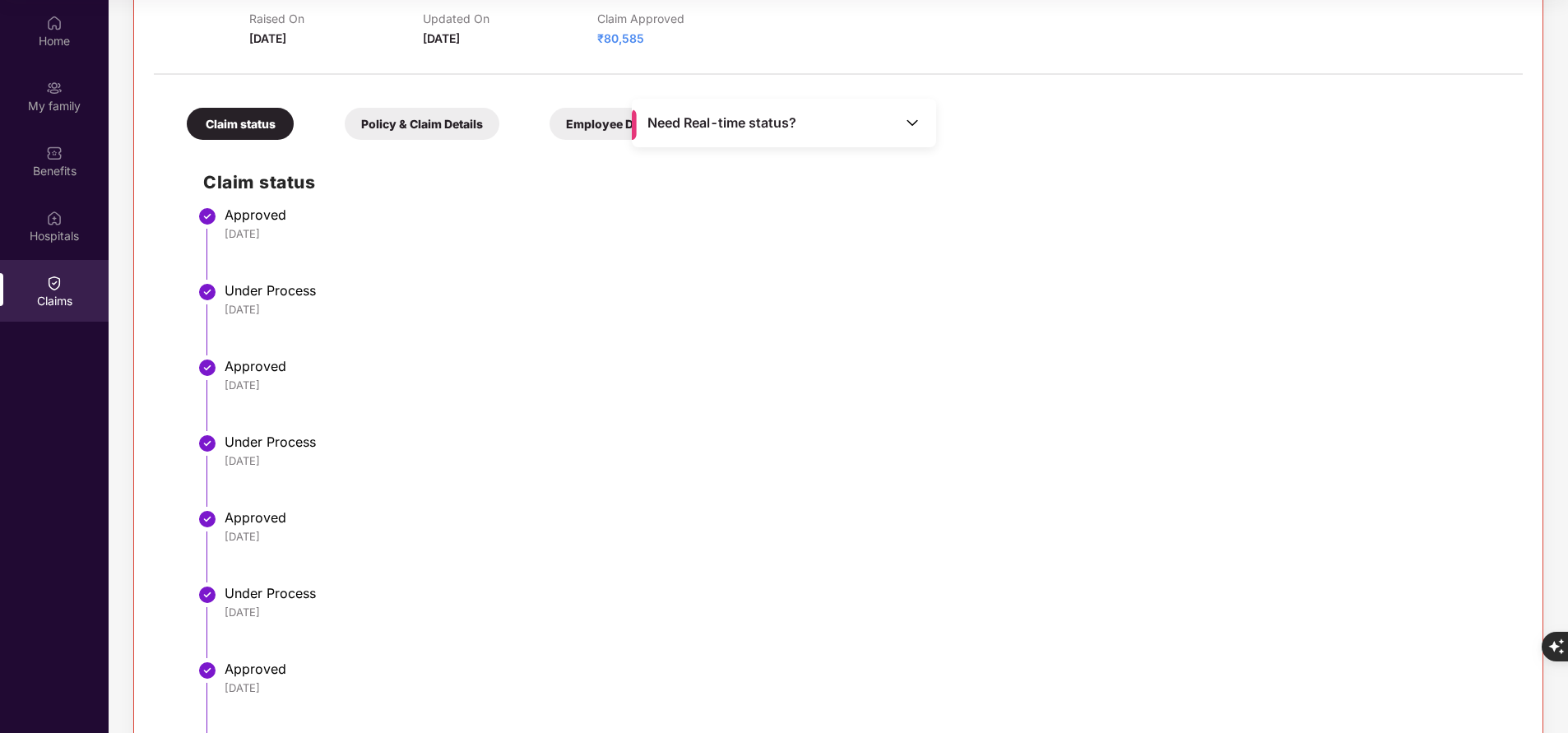
scroll to position [0, 0]
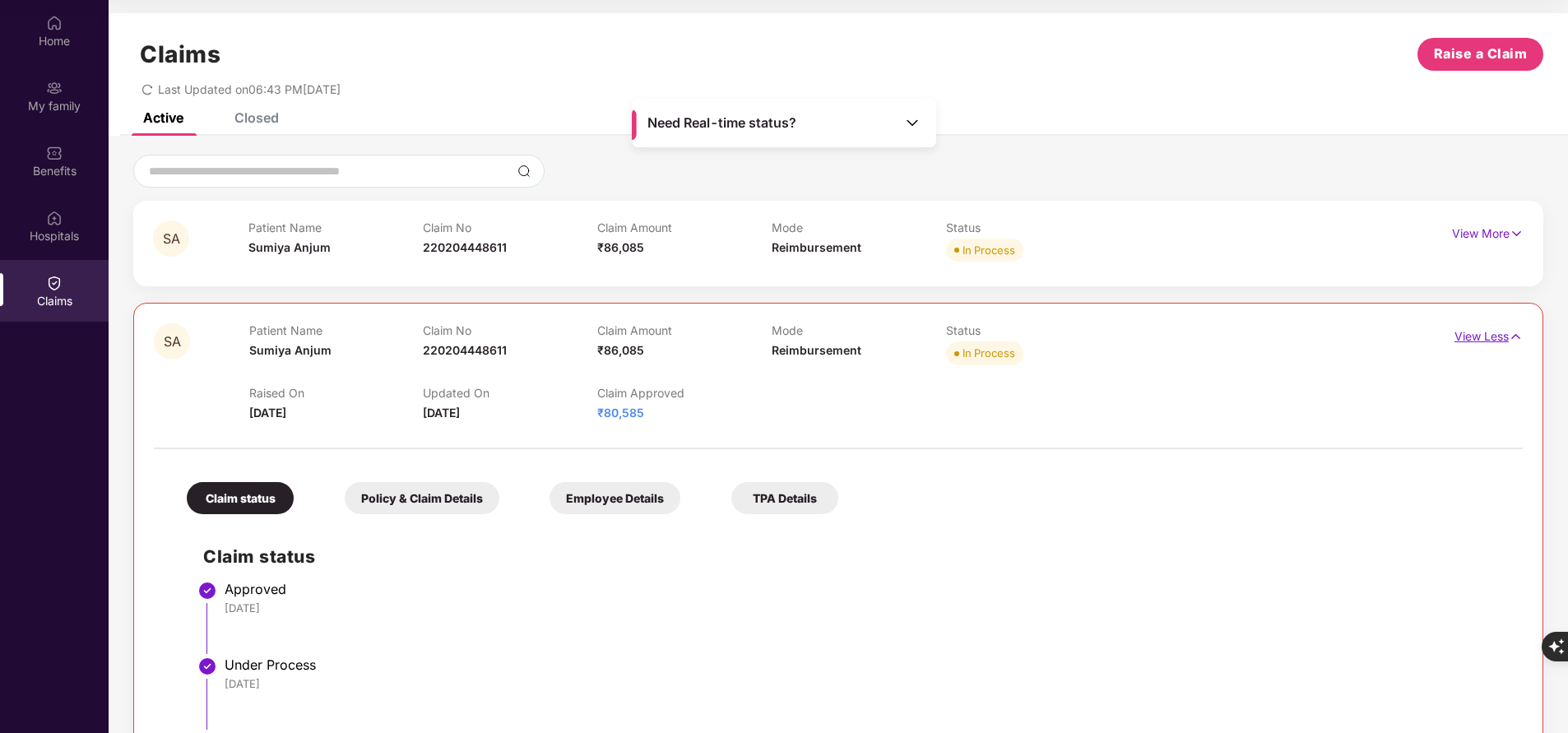
click at [1498, 333] on p "View Less" at bounding box center [1489, 334] width 69 height 22
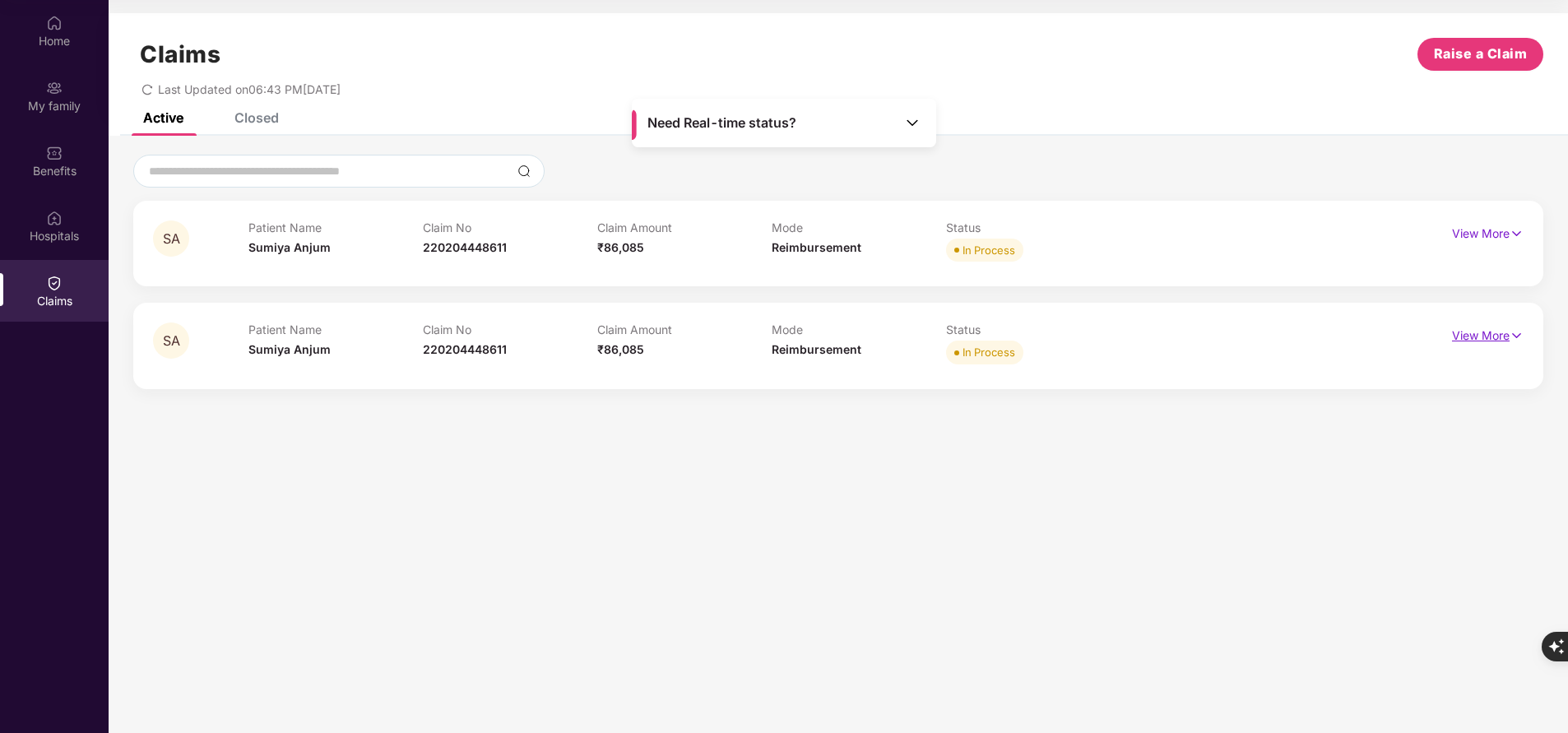
click at [1498, 336] on p "View More" at bounding box center [1488, 333] width 72 height 22
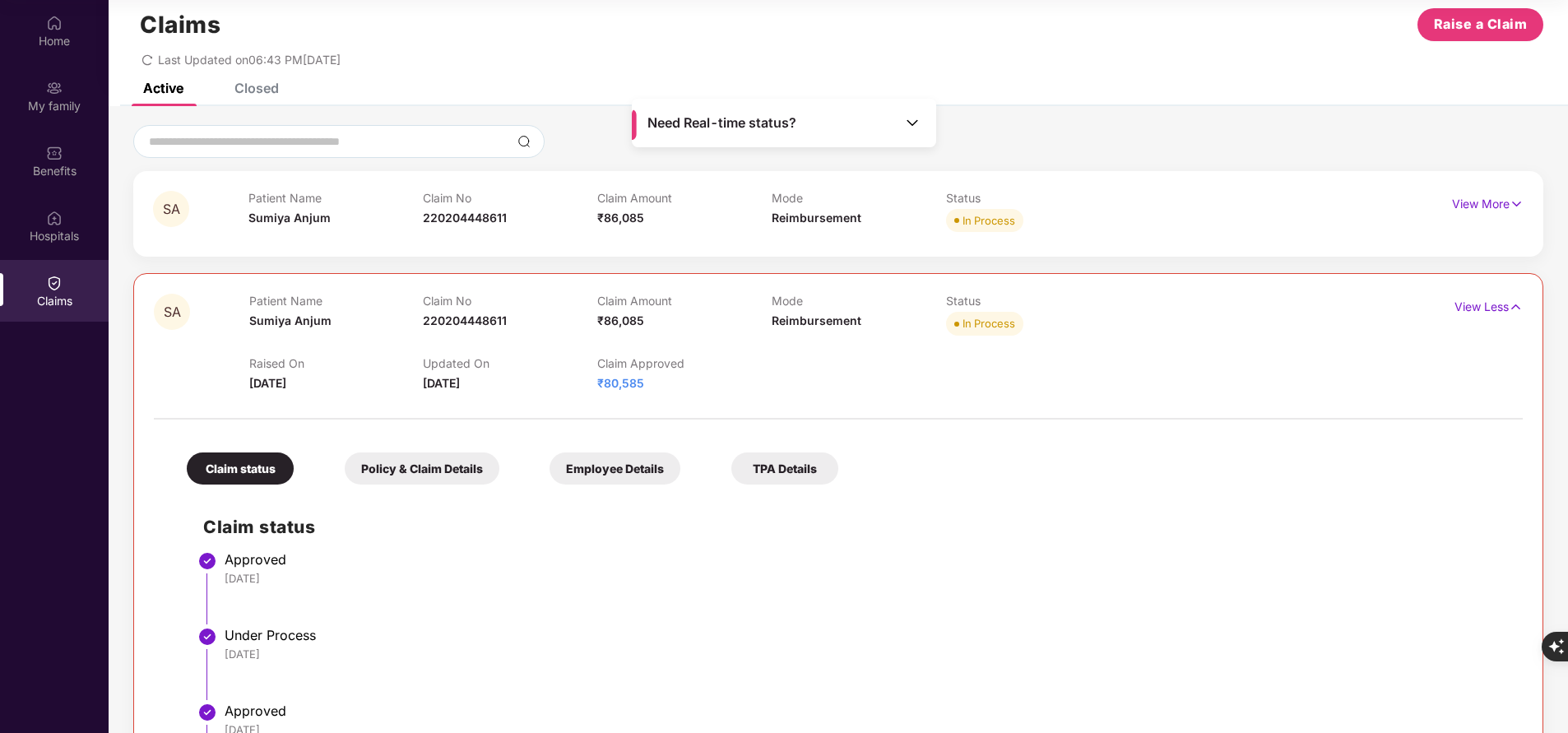
scroll to position [29, 0]
click at [1469, 301] on p "View Less" at bounding box center [1489, 305] width 69 height 22
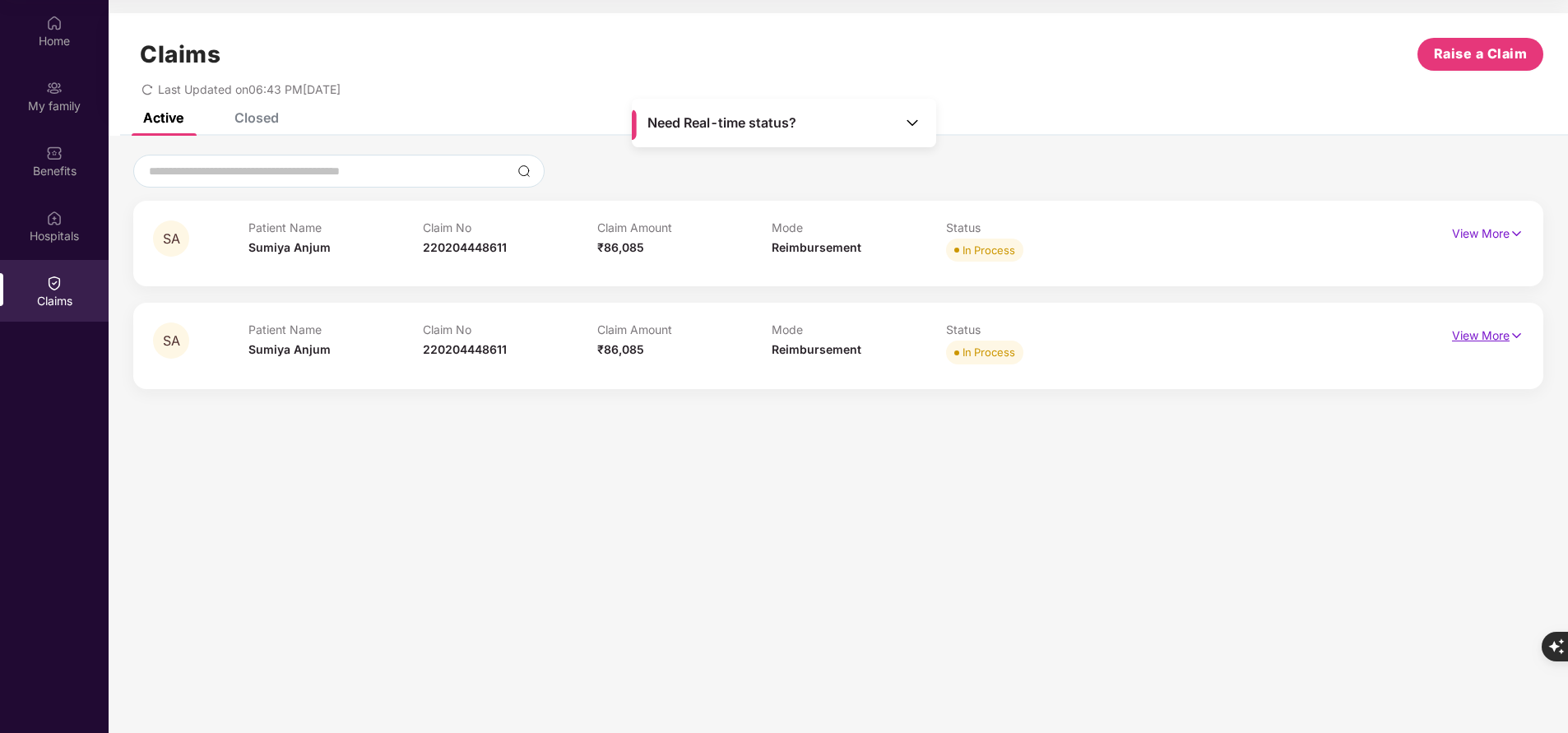
scroll to position [0, 0]
click at [74, 37] on div "Home" at bounding box center [54, 41] width 108 height 17
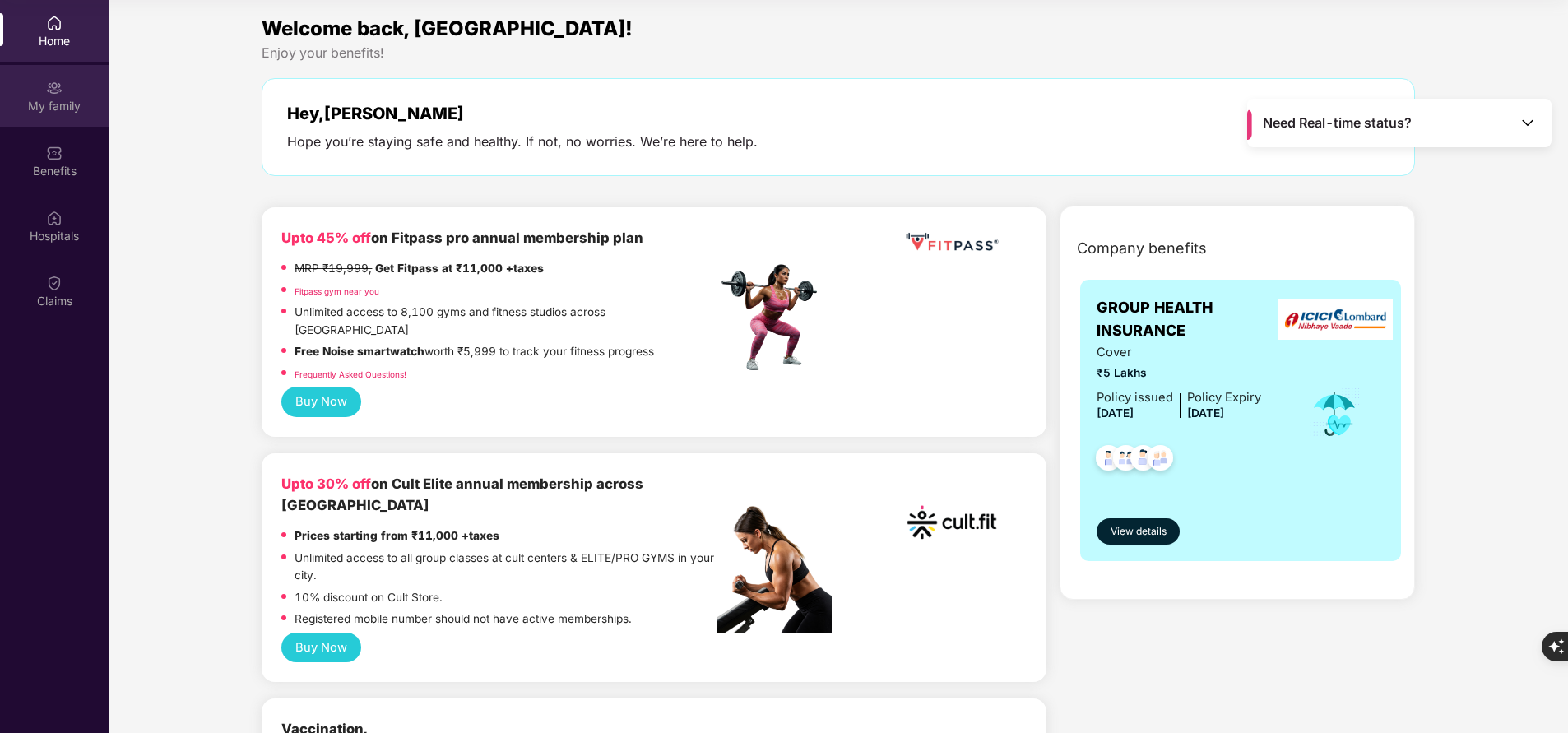
click at [69, 116] on div "My family" at bounding box center [54, 96] width 108 height 62
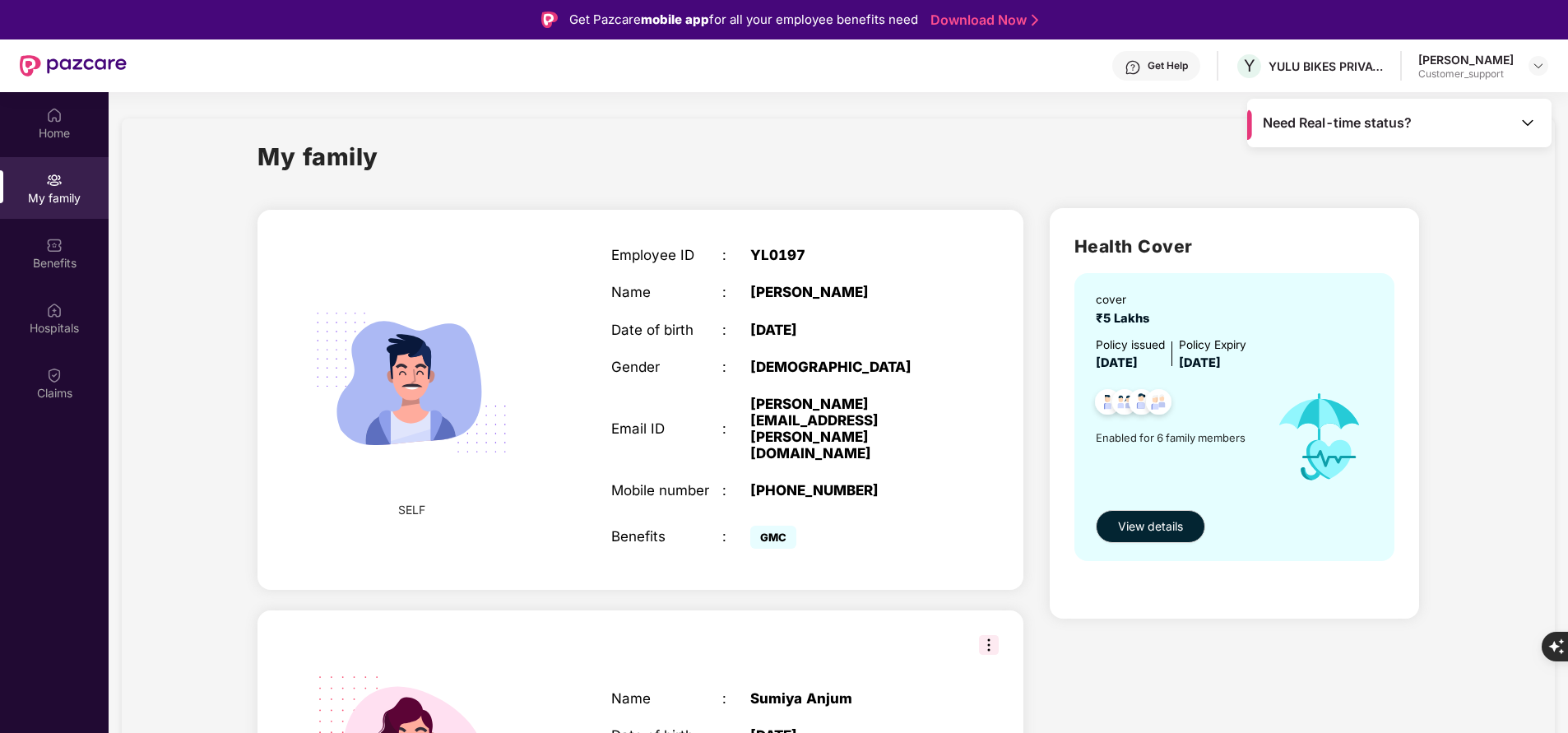
click at [1190, 74] on div "Get Help" at bounding box center [1156, 66] width 88 height 30
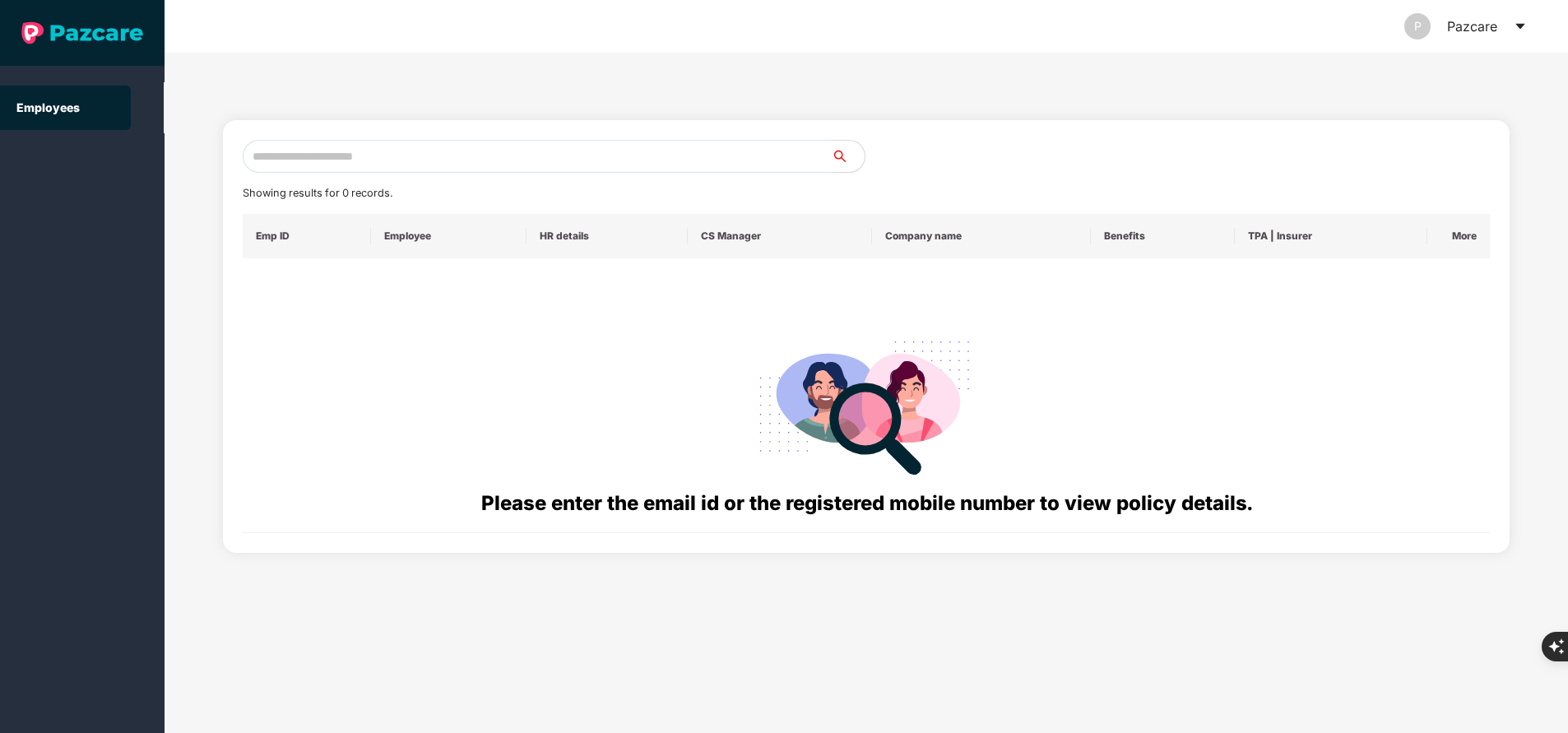
click at [515, 165] on input "text" at bounding box center [537, 156] width 589 height 33
paste input "**********"
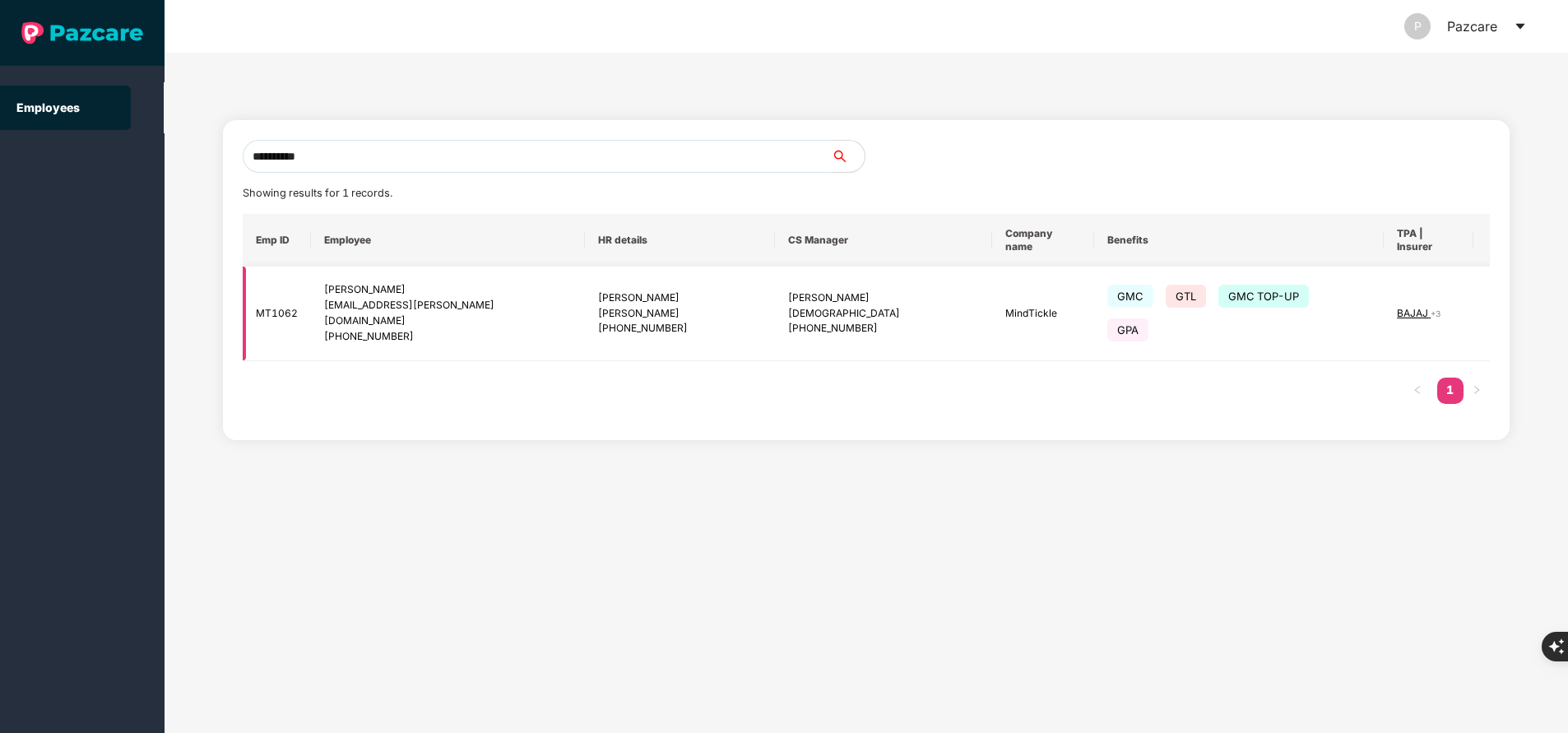
type input "**********"
click at [1502, 302] on img at bounding box center [1513, 313] width 23 height 23
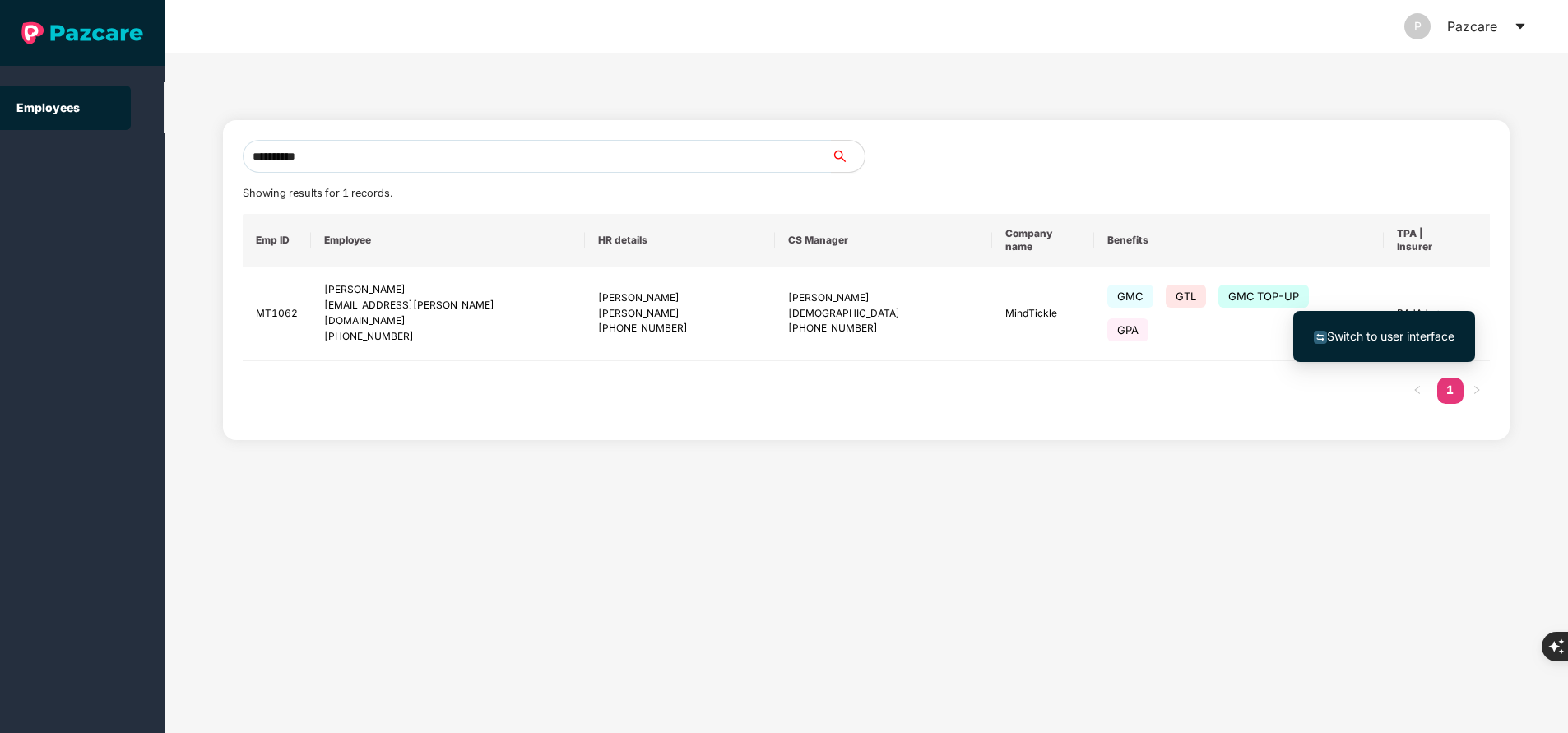
click at [1407, 331] on span "Switch to user interface" at bounding box center [1390, 336] width 127 height 14
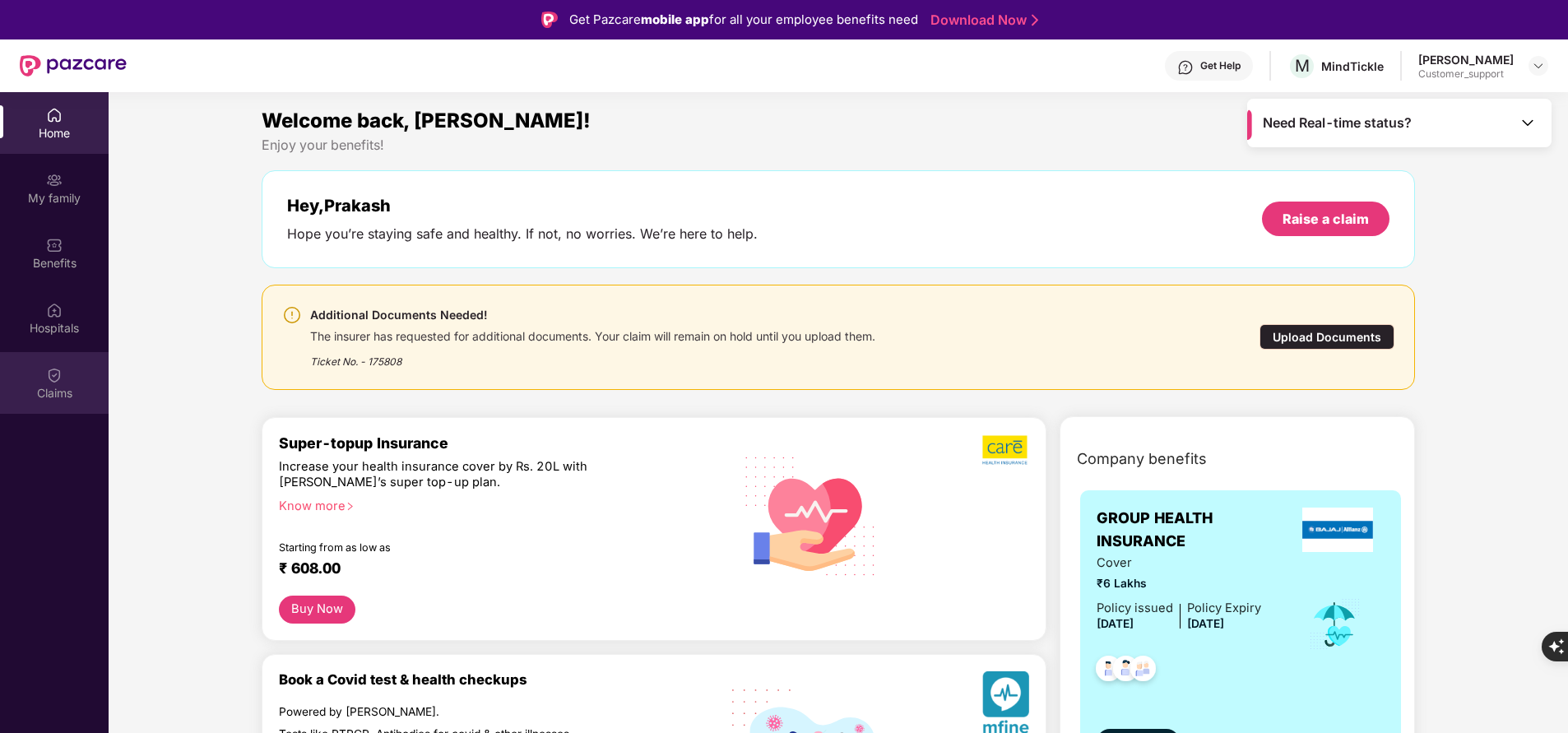
click at [59, 379] on img at bounding box center [55, 375] width 17 height 17
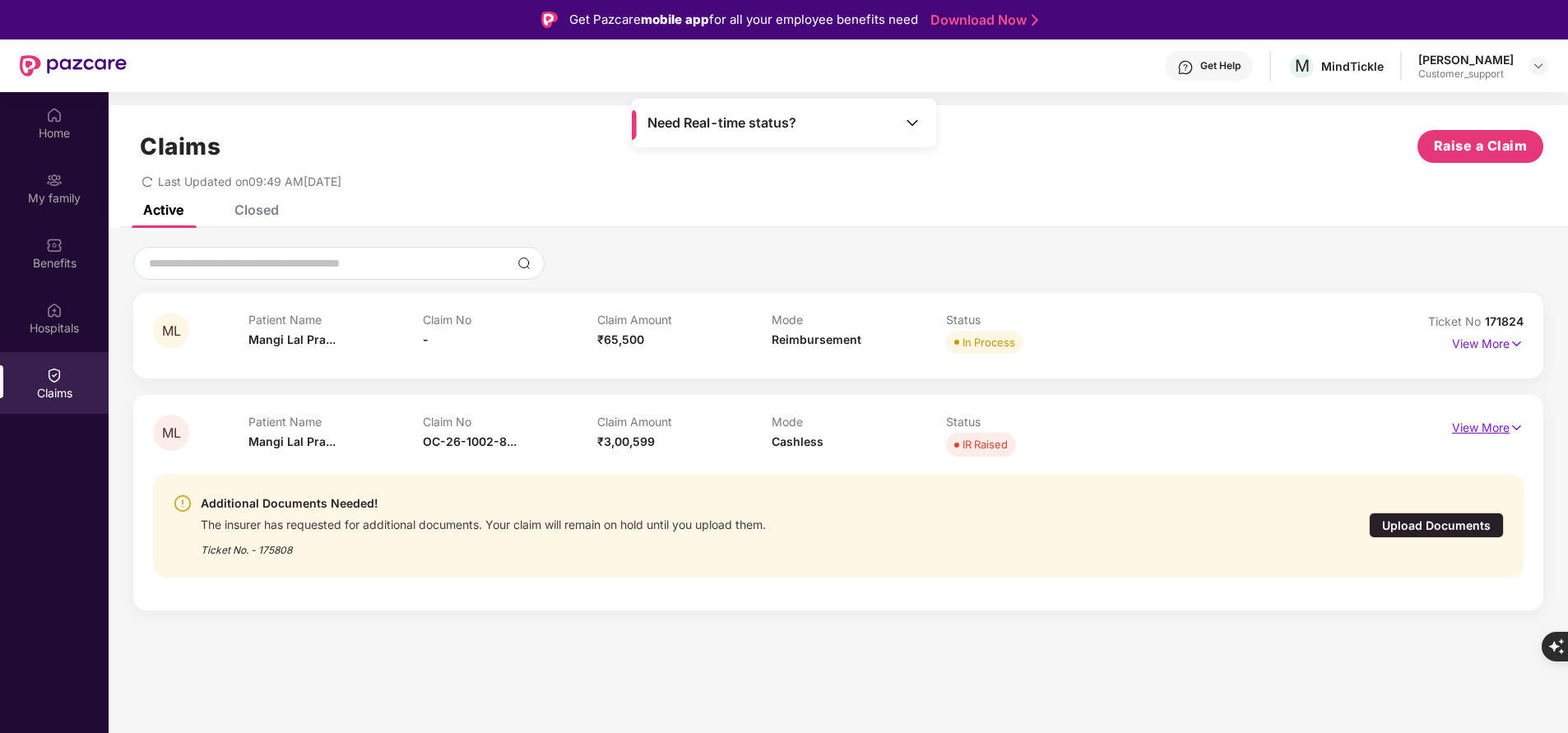
click at [1508, 426] on p "View More" at bounding box center [1488, 426] width 72 height 22
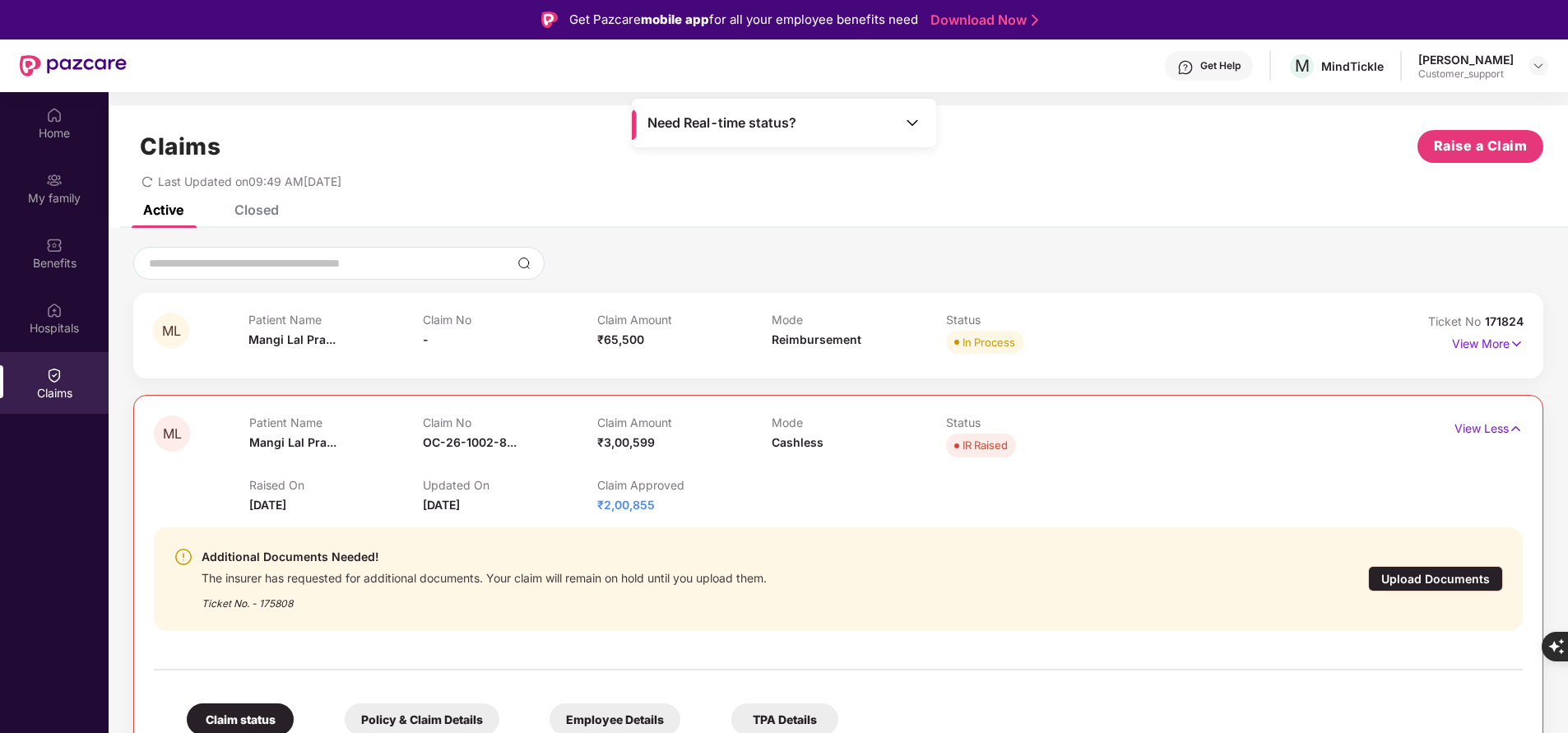
click at [1433, 579] on div "Upload Documents" at bounding box center [1435, 578] width 135 height 26
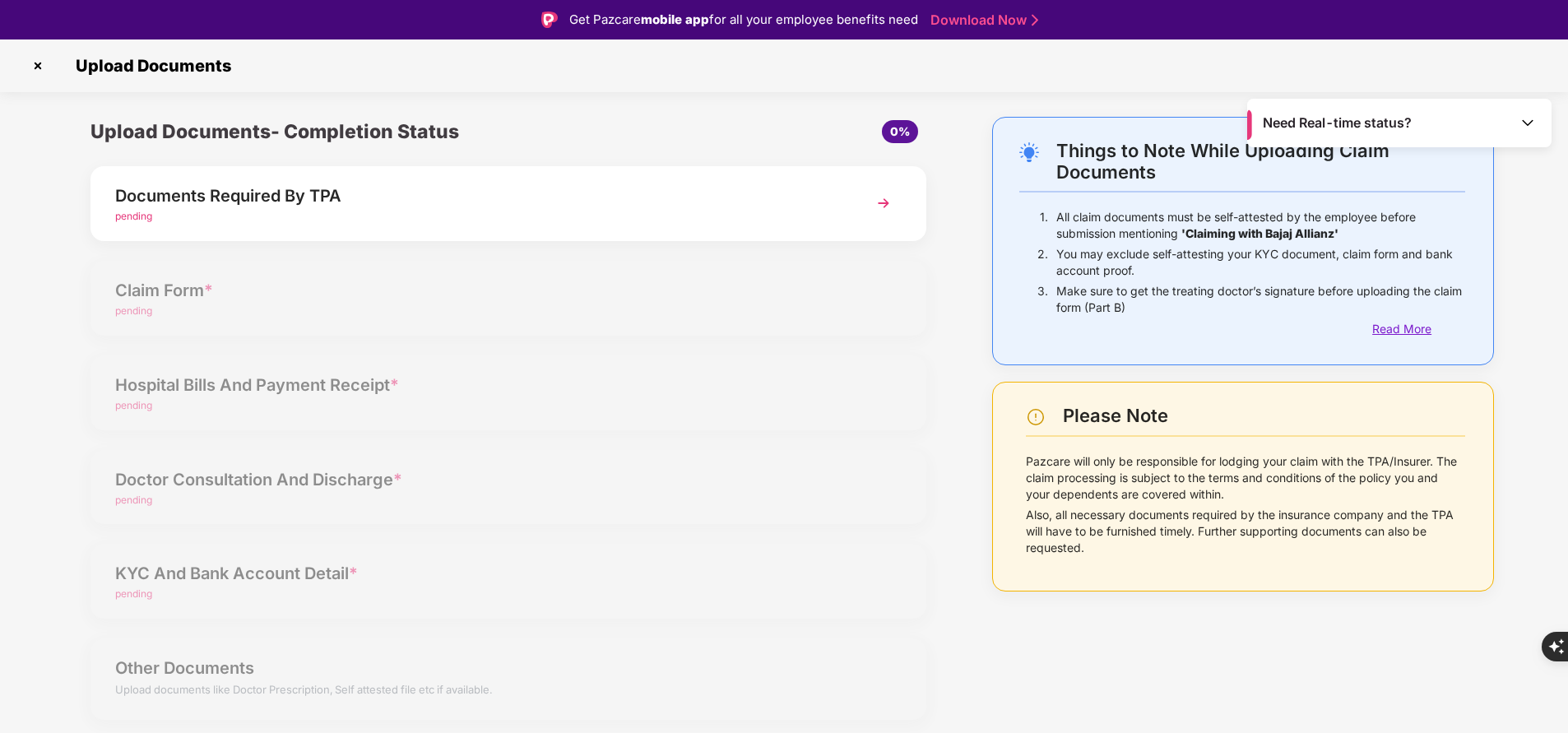
click at [1431, 325] on div "Read More" at bounding box center [1418, 329] width 93 height 18
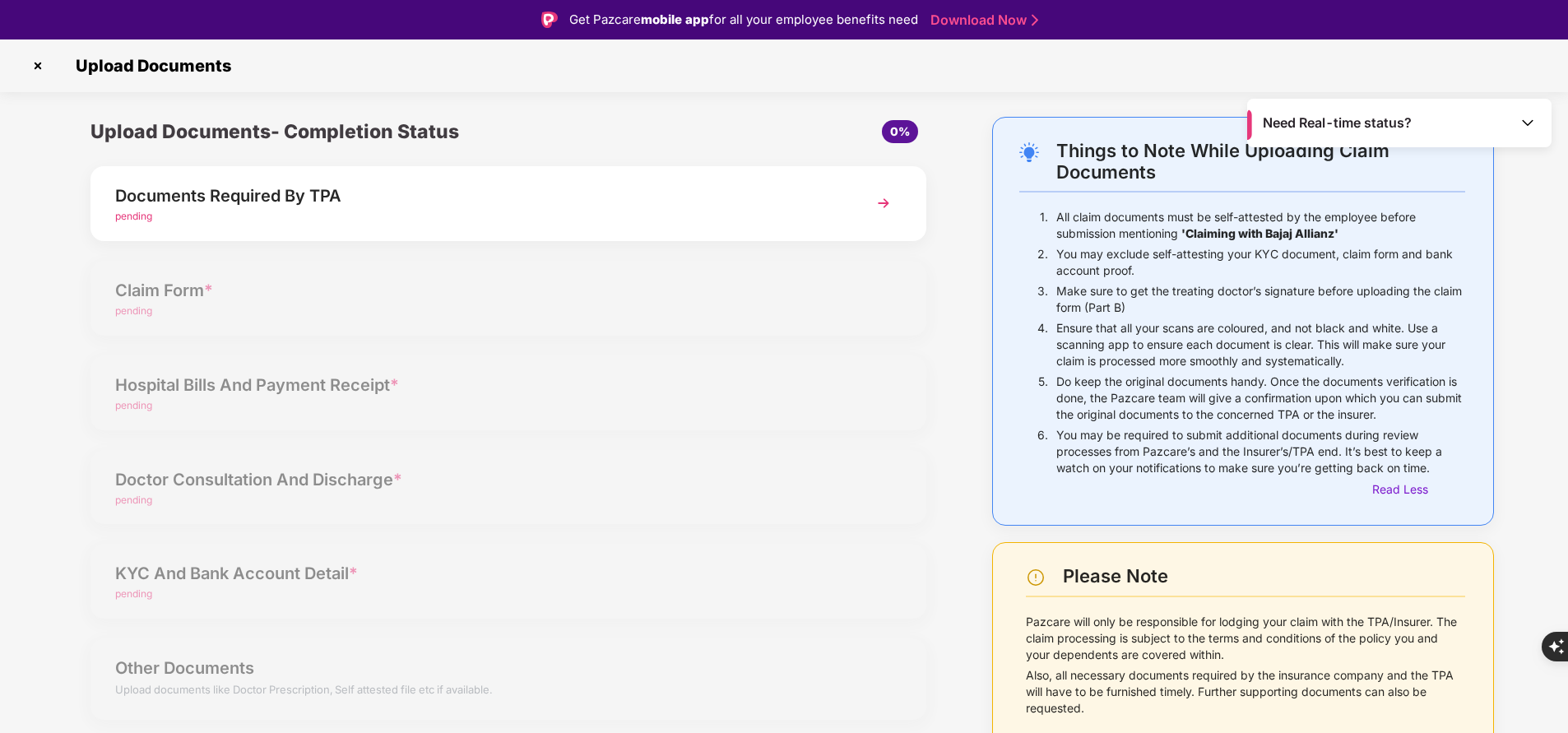
click at [33, 58] on img at bounding box center [38, 66] width 26 height 26
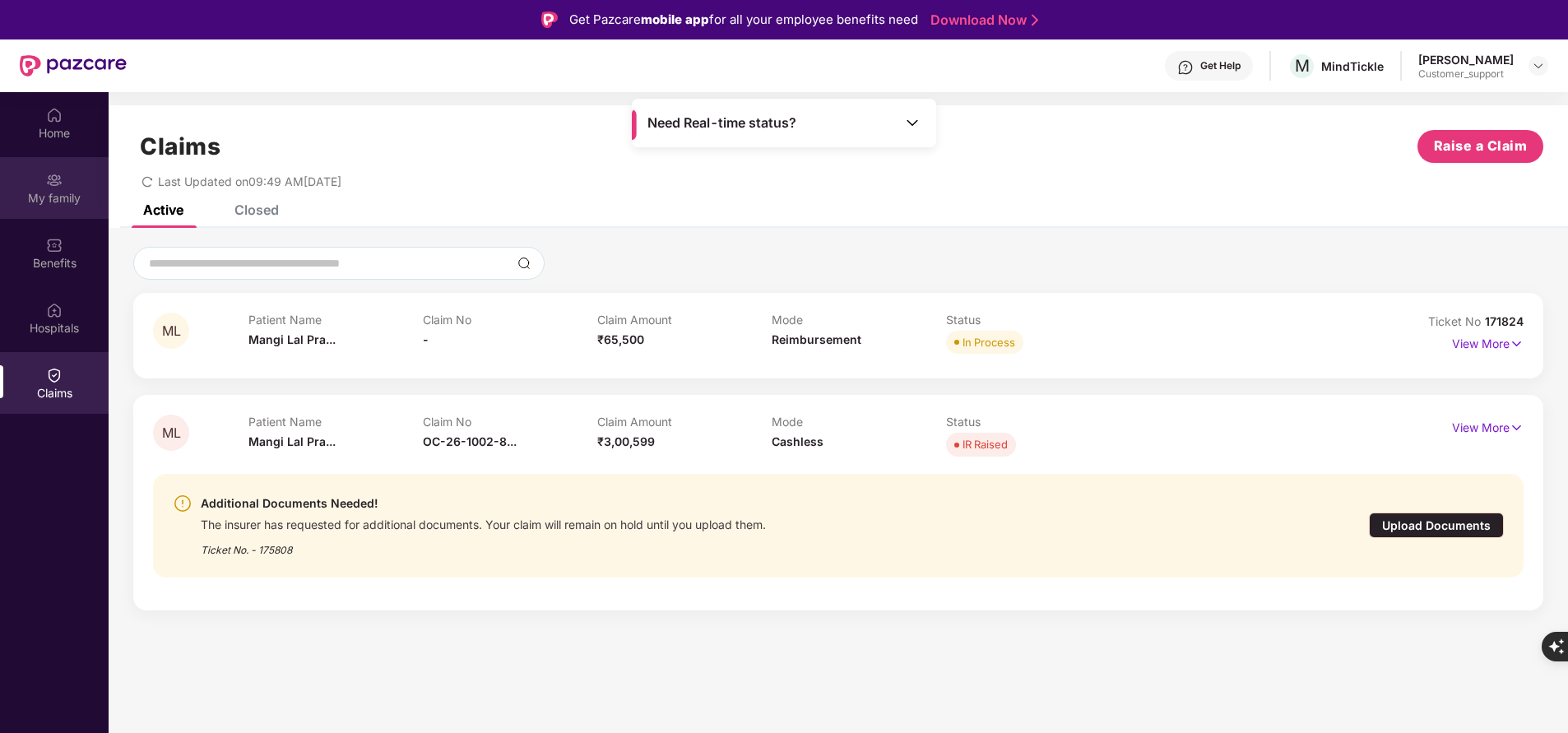
click at [74, 195] on div "My family" at bounding box center [54, 198] width 108 height 17
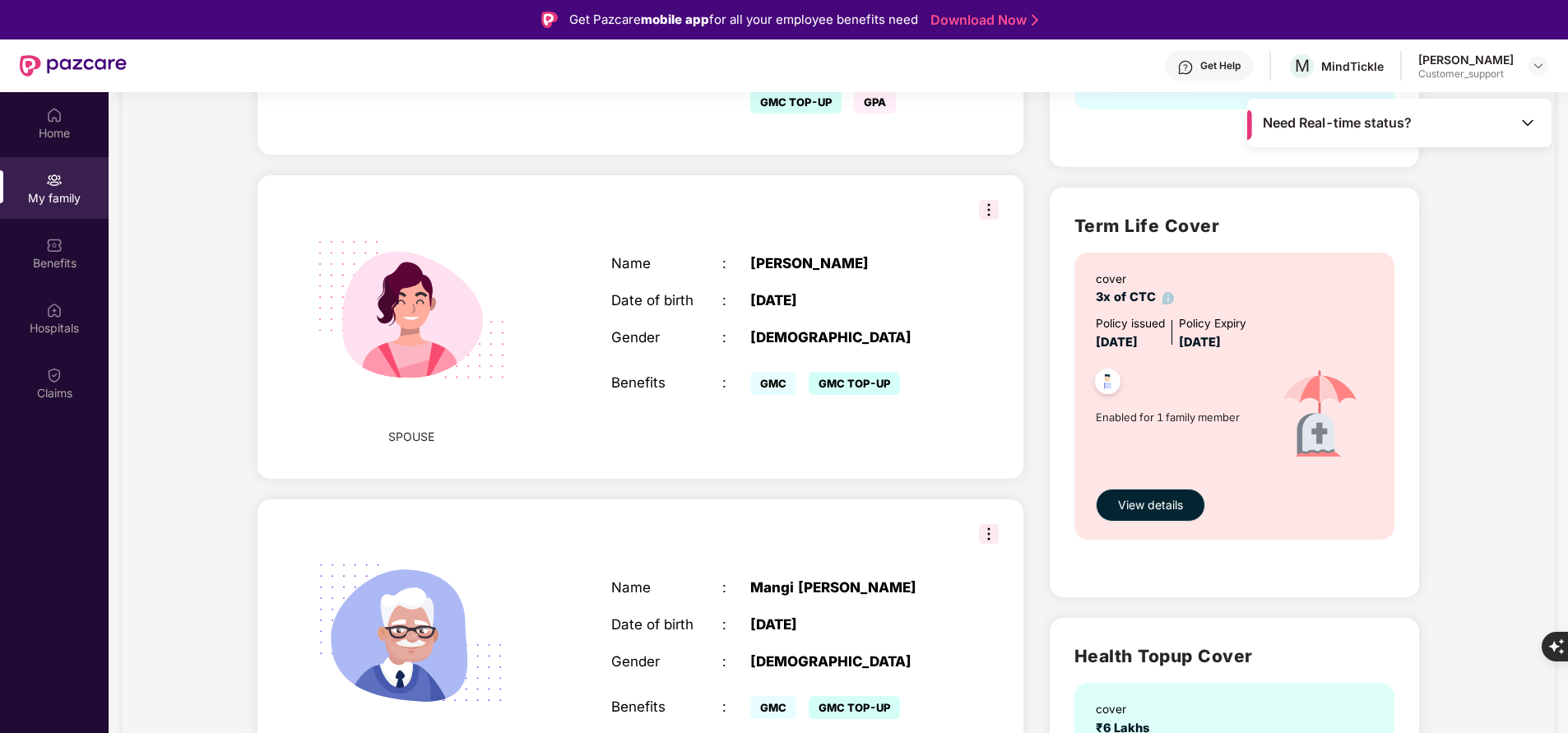
scroll to position [454, 0]
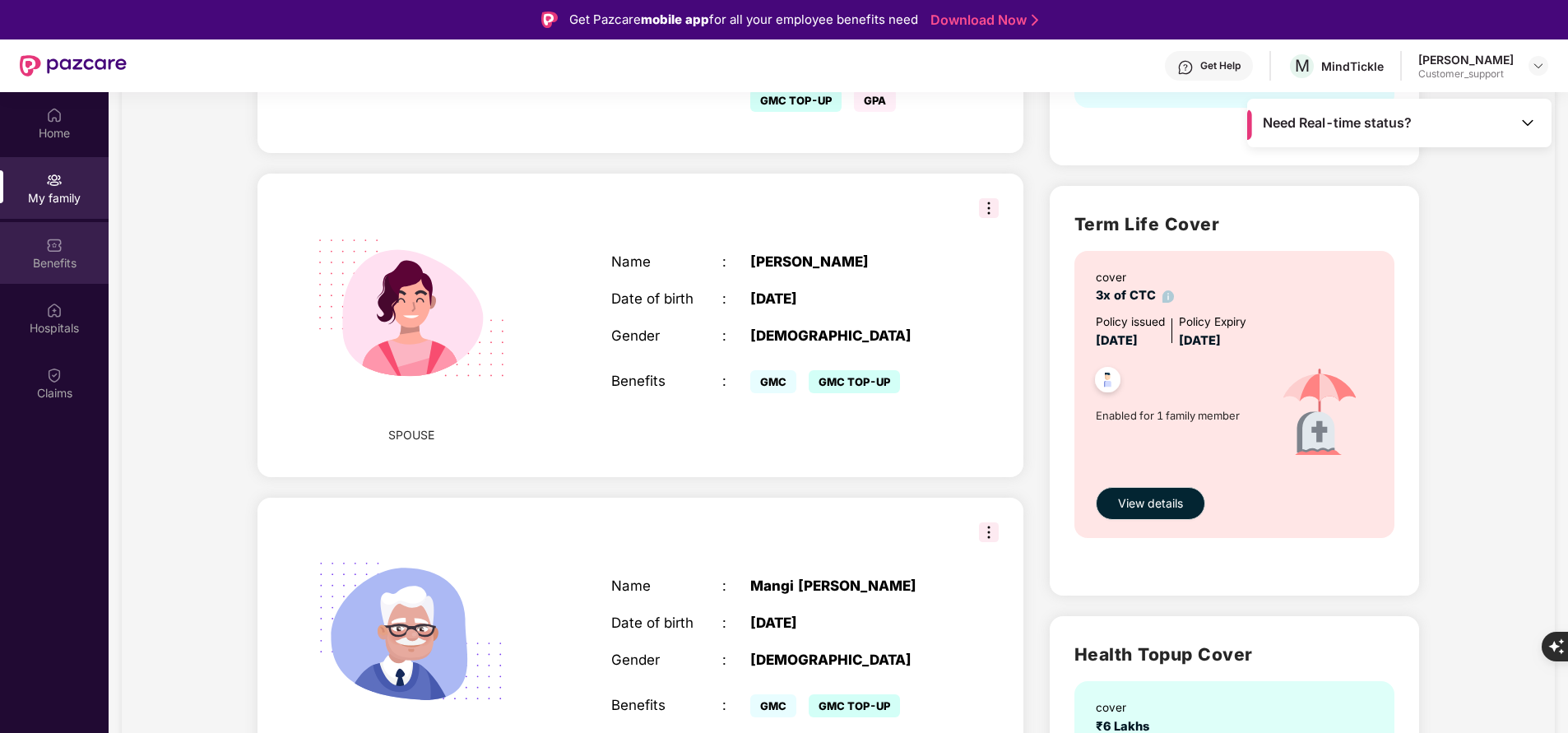
click at [48, 273] on div "Benefits" at bounding box center [54, 253] width 108 height 62
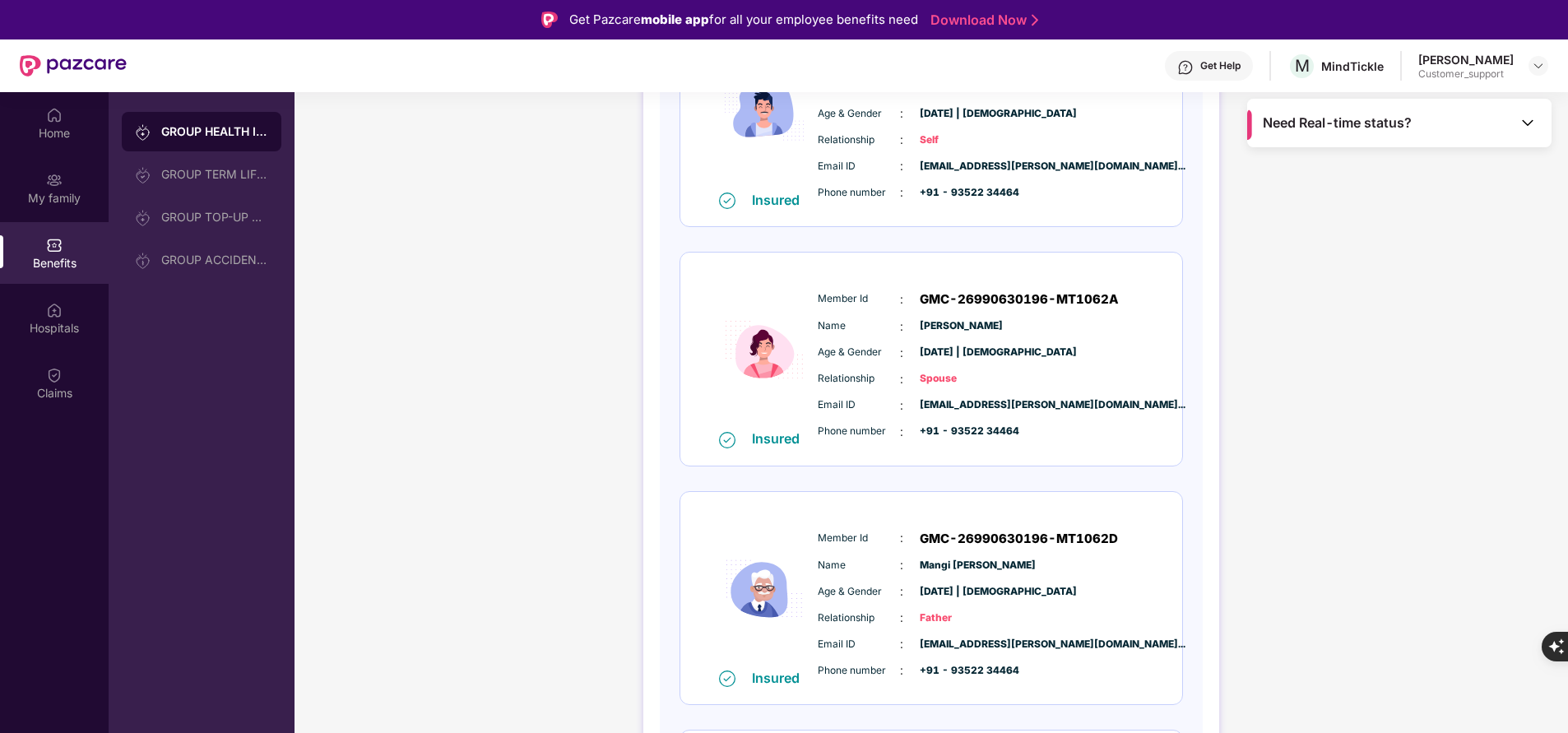
scroll to position [326, 0]
click at [57, 383] on div "Claims" at bounding box center [54, 383] width 108 height 62
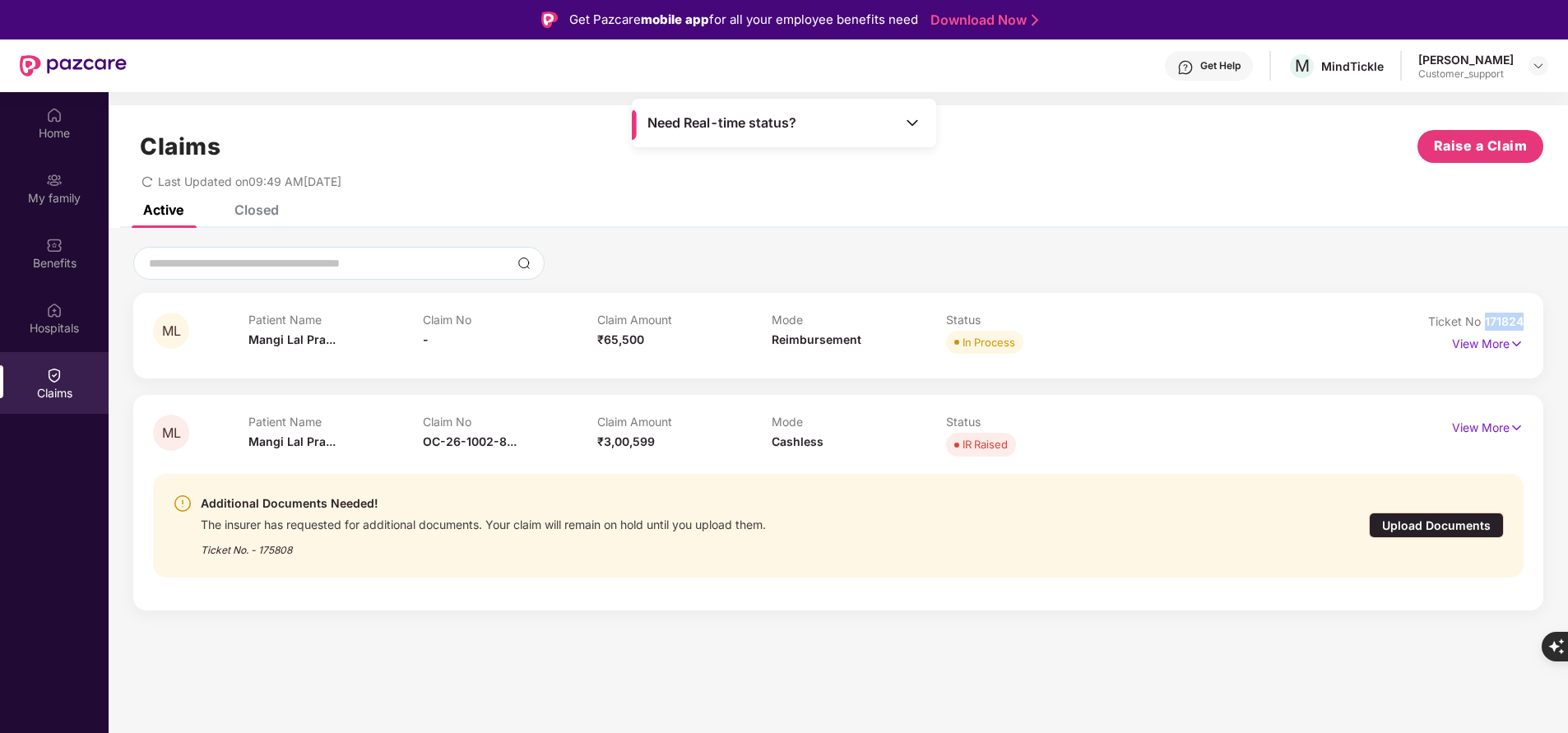
drag, startPoint x: 1483, startPoint y: 312, endPoint x: 1534, endPoint y: 317, distance: 51.2
click at [1534, 317] on div "ML Patient Name [PERSON_NAME]... Claim No - Claim Amount ₹65,500 Mode Reimburse…" at bounding box center [838, 336] width 1410 height 86
copy span "171824"
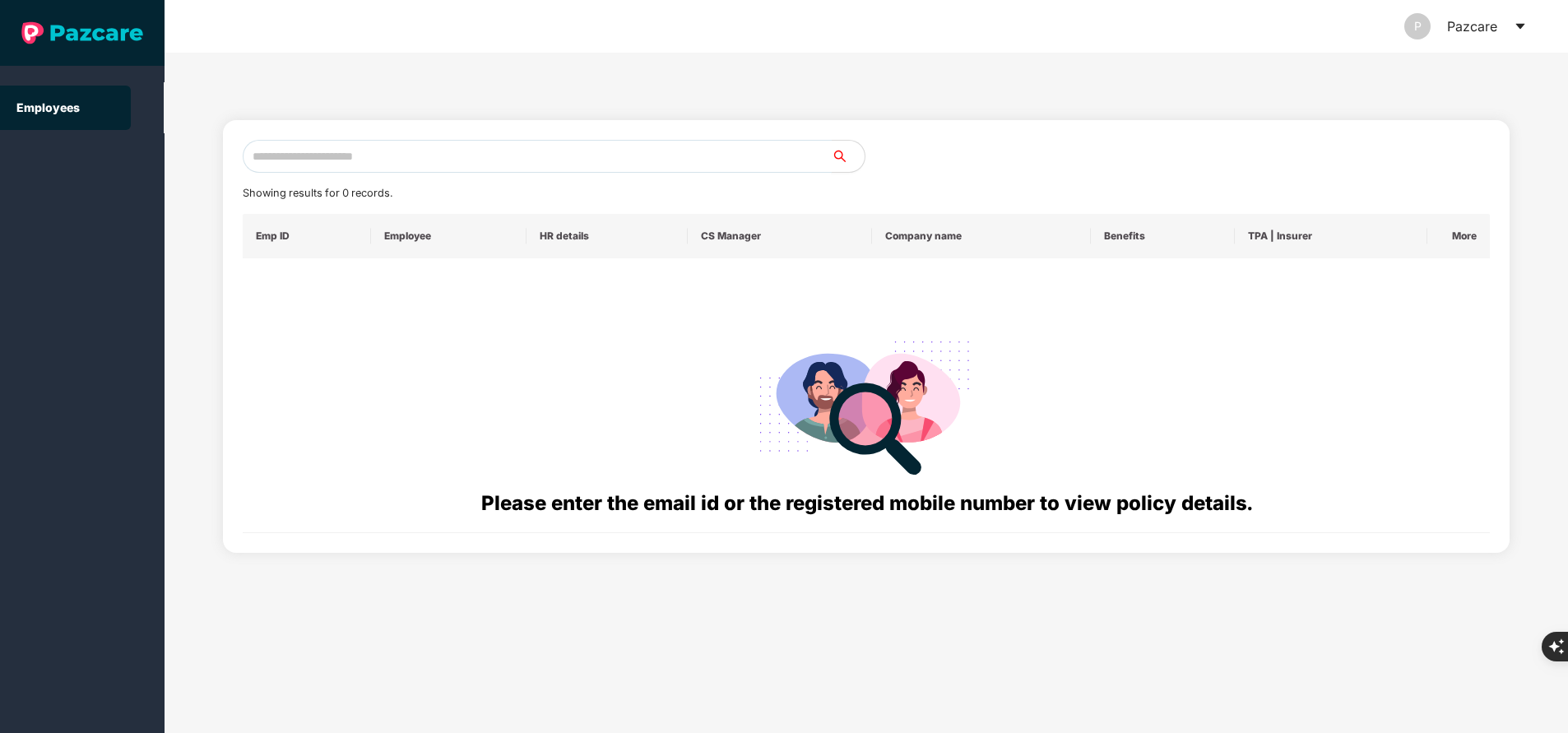
paste input "**********"
click at [467, 166] on input "text" at bounding box center [537, 156] width 589 height 33
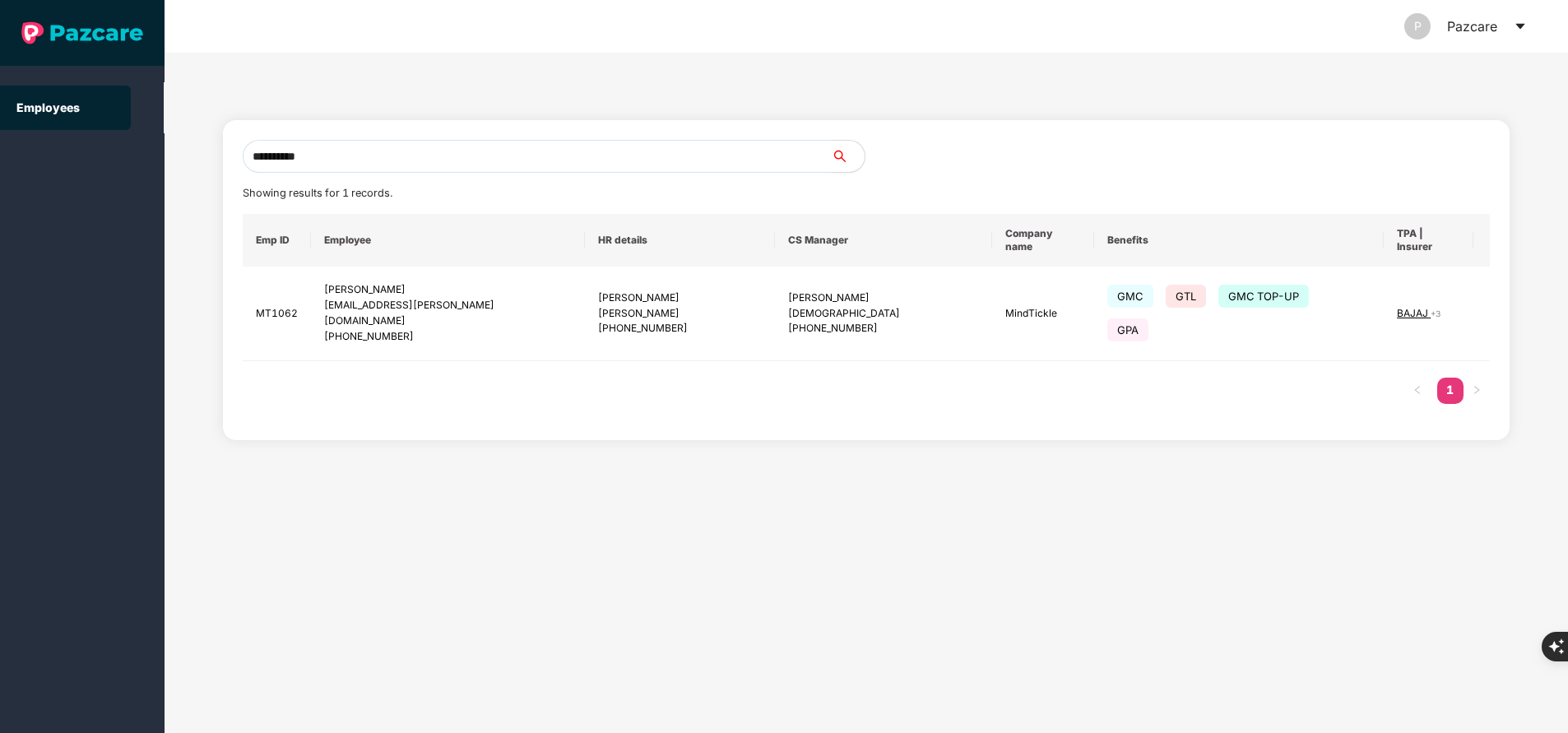
type input "**********"
click at [1542, 345] on div "**********" at bounding box center [866, 393] width 1404 height 681
click at [1502, 302] on img at bounding box center [1513, 313] width 23 height 23
click at [1362, 342] on span "Switch to user interface" at bounding box center [1390, 336] width 127 height 14
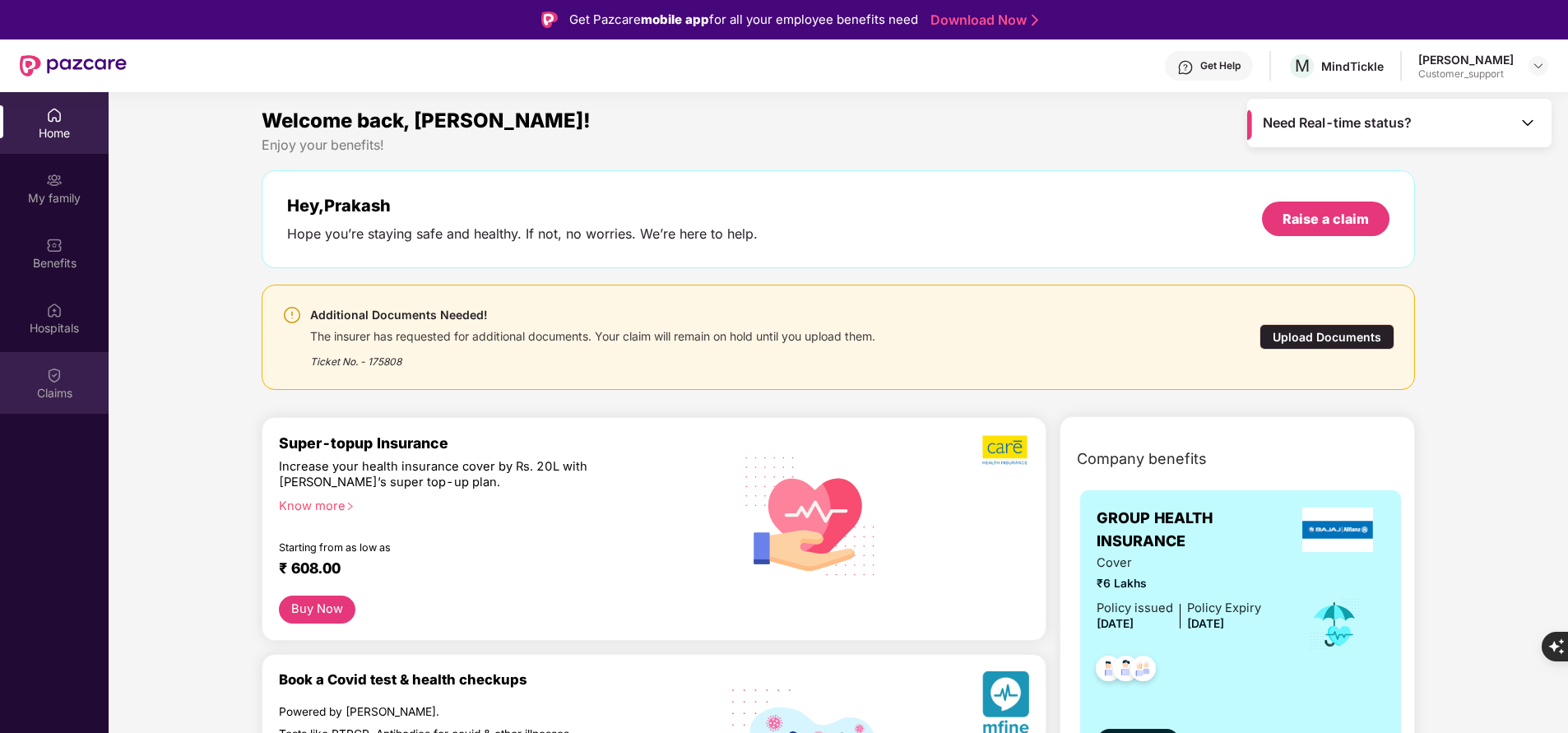
click at [55, 397] on div "Claims" at bounding box center [54, 393] width 108 height 17
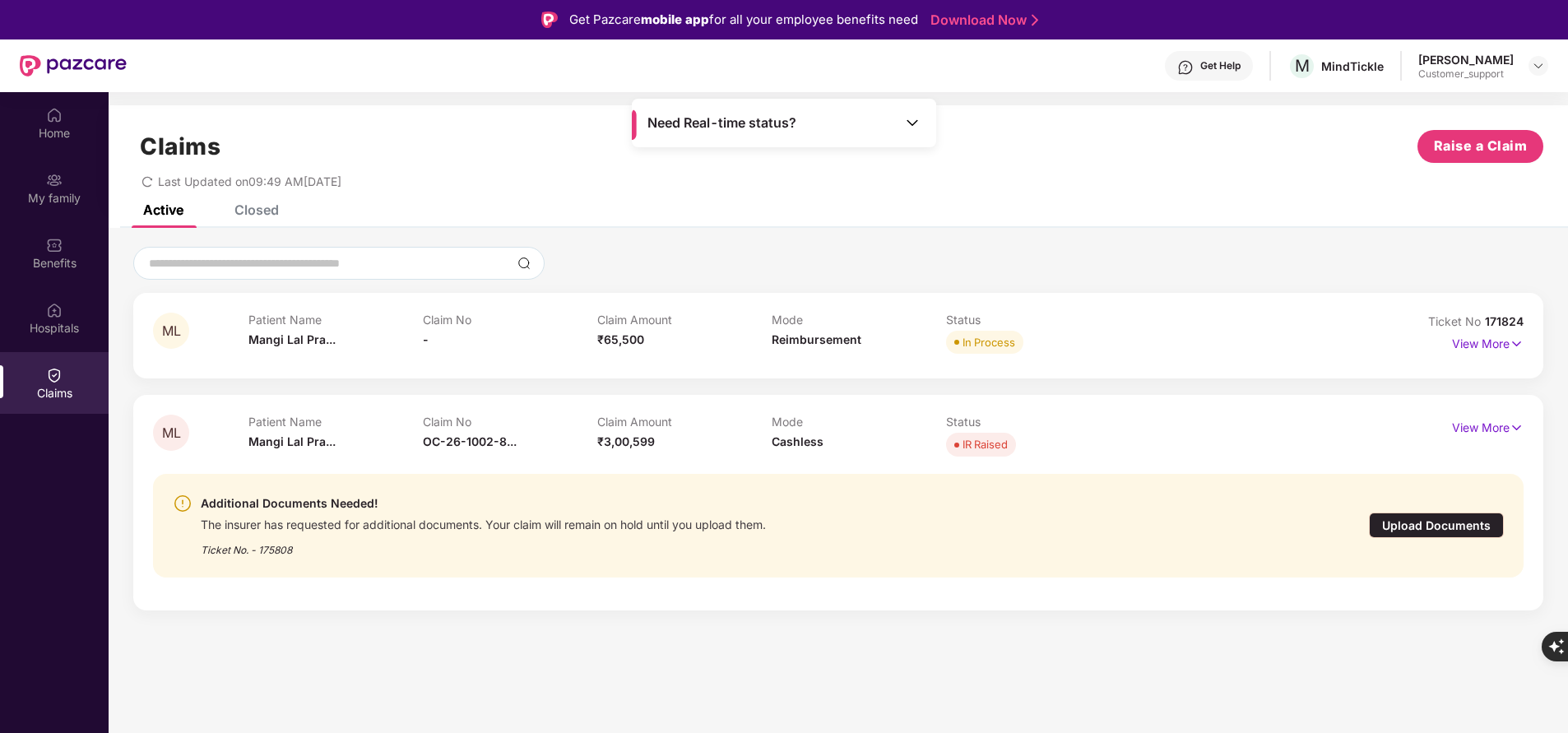
click at [273, 211] on div "Closed" at bounding box center [257, 210] width 45 height 17
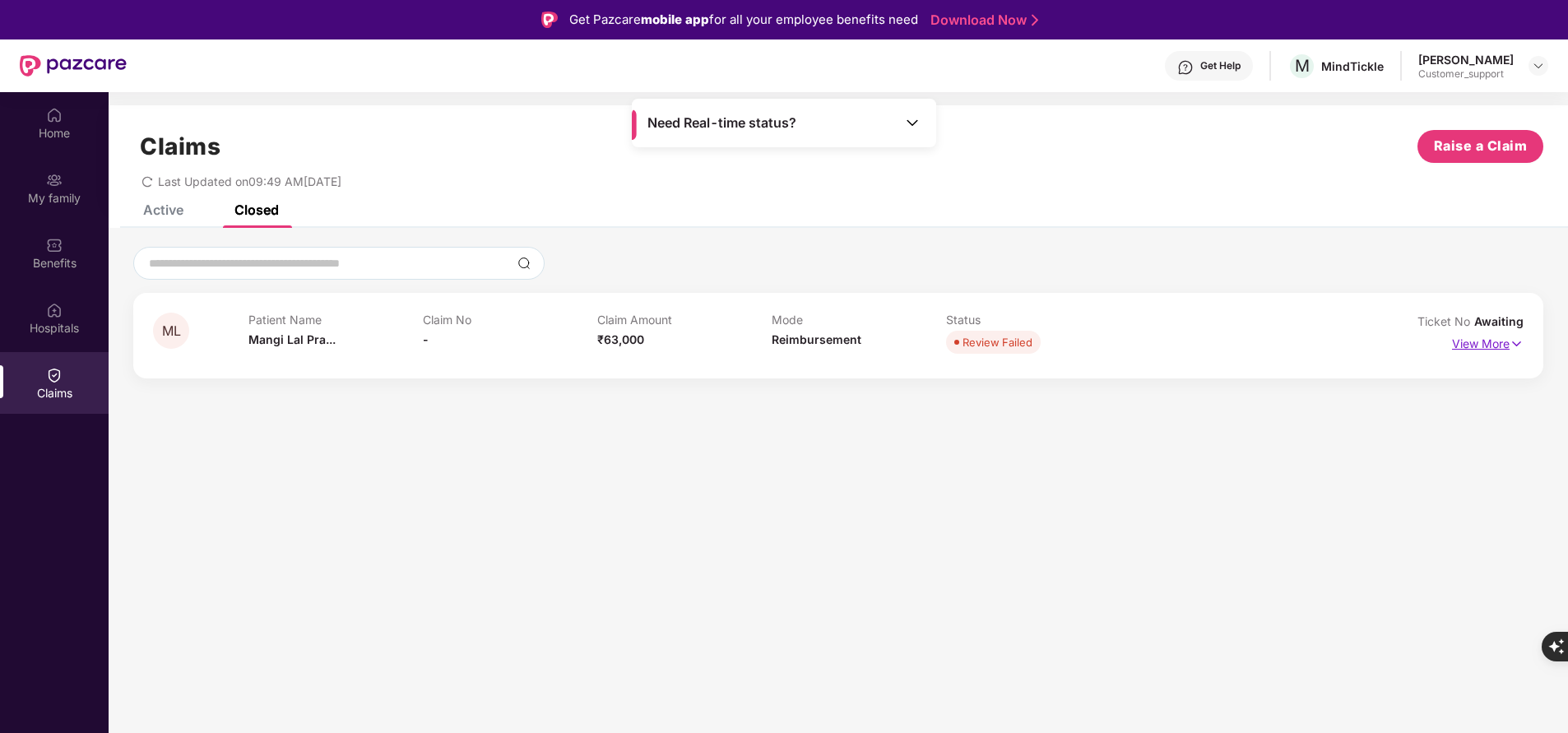
click at [1480, 338] on p "View More" at bounding box center [1488, 341] width 72 height 22
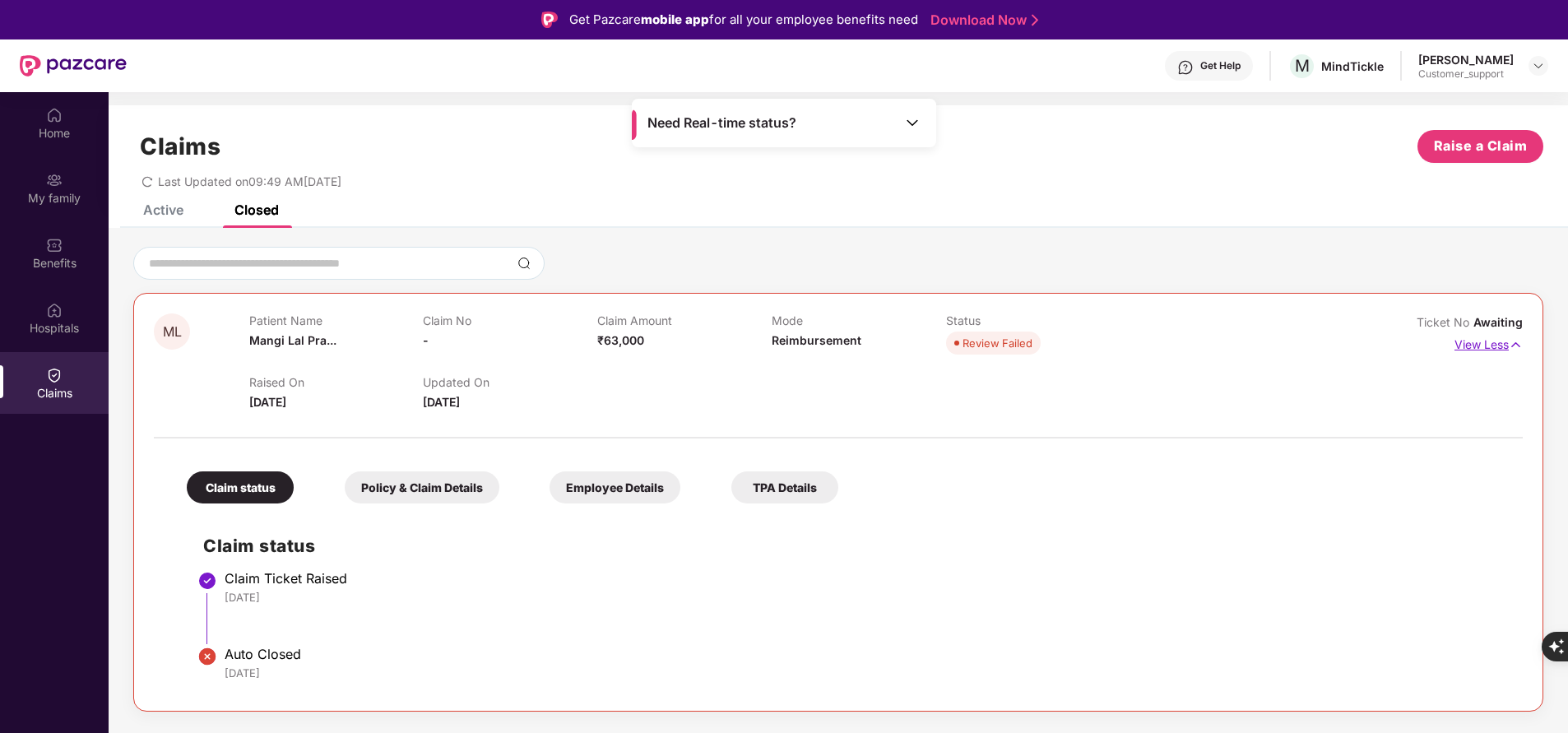
click at [1466, 340] on p "View Less" at bounding box center [1489, 342] width 69 height 22
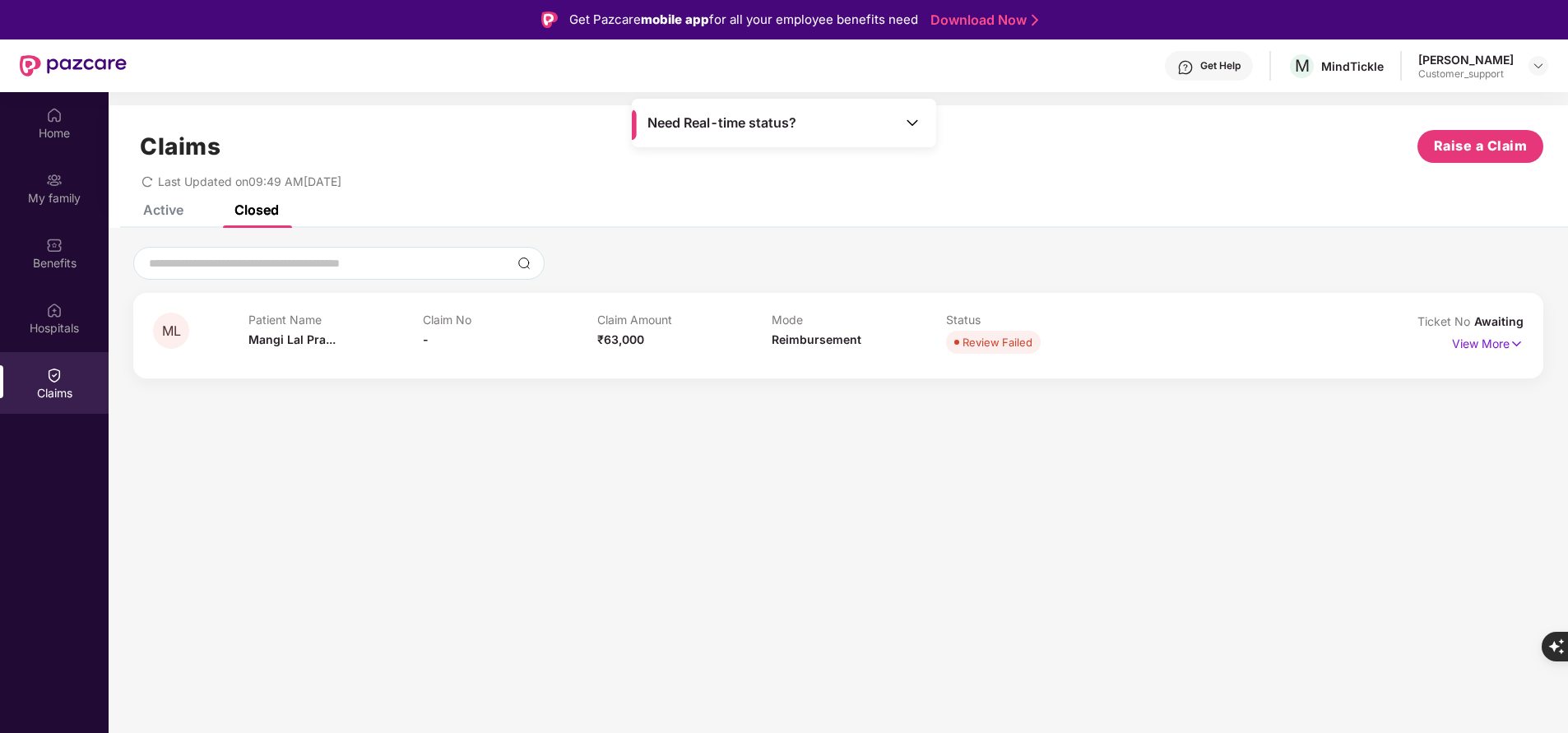
click at [164, 213] on div "Active" at bounding box center [163, 210] width 40 height 17
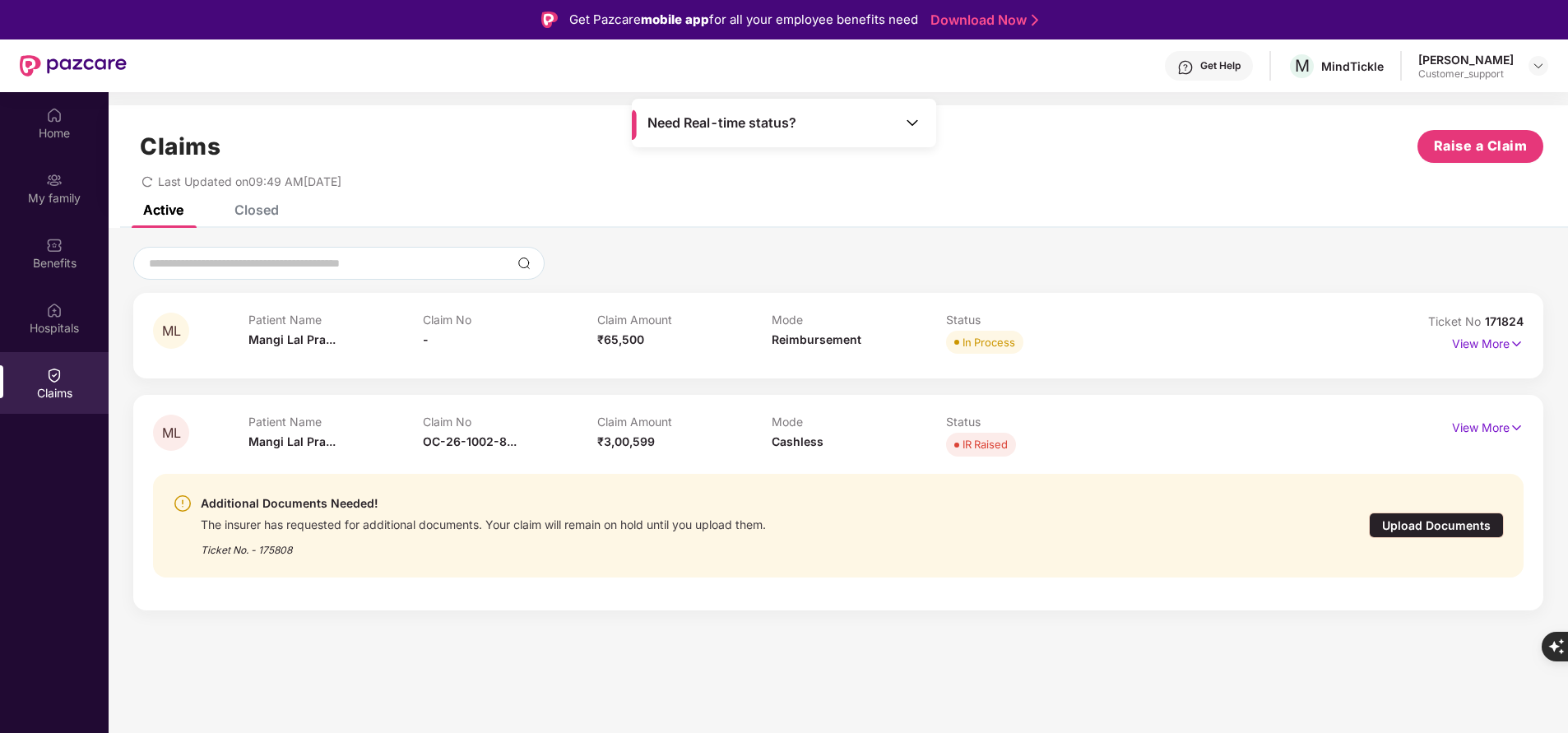
click at [251, 209] on div "Closed" at bounding box center [257, 210] width 45 height 17
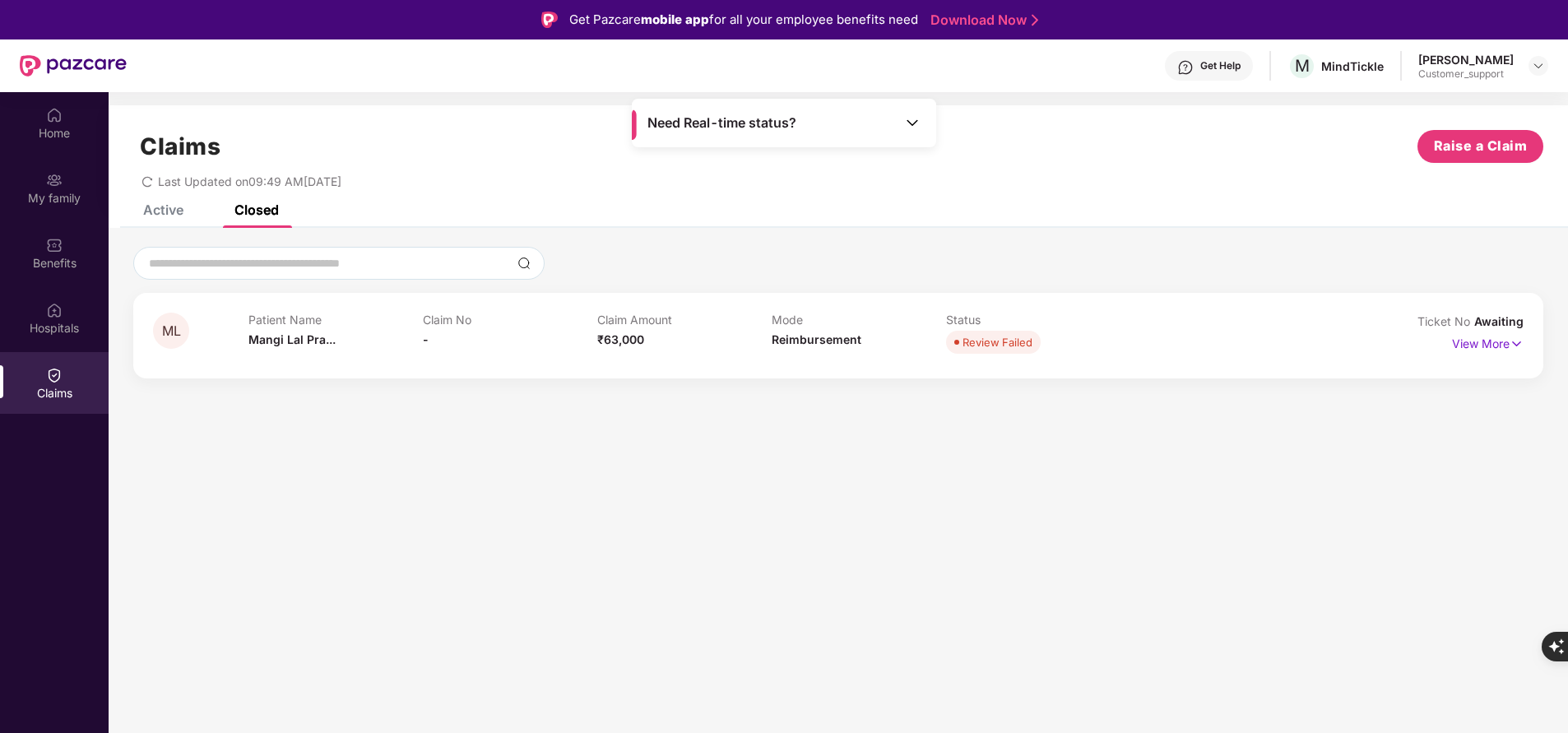
click at [156, 212] on div "Active" at bounding box center [163, 210] width 40 height 17
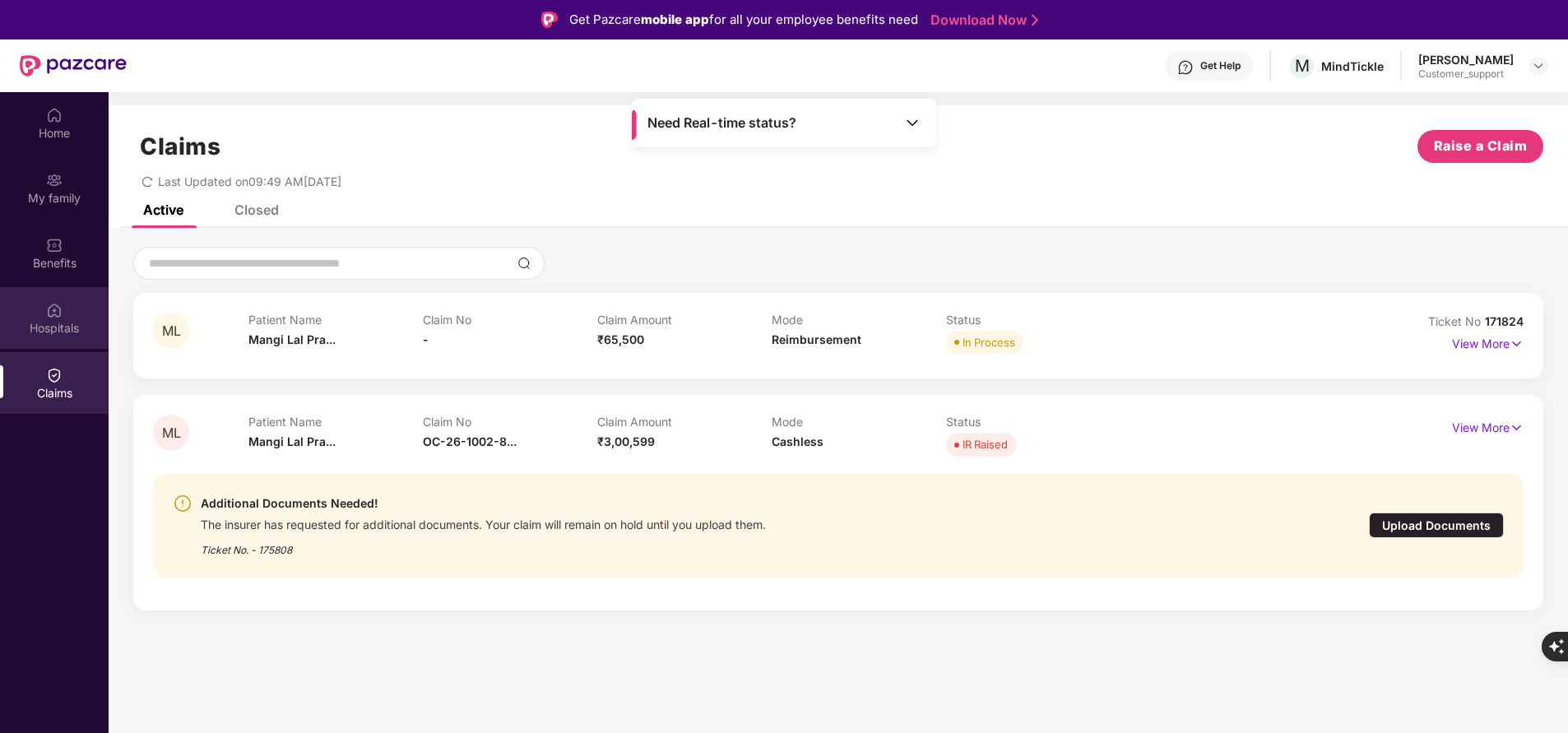
click at [65, 320] on div "Hospitals" at bounding box center [54, 328] width 108 height 17
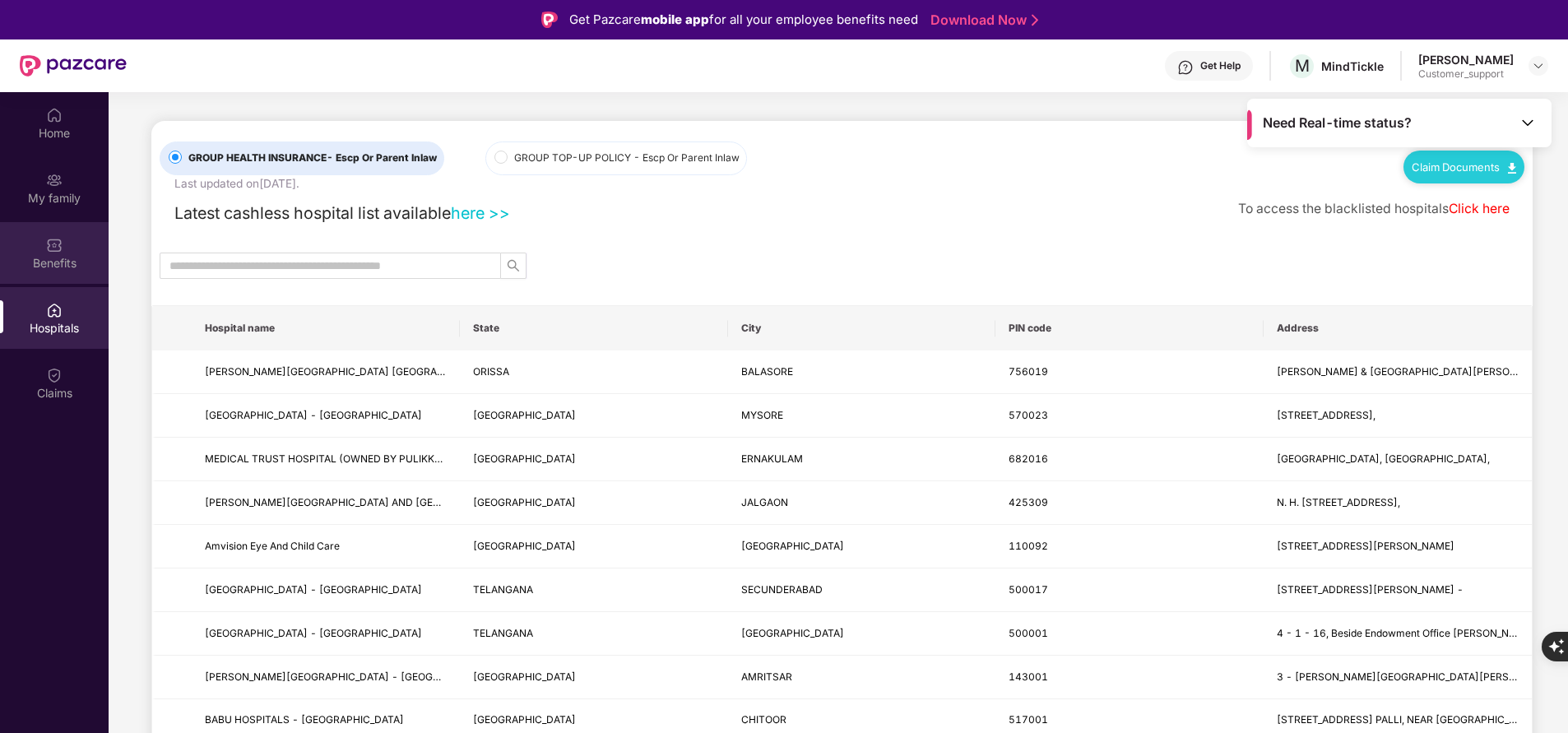
click at [57, 256] on div "Benefits" at bounding box center [54, 264] width 108 height 17
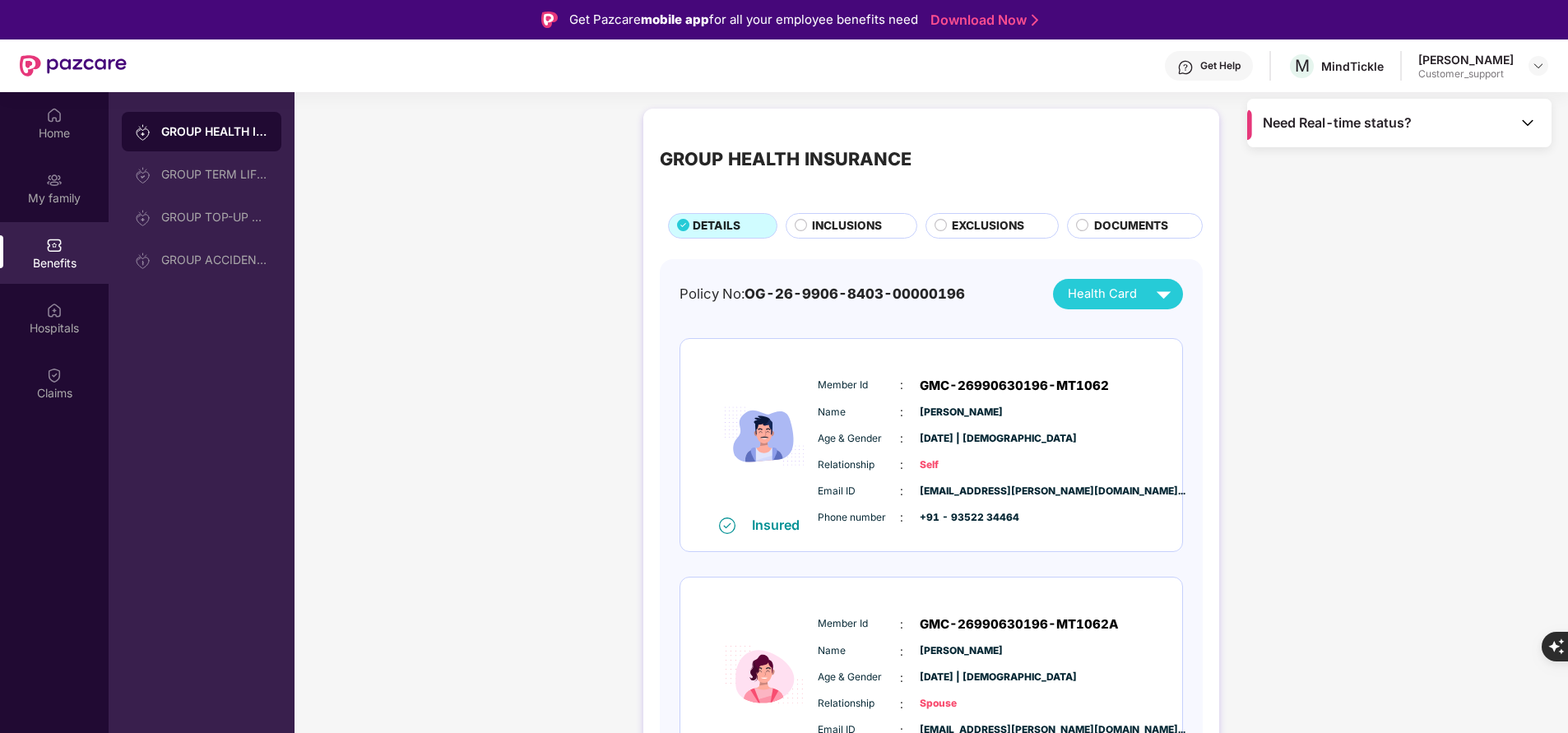
click at [871, 223] on span "INCLUSIONS" at bounding box center [847, 226] width 70 height 17
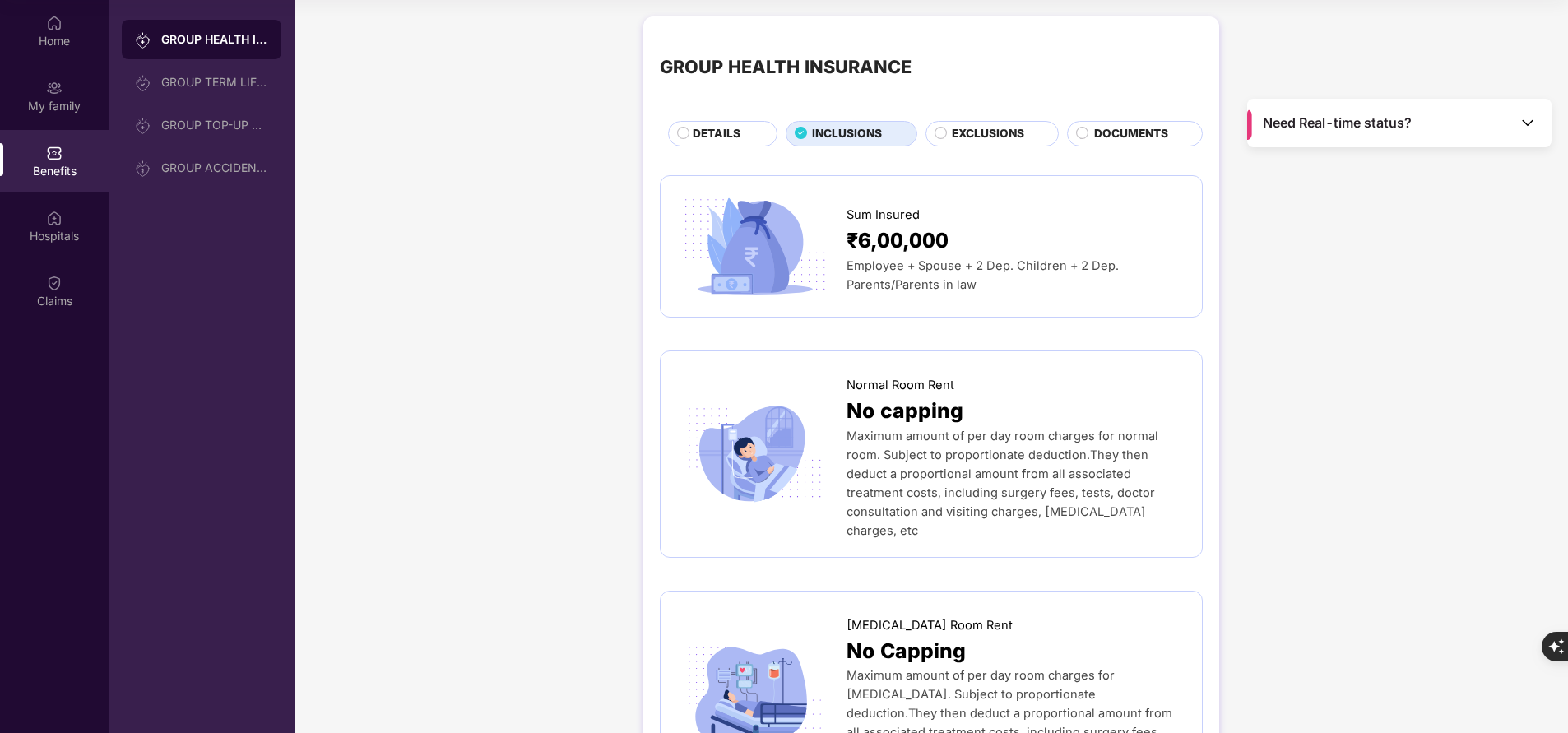
click at [987, 134] on span "EXCLUSIONS" at bounding box center [988, 133] width 73 height 17
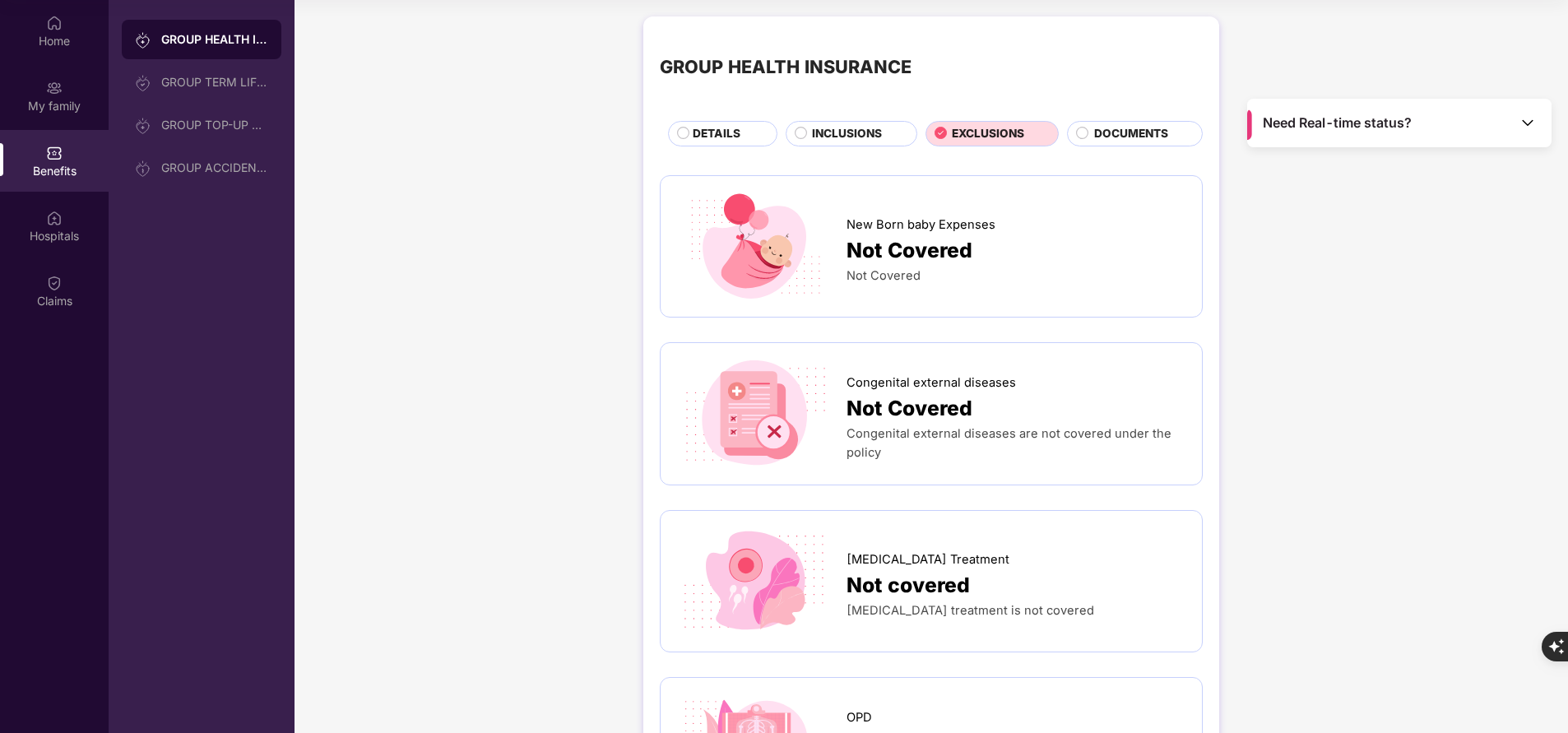
click at [863, 131] on span "INCLUSIONS" at bounding box center [847, 133] width 70 height 17
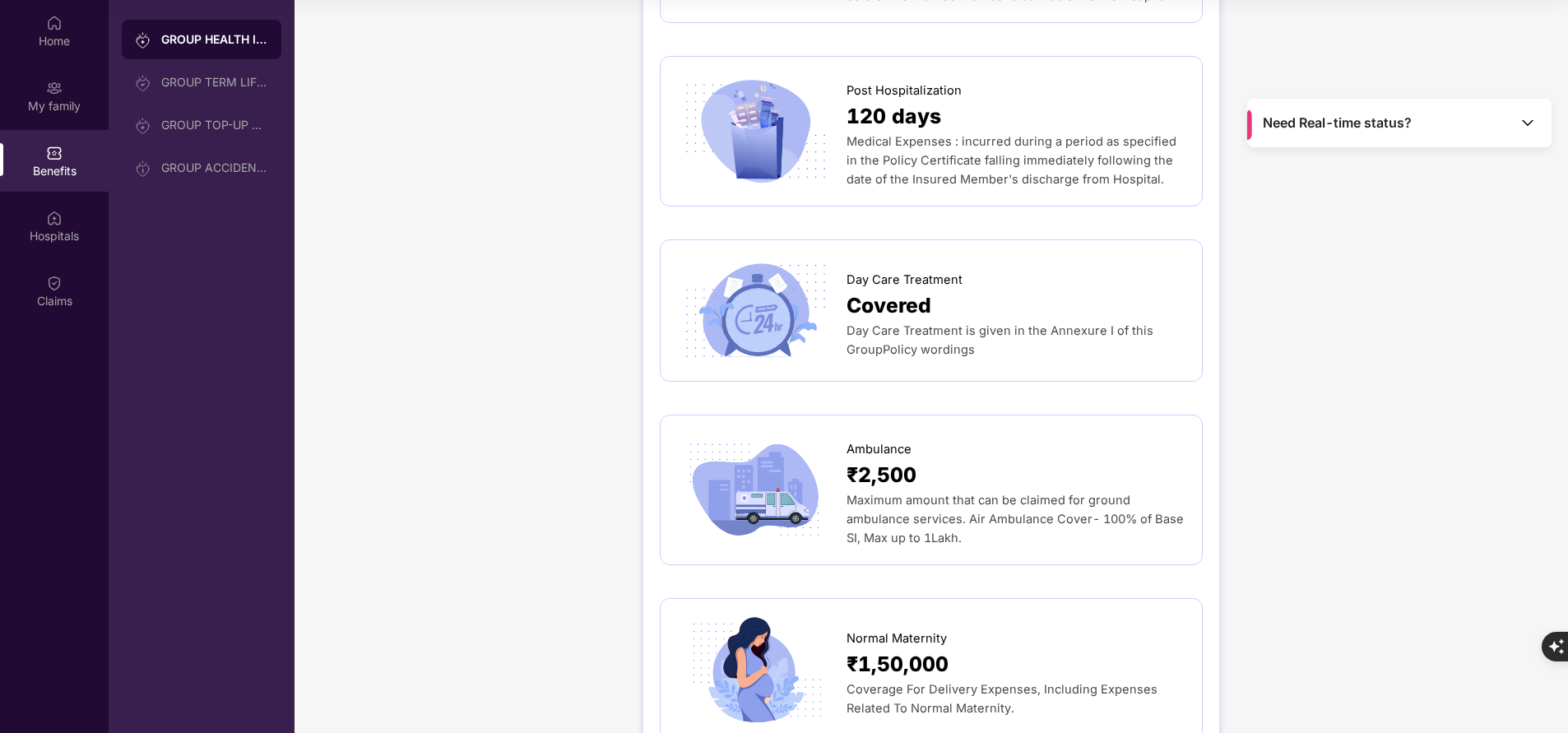
scroll to position [1326, 0]
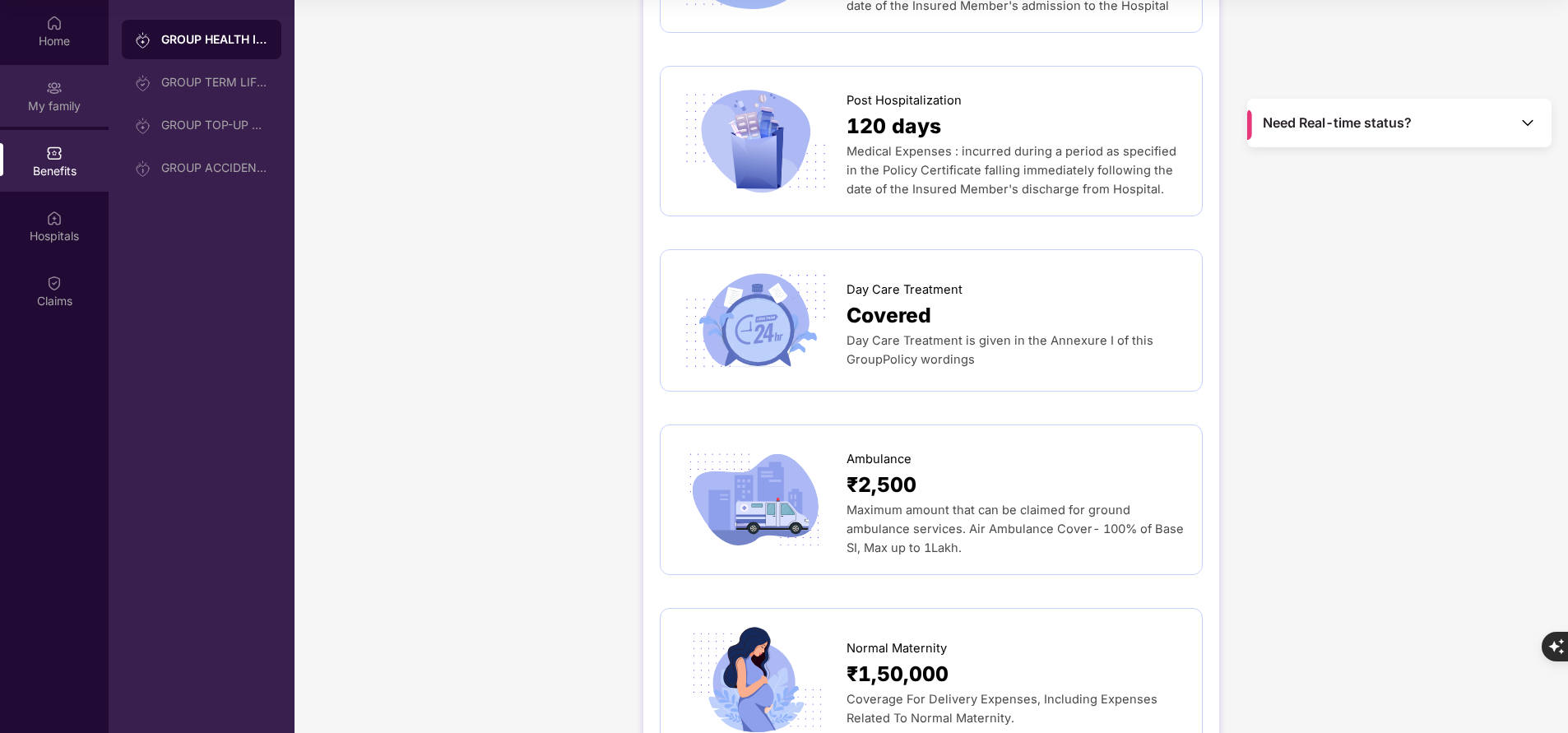
click at [77, 93] on div "My family" at bounding box center [54, 96] width 108 height 62
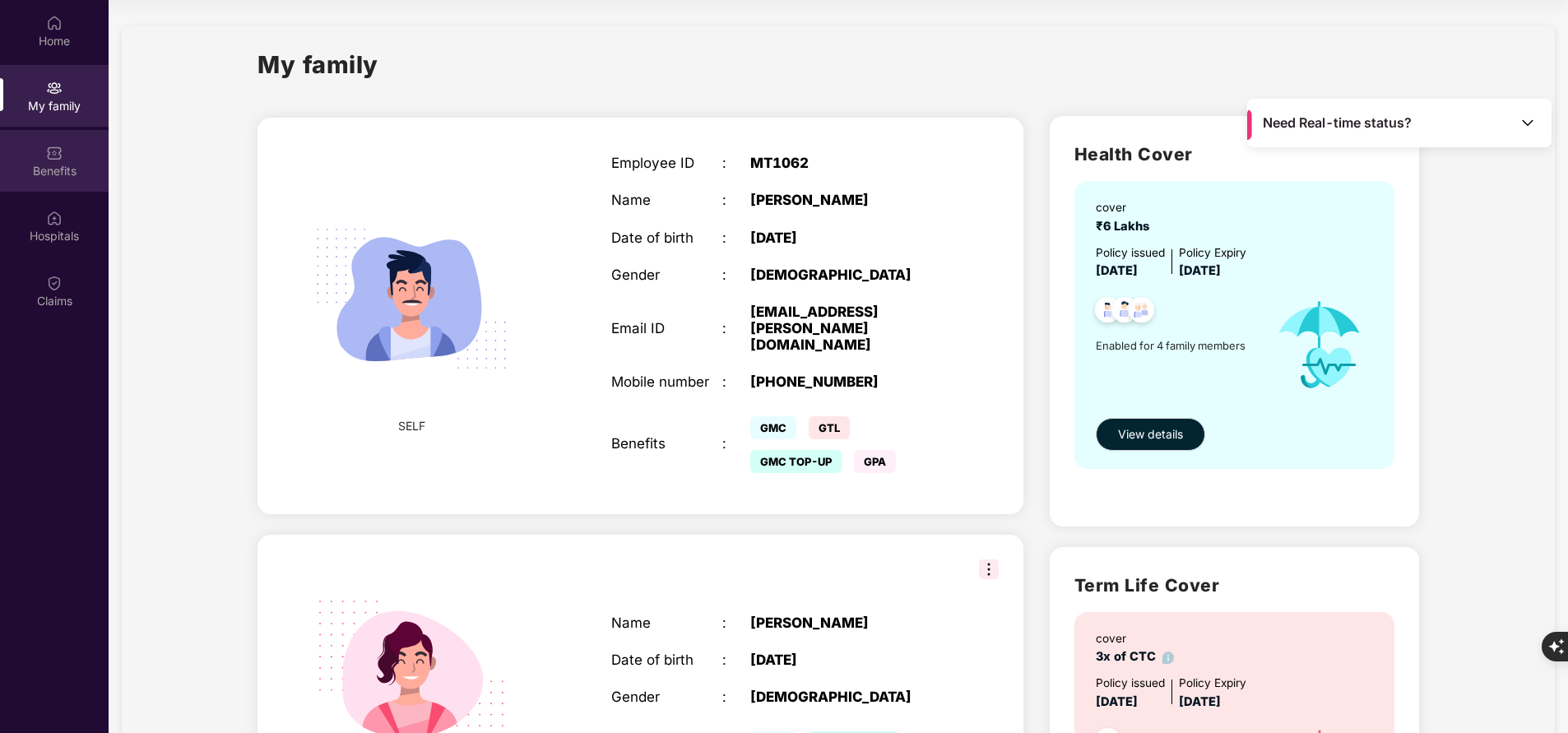
click at [56, 174] on div "Benefits" at bounding box center [54, 171] width 108 height 17
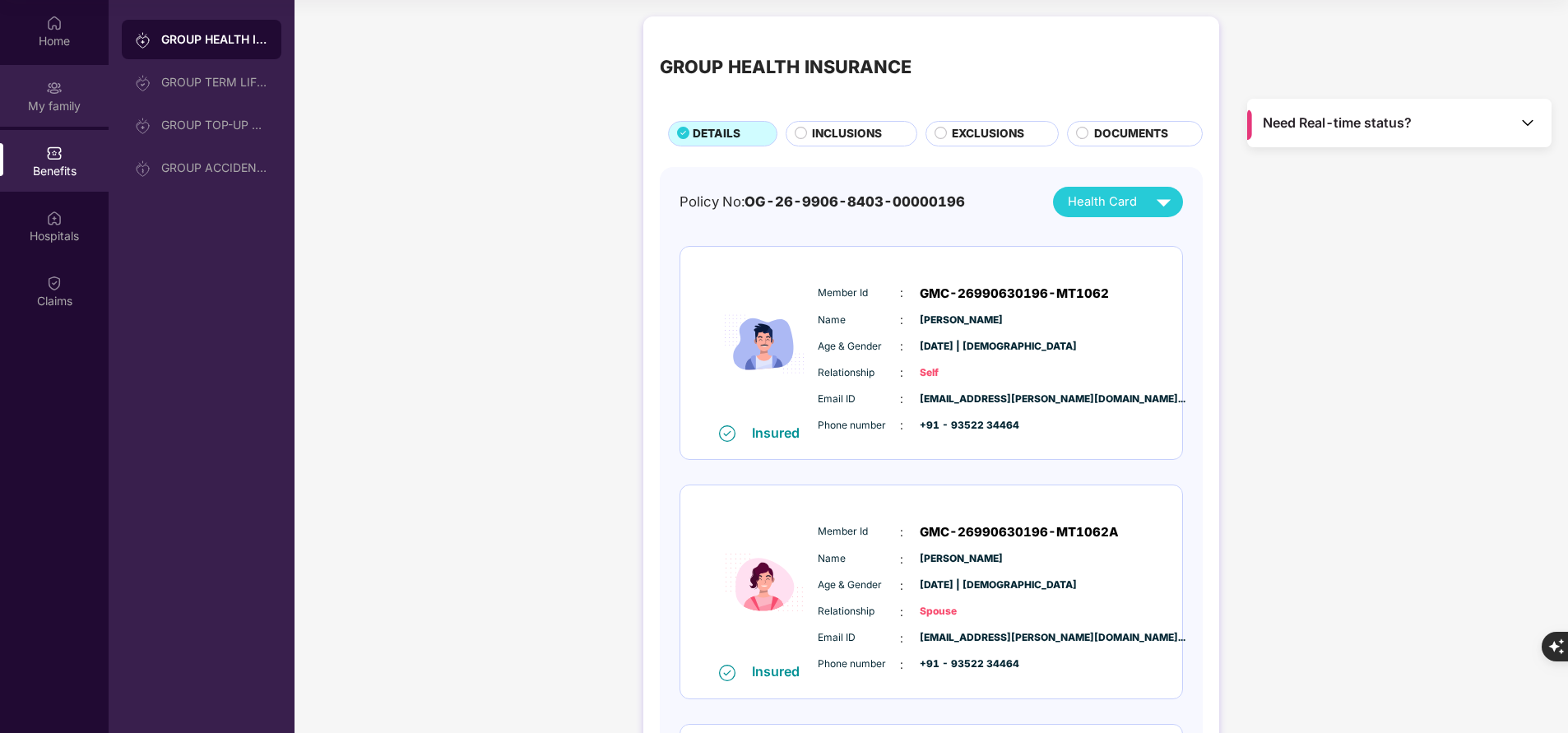
click at [59, 98] on div "My family" at bounding box center [54, 106] width 108 height 17
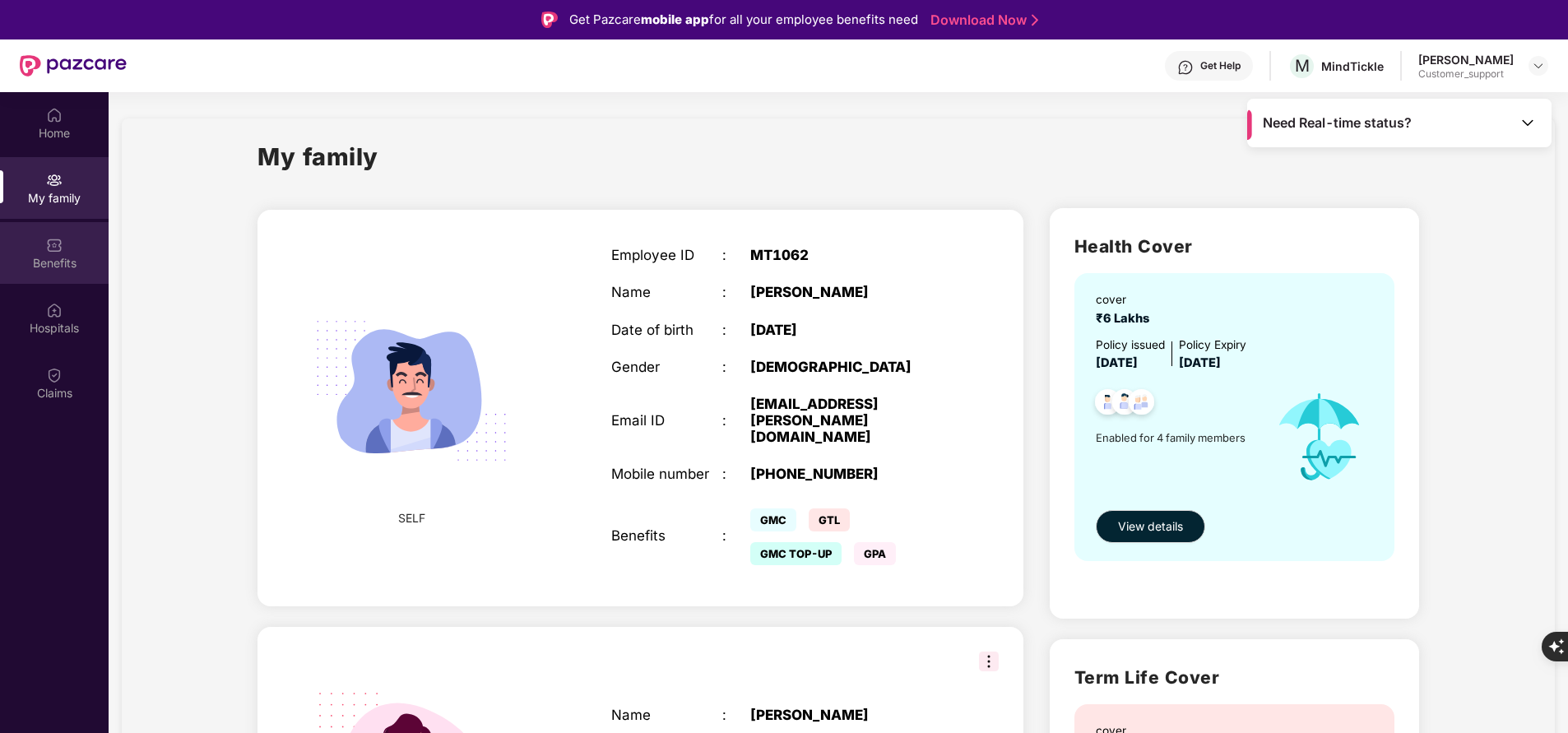
click at [66, 269] on div "Benefits" at bounding box center [54, 264] width 108 height 17
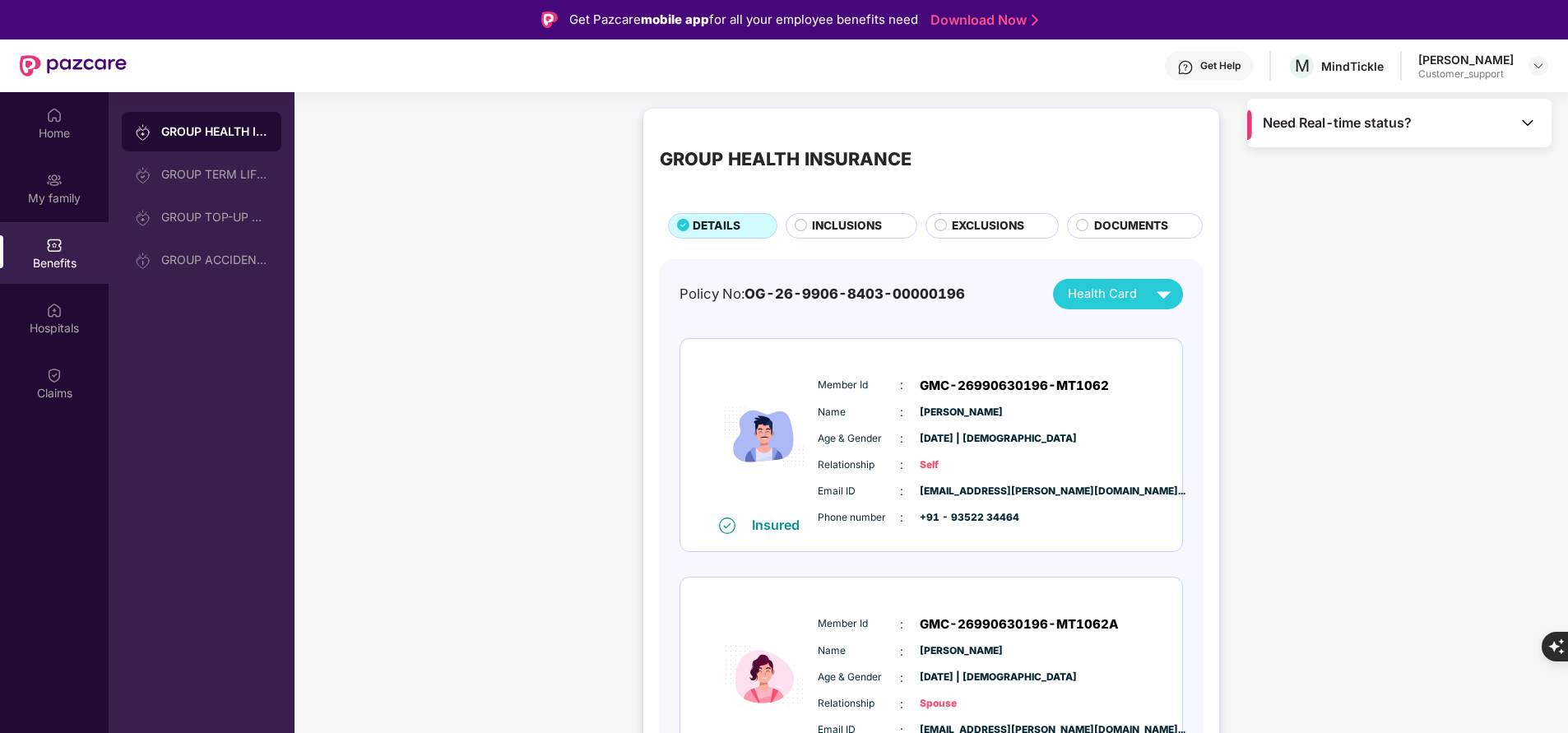
click at [863, 222] on span "INCLUSIONS" at bounding box center [847, 226] width 70 height 17
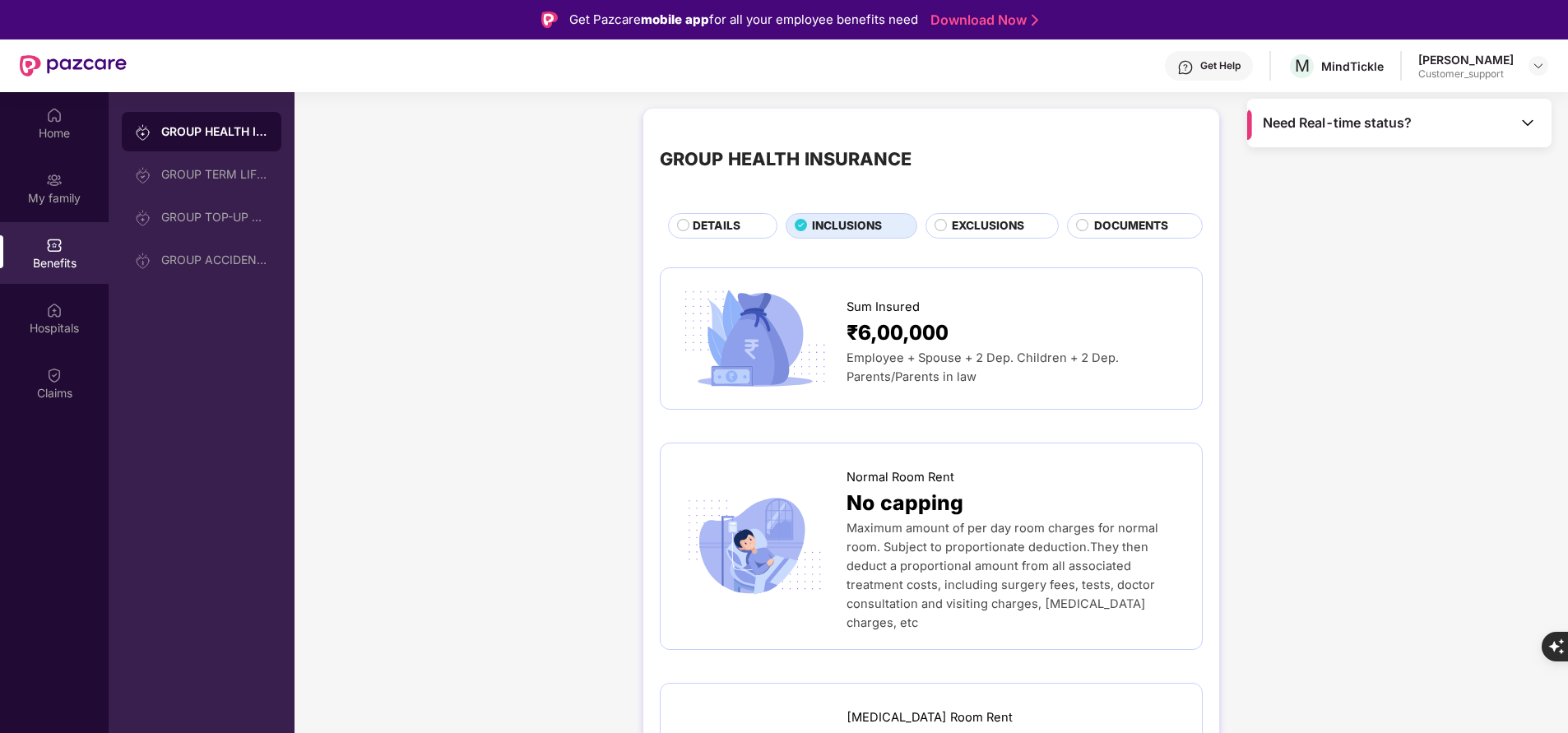
click at [743, 231] on div "DETAILS" at bounding box center [726, 227] width 84 height 20
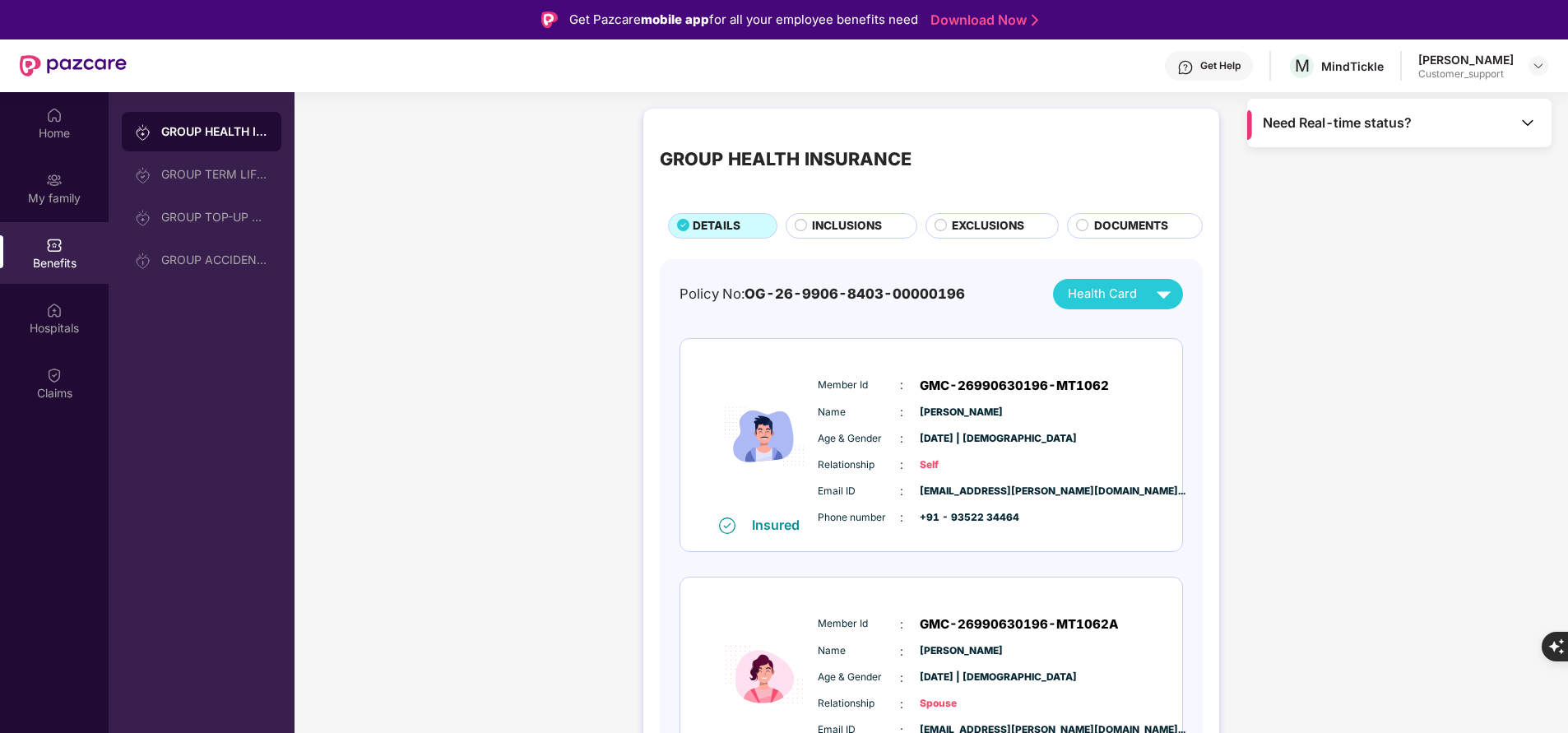
click at [837, 231] on span "INCLUSIONS" at bounding box center [847, 226] width 70 height 17
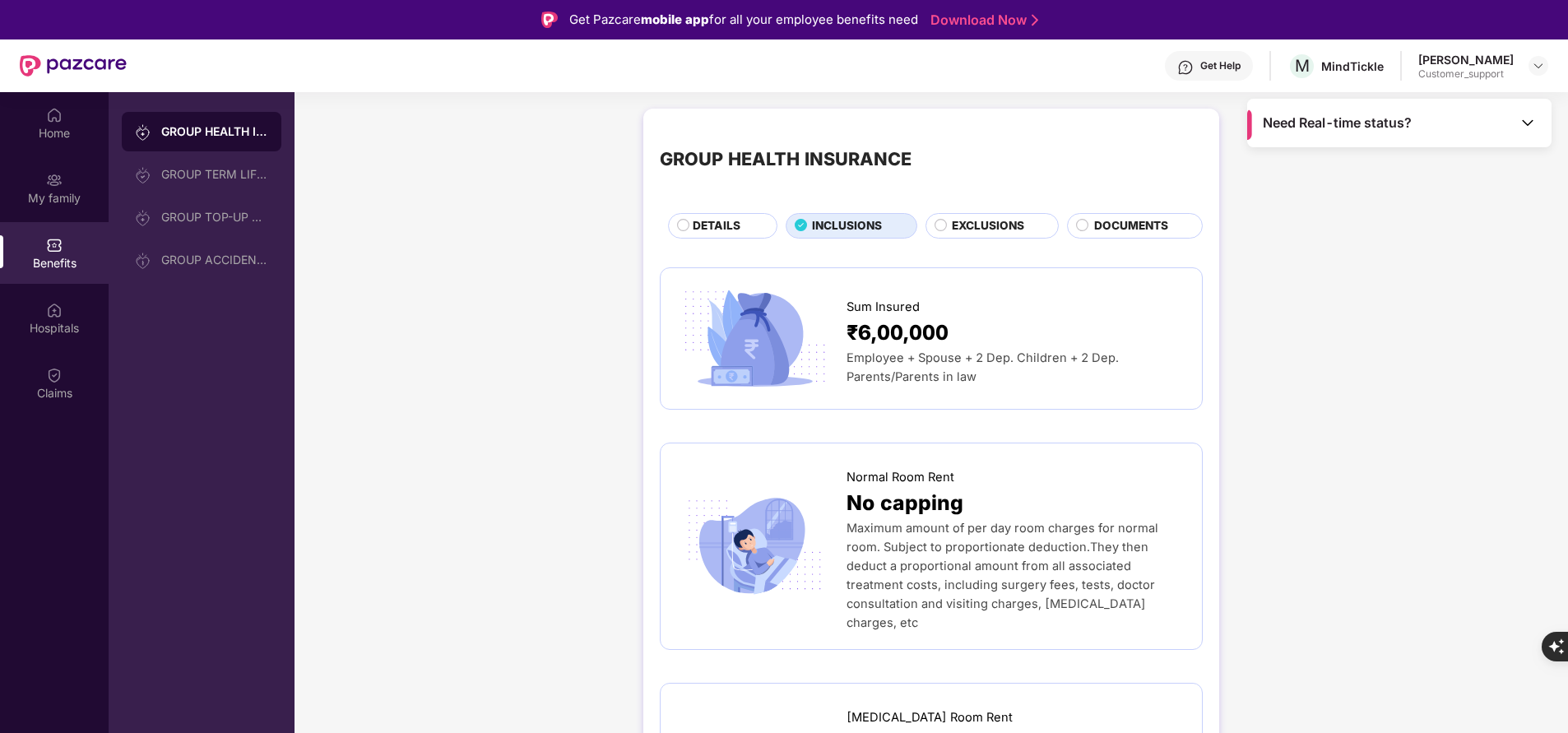
click at [956, 230] on span "EXCLUSIONS" at bounding box center [988, 226] width 73 height 17
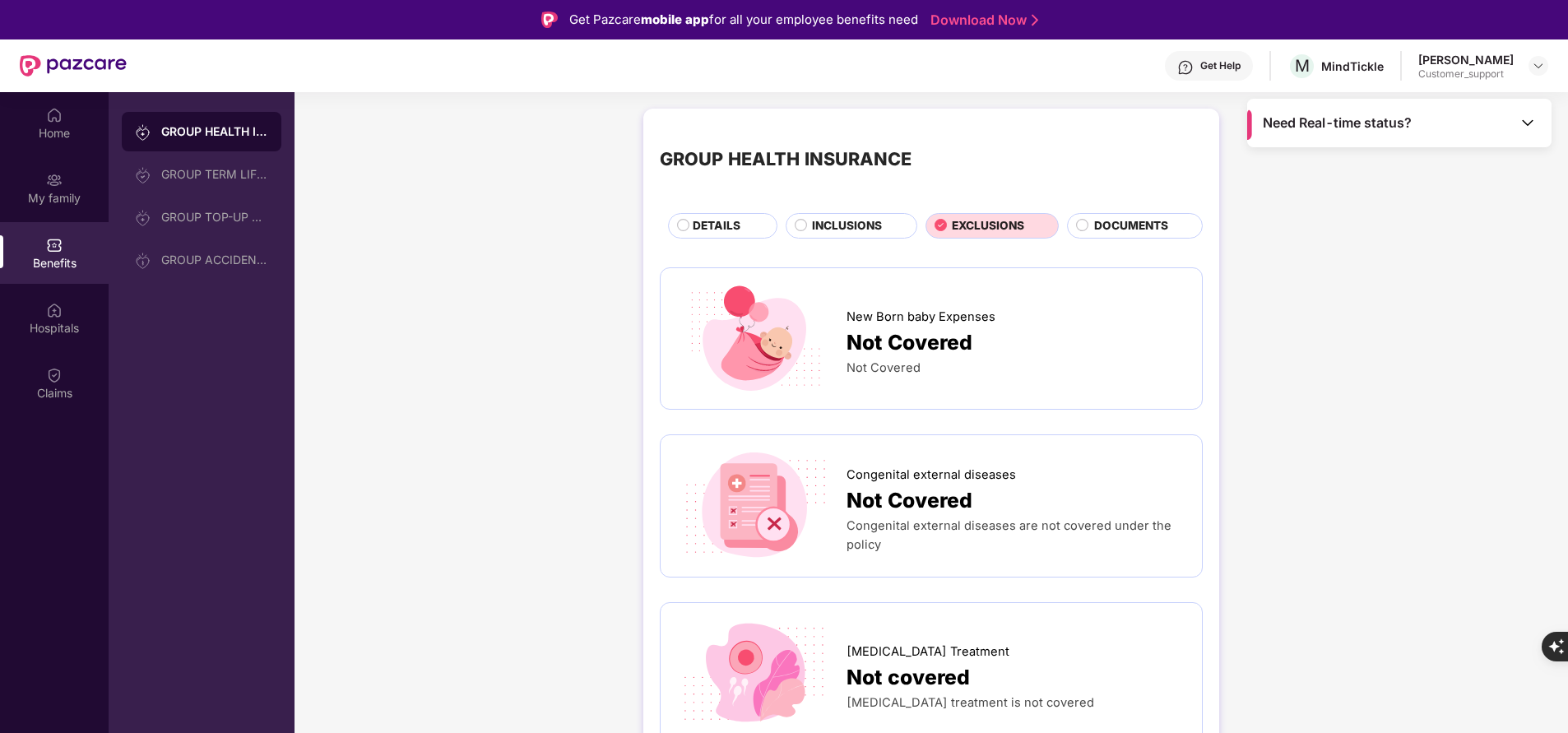
click at [867, 228] on span "INCLUSIONS" at bounding box center [847, 226] width 70 height 17
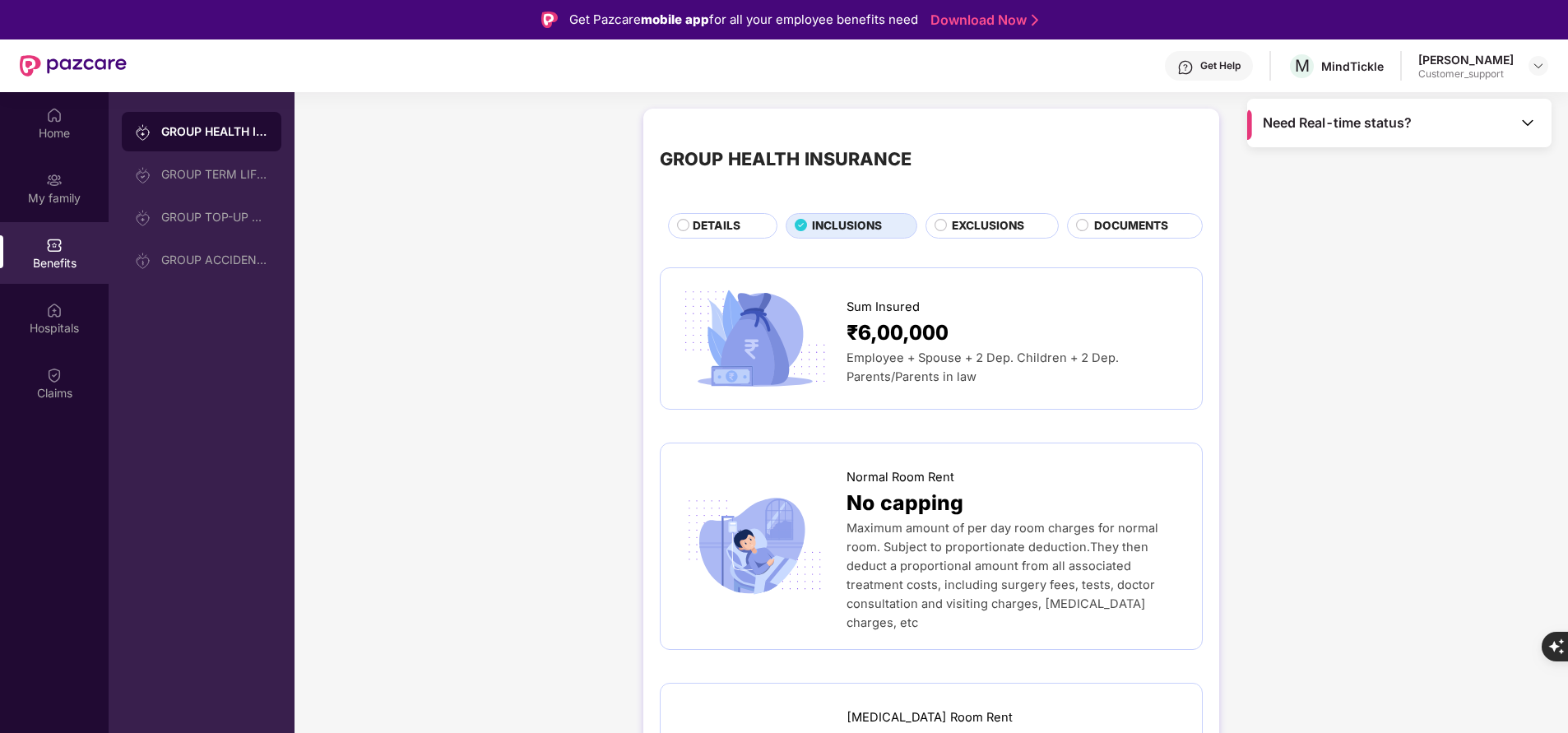
click at [724, 220] on span "DETAILS" at bounding box center [716, 226] width 48 height 17
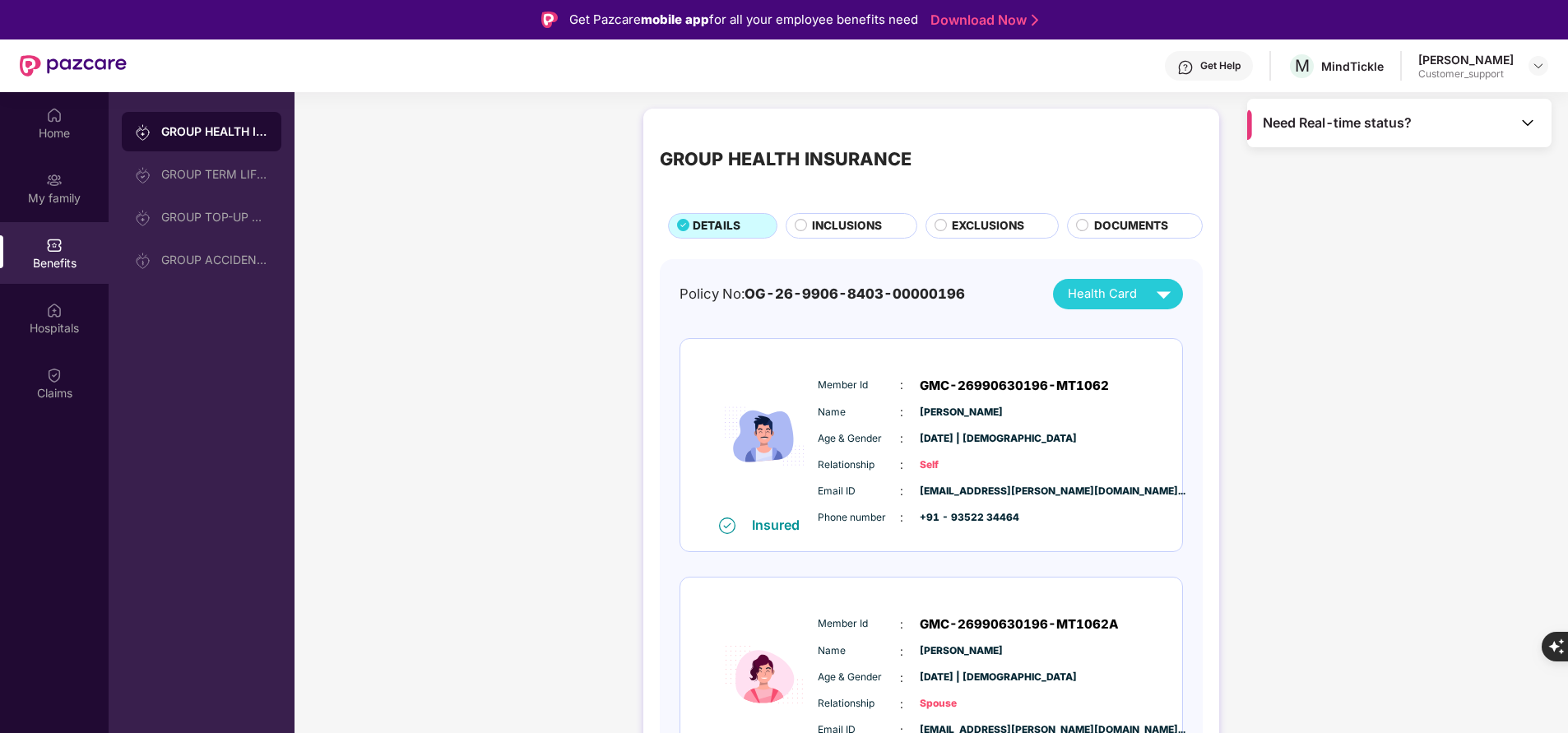
click at [843, 221] on span "INCLUSIONS" at bounding box center [847, 226] width 70 height 17
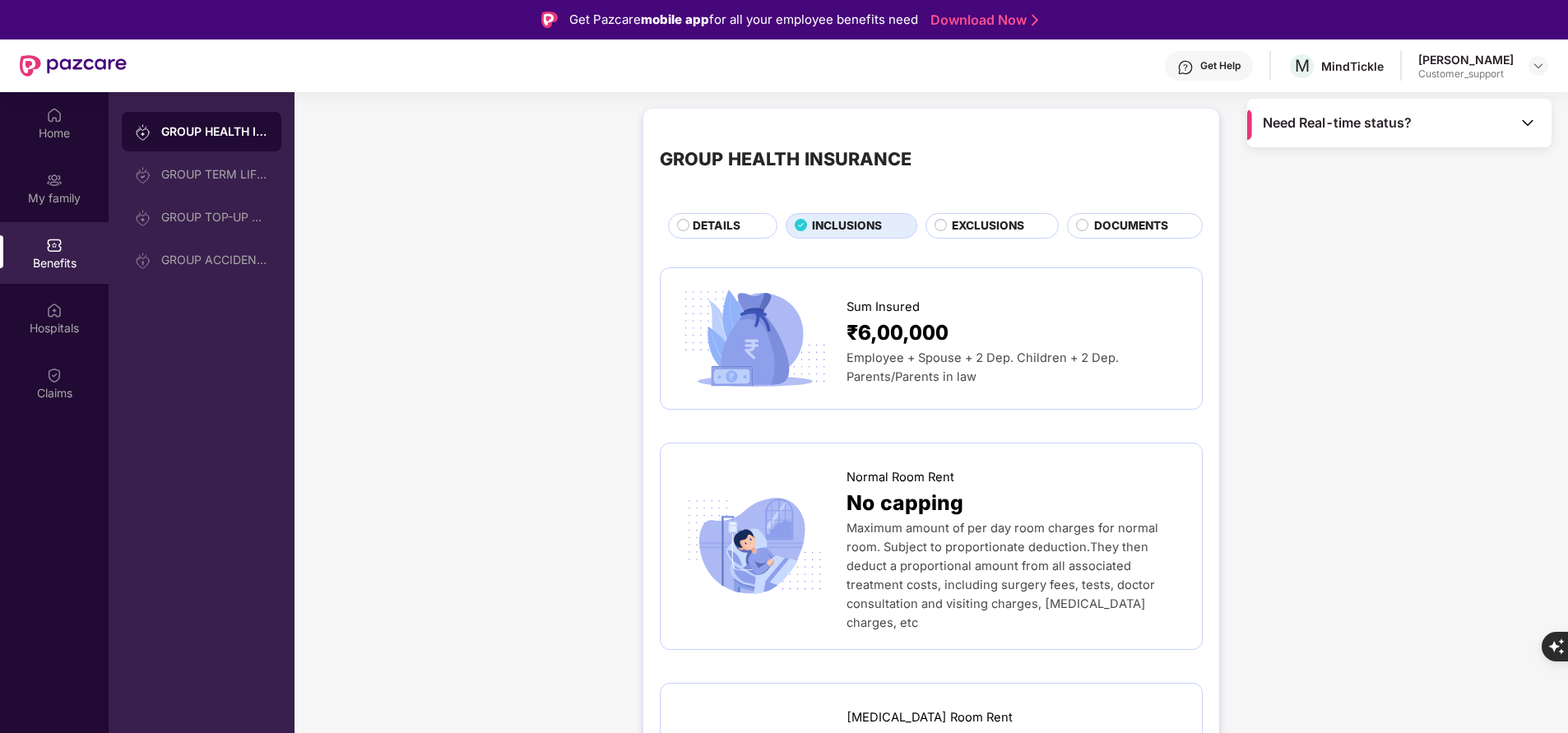
click at [972, 221] on span "EXCLUSIONS" at bounding box center [988, 226] width 73 height 17
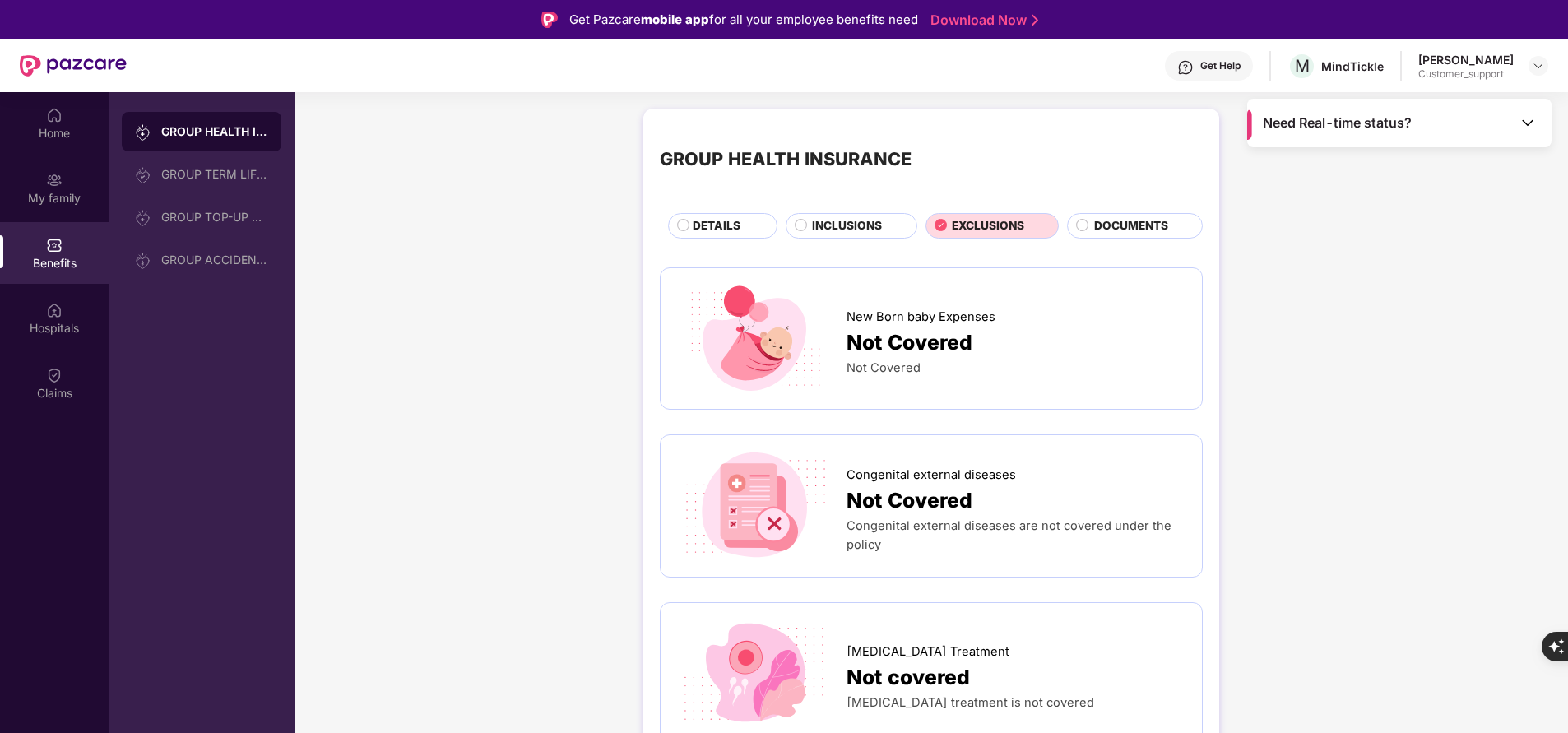
click at [867, 225] on span "INCLUSIONS" at bounding box center [847, 226] width 70 height 17
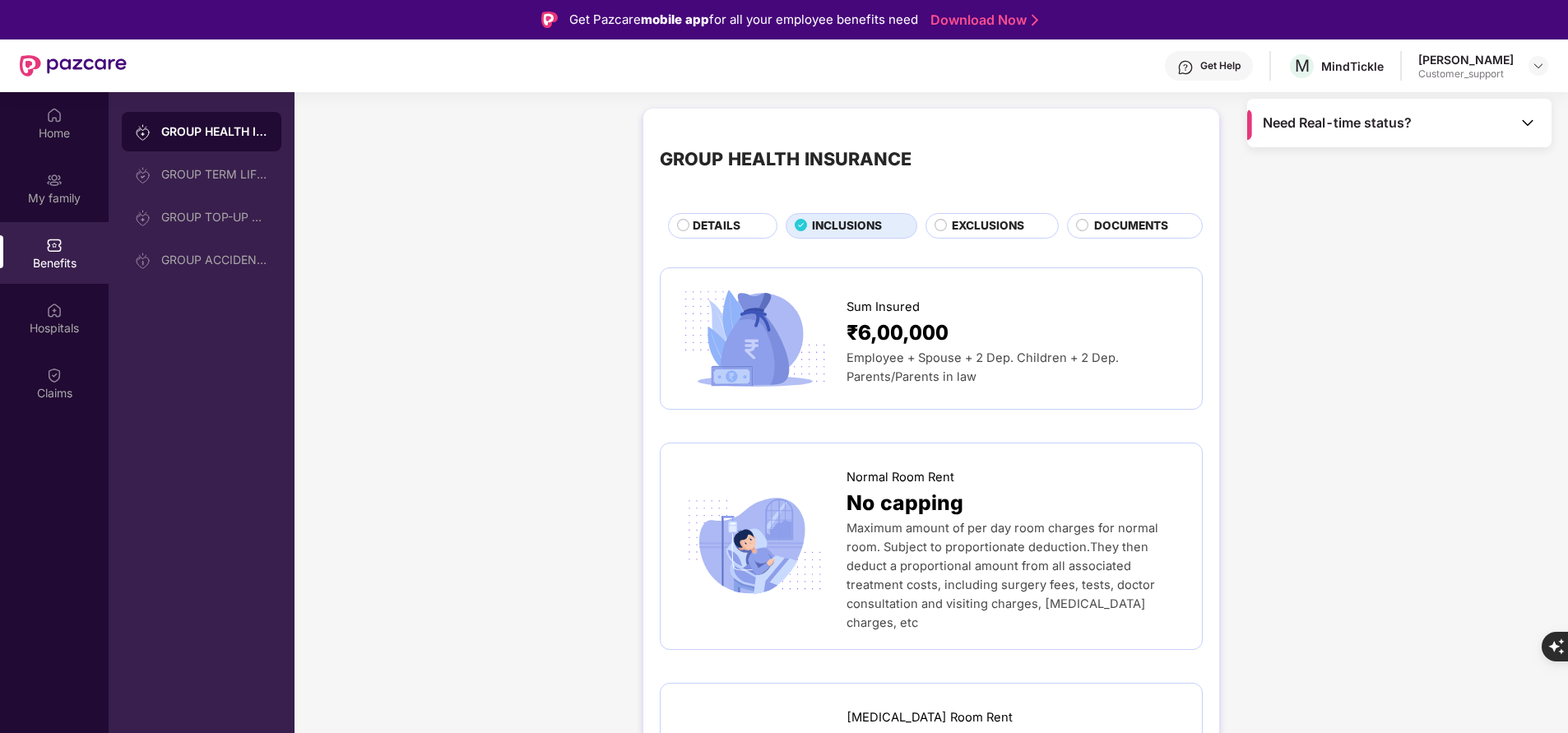
click at [738, 228] on span "DETAILS" at bounding box center [716, 226] width 48 height 17
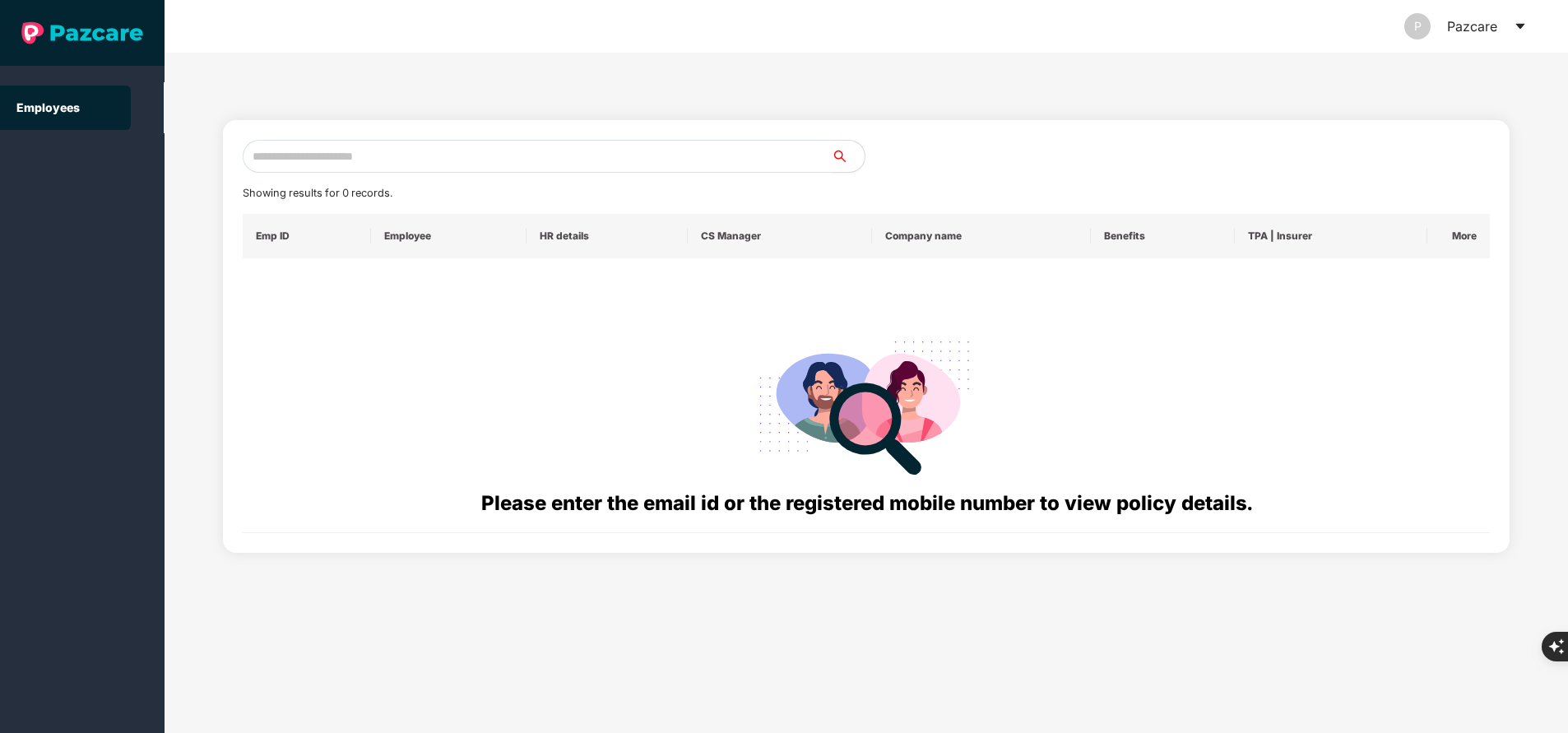
click at [338, 163] on input "text" at bounding box center [537, 156] width 589 height 33
paste input "**********"
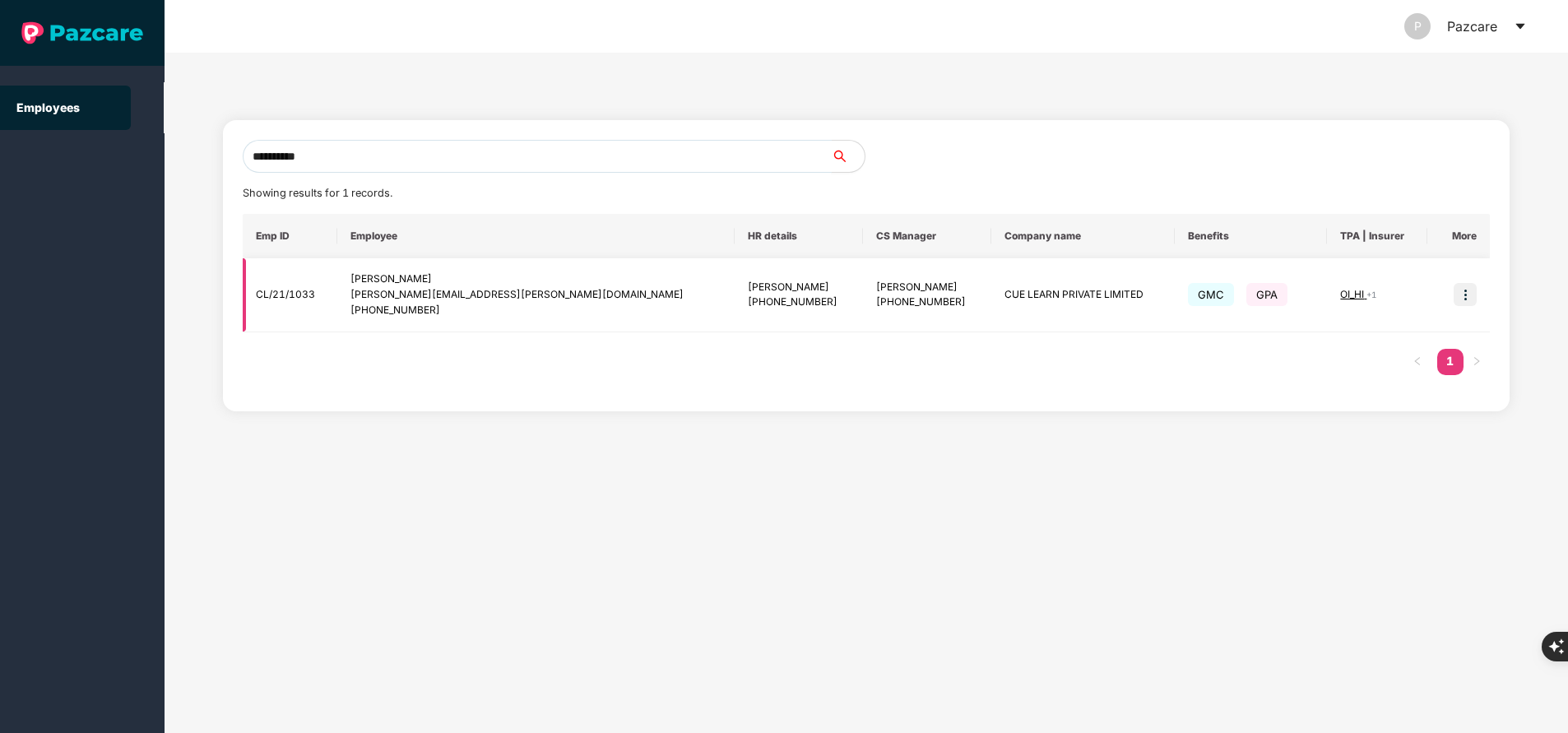
type input "**********"
click at [1464, 302] on img at bounding box center [1466, 295] width 23 height 23
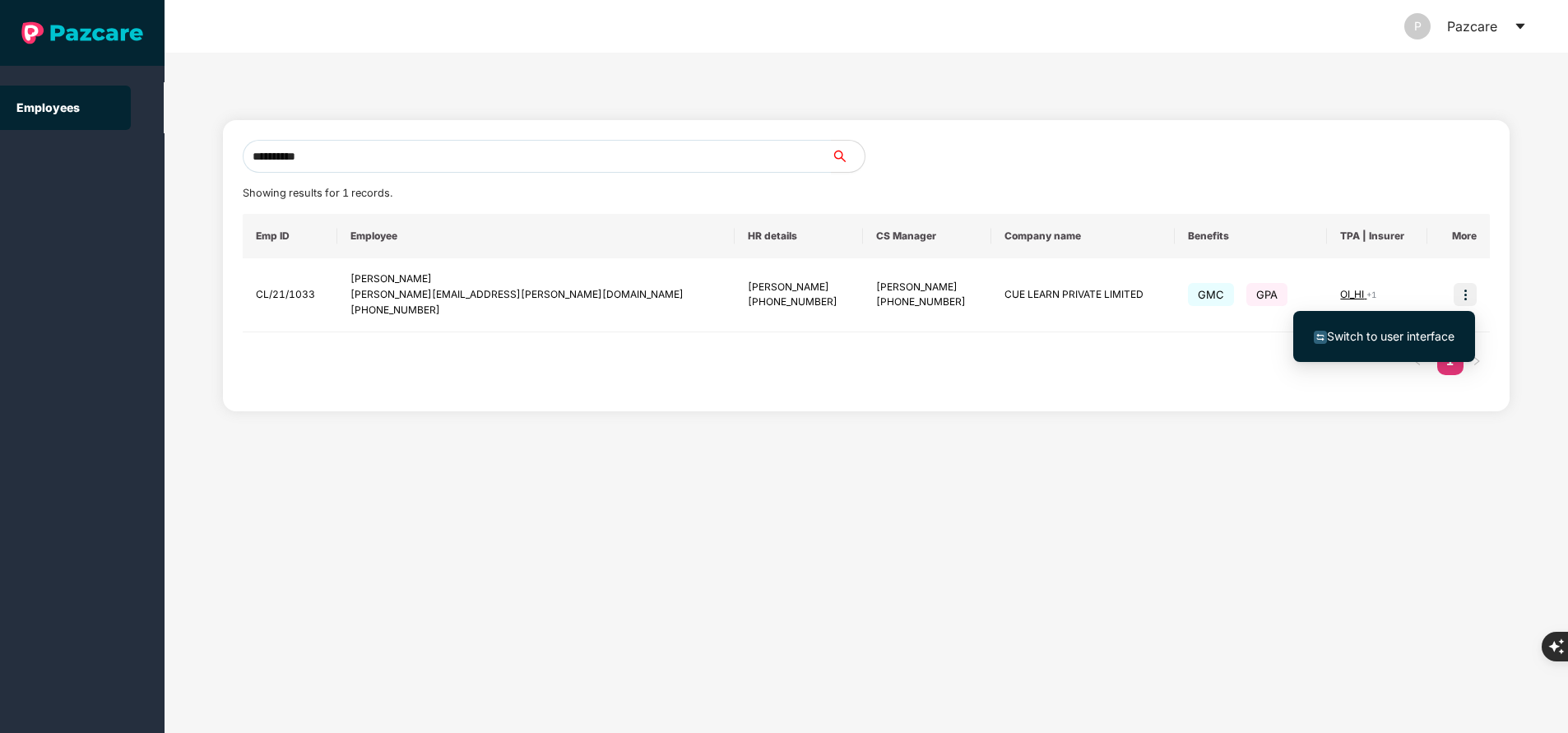
click at [1358, 333] on span "Switch to user interface" at bounding box center [1390, 336] width 127 height 14
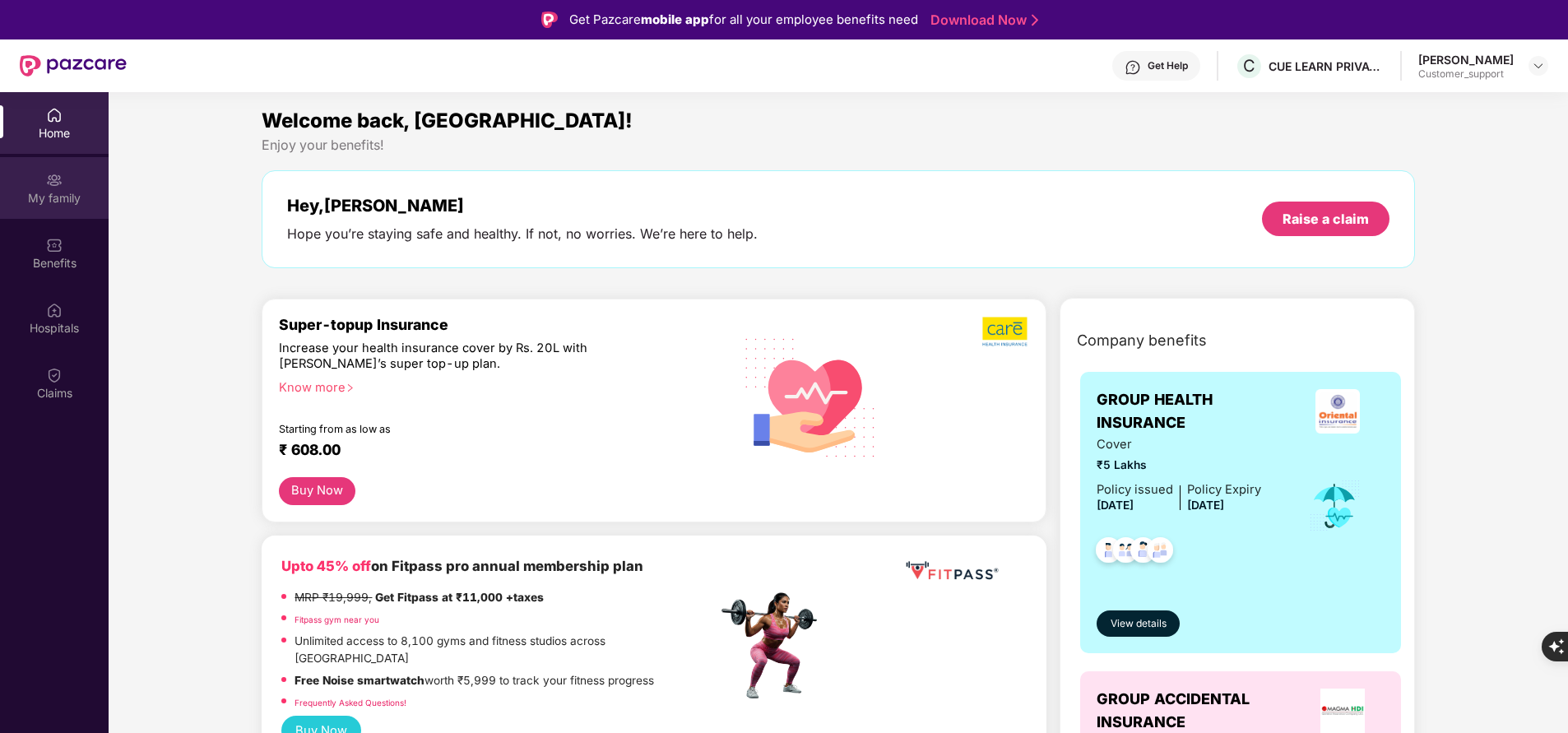
click at [47, 198] on div "My family" at bounding box center [54, 198] width 108 height 17
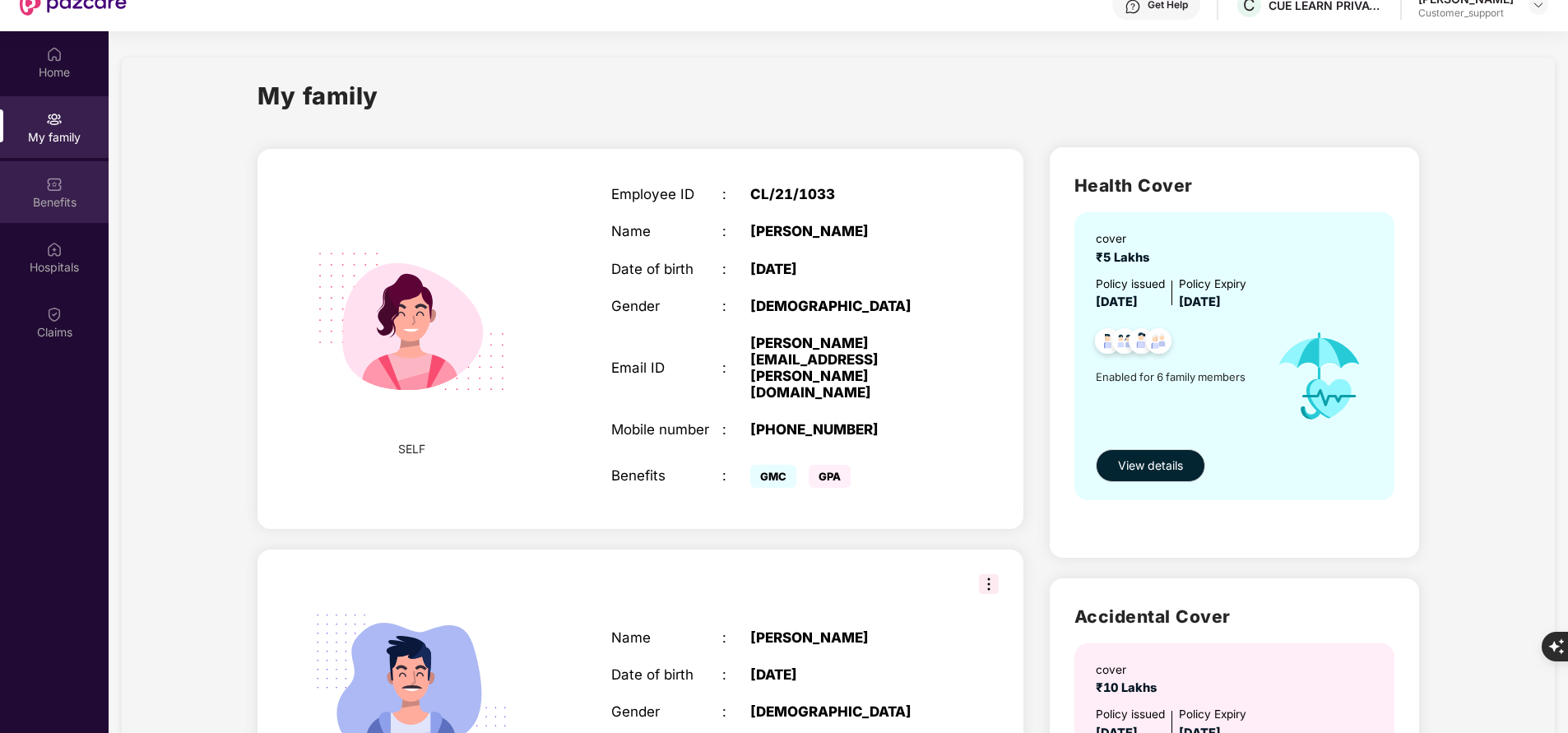
click at [67, 205] on div "Benefits" at bounding box center [54, 202] width 108 height 17
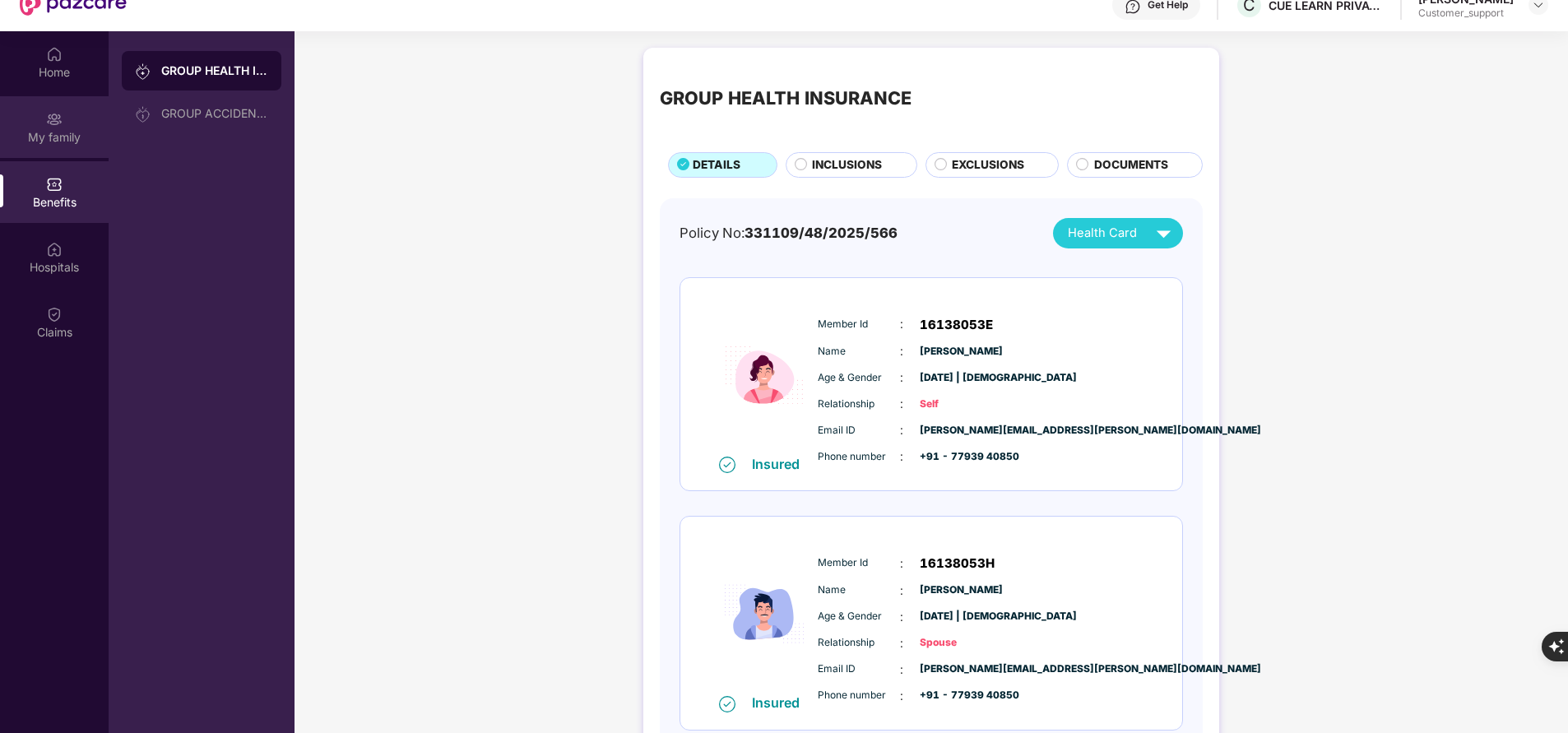
click at [55, 129] on div "My family" at bounding box center [54, 137] width 108 height 17
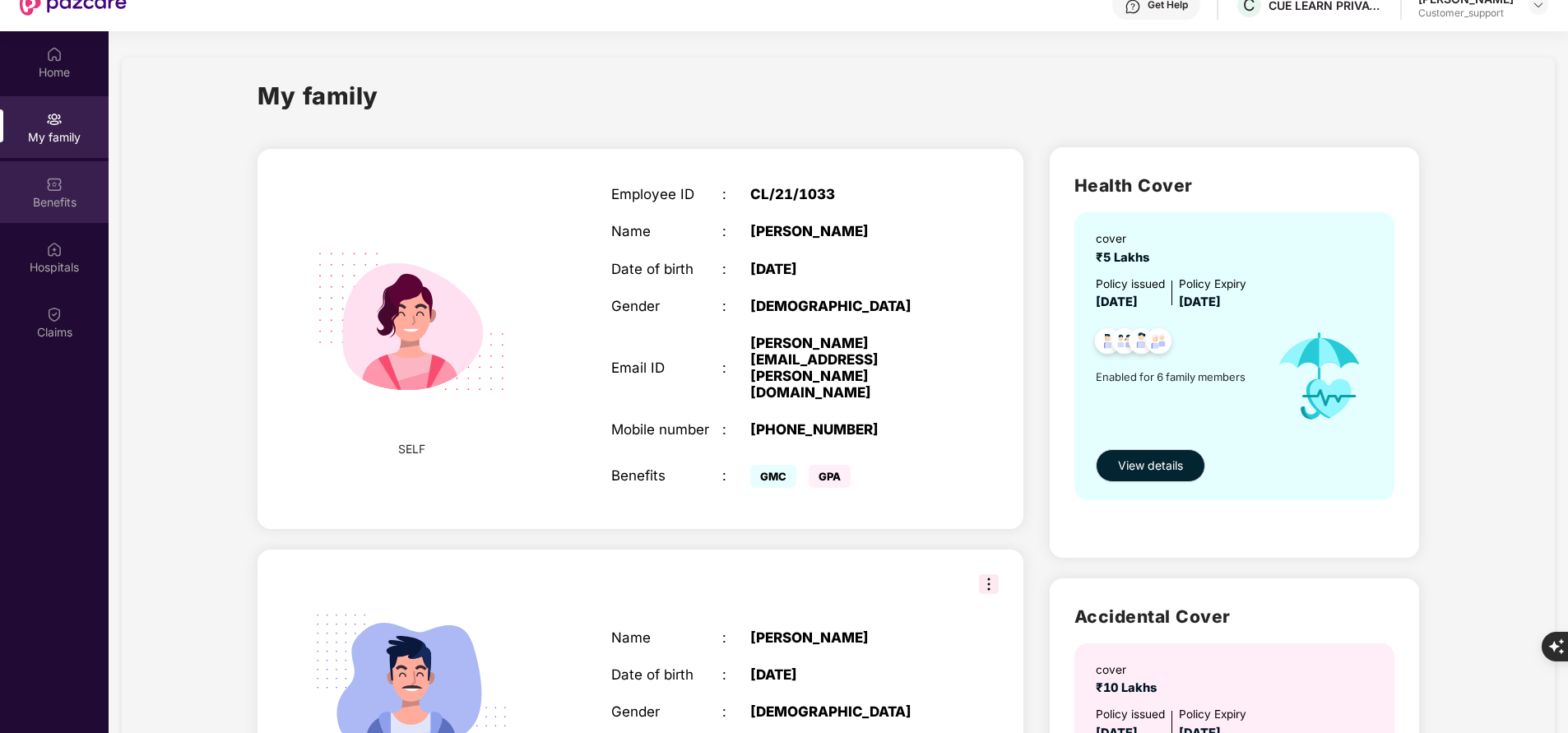
click at [74, 202] on div "Benefits" at bounding box center [54, 202] width 108 height 17
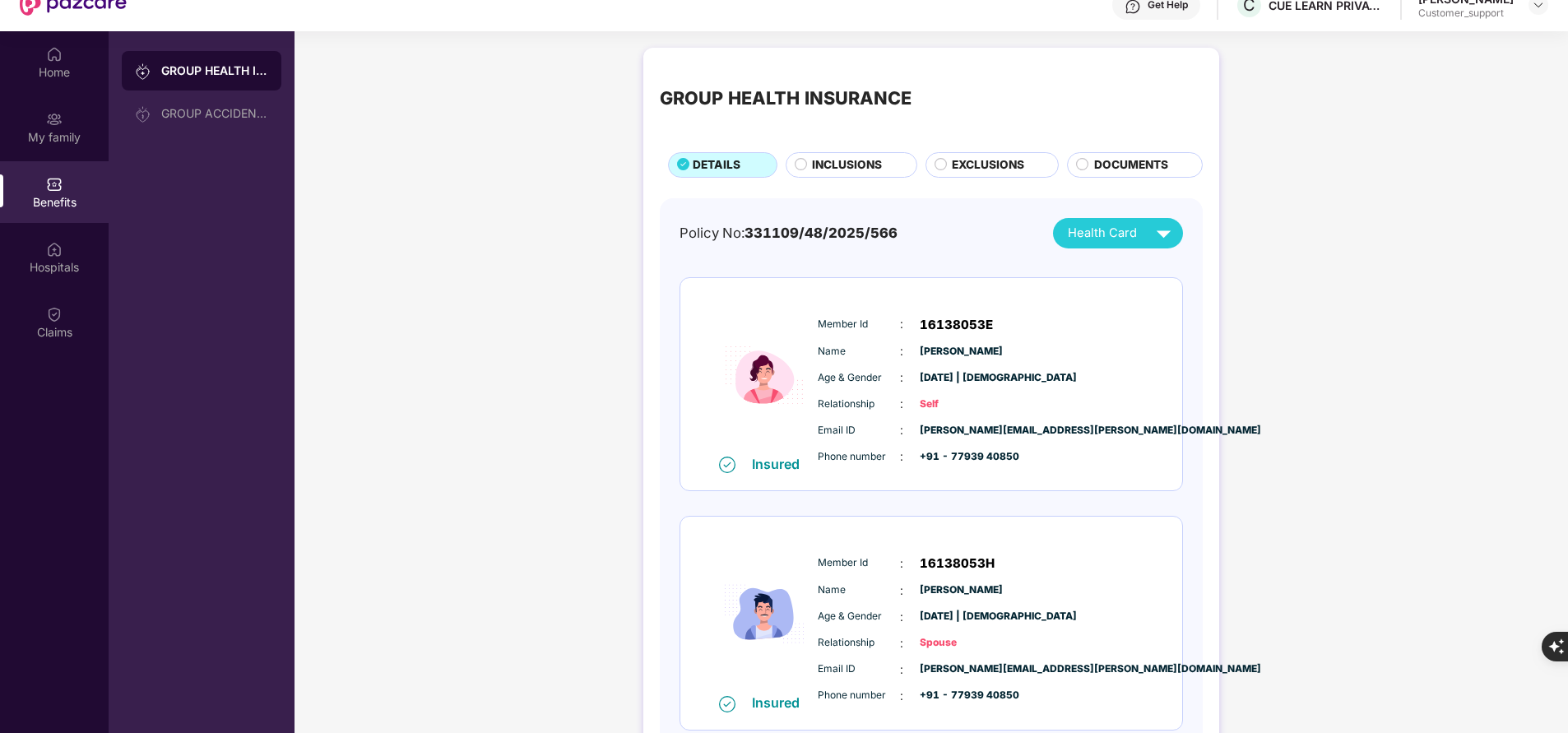
click at [821, 157] on span "INCLUSIONS" at bounding box center [847, 164] width 70 height 17
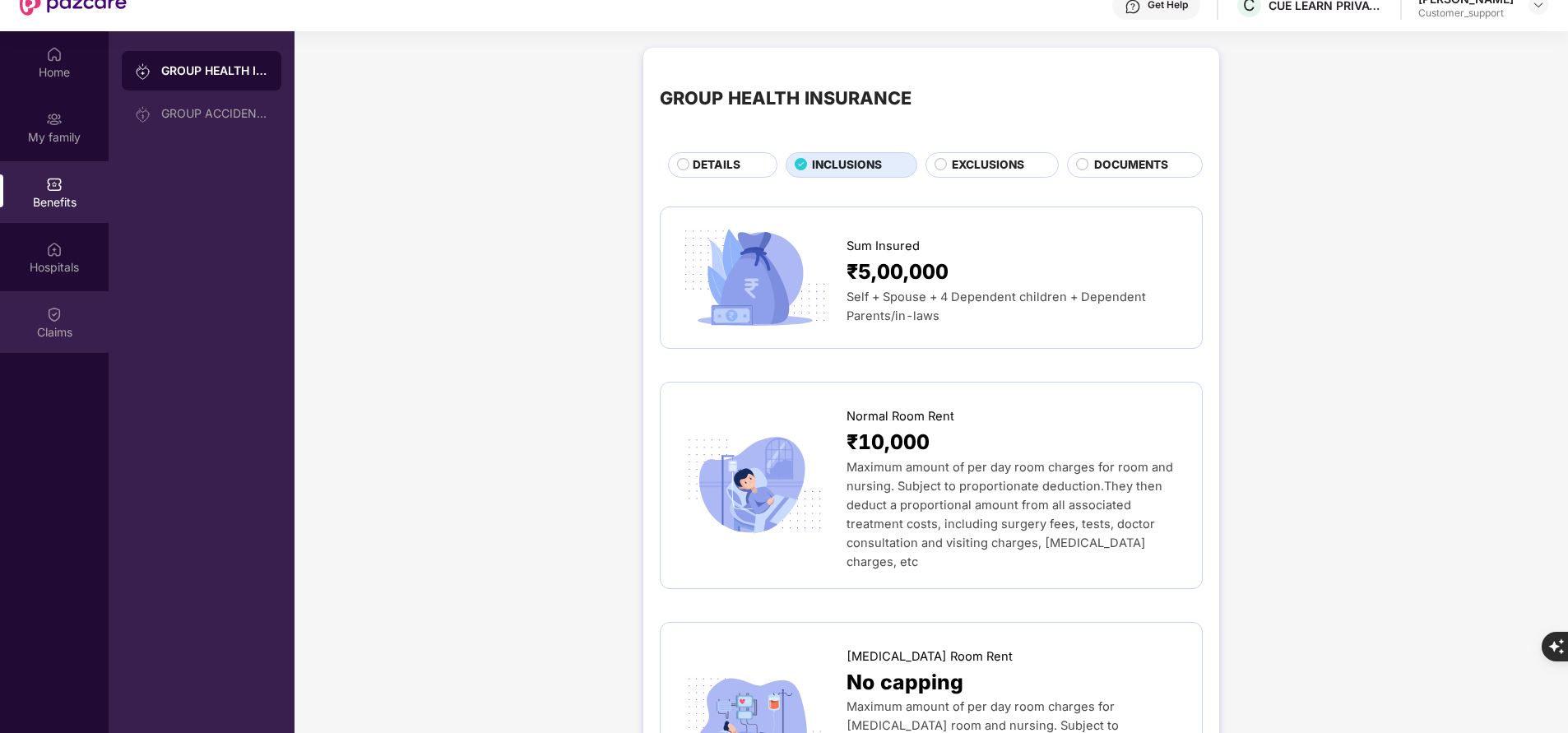
click at [60, 336] on div "Claims" at bounding box center [54, 332] width 108 height 17
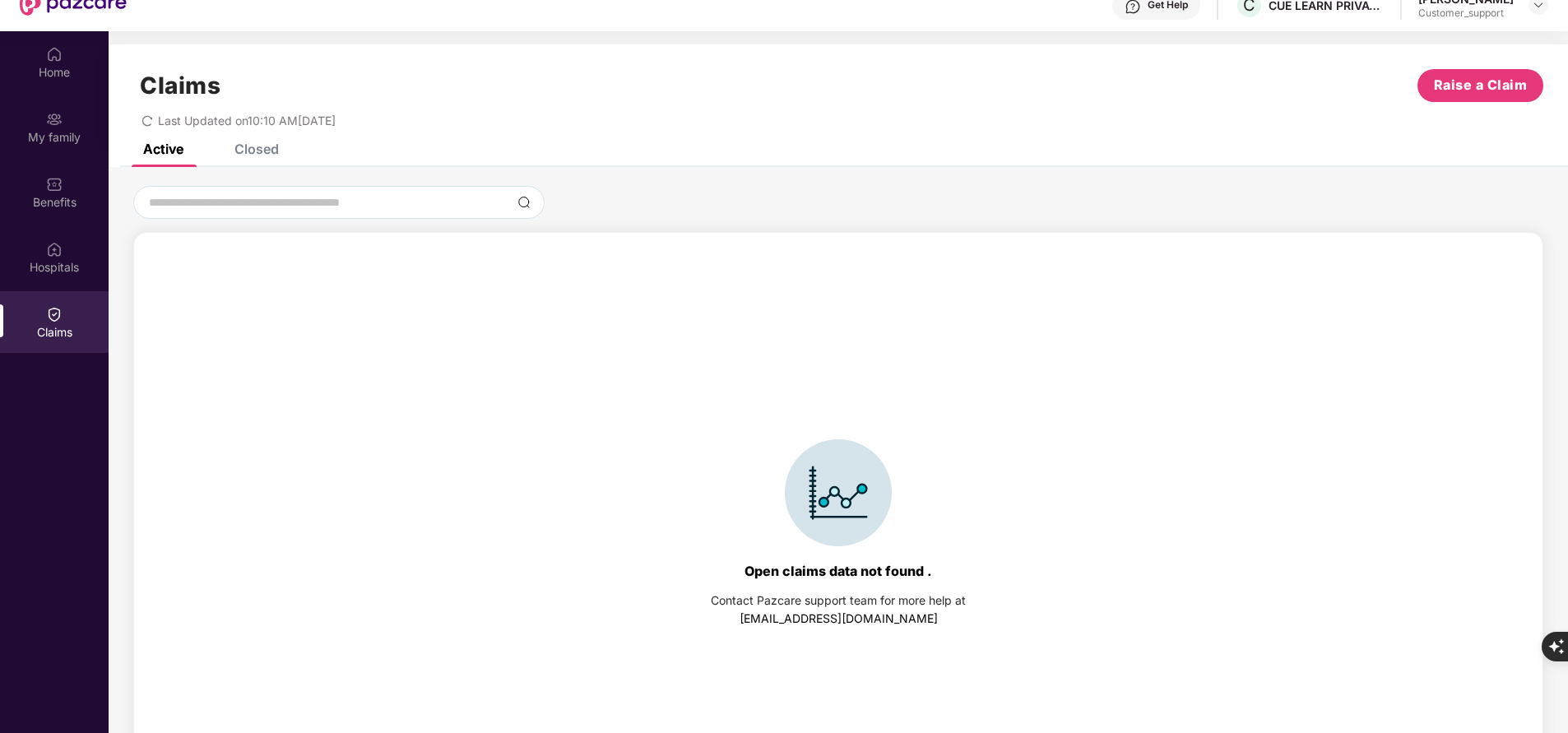
click at [273, 155] on div "Closed" at bounding box center [257, 149] width 45 height 17
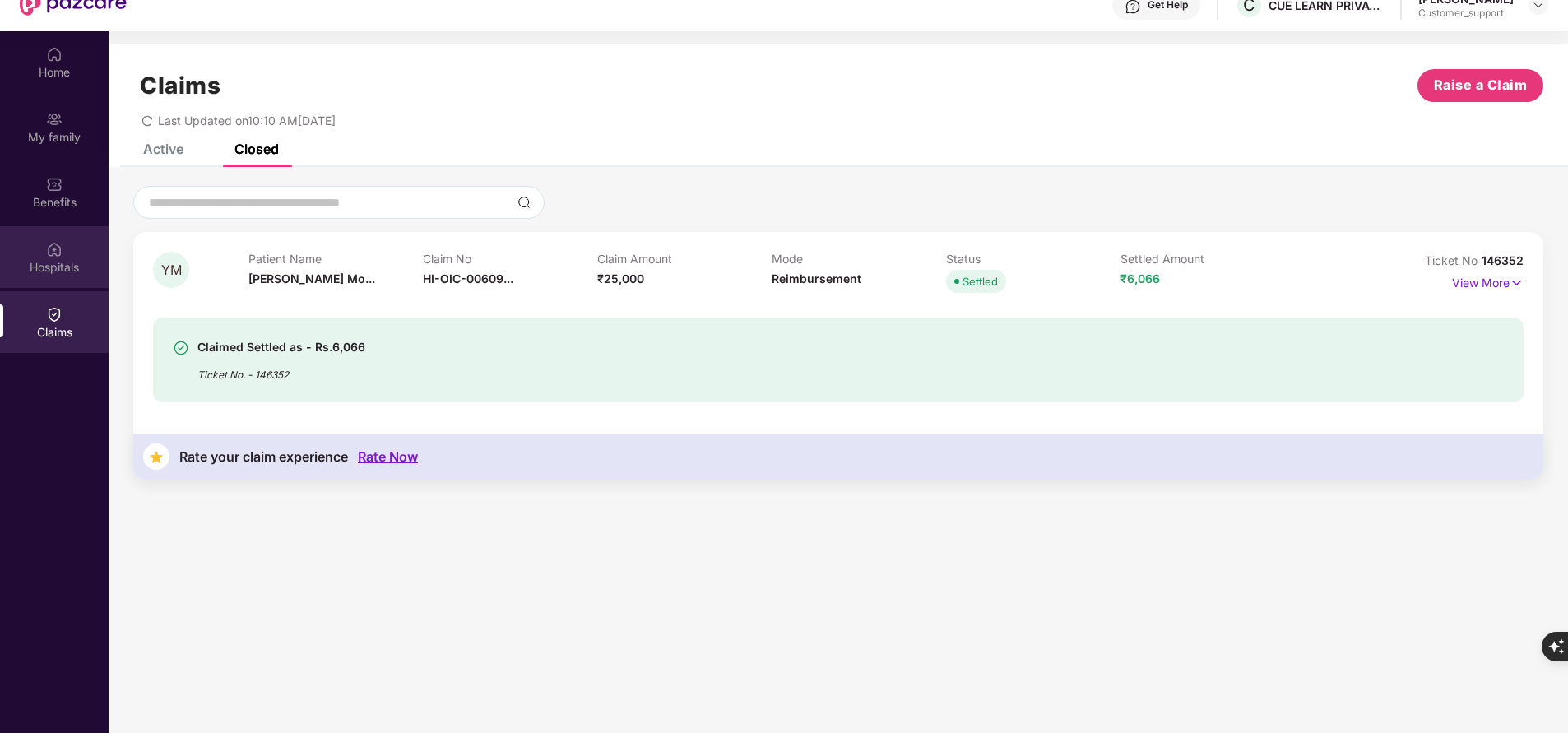
click at [52, 266] on div "Hospitals" at bounding box center [54, 268] width 108 height 17
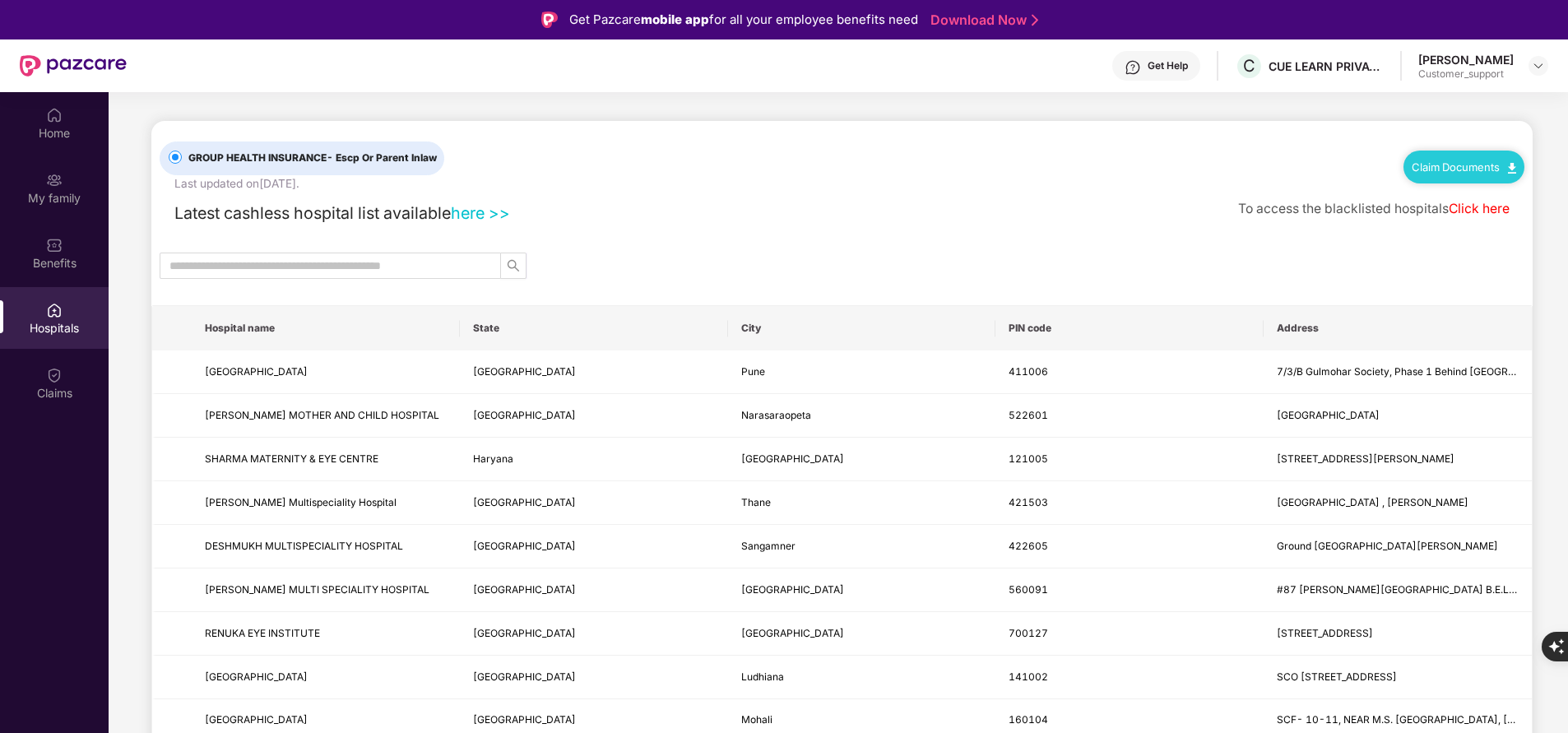
click at [1147, 64] on div "Get Help" at bounding box center [1167, 66] width 40 height 13
click at [927, 90] on div "Get Help C CUE LEARN PRIVATE LIMITED [PERSON_NAME] Customer_support" at bounding box center [837, 66] width 1422 height 53
click at [849, 193] on div "Latest cashless hospital list available here >> To access the blacklisted hospi…" at bounding box center [842, 209] width 1365 height 34
click at [62, 392] on div "Claims" at bounding box center [54, 393] width 108 height 17
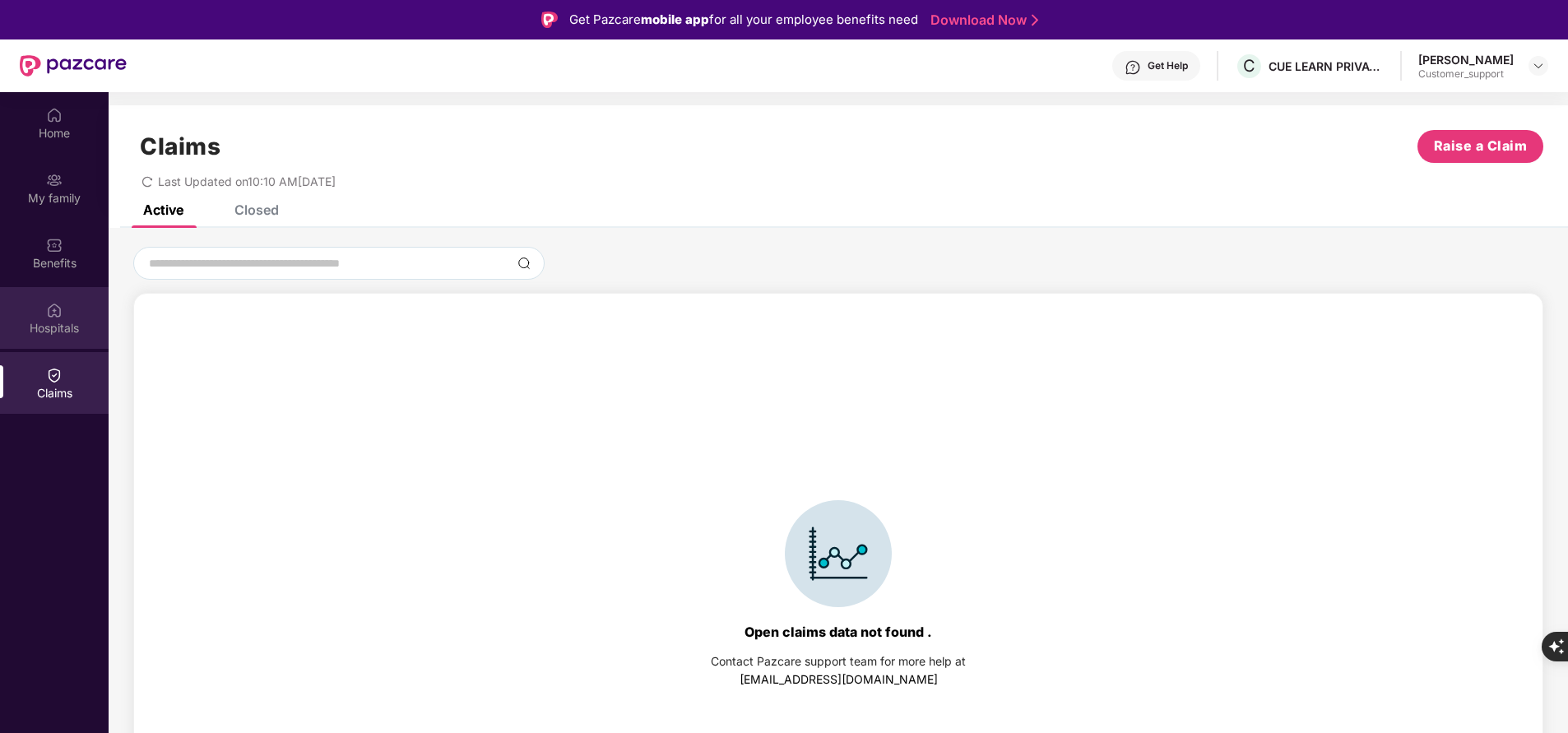
click at [70, 317] on div "Hospitals" at bounding box center [54, 318] width 108 height 62
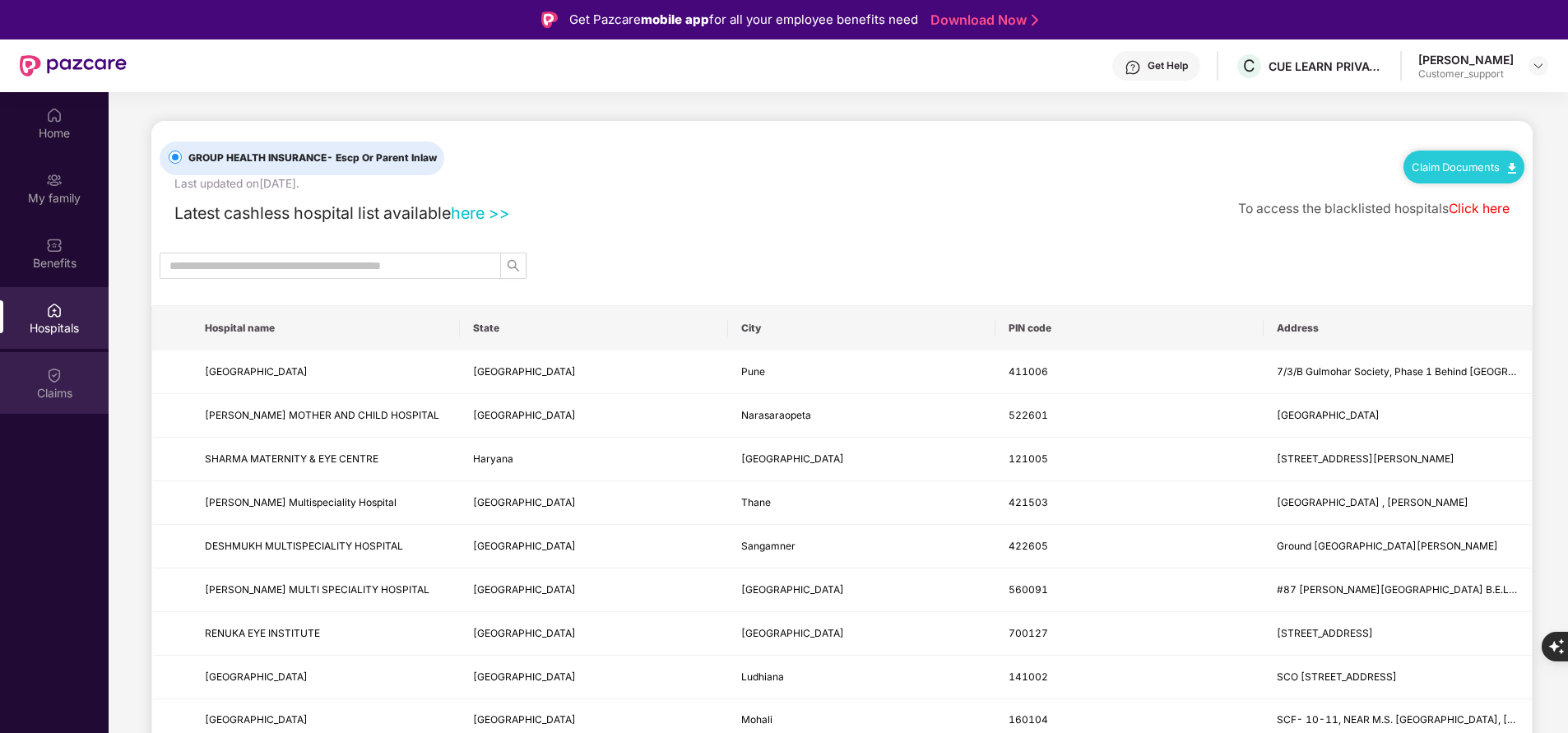
click at [65, 374] on div "Claims" at bounding box center [54, 383] width 108 height 62
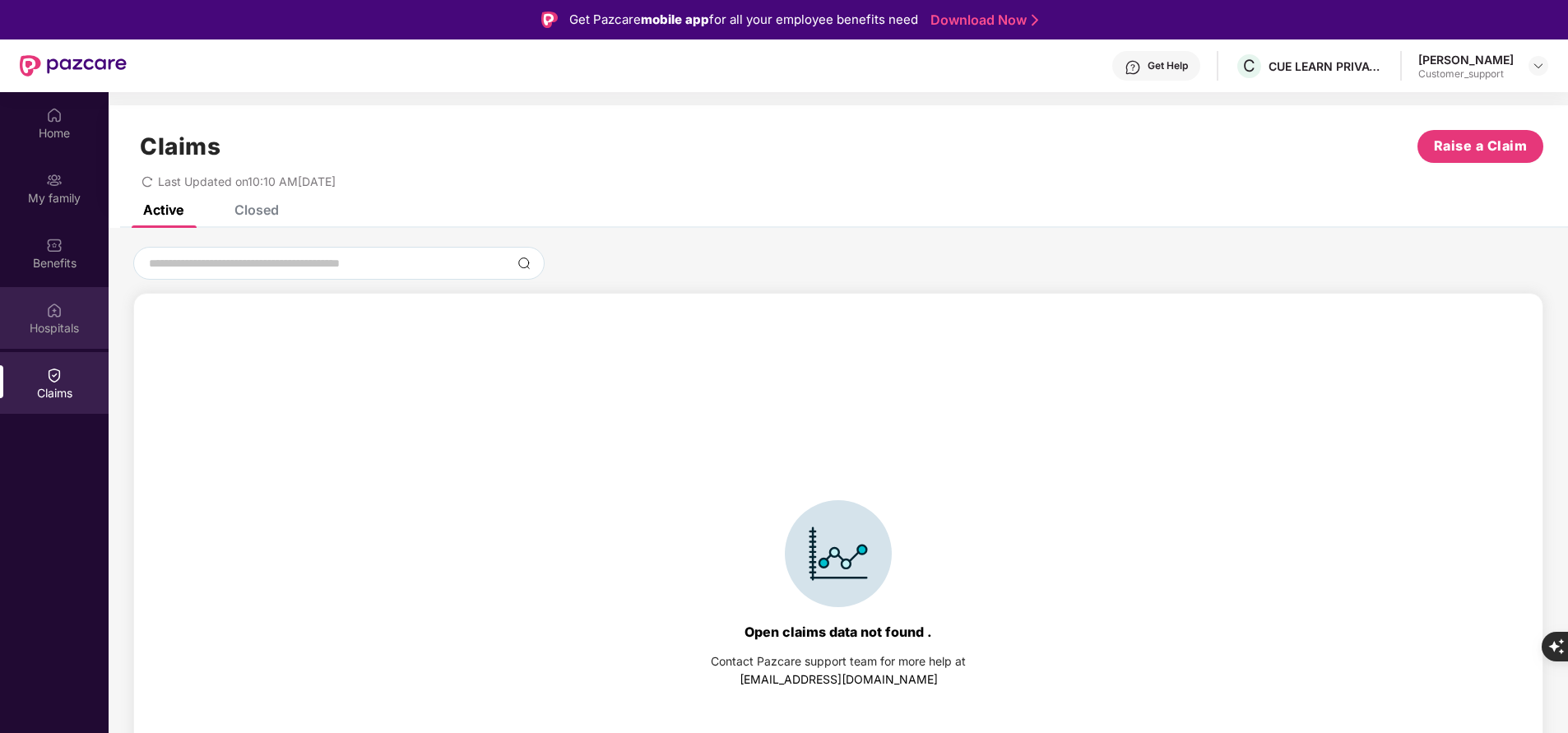
click at [62, 325] on div "Hospitals" at bounding box center [54, 328] width 108 height 17
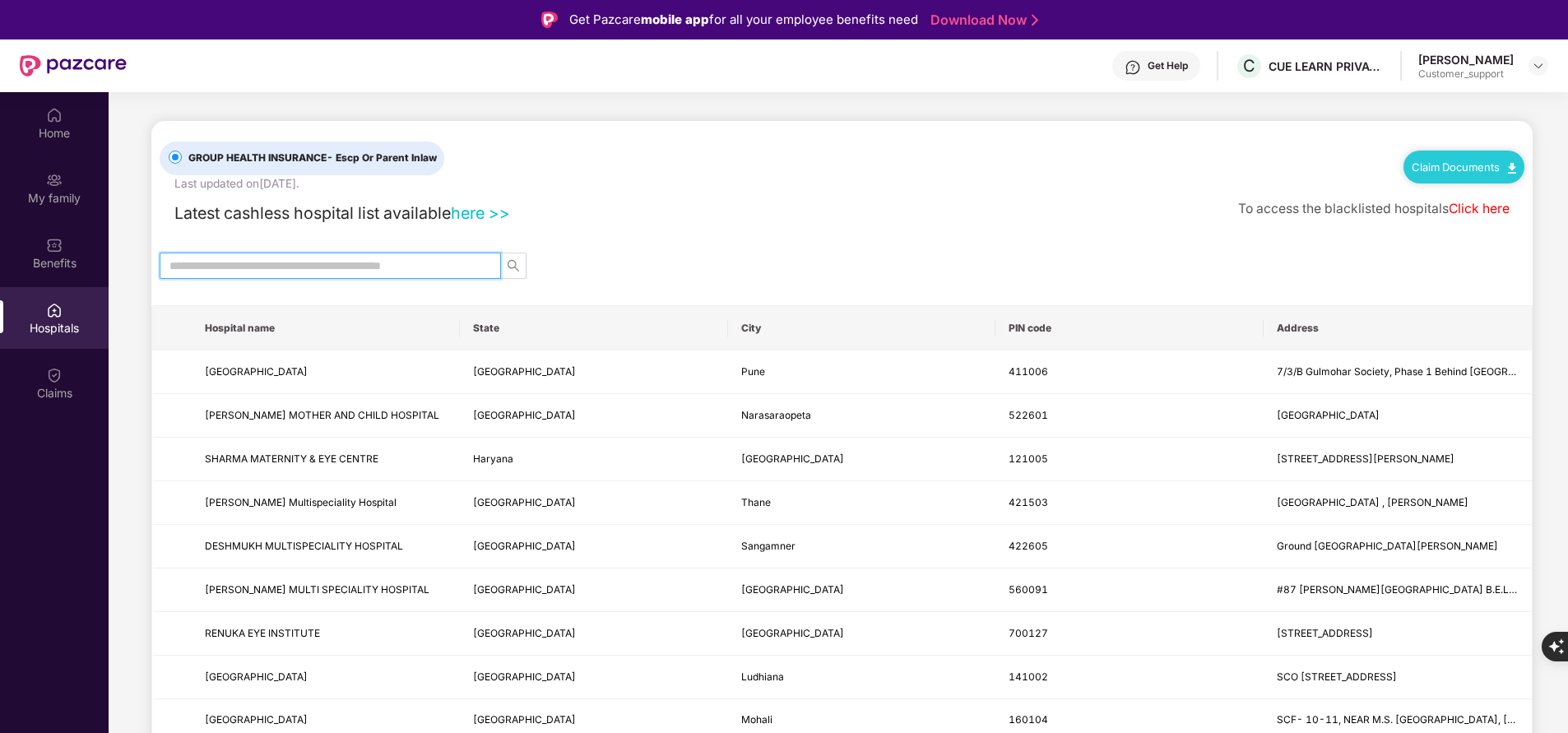
click at [344, 274] on input "text" at bounding box center [323, 266] width 308 height 18
click at [58, 118] on img at bounding box center [55, 115] width 17 height 17
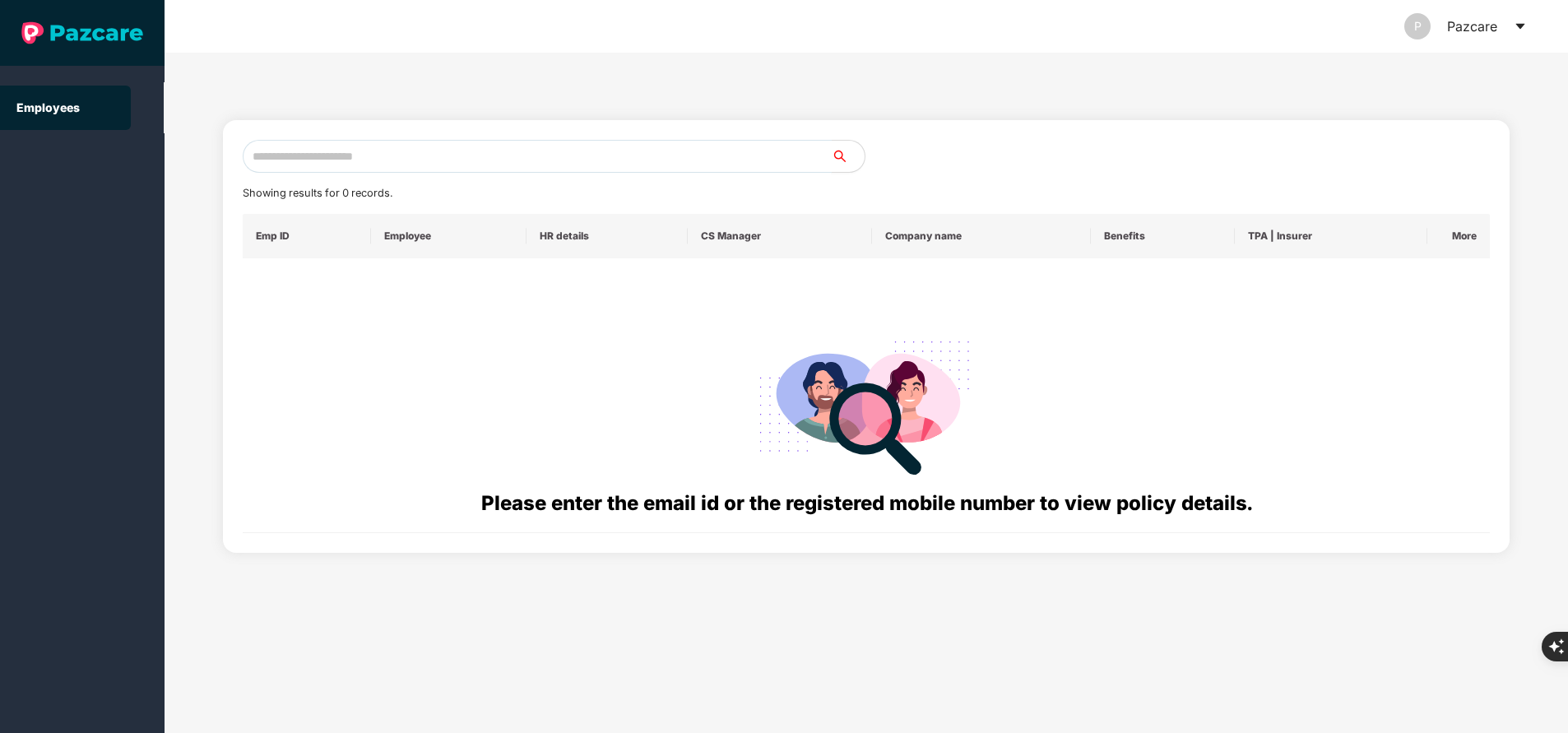
click at [470, 157] on input "text" at bounding box center [537, 156] width 589 height 33
paste input "**********"
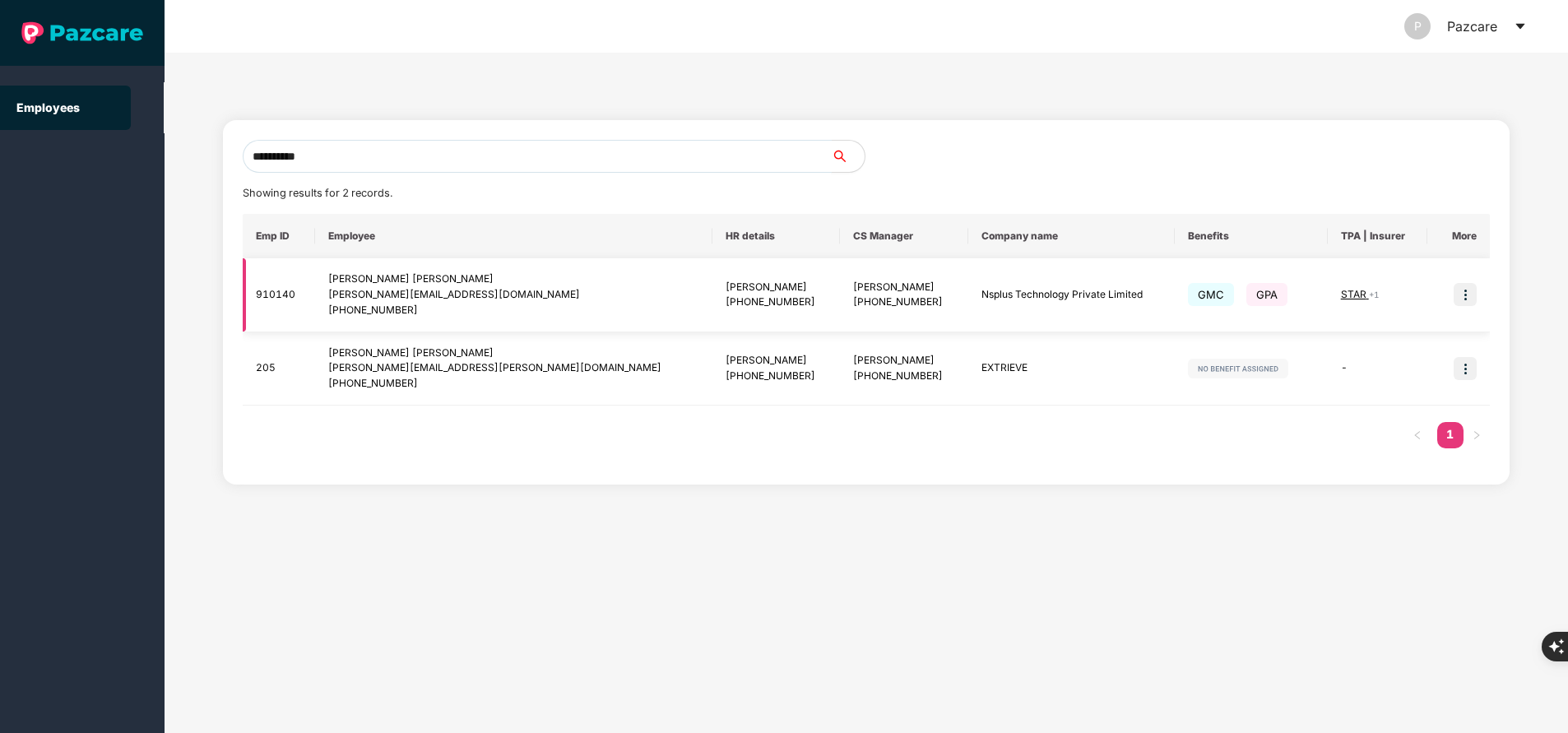
type input "**********"
click at [1470, 299] on img at bounding box center [1466, 295] width 23 height 23
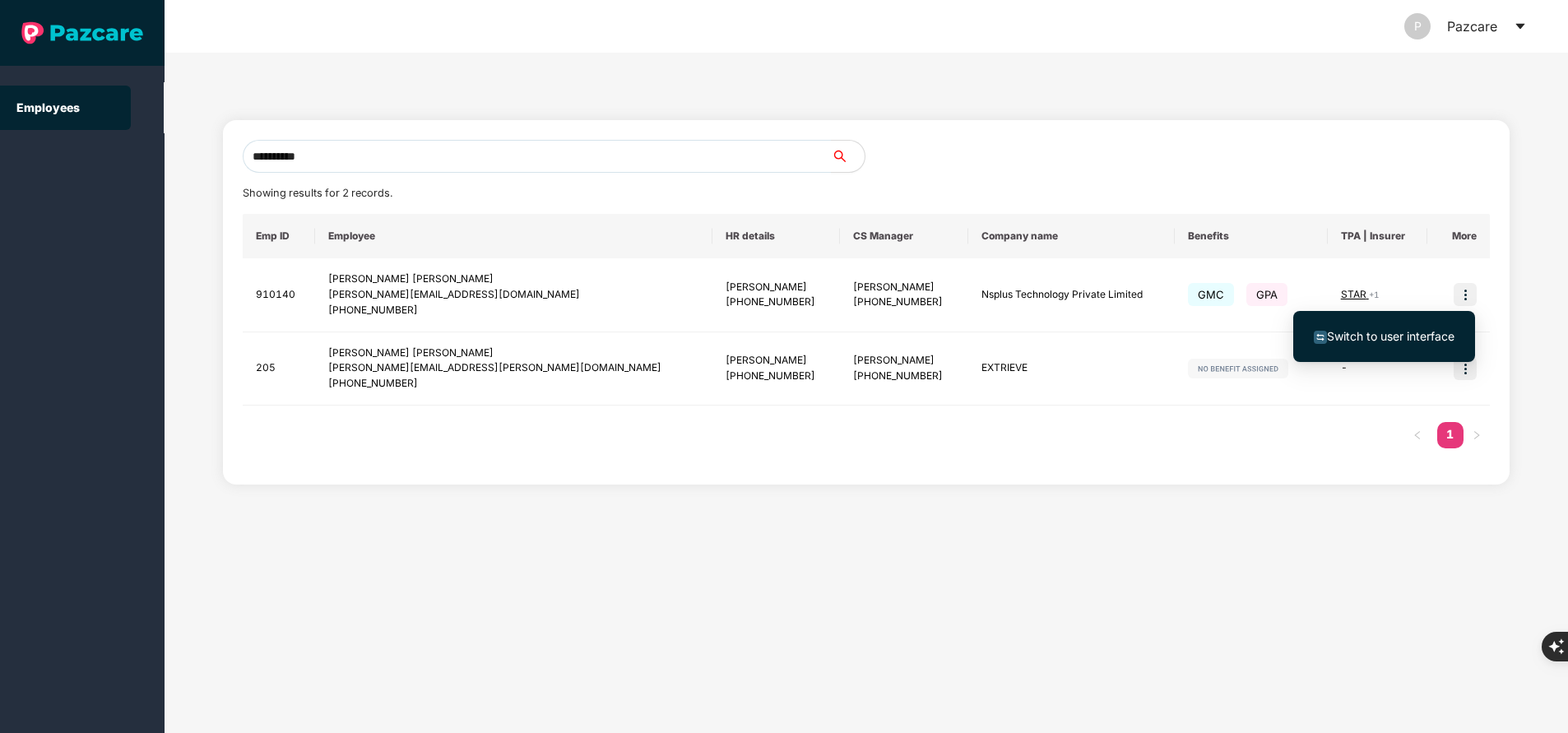
click at [1387, 342] on span "Switch to user interface" at bounding box center [1390, 336] width 127 height 14
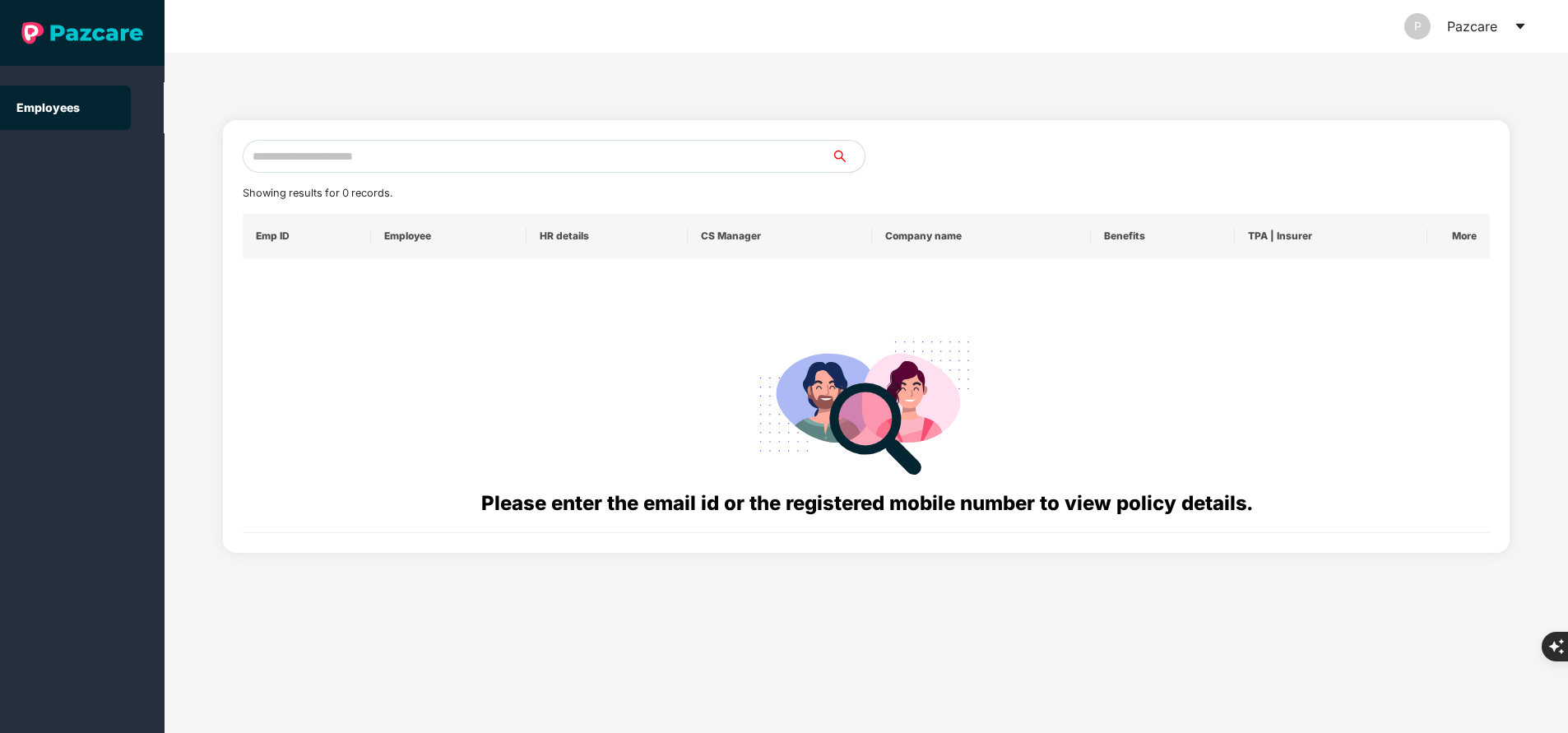
paste input "**********"
click at [416, 159] on input "text" at bounding box center [537, 156] width 589 height 33
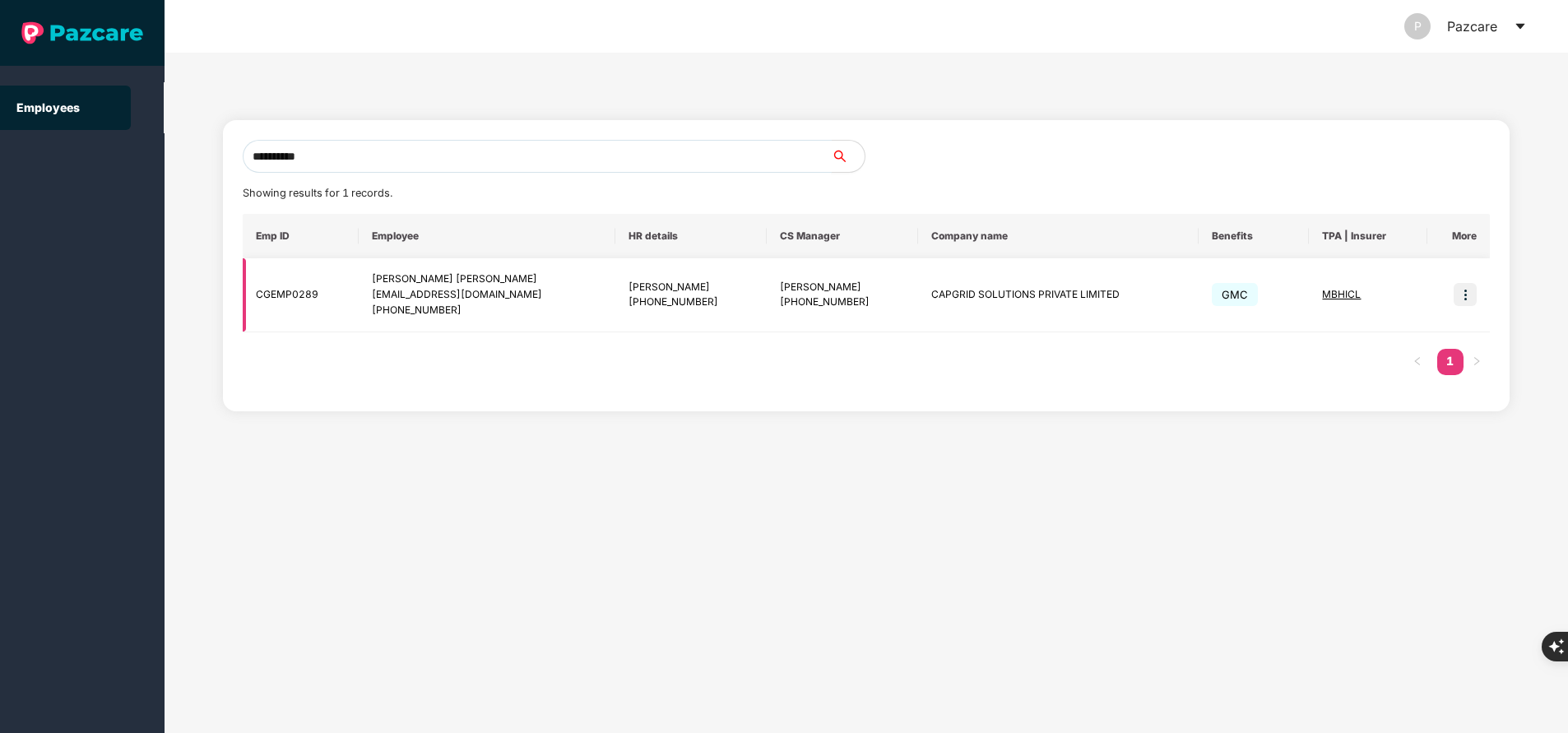
type input "**********"
click at [1474, 293] on img at bounding box center [1466, 295] width 23 height 23
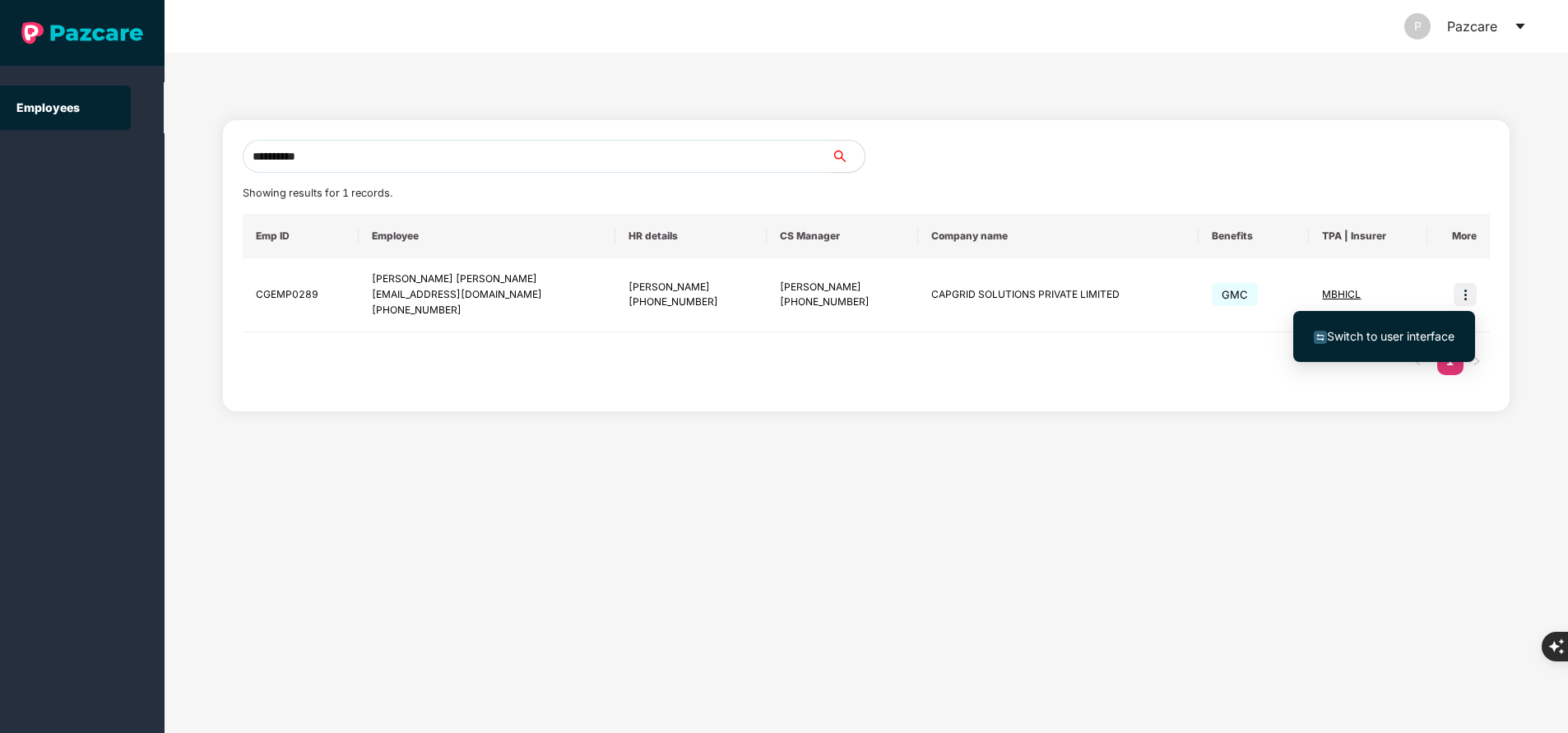
click at [1396, 340] on span "Switch to user interface" at bounding box center [1390, 336] width 127 height 14
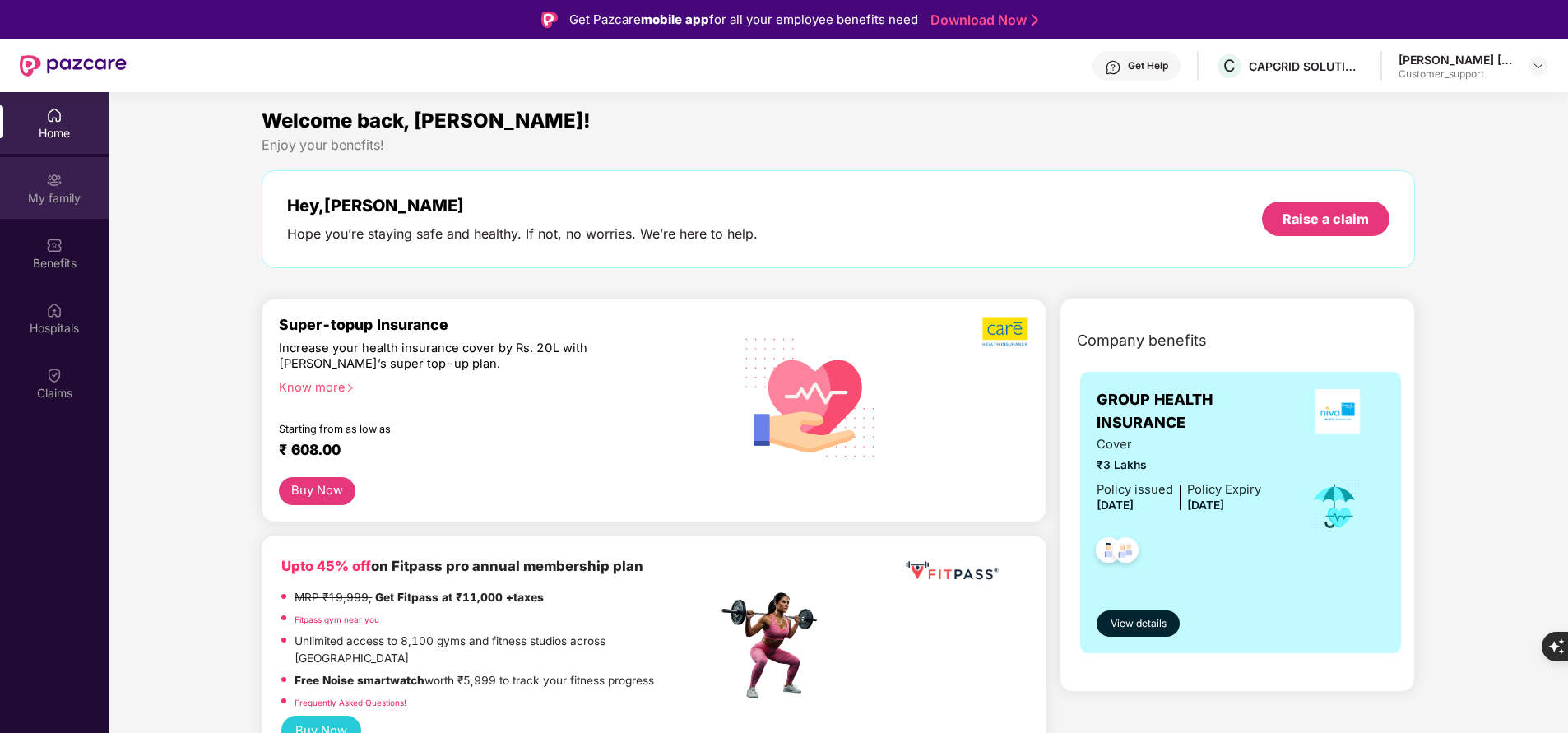
click at [74, 188] on div "My family" at bounding box center [54, 188] width 108 height 62
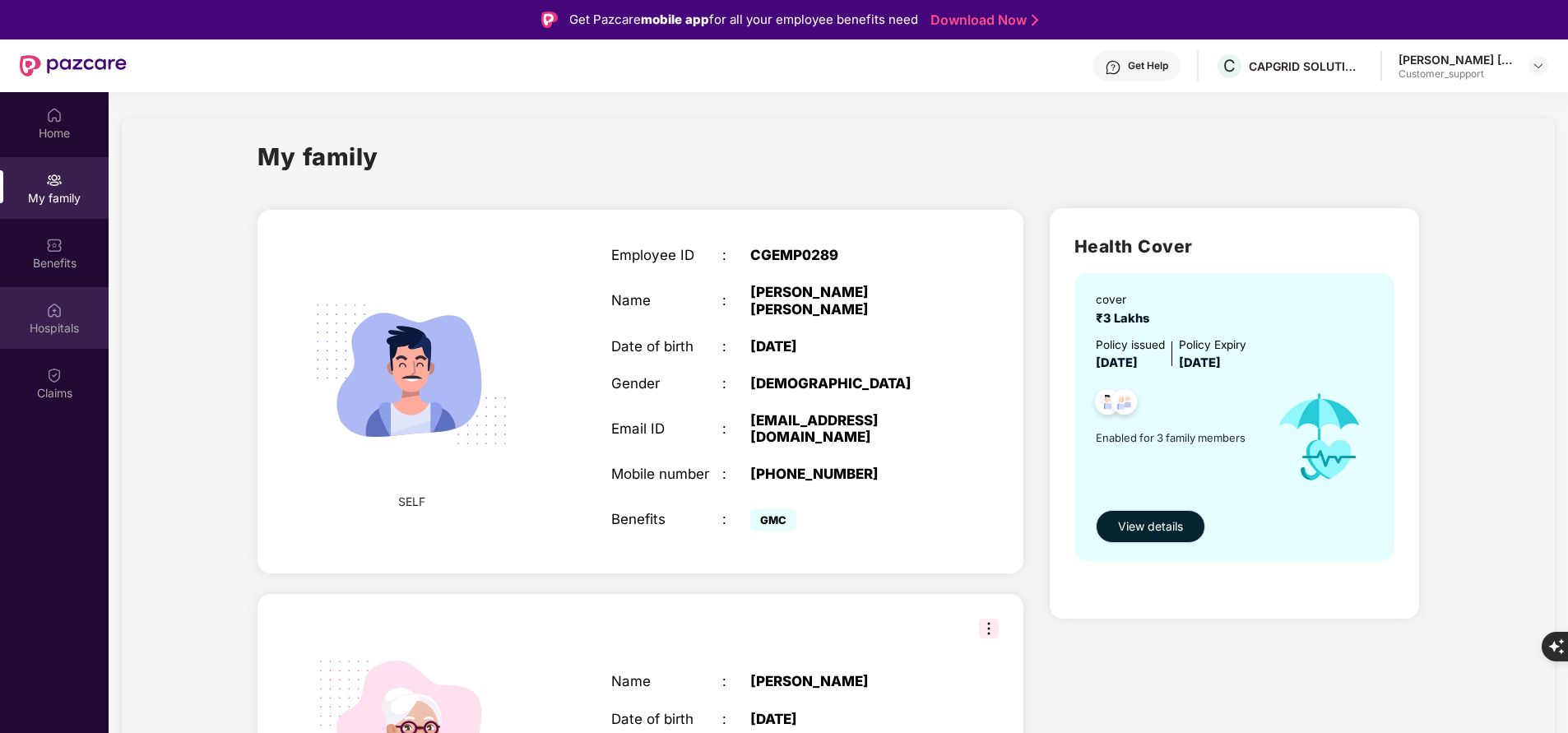
click at [50, 312] on img at bounding box center [55, 310] width 17 height 17
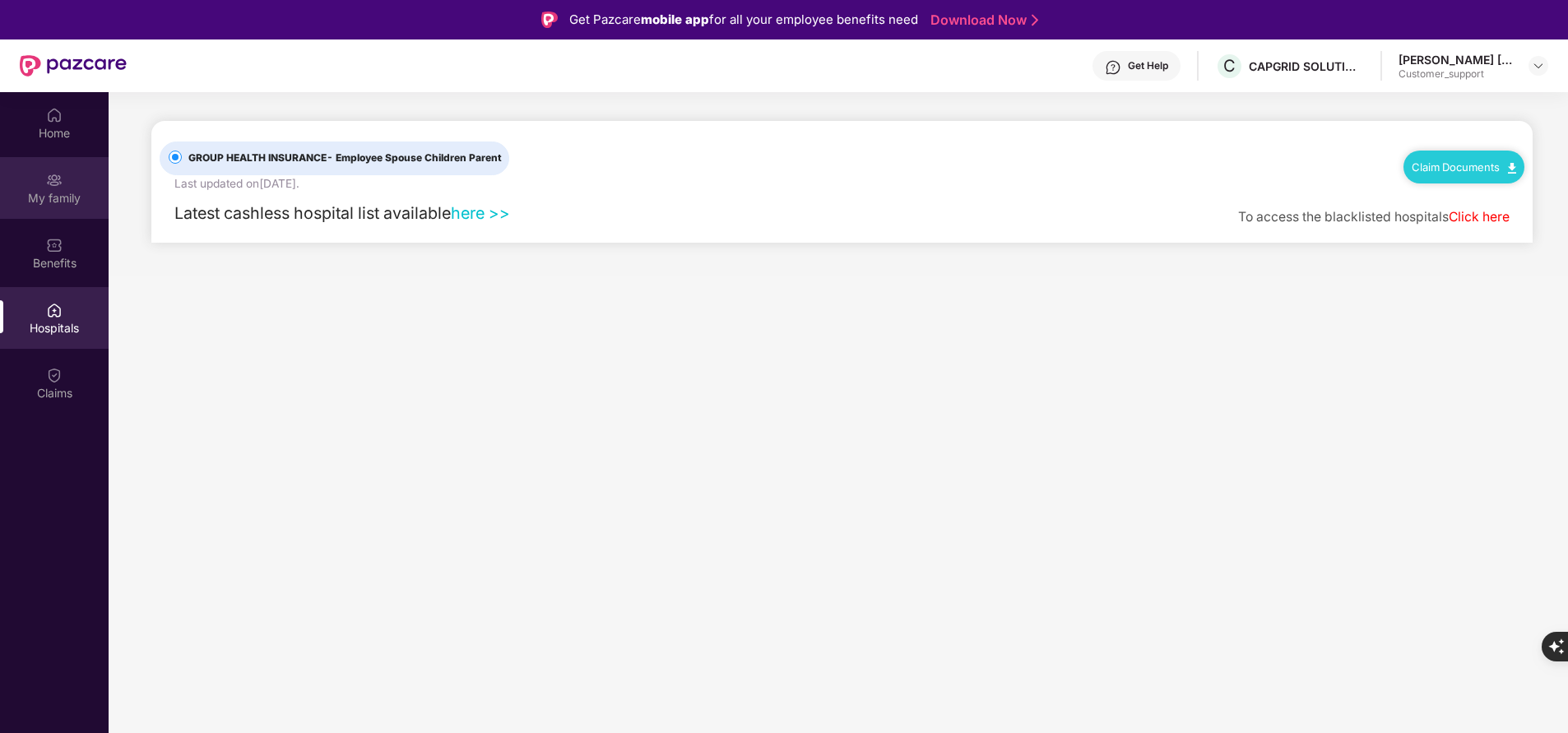
click at [64, 180] on div "My family" at bounding box center [54, 188] width 108 height 62
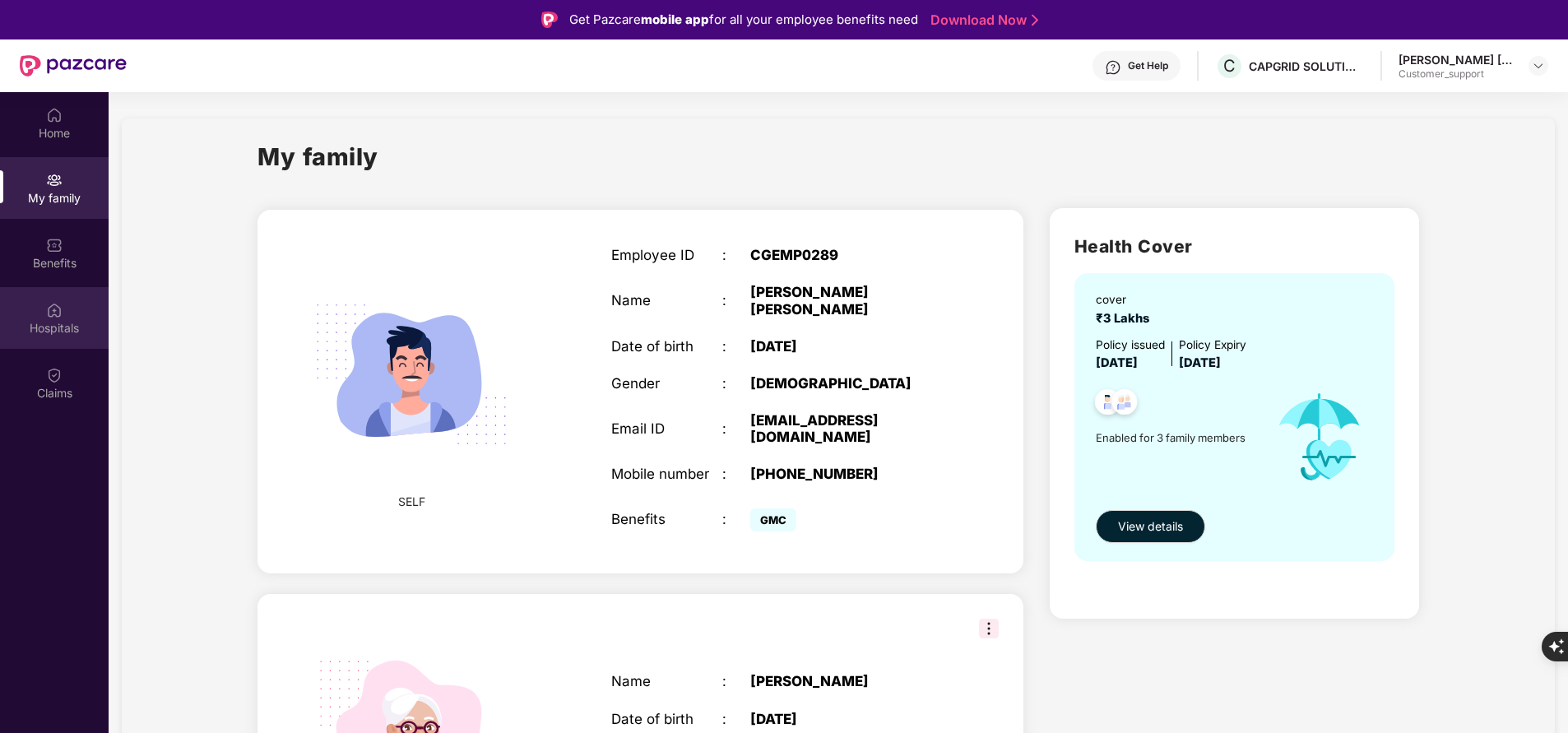
click at [49, 309] on img at bounding box center [55, 310] width 17 height 17
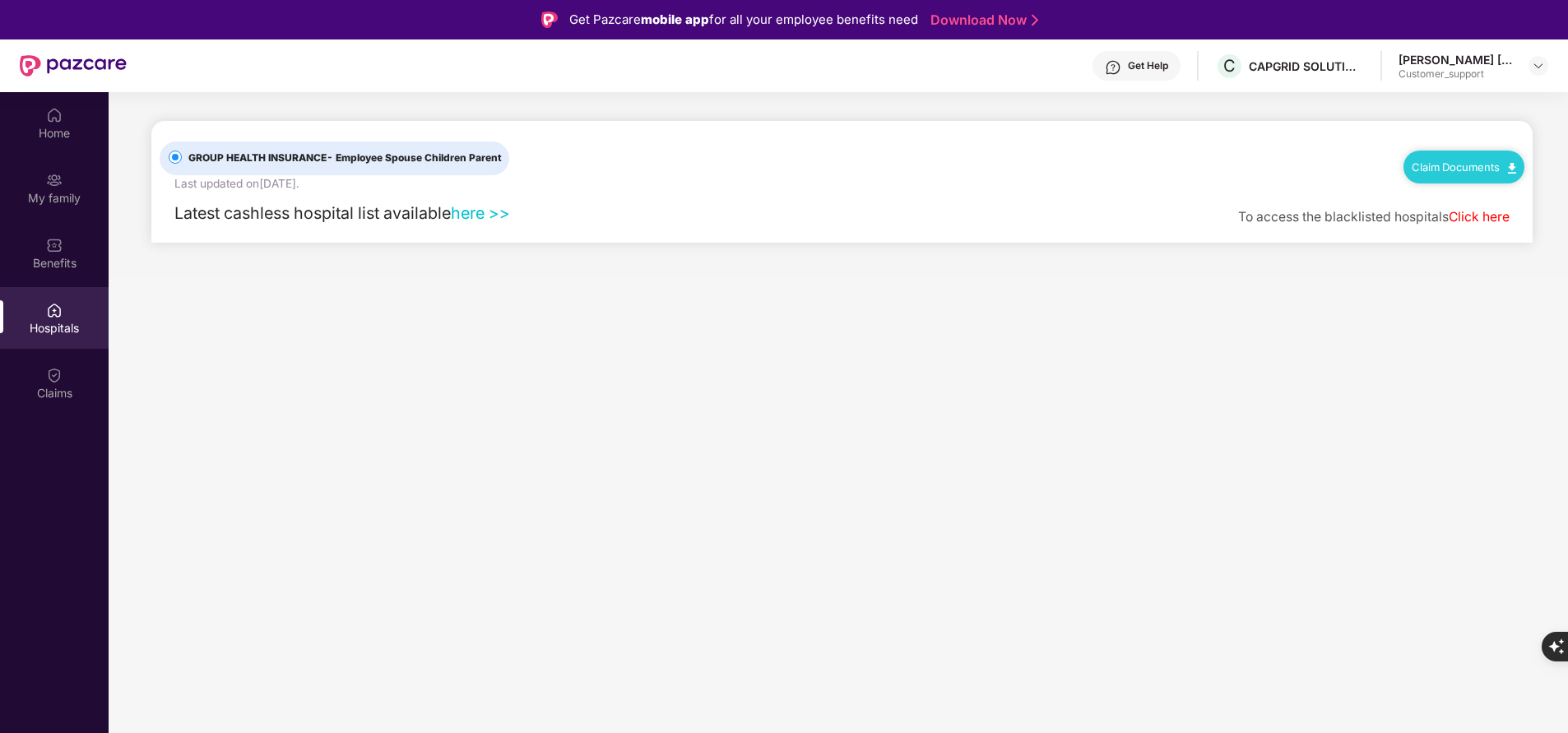
click at [497, 213] on link "here >>" at bounding box center [481, 213] width 59 height 20
click at [65, 255] on div "Benefits" at bounding box center [54, 264] width 108 height 17
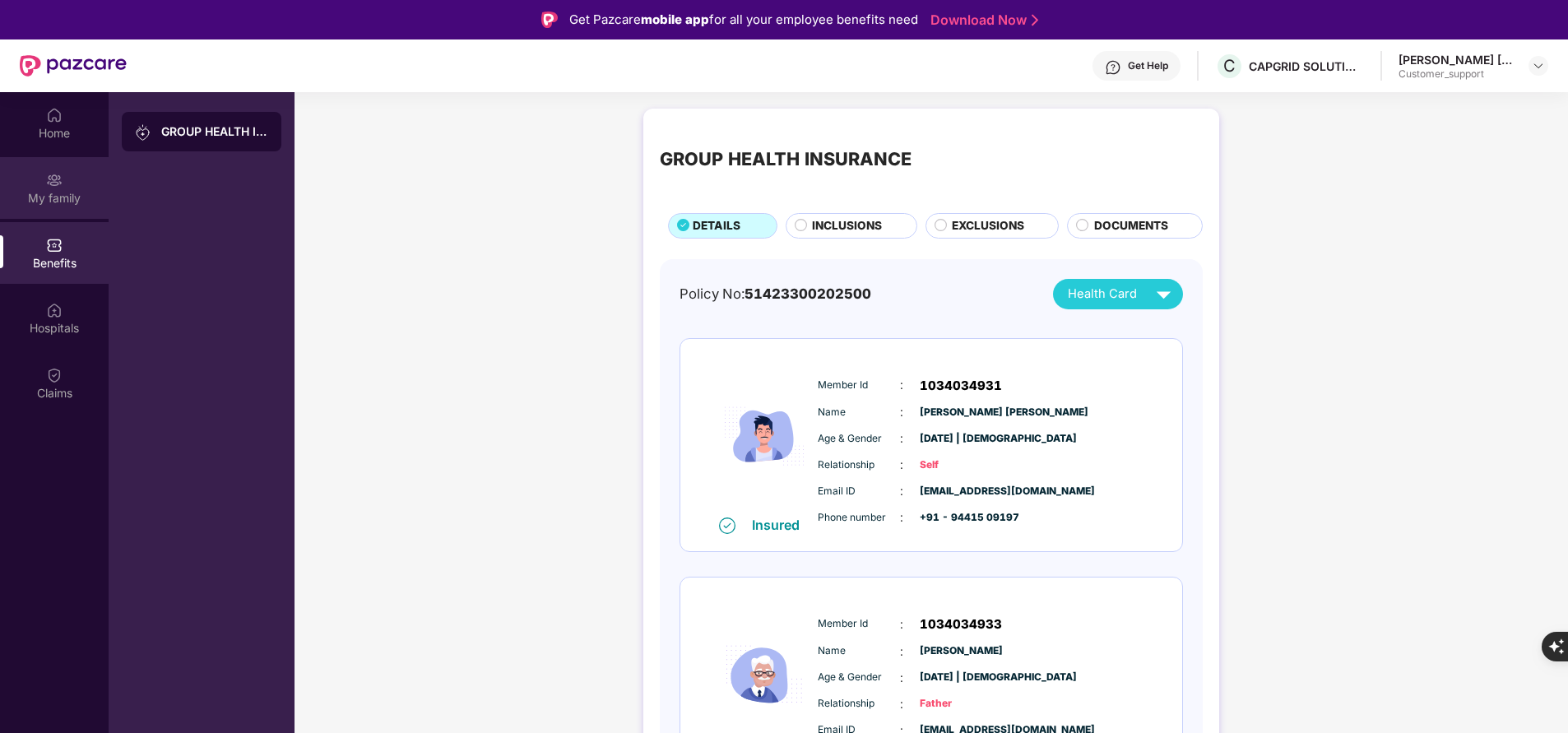
click at [55, 188] on img at bounding box center [55, 180] width 17 height 17
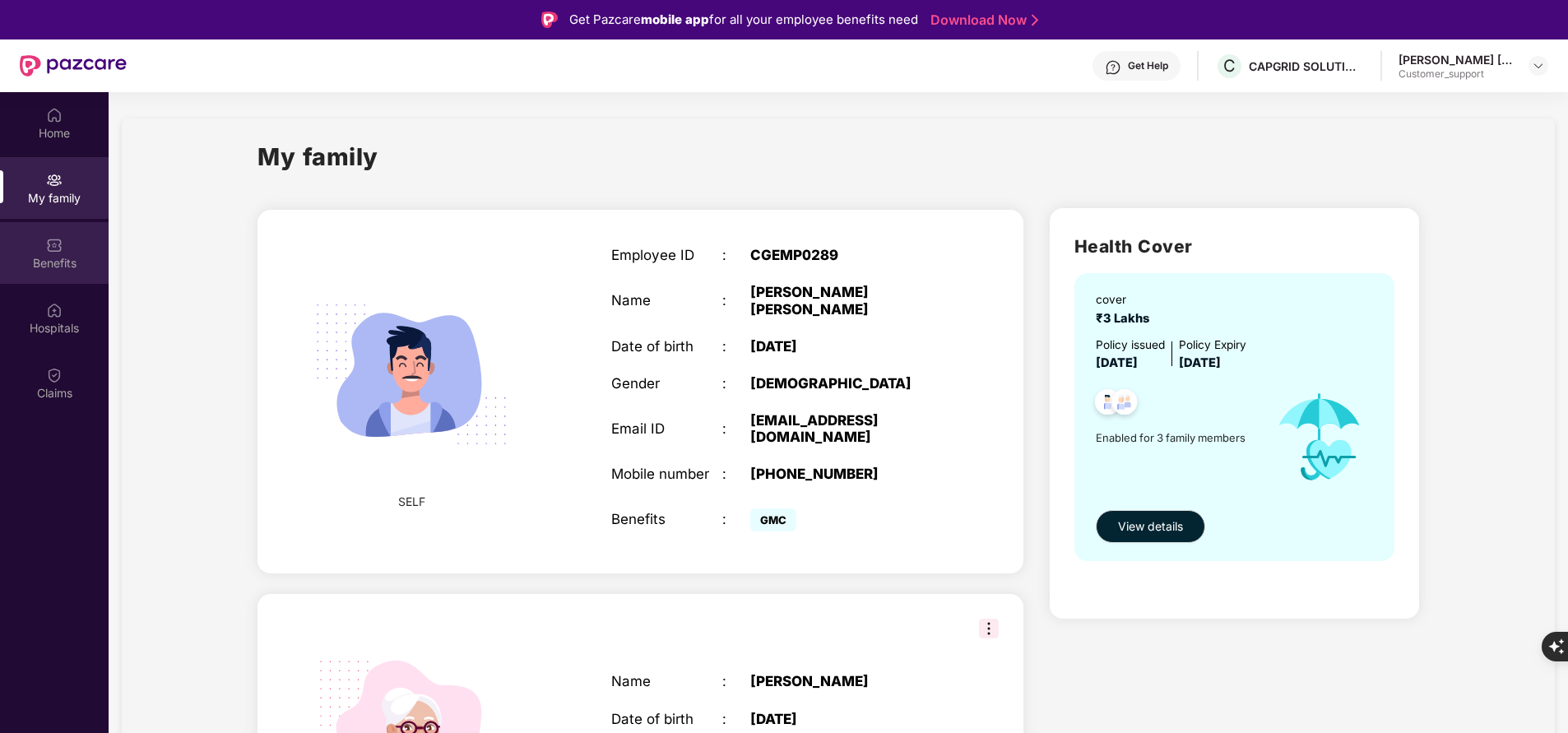
click at [59, 264] on div "Benefits" at bounding box center [54, 264] width 108 height 17
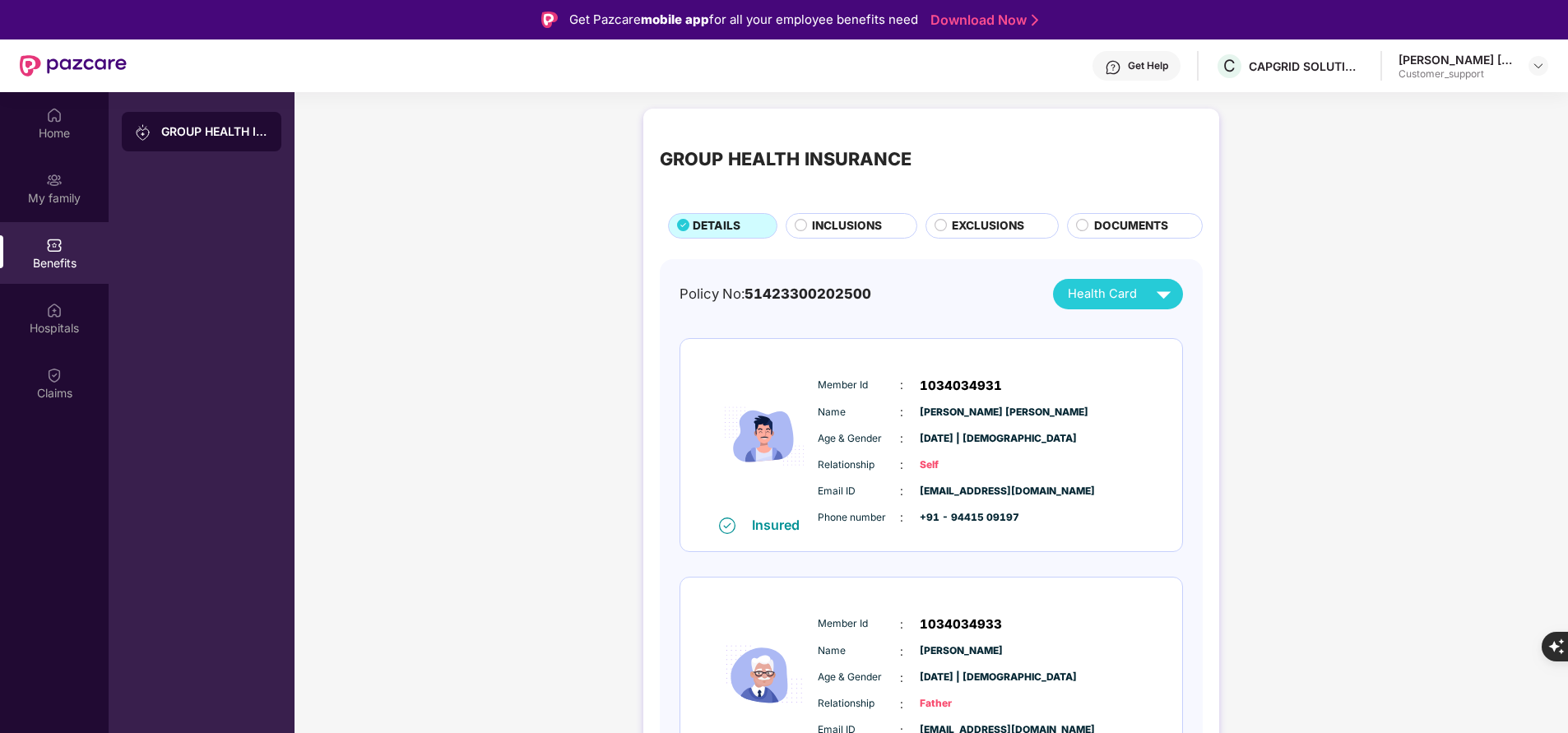
click at [832, 228] on span "INCLUSIONS" at bounding box center [847, 226] width 70 height 17
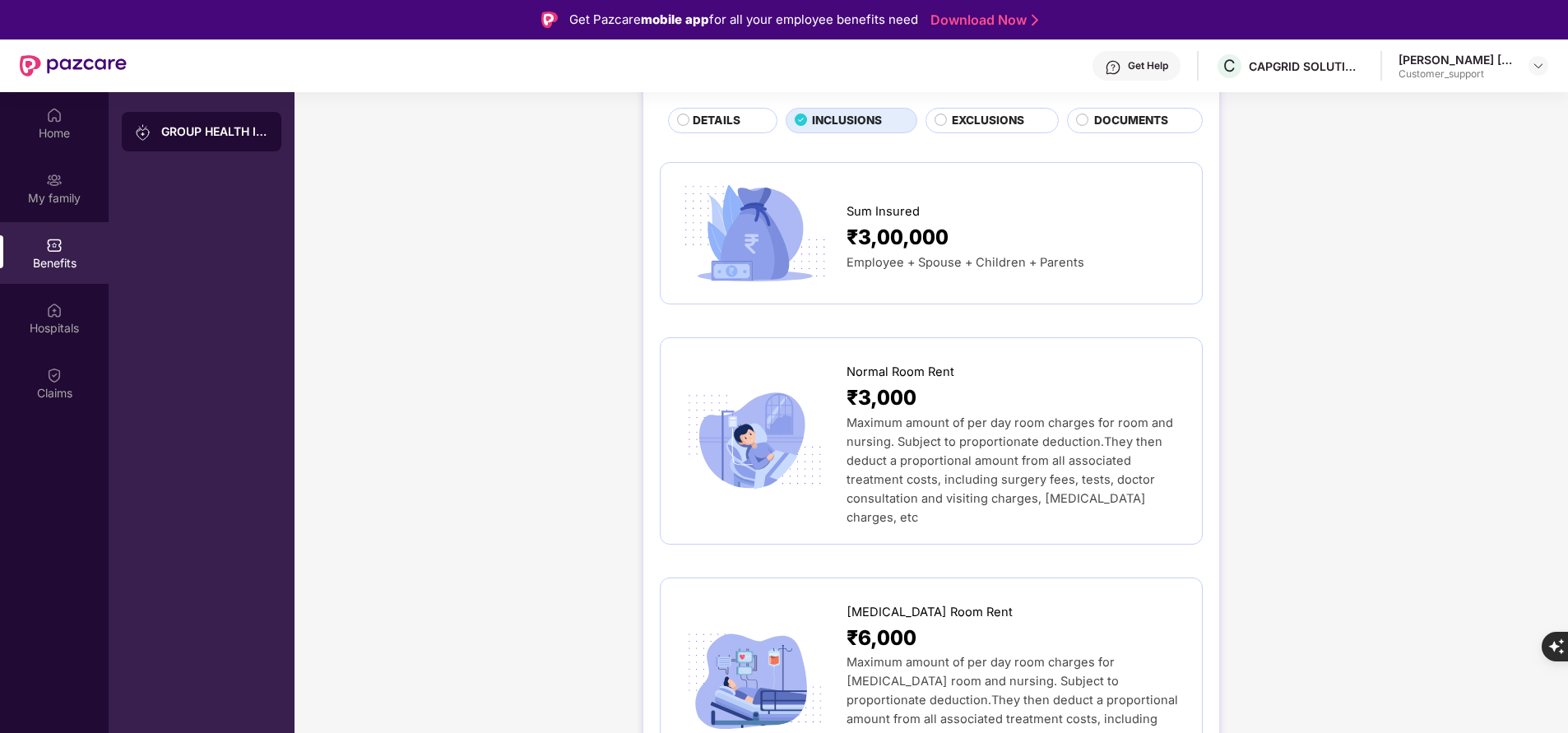
scroll to position [106, 0]
click at [1012, 126] on span "EXCLUSIONS" at bounding box center [988, 119] width 73 height 17
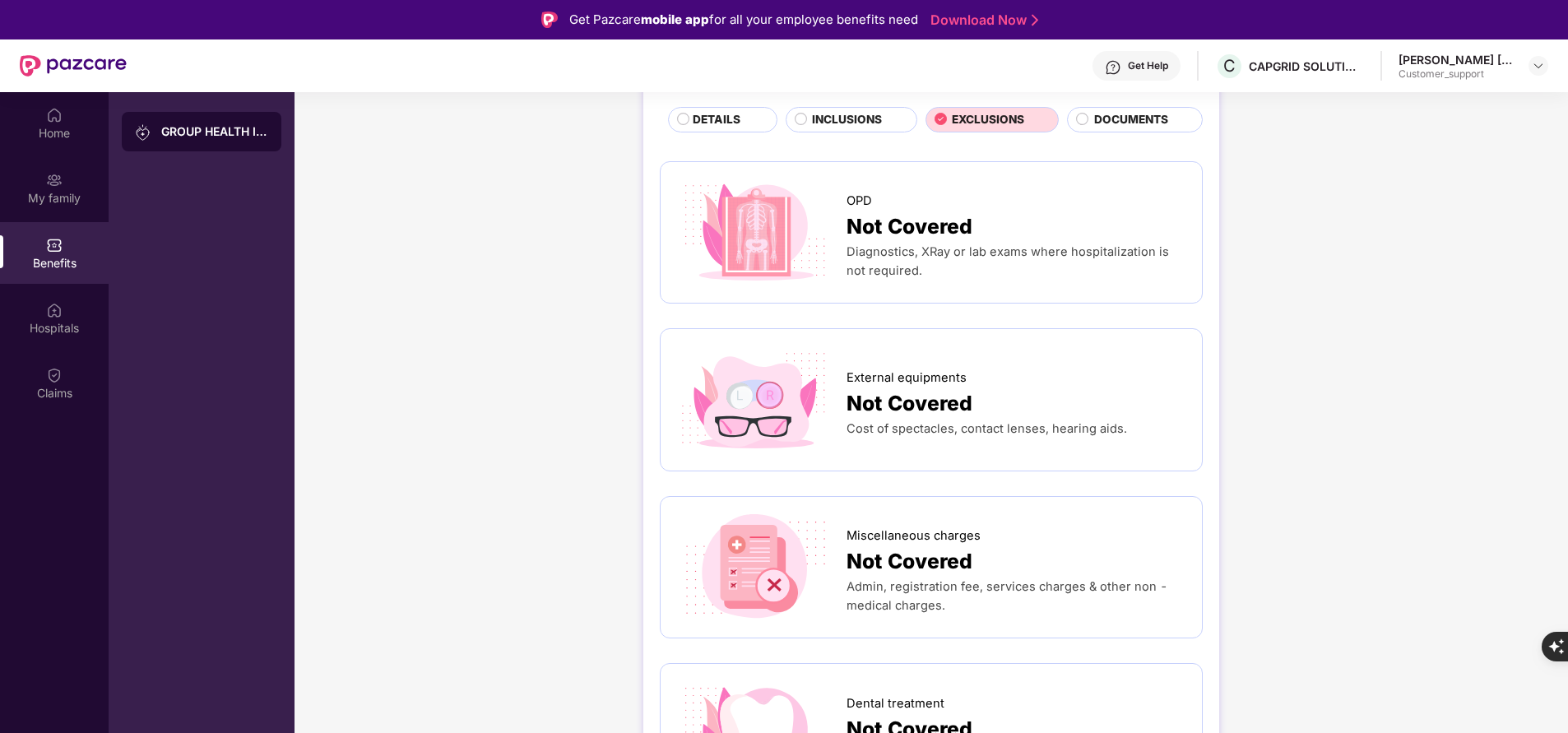
click at [864, 114] on span "INCLUSIONS" at bounding box center [847, 119] width 70 height 17
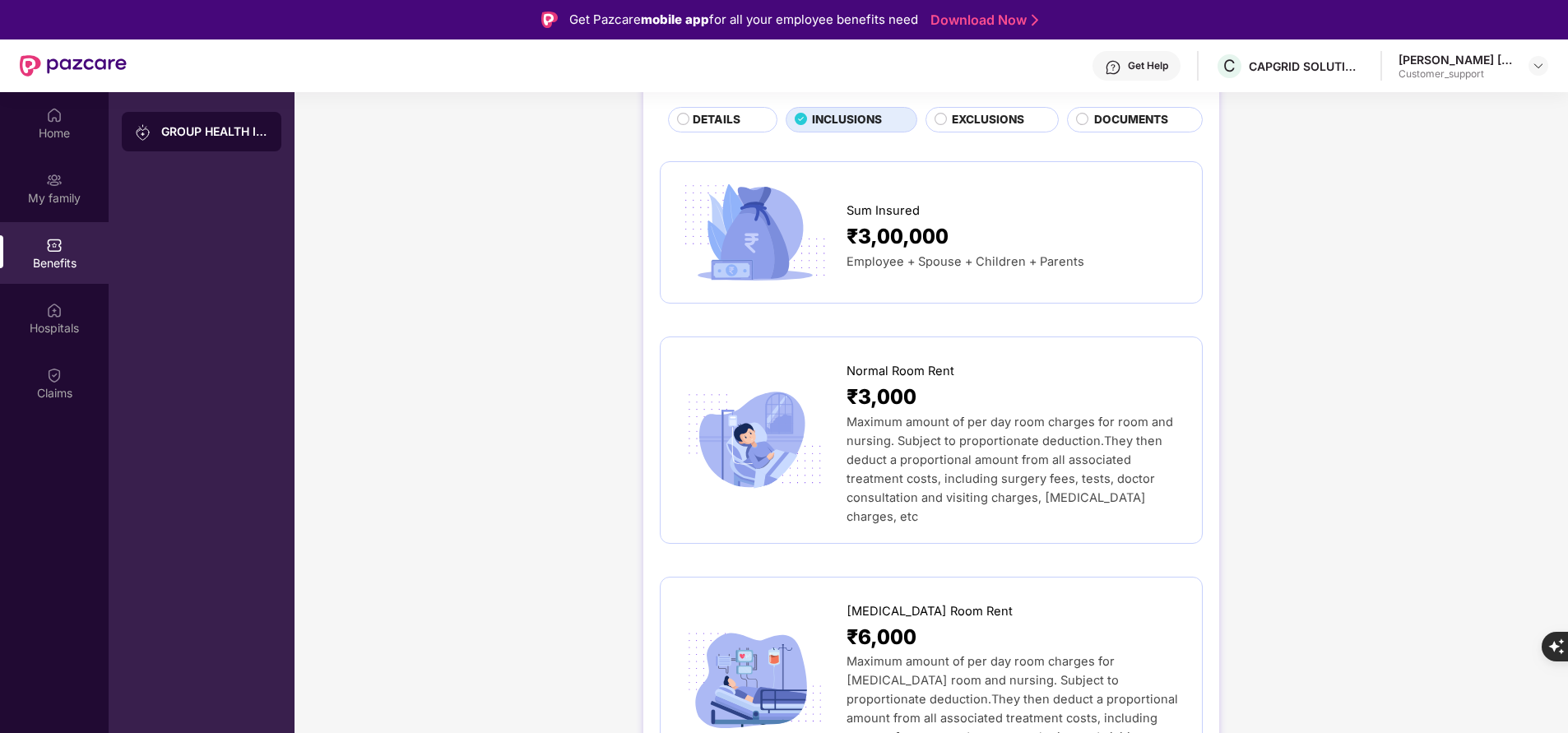
click at [943, 126] on div "EXCLUSIONS" at bounding box center [996, 121] width 106 height 20
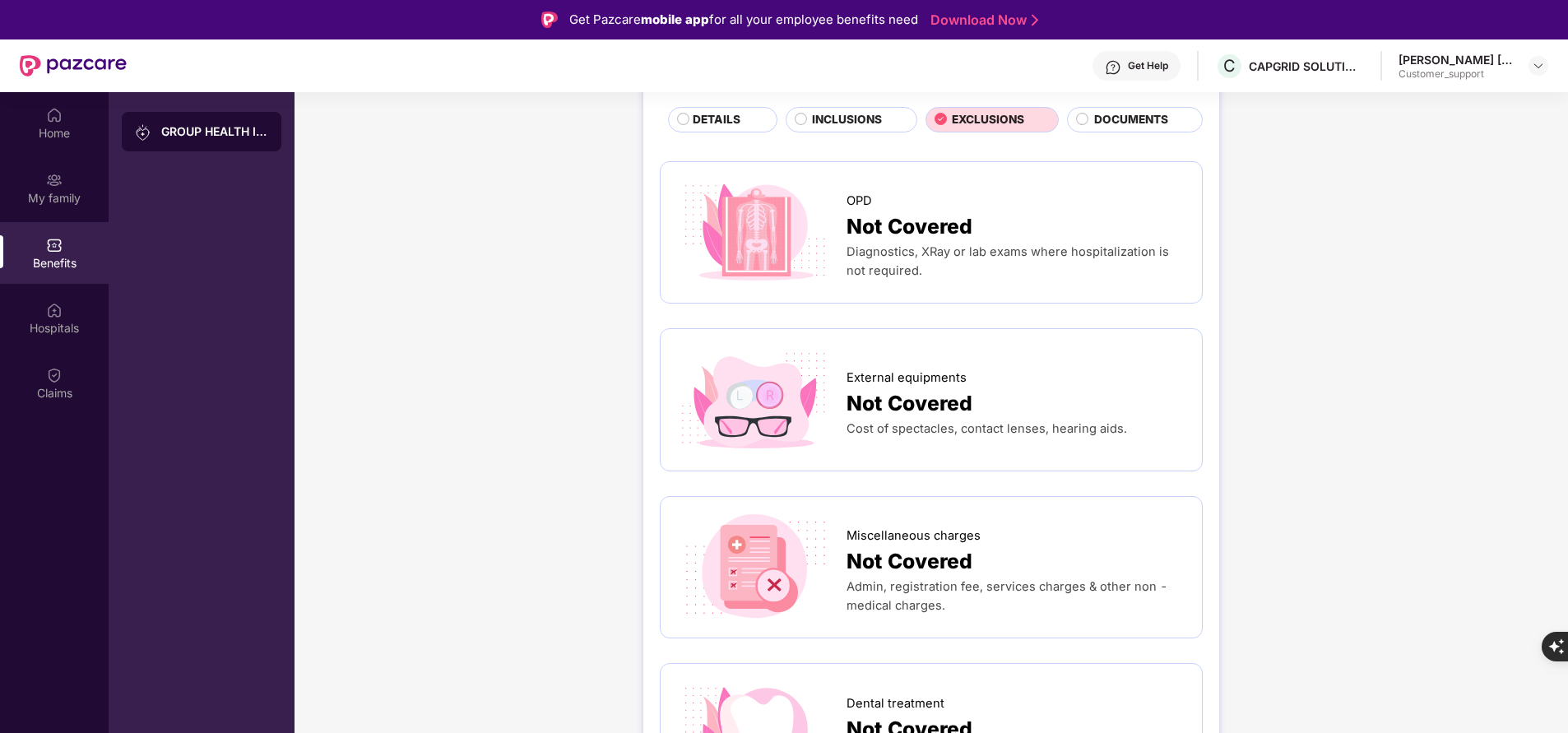
click at [850, 126] on span "INCLUSIONS" at bounding box center [847, 119] width 70 height 17
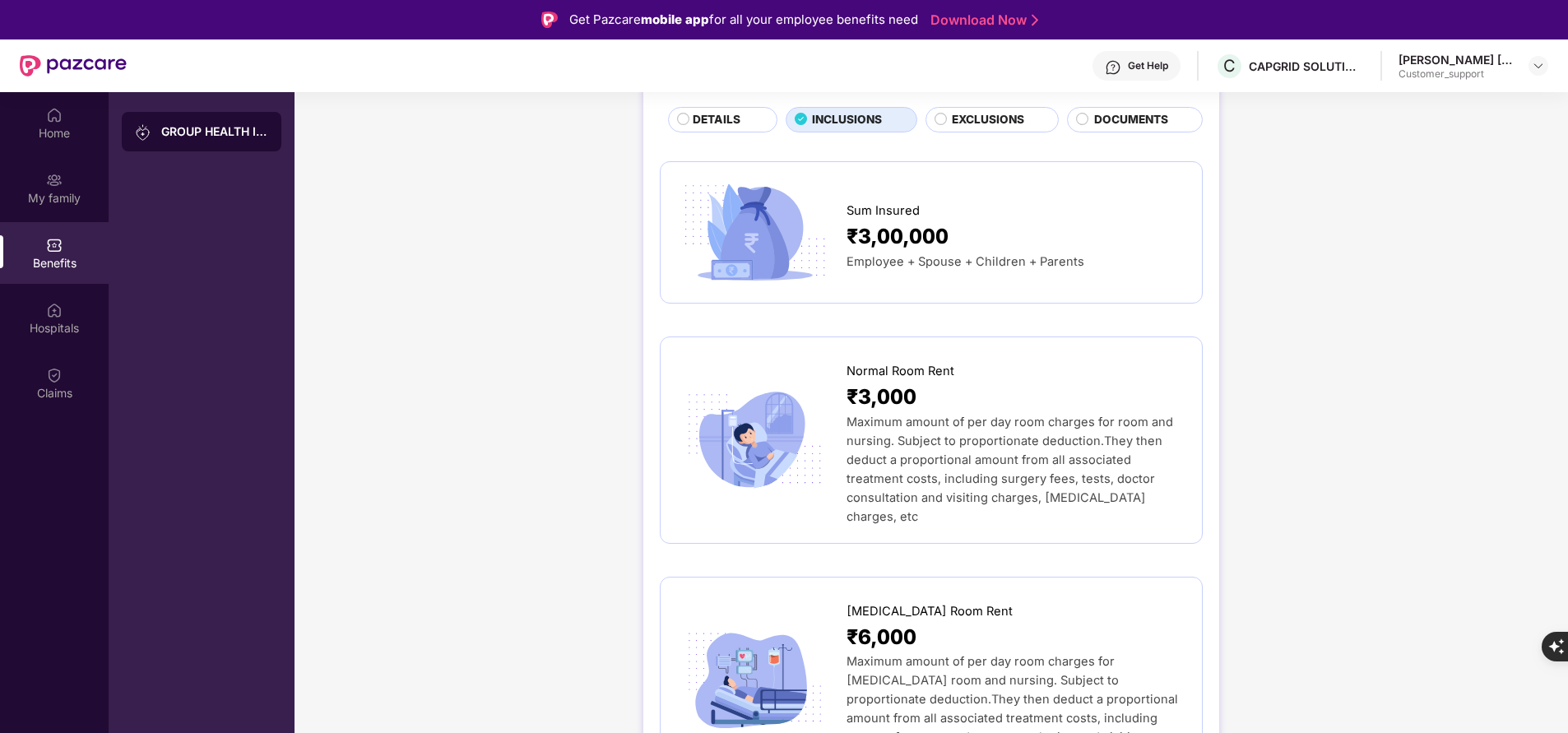
click at [725, 118] on span "DETAILS" at bounding box center [716, 119] width 48 height 17
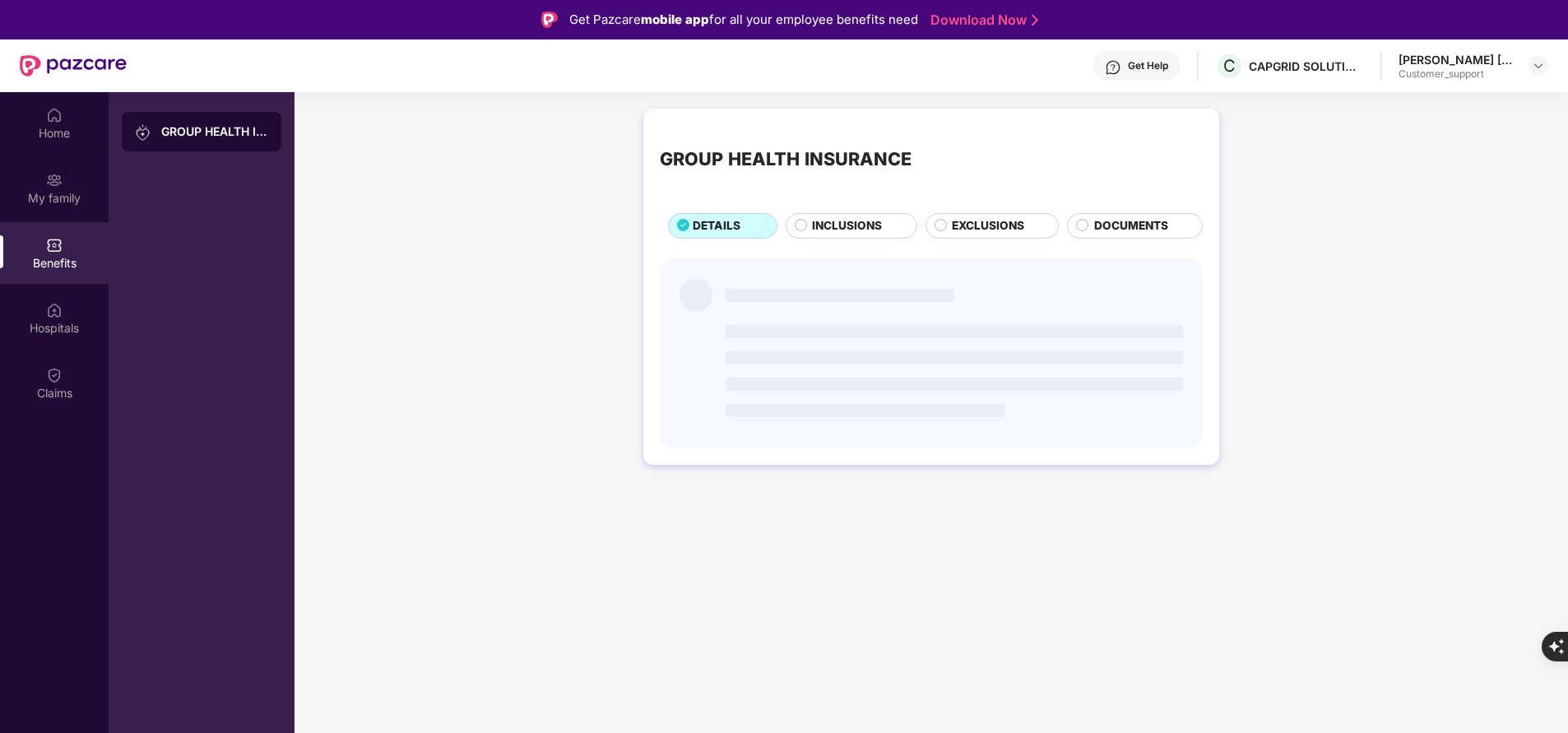
scroll to position [0, 0]
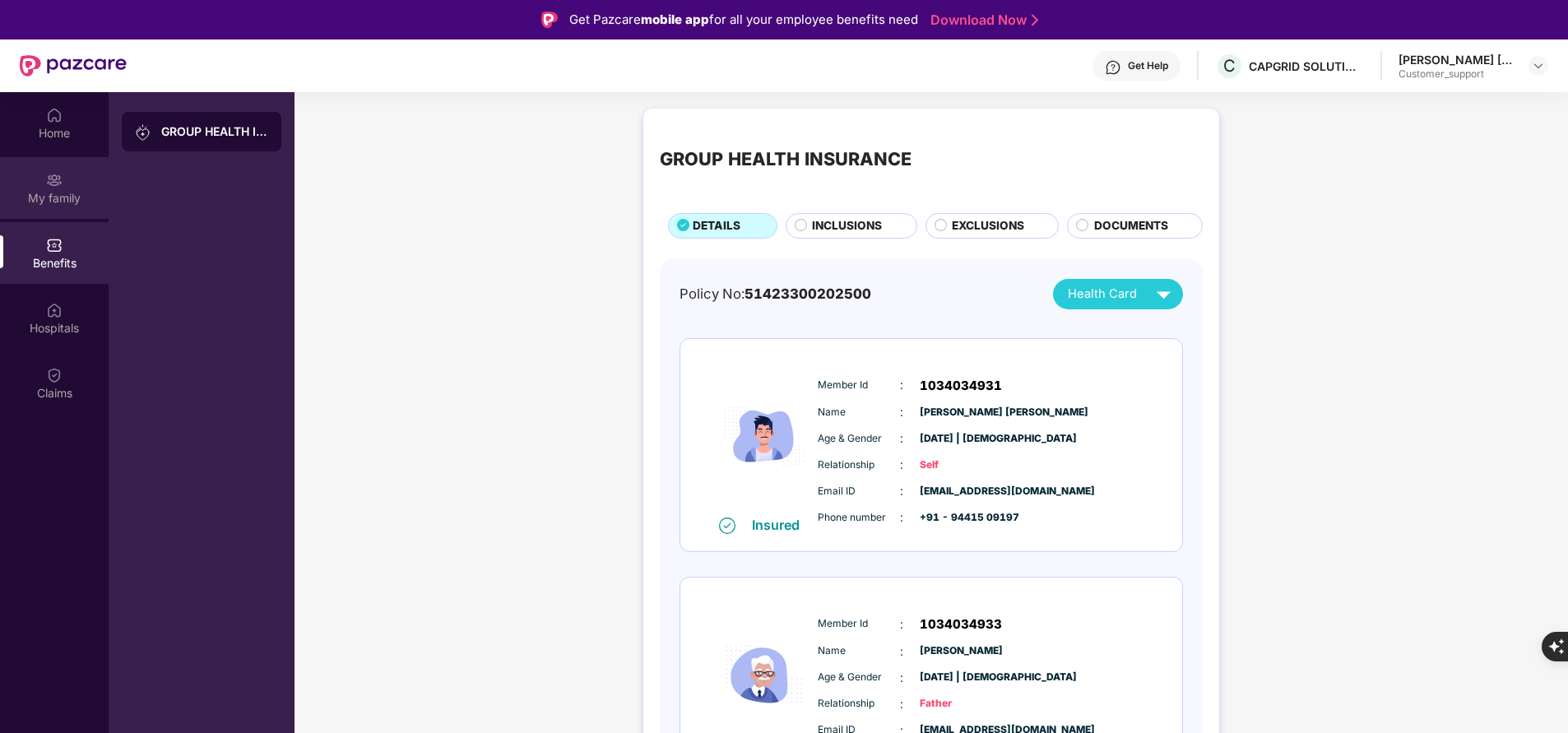
click at [49, 205] on div "My family" at bounding box center [54, 198] width 108 height 17
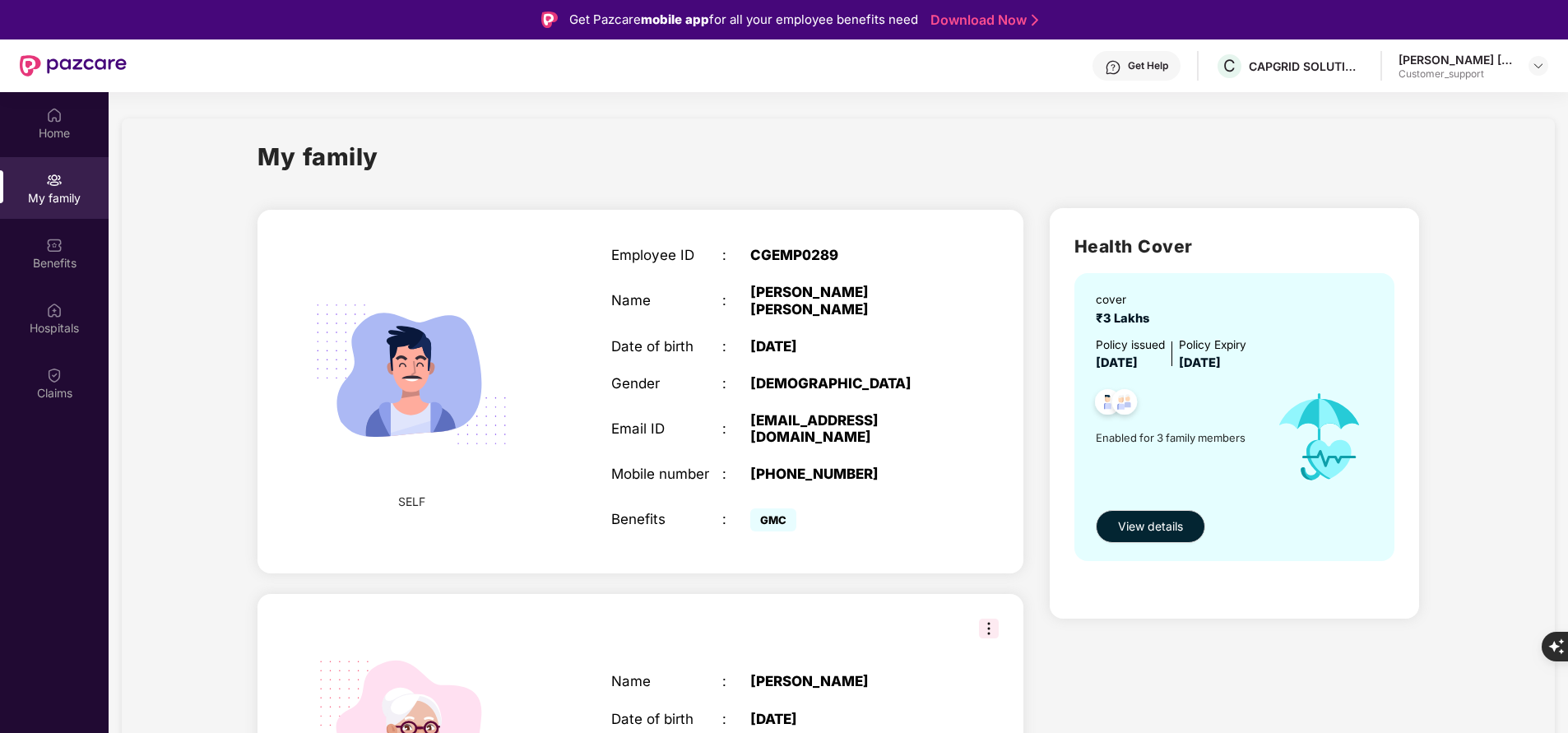
click at [667, 145] on div "My family" at bounding box center [839, 166] width 1162 height 57
click at [58, 393] on div "Claims" at bounding box center [54, 393] width 108 height 17
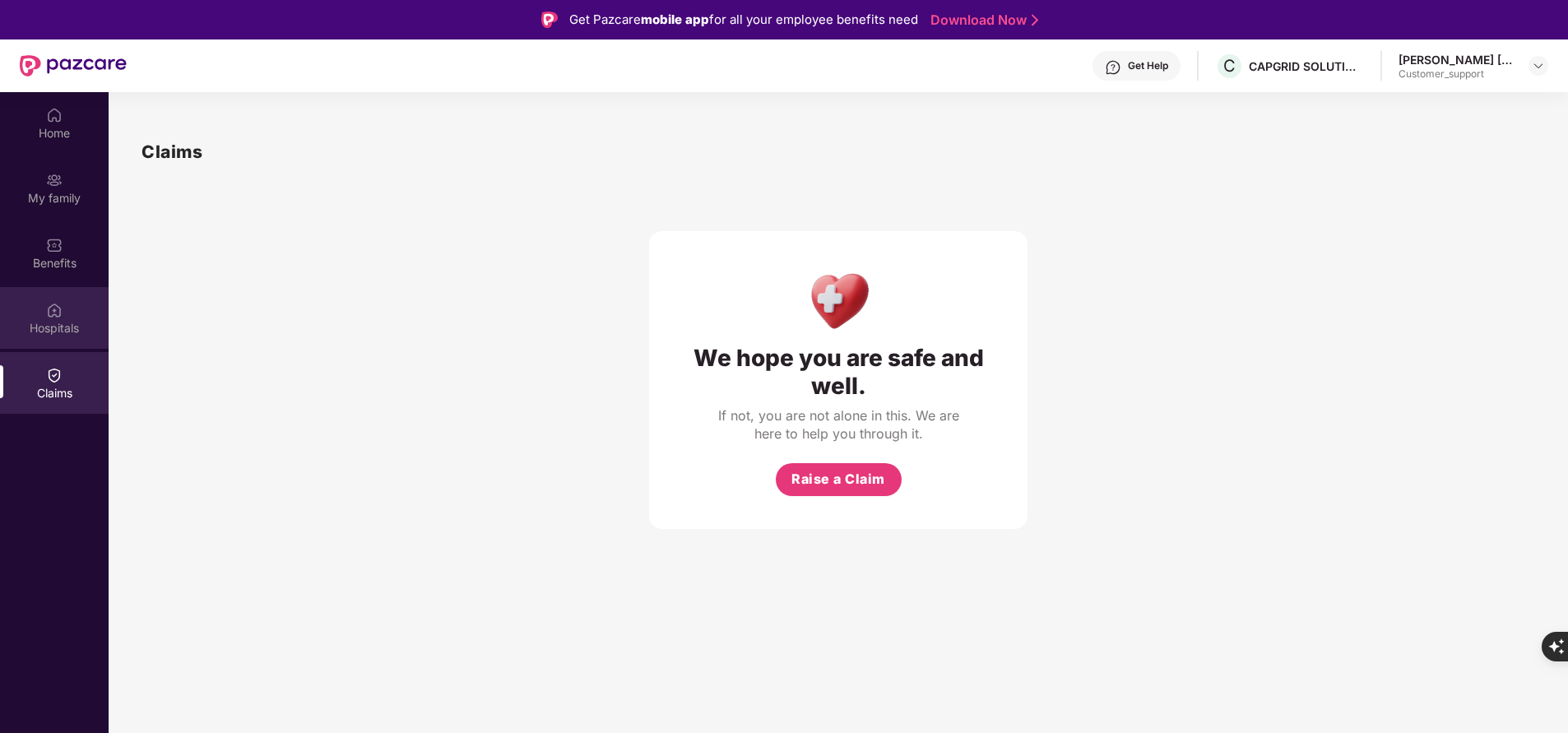
click at [48, 314] on img at bounding box center [55, 310] width 17 height 17
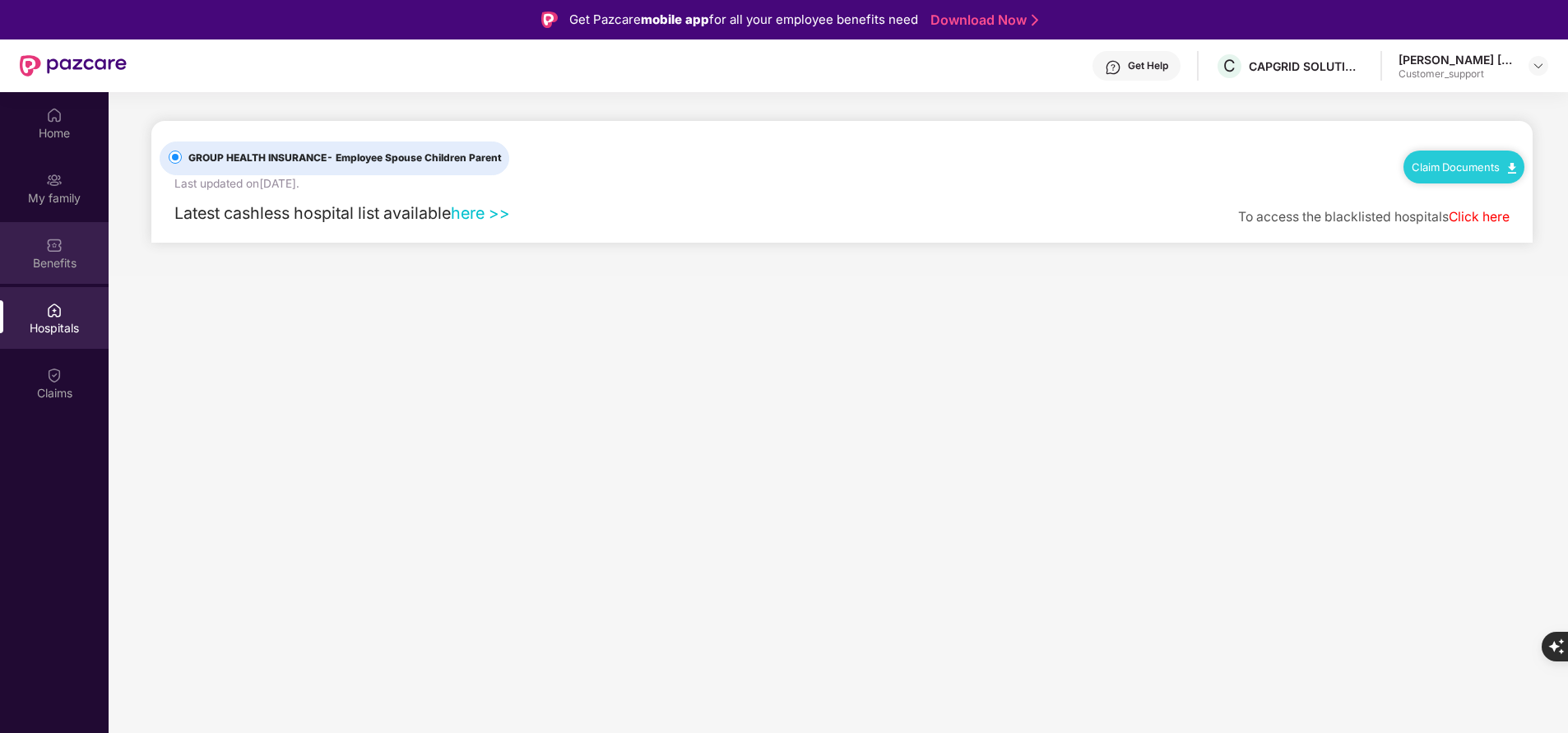
click at [68, 254] on div "Benefits" at bounding box center [54, 253] width 108 height 62
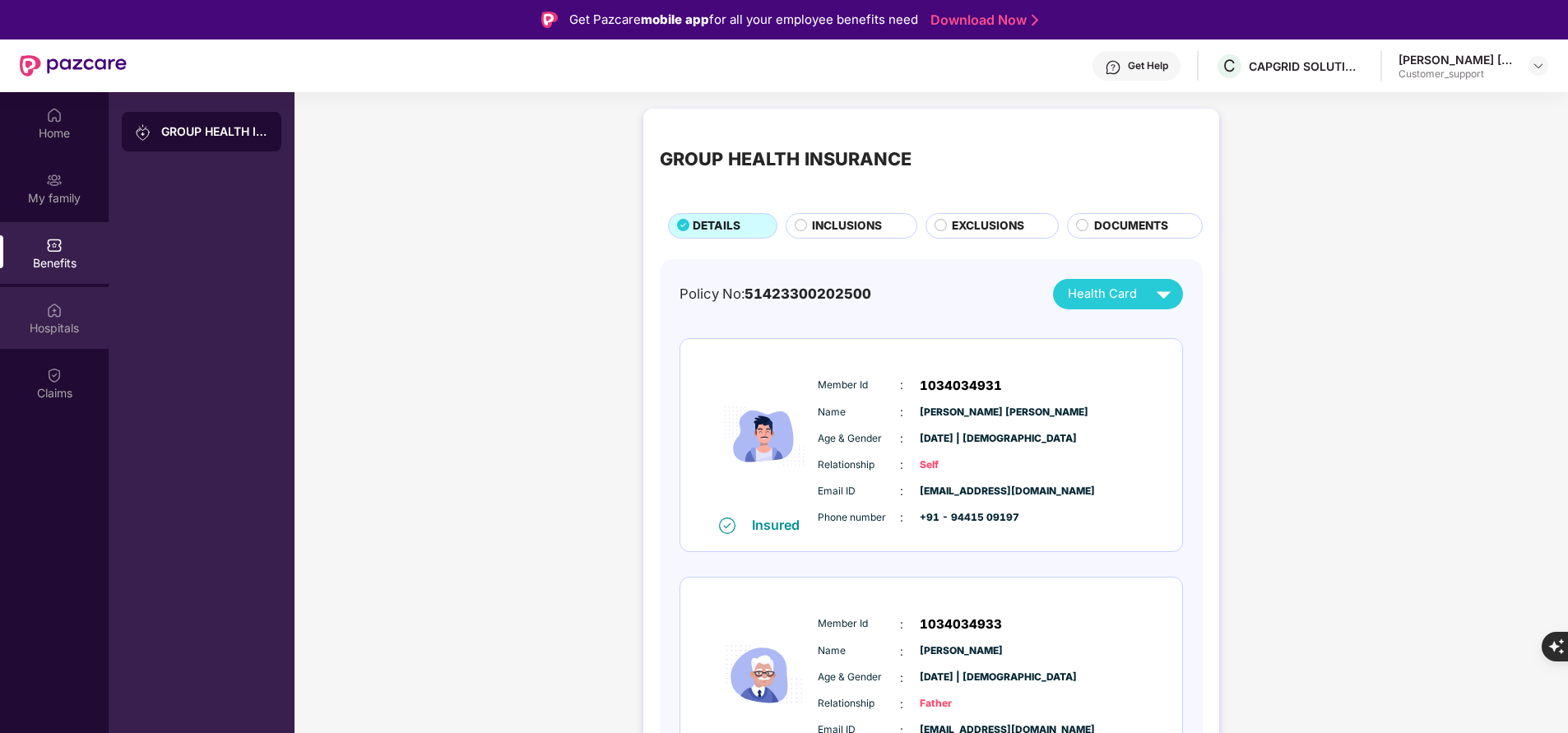
click at [55, 315] on img at bounding box center [55, 310] width 17 height 17
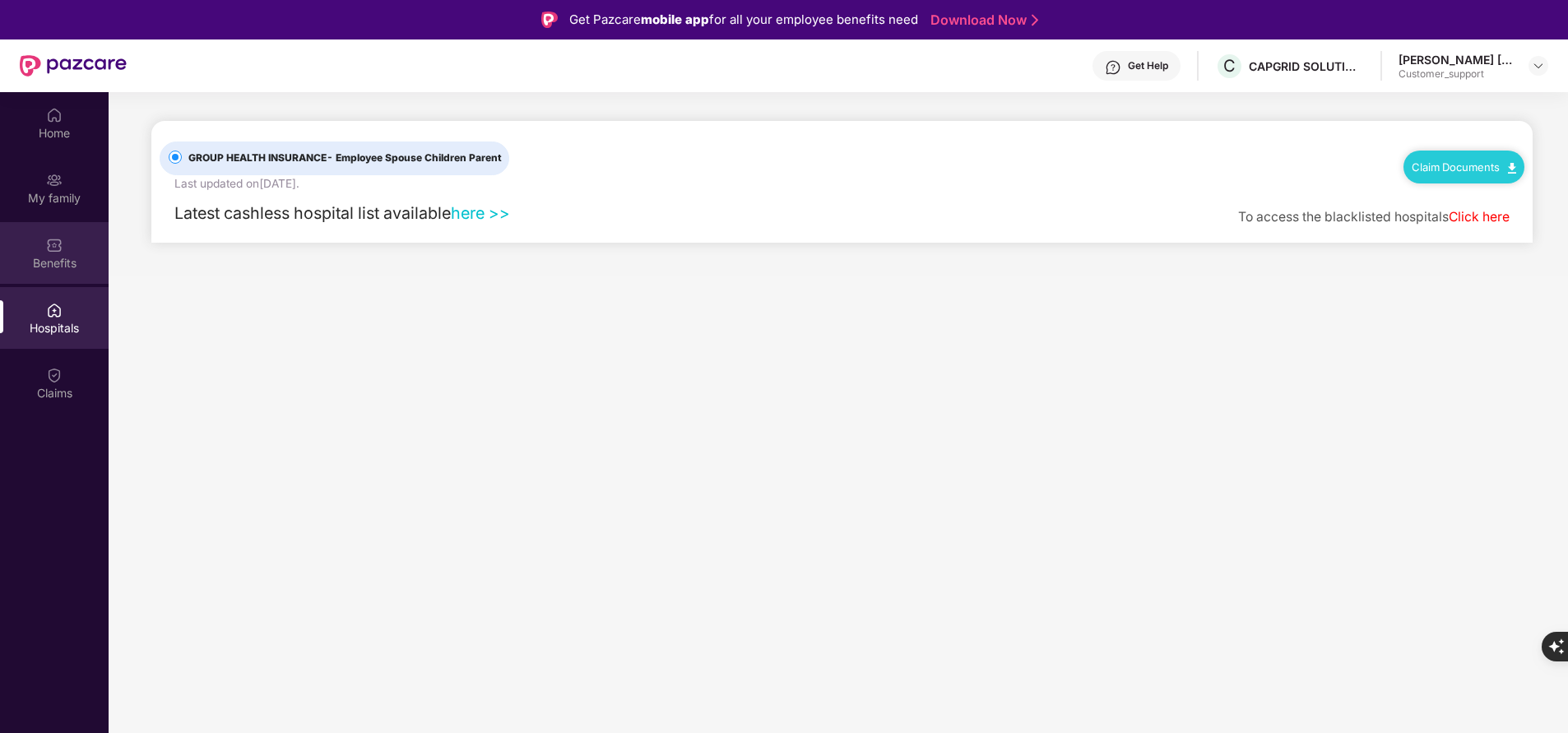
click at [63, 263] on div "Benefits" at bounding box center [54, 264] width 108 height 17
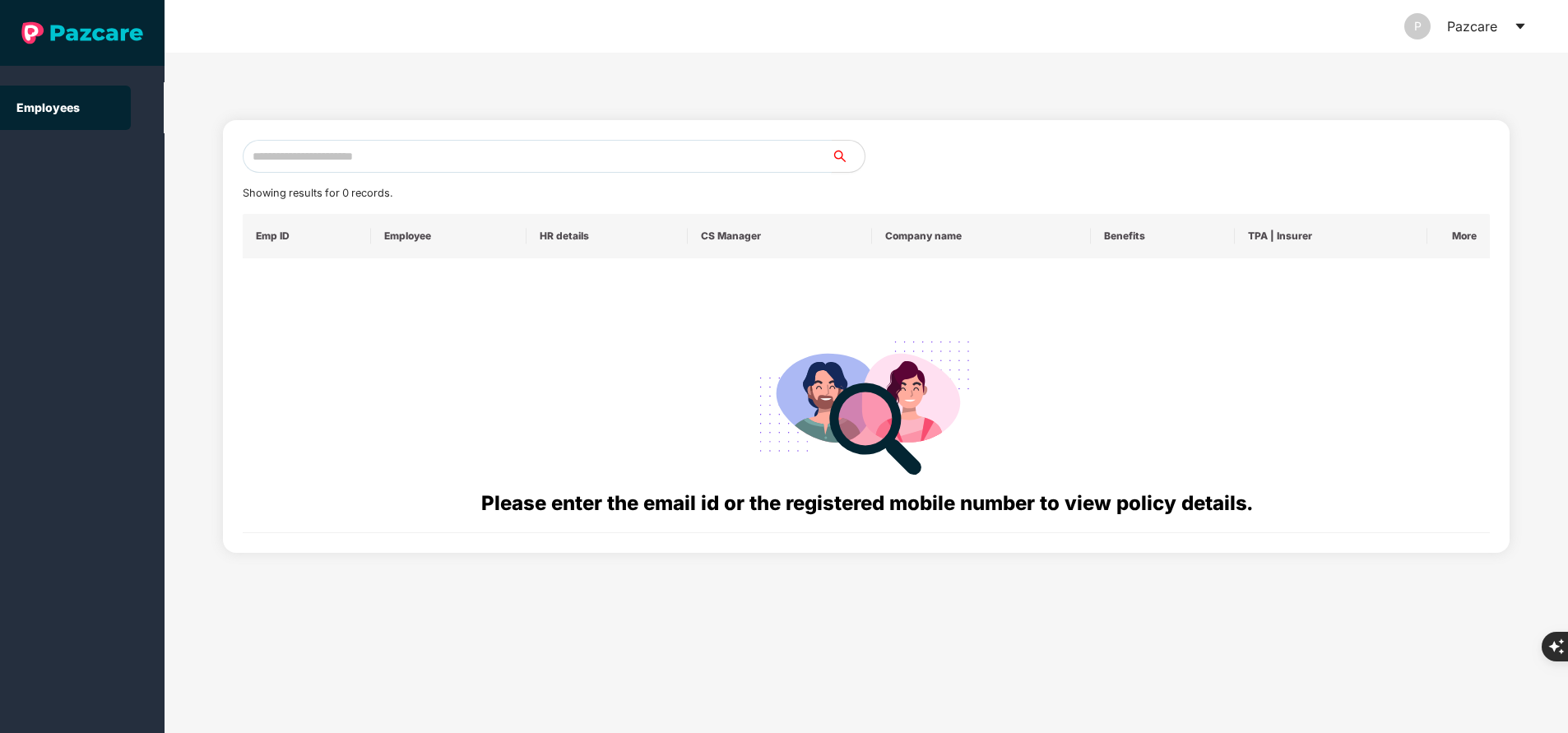
click at [446, 155] on input "text" at bounding box center [537, 156] width 589 height 33
paste input "**********"
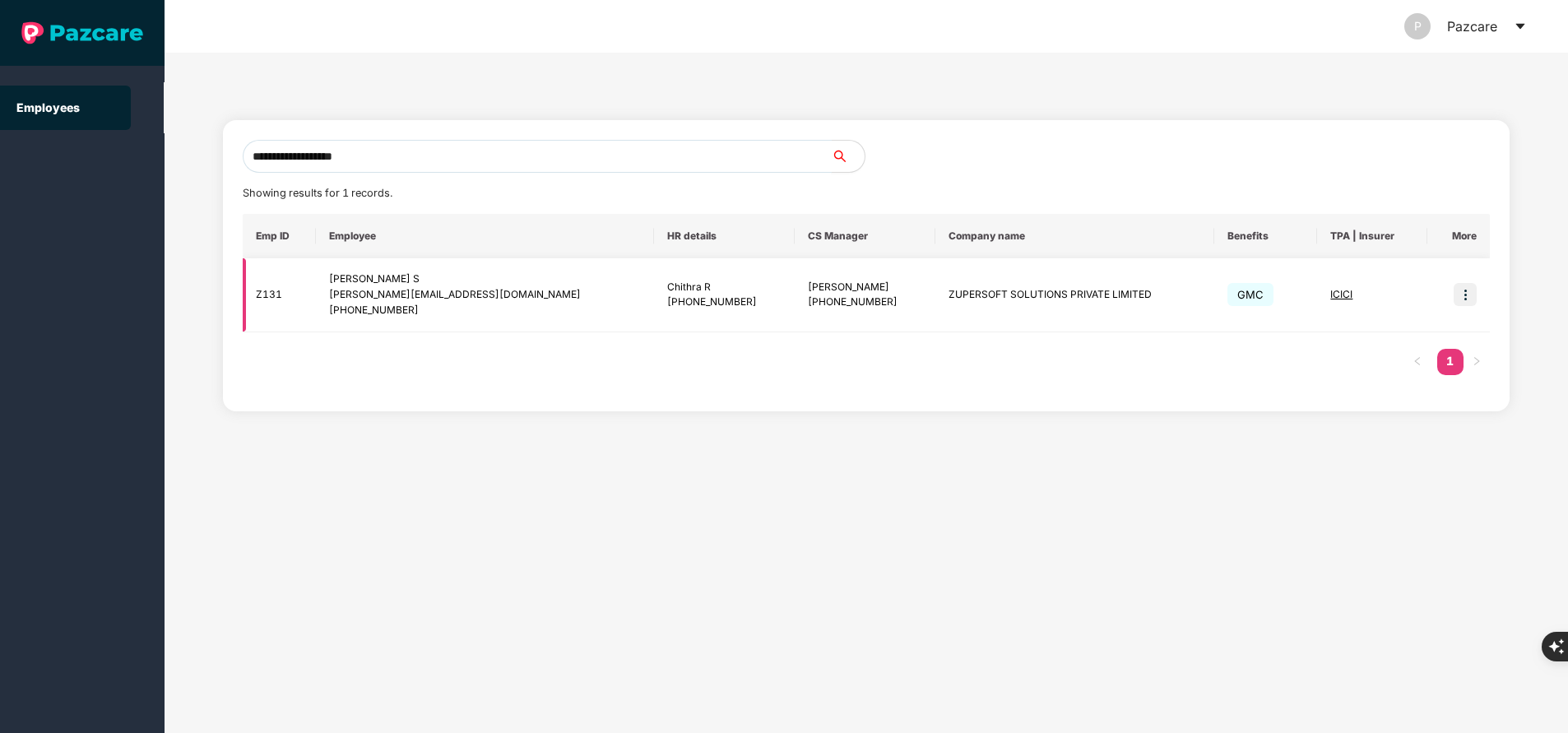
type input "**********"
click at [1465, 293] on img at bounding box center [1466, 295] width 23 height 23
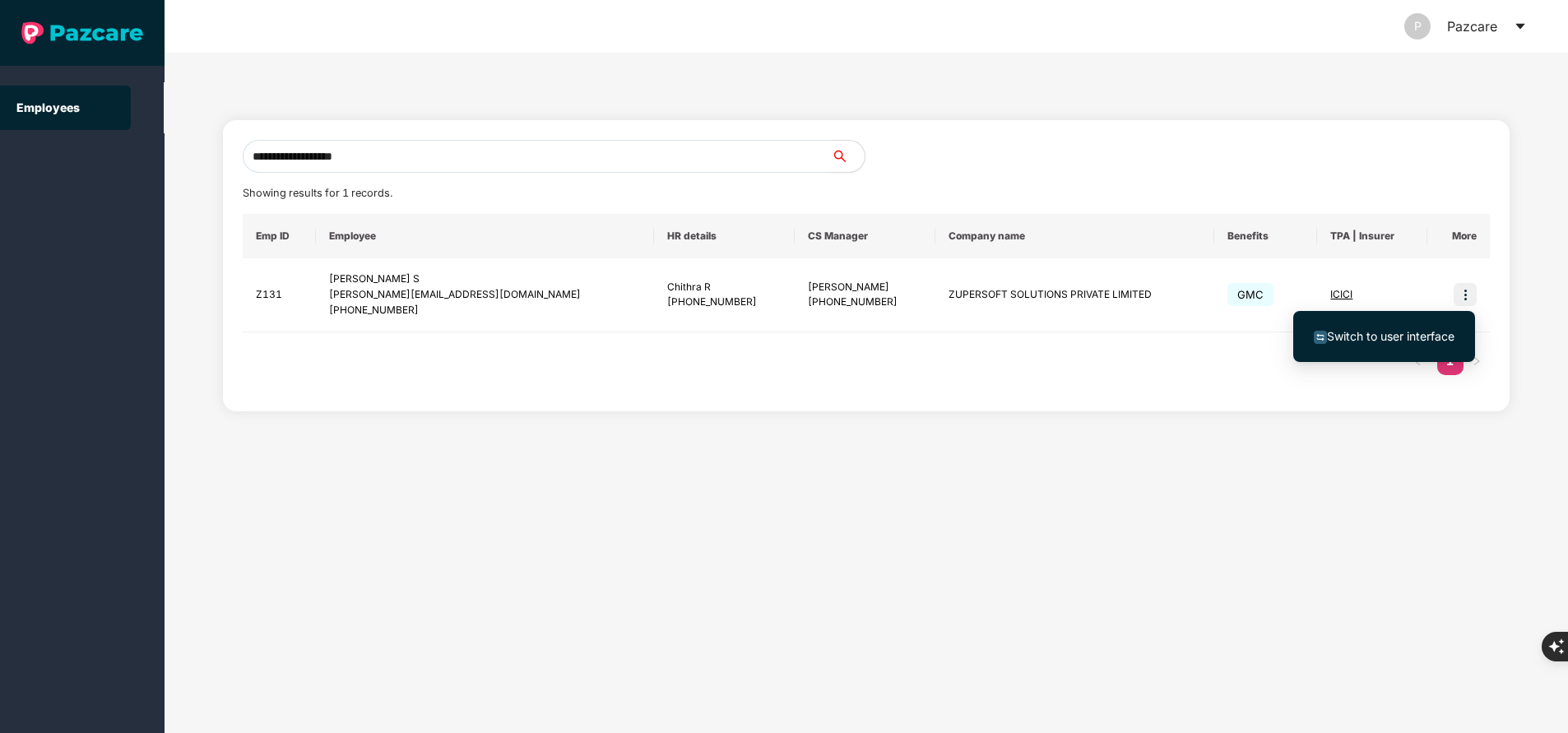
click at [1397, 339] on span "Switch to user interface" at bounding box center [1390, 336] width 127 height 14
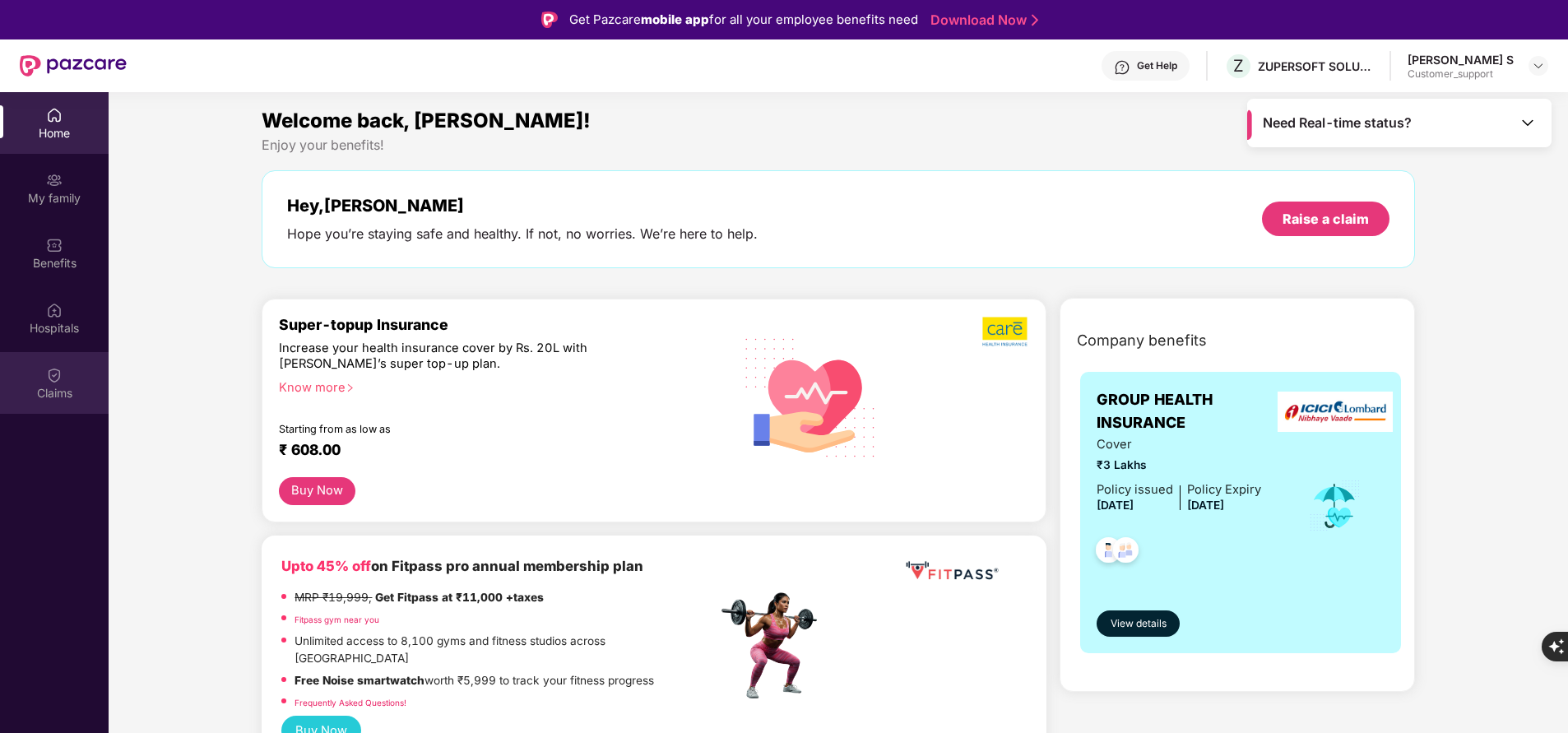
click at [74, 381] on div "Claims" at bounding box center [54, 383] width 108 height 62
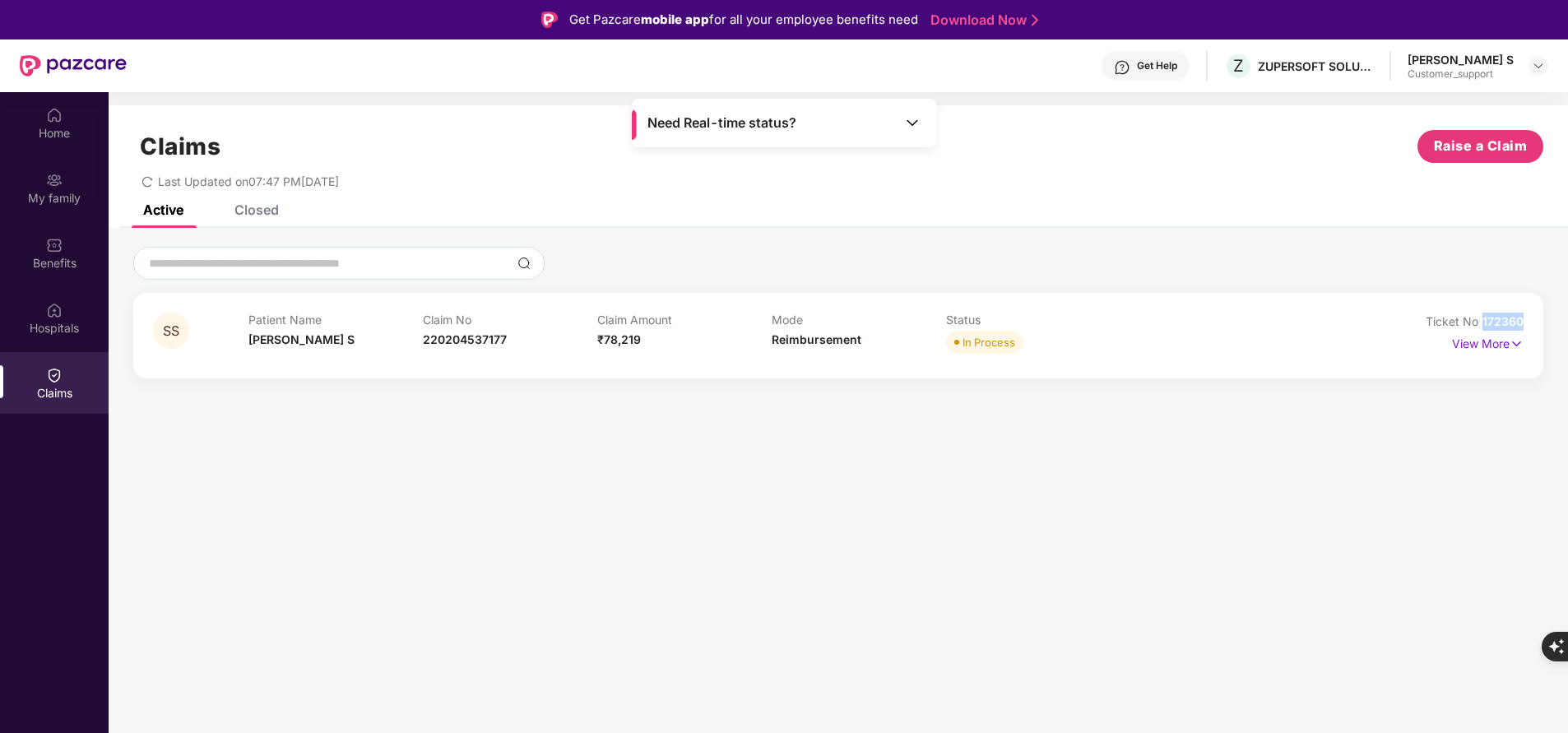
drag, startPoint x: 1480, startPoint y: 323, endPoint x: 1530, endPoint y: 324, distance: 50.0
click at [1530, 324] on div "SS Patient Name [PERSON_NAME] S Claim No 220204537177 Claim Amount ₹78,219 Mode…" at bounding box center [838, 336] width 1410 height 86
copy span "172360"
click at [240, 206] on div "Closed" at bounding box center [257, 210] width 45 height 17
click at [1479, 340] on p "View More" at bounding box center [1488, 341] width 72 height 22
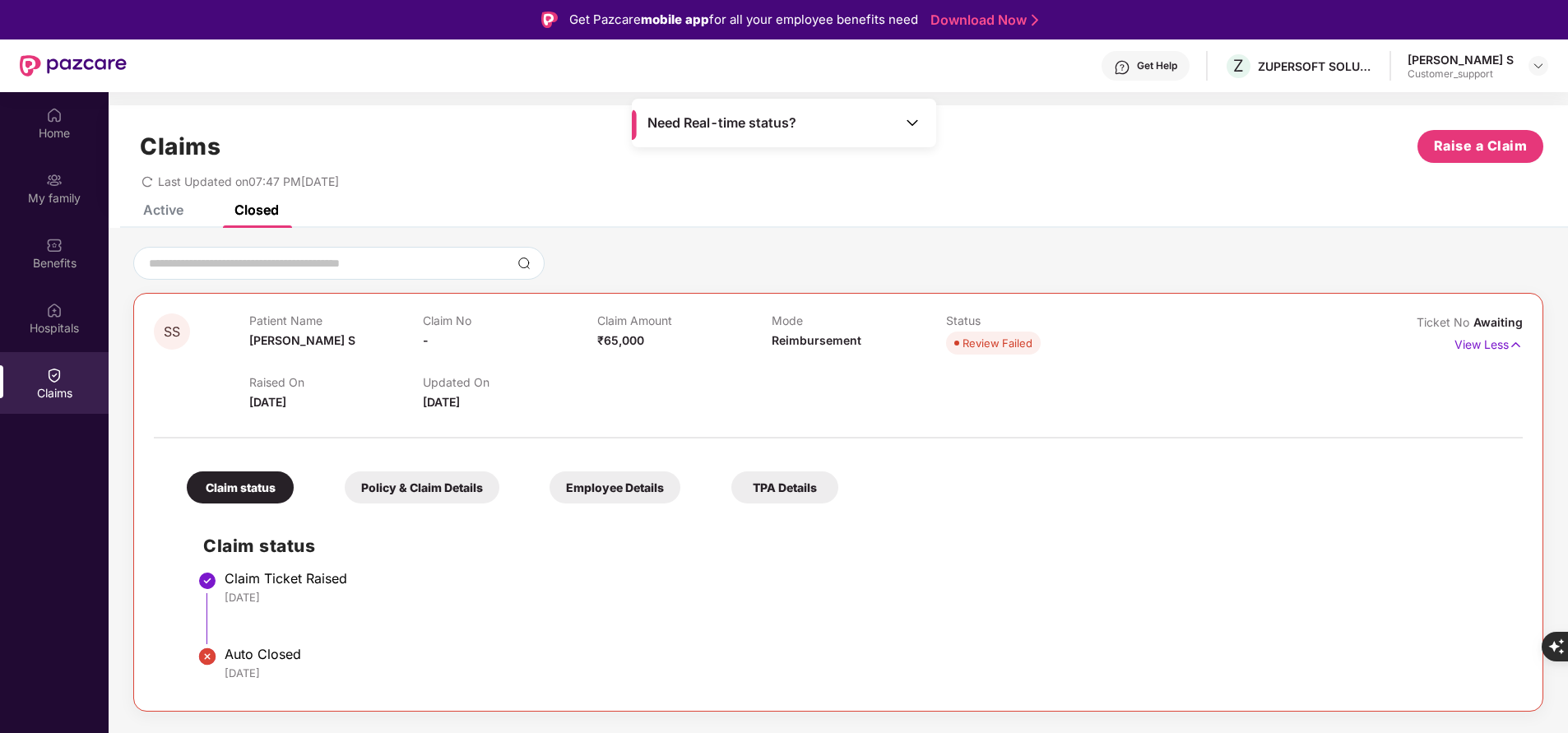
click at [151, 212] on div "Active" at bounding box center [163, 210] width 40 height 17
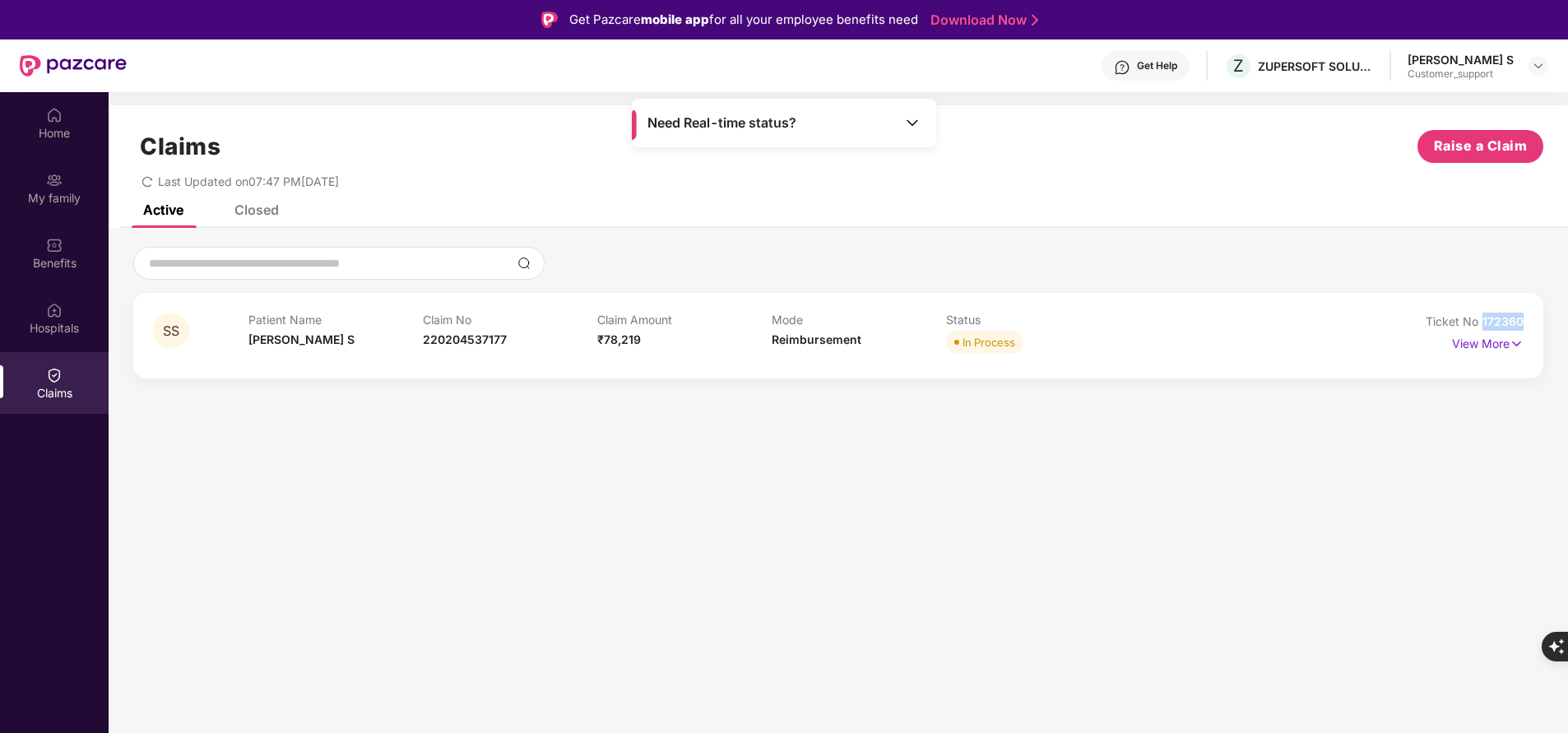
drag, startPoint x: 1480, startPoint y: 321, endPoint x: 1539, endPoint y: 321, distance: 59.0
click at [1539, 321] on div "SS Patient Name [PERSON_NAME] S Claim No 220204537177 Claim Amount ₹78,219 Mode…" at bounding box center [838, 336] width 1410 height 86
copy span "172360"
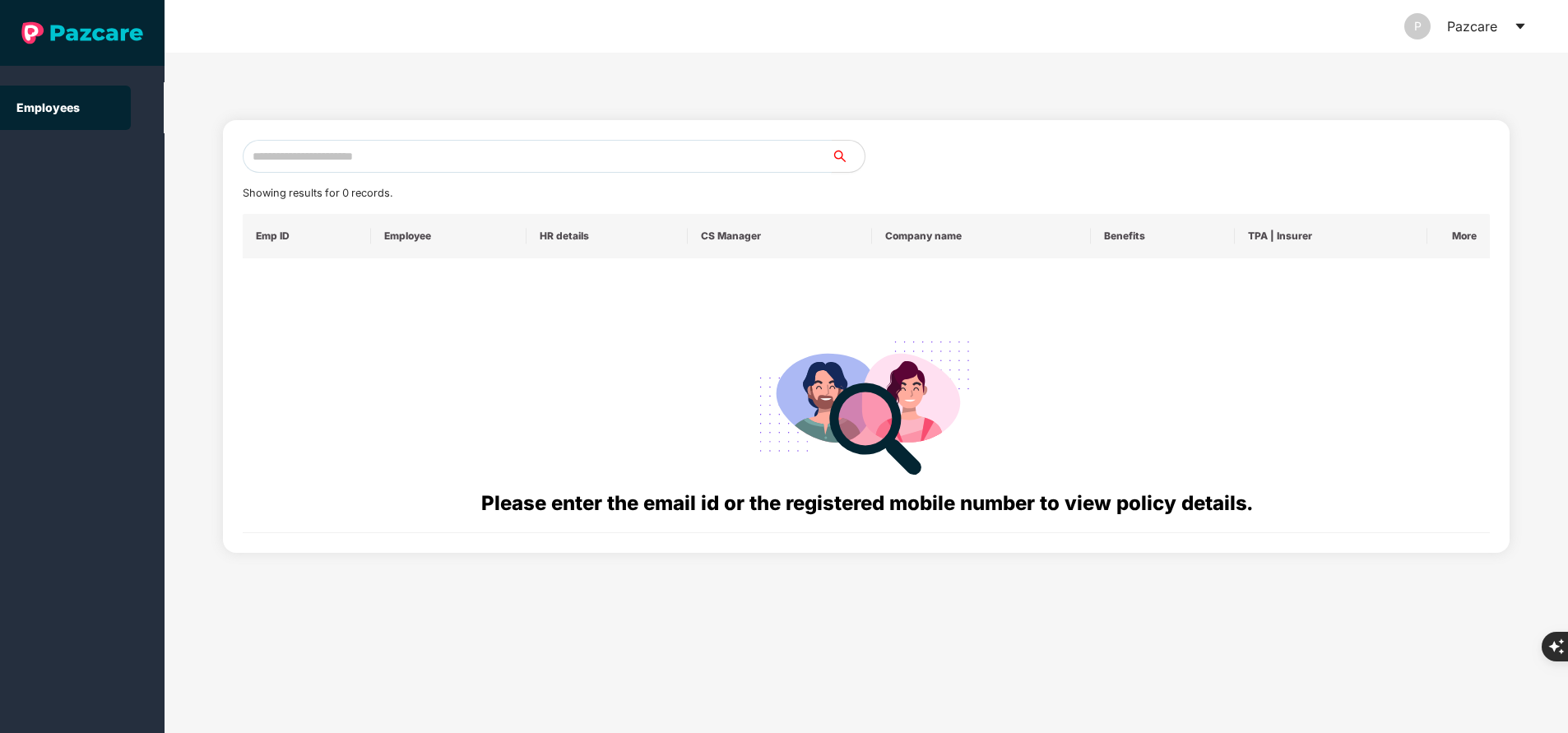
click at [346, 159] on input "text" at bounding box center [537, 156] width 589 height 33
paste input "**********"
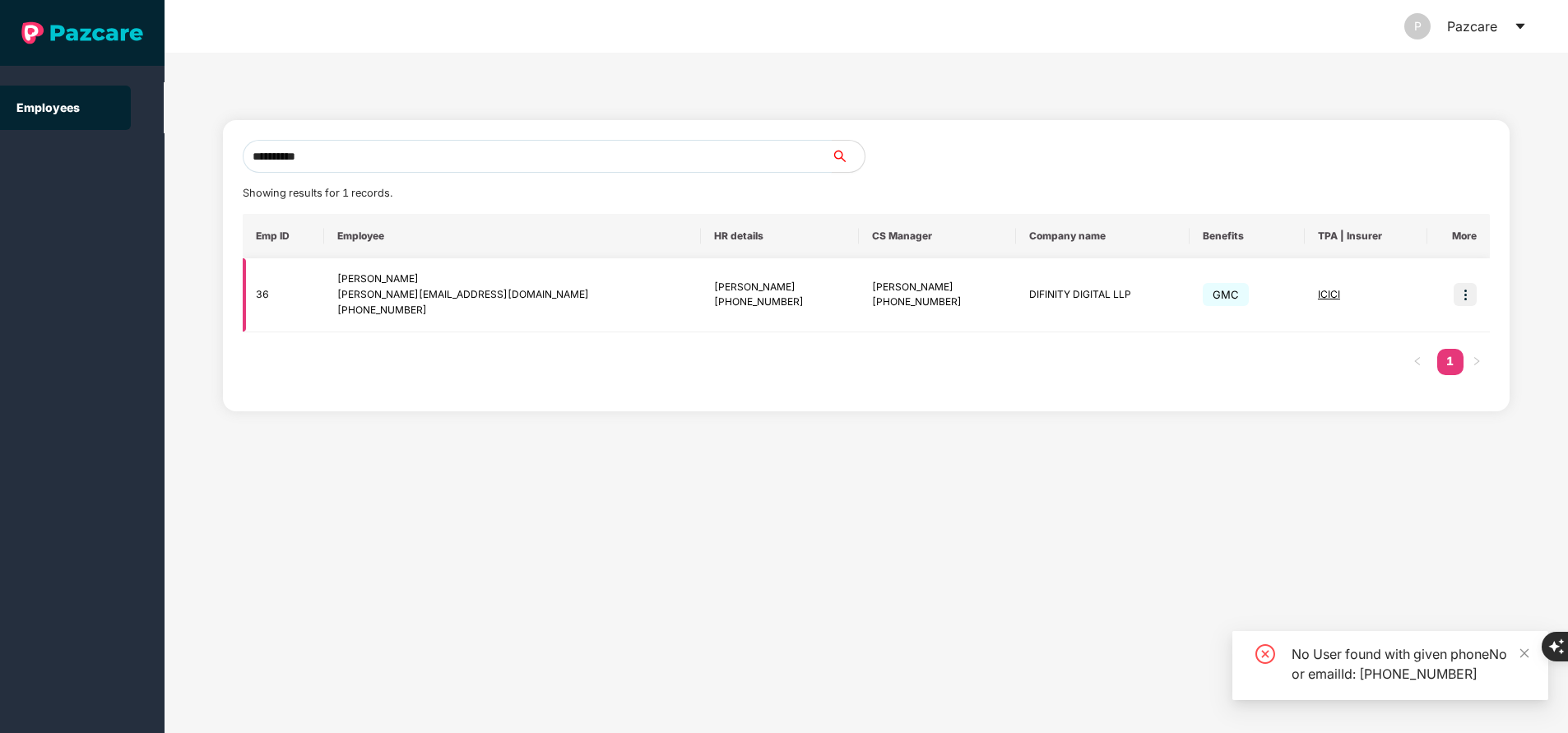
type input "**********"
click at [1321, 293] on span "ICICI" at bounding box center [1328, 294] width 22 height 12
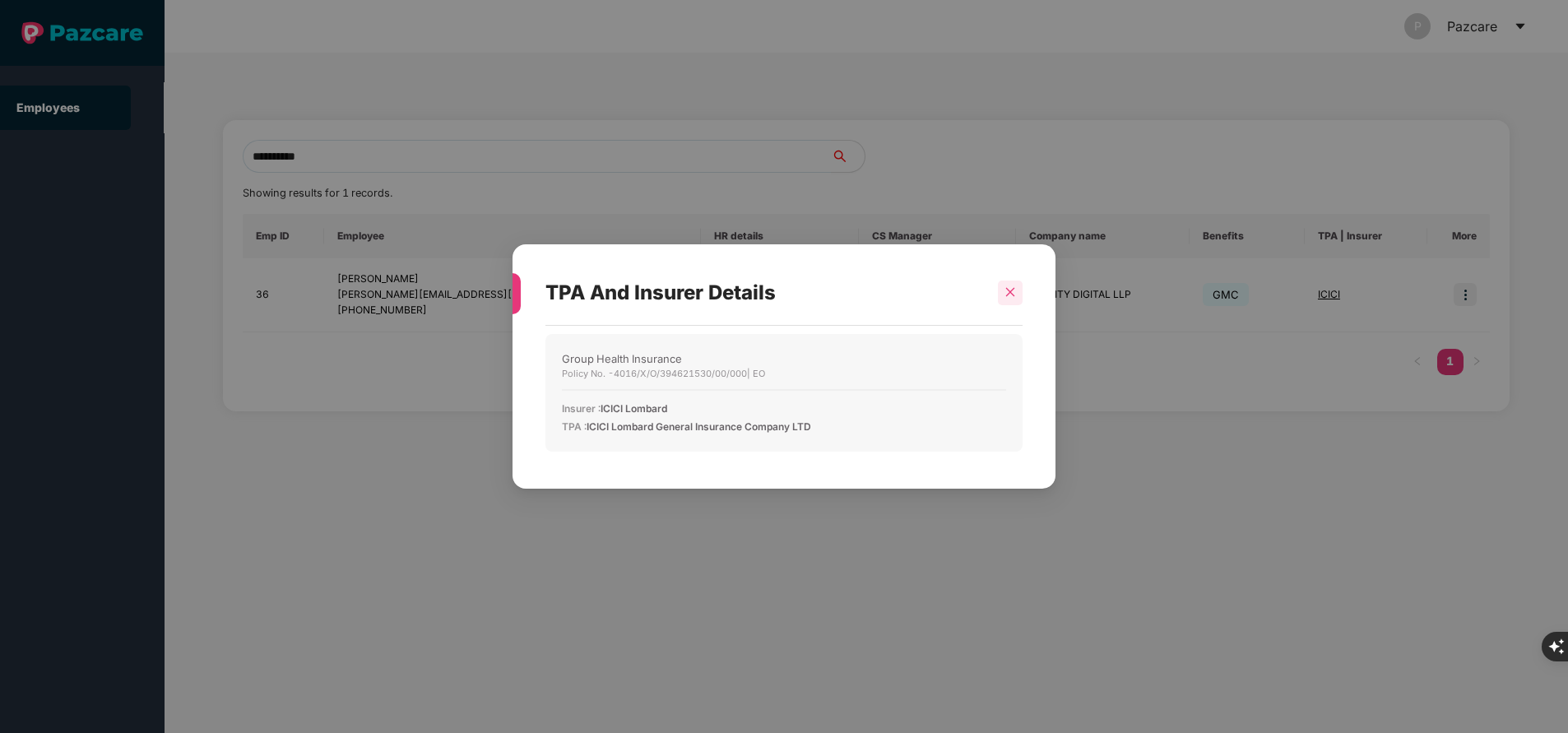
click at [1020, 296] on div at bounding box center [1010, 293] width 25 height 25
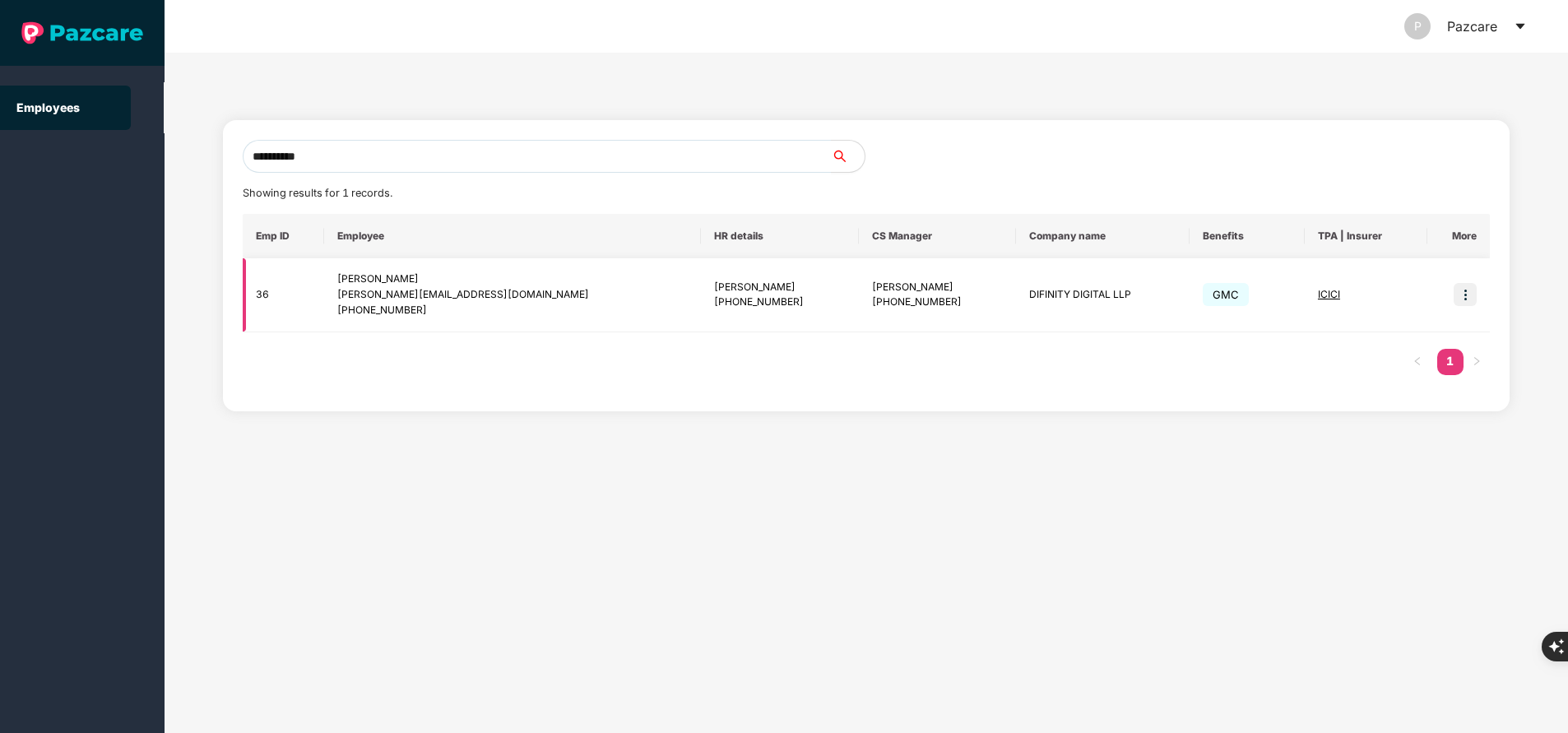
click at [1466, 302] on img at bounding box center [1466, 295] width 23 height 23
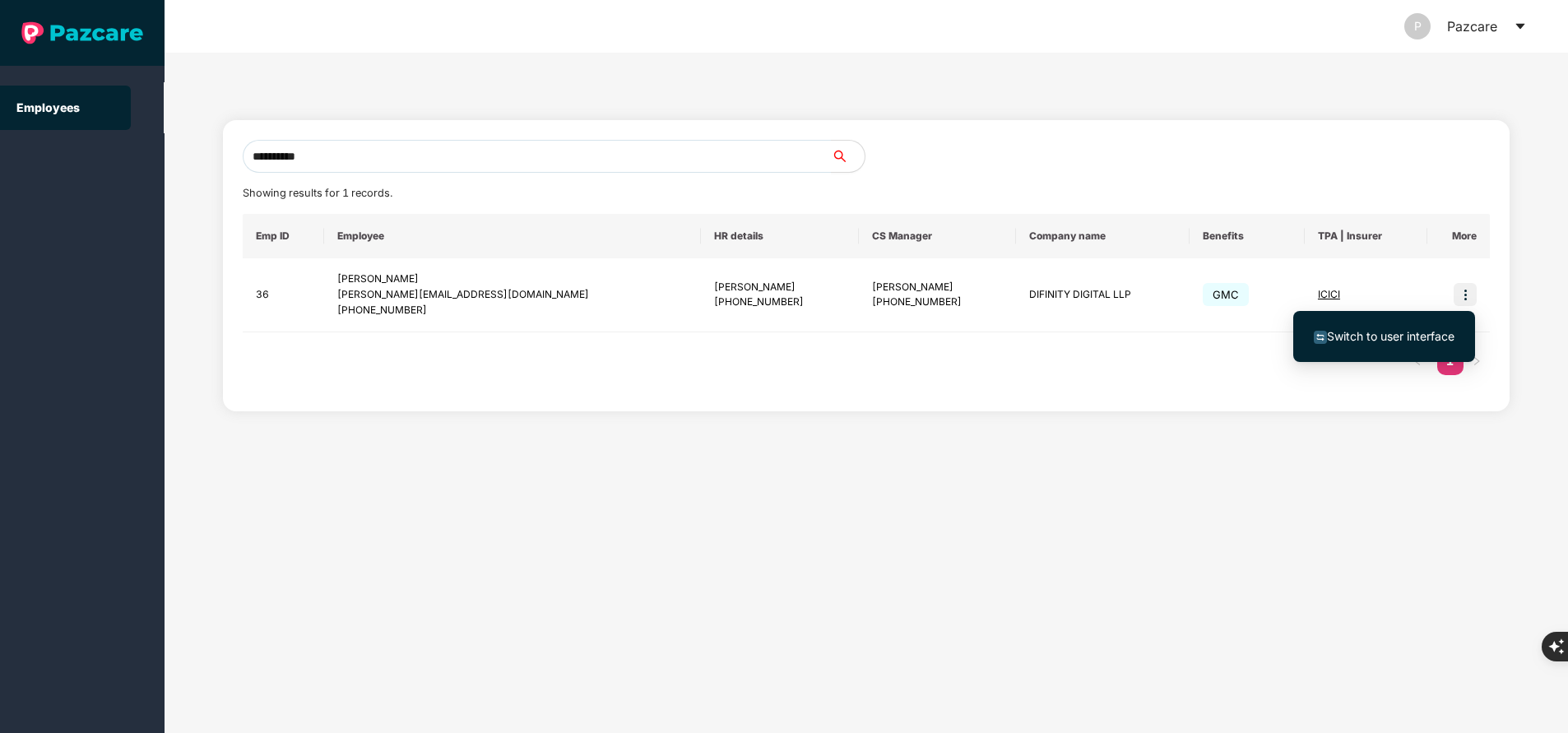
click at [1393, 338] on span "Switch to user interface" at bounding box center [1390, 336] width 127 height 14
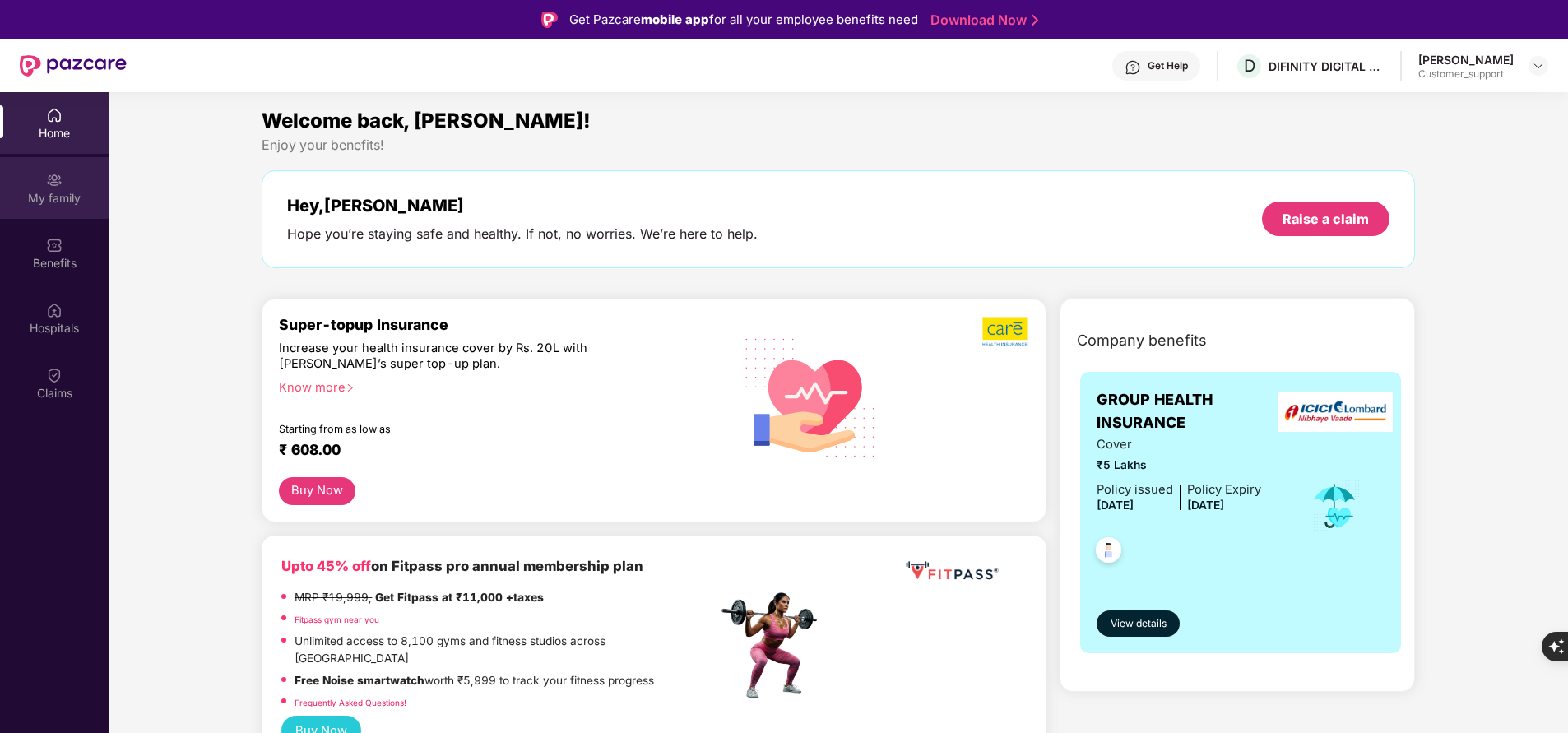
click at [71, 199] on div "My family" at bounding box center [54, 198] width 108 height 17
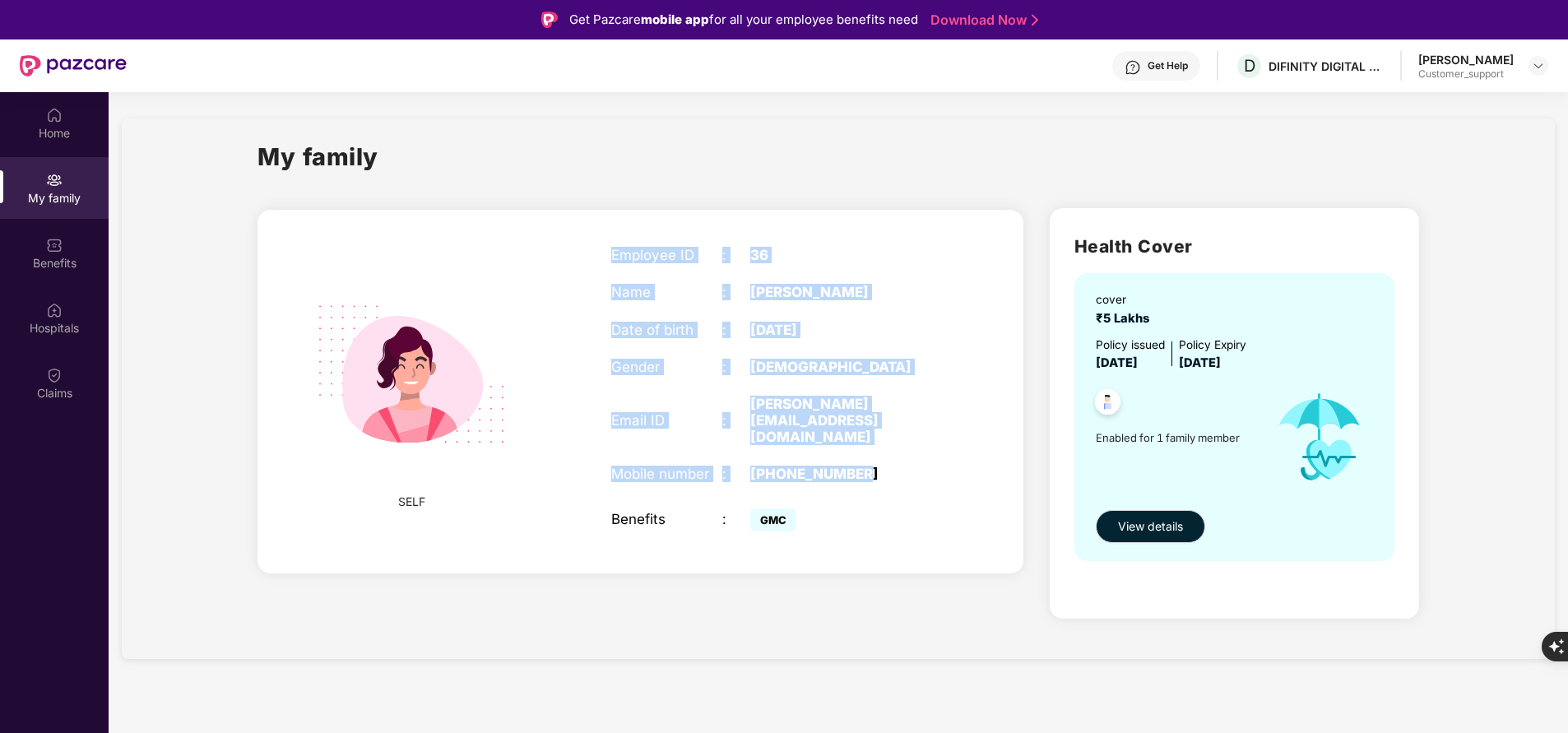
drag, startPoint x: 612, startPoint y: 255, endPoint x: 898, endPoint y: 412, distance: 326.3
click at [898, 412] on div "Employee ID : 36 Name : [PERSON_NAME] Date of birth : [DEMOGRAPHIC_DATA] Gender…" at bounding box center [777, 391] width 366 height 330
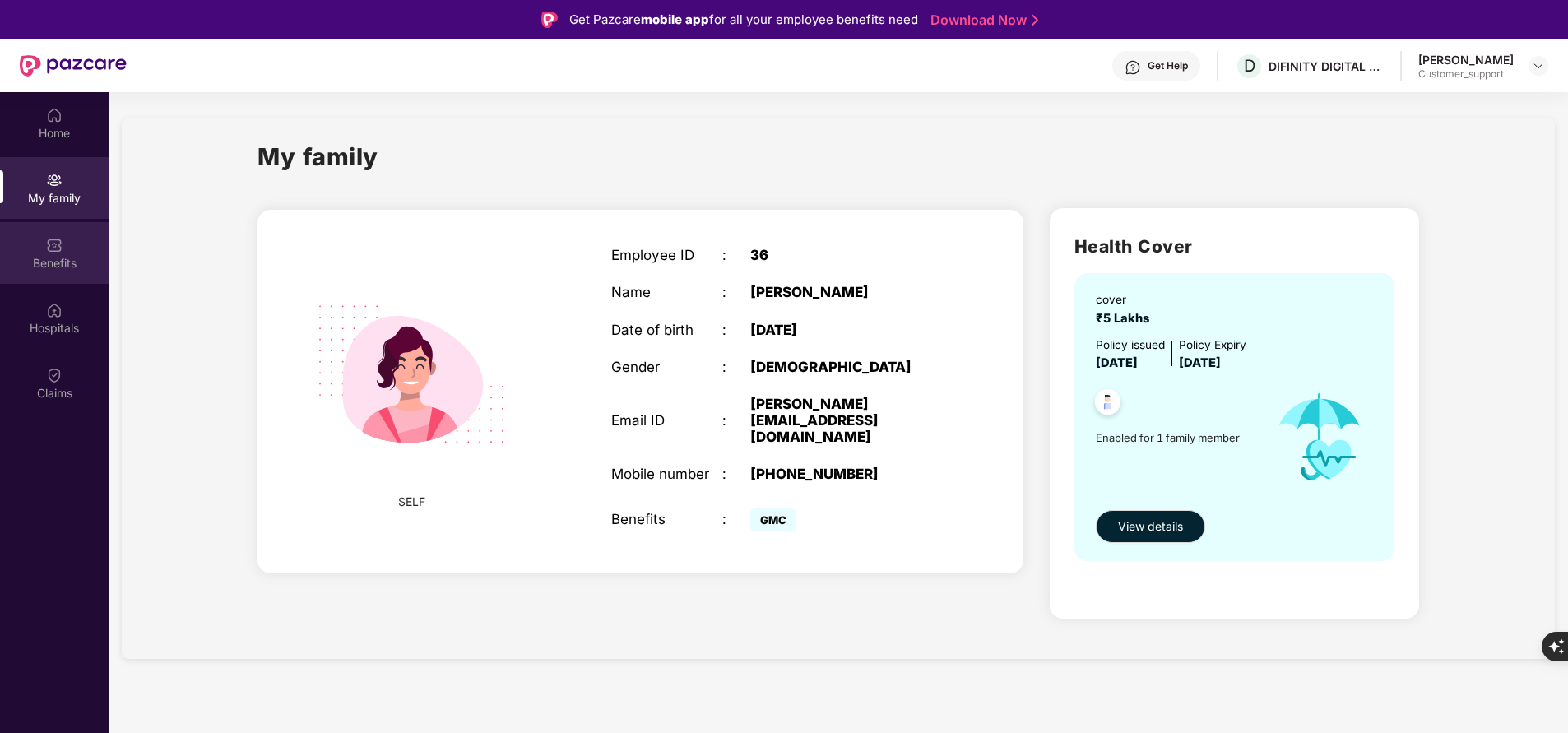
click at [61, 263] on div "Benefits" at bounding box center [54, 264] width 108 height 17
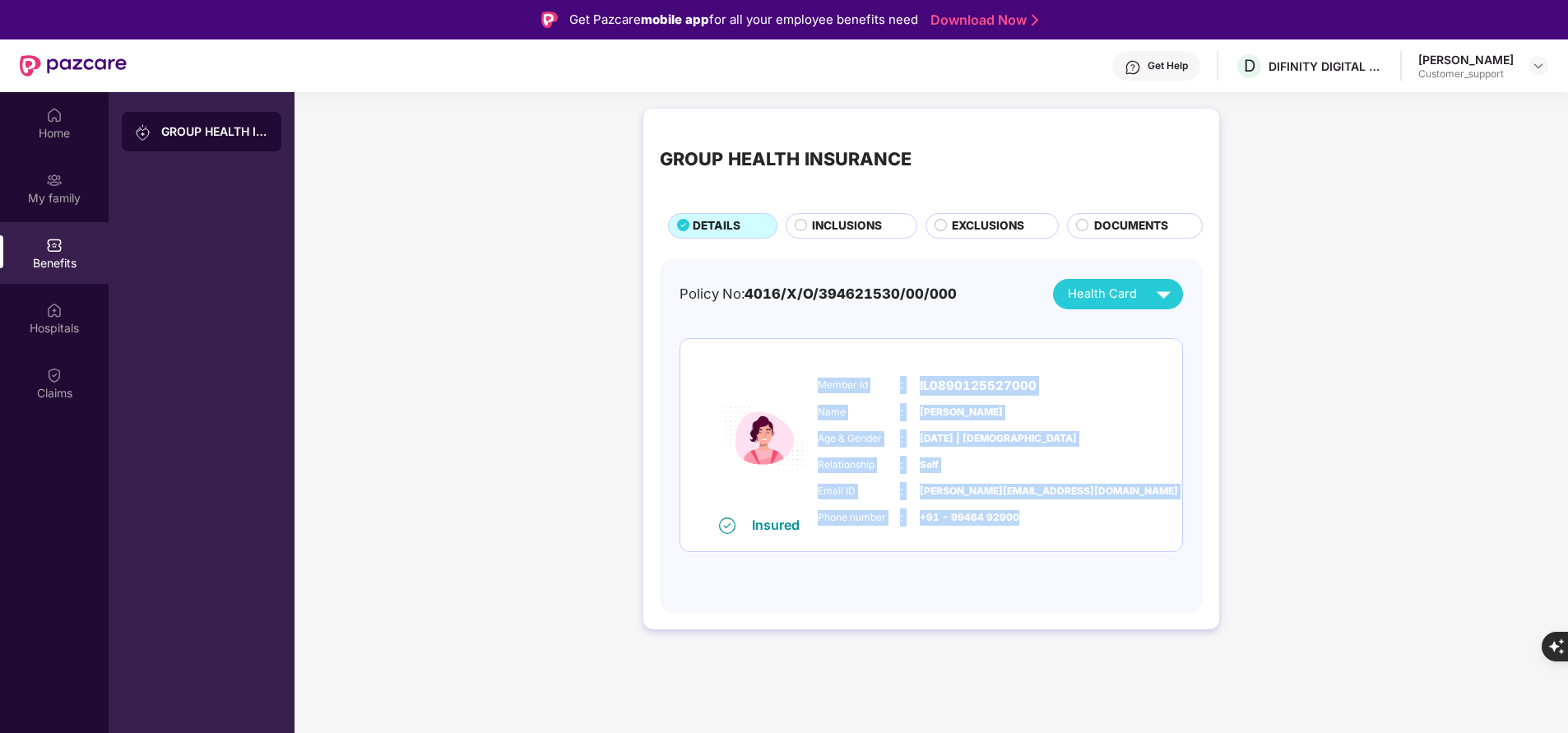
drag, startPoint x: 816, startPoint y: 384, endPoint x: 1033, endPoint y: 516, distance: 254.0
click at [1033, 516] on div "Member Id : IL0890125527000 Name : [PERSON_NAME] Age & Gender : [DATE] | [DEMOG…" at bounding box center [981, 451] width 335 height 168
copy div "Member Id : IL0890125527000 Name : [PERSON_NAME] Age & Gender : [DATE] | [DEMOG…"
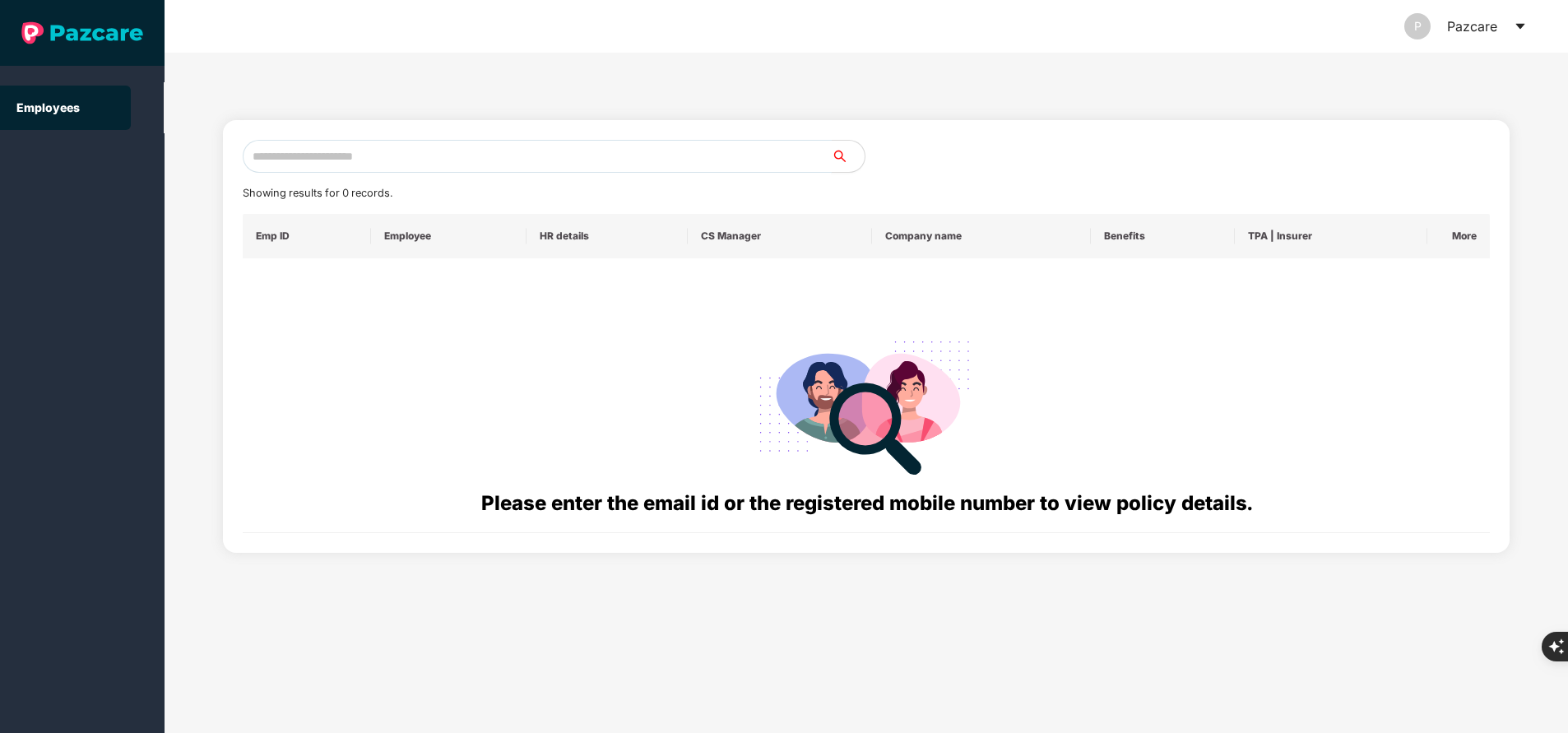
click at [486, 151] on input "text" at bounding box center [537, 156] width 589 height 33
paste input "**********"
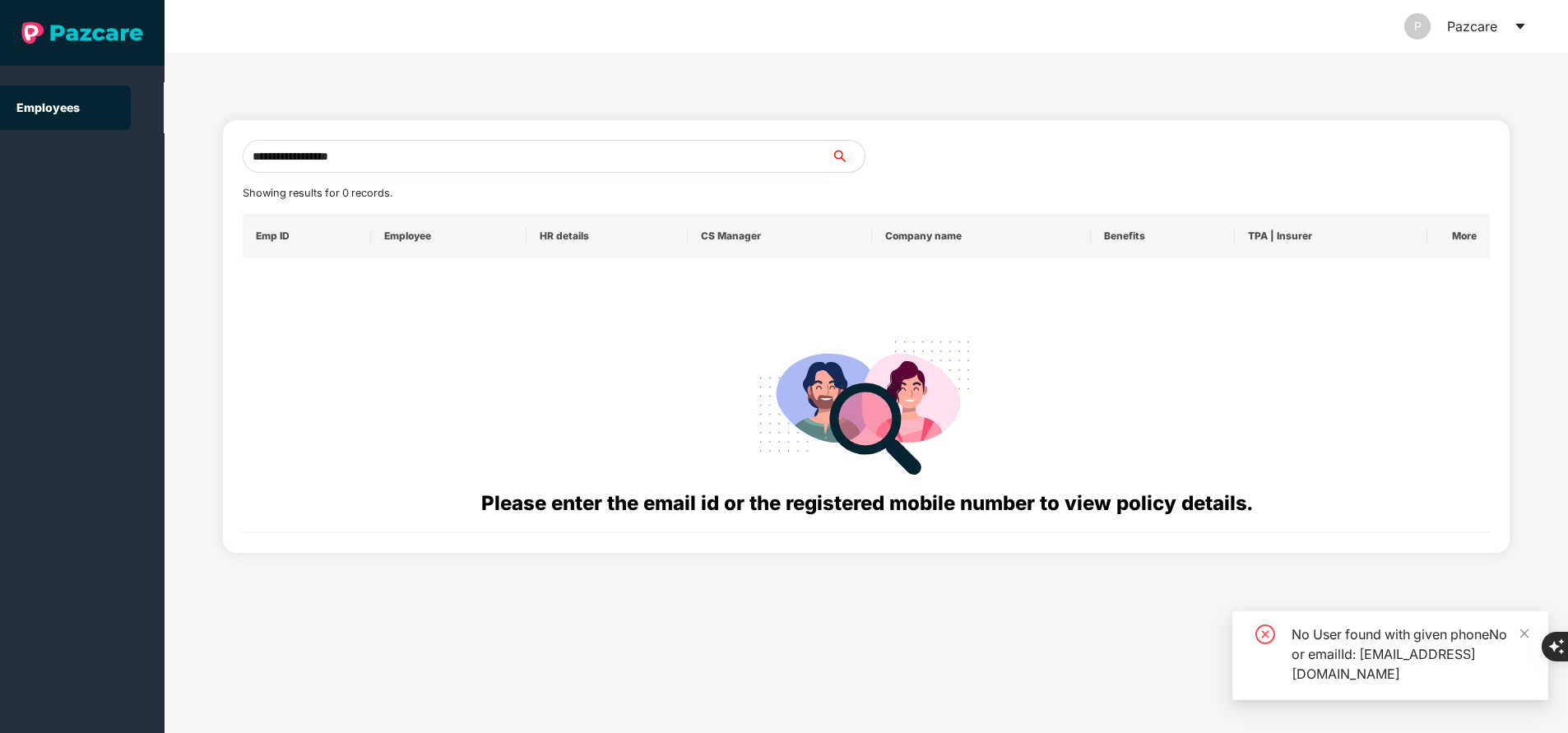
type input "**********"
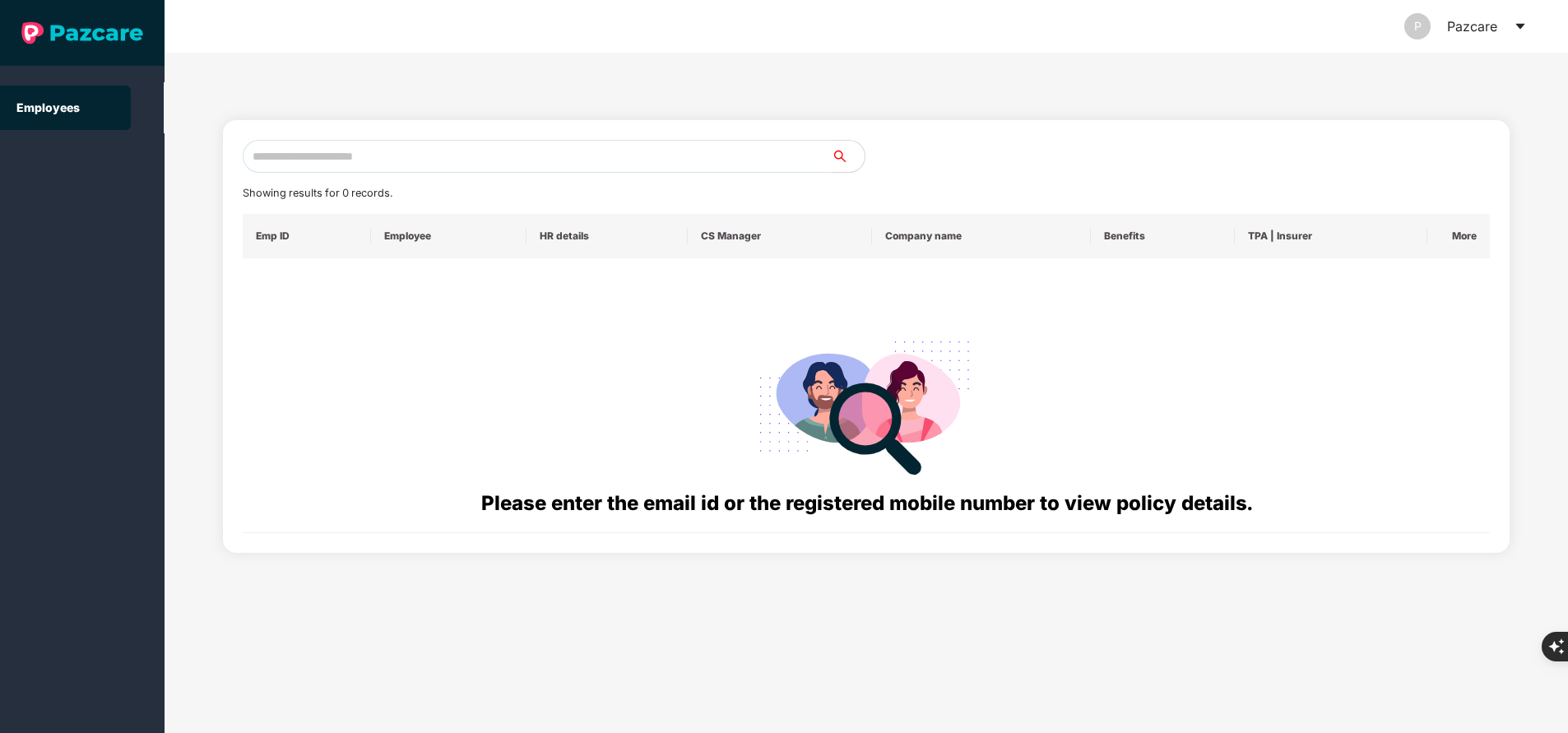
paste input "**********"
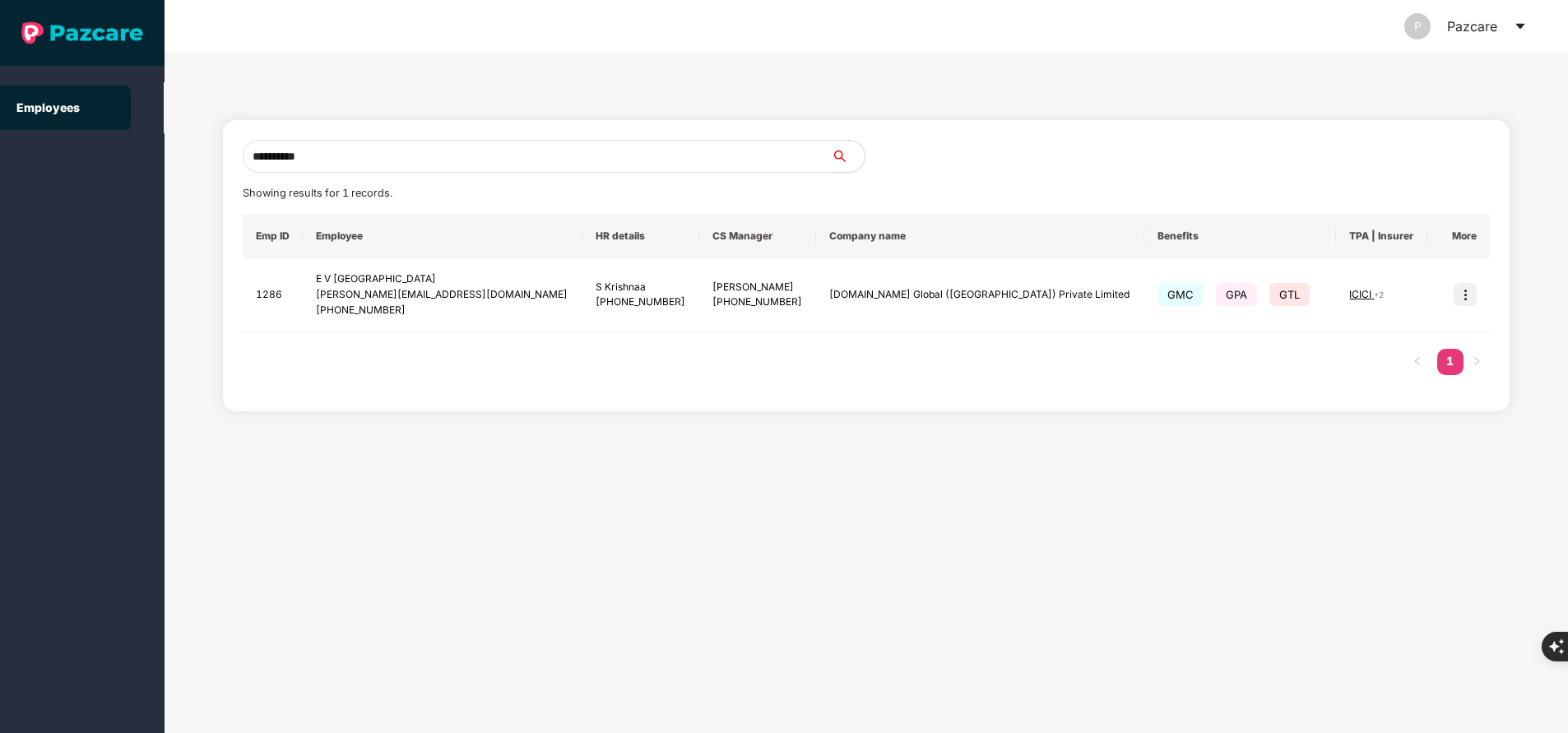
type input "**********"
paste input "**********"
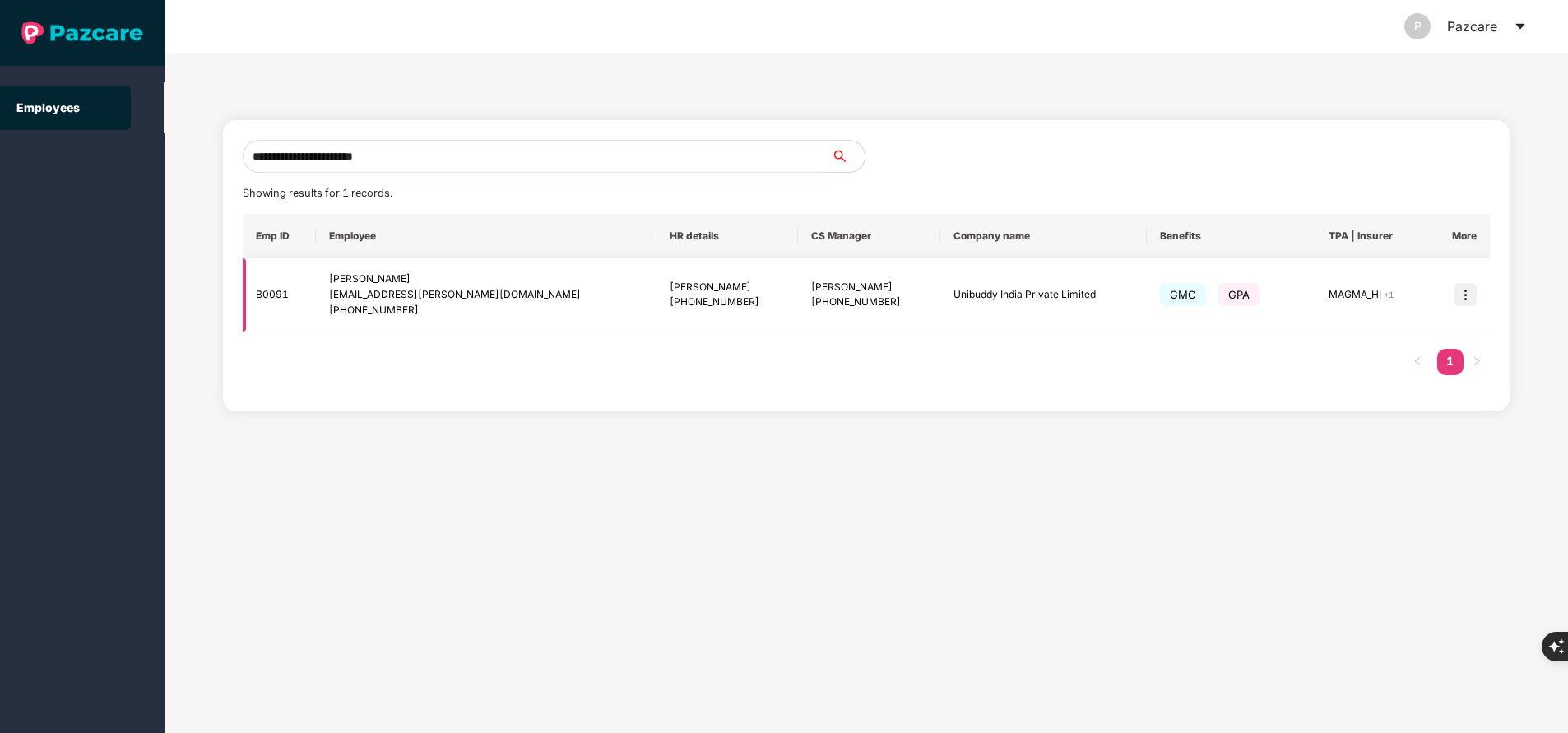
type input "**********"
click at [1457, 293] on img at bounding box center [1466, 295] width 23 height 23
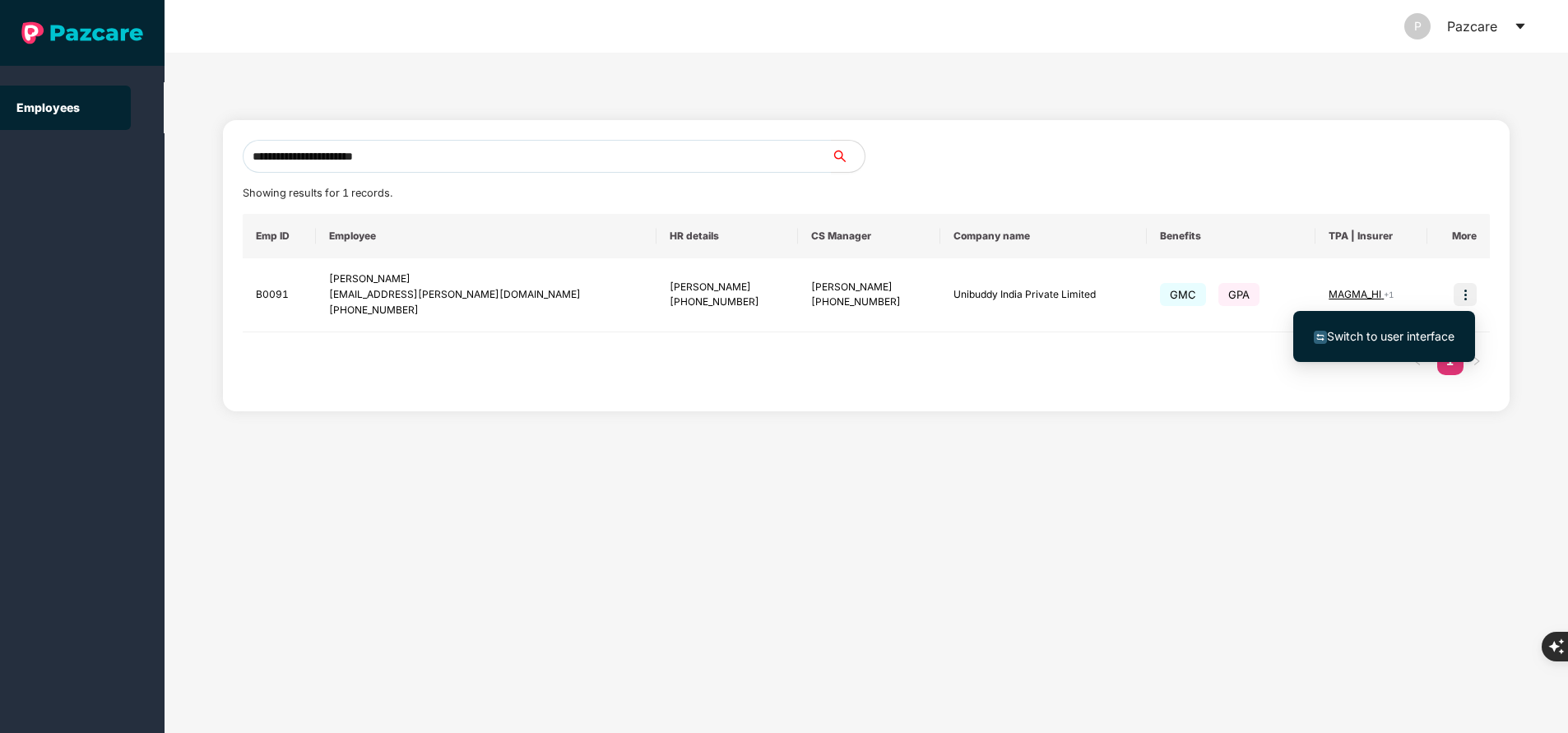
click at [1406, 327] on span "Switch to user interface" at bounding box center [1384, 336] width 140 height 18
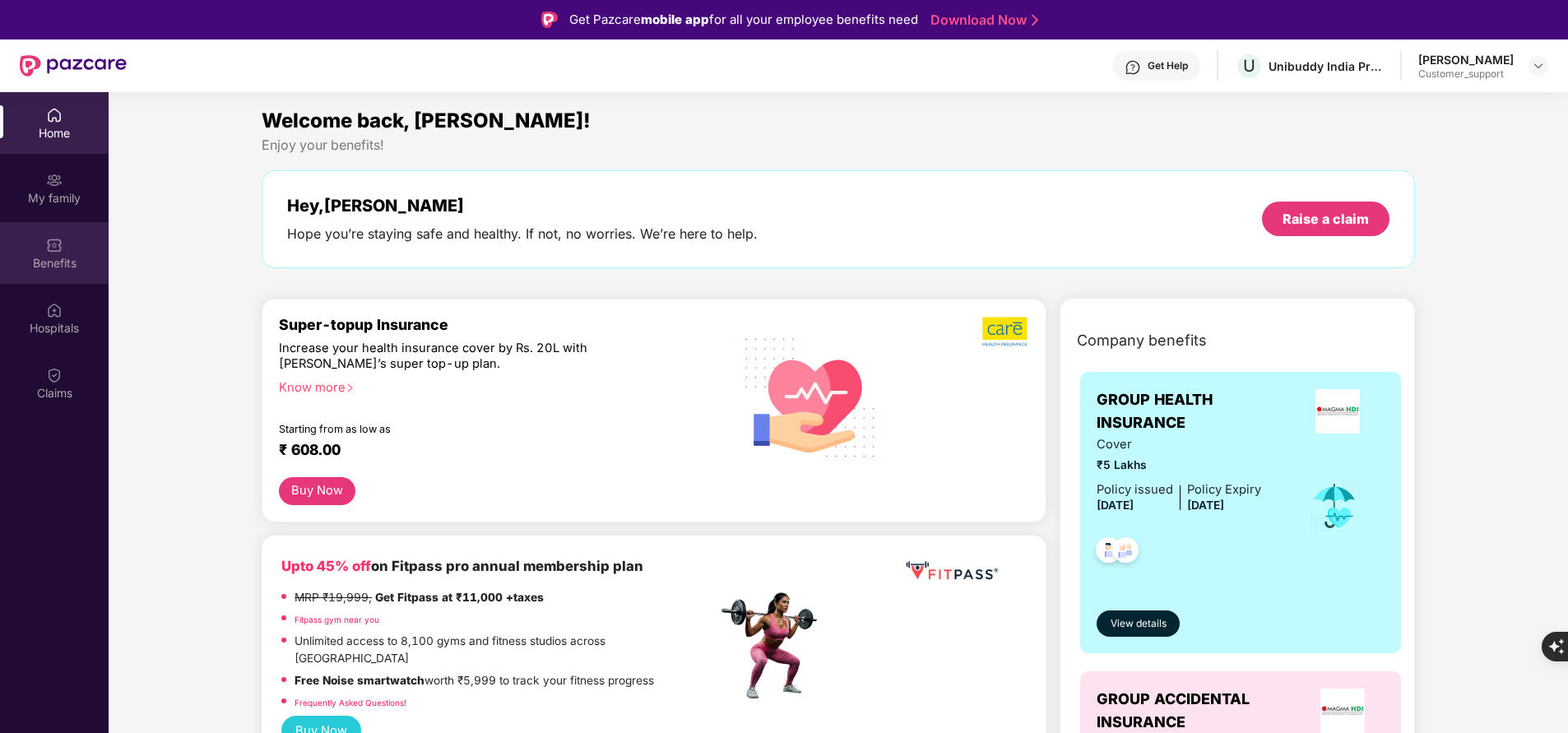
click at [69, 280] on div "Benefits" at bounding box center [54, 253] width 108 height 62
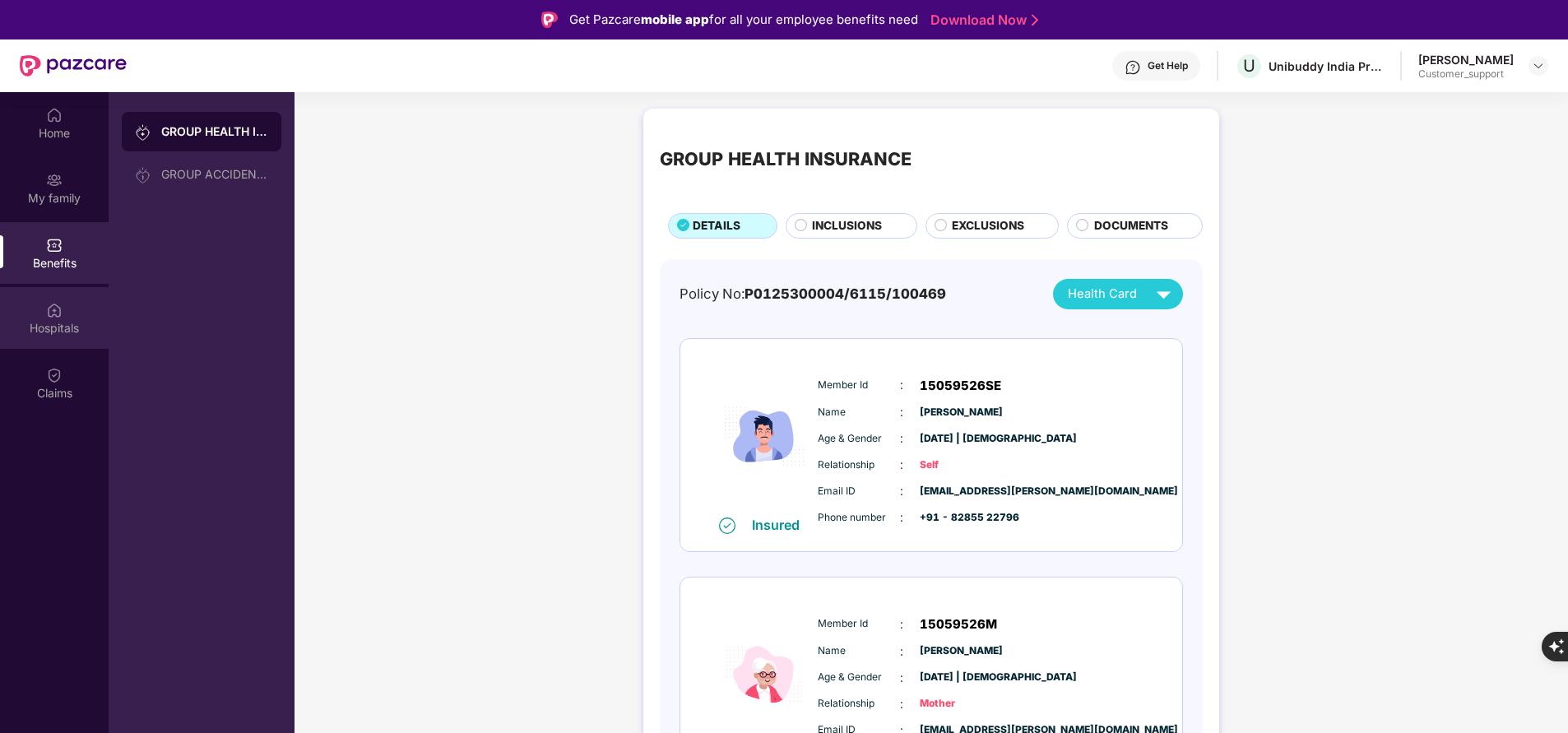
click at [69, 321] on div "Hospitals" at bounding box center [54, 328] width 108 height 17
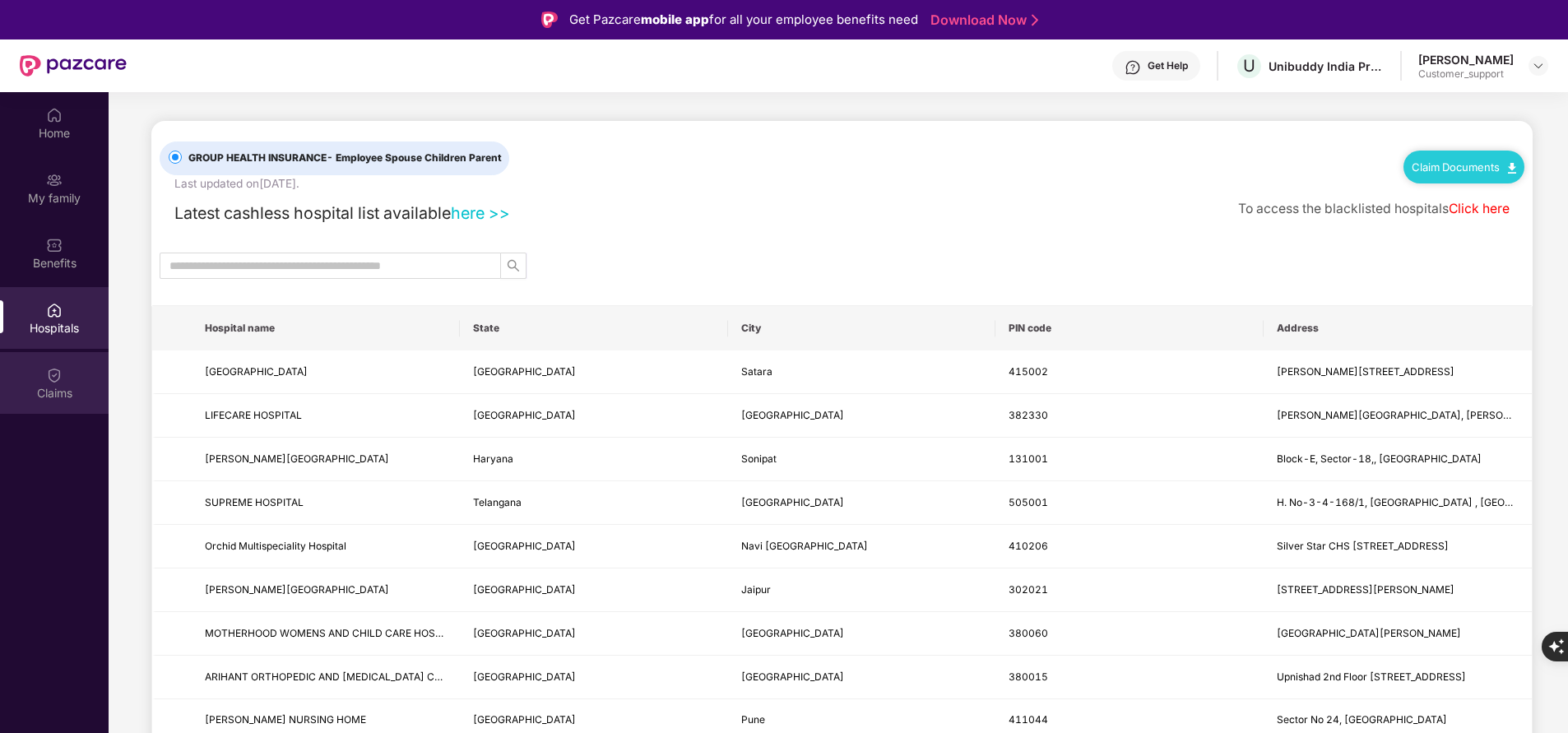
click at [59, 387] on div "Claims" at bounding box center [54, 393] width 108 height 17
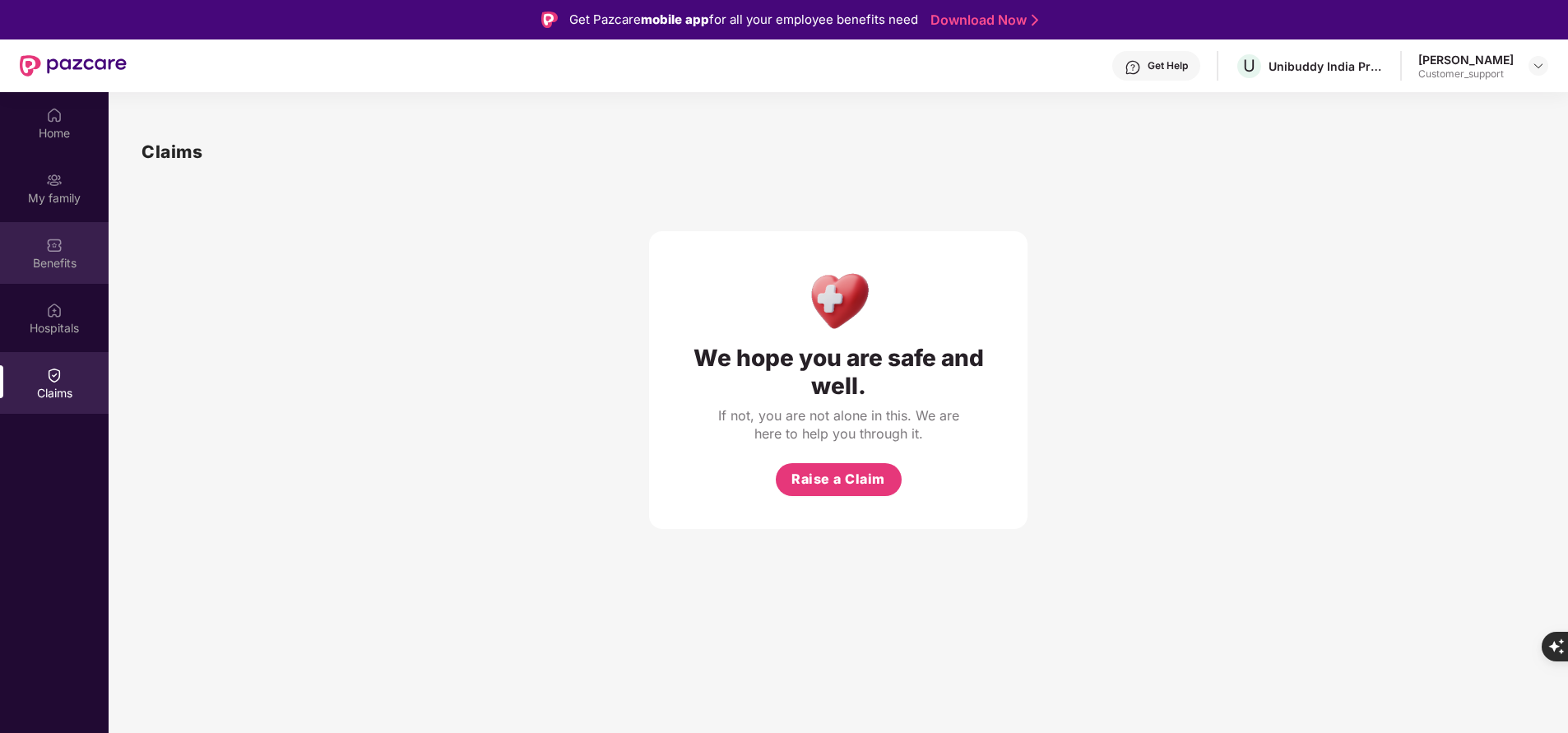
click at [56, 255] on div "Benefits" at bounding box center [54, 264] width 108 height 17
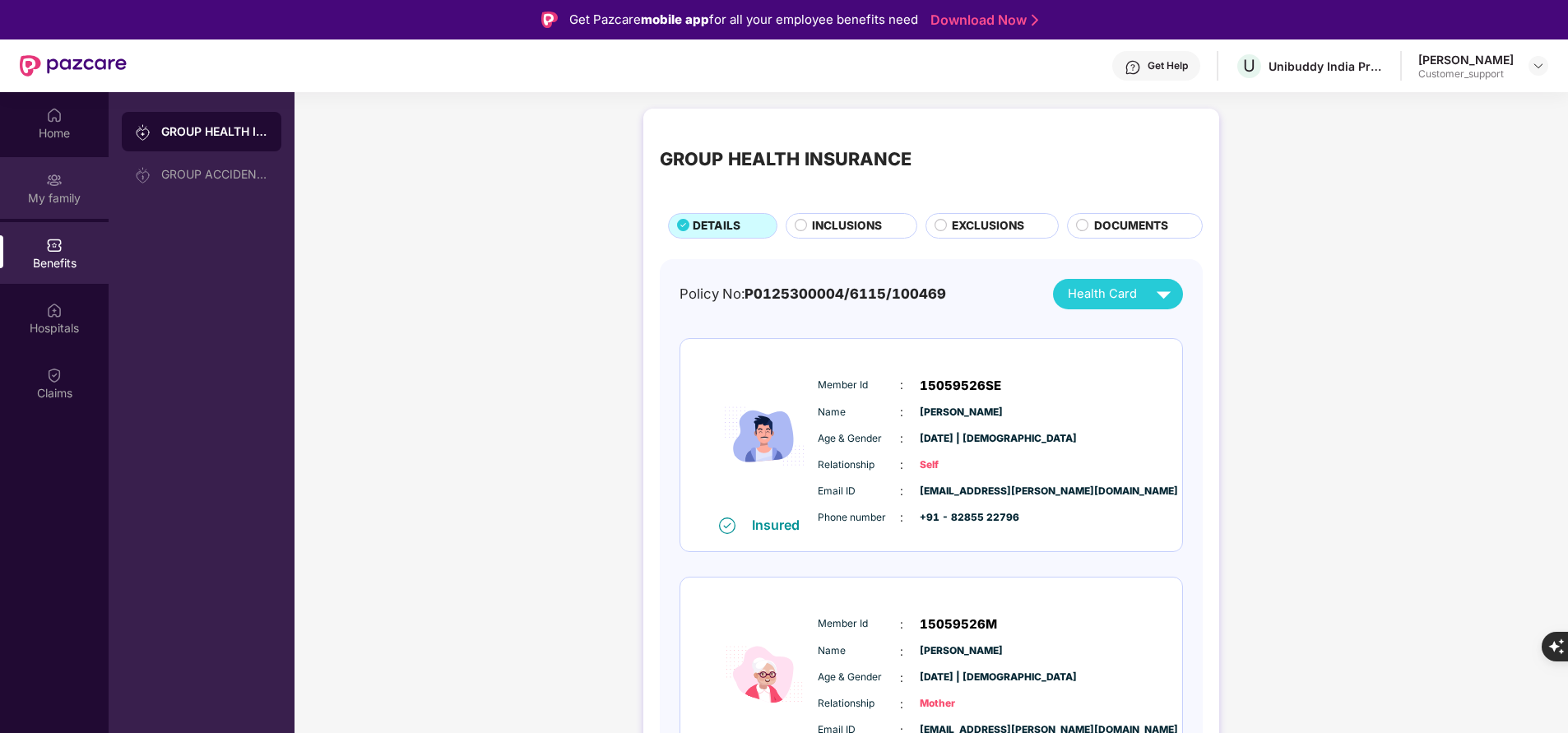
click at [65, 188] on div "My family" at bounding box center [54, 188] width 108 height 62
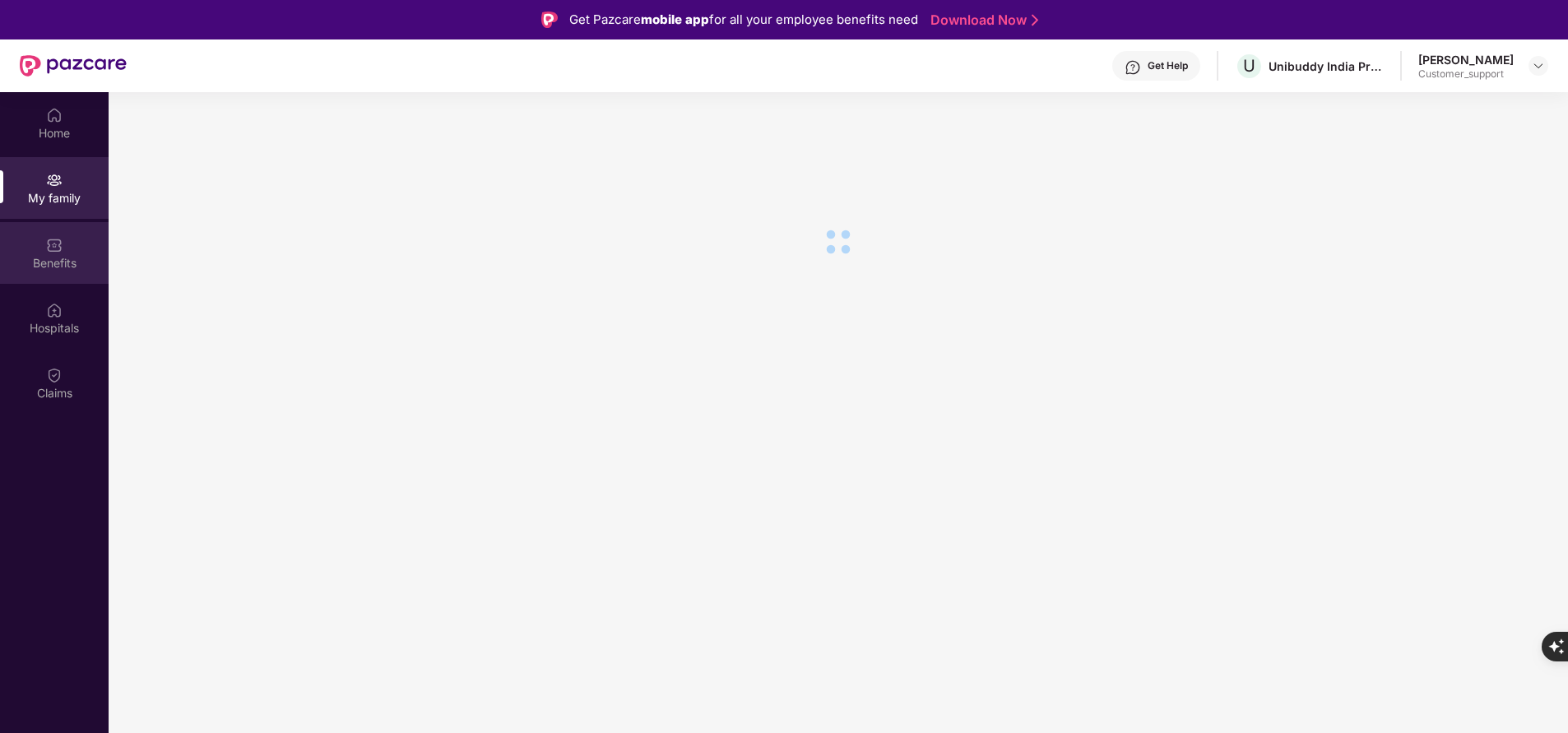
click at [59, 250] on img at bounding box center [55, 245] width 17 height 17
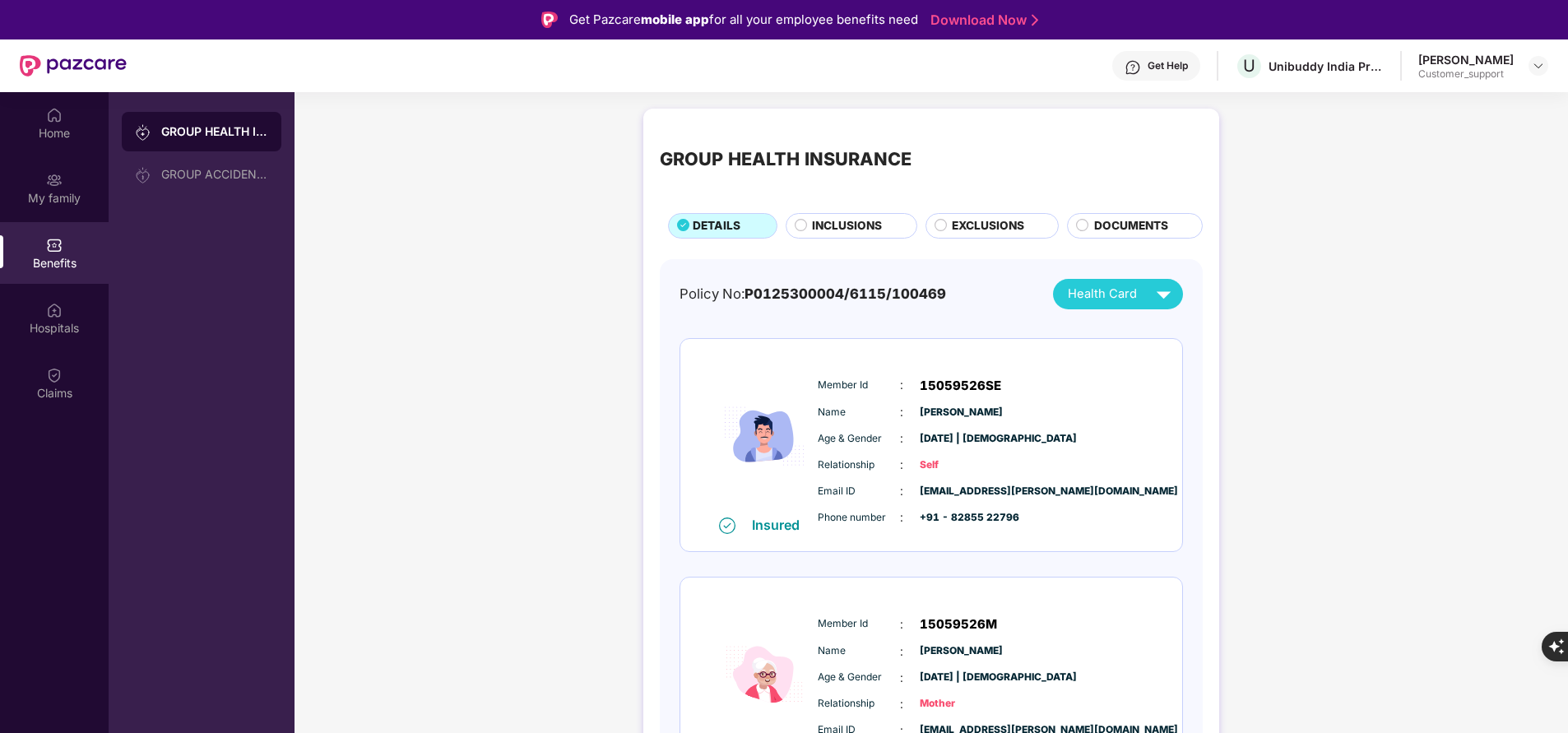
click at [820, 219] on span "INCLUSIONS" at bounding box center [847, 226] width 70 height 17
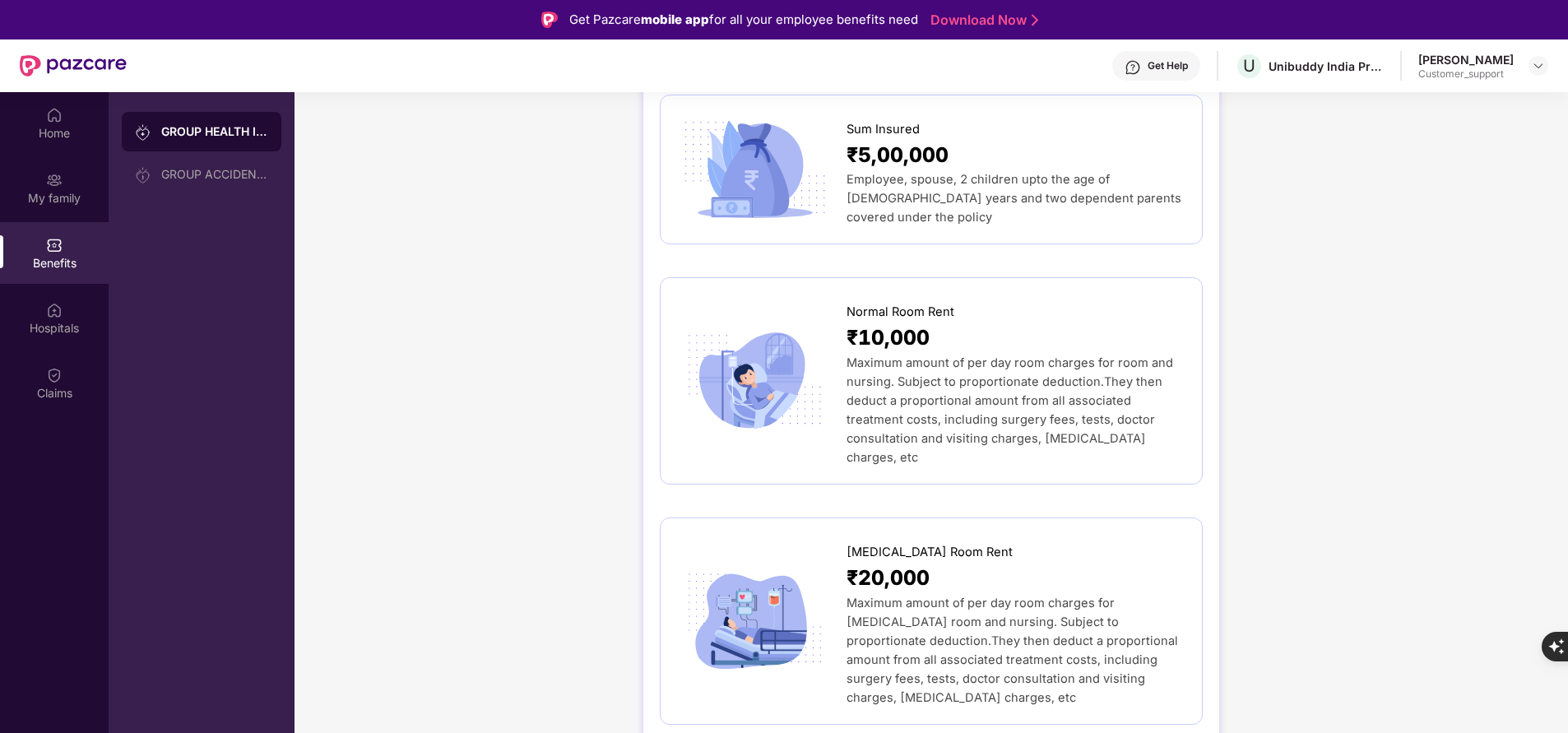
scroll to position [98, 0]
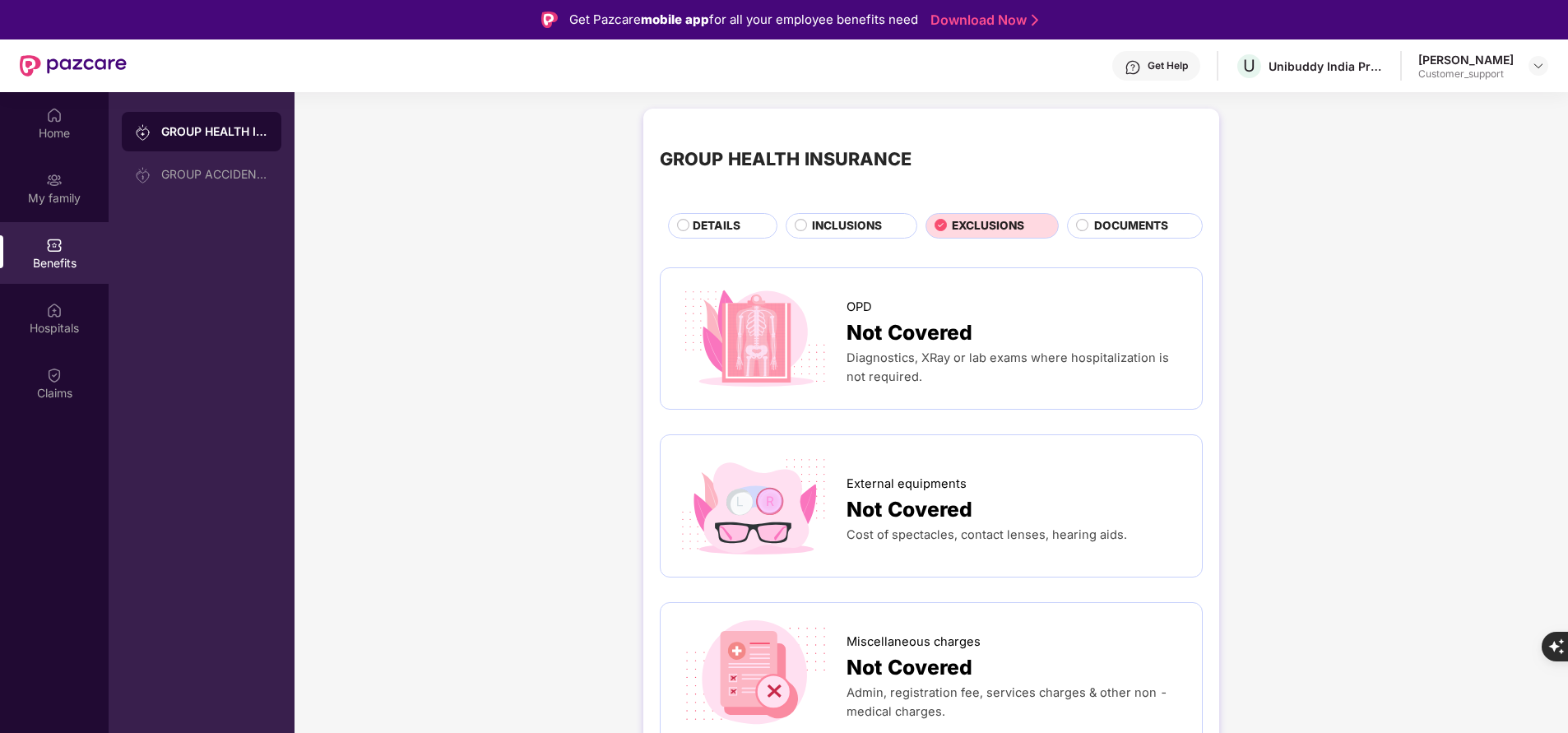
scroll to position [98, 0]
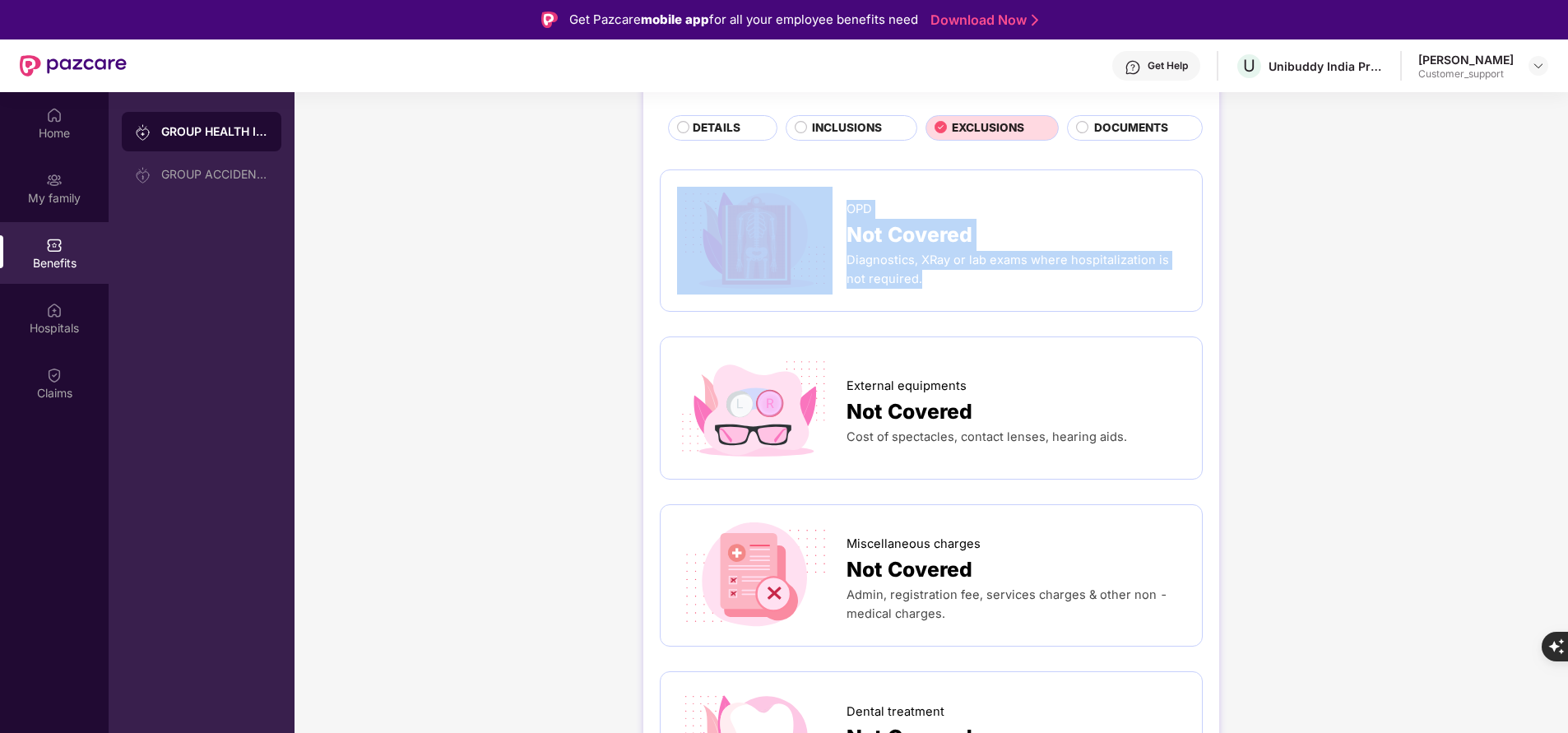
drag, startPoint x: 843, startPoint y: 214, endPoint x: 898, endPoint y: 274, distance: 81.4
click at [898, 274] on div "OPD Not Covered Diagnostics, XRay or lab exams where hospitalization is not req…" at bounding box center [931, 240] width 508 height 108
copy div "OPD Not Covered Diagnostics, XRay or lab exams where hospitalization is not req…"
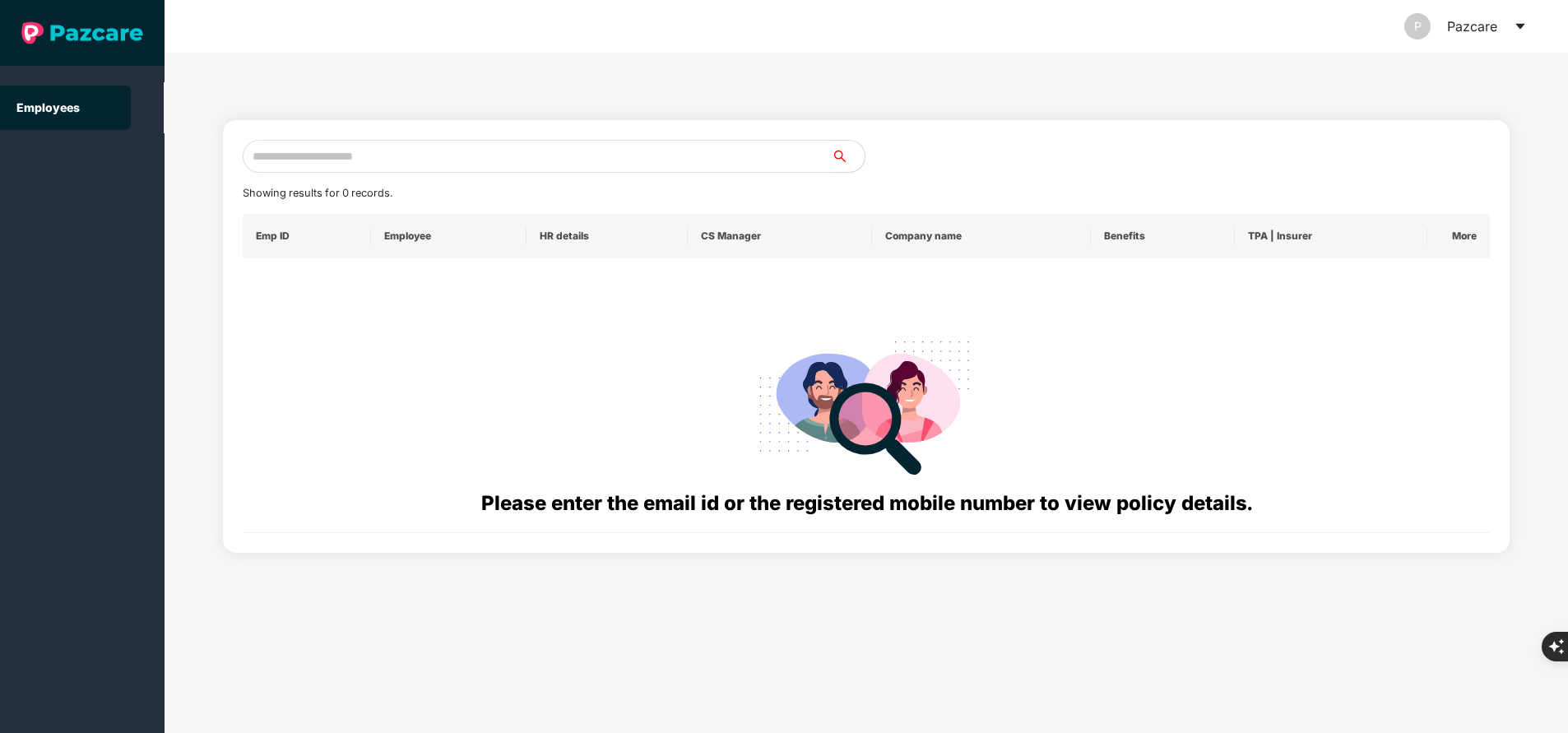
click at [480, 163] on input "text" at bounding box center [537, 156] width 589 height 33
paste input "**********"
click at [273, 154] on input "**********" at bounding box center [537, 156] width 589 height 33
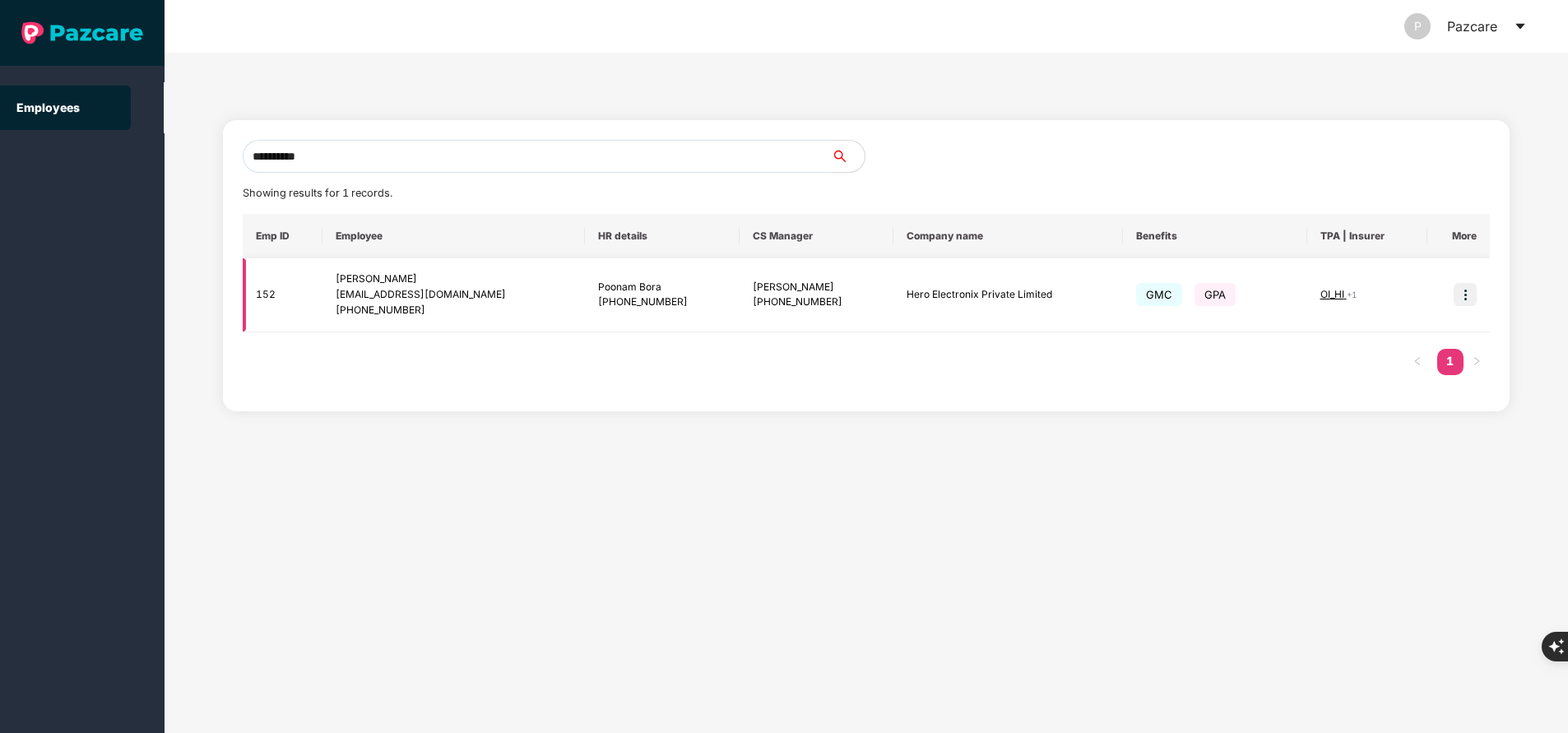
type input "**********"
click at [1464, 288] on img at bounding box center [1466, 295] width 23 height 23
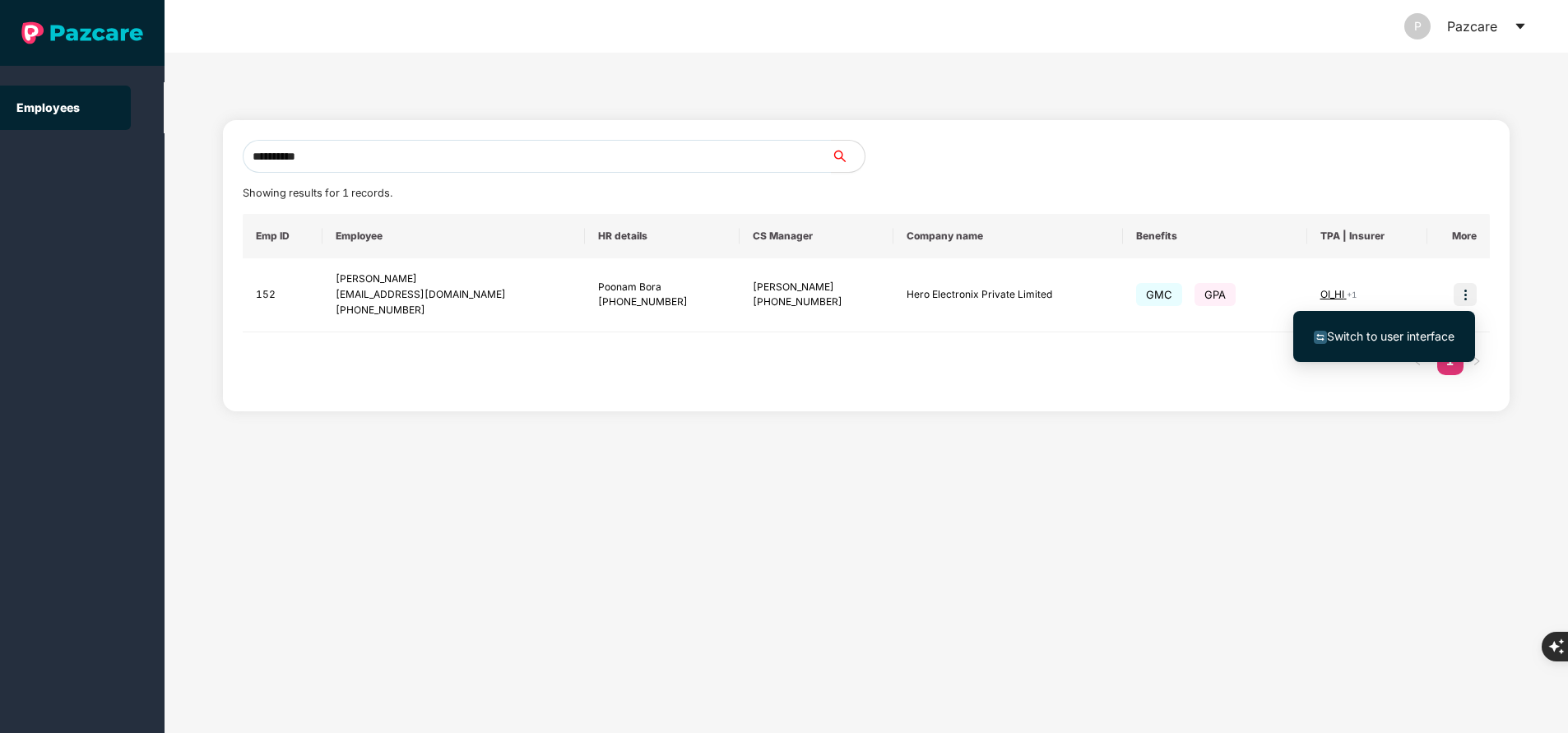
click at [1419, 345] on span "Switch to user interface" at bounding box center [1384, 336] width 140 height 18
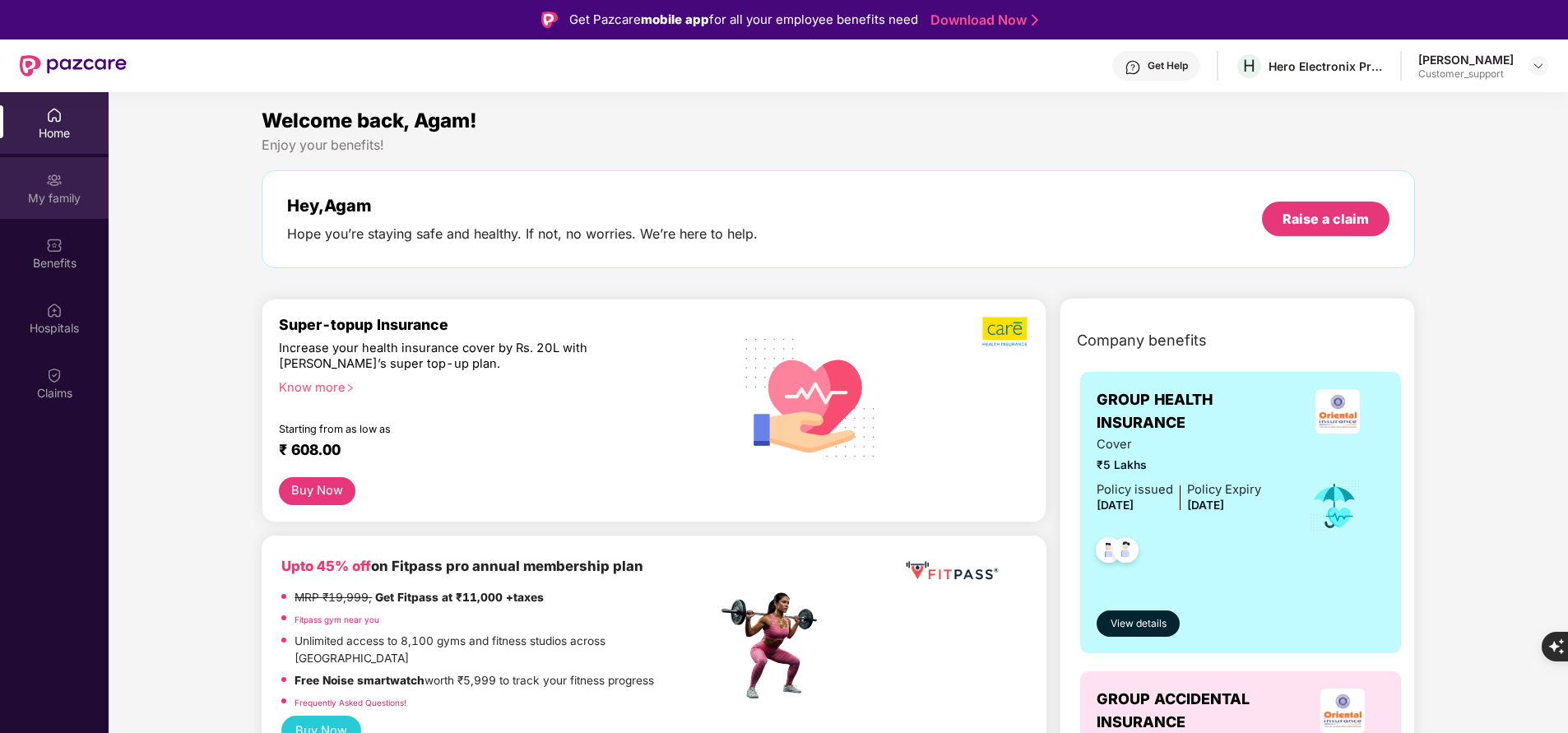
click at [63, 192] on div "My family" at bounding box center [54, 198] width 108 height 17
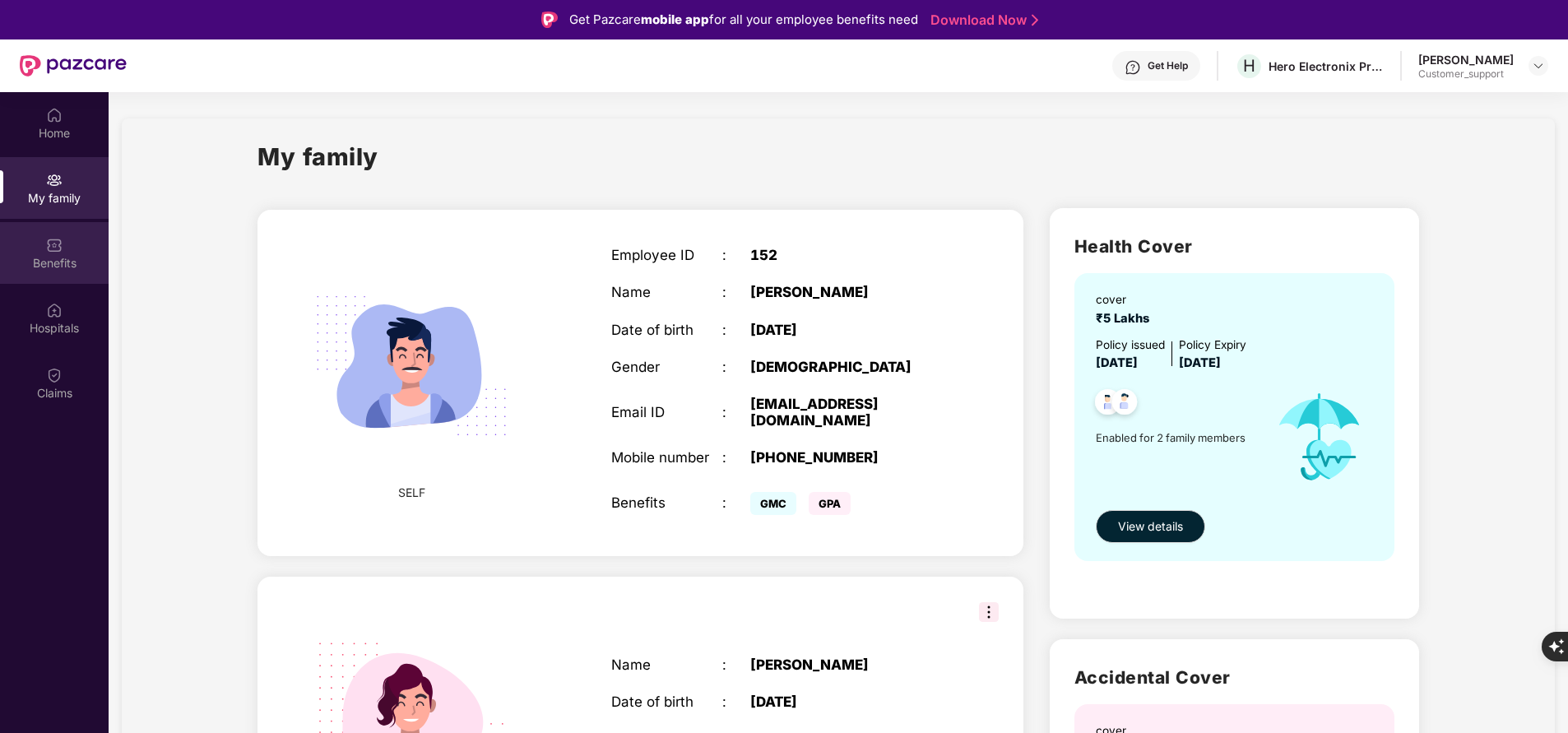
click at [69, 240] on div "Benefits" at bounding box center [54, 253] width 108 height 62
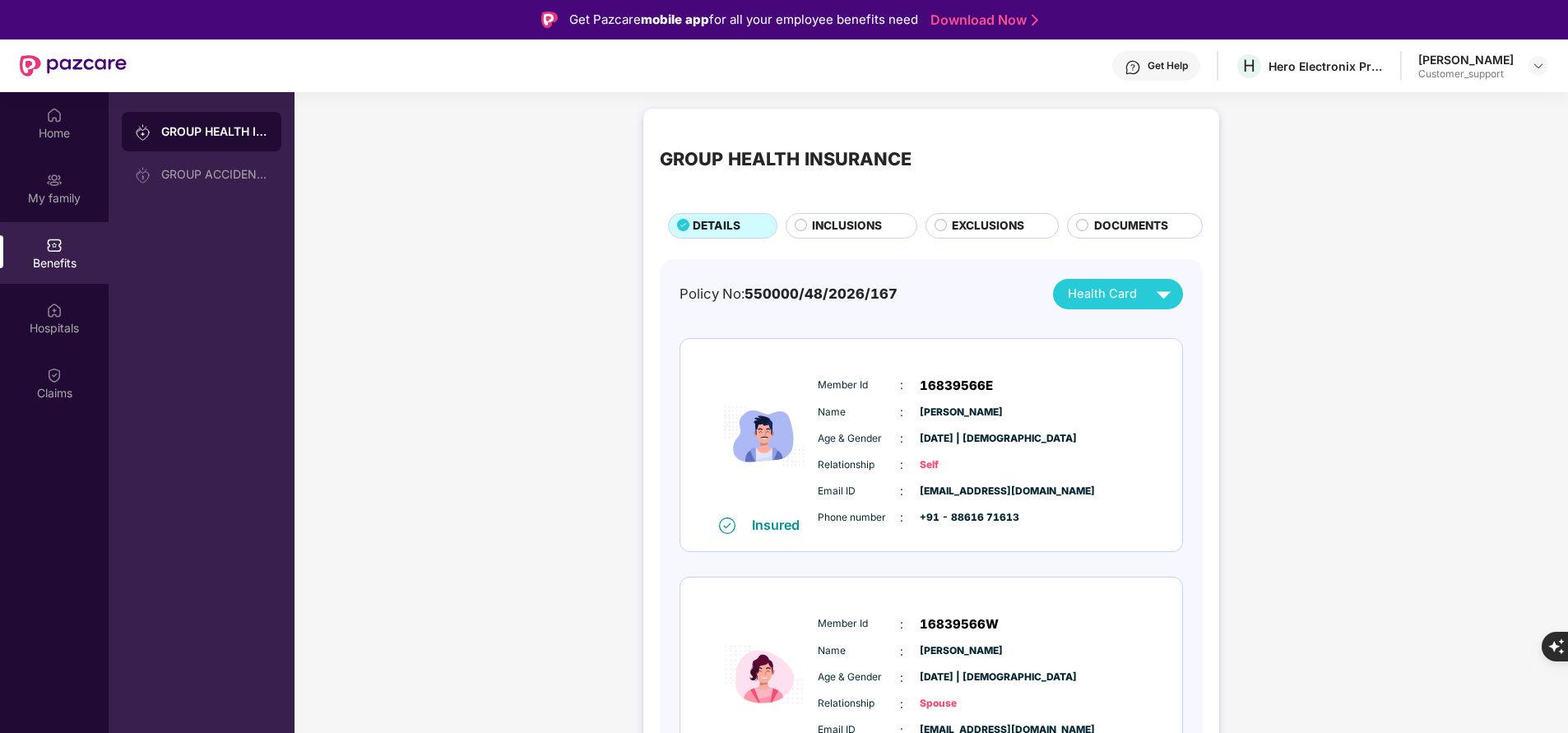
click at [820, 229] on span "INCLUSIONS" at bounding box center [847, 226] width 70 height 17
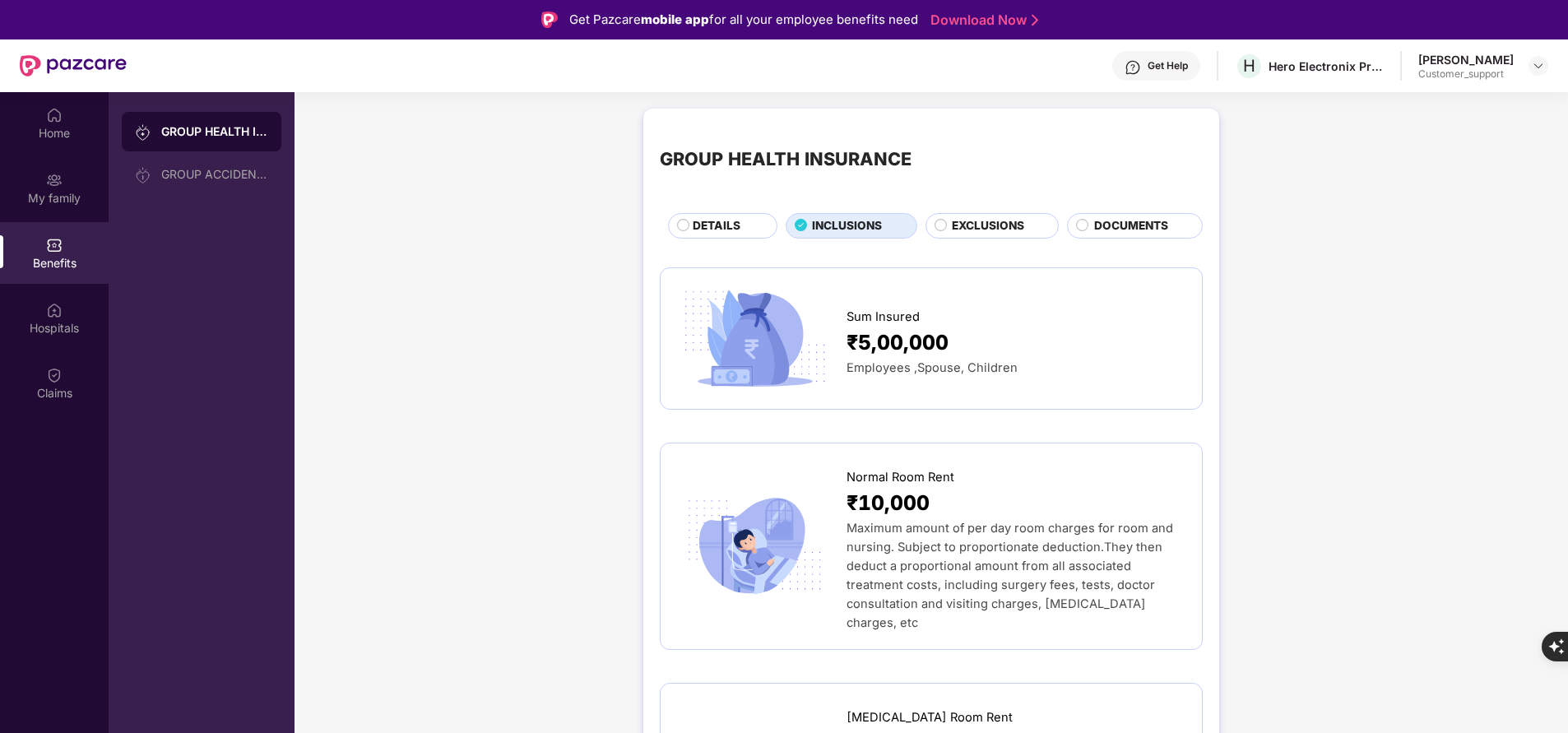
click at [704, 230] on span "DETAILS" at bounding box center [716, 226] width 48 height 17
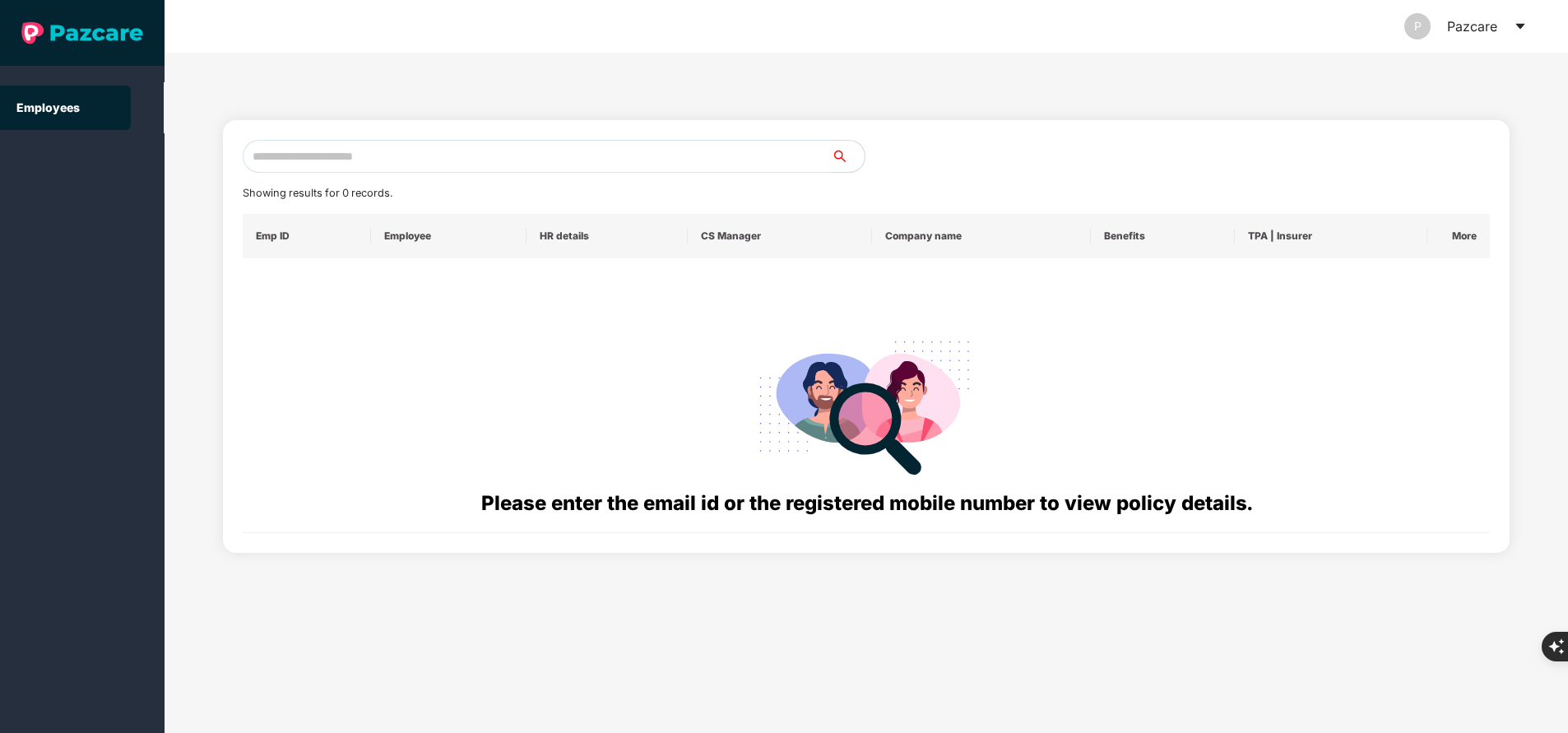
click at [359, 168] on input "text" at bounding box center [537, 156] width 589 height 33
paste input "**********"
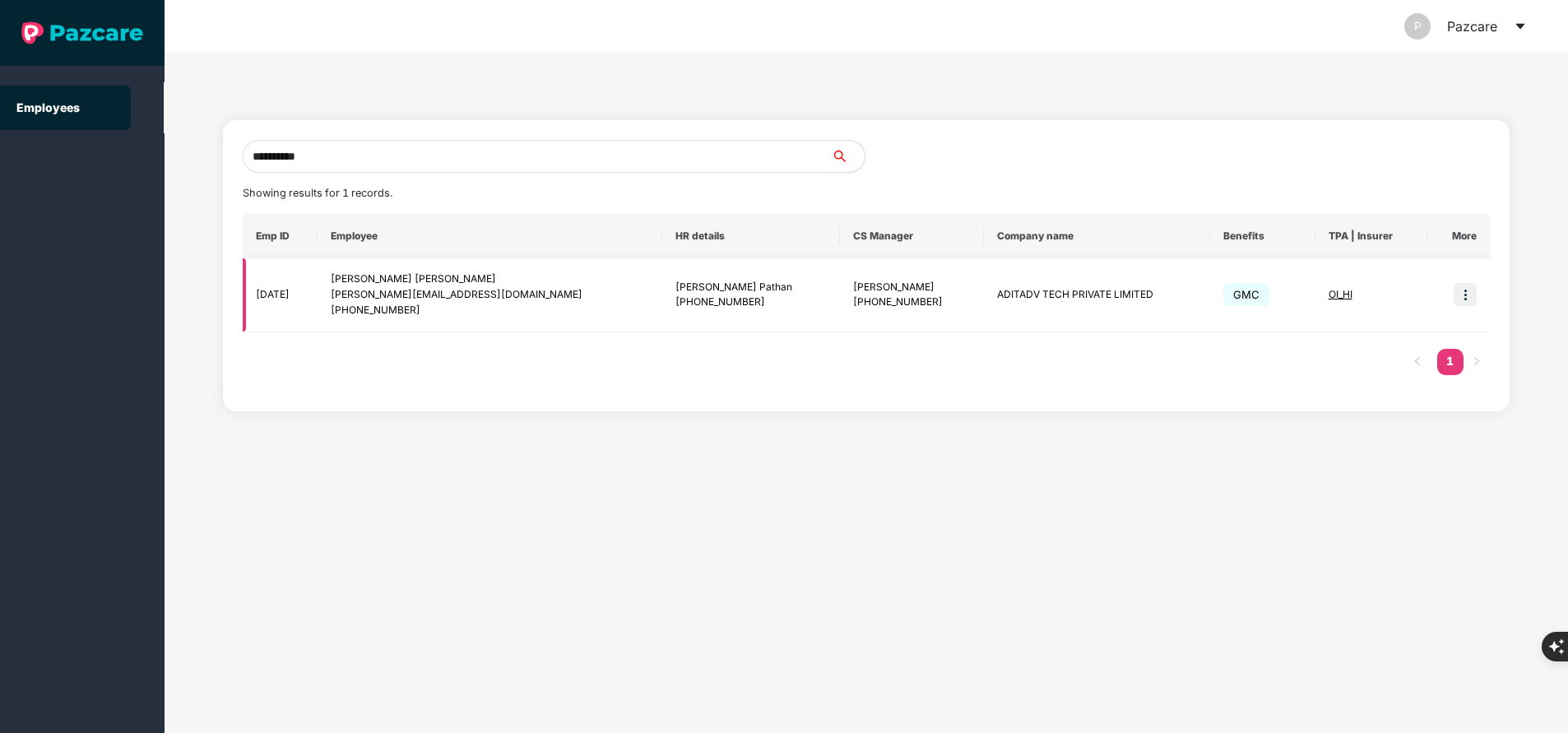
type input "**********"
click at [1473, 295] on img at bounding box center [1466, 295] width 23 height 23
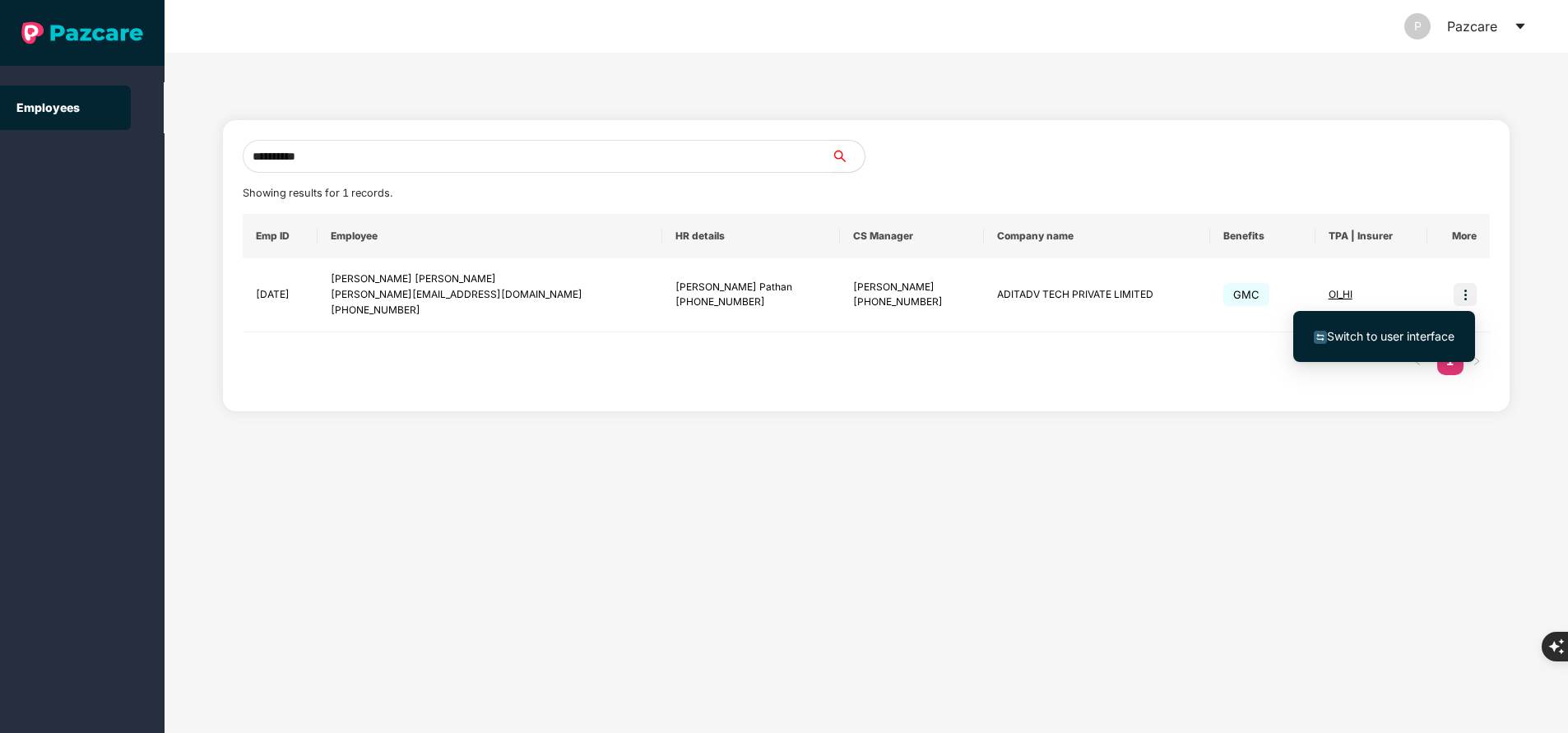
click at [1367, 332] on span "Switch to user interface" at bounding box center [1390, 336] width 127 height 14
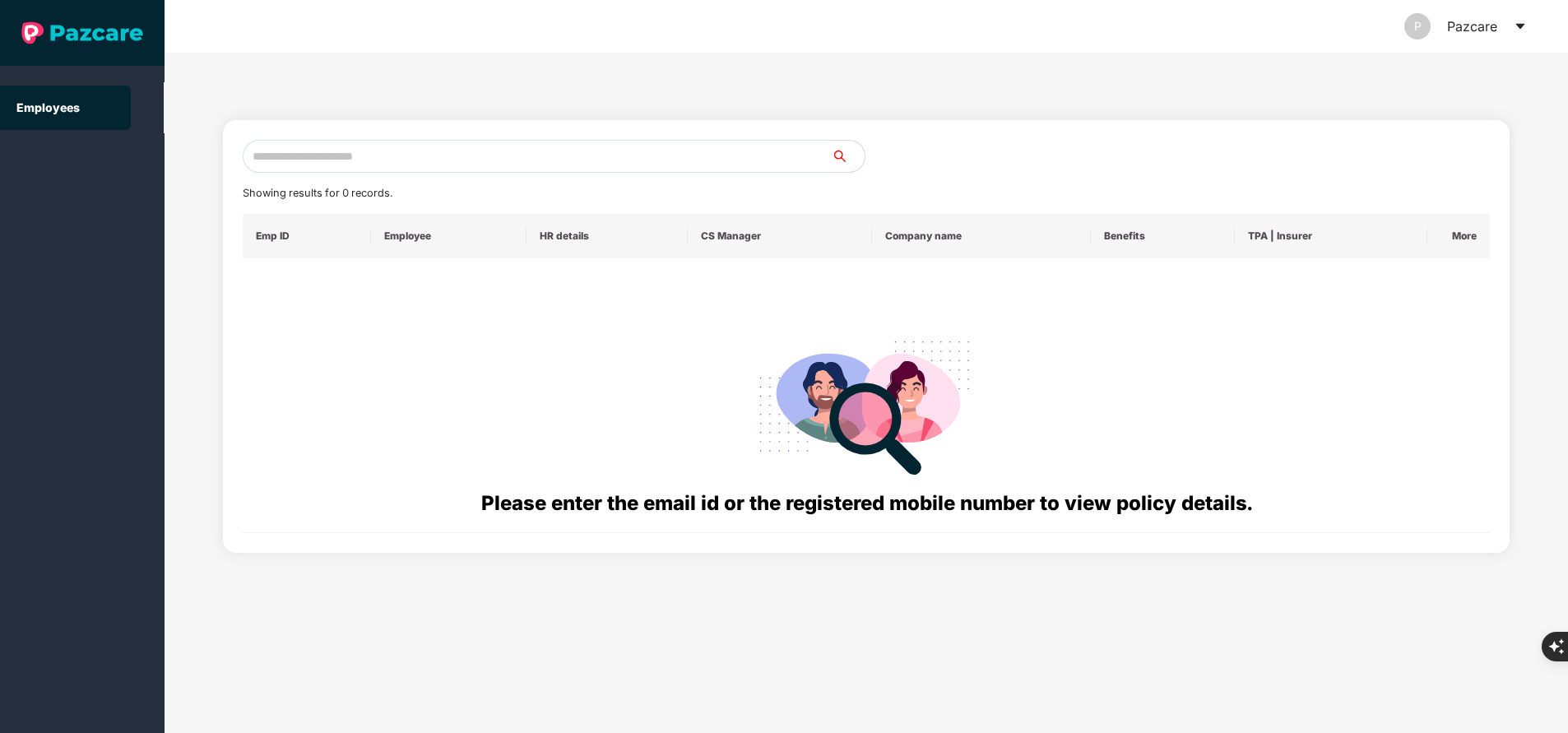
click at [473, 154] on input "text" at bounding box center [537, 156] width 589 height 33
paste input "**********"
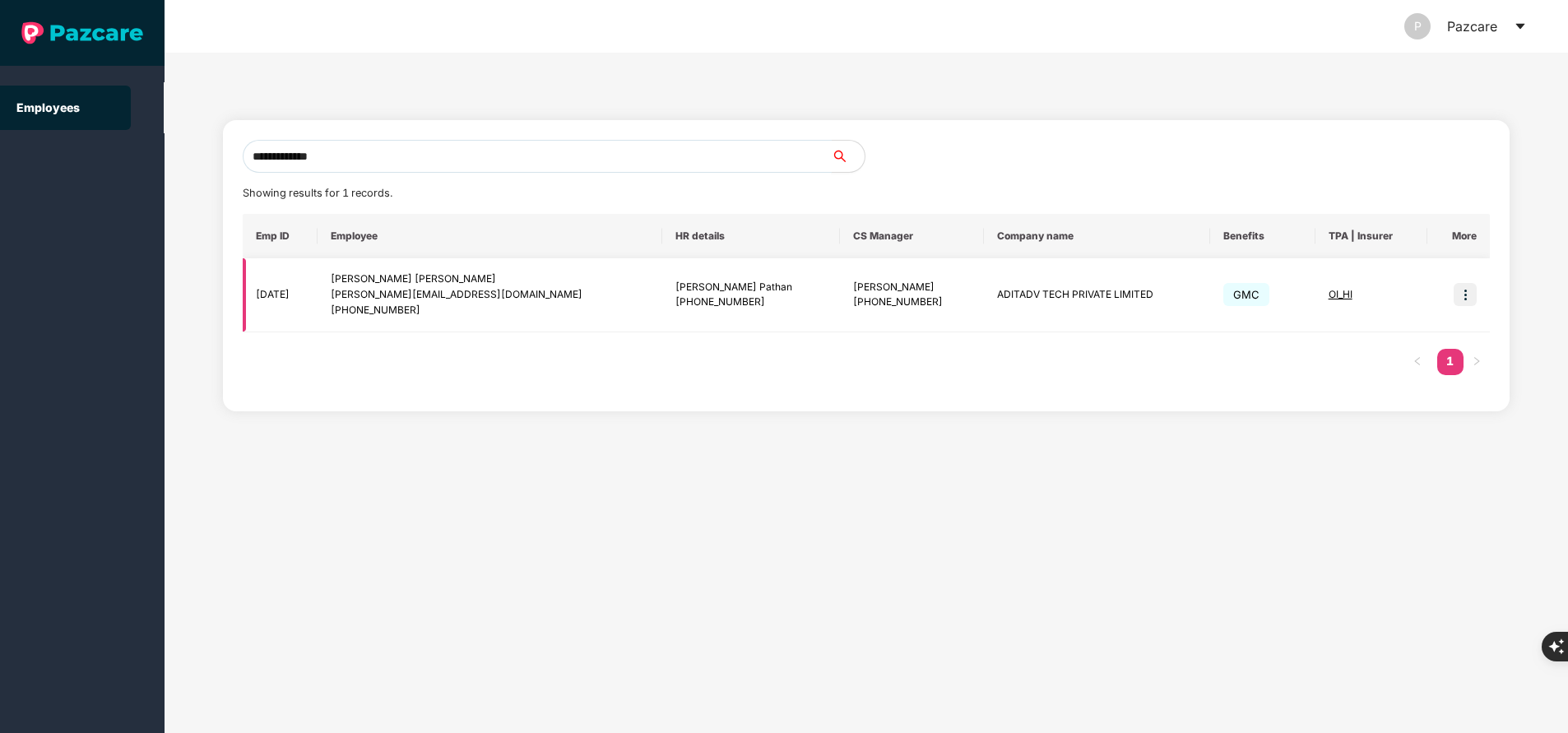
type input "**********"
click at [1465, 298] on img at bounding box center [1466, 295] width 23 height 23
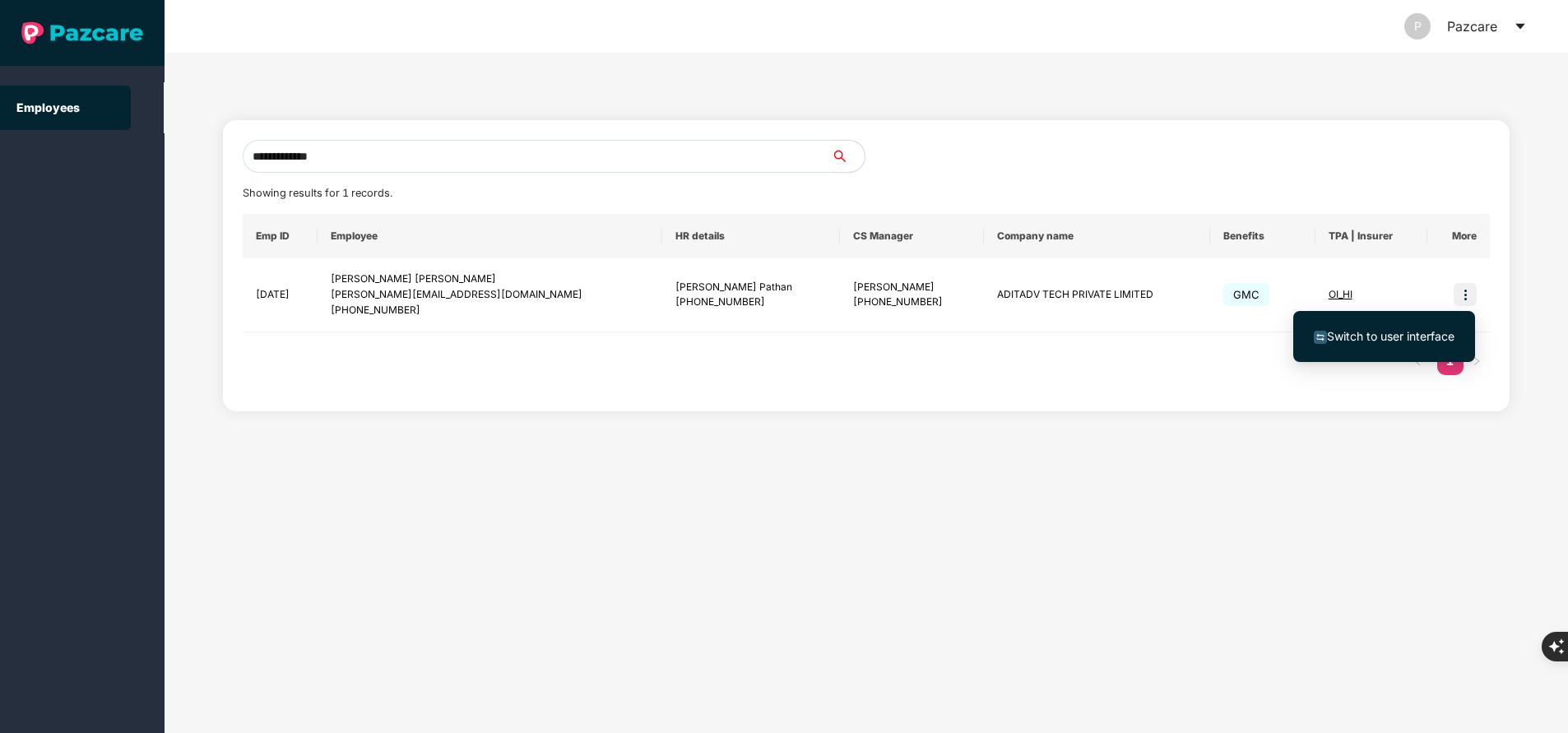
click at [1380, 331] on span "Switch to user interface" at bounding box center [1390, 336] width 127 height 14
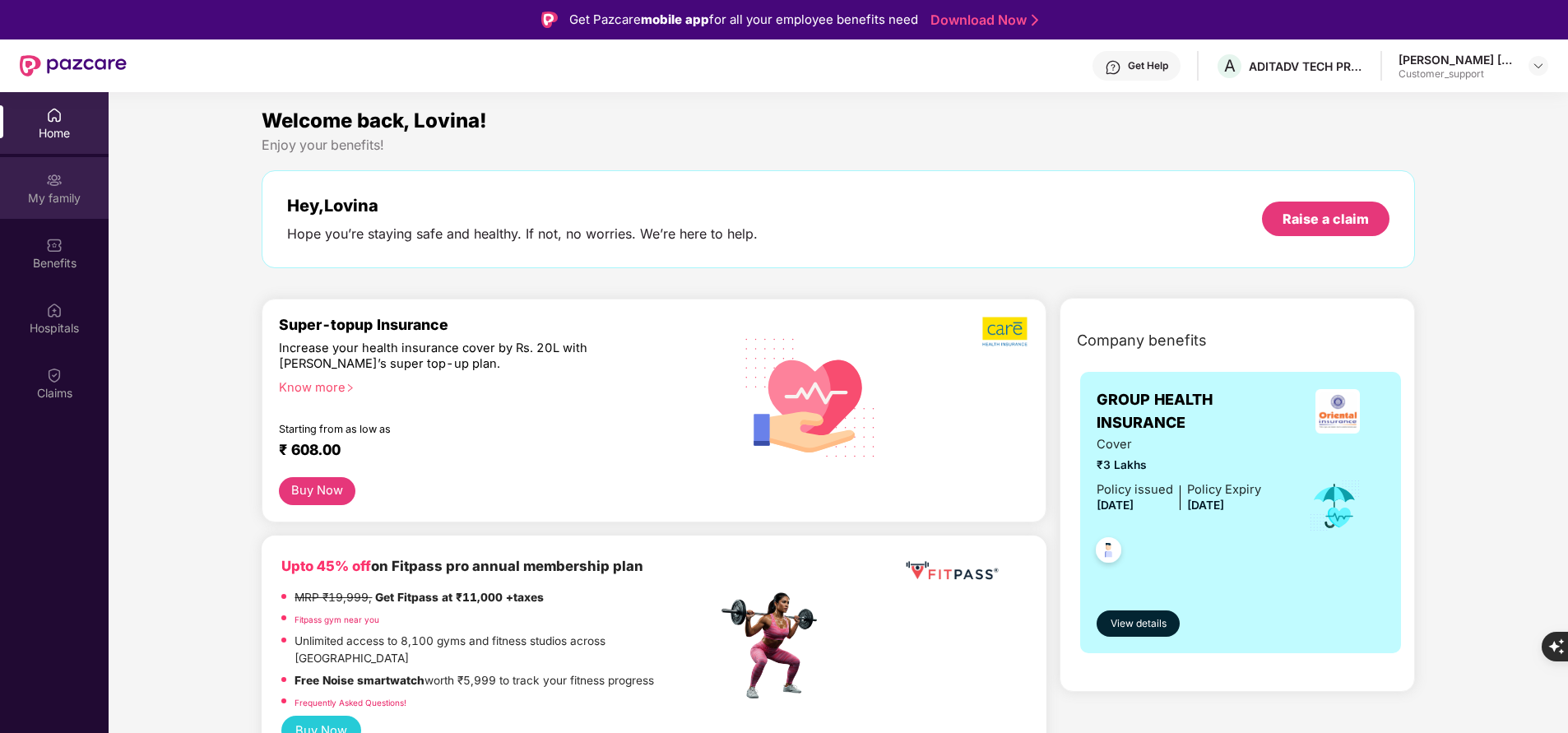
click at [62, 198] on div "My family" at bounding box center [54, 198] width 108 height 17
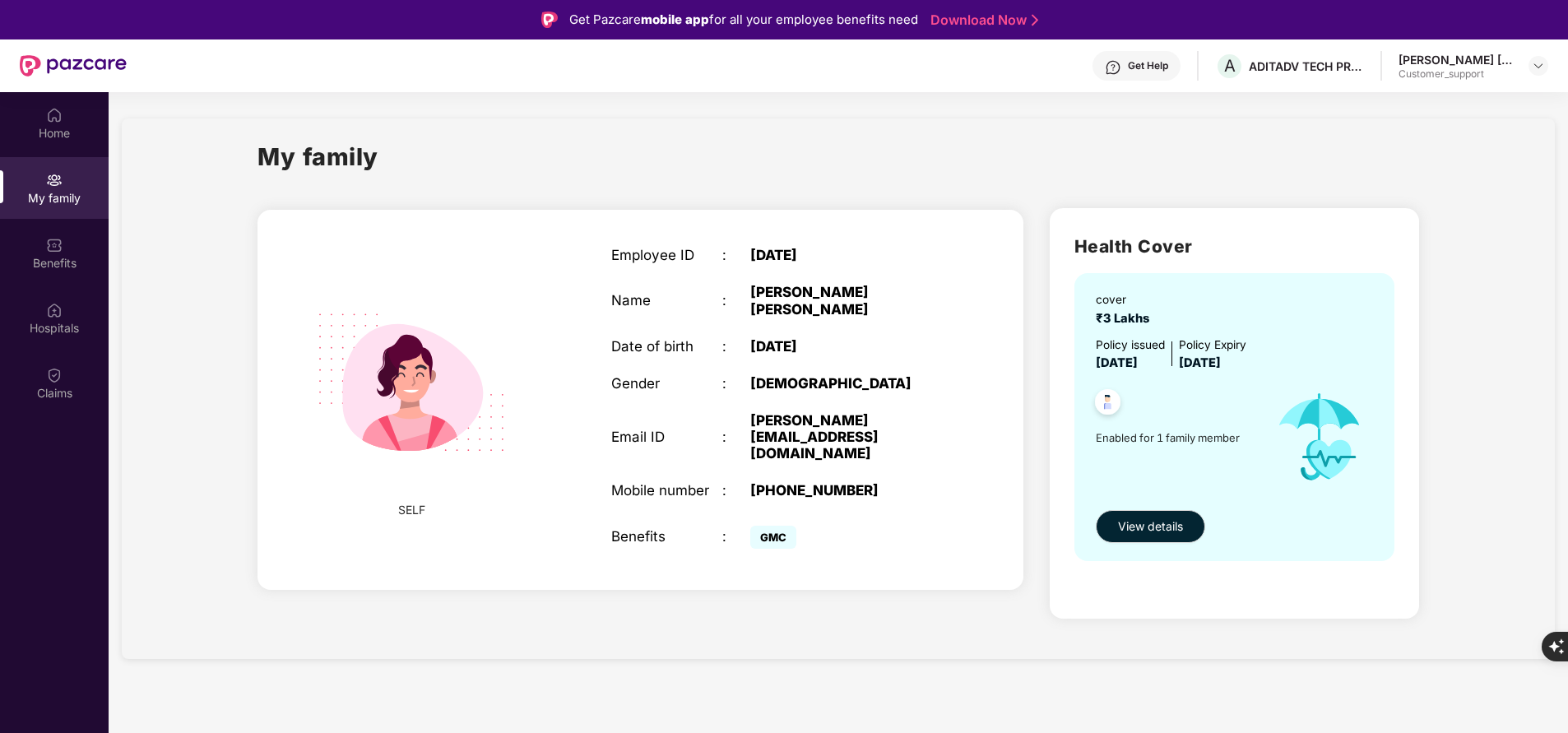
drag, startPoint x: 682, startPoint y: 306, endPoint x: 844, endPoint y: 402, distance: 188.3
drag, startPoint x: 844, startPoint y: 402, endPoint x: 628, endPoint y: 257, distance: 260.2
click at [628, 257] on div "Employee ID" at bounding box center [667, 255] width 111 height 17
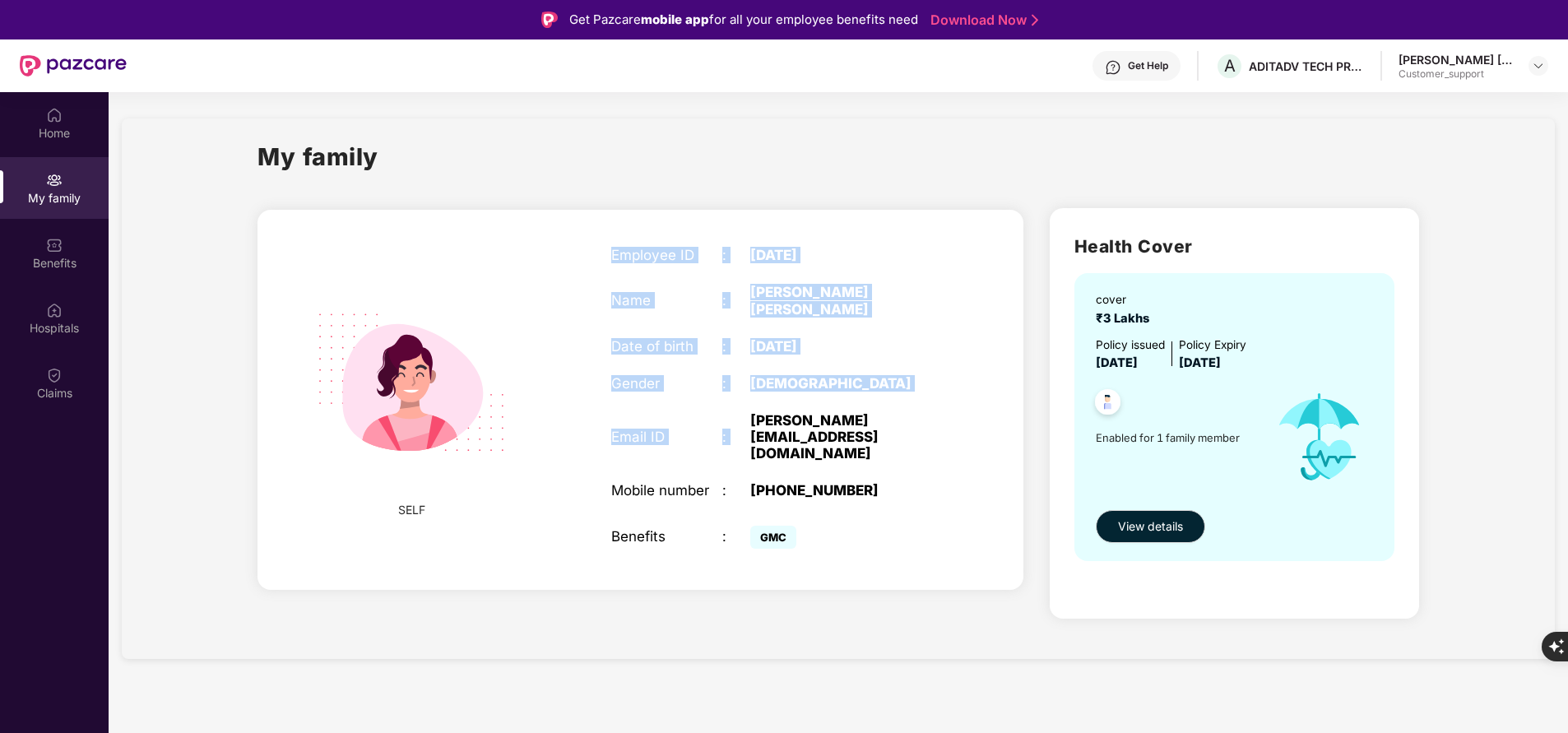
click at [75, 536] on div "Home My family Benefits Hospitals Claims" at bounding box center [54, 459] width 108 height 733
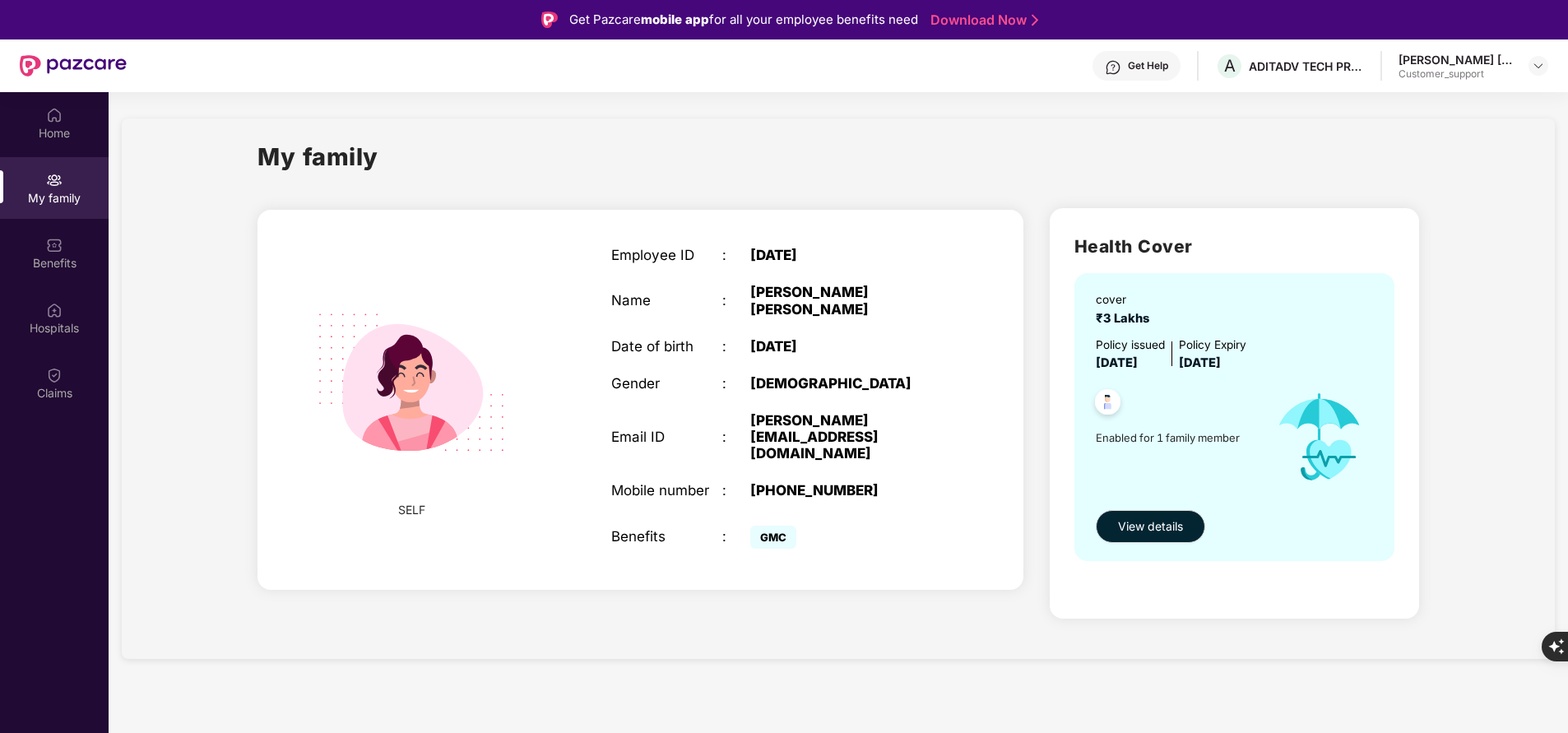
click at [715, 721] on section "My family SELF Employee ID : AD0628 Name : Lovina Pahilaj Lund Date of birth : …" at bounding box center [838, 459] width 1460 height 733
click at [59, 533] on div "Home My family Benefits Hospitals Claims" at bounding box center [54, 459] width 108 height 733
click at [1154, 70] on div "Get Help" at bounding box center [1147, 66] width 40 height 13
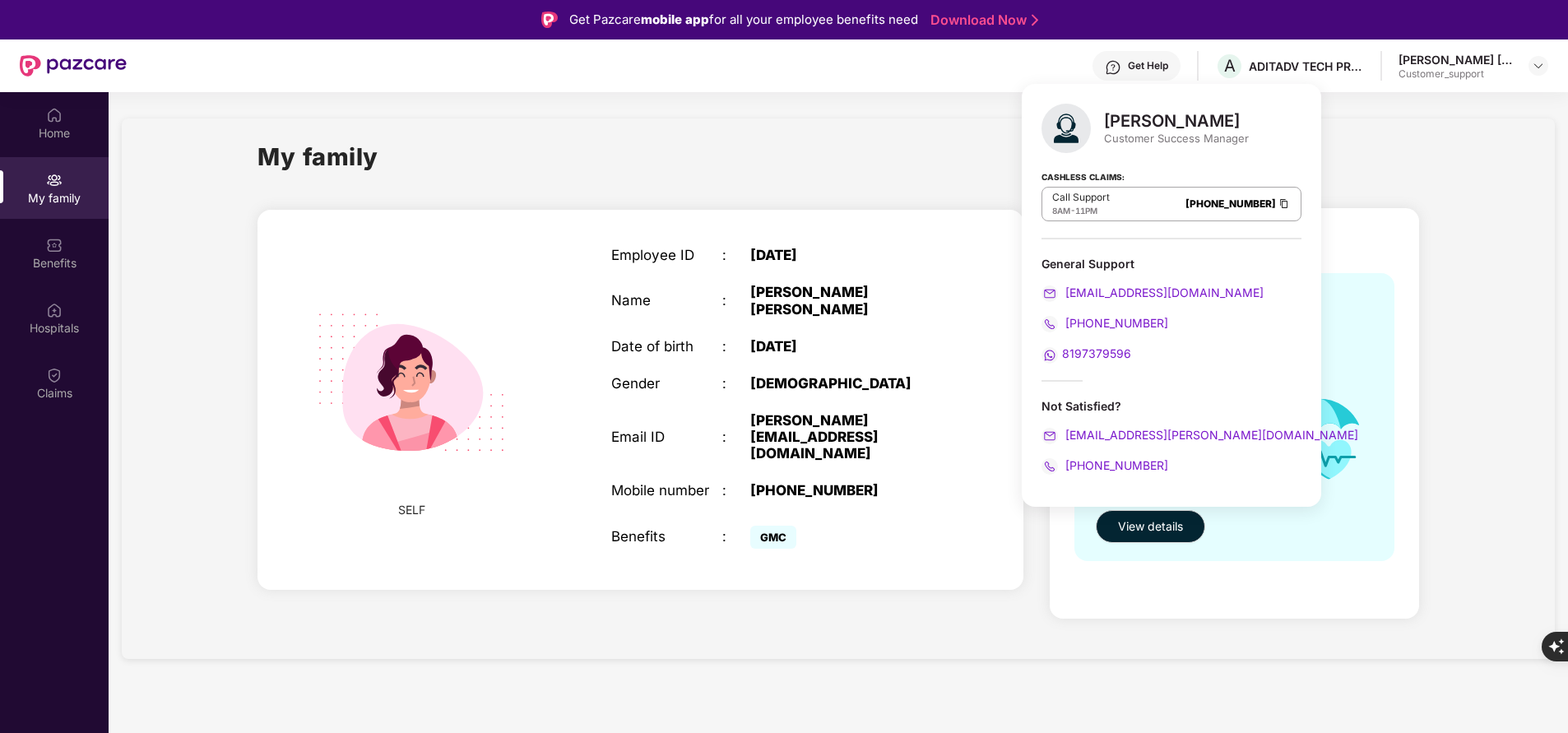
click at [1151, 121] on div "Ganesh Nikam" at bounding box center [1176, 121] width 145 height 20
copy div "Ganesh Nikam"
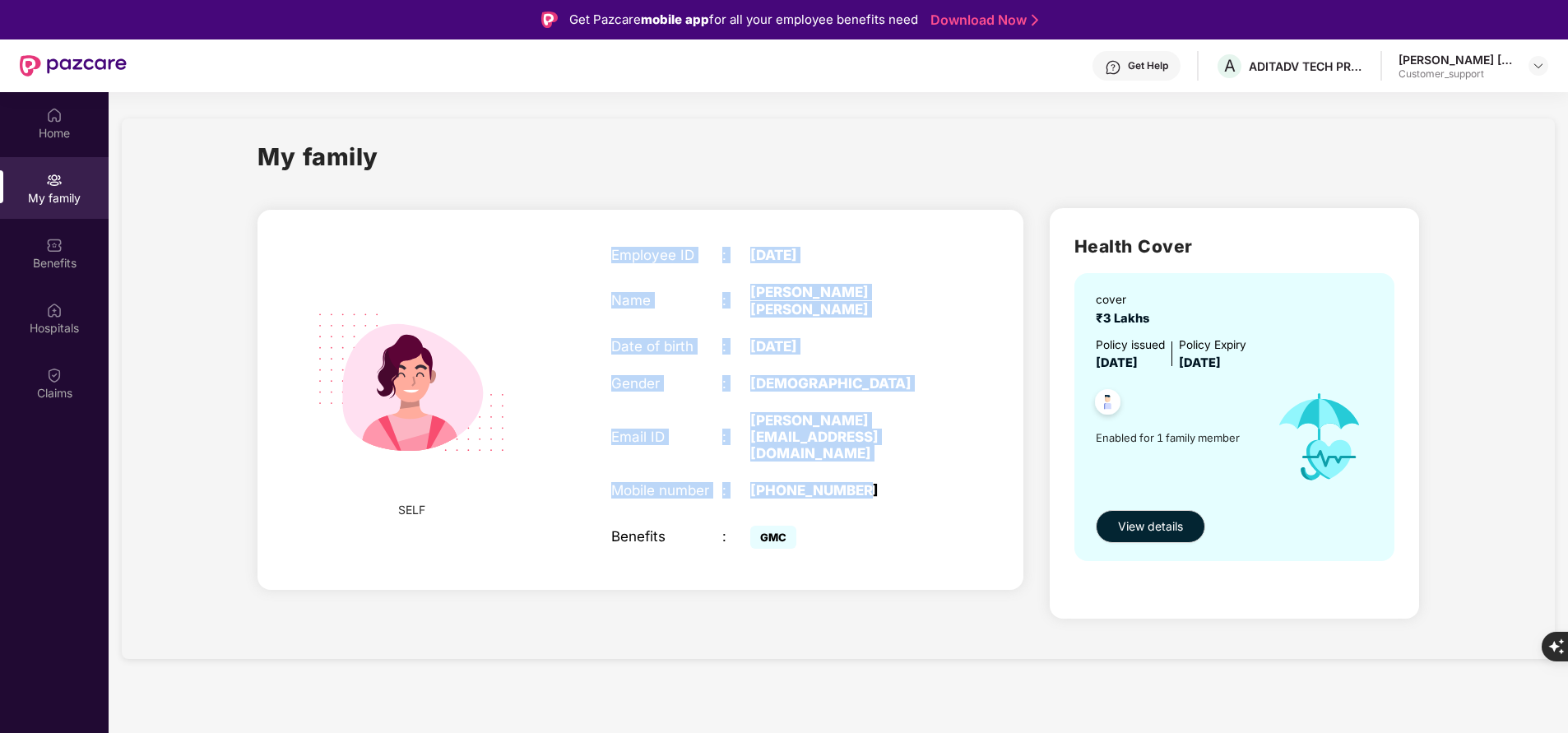
drag, startPoint x: 606, startPoint y: 250, endPoint x: 898, endPoint y: 436, distance: 346.2
click at [898, 436] on div "Employee ID : AD0628 Name : Lovina Pahilaj Lund Date of birth : 04 Aug 1991 Gen…" at bounding box center [777, 399] width 366 height 346
copy div "Employee ID : AD0628 Name : Lovina Pahilaj Lund Date of birth : 04 Aug 1991 Gen…"
click at [473, 362] on img at bounding box center [411, 383] width 236 height 236
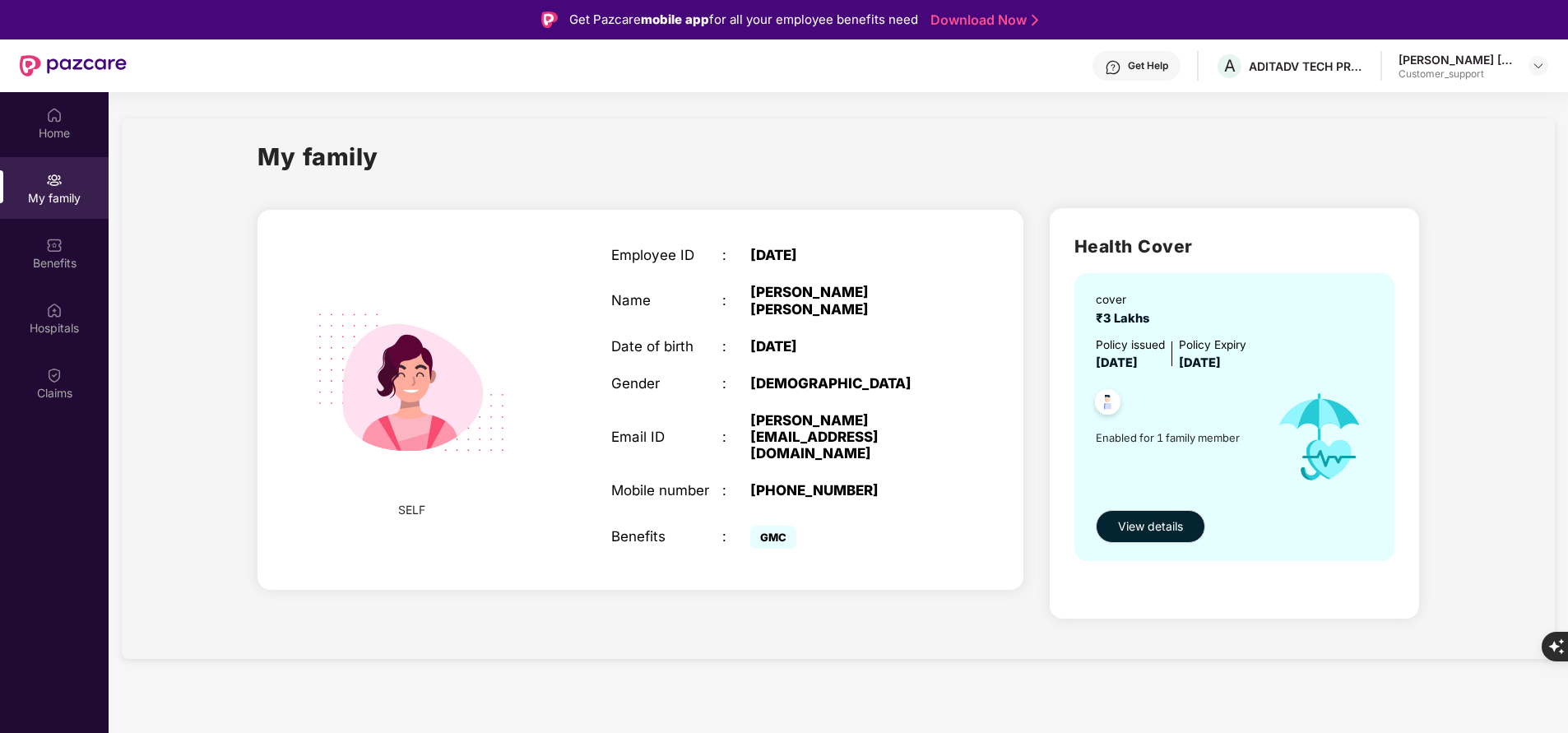
click at [647, 528] on div "Benefits" at bounding box center [667, 536] width 111 height 17
click at [784, 293] on div "Lovina Pahilaj Lund" at bounding box center [847, 301] width 194 height 33
copy div "Lovina"
click at [1138, 70] on div "Get Help" at bounding box center [1147, 66] width 40 height 13
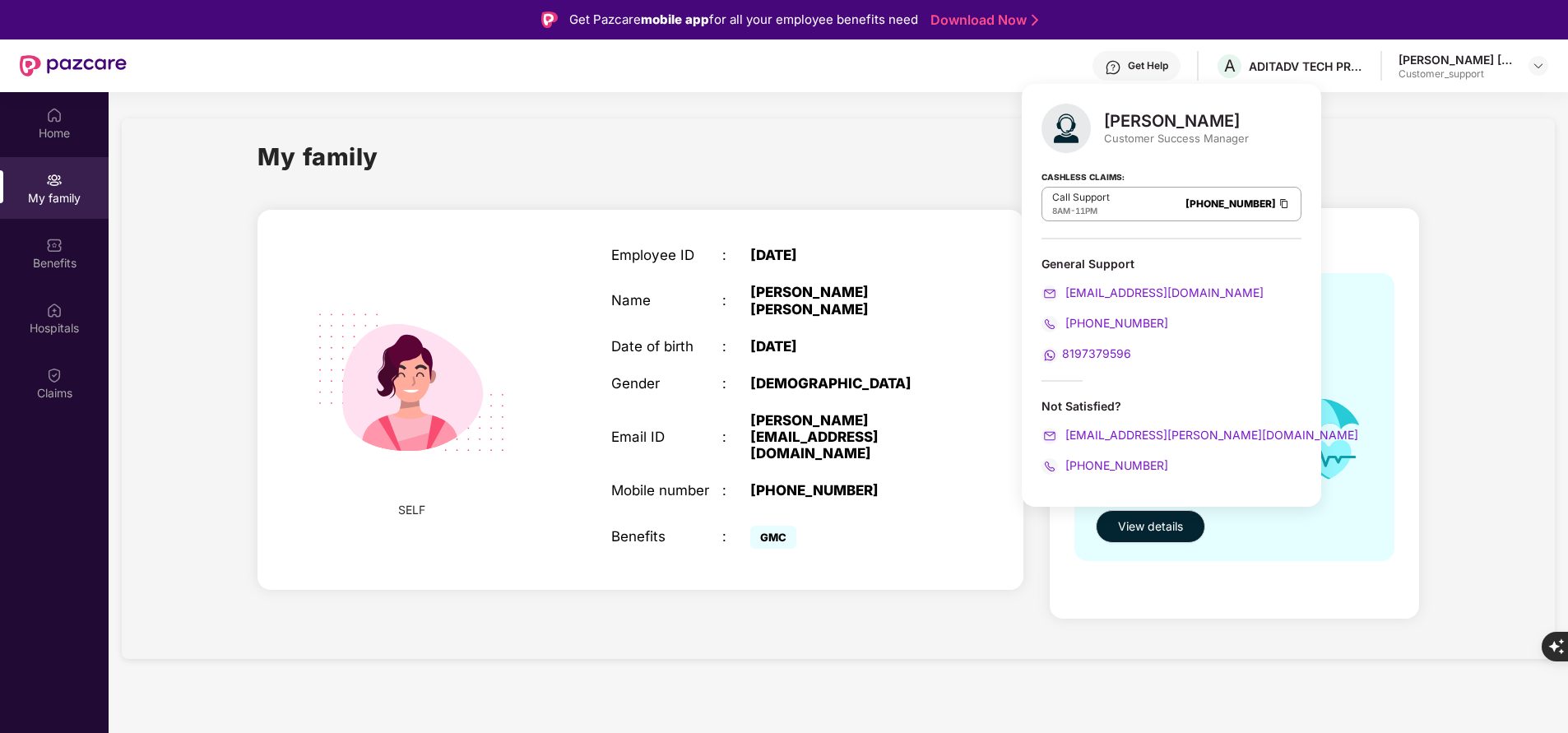
click at [1135, 116] on div "Ganesh Nikam" at bounding box center [1176, 121] width 145 height 20
copy div "Ganesh"
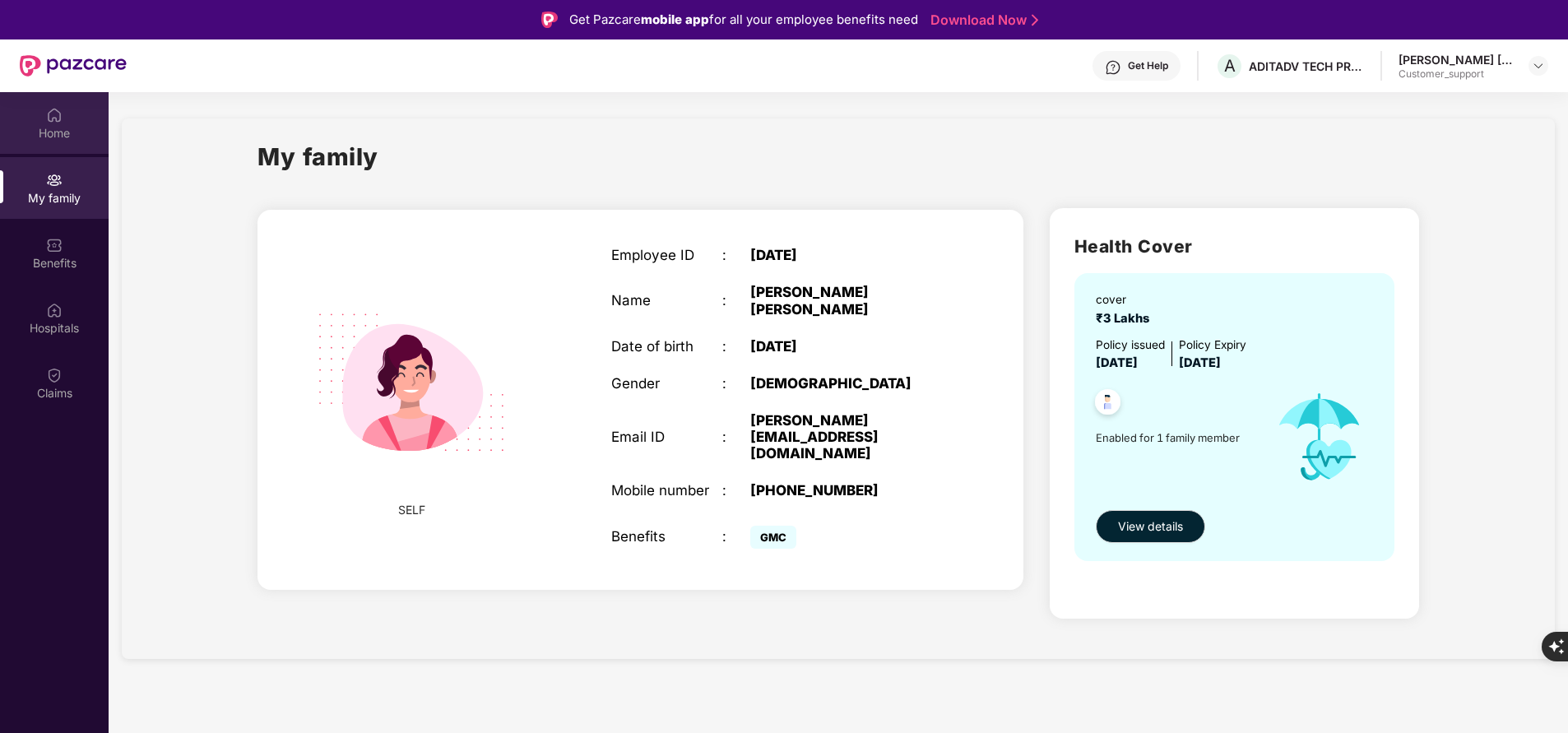
click at [50, 137] on div "Home" at bounding box center [54, 133] width 108 height 17
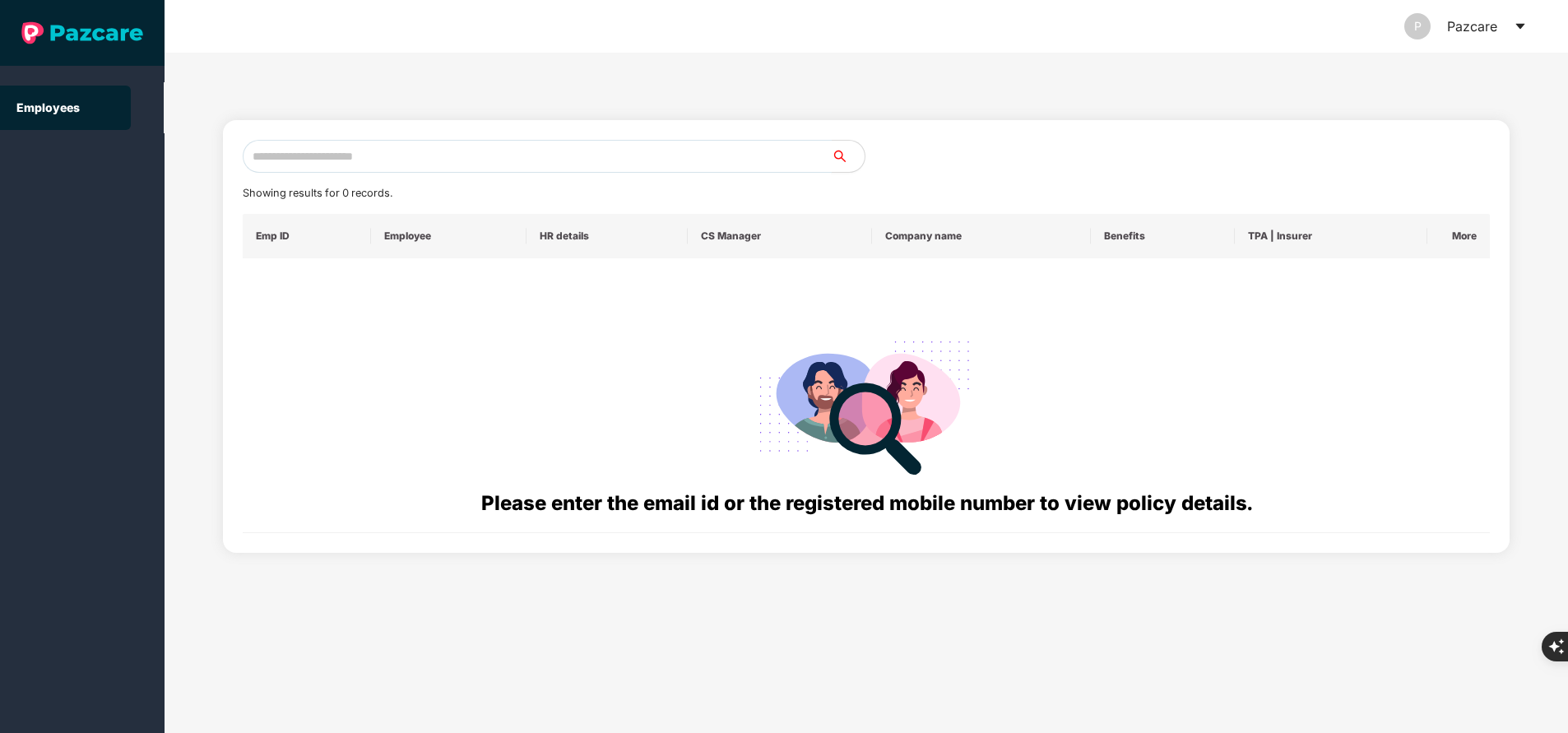
paste input "**********"
click at [448, 158] on input "text" at bounding box center [537, 156] width 589 height 33
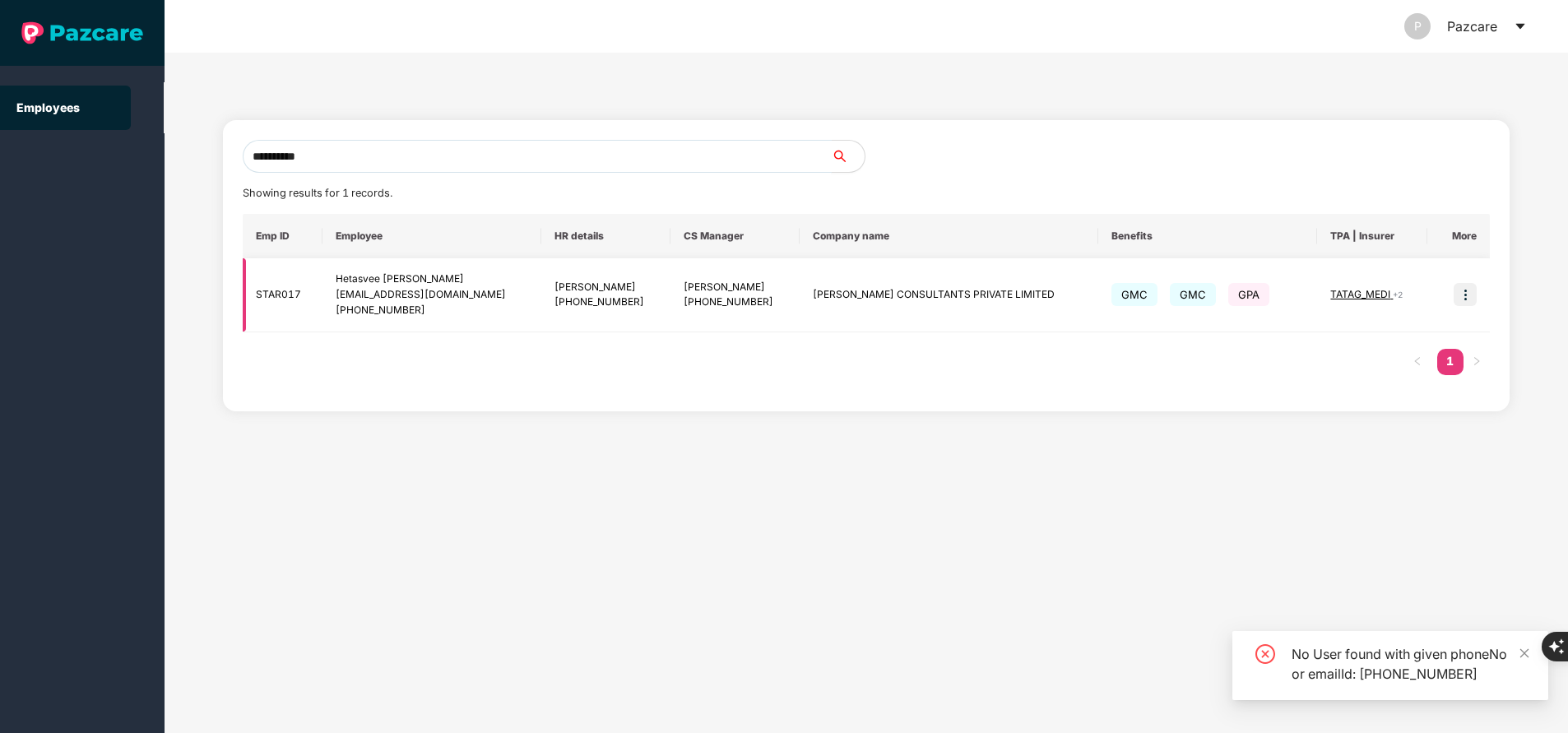
type input "**********"
click at [1461, 293] on img at bounding box center [1466, 295] width 23 height 23
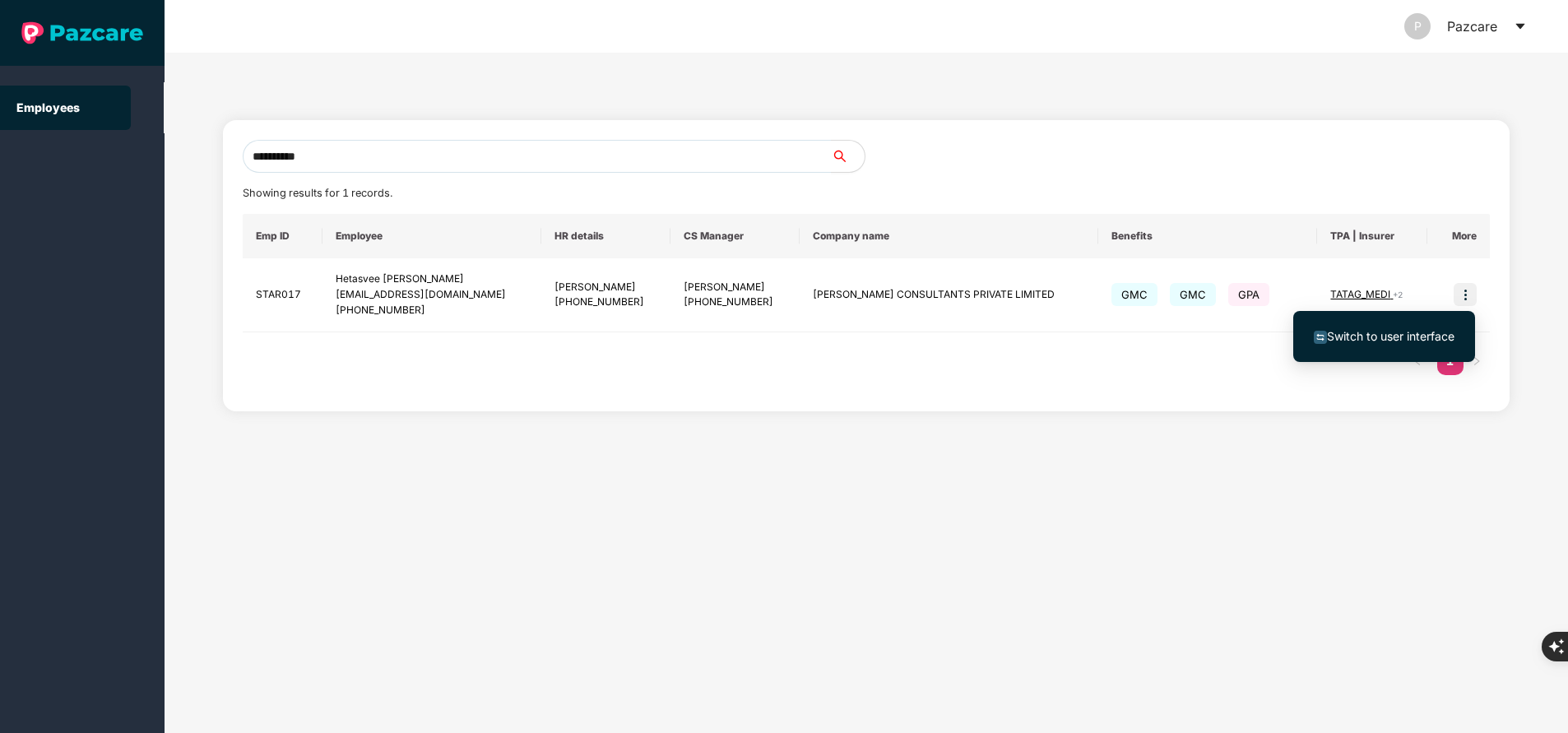
click at [1374, 332] on span "Switch to user interface" at bounding box center [1390, 336] width 127 height 14
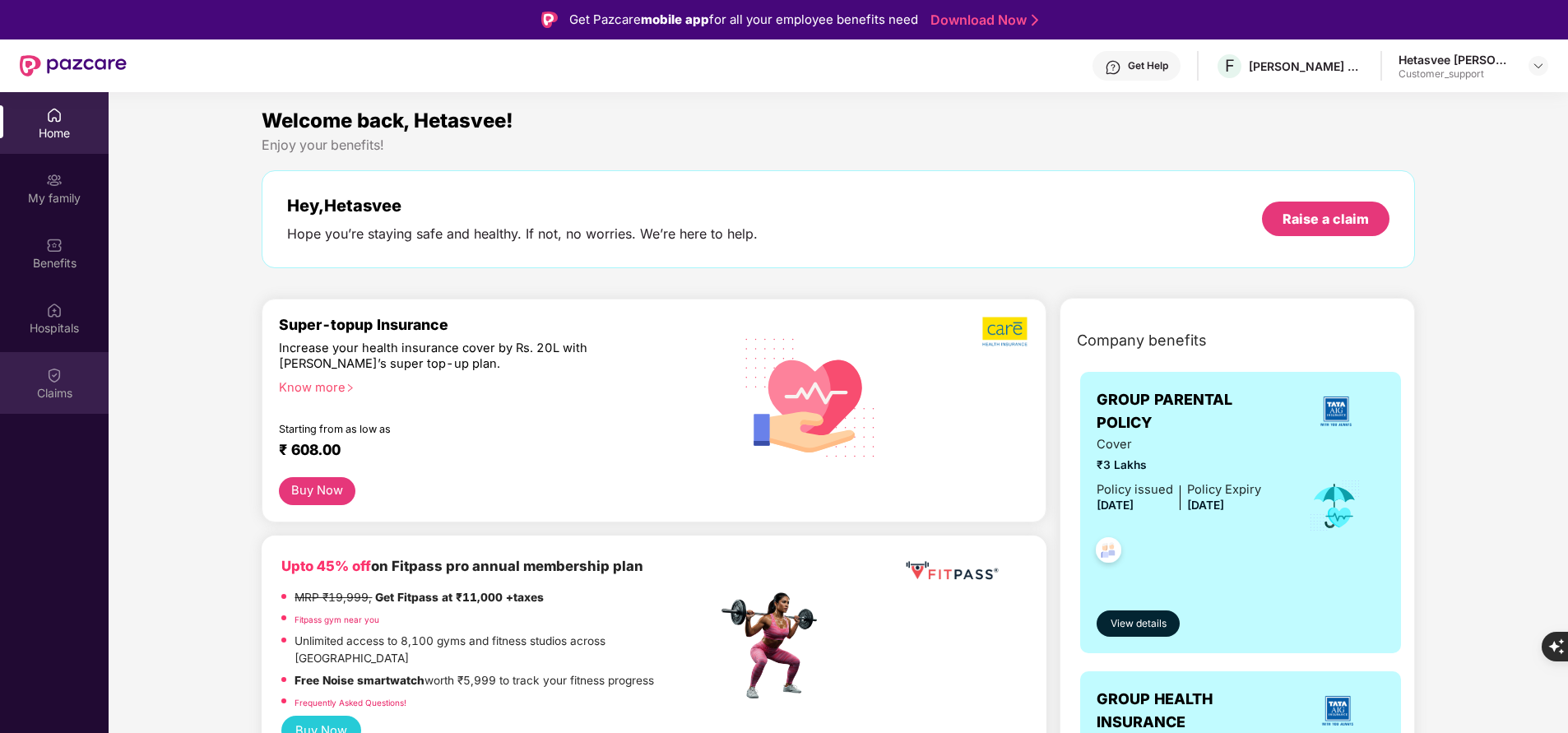
click at [58, 379] on img at bounding box center [55, 375] width 17 height 17
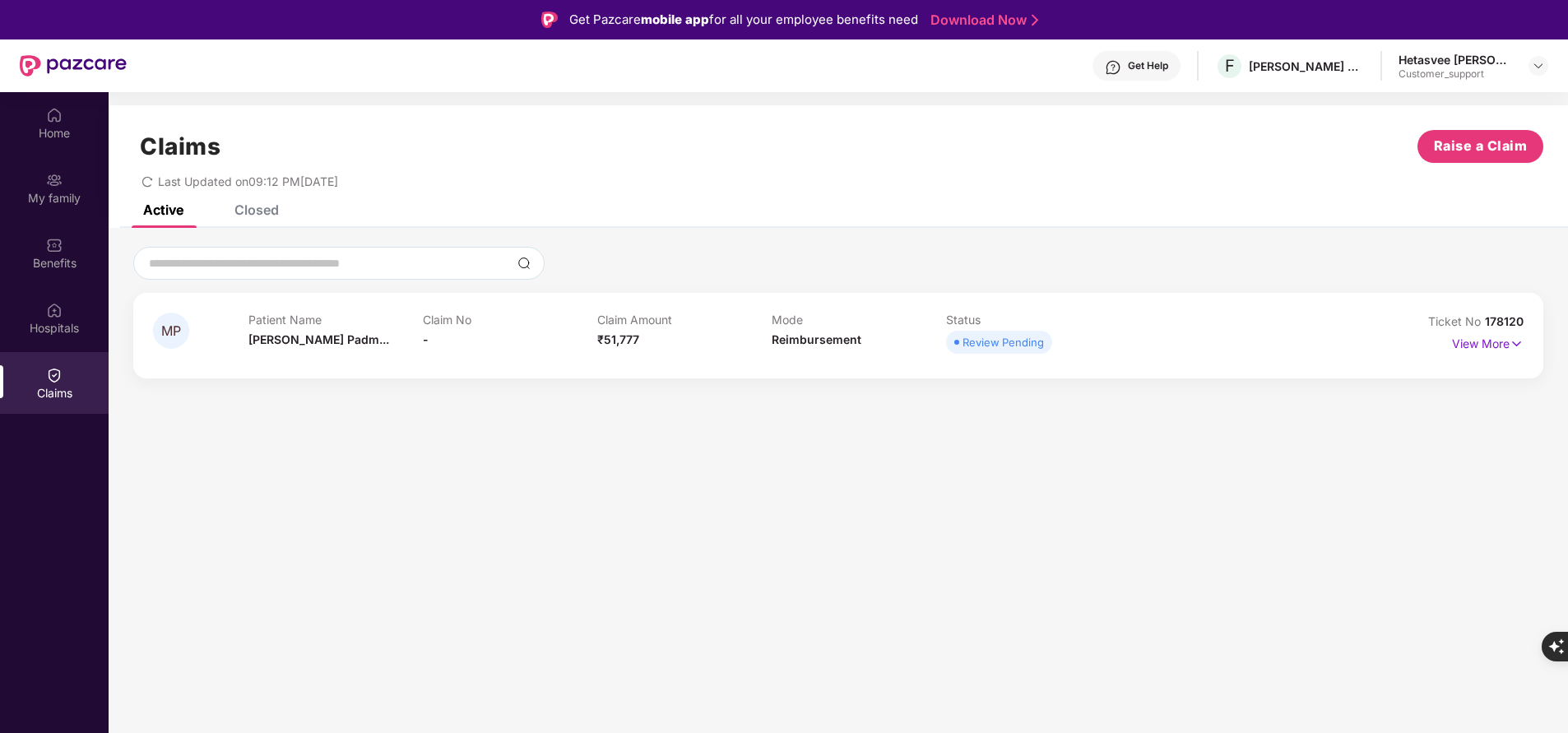
drag, startPoint x: 1487, startPoint y: 321, endPoint x: 1572, endPoint y: 317, distance: 85.1
drag, startPoint x: 1572, startPoint y: 317, endPoint x: 1087, endPoint y: 222, distance: 494.2
click at [1087, 222] on div "Active Closed" at bounding box center [838, 217] width 1460 height 23
click at [1511, 316] on span "178120" at bounding box center [1504, 321] width 39 height 14
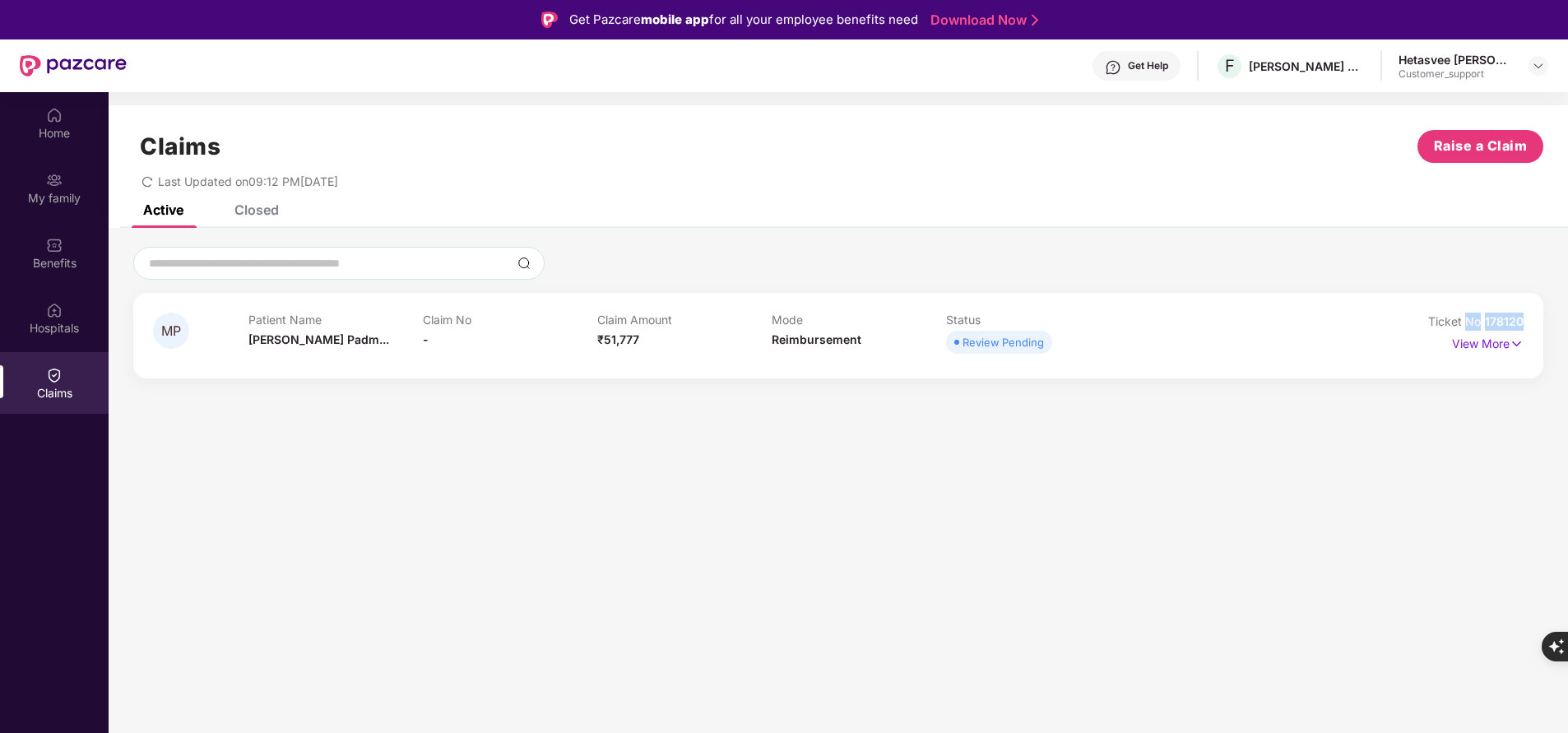
copy div "No 178120"
click at [1485, 355] on div "View More" at bounding box center [1488, 344] width 72 height 26
click at [1458, 341] on p "View More" at bounding box center [1488, 341] width 72 height 22
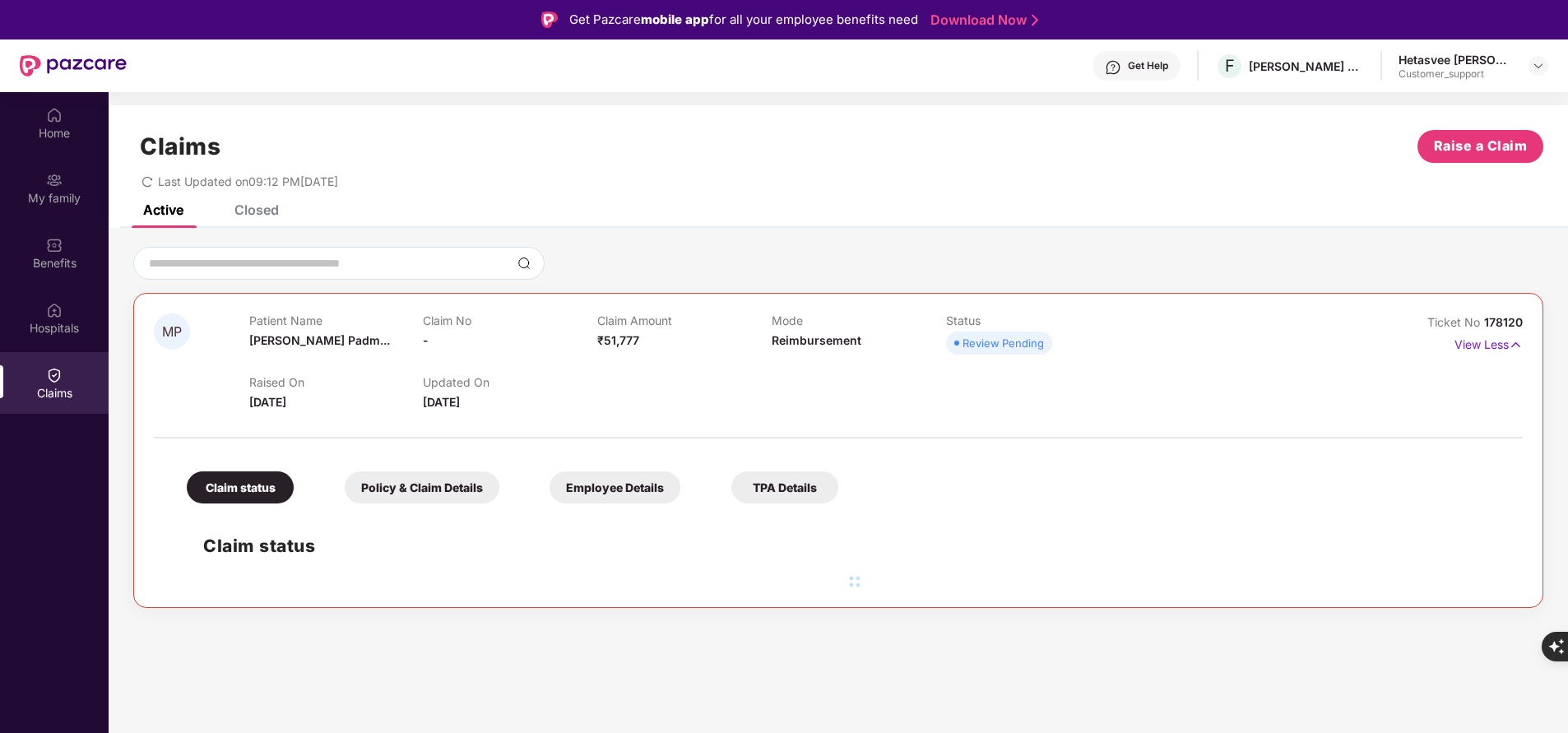
scroll to position [93, 0]
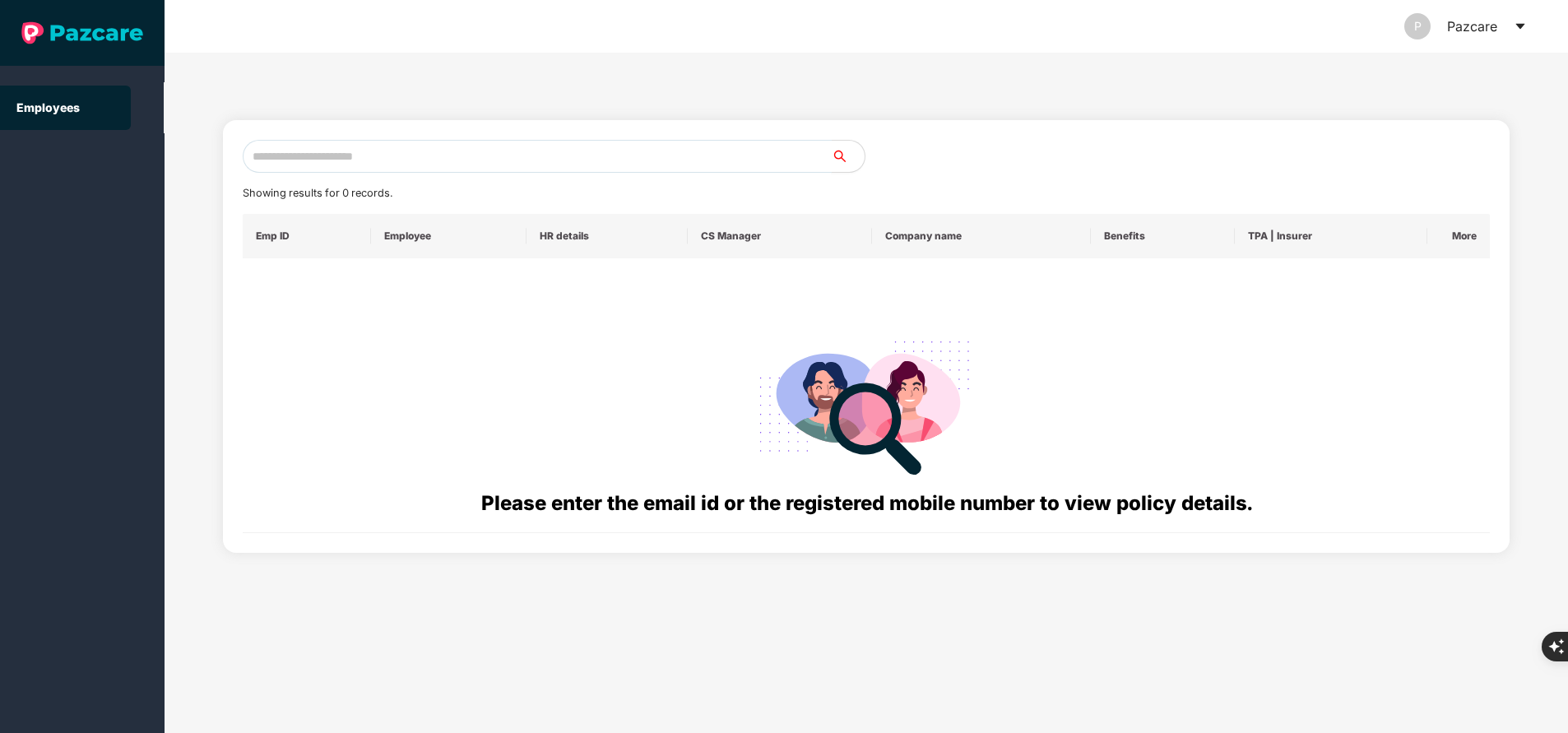
click at [325, 150] on input "text" at bounding box center [537, 156] width 589 height 33
paste input "**********"
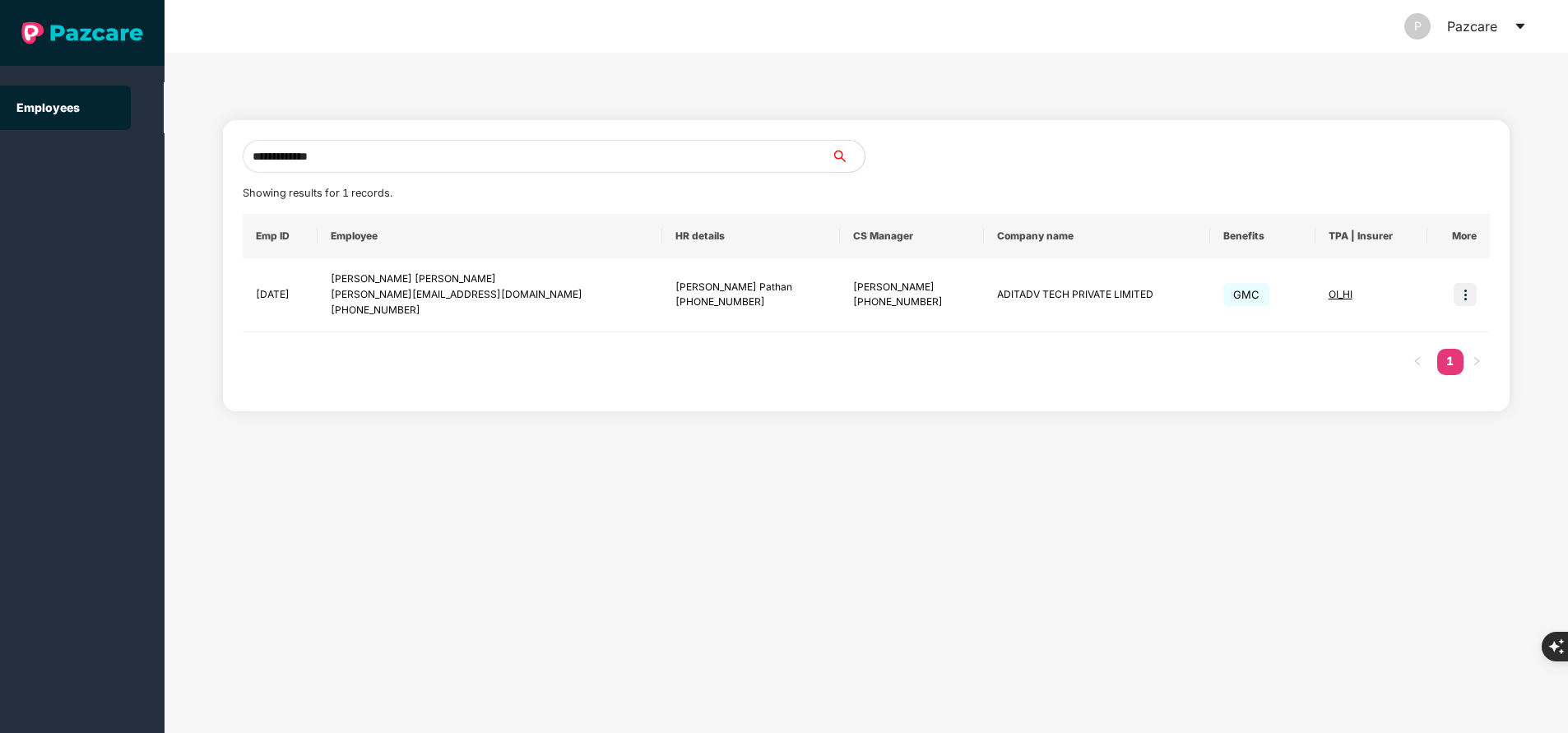
type input "**********"
paste input "**********"
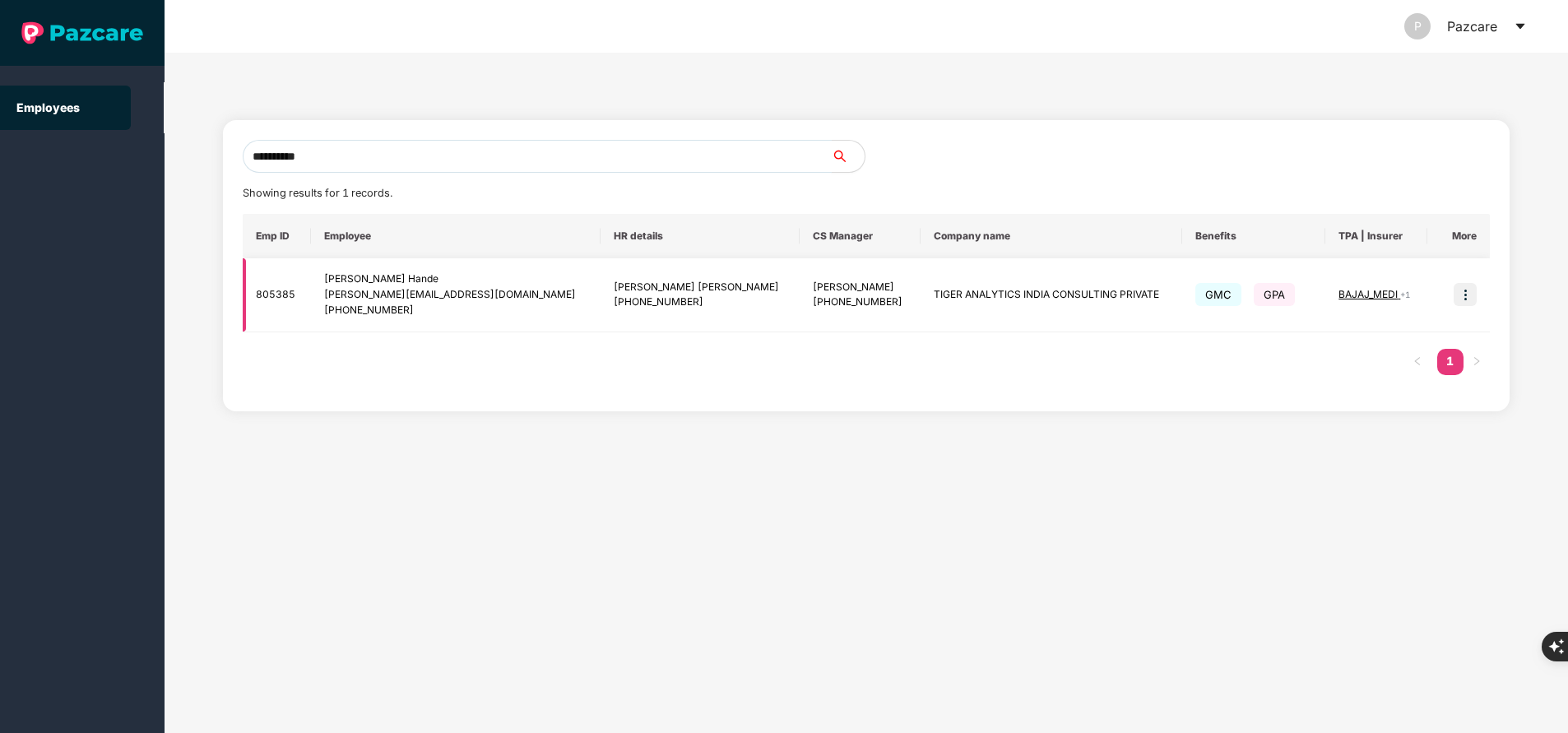
type input "**********"
click at [1467, 293] on img at bounding box center [1466, 295] width 23 height 23
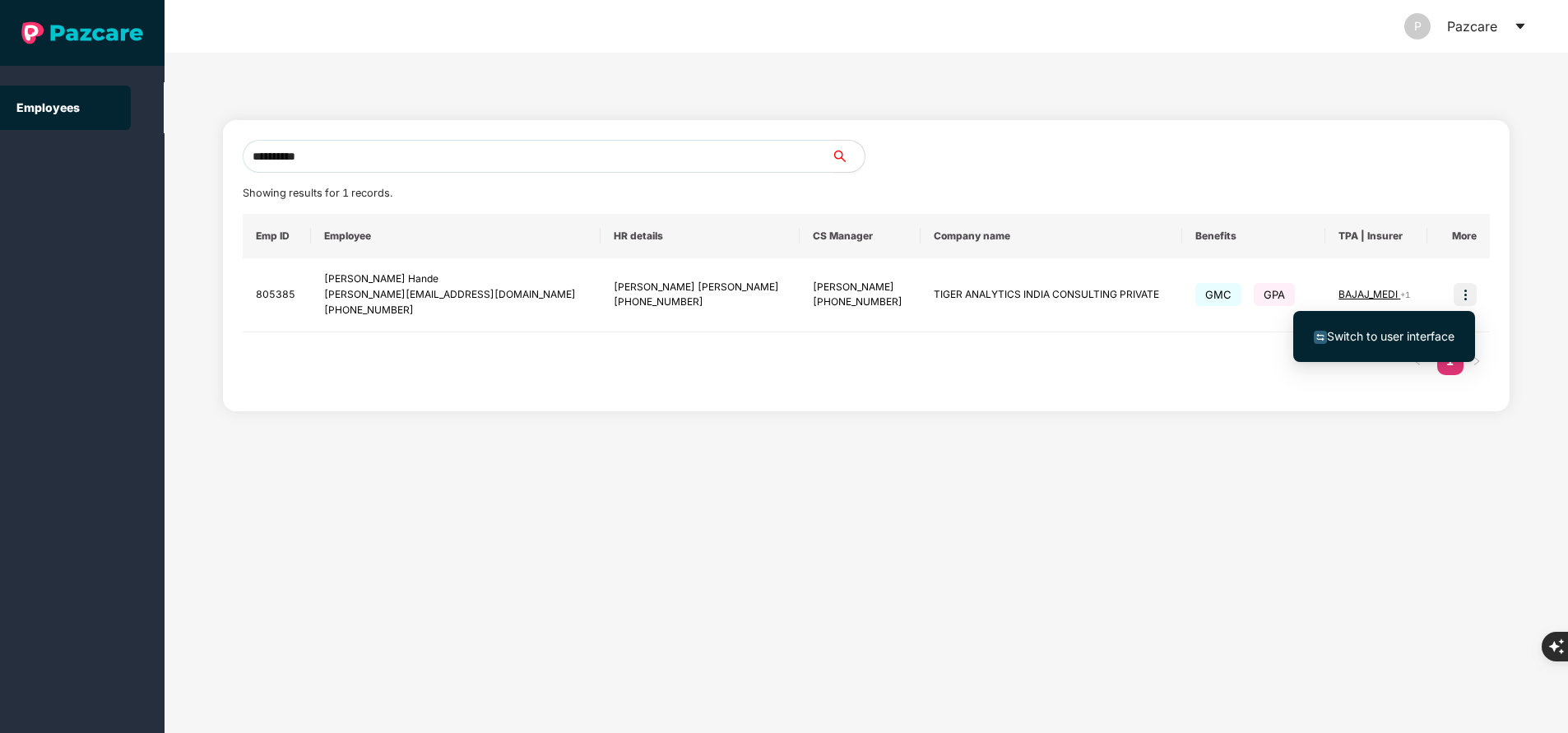
click at [1365, 332] on span "Switch to user interface" at bounding box center [1390, 336] width 127 height 14
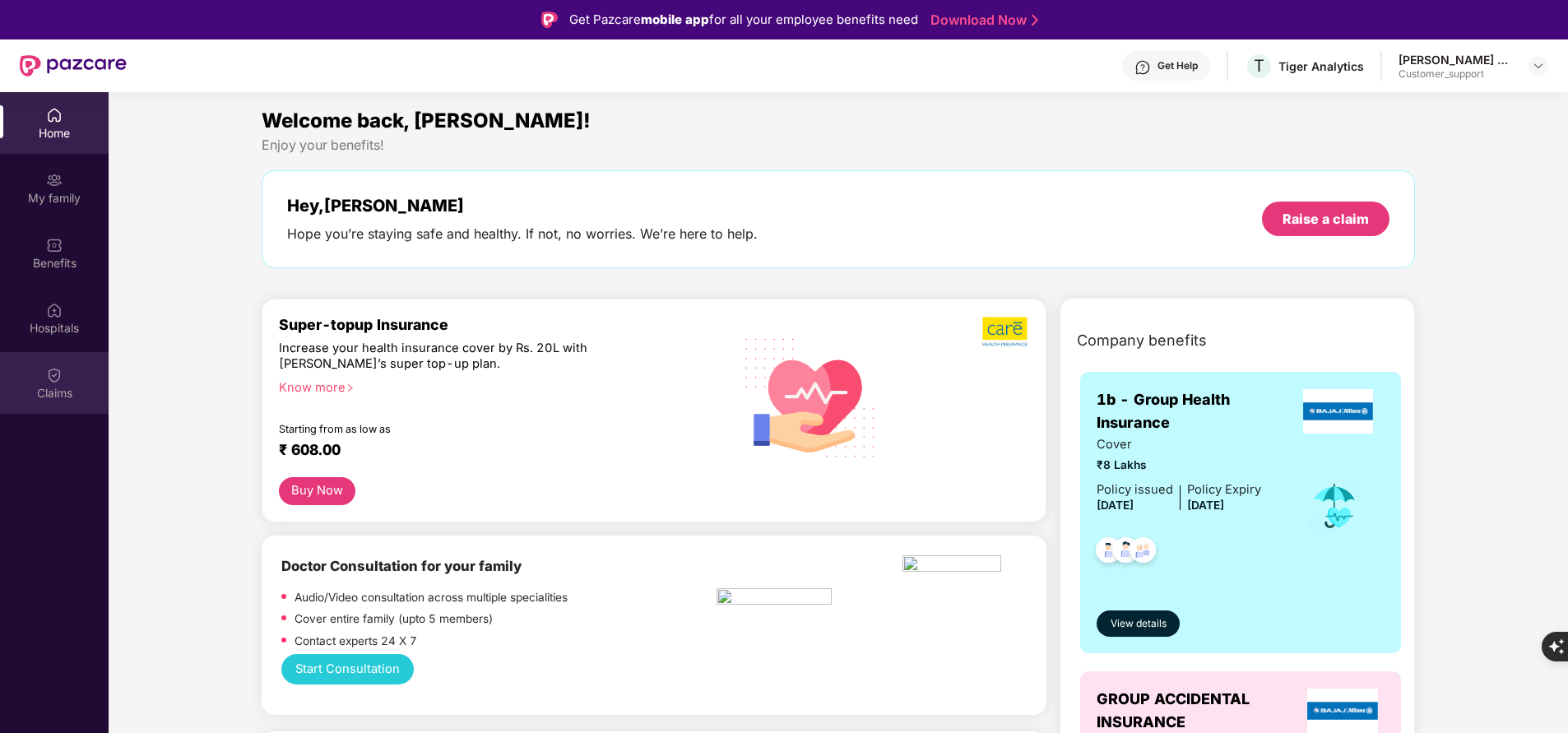
click at [71, 391] on div "Claims" at bounding box center [54, 393] width 108 height 17
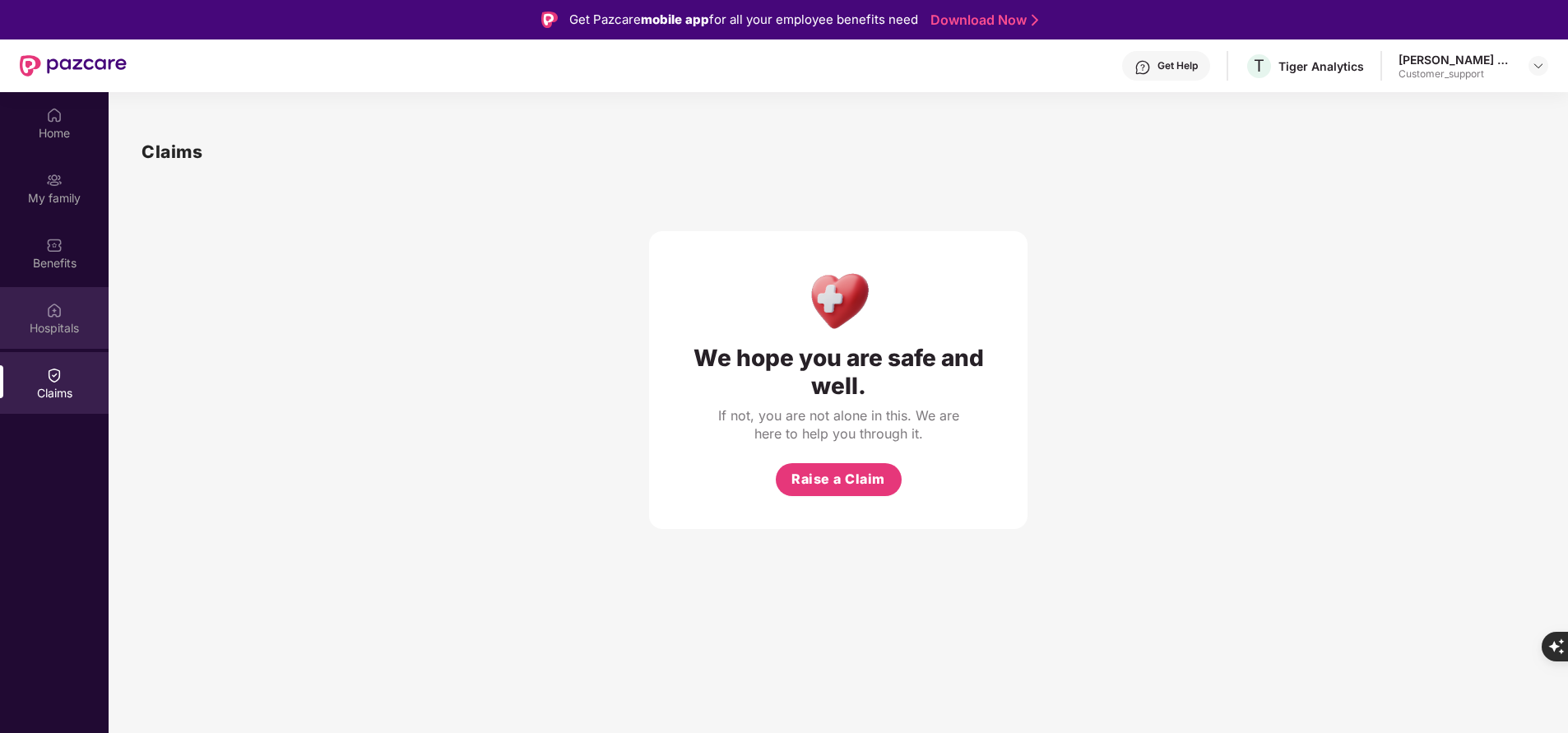
click at [67, 326] on div "Hospitals" at bounding box center [54, 328] width 108 height 17
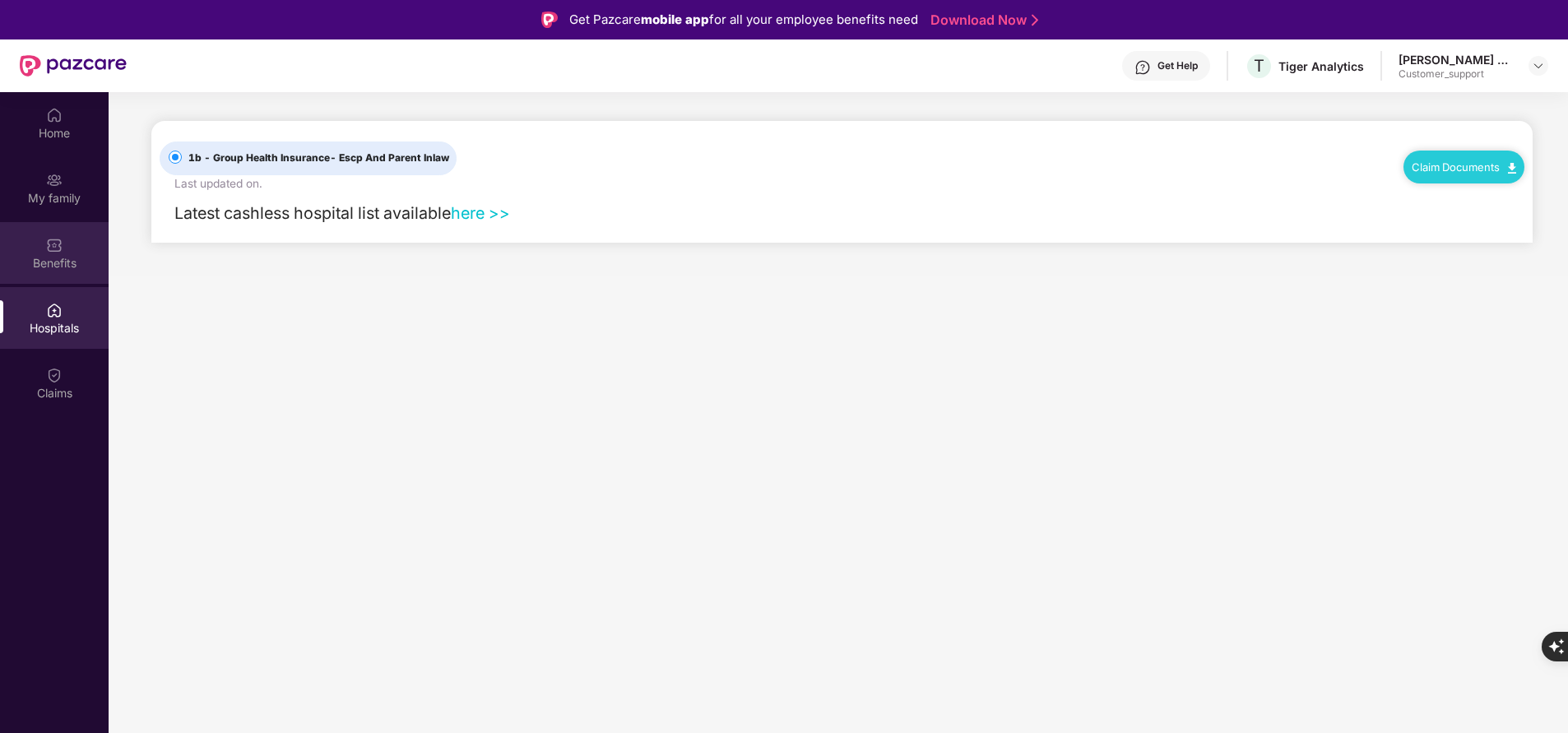
click at [47, 261] on div "Benefits" at bounding box center [54, 264] width 108 height 17
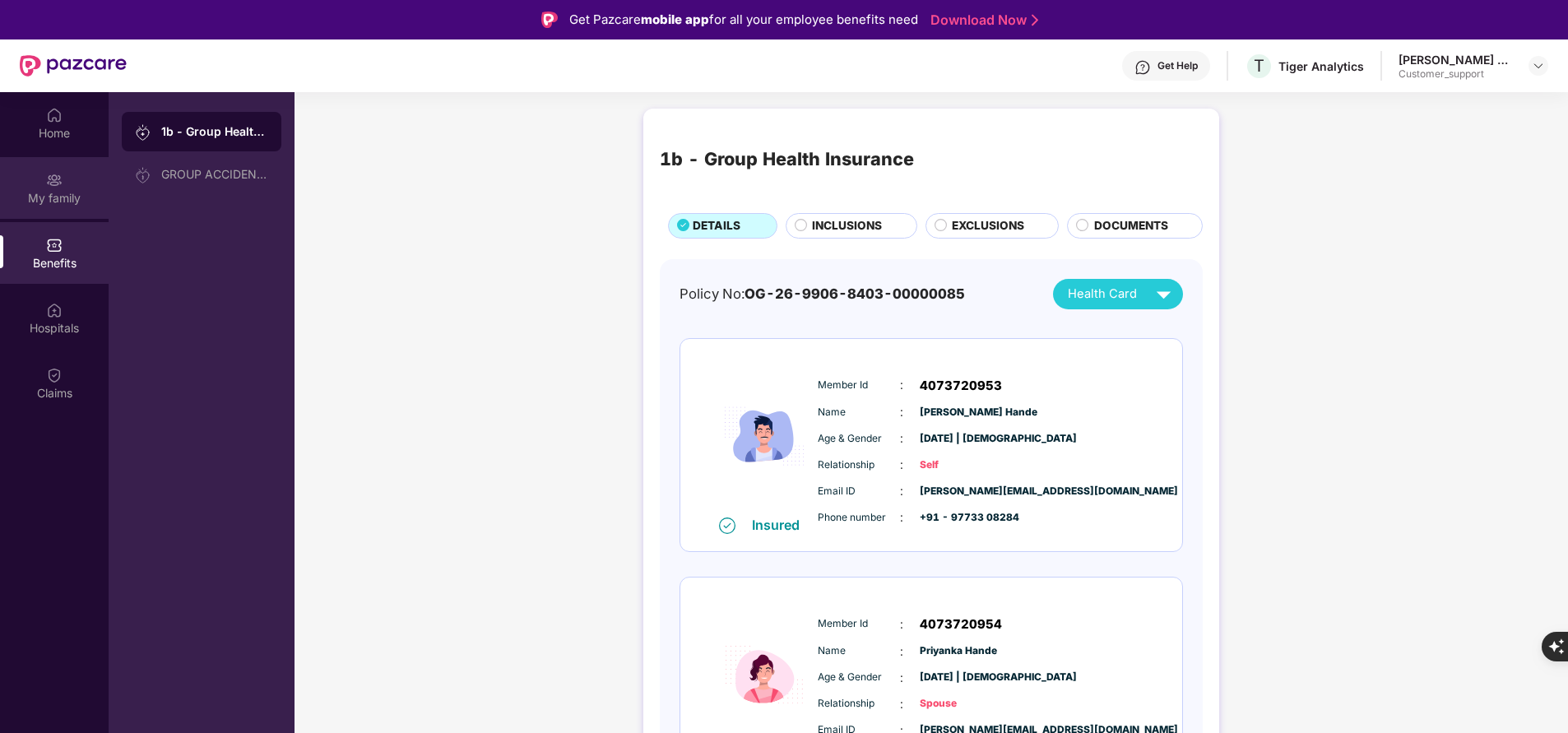
click at [93, 183] on div "My family" at bounding box center [54, 188] width 108 height 62
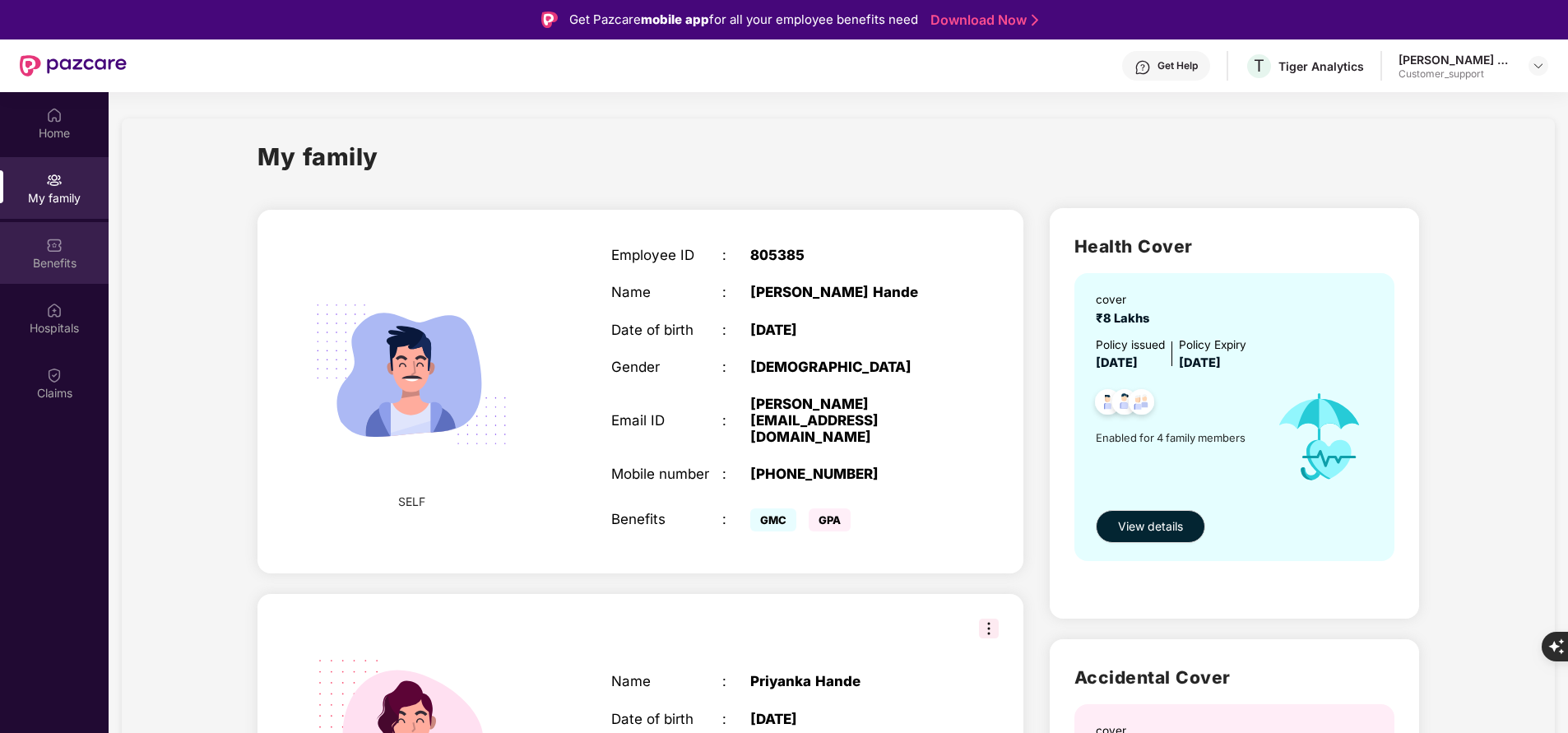
click at [59, 240] on img at bounding box center [55, 245] width 17 height 17
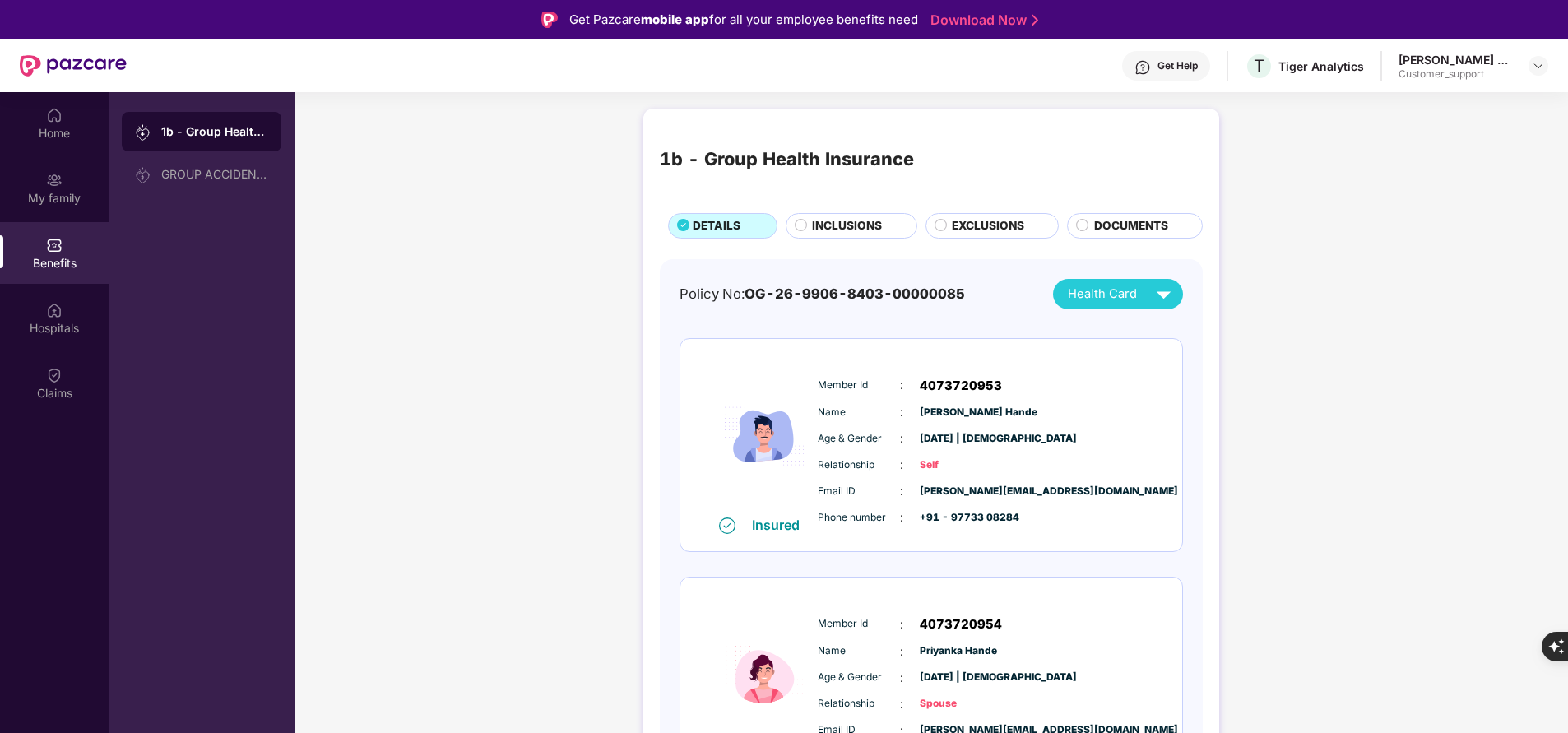
click at [820, 221] on span "INCLUSIONS" at bounding box center [847, 226] width 70 height 17
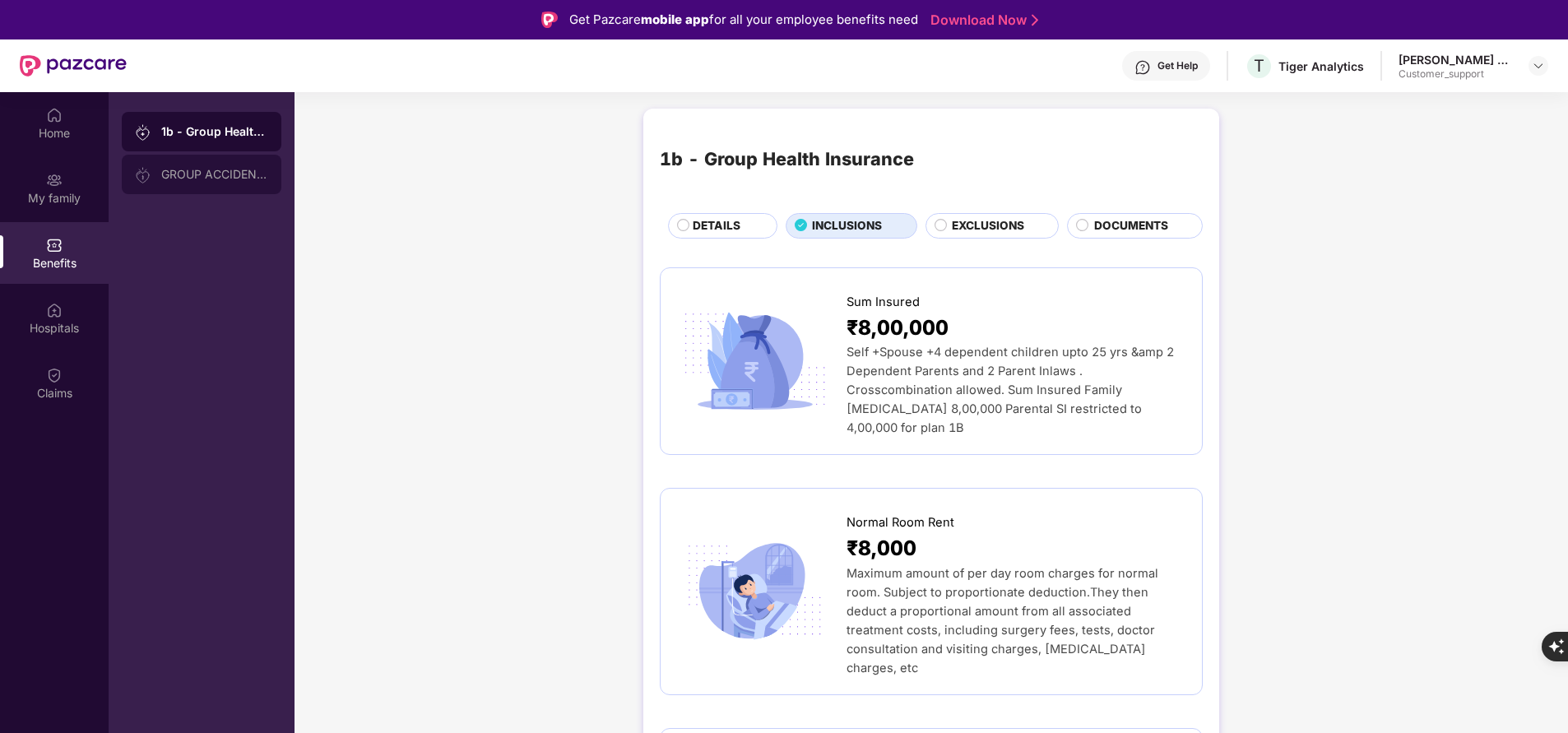
click at [211, 171] on div "GROUP ACCIDENTAL INSURANCE" at bounding box center [214, 174] width 107 height 13
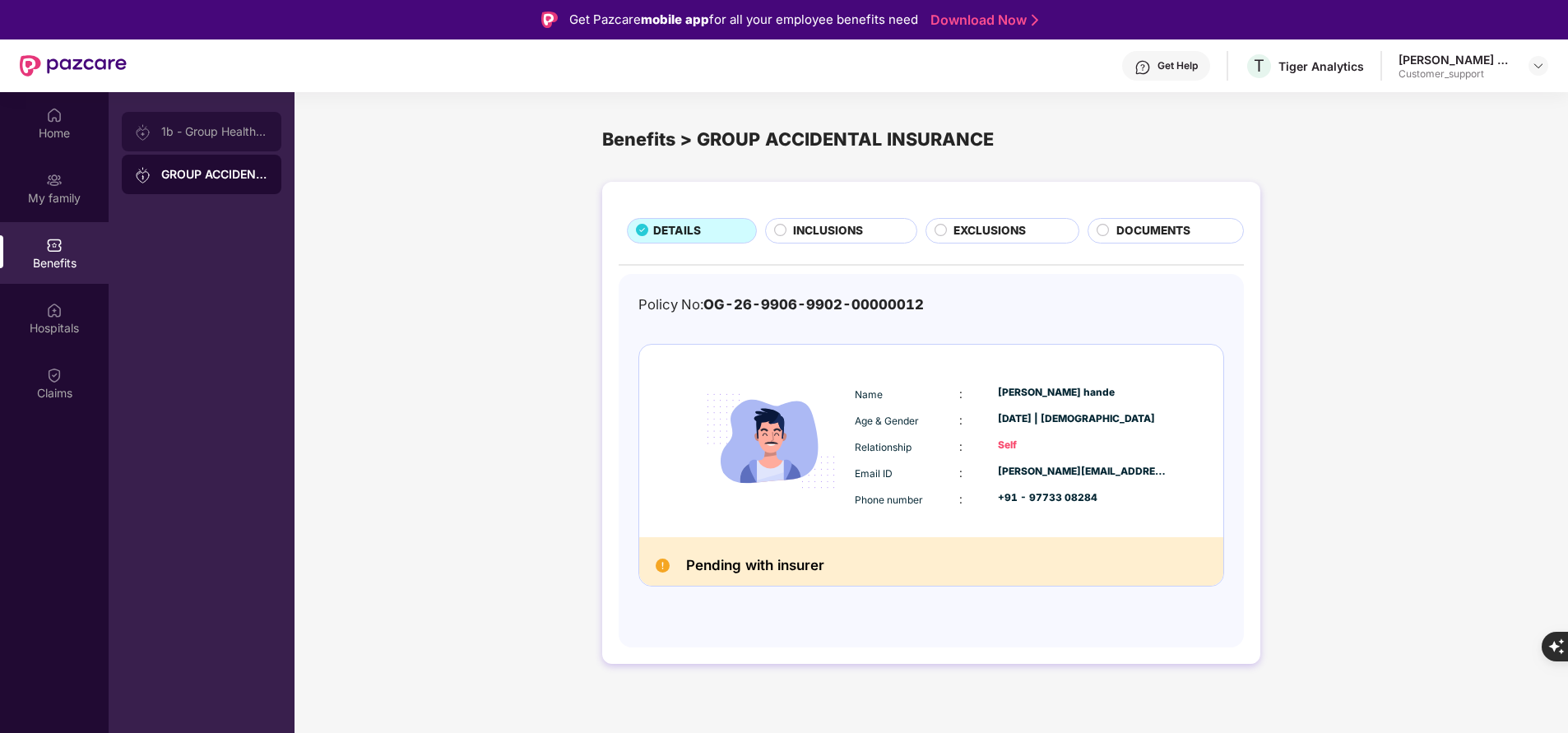
click at [237, 127] on div "1b - Group Health Insurance" at bounding box center [214, 131] width 107 height 13
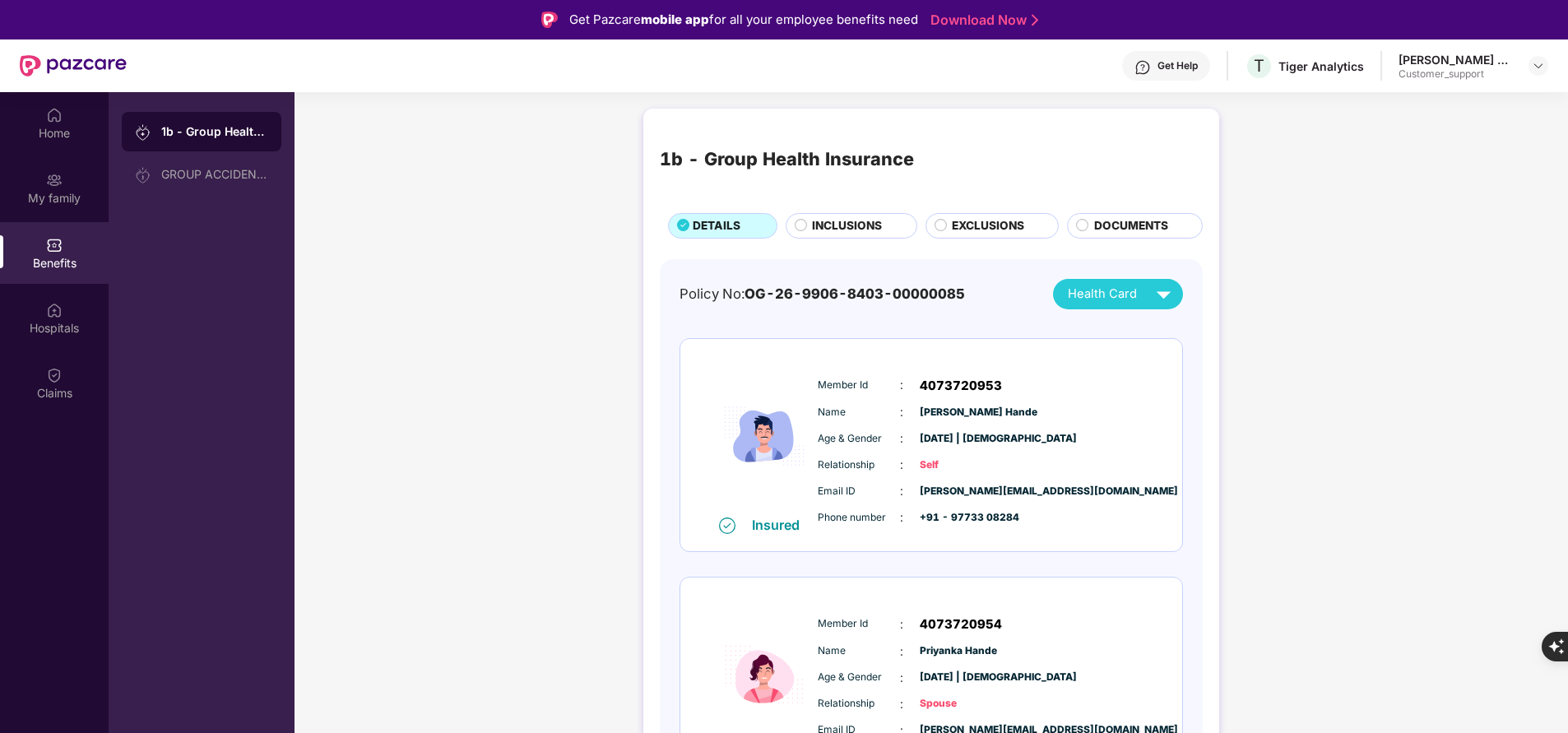
click at [854, 229] on span "INCLUSIONS" at bounding box center [847, 226] width 70 height 17
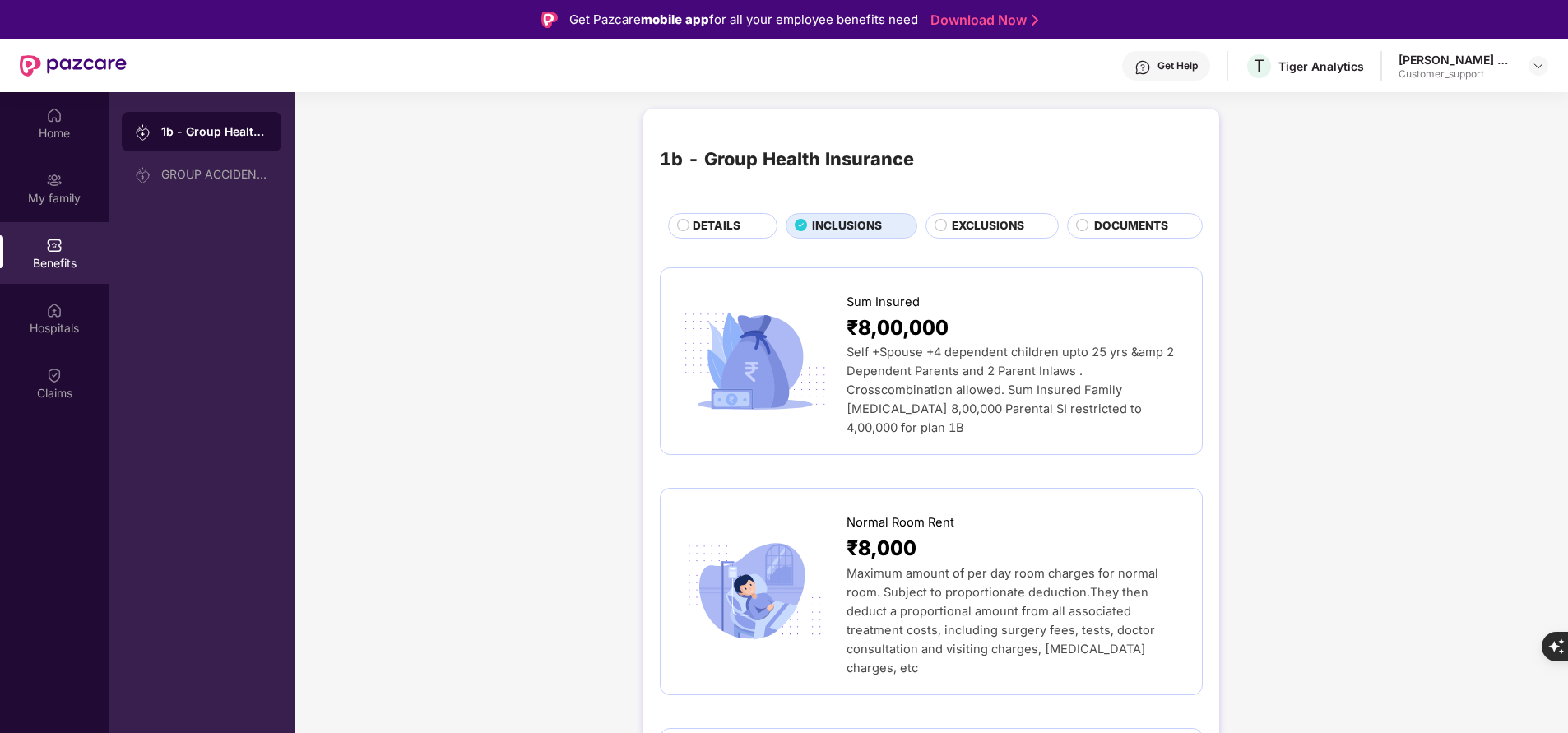
click at [740, 226] on div "DETAILS" at bounding box center [726, 227] width 84 height 20
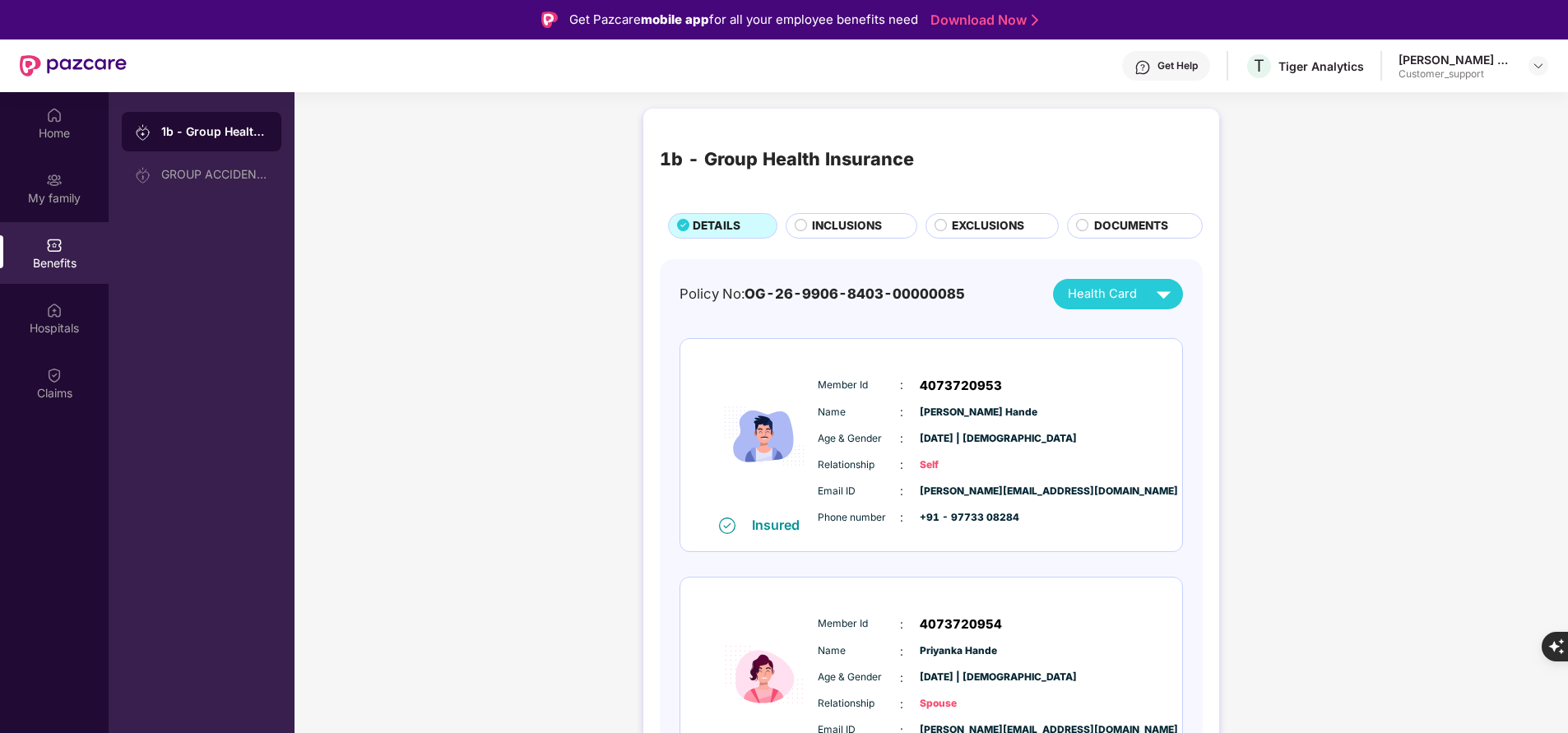
click at [856, 223] on span "INCLUSIONS" at bounding box center [847, 226] width 70 height 17
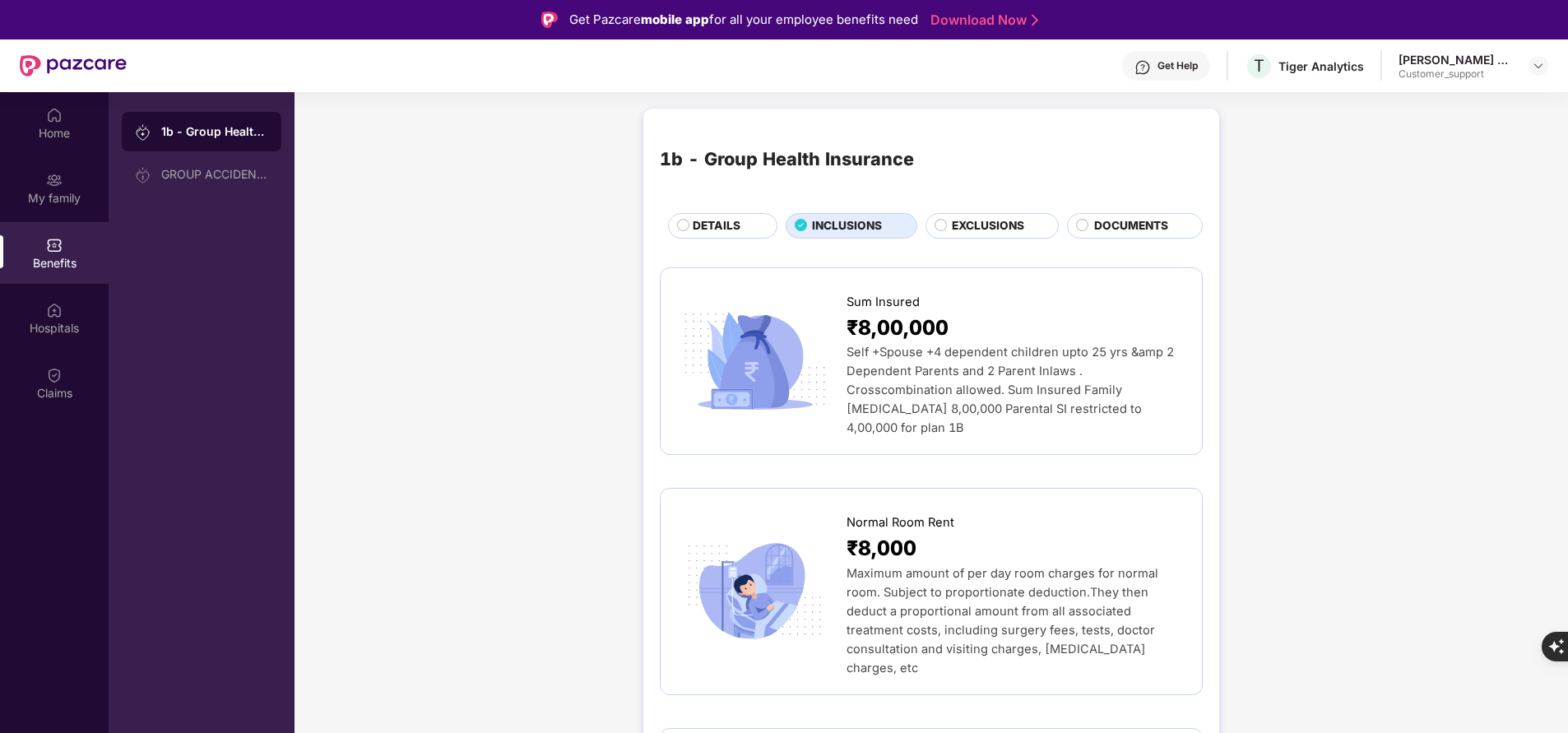
scroll to position [184, 0]
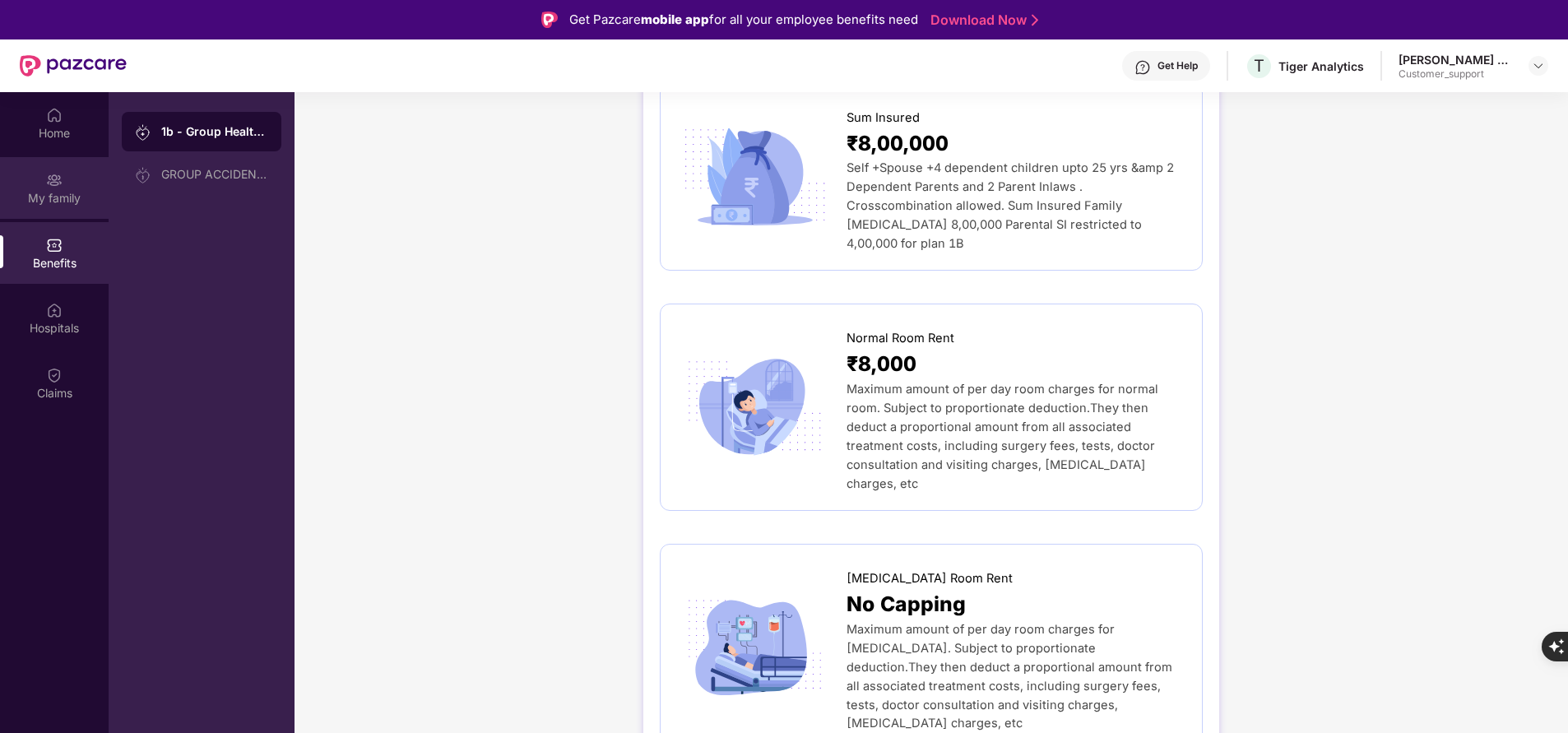
click at [29, 209] on div "My family" at bounding box center [54, 188] width 108 height 62
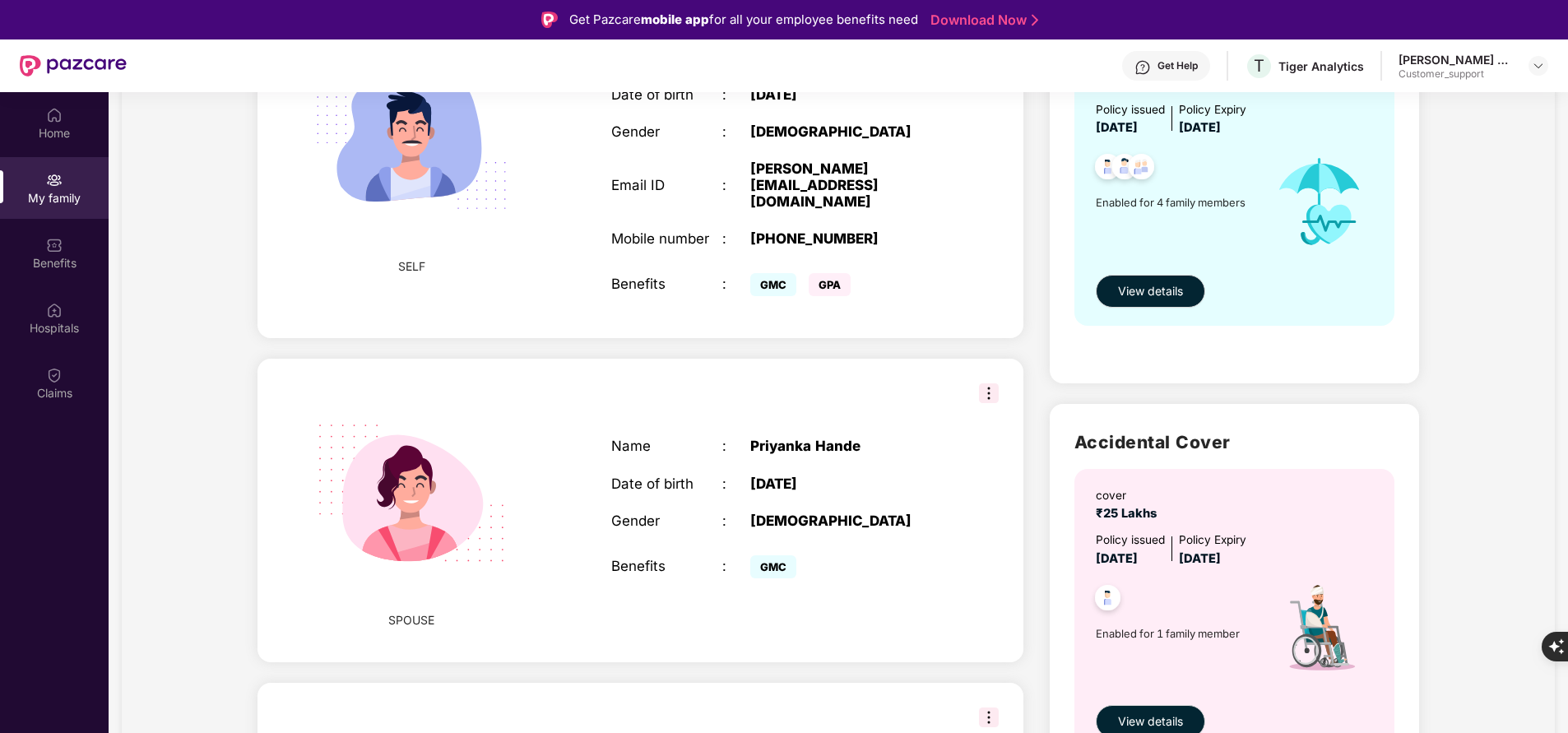
scroll to position [213, 0]
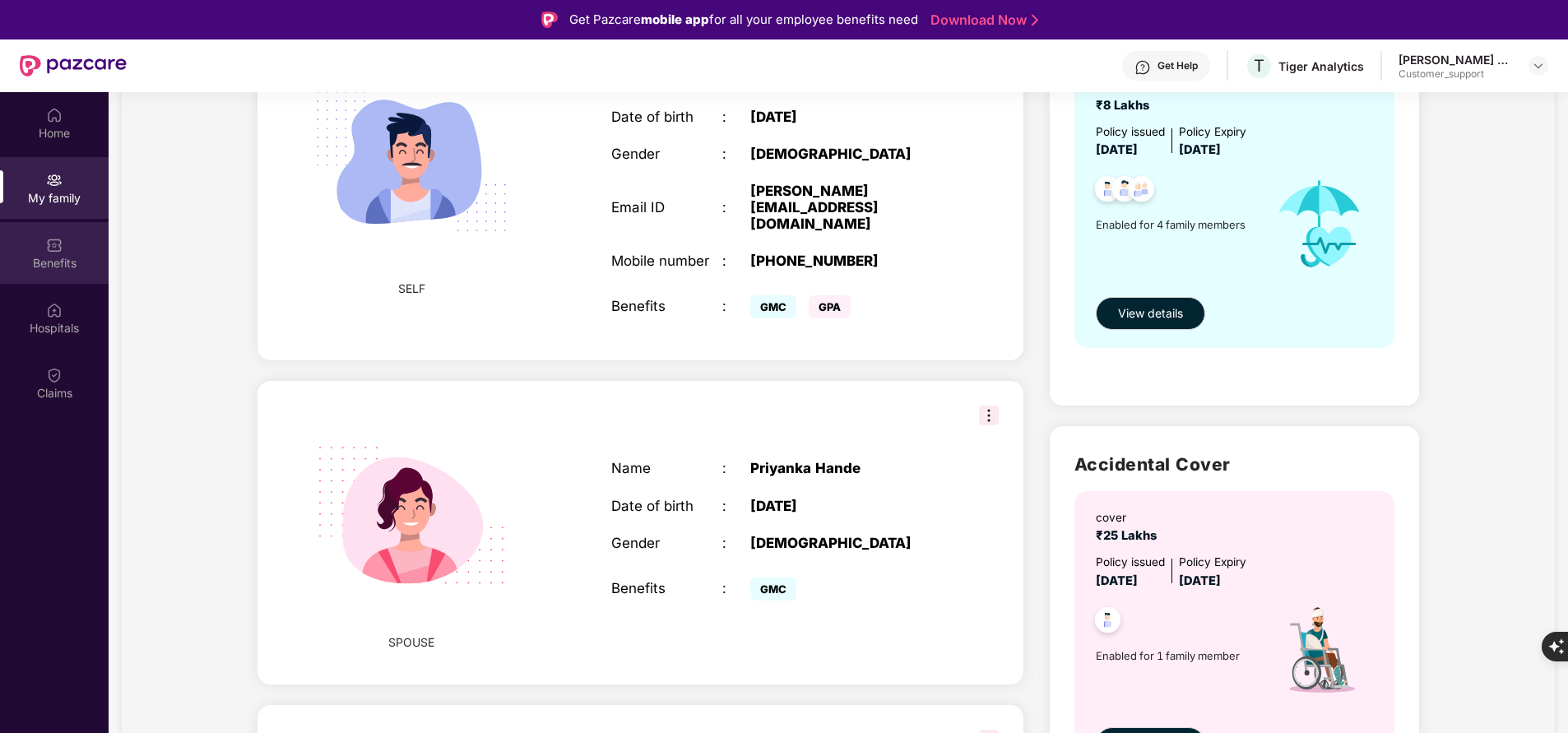
click at [59, 253] on img at bounding box center [55, 245] width 17 height 17
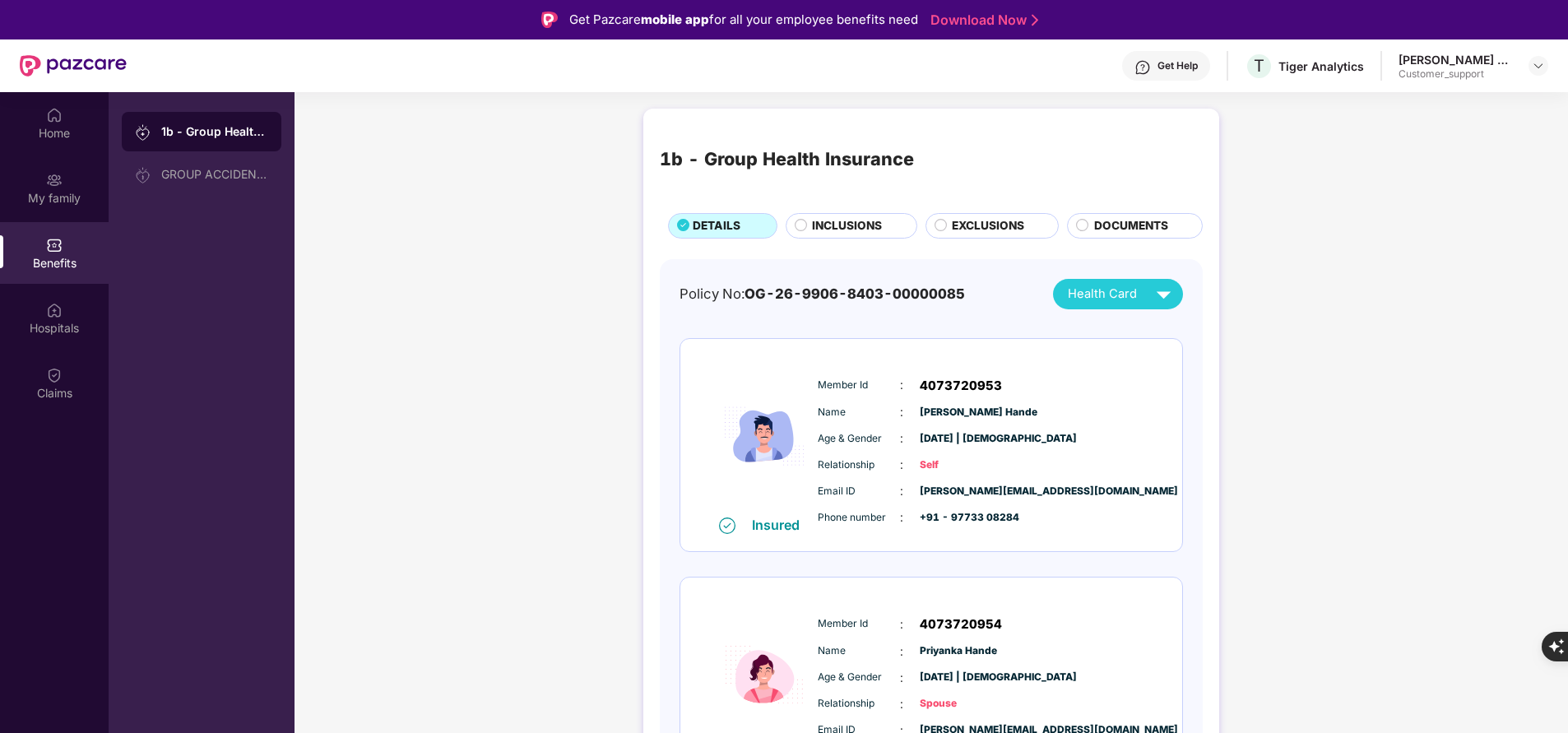
click at [59, 253] on img at bounding box center [55, 245] width 17 height 17
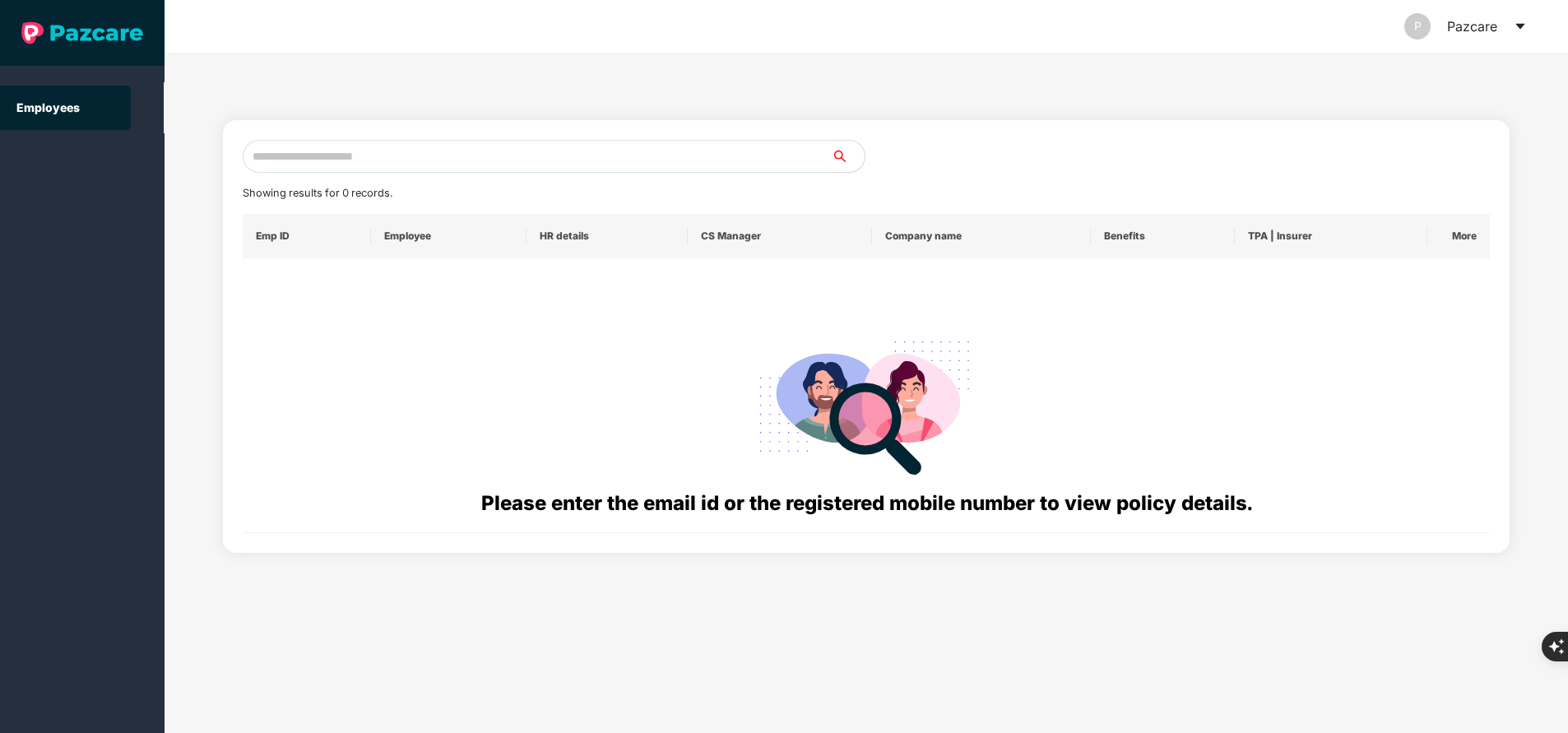
paste input "**********"
click at [382, 165] on input "**********" at bounding box center [537, 156] width 589 height 33
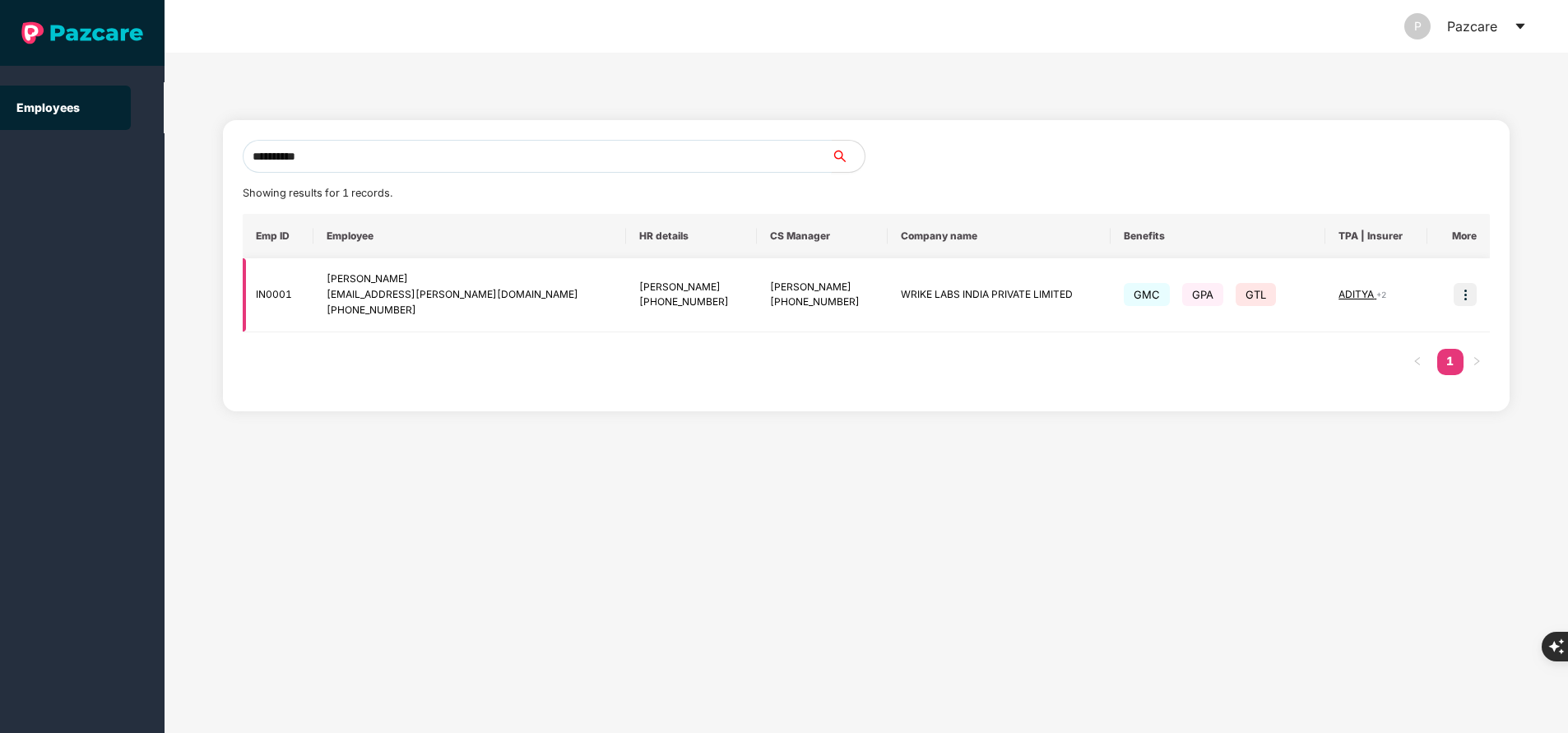
type input "**********"
click at [1467, 297] on img at bounding box center [1466, 295] width 23 height 23
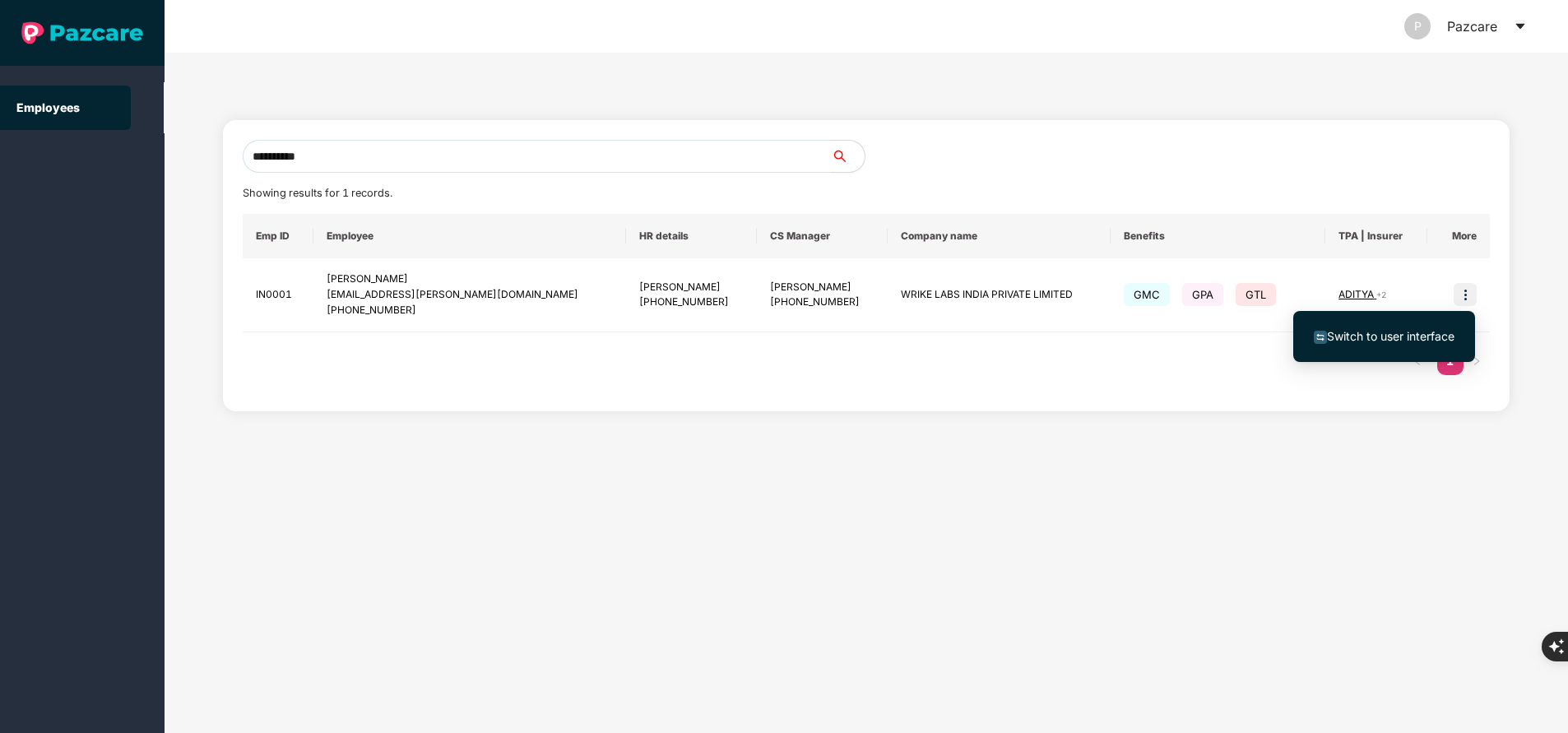
click at [1374, 345] on span "Switch to user interface" at bounding box center [1384, 336] width 140 height 18
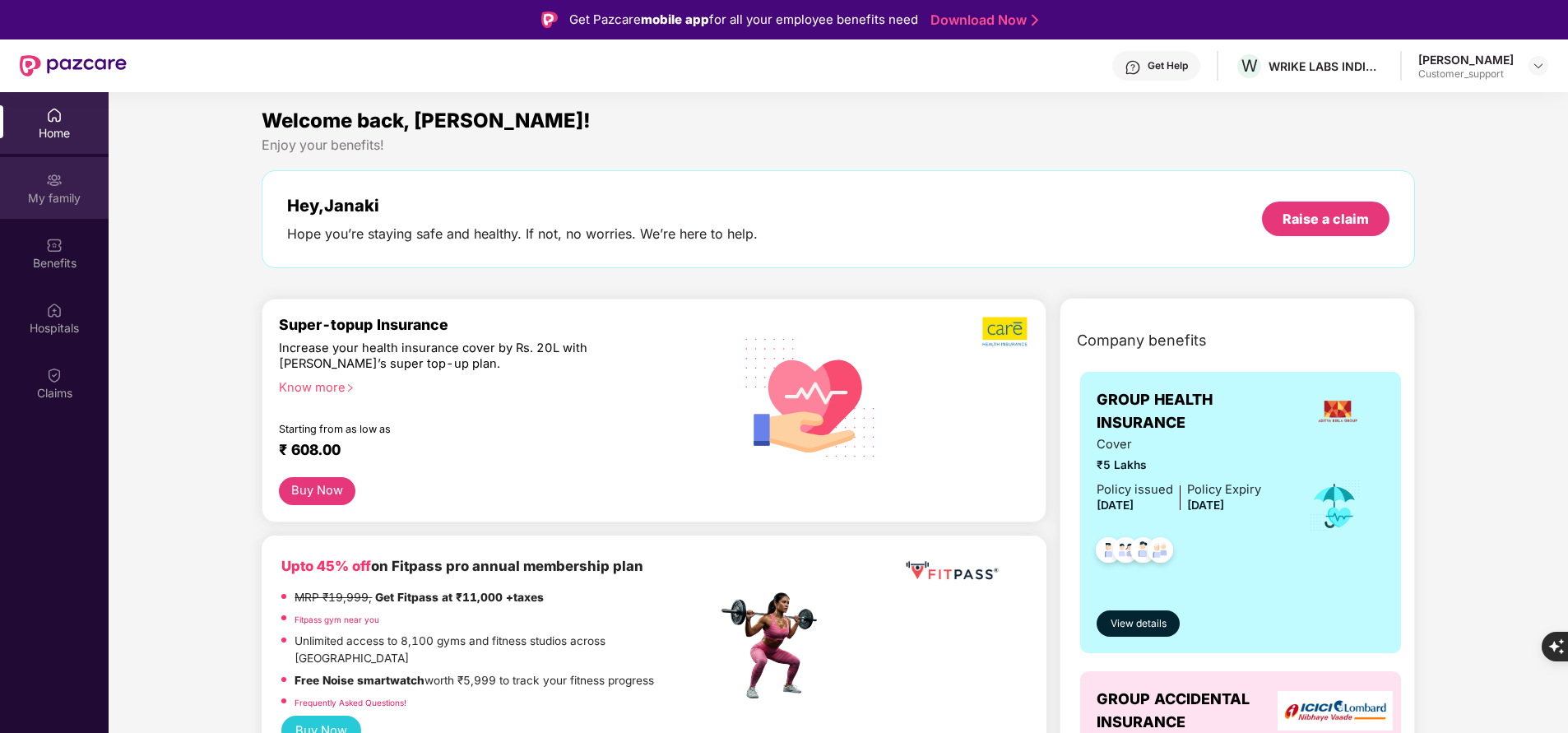
click at [58, 206] on div "My family" at bounding box center [54, 198] width 108 height 17
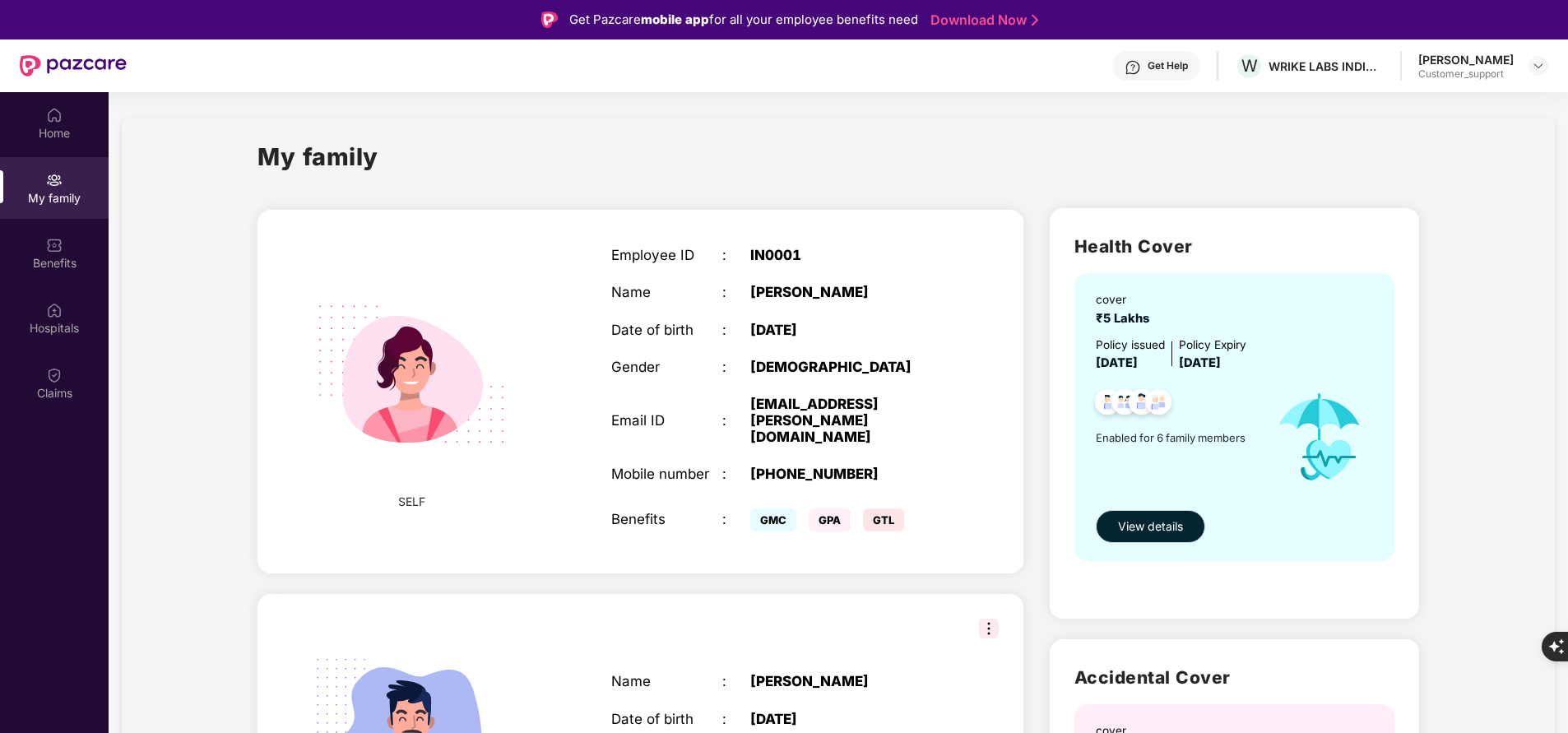
scroll to position [115, 0]
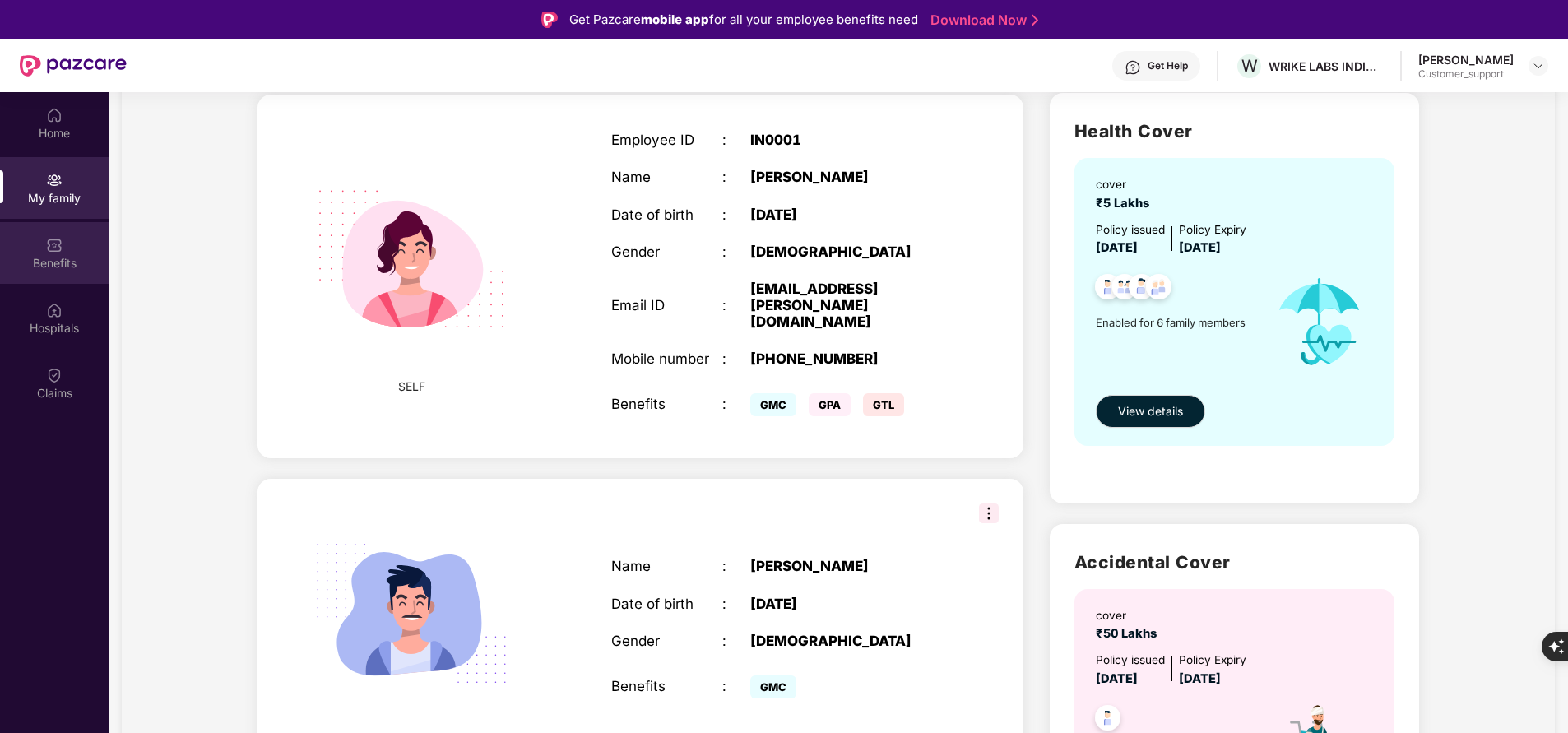
click at [68, 266] on div "Benefits" at bounding box center [54, 264] width 108 height 17
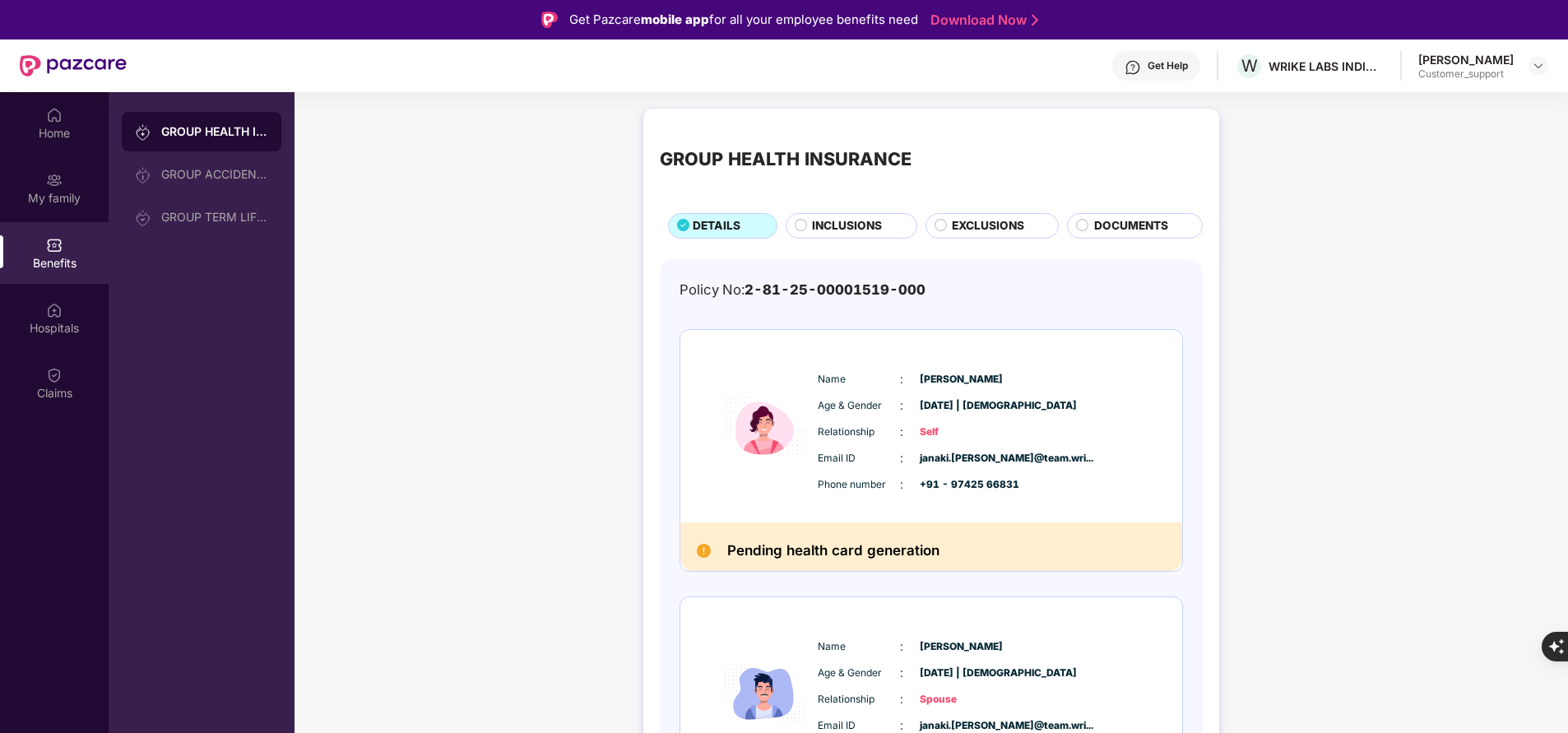
click at [877, 231] on span "INCLUSIONS" at bounding box center [847, 226] width 70 height 17
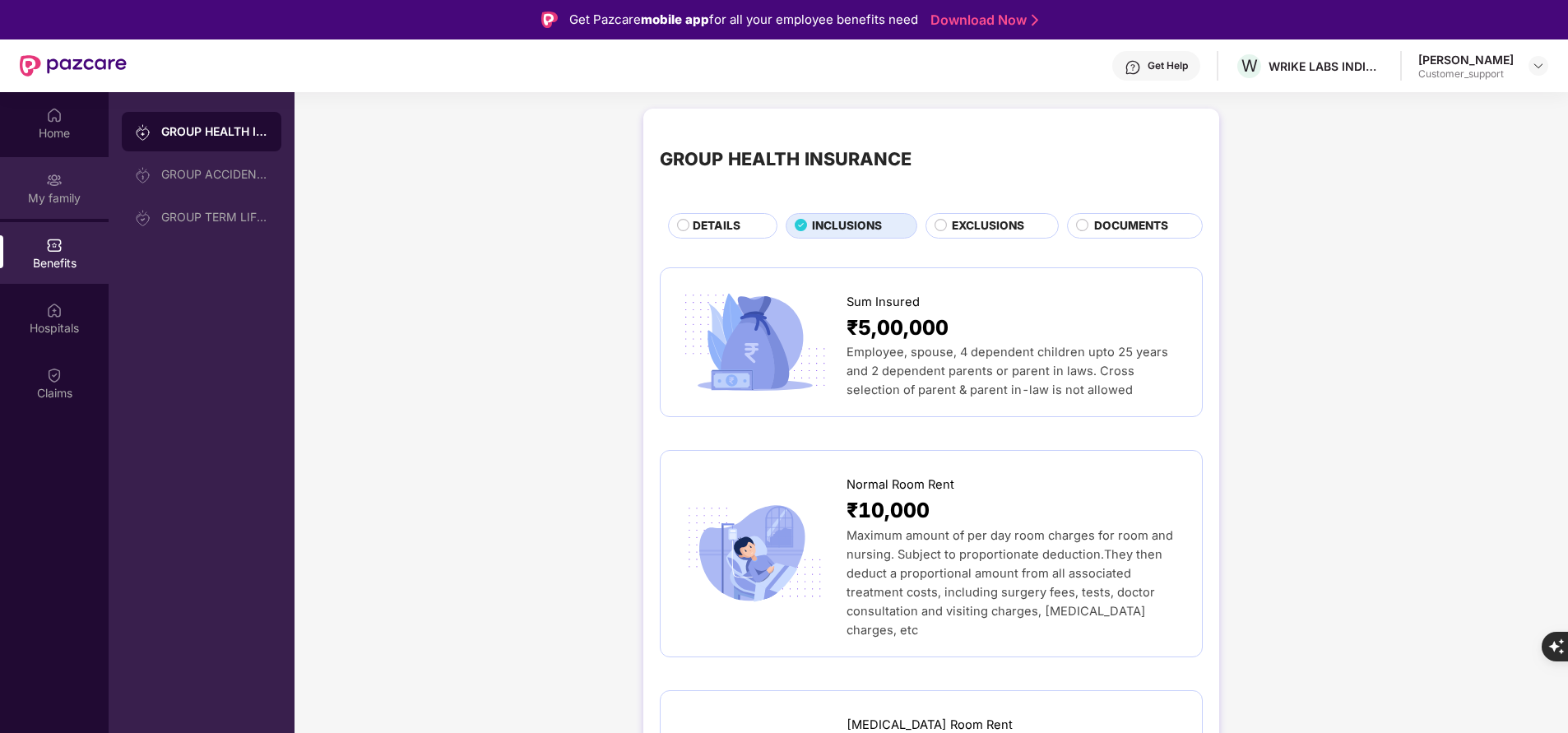
click at [65, 202] on div "My family" at bounding box center [54, 198] width 108 height 17
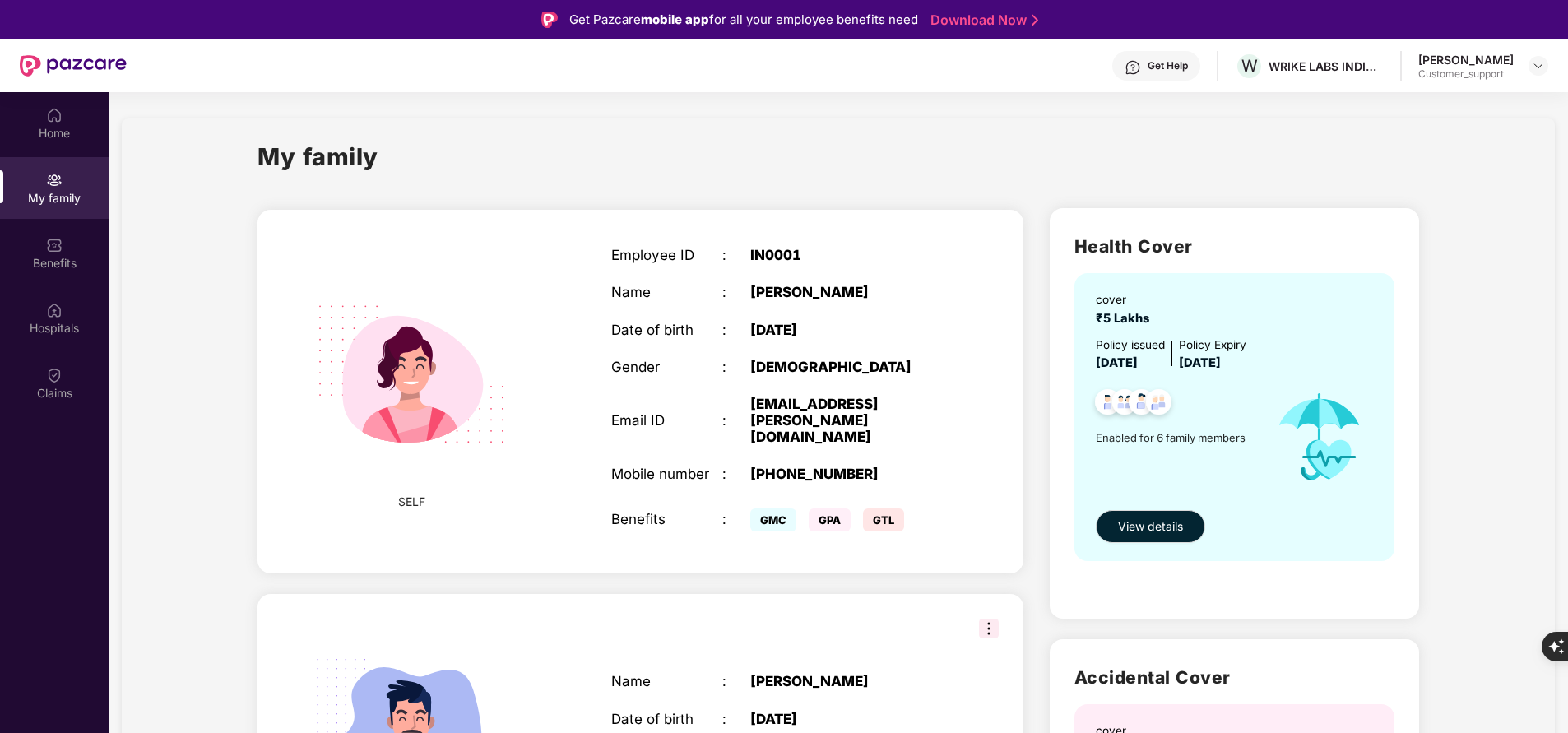
click at [808, 466] on div "+919742566831" at bounding box center [847, 474] width 194 height 17
copy div "919742566831"
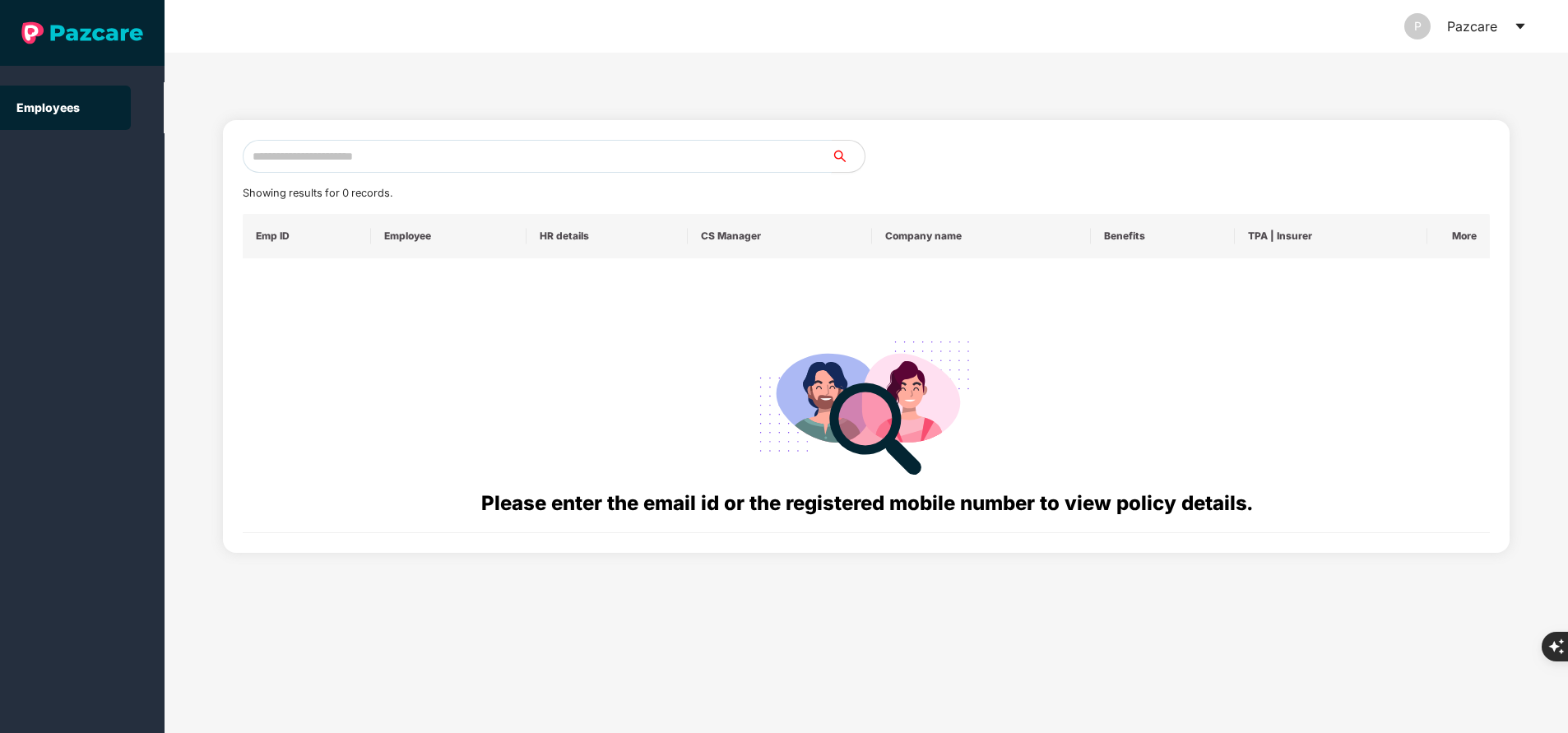
click at [518, 146] on input "text" at bounding box center [537, 156] width 589 height 33
paste input "**********"
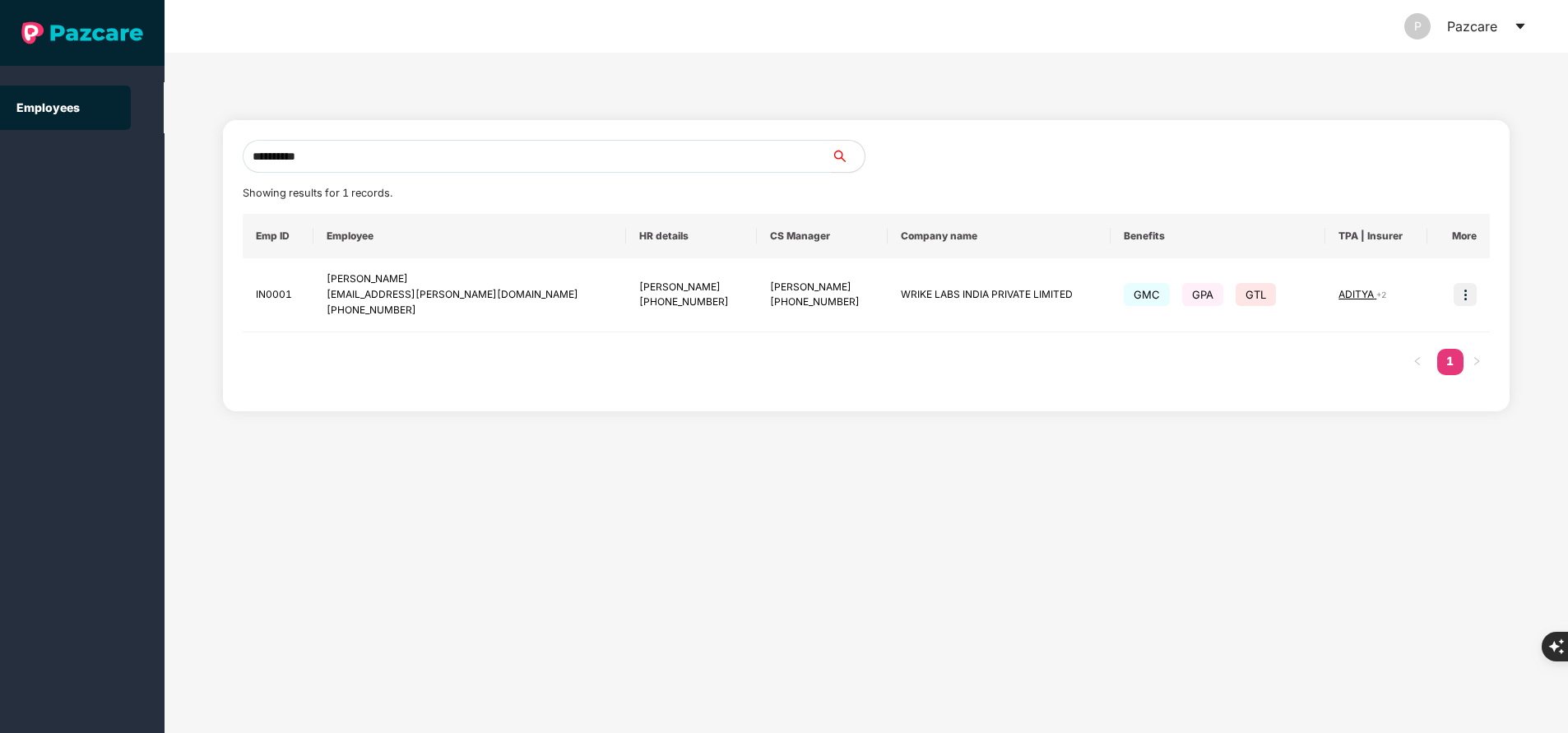
type input "**********"
paste input "**********"
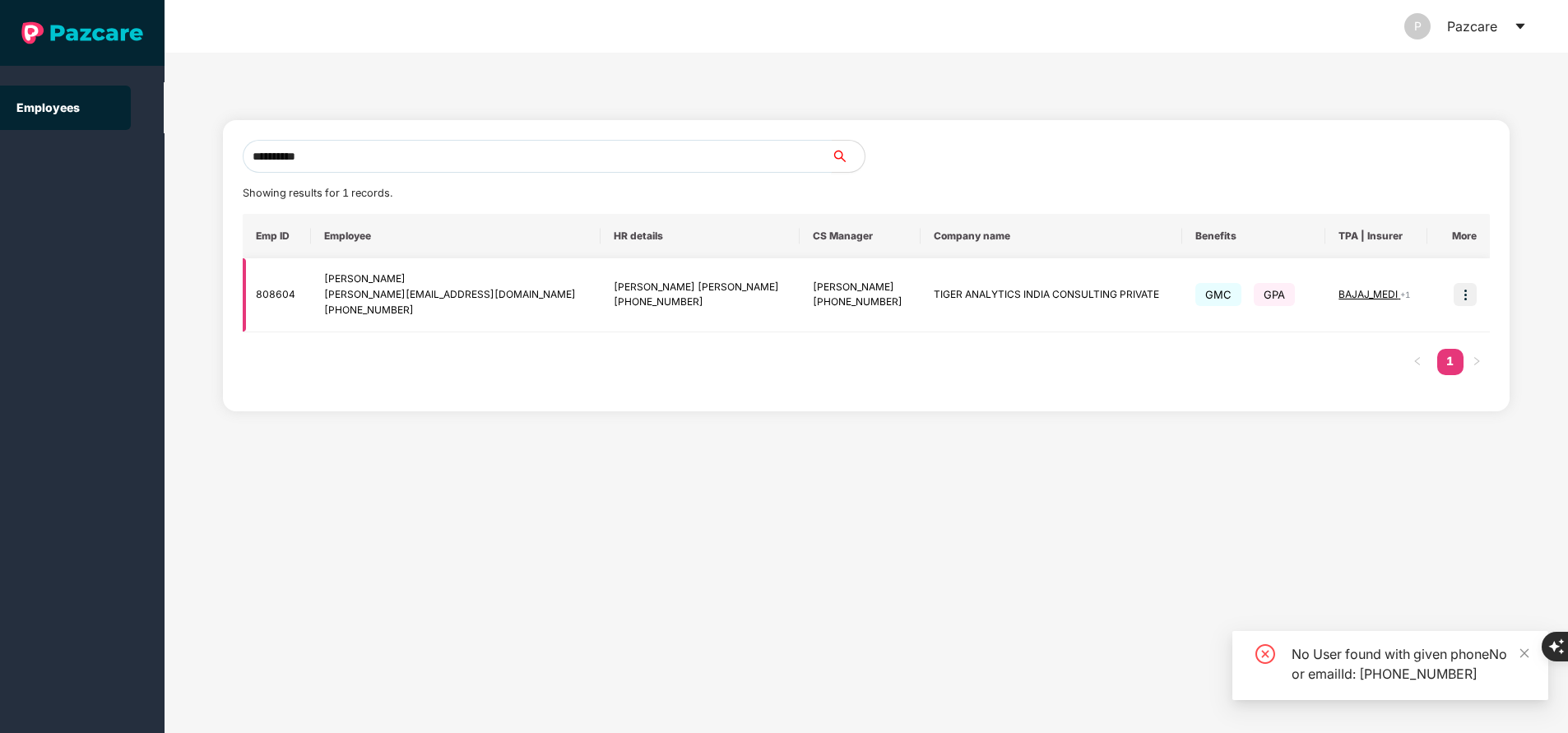
type input "**********"
click at [1466, 292] on img at bounding box center [1466, 295] width 23 height 23
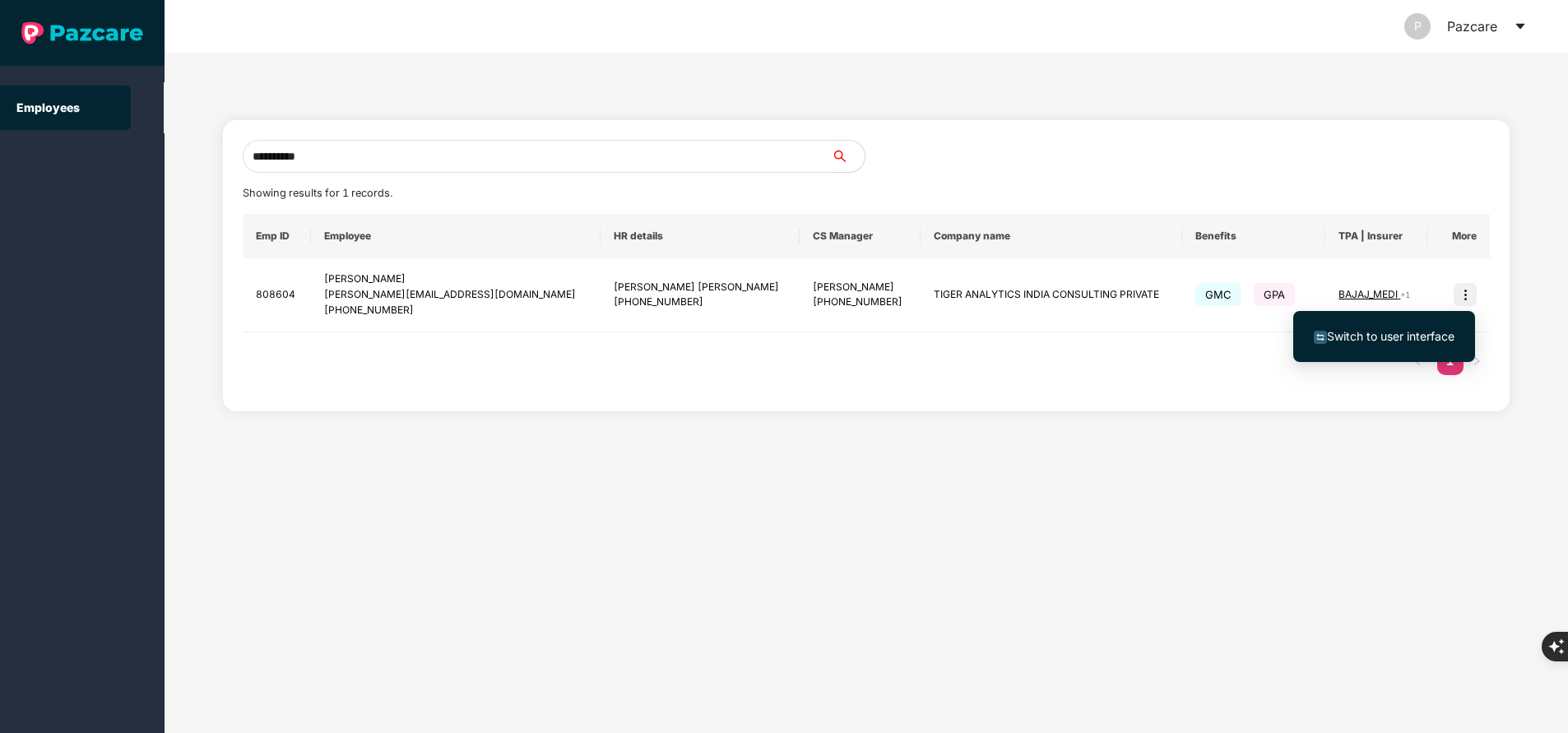
click at [1377, 334] on span "Switch to user interface" at bounding box center [1390, 336] width 127 height 14
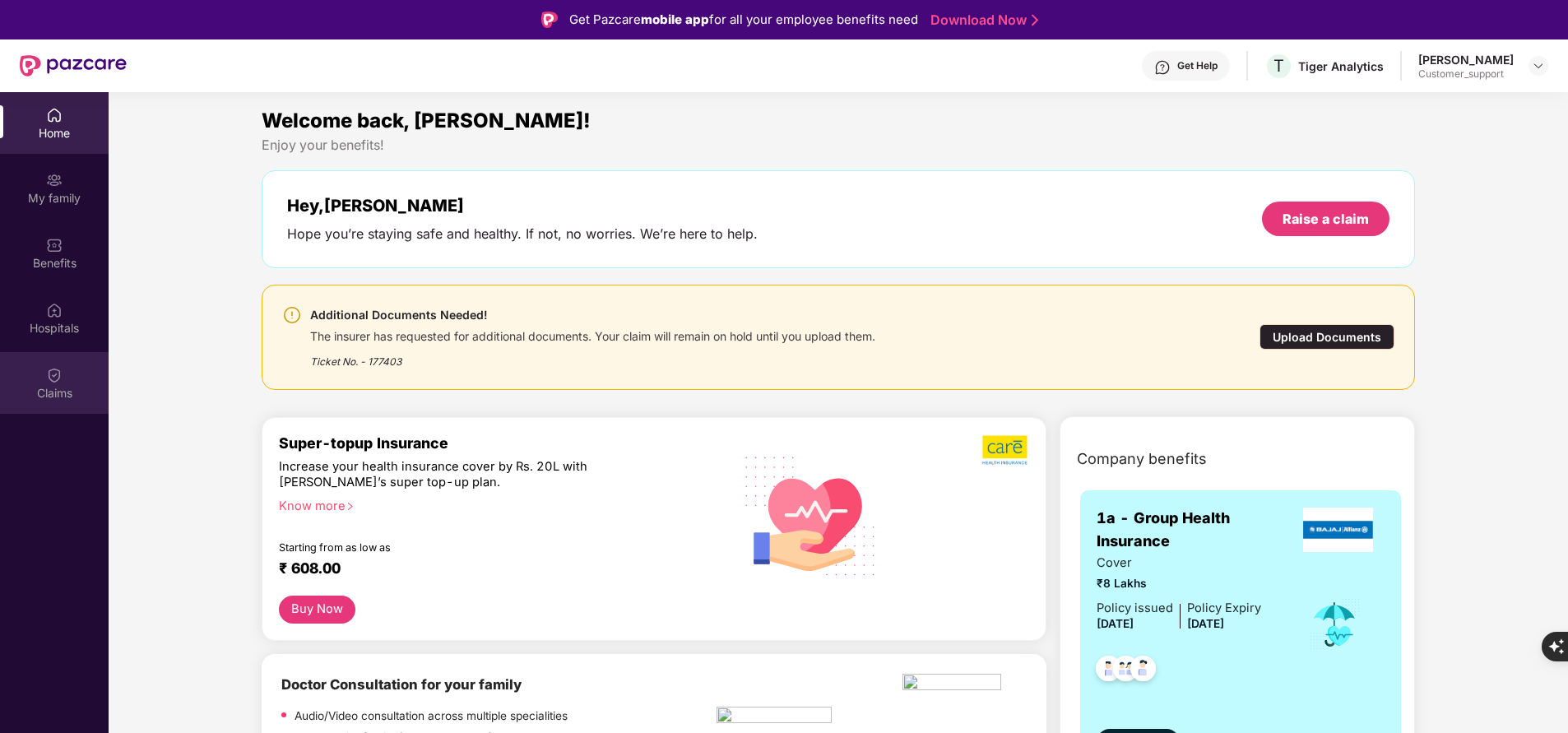
click at [64, 372] on div "Claims" at bounding box center [54, 383] width 108 height 62
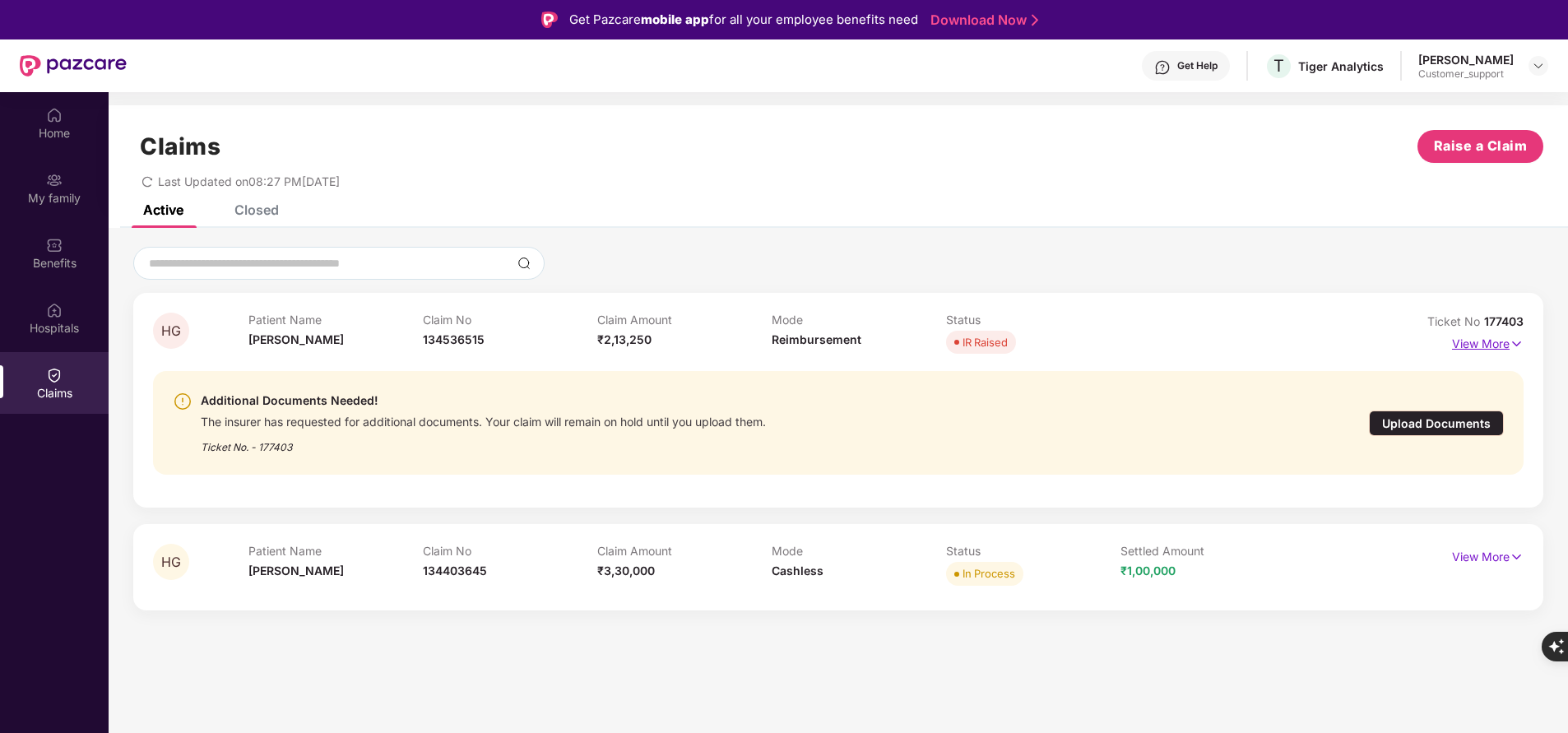
click at [1467, 345] on p "View More" at bounding box center [1488, 341] width 72 height 22
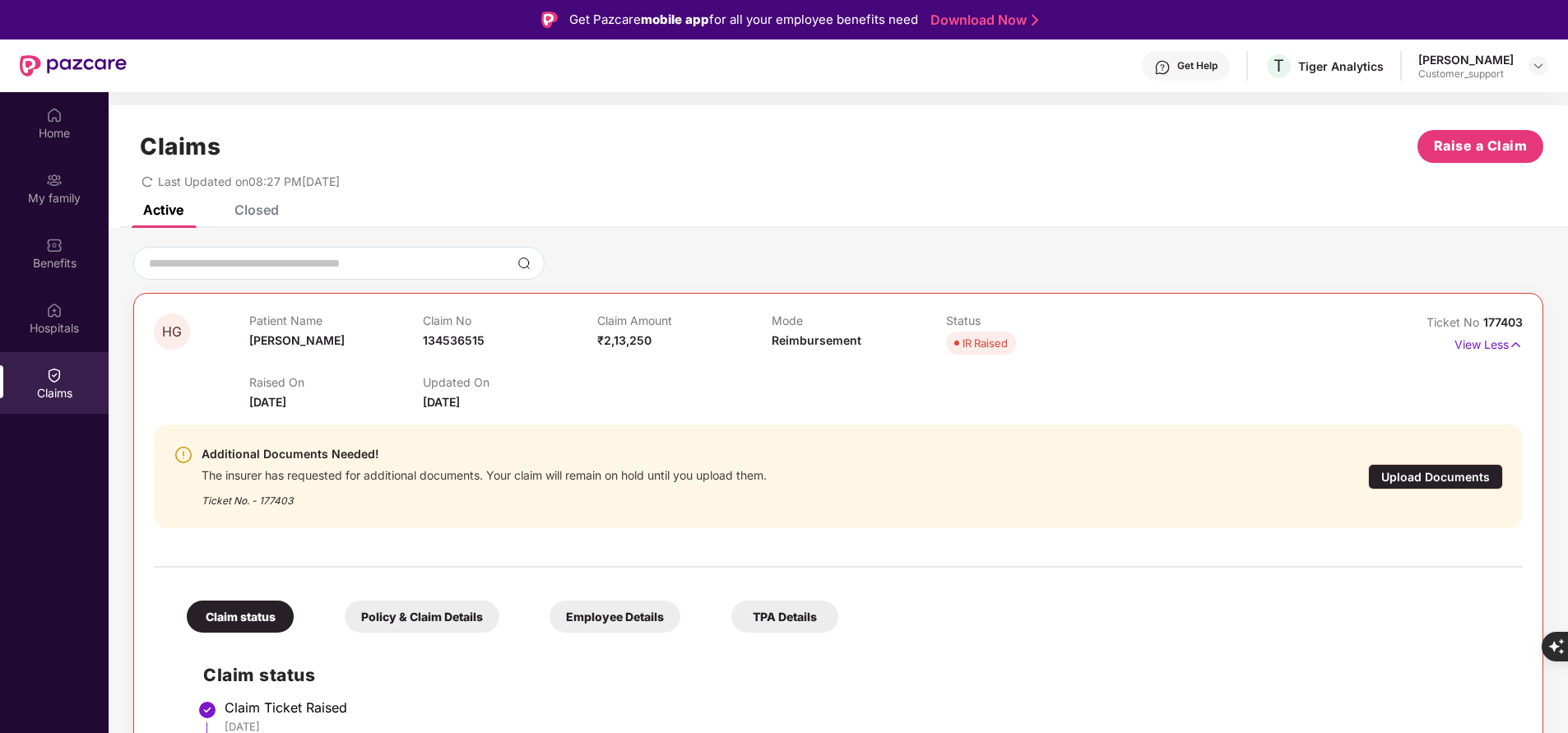
click at [1404, 477] on div "Upload Documents" at bounding box center [1435, 477] width 135 height 26
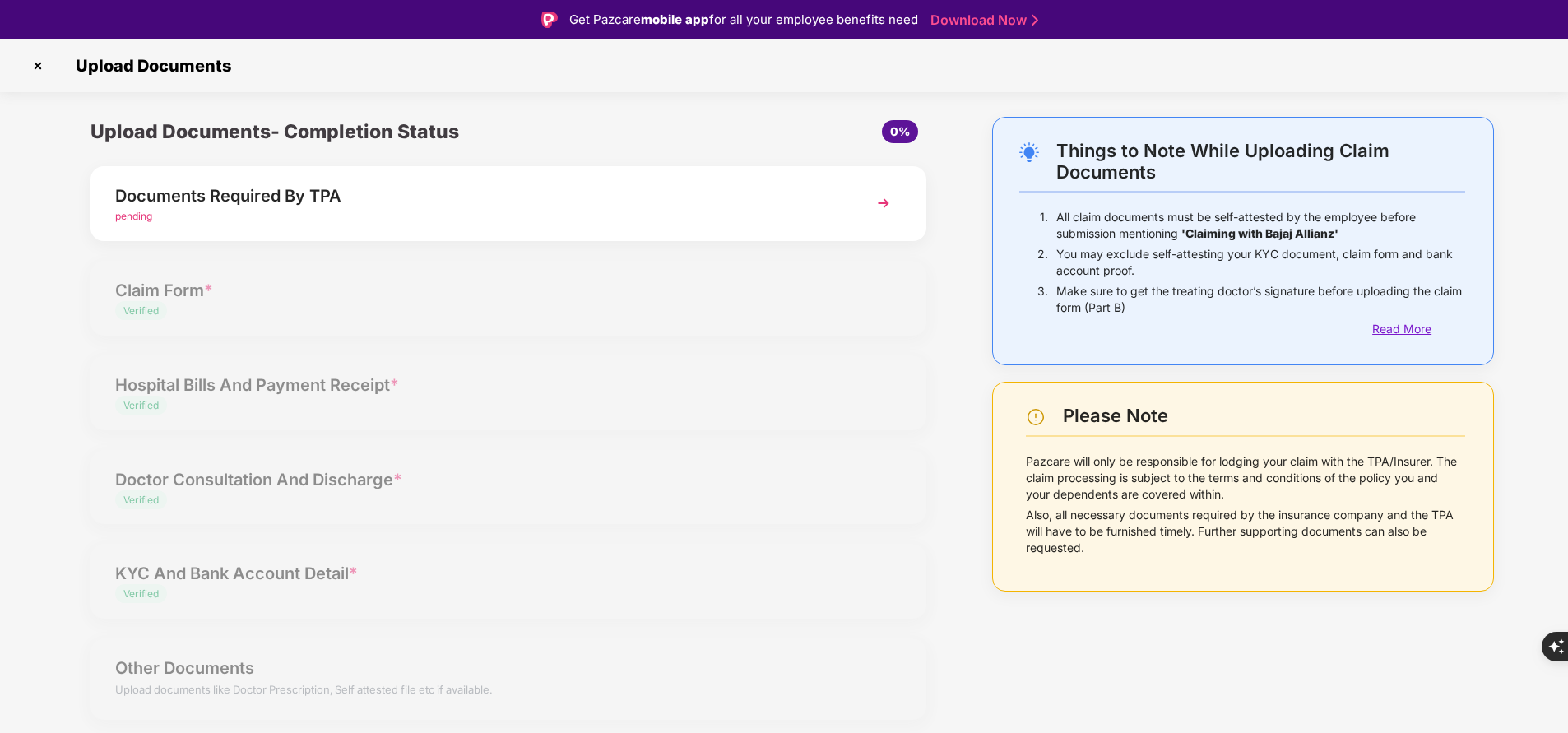
click at [1391, 329] on div "Read More" at bounding box center [1418, 329] width 93 height 18
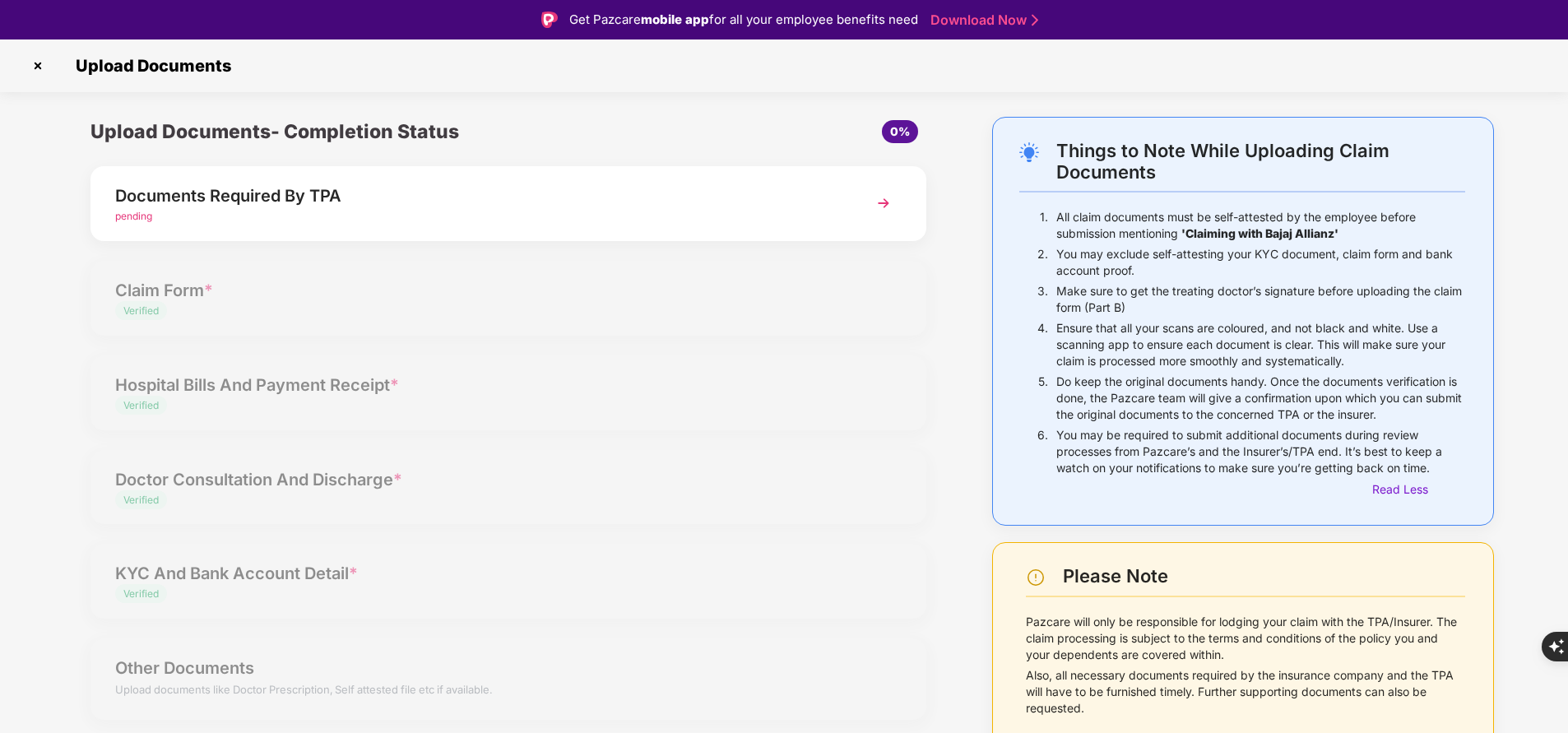
click at [886, 198] on img at bounding box center [884, 203] width 30 height 30
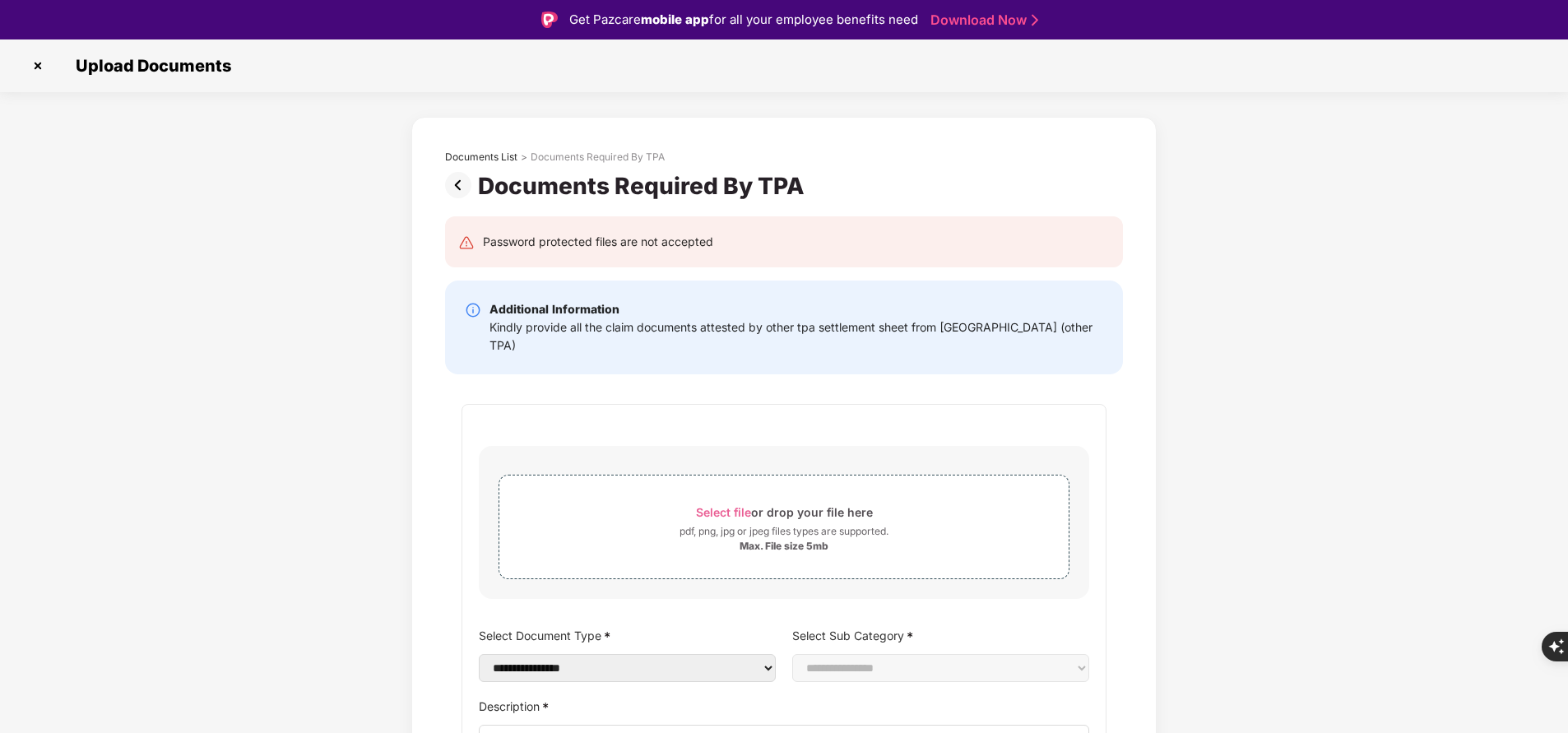
click at [450, 177] on img at bounding box center [462, 185] width 33 height 26
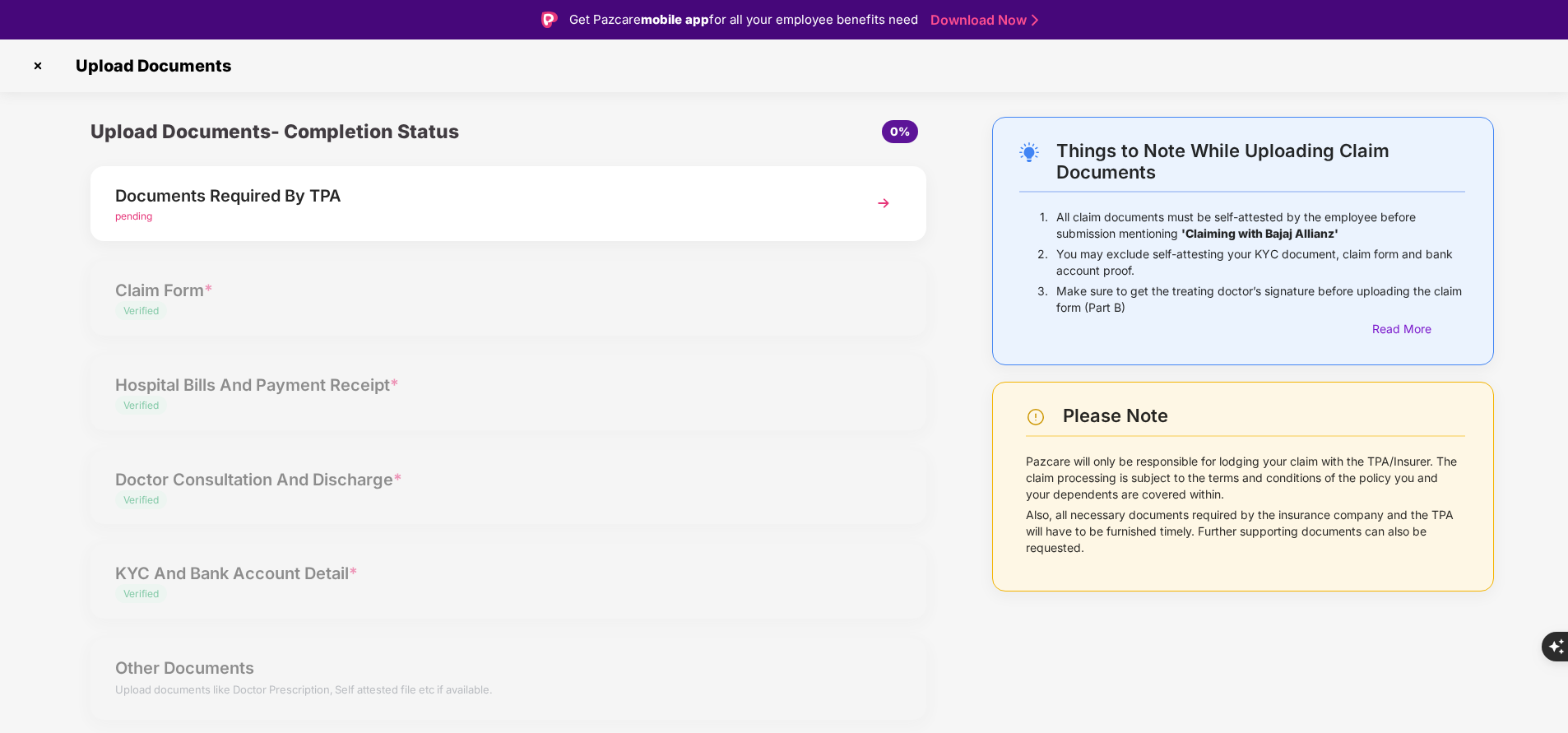
click at [40, 55] on img at bounding box center [38, 66] width 26 height 26
click at [36, 57] on img at bounding box center [38, 66] width 26 height 26
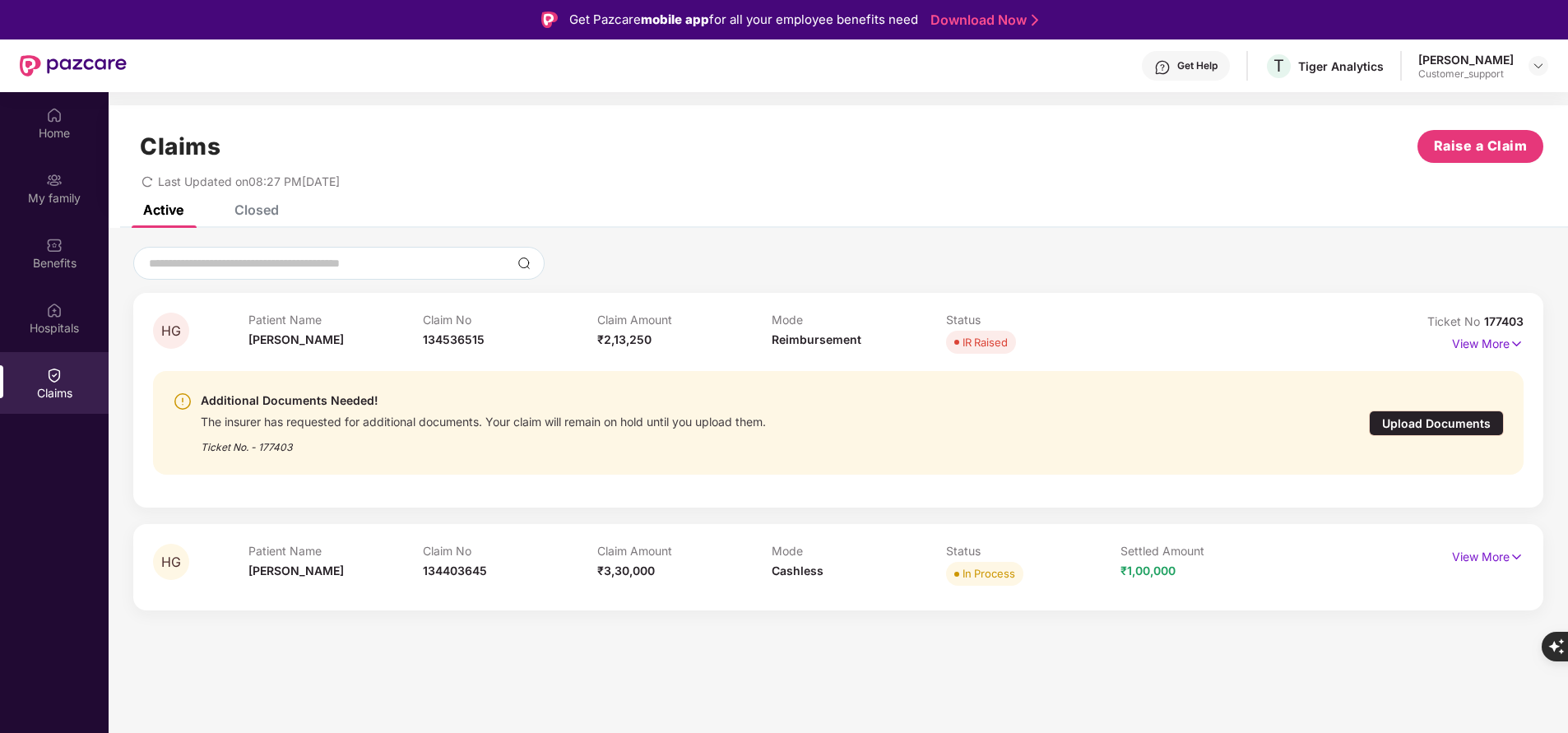
drag, startPoint x: 1479, startPoint y: 315, endPoint x: 1532, endPoint y: 323, distance: 53.6
drag, startPoint x: 1532, startPoint y: 323, endPoint x: 980, endPoint y: 256, distance: 556.1
click at [980, 256] on div at bounding box center [838, 264] width 1410 height 33
drag, startPoint x: 1481, startPoint y: 318, endPoint x: 1502, endPoint y: 316, distance: 21.1
drag, startPoint x: 1502, startPoint y: 316, endPoint x: 1515, endPoint y: 318, distance: 13.2
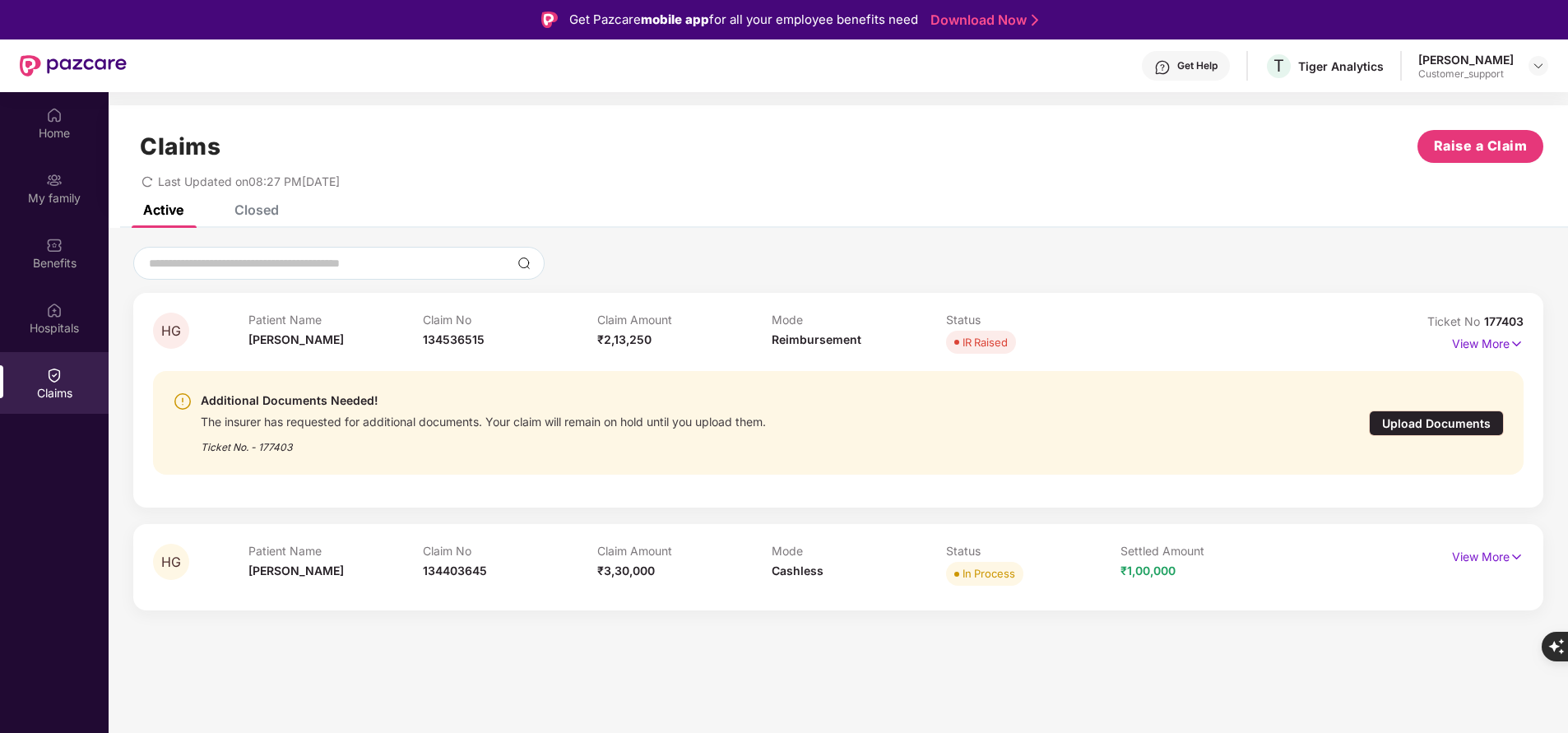
click at [1515, 318] on span "177403" at bounding box center [1504, 321] width 40 height 14
copy div "No 177403"
click at [135, 453] on div "HG Patient Name Himani Gupta Claim No 134536515 Claim Amount ₹2,13,250 Mode Rei…" at bounding box center [838, 401] width 1410 height 215
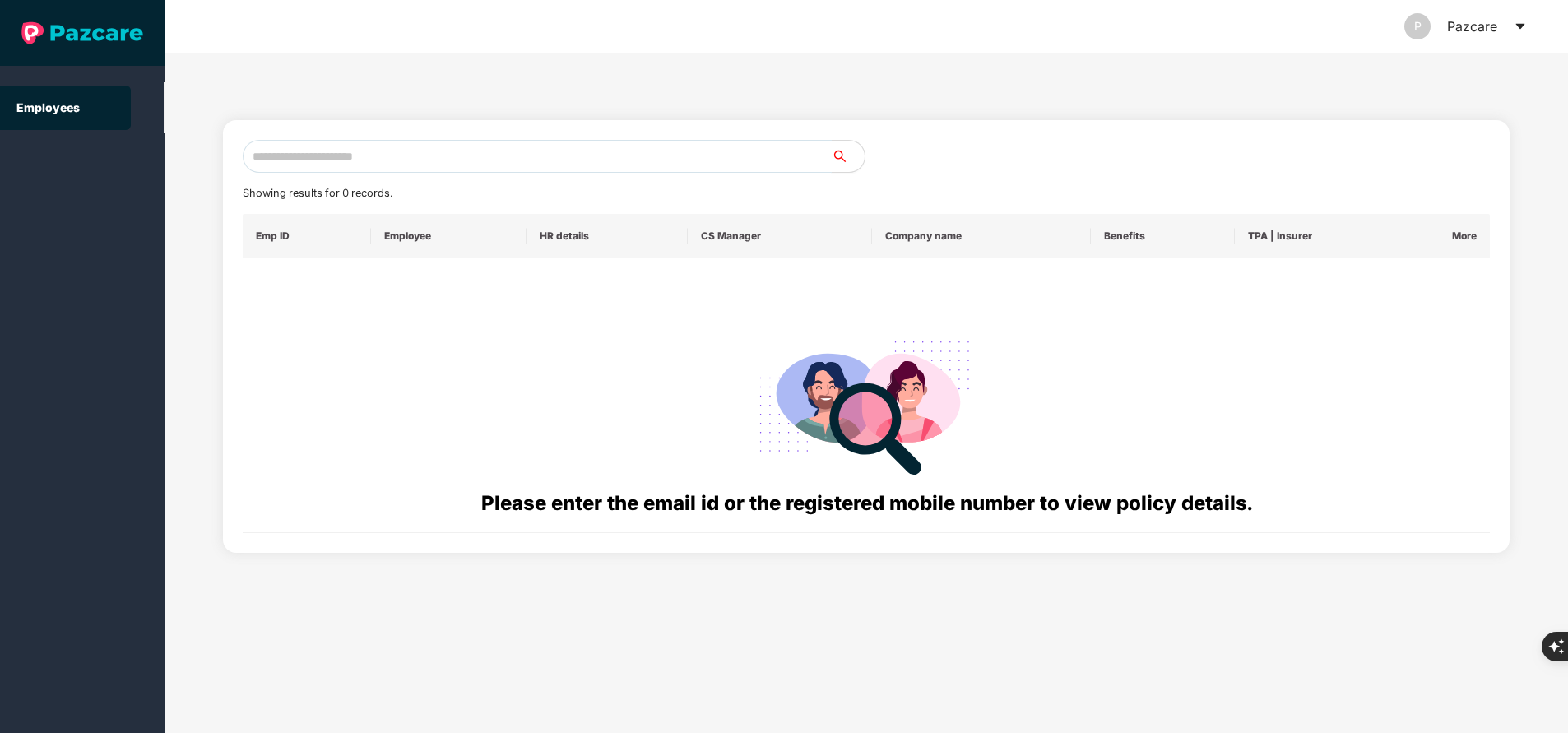
paste input "**********"
click at [523, 154] on input "**********" at bounding box center [537, 156] width 589 height 33
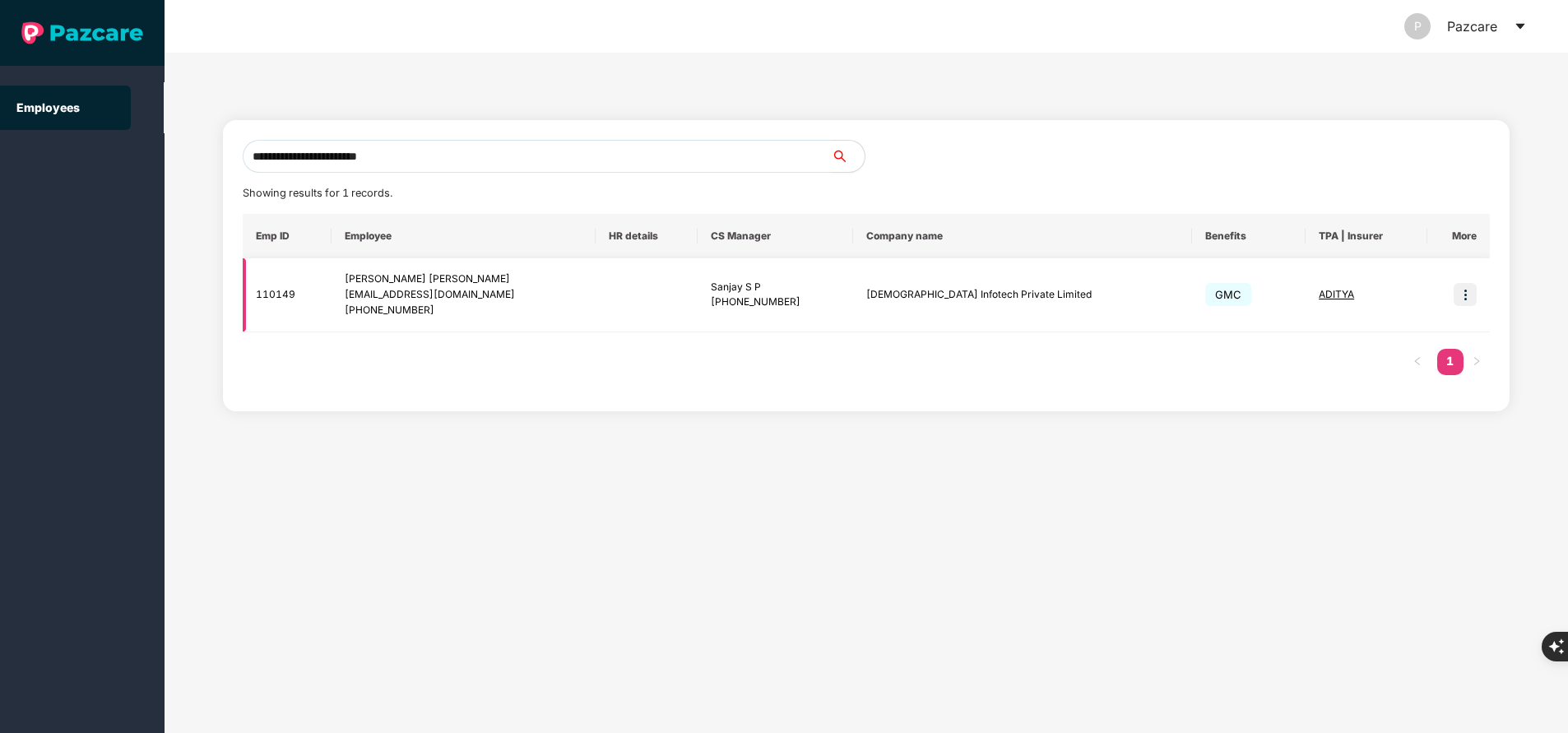
type input "**********"
click at [1468, 292] on img at bounding box center [1466, 295] width 23 height 23
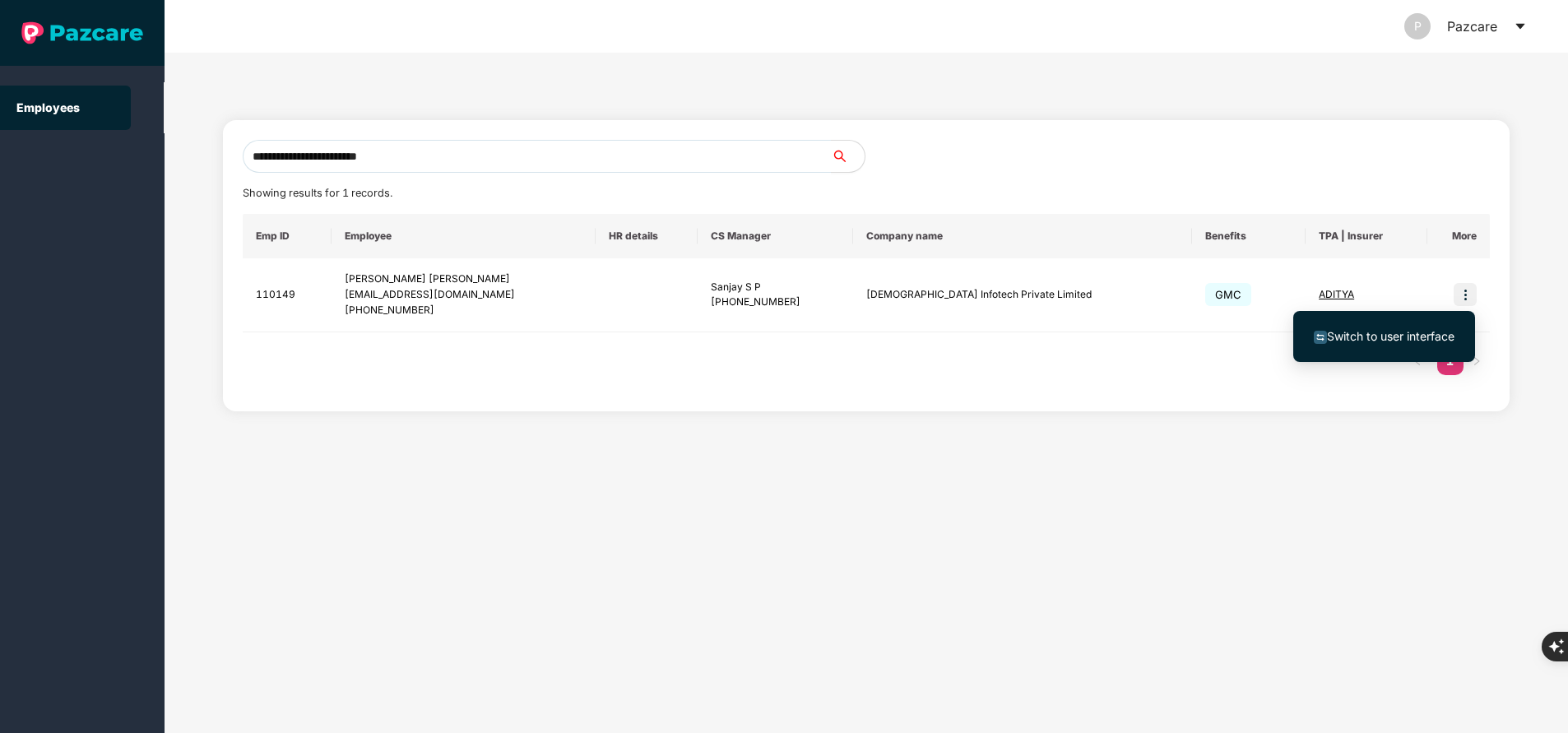
click at [1404, 338] on span "Switch to user interface" at bounding box center [1390, 336] width 127 height 14
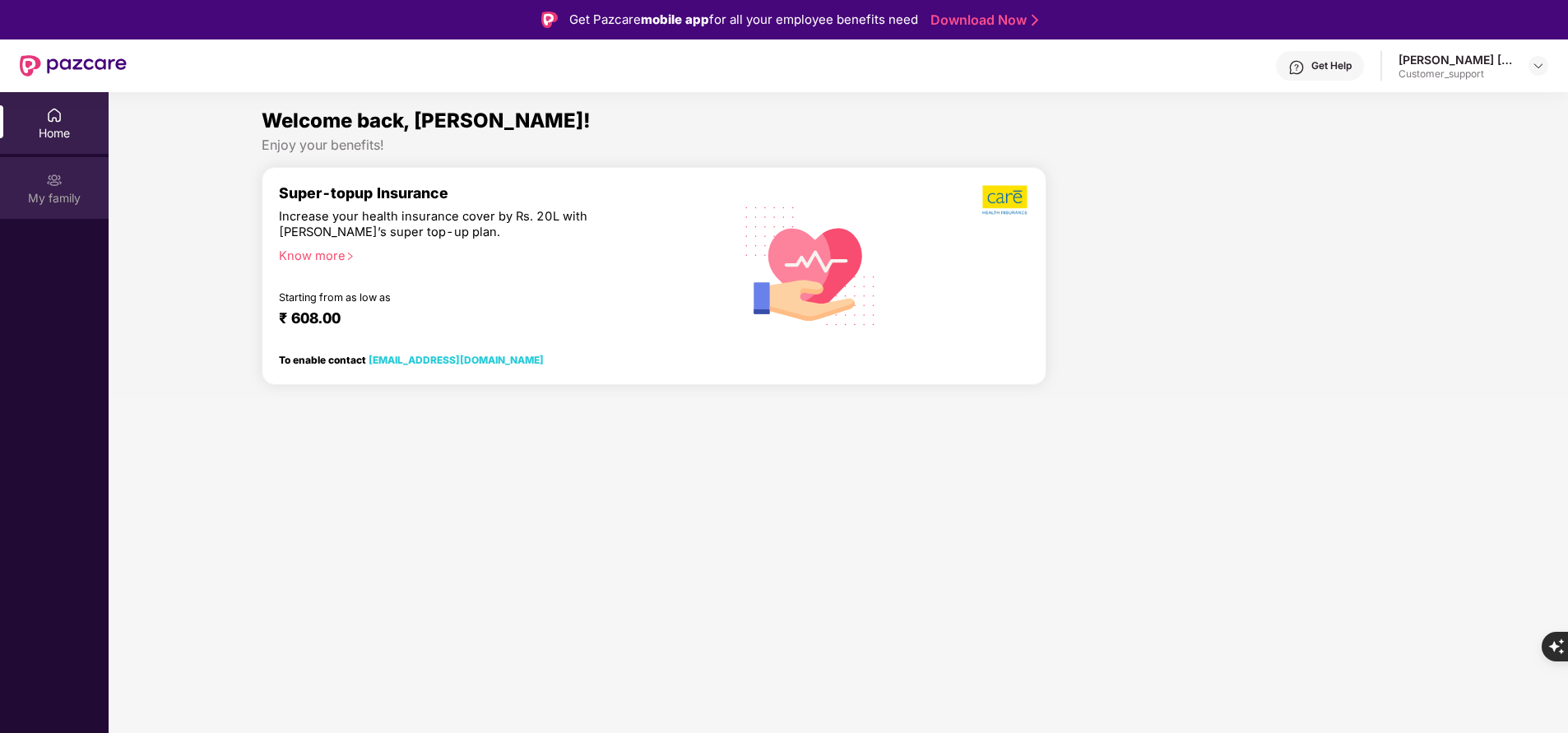
click at [62, 202] on div "My family" at bounding box center [54, 198] width 108 height 17
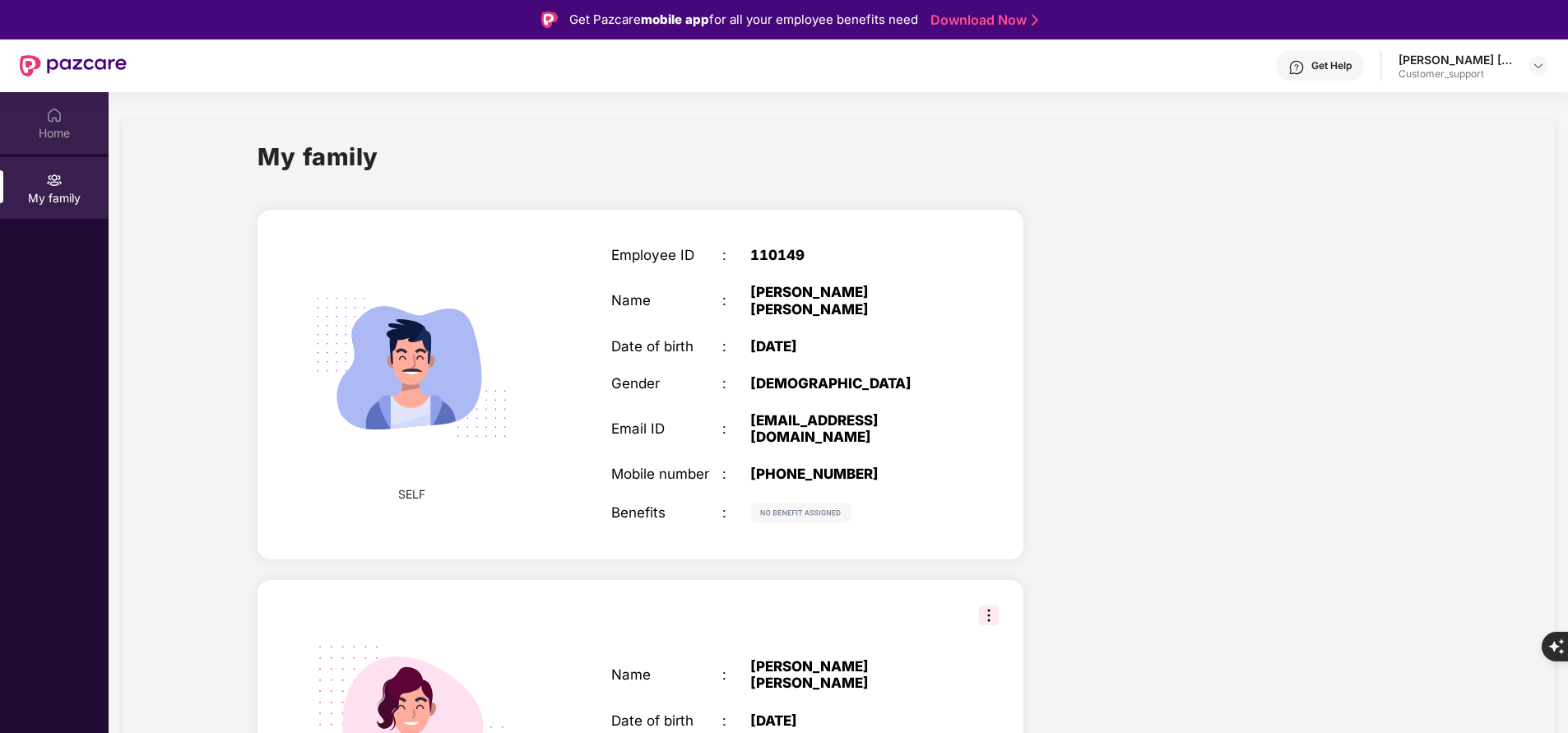
click at [72, 114] on div "Home" at bounding box center [54, 123] width 108 height 62
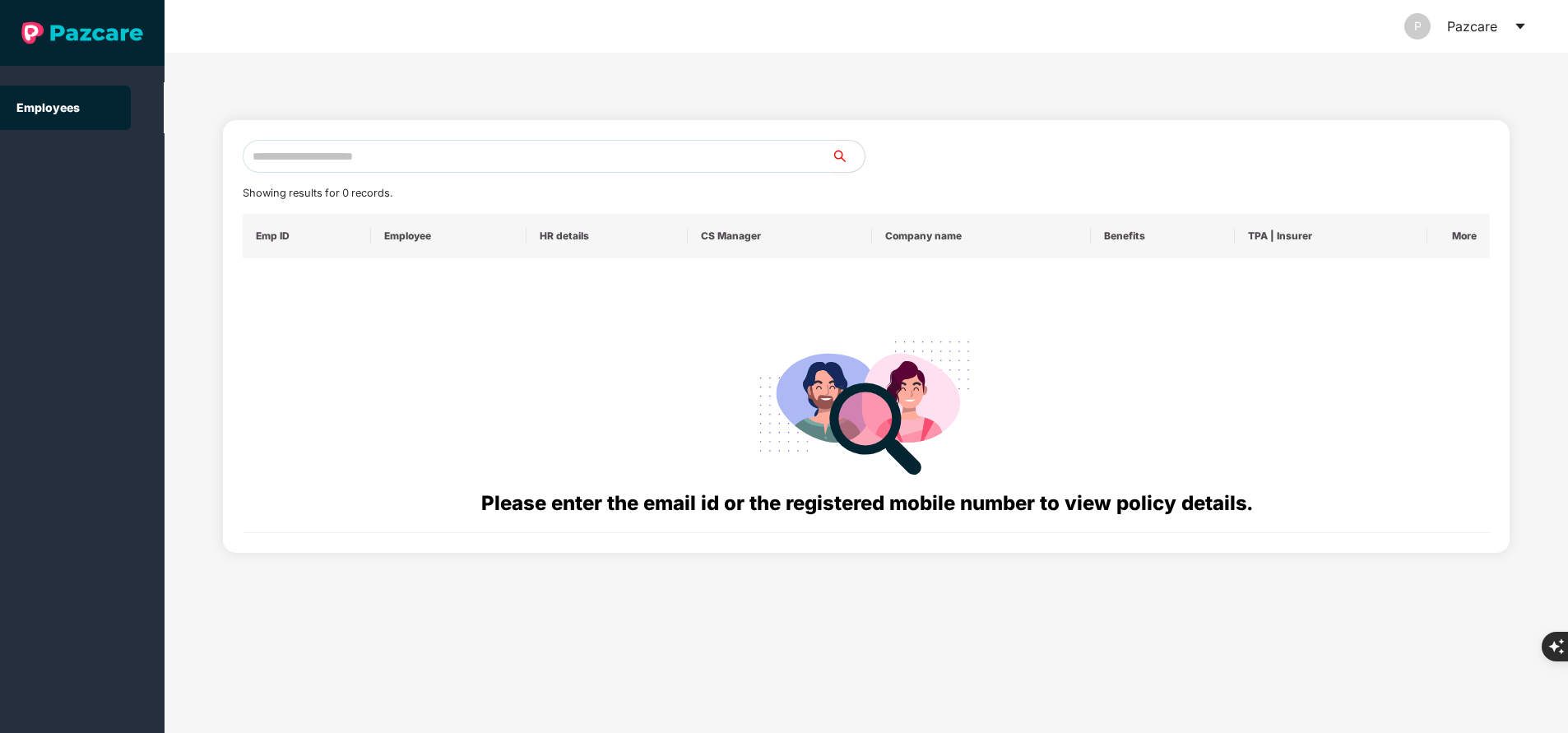
click at [470, 164] on input "text" at bounding box center [537, 156] width 589 height 33
paste input "**********"
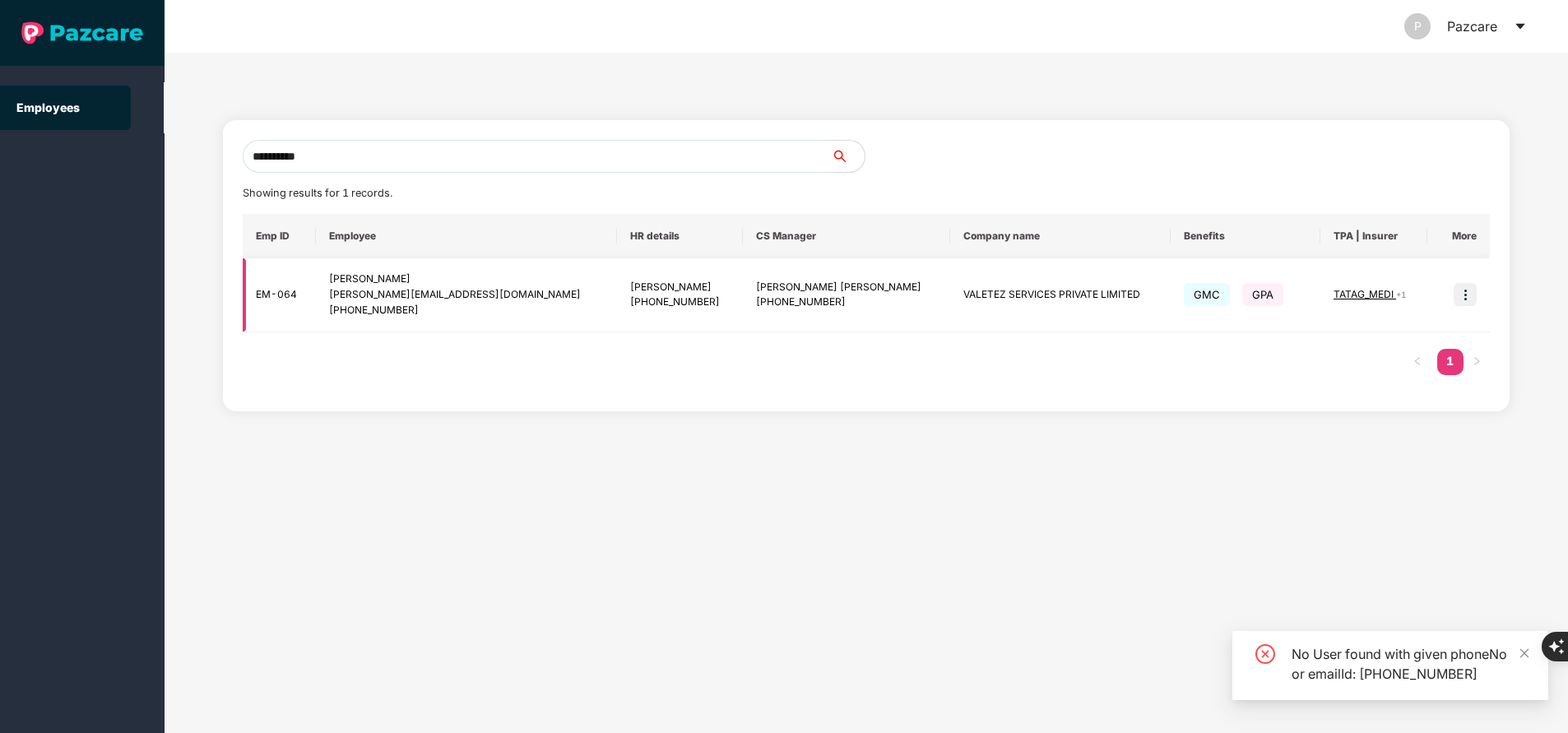
type input "**********"
click at [1465, 297] on img at bounding box center [1466, 295] width 23 height 23
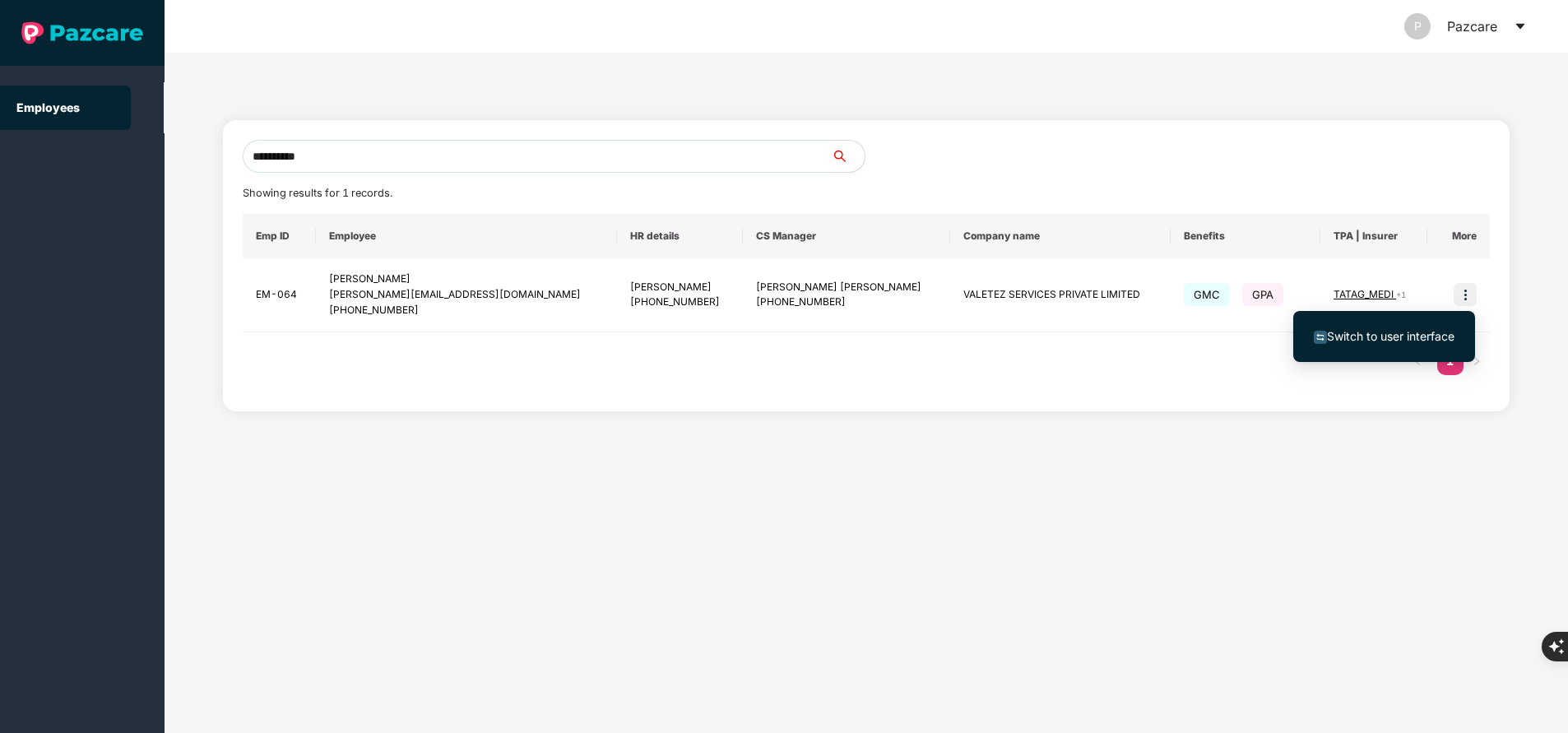
click at [1381, 336] on span "Switch to user interface" at bounding box center [1390, 336] width 127 height 14
